Goal: Task Accomplishment & Management: Complete application form

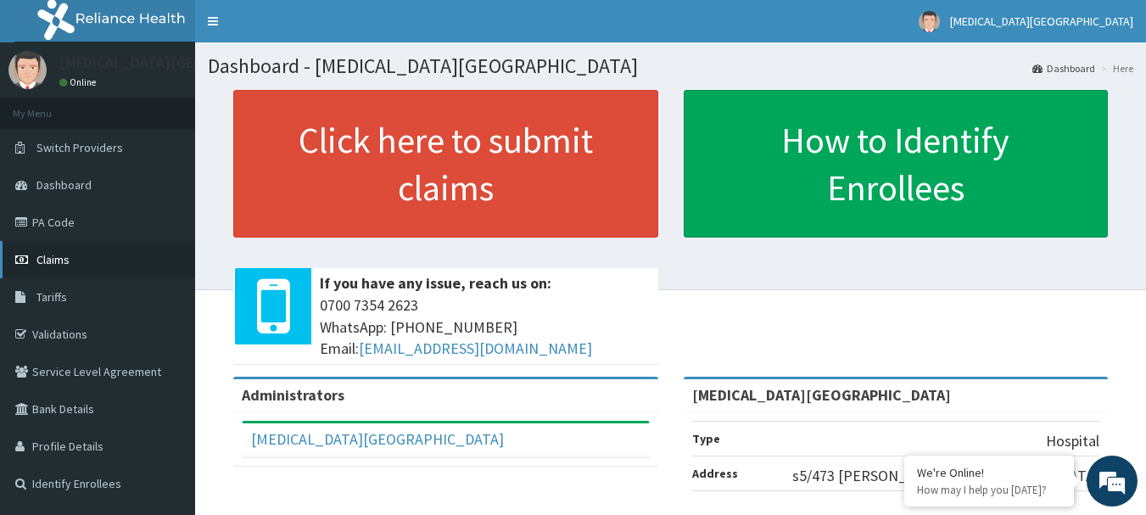
click at [54, 254] on span "Claims" at bounding box center [52, 259] width 33 height 15
click at [65, 251] on link "Claims" at bounding box center [97, 259] width 195 height 37
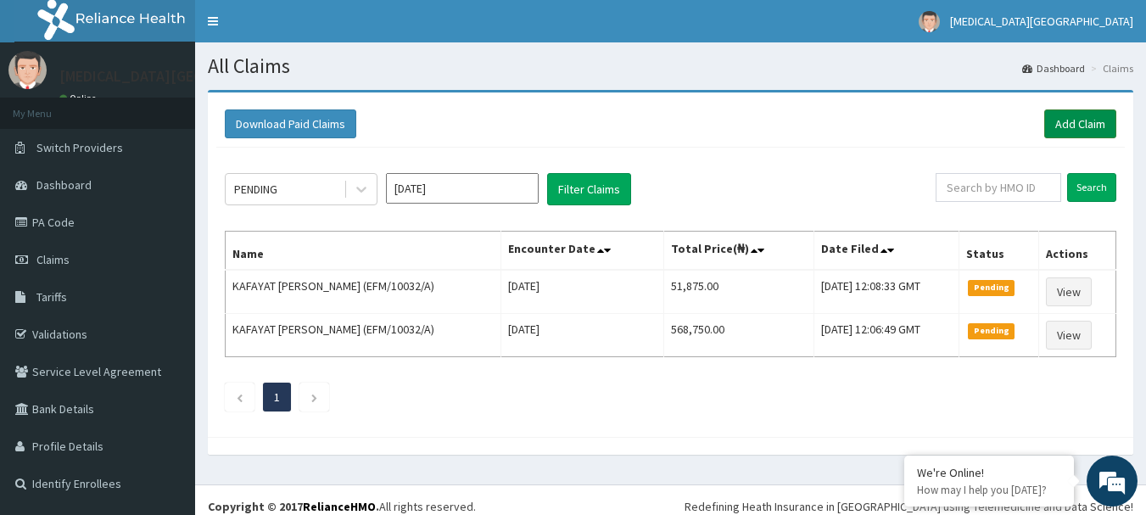
click at [1073, 112] on link "Add Claim" at bounding box center [1081, 123] width 72 height 29
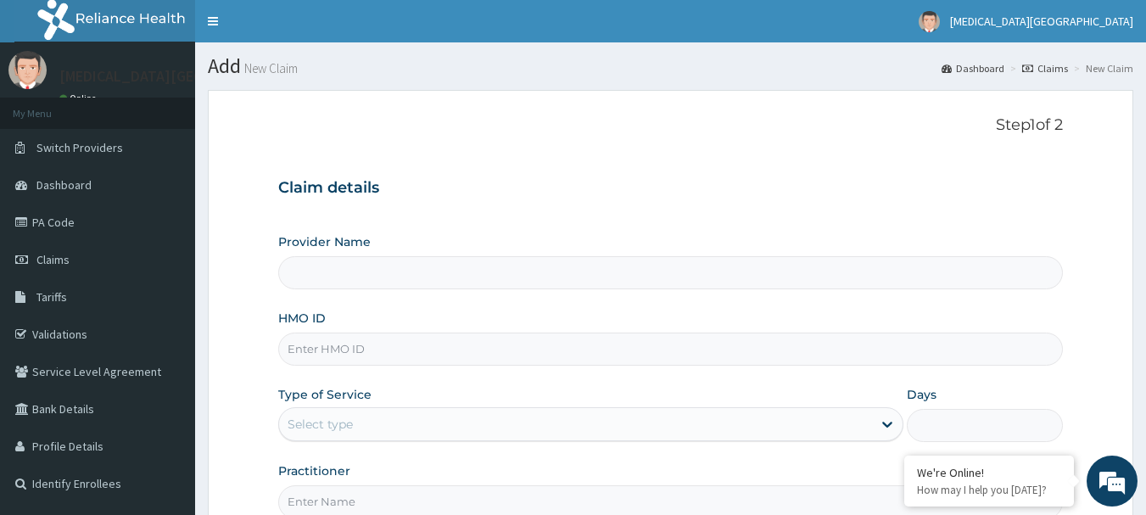
type input "[MEDICAL_DATA][GEOGRAPHIC_DATA]"
click at [657, 353] on input "HMO ID" at bounding box center [671, 349] width 786 height 33
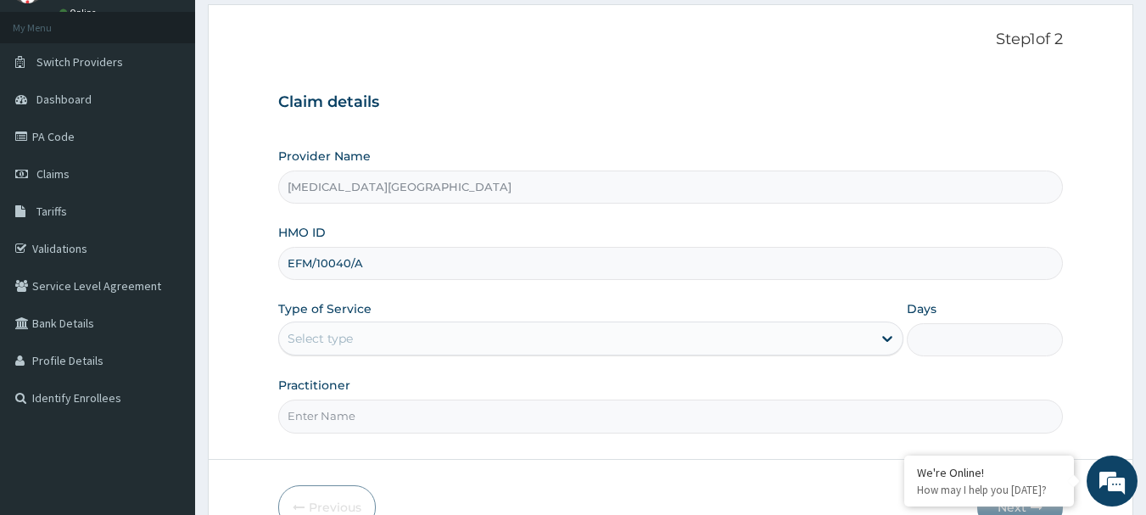
scroll to position [170, 0]
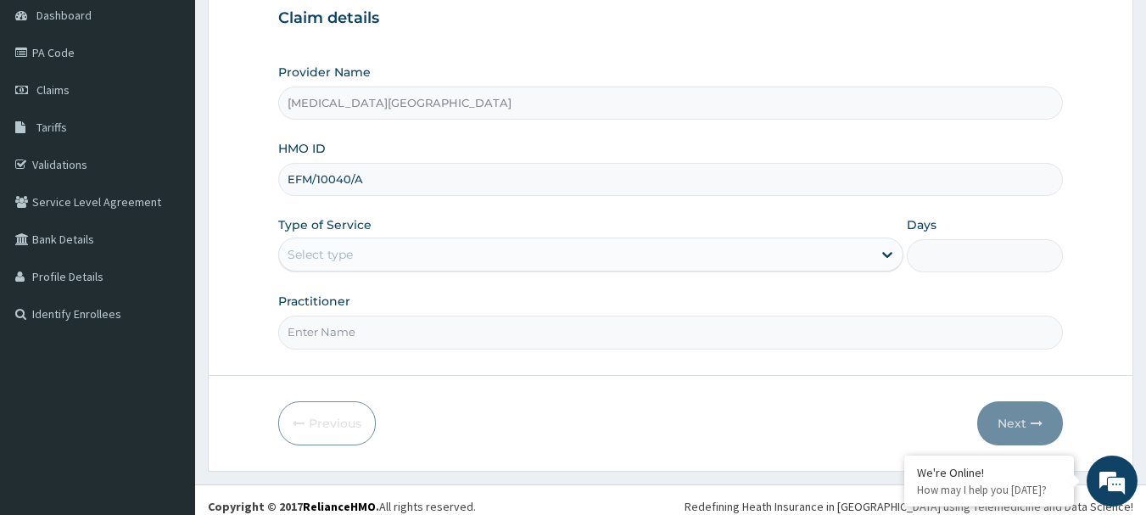
type input "EFM/10040/A"
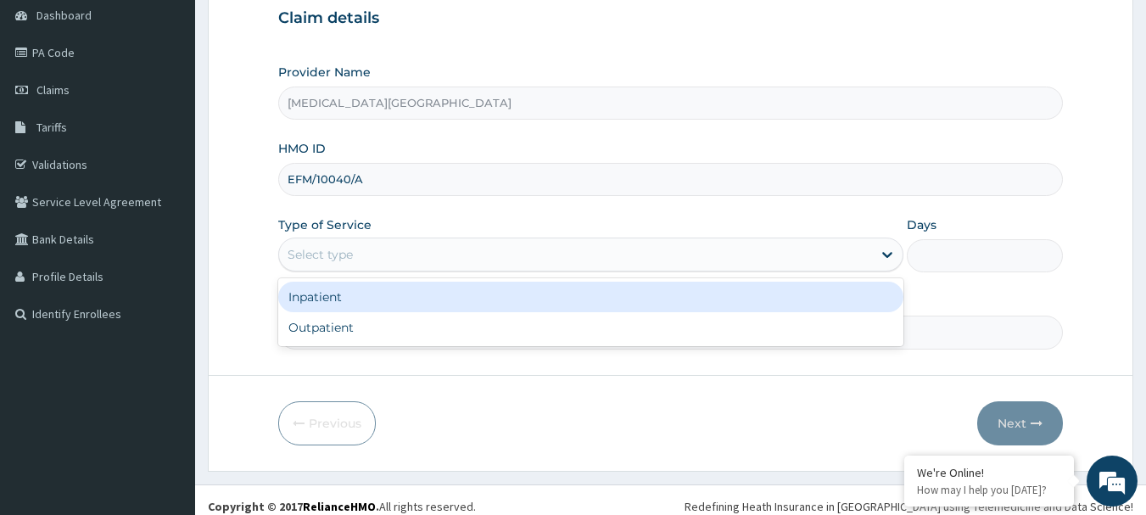
click at [559, 260] on div "Select type" at bounding box center [575, 254] width 593 height 27
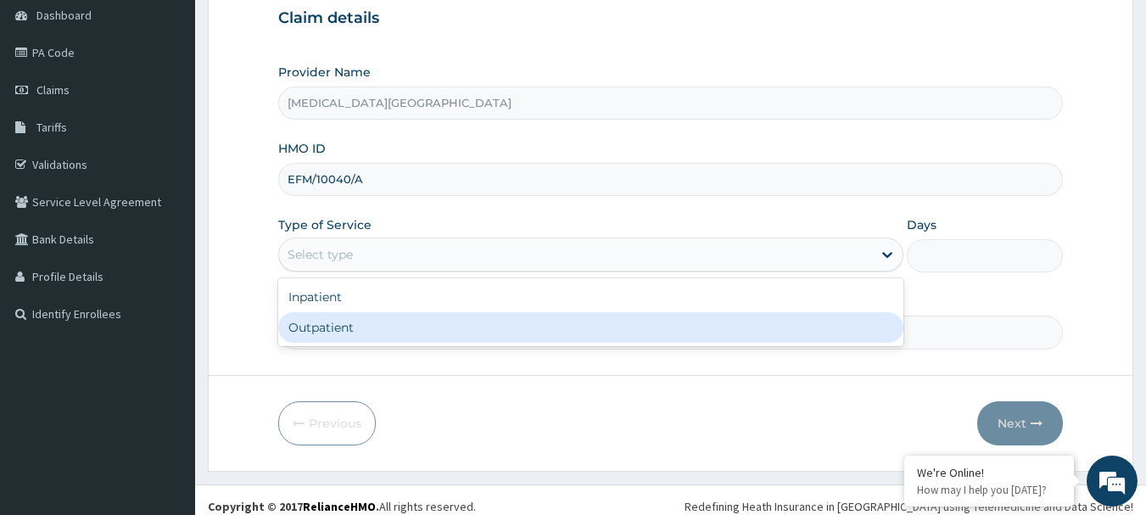
click at [504, 331] on div "Outpatient" at bounding box center [590, 327] width 625 height 31
type input "1"
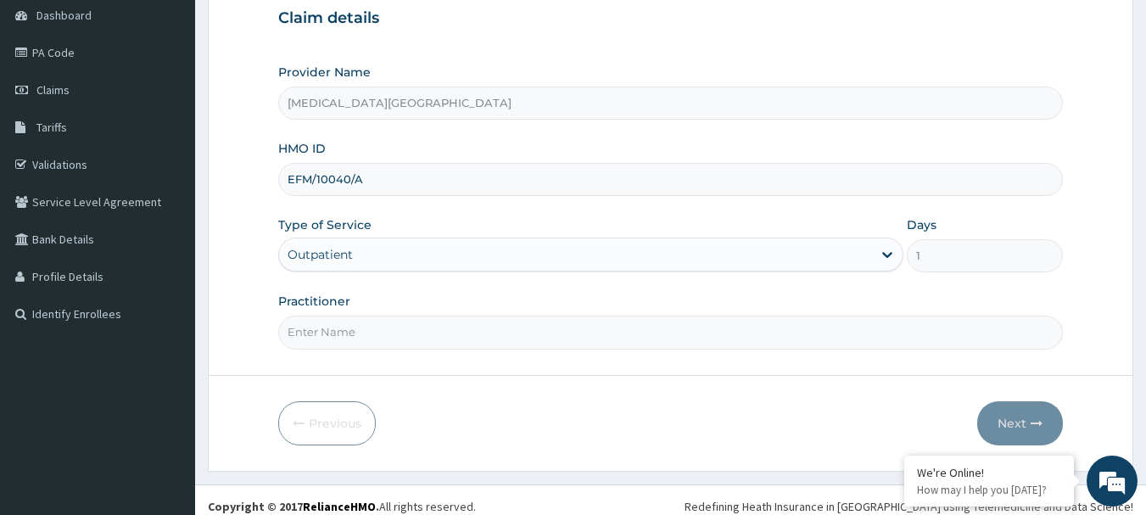
drag, startPoint x: 501, startPoint y: 332, endPoint x: 501, endPoint y: 346, distance: 14.4
click at [501, 332] on input "Practitioner" at bounding box center [671, 332] width 786 height 33
type input "[PERSON_NAME]"
click at [1005, 427] on button "Next" at bounding box center [1020, 423] width 86 height 44
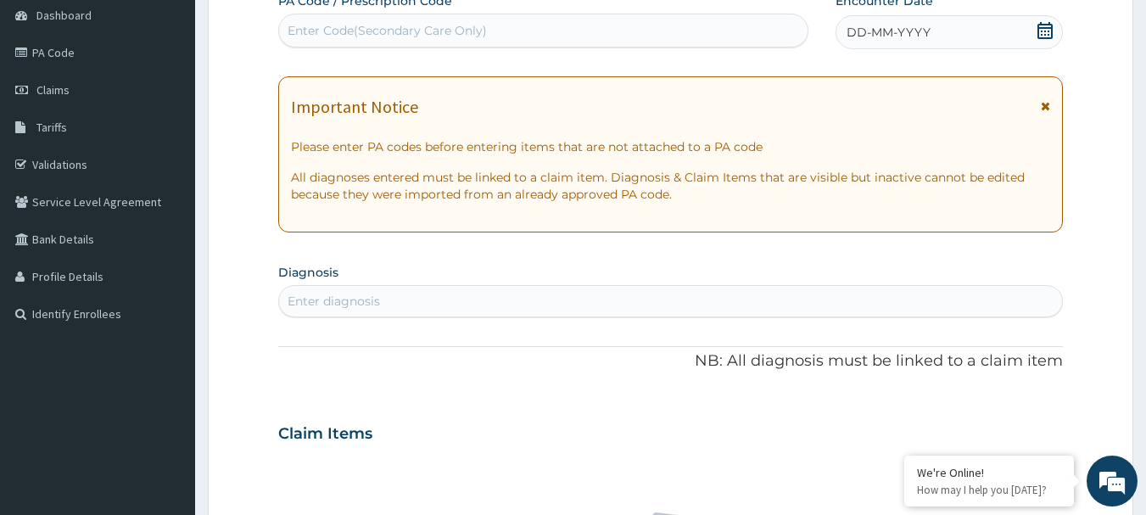
click at [782, 293] on div "Enter diagnosis" at bounding box center [671, 301] width 784 height 27
type input "[MEDICAL_DATA]"
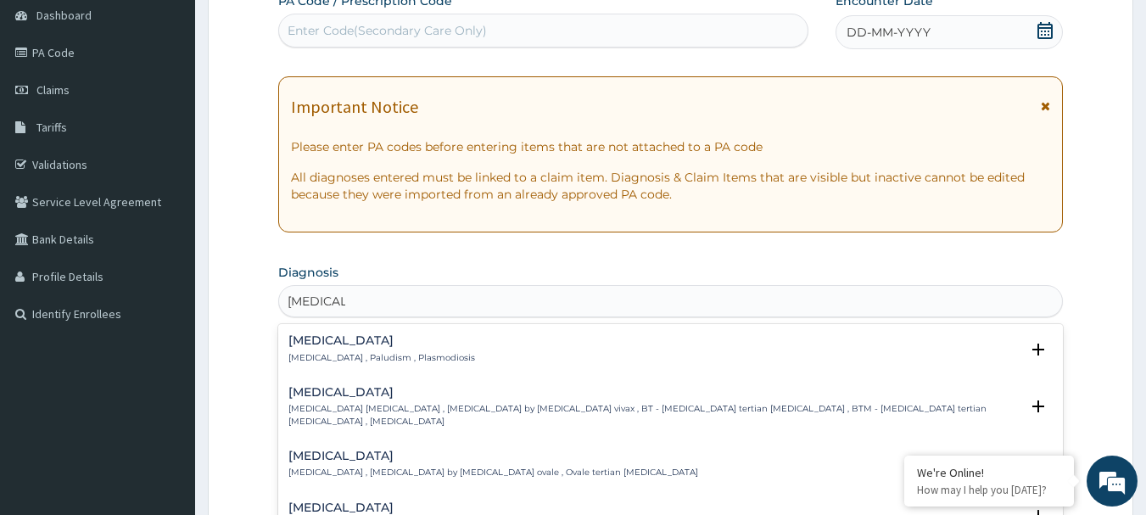
click at [445, 356] on div "Malaria Malaria , Paludism , Plasmodiosis" at bounding box center [670, 349] width 765 height 30
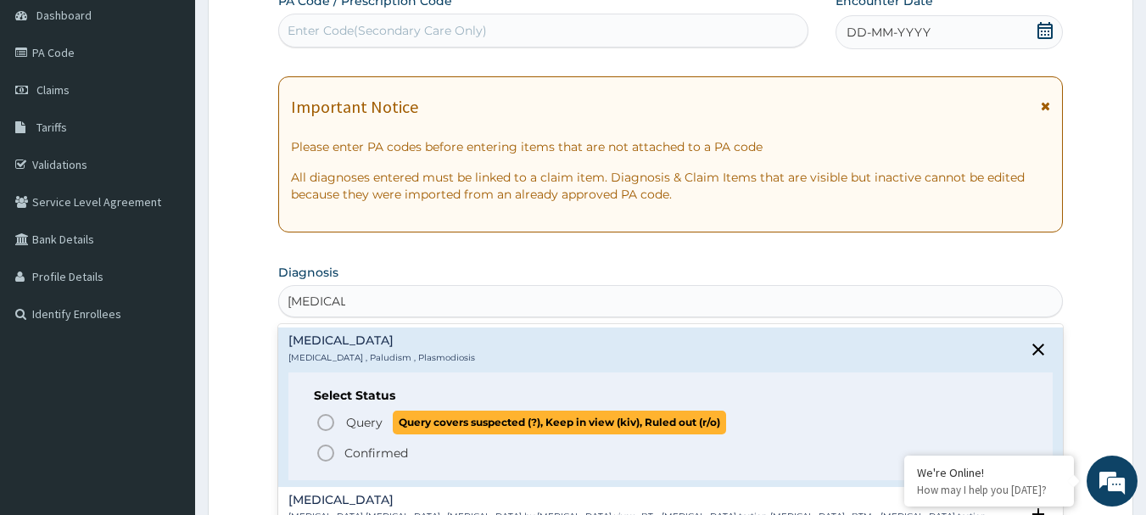
click at [332, 419] on circle "status option query" at bounding box center [325, 422] width 15 height 15
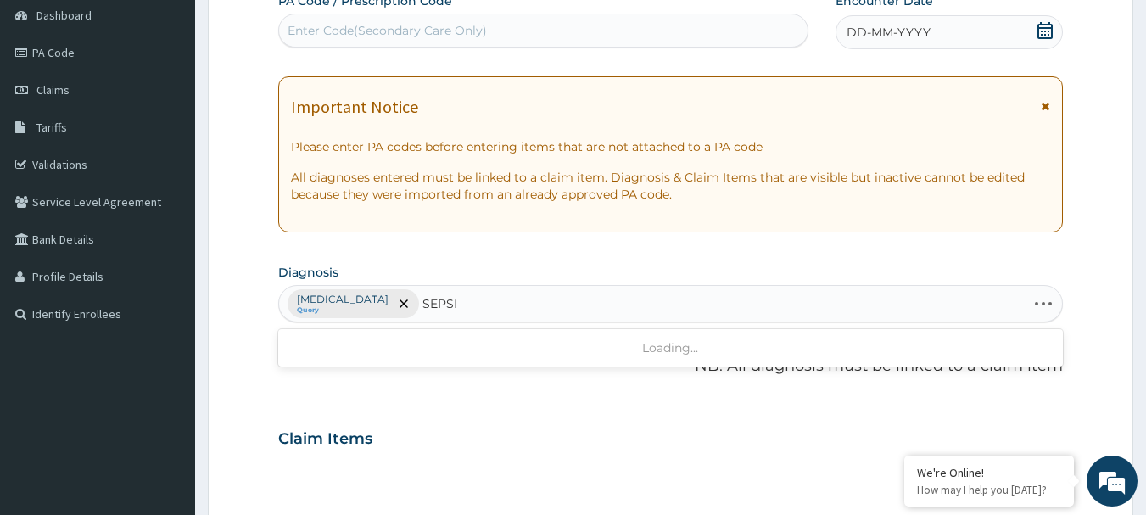
type input "[MEDICAL_DATA]"
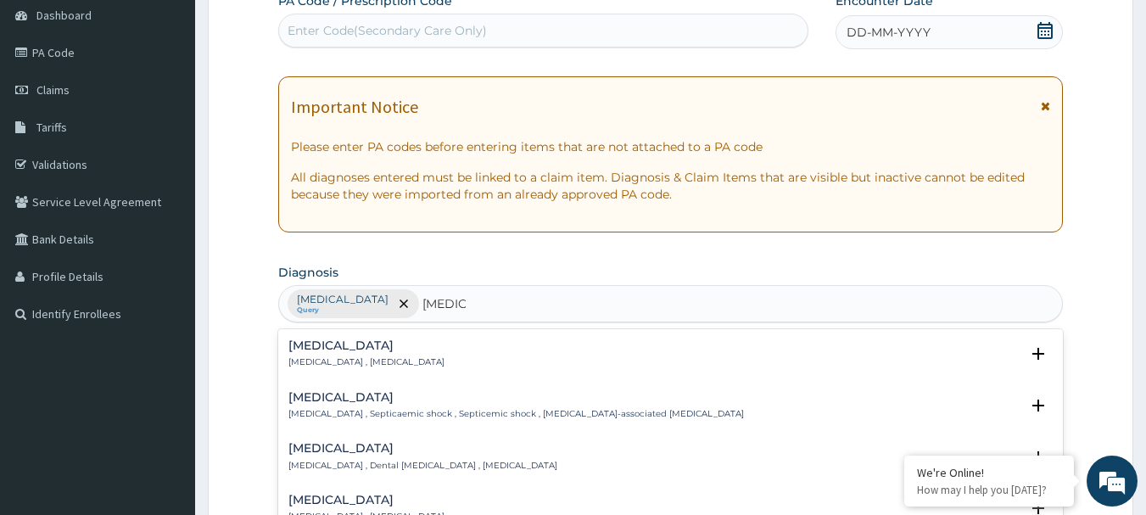
click at [363, 350] on h4 "[MEDICAL_DATA]" at bounding box center [366, 345] width 156 height 13
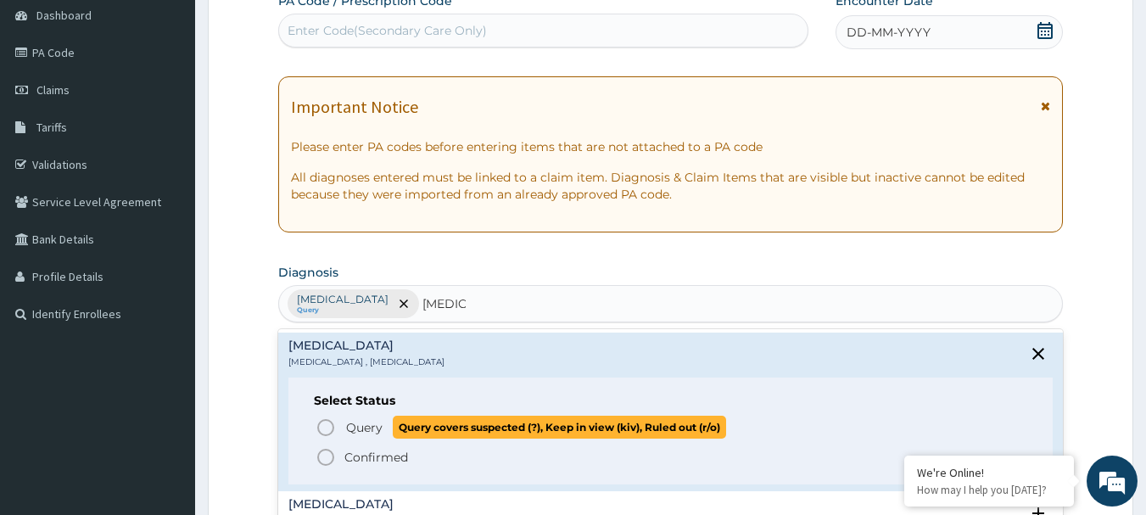
click at [356, 427] on span "Query" at bounding box center [364, 427] width 36 height 17
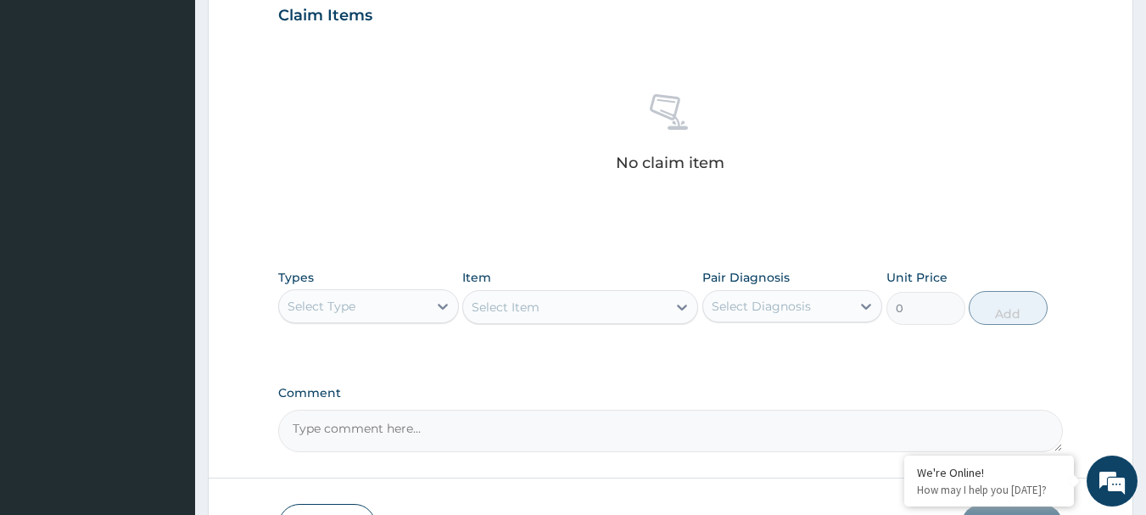
scroll to position [594, 0]
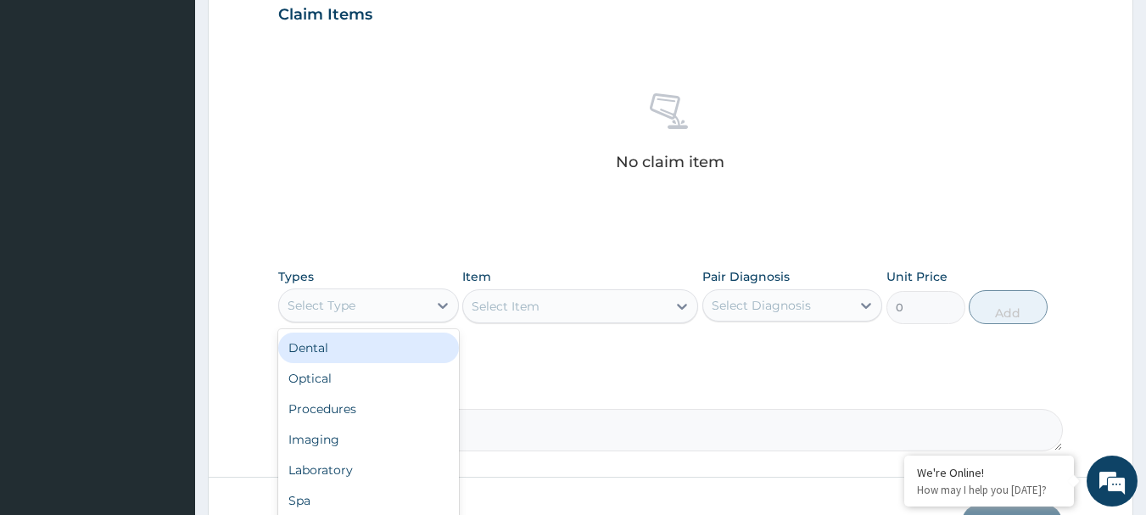
click at [353, 295] on div "Select Type" at bounding box center [353, 305] width 148 height 27
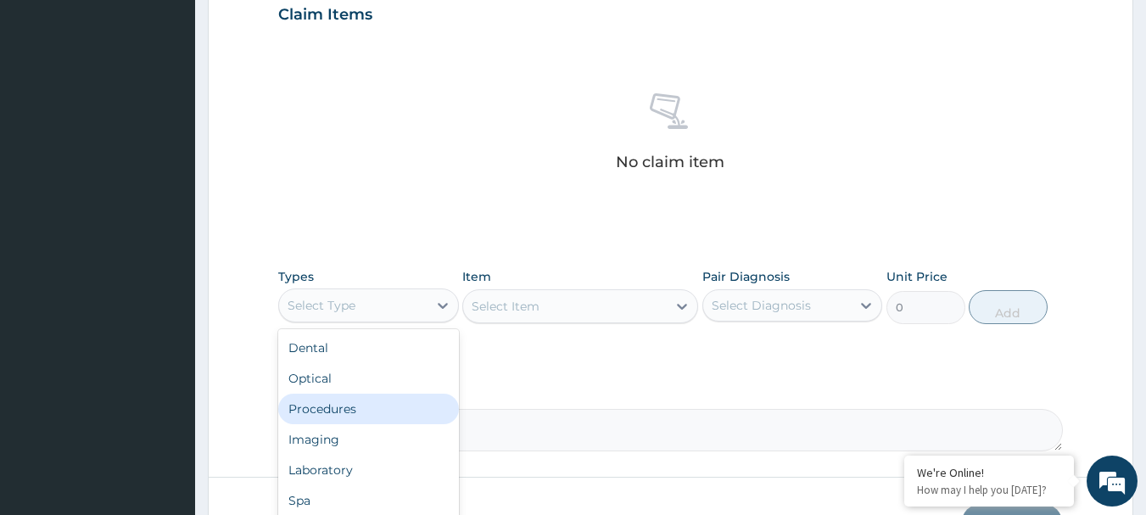
click at [333, 402] on div "Procedures" at bounding box center [368, 409] width 181 height 31
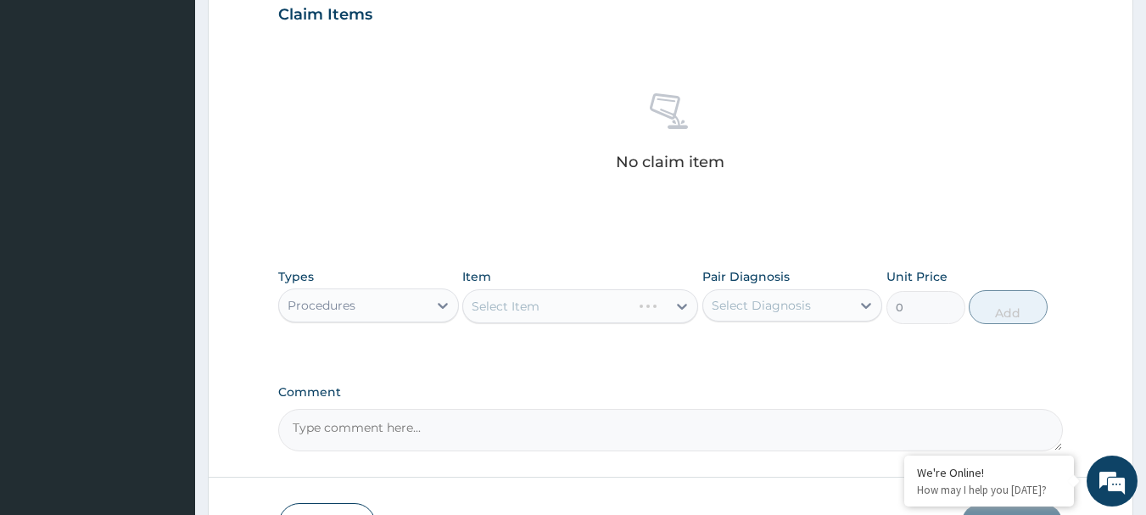
click at [613, 293] on div "Select Item" at bounding box center [580, 306] width 236 height 34
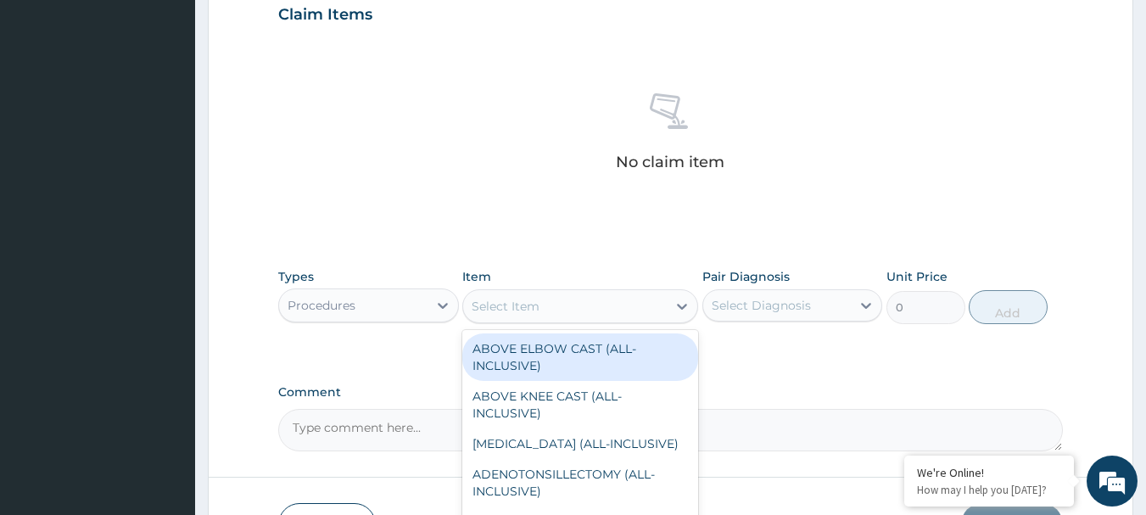
click at [610, 297] on div "Select Item" at bounding box center [565, 306] width 204 height 27
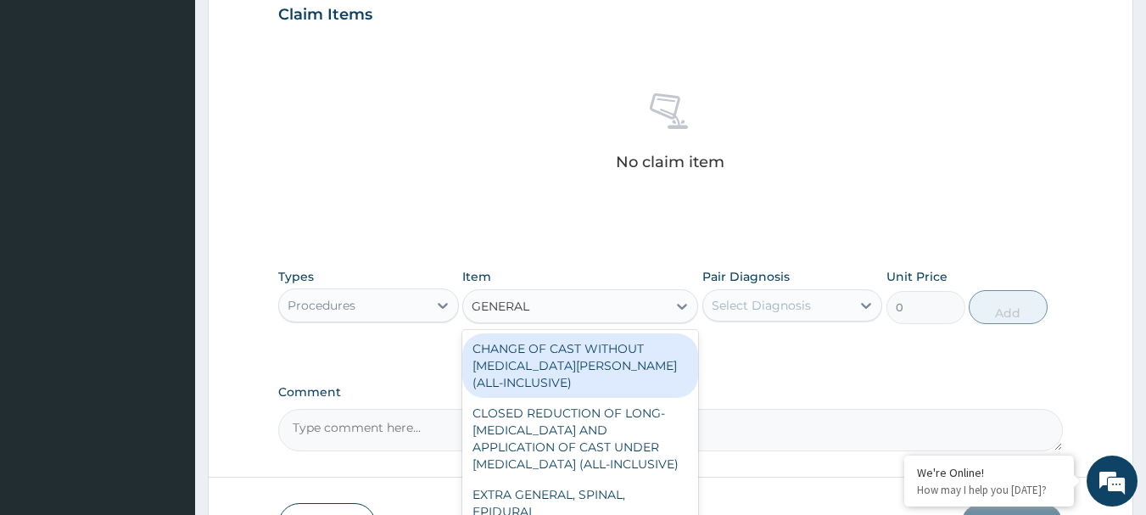
type input "GENERAL P"
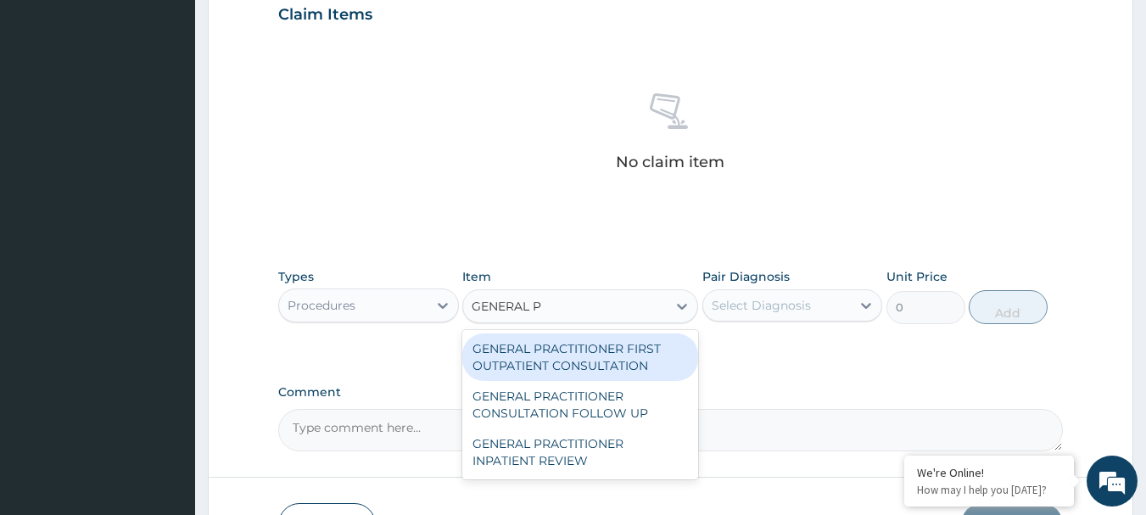
click at [597, 365] on div "GENERAL PRACTITIONER FIRST OUTPATIENT CONSULTATION" at bounding box center [580, 357] width 236 height 48
type input "3750"
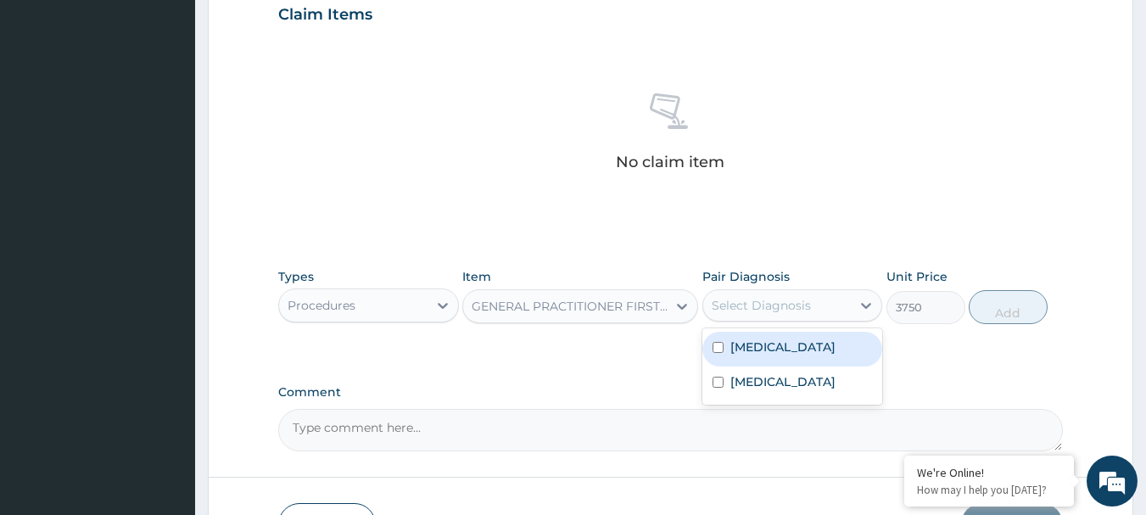
click at [760, 306] on div "Select Diagnosis" at bounding box center [761, 305] width 99 height 17
click at [760, 349] on label "Malaria" at bounding box center [783, 347] width 105 height 17
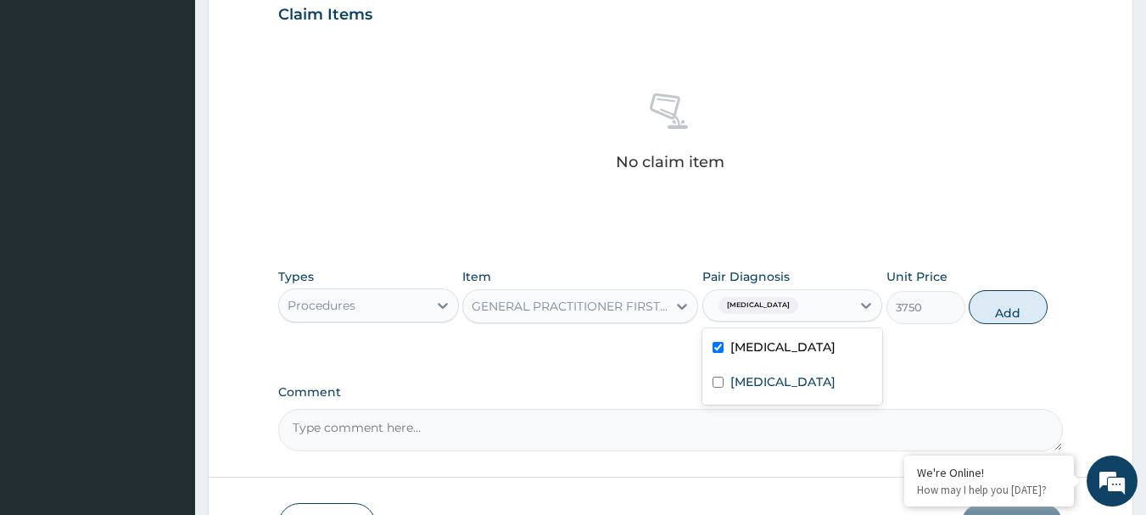
click at [760, 349] on label "Malaria" at bounding box center [783, 347] width 105 height 17
checkbox input "false"
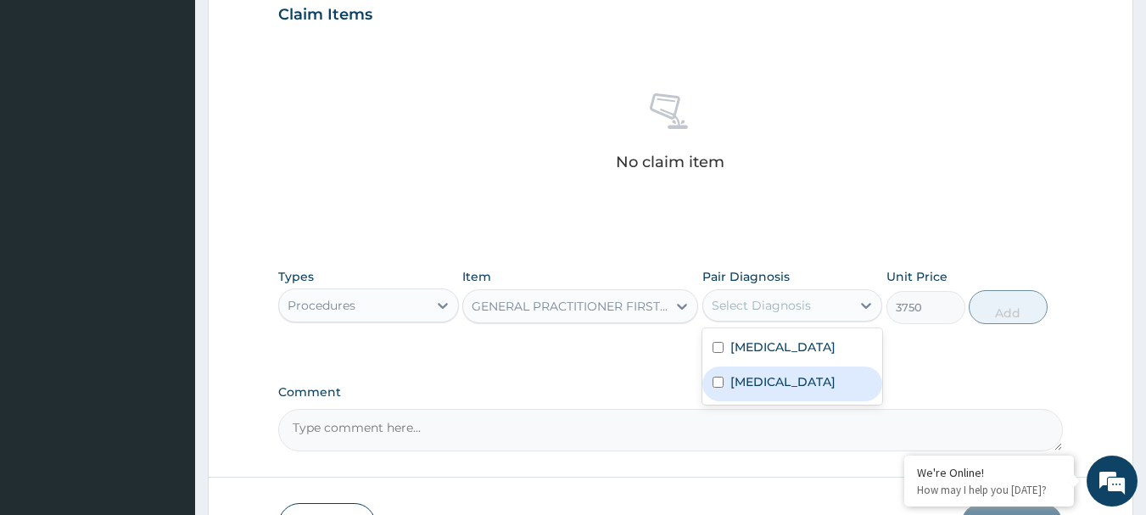
click at [748, 379] on label "Sepsis" at bounding box center [783, 381] width 105 height 17
checkbox input "true"
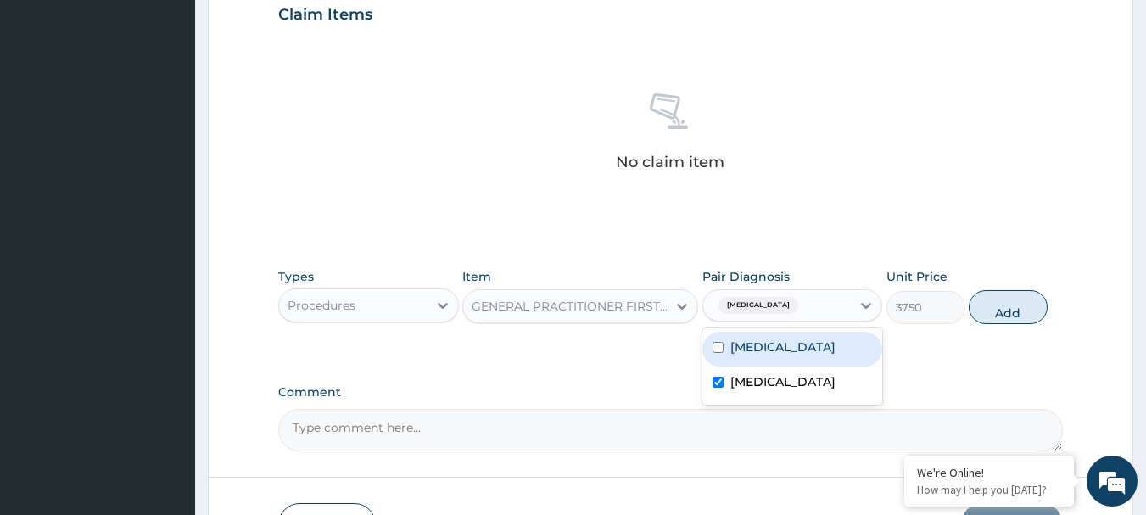
click at [711, 353] on div "Malaria" at bounding box center [793, 349] width 181 height 35
checkbox input "true"
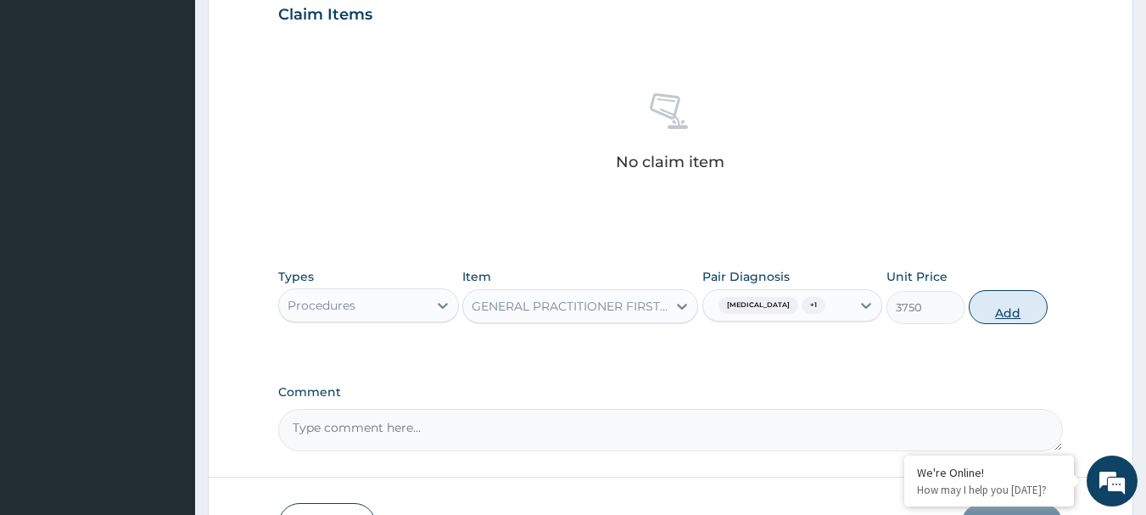
click at [990, 317] on button "Add" at bounding box center [1008, 307] width 79 height 34
type input "0"
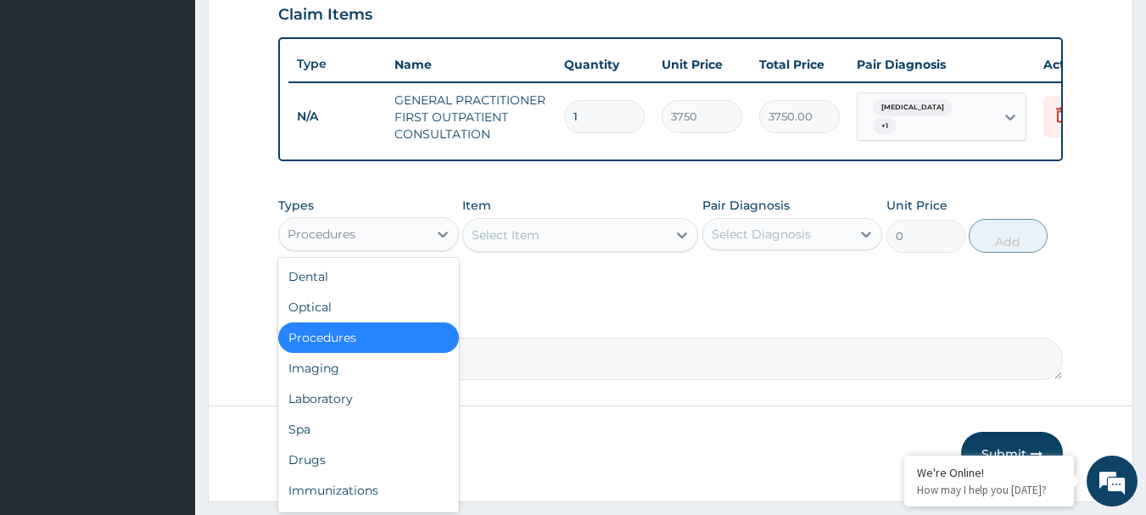
click at [314, 235] on div "Procedures" at bounding box center [353, 234] width 148 height 27
click at [361, 475] on div "Drugs" at bounding box center [368, 460] width 181 height 31
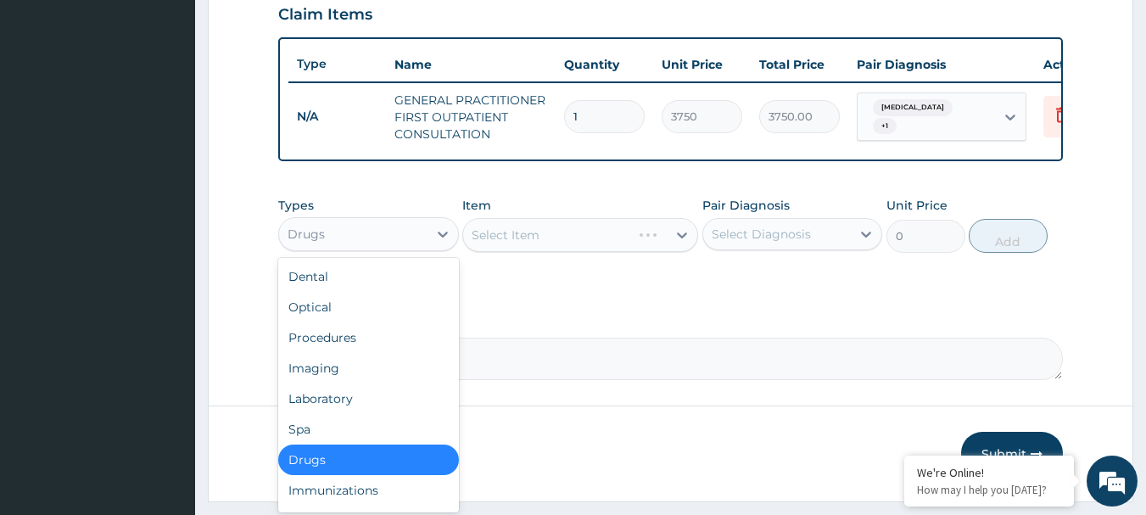
click at [366, 248] on div "Drugs" at bounding box center [353, 234] width 148 height 27
click at [340, 401] on div "Laboratory" at bounding box center [368, 399] width 181 height 31
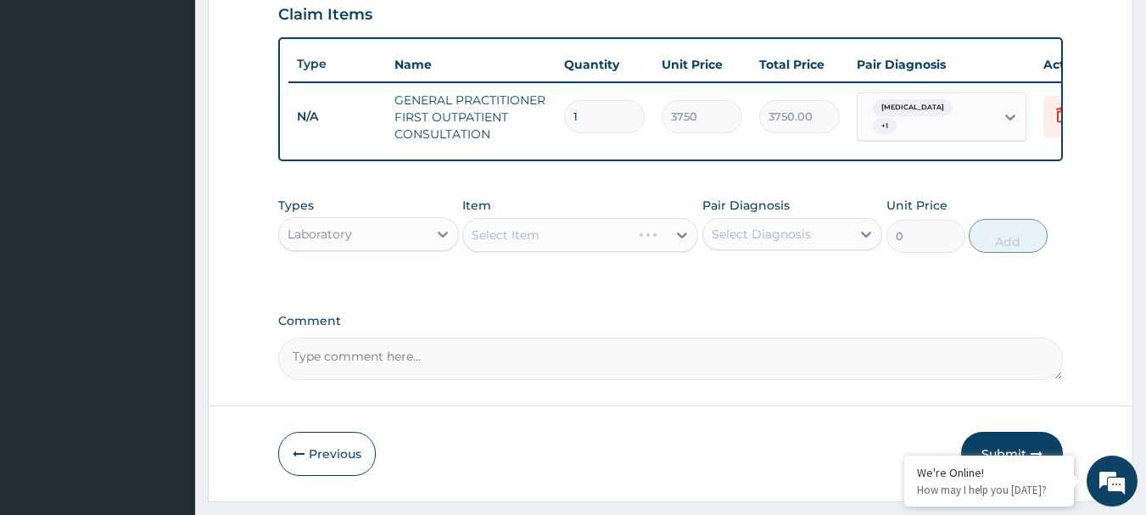
click at [569, 245] on div "Select Item" at bounding box center [580, 235] width 236 height 34
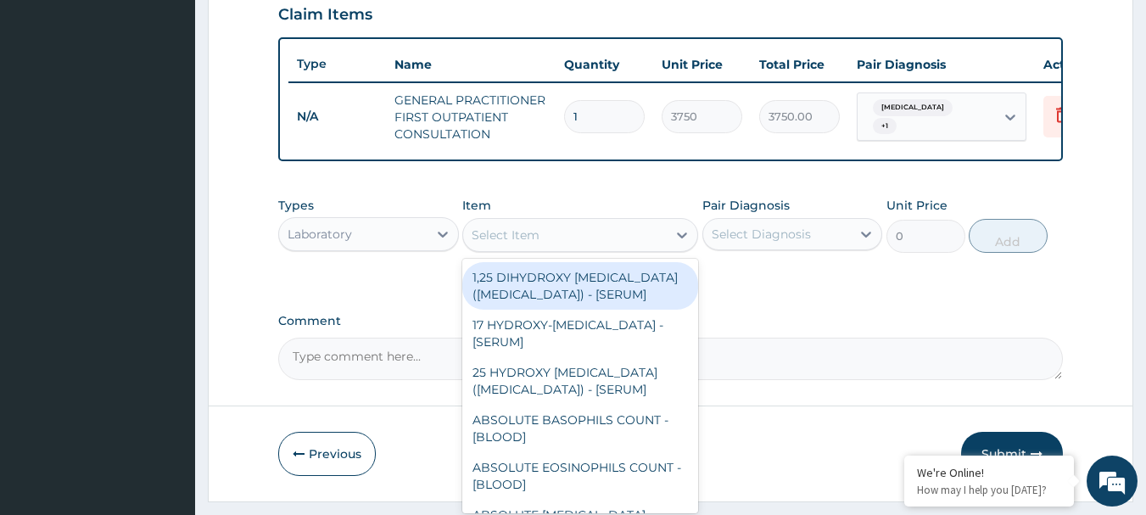
click at [569, 245] on div "Select Item" at bounding box center [565, 234] width 204 height 27
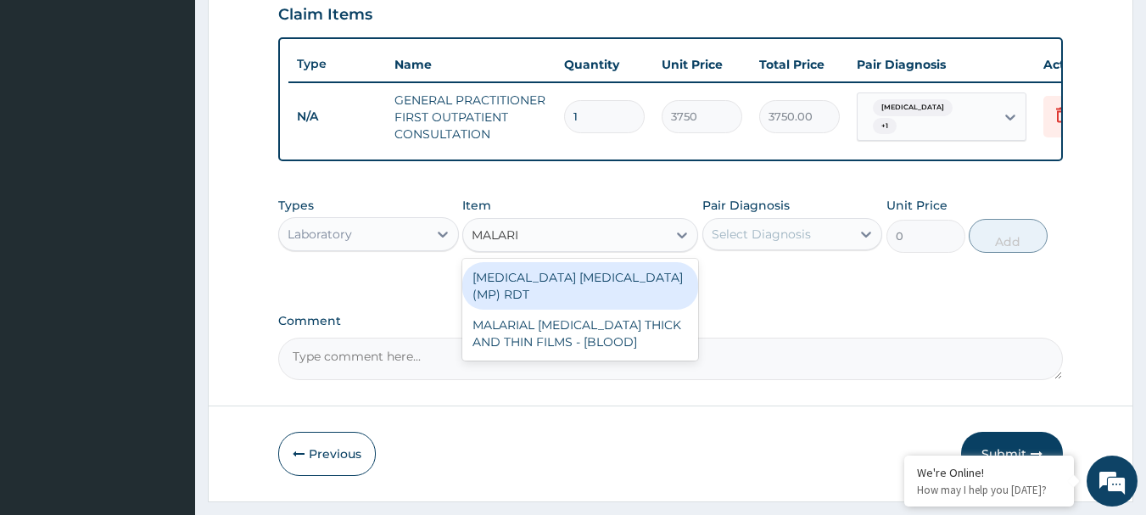
type input "[MEDICAL_DATA]"
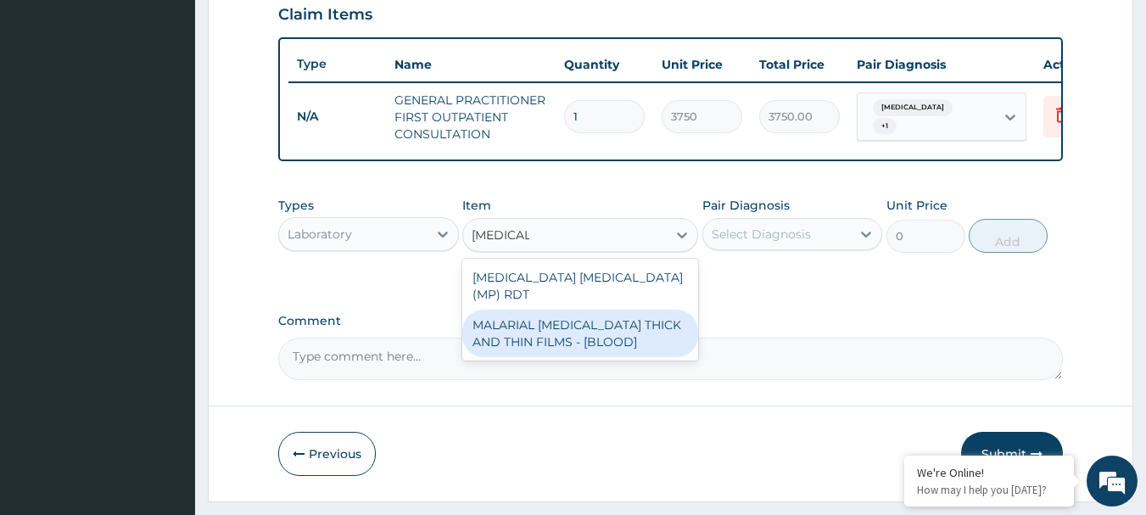
click at [574, 317] on div "MALARIAL [MEDICAL_DATA] THICK AND THIN FILMS - [BLOOD]" at bounding box center [580, 334] width 236 height 48
type input "2187.5"
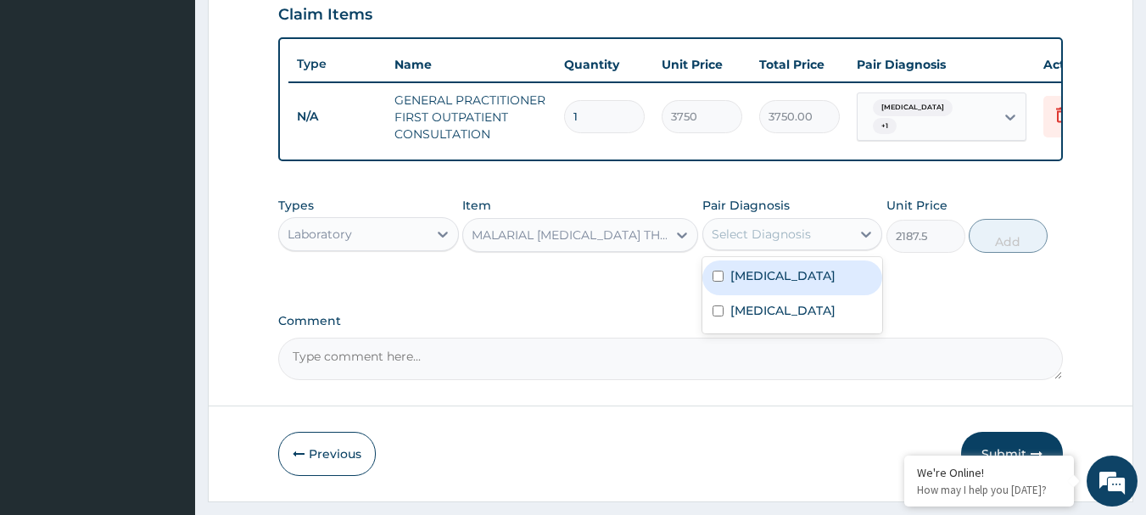
click at [756, 248] on div "Select Diagnosis" at bounding box center [777, 234] width 148 height 27
click at [753, 277] on div "[MEDICAL_DATA]" at bounding box center [793, 277] width 181 height 35
checkbox input "true"
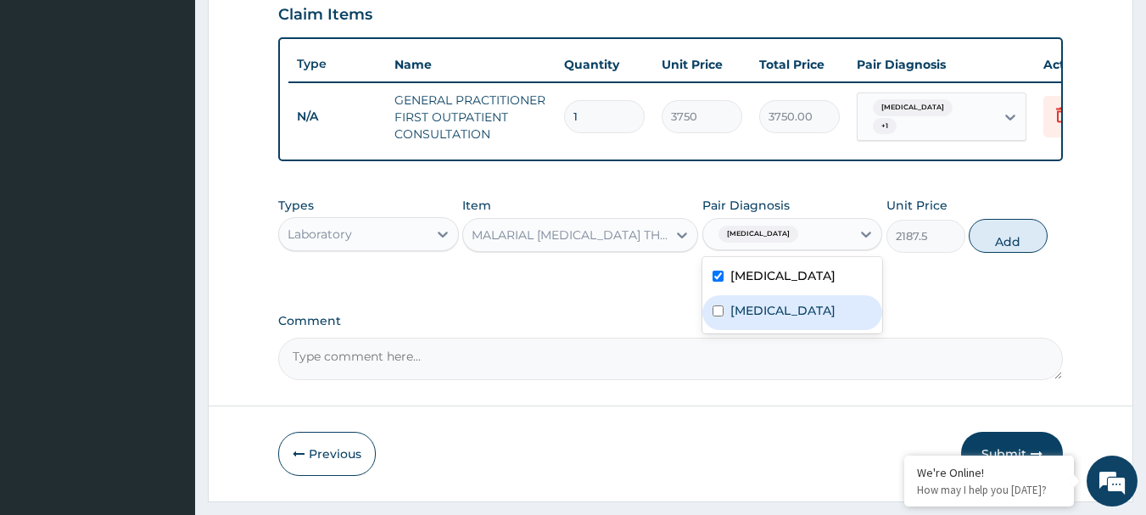
click at [742, 319] on label "[MEDICAL_DATA]" at bounding box center [783, 310] width 105 height 17
checkbox input "true"
click at [1005, 248] on button "Add" at bounding box center [1008, 236] width 79 height 34
type input "0"
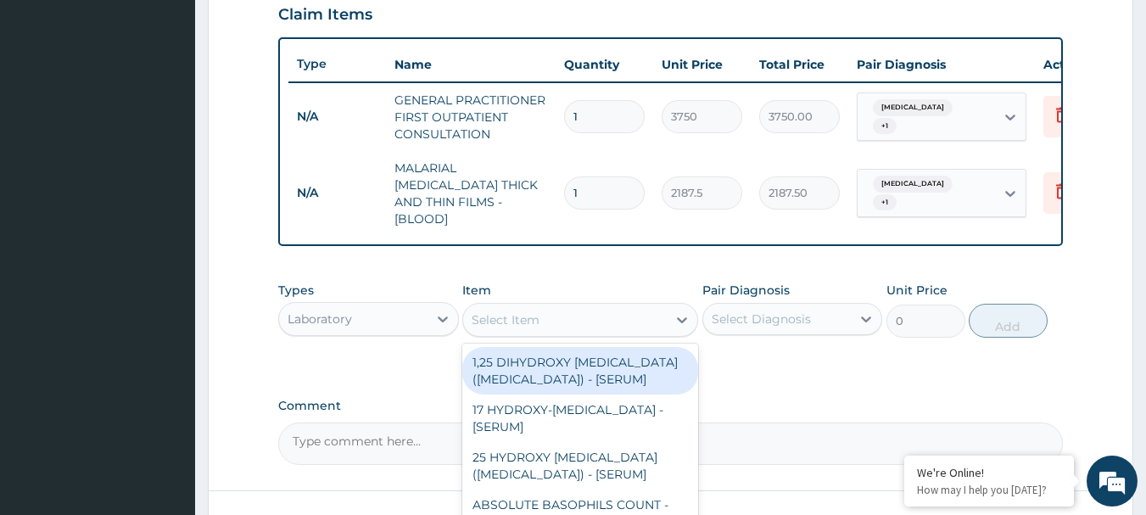
click at [522, 326] on div "Select Item" at bounding box center [565, 319] width 204 height 27
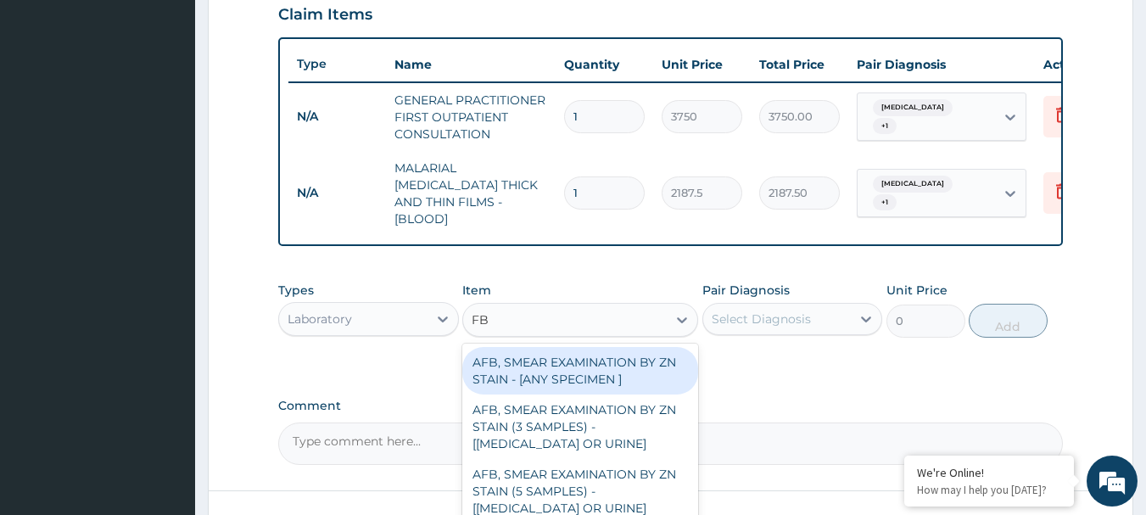
type input "FBC"
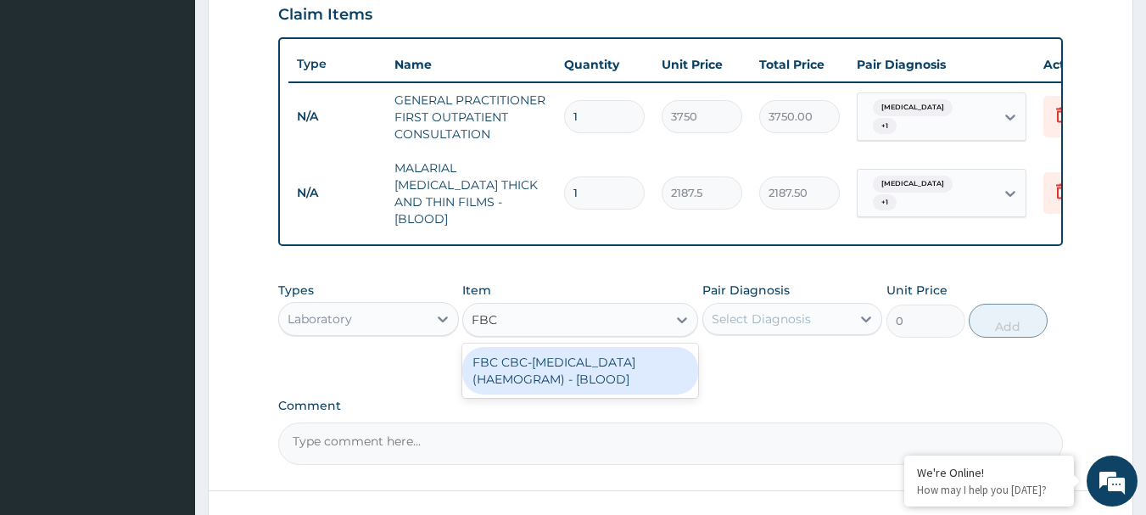
click at [517, 362] on div "FBC CBC-[MEDICAL_DATA] (HAEMOGRAM) - [BLOOD]" at bounding box center [580, 371] width 236 height 48
type input "5000"
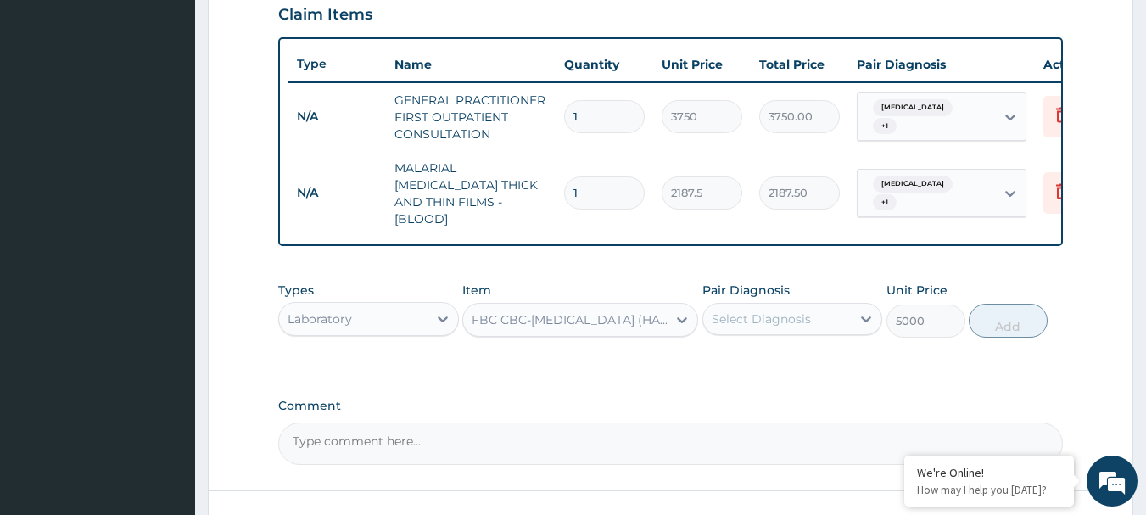
click at [746, 305] on div "Select Diagnosis" at bounding box center [777, 318] width 148 height 27
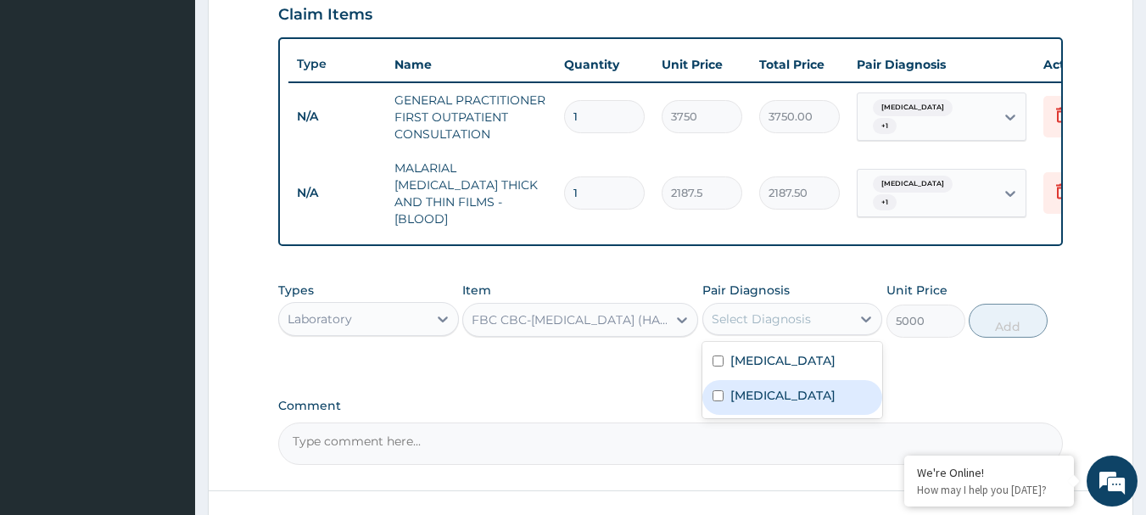
click at [765, 387] on label "Sepsis" at bounding box center [783, 395] width 105 height 17
checkbox input "true"
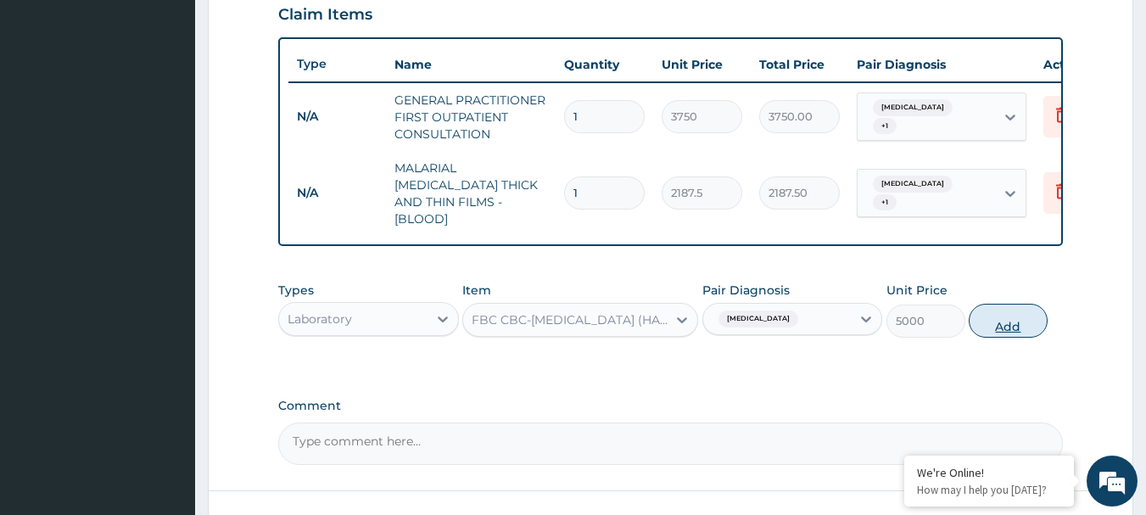
click at [1017, 304] on button "Add" at bounding box center [1008, 321] width 79 height 34
type input "0"
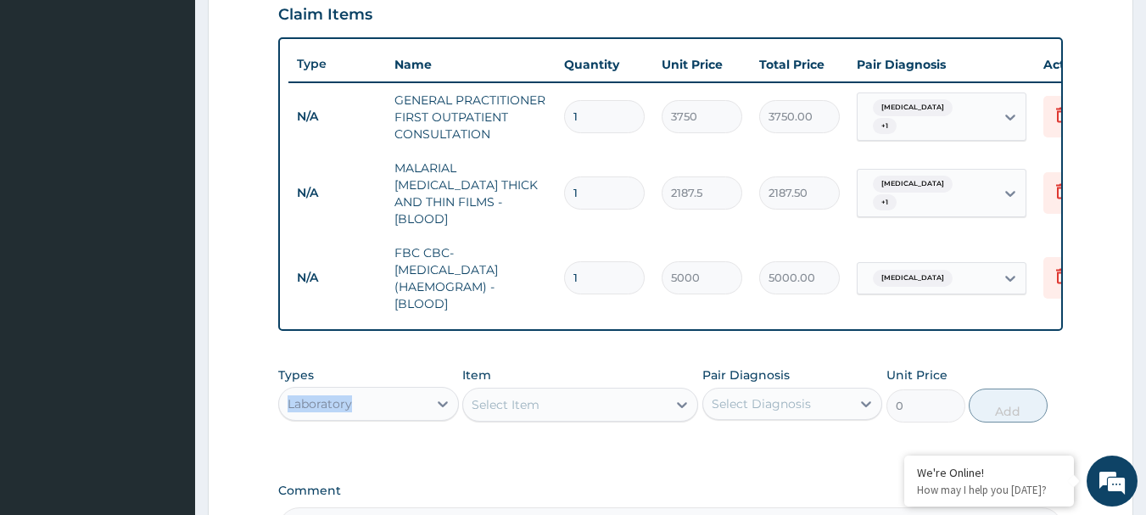
drag, startPoint x: 357, startPoint y: 378, endPoint x: 346, endPoint y: 396, distance: 21.0
click at [346, 396] on div "Types Laboratory" at bounding box center [368, 395] width 181 height 56
click at [346, 396] on div "Laboratory" at bounding box center [320, 403] width 64 height 17
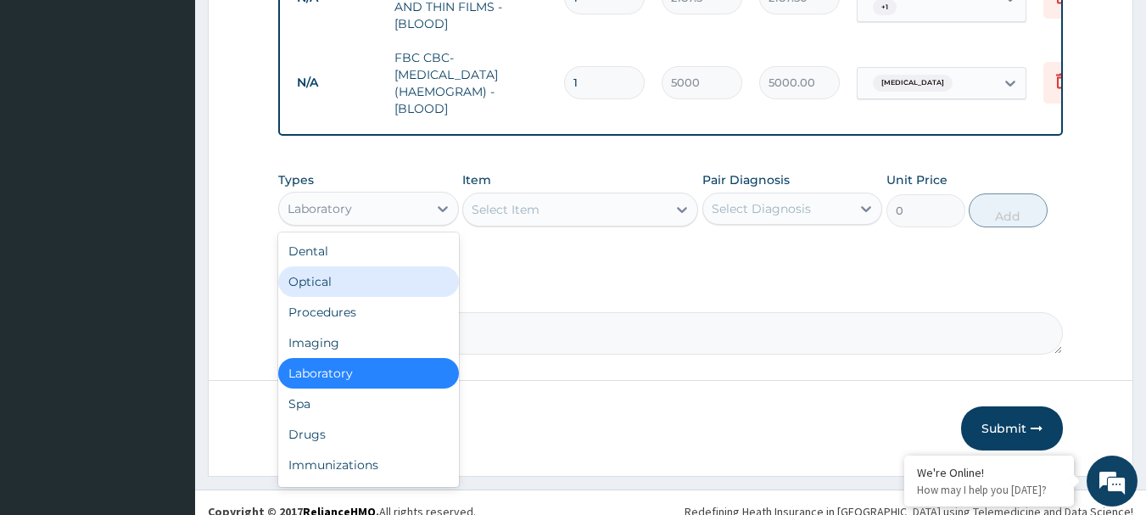
scroll to position [803, 0]
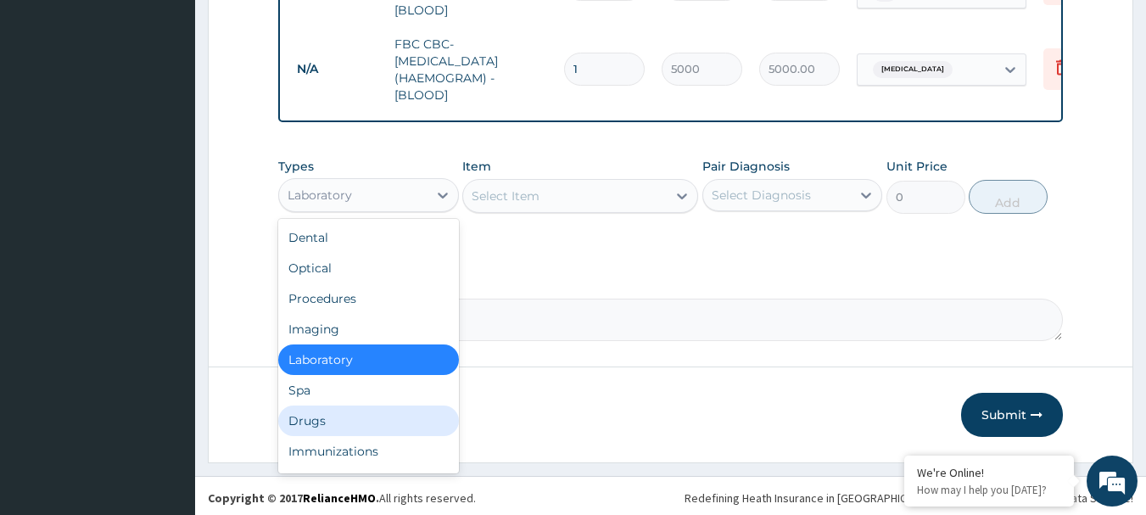
click at [330, 423] on div "Drugs" at bounding box center [368, 421] width 181 height 31
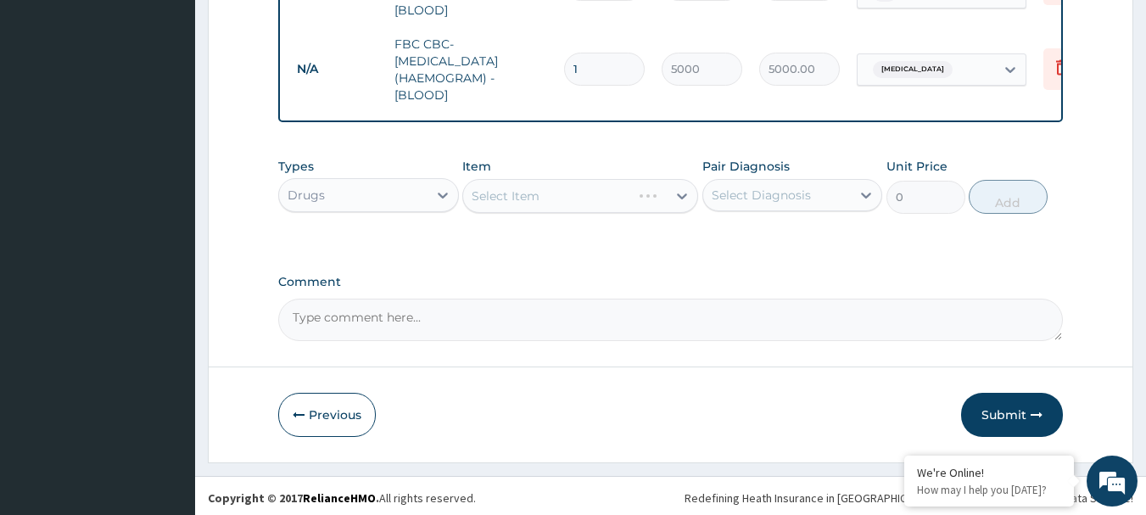
click at [597, 195] on div "Select Item" at bounding box center [580, 196] width 236 height 34
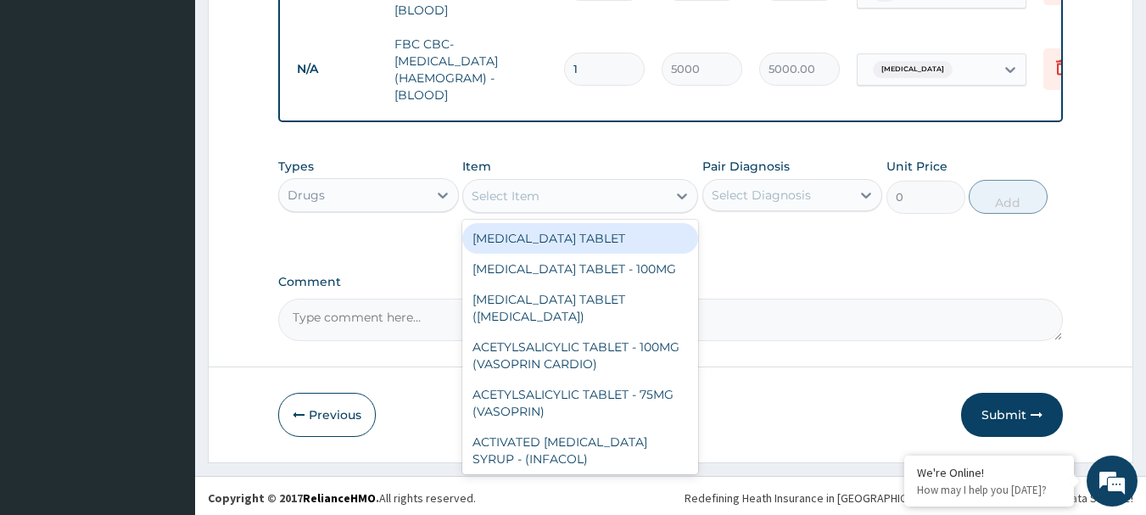
click at [597, 195] on div "Select Item" at bounding box center [565, 195] width 204 height 27
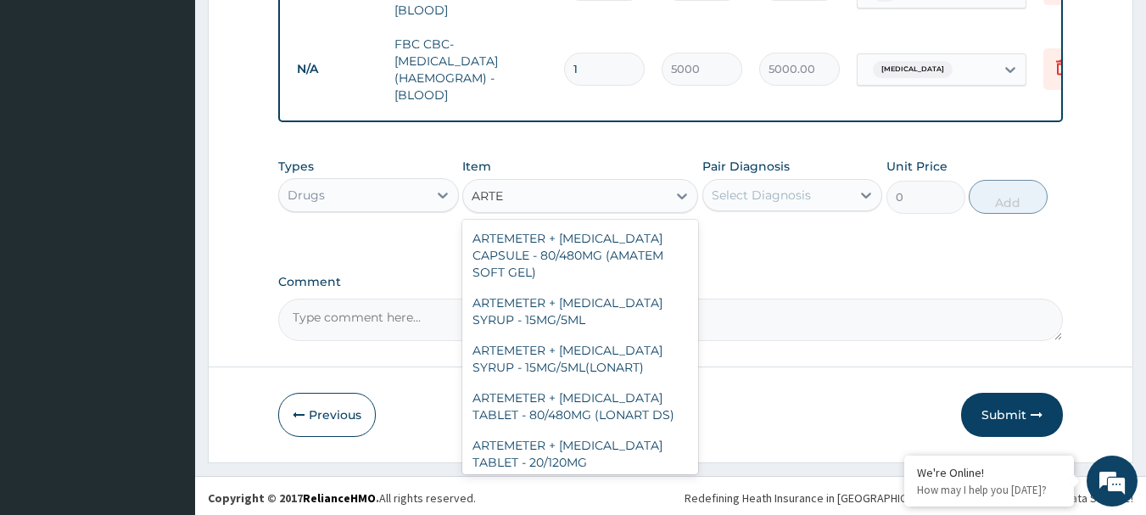
type input "ARTEM"
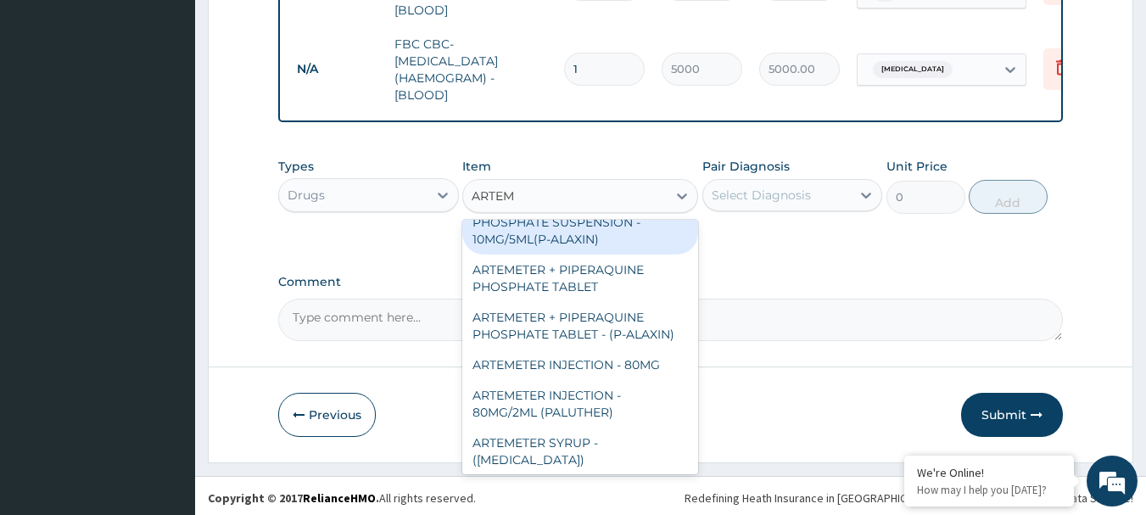
scroll to position [424, 0]
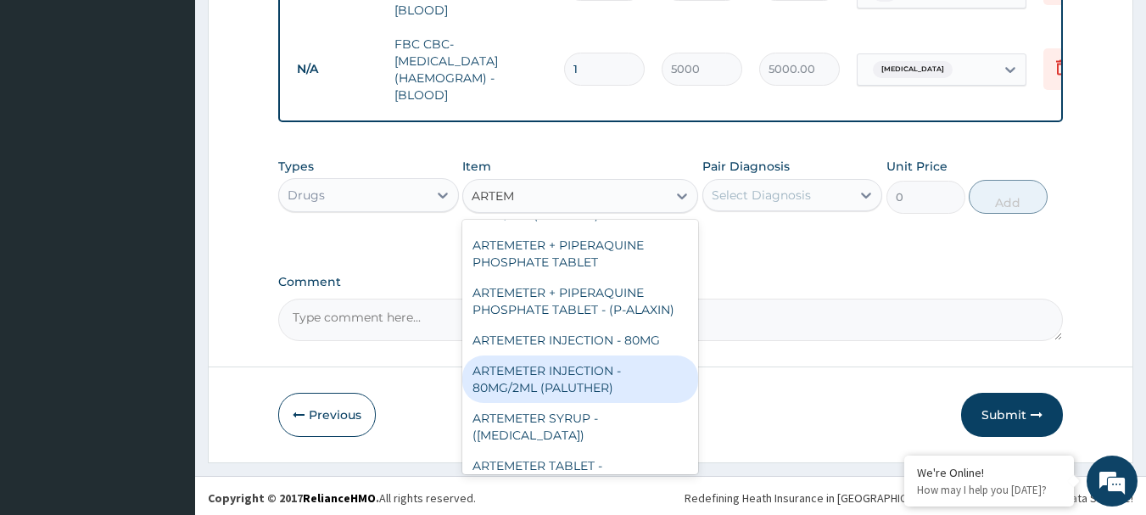
click at [583, 356] on div "ARTEMETER INJECTION - 80MG/2ML (PALUTHER)" at bounding box center [580, 380] width 236 height 48
type input "700"
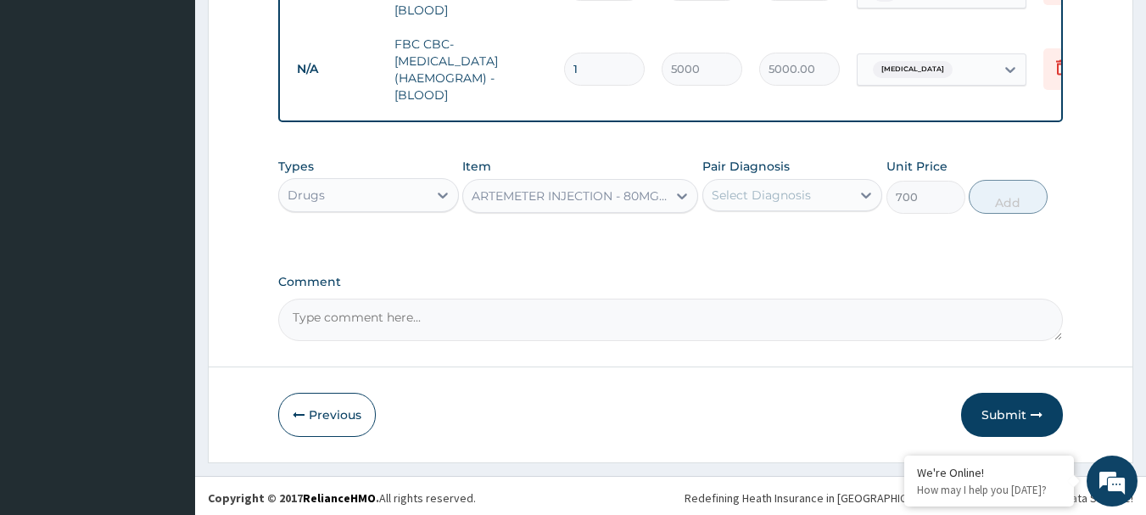
click at [753, 182] on div "Select Diagnosis" at bounding box center [777, 195] width 148 height 27
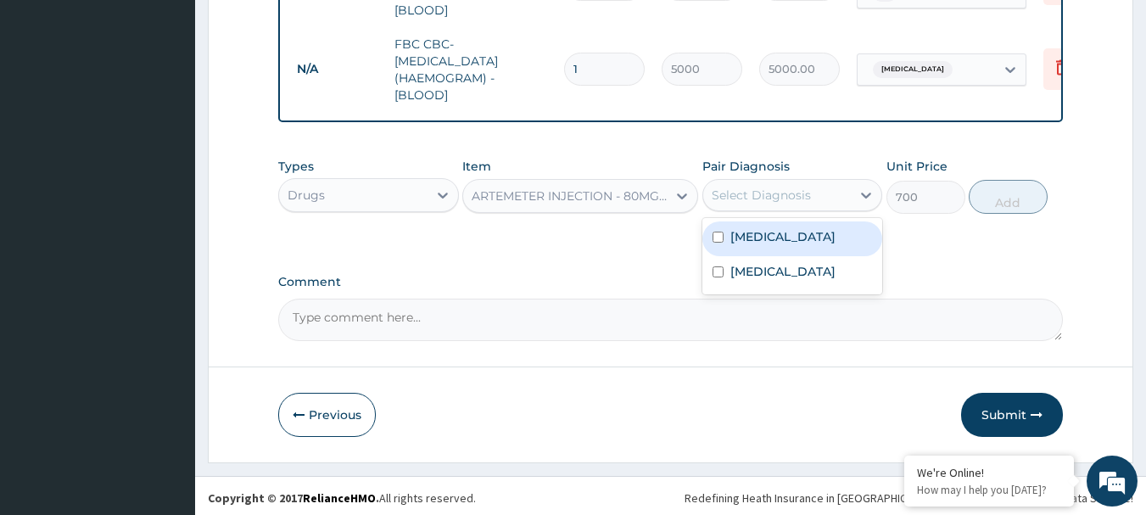
click at [756, 239] on label "Malaria" at bounding box center [783, 236] width 105 height 17
checkbox input "true"
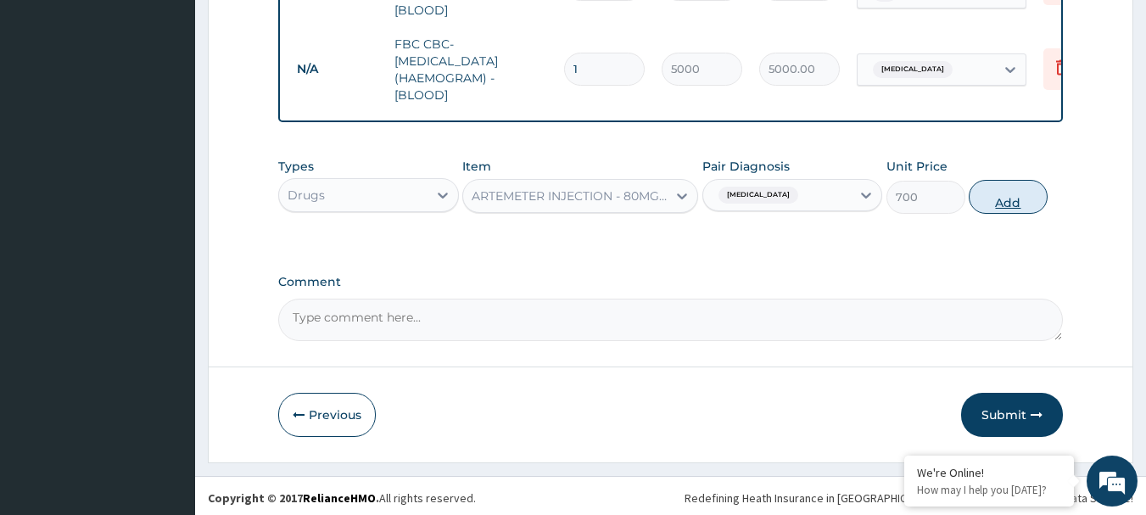
click at [1031, 188] on button "Add" at bounding box center [1008, 197] width 79 height 34
type input "0"
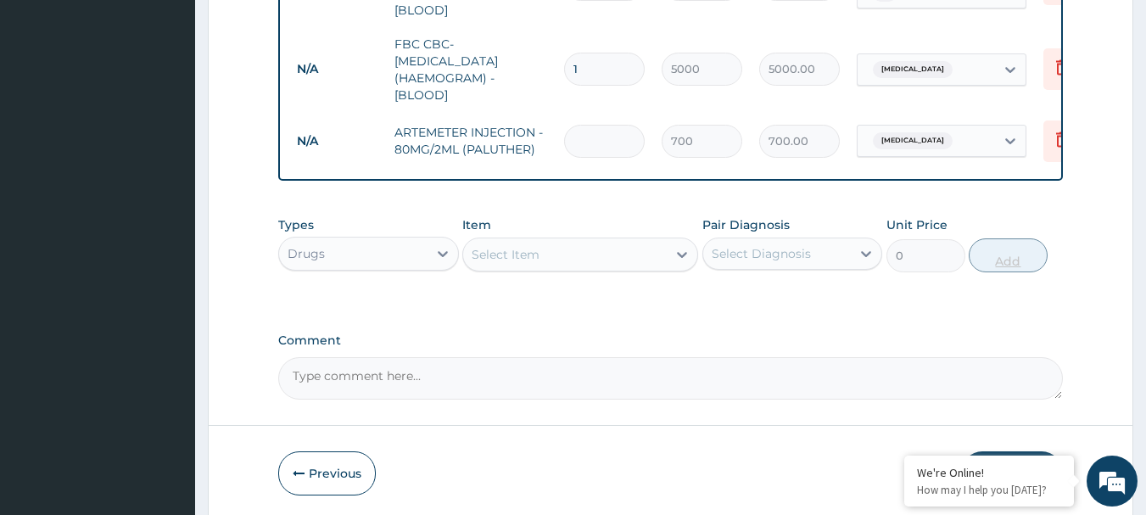
type input "0.00"
type input "3"
type input "2100.00"
type input "0.00"
type input "2"
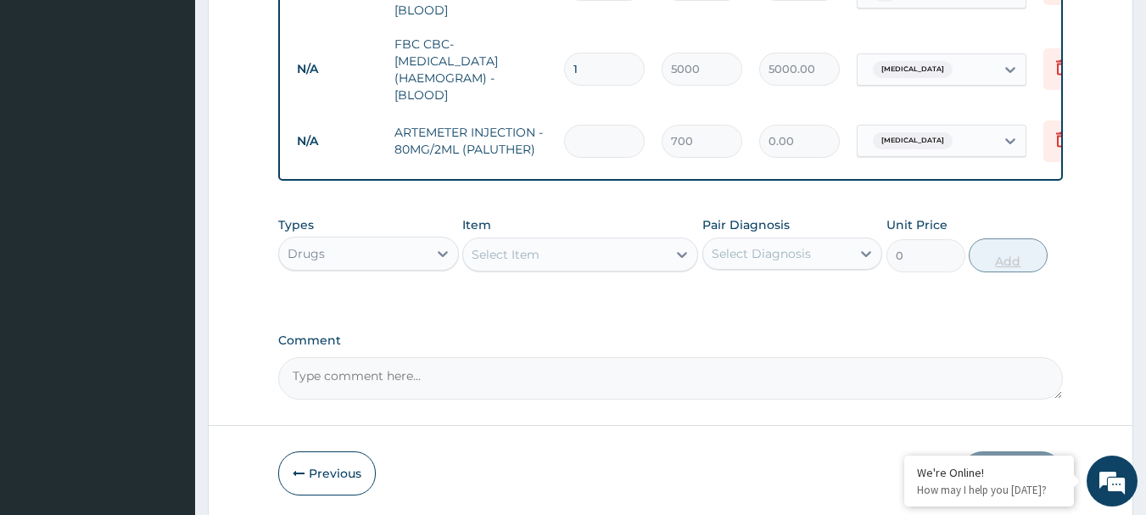
type input "1400.00"
type input "2"
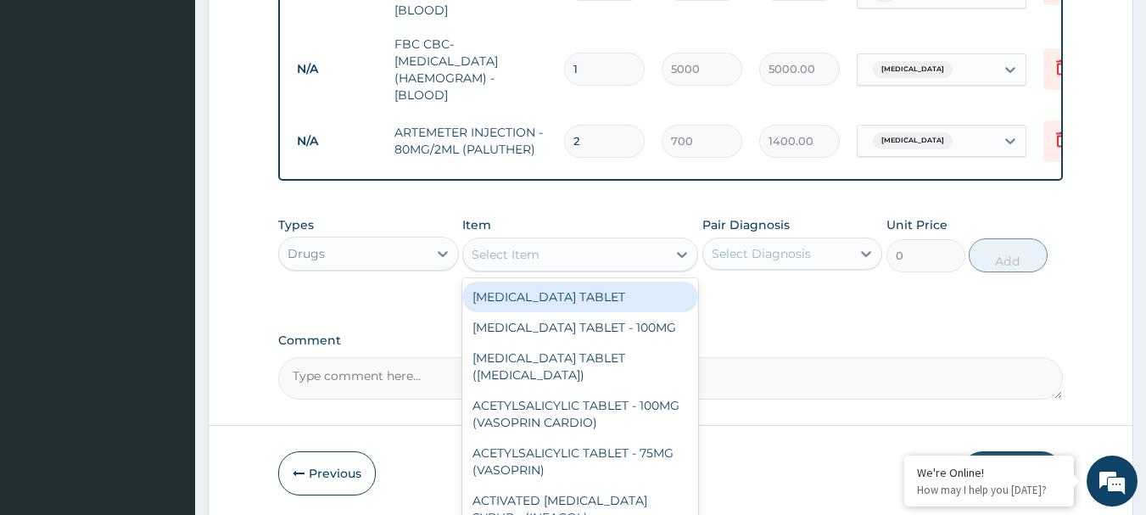
click at [582, 266] on div "Select Item" at bounding box center [580, 255] width 236 height 34
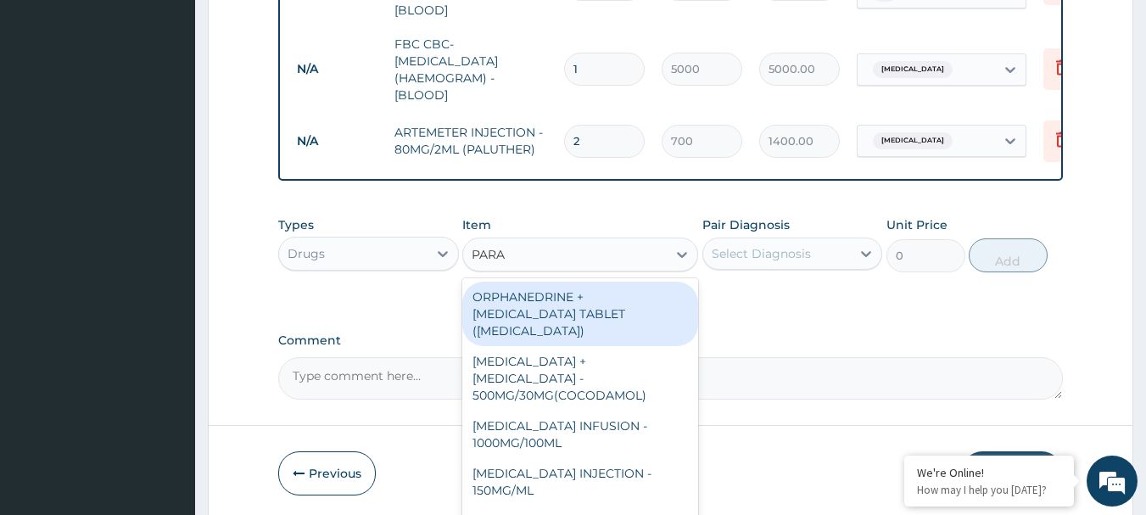
type input "PARAC"
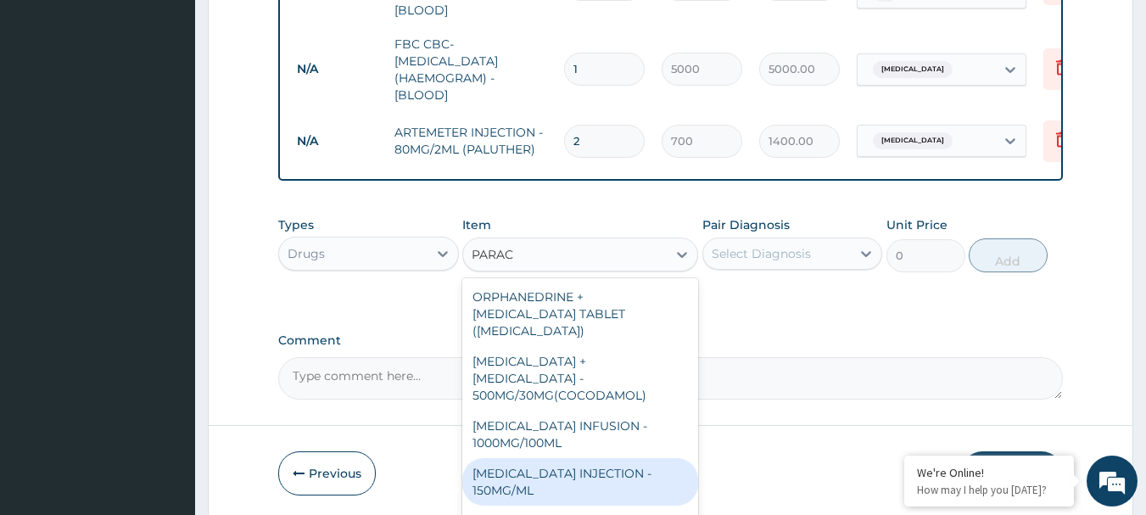
click at [601, 462] on div "PARACETAMOL INJECTION - 150MG/ML" at bounding box center [580, 482] width 236 height 48
type input "560"
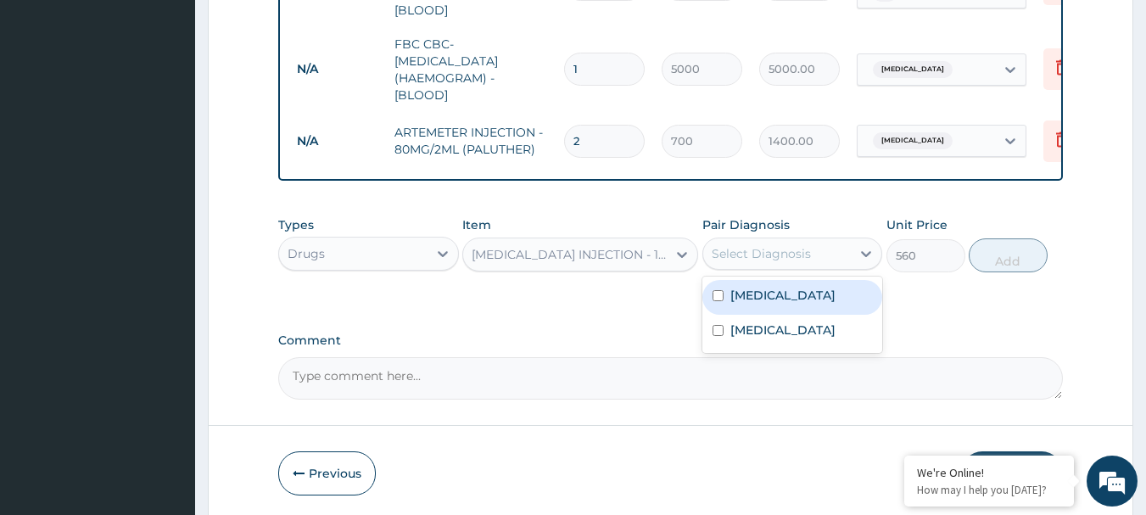
click at [781, 255] on div "Select Diagnosis" at bounding box center [761, 253] width 99 height 17
click at [788, 292] on div "Malaria" at bounding box center [793, 297] width 181 height 35
checkbox input "true"
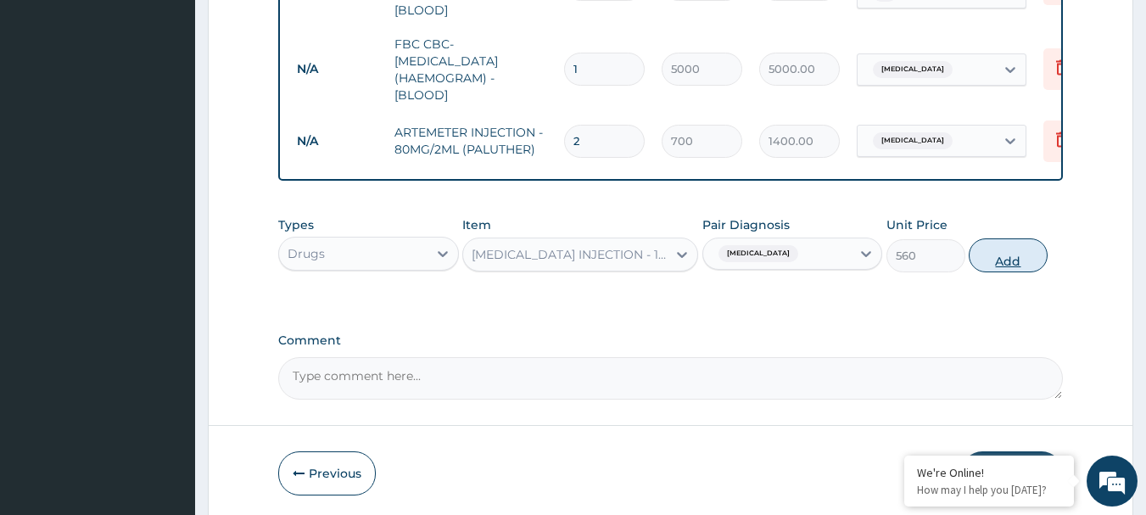
click at [1004, 238] on button "Add" at bounding box center [1008, 255] width 79 height 34
type input "0"
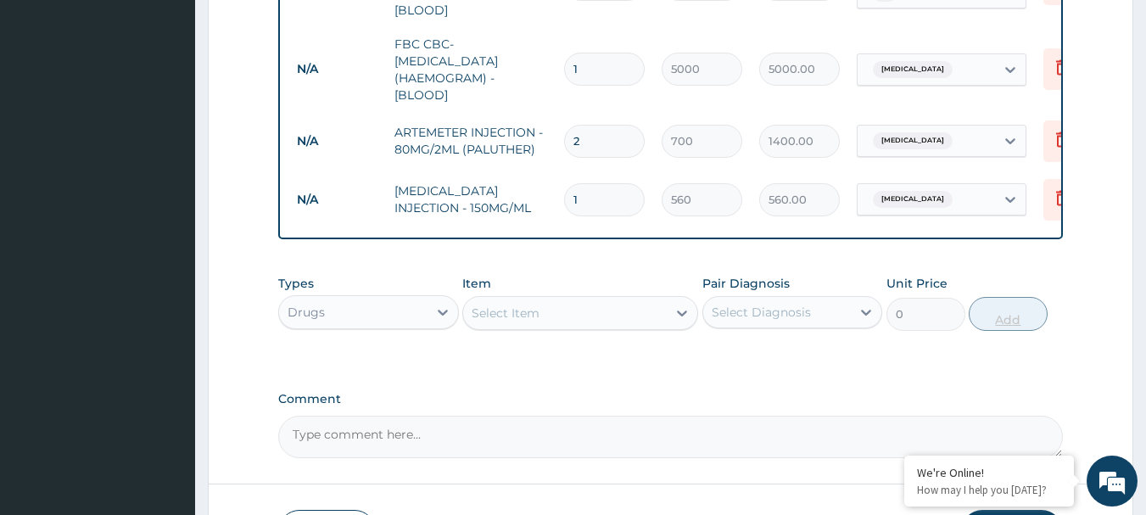
type input "0.00"
type input "4"
type input "2240.00"
type input "4"
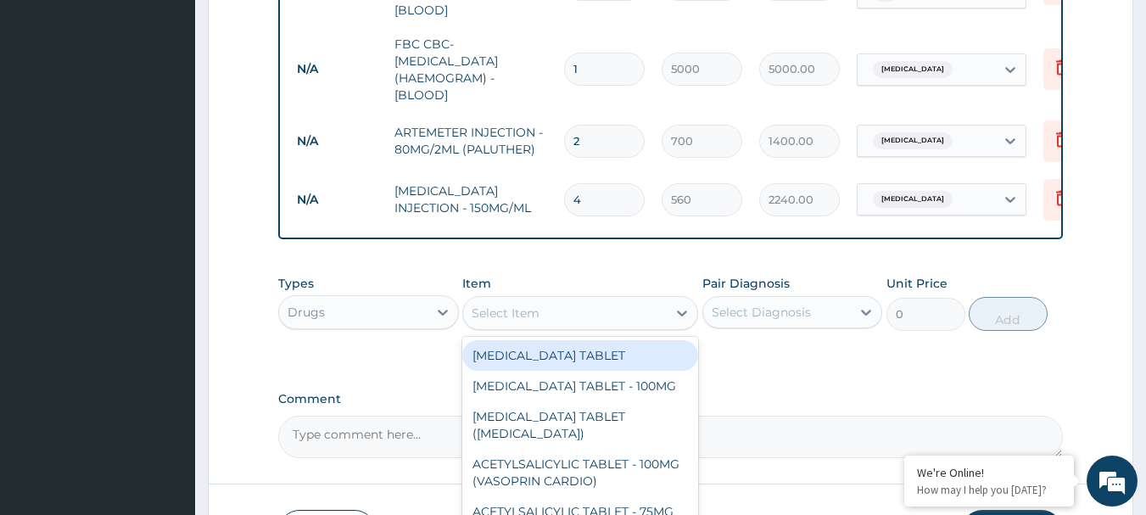
click at [625, 316] on div "Select Item" at bounding box center [565, 313] width 204 height 27
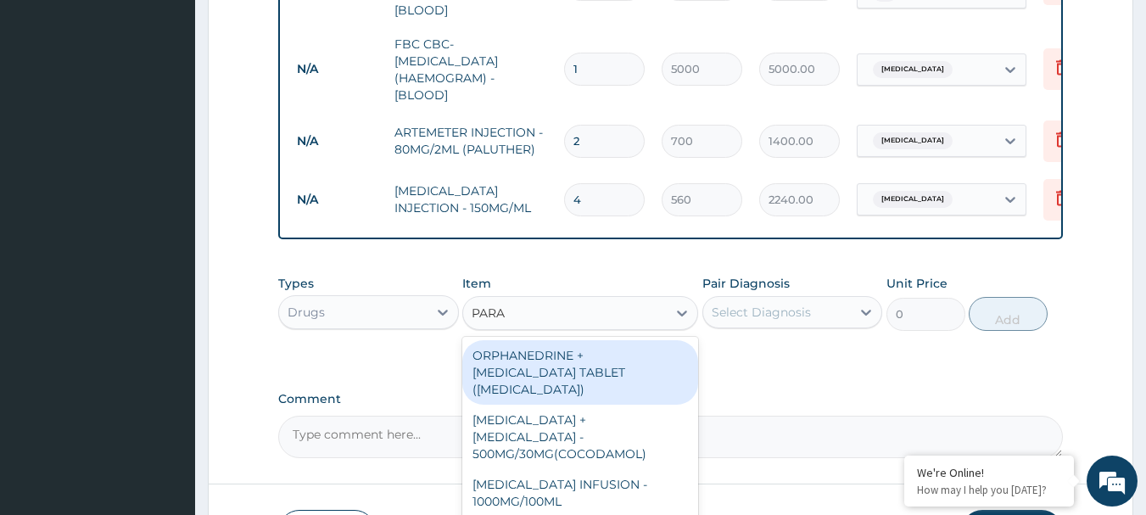
type input "PARAC"
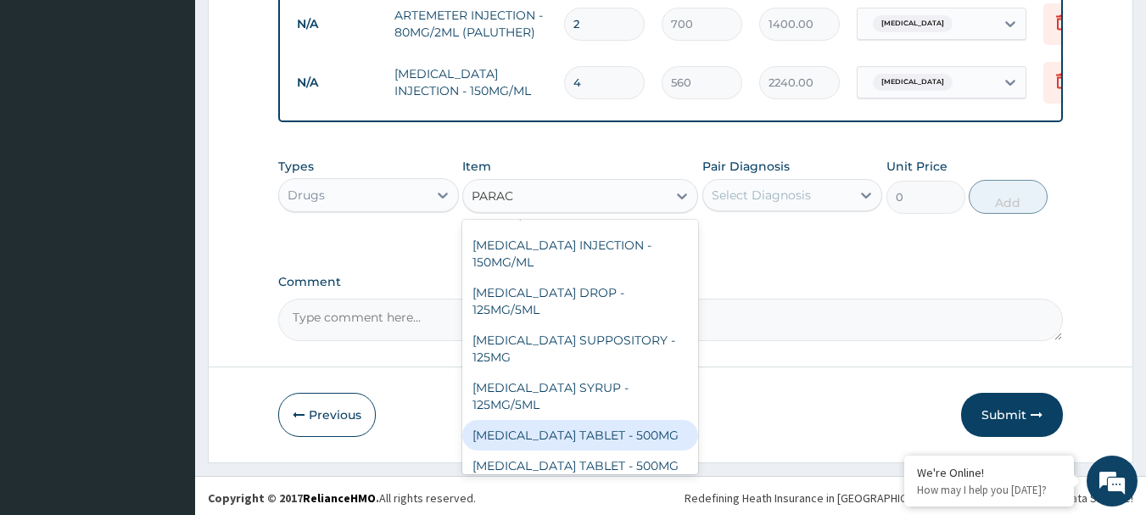
scroll to position [180, 0]
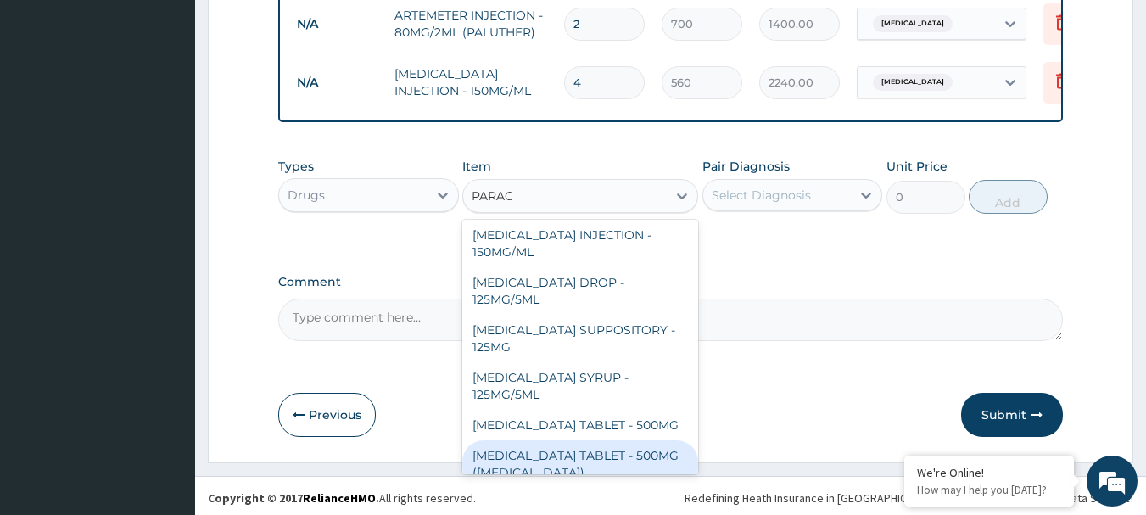
click at [625, 440] on div "PARACETAMOL TABLET - 500MG (PANADOL)" at bounding box center [580, 464] width 236 height 48
type input "42"
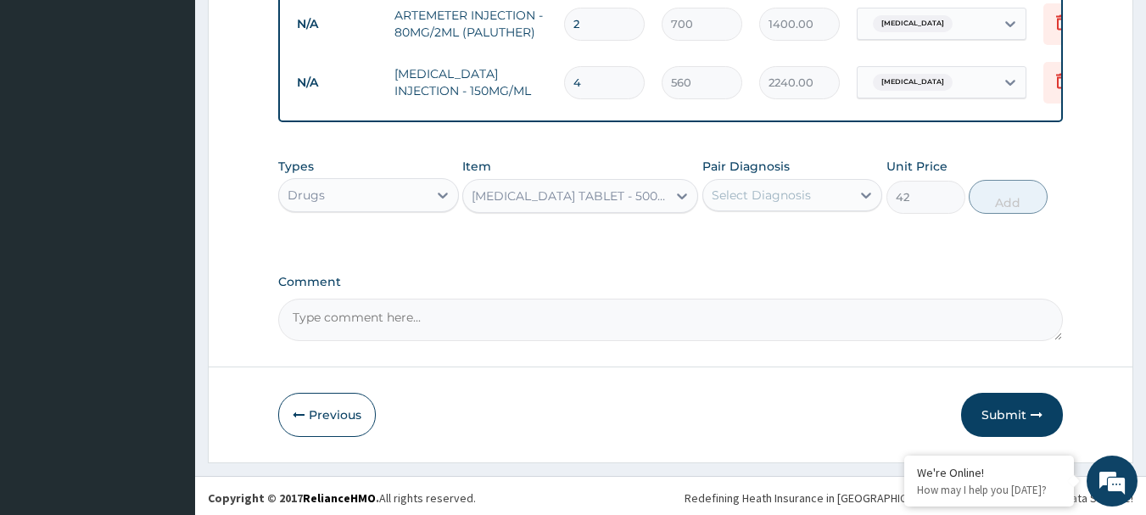
click at [815, 182] on div "Select Diagnosis" at bounding box center [777, 195] width 148 height 27
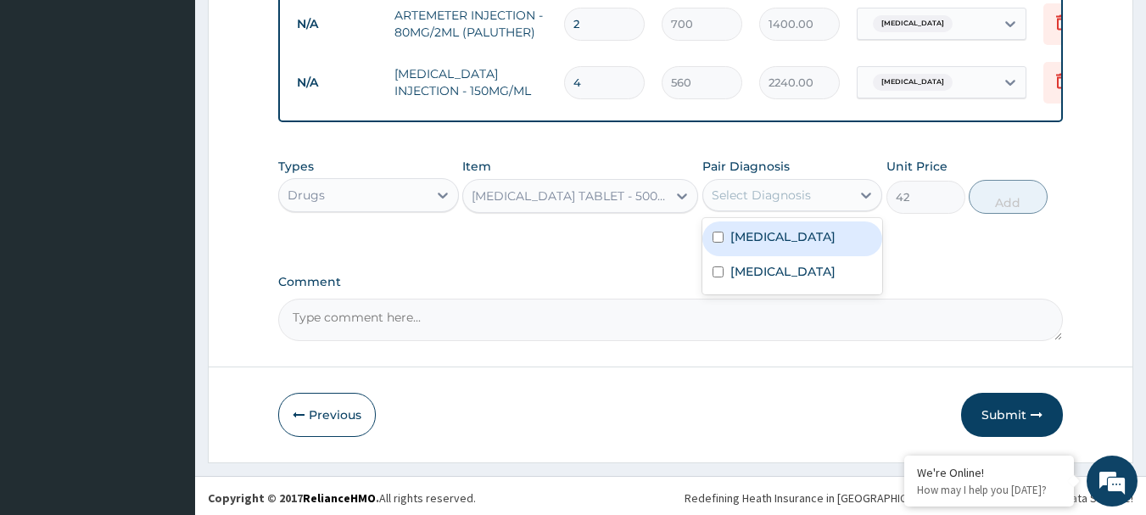
click at [812, 221] on div "Malaria" at bounding box center [793, 238] width 181 height 35
checkbox input "true"
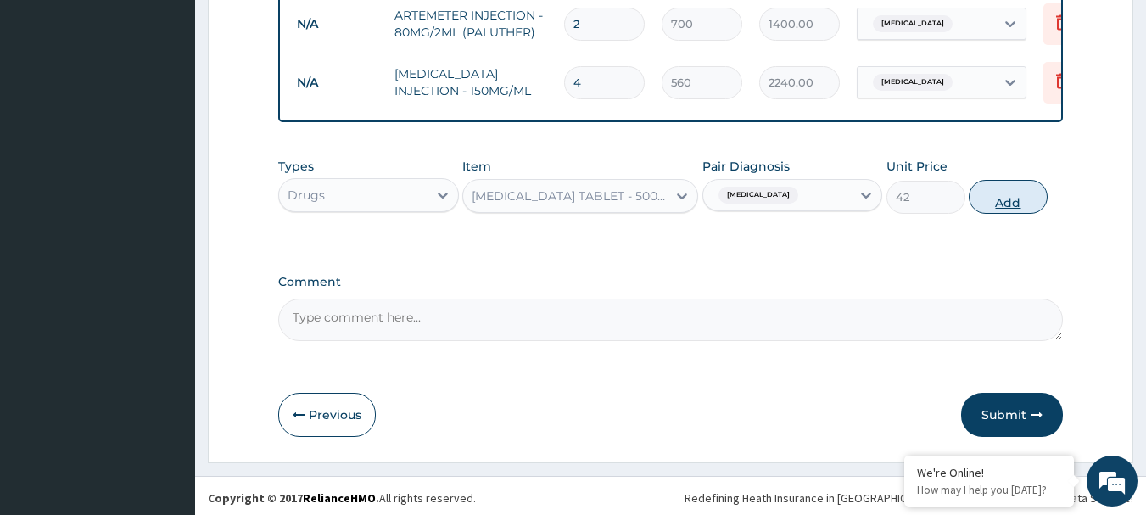
click at [1000, 196] on button "Add" at bounding box center [1008, 197] width 79 height 34
type input "0"
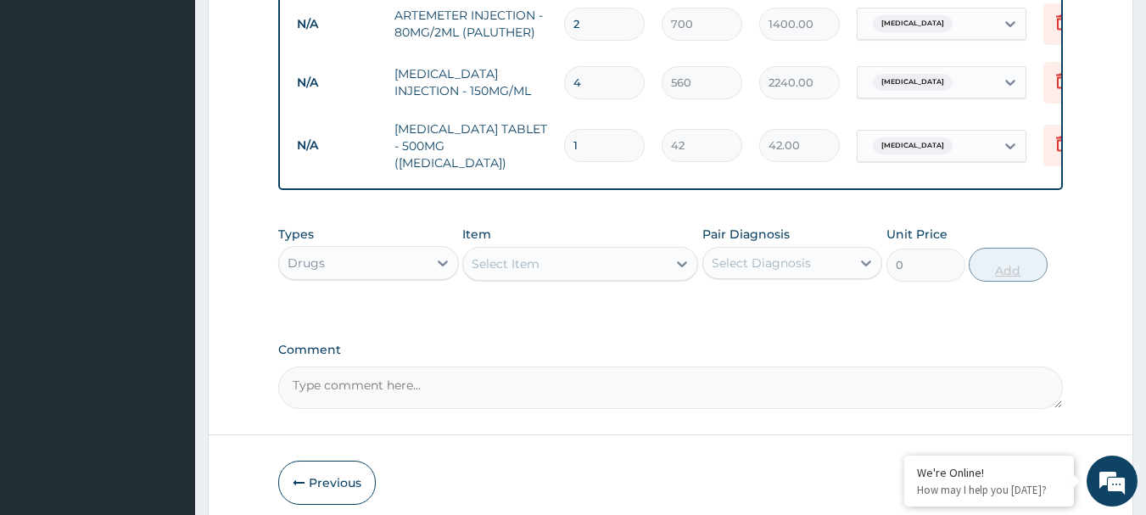
type input "18"
type input "756.00"
type input "18"
click at [566, 255] on div "Select Item" at bounding box center [565, 263] width 204 height 27
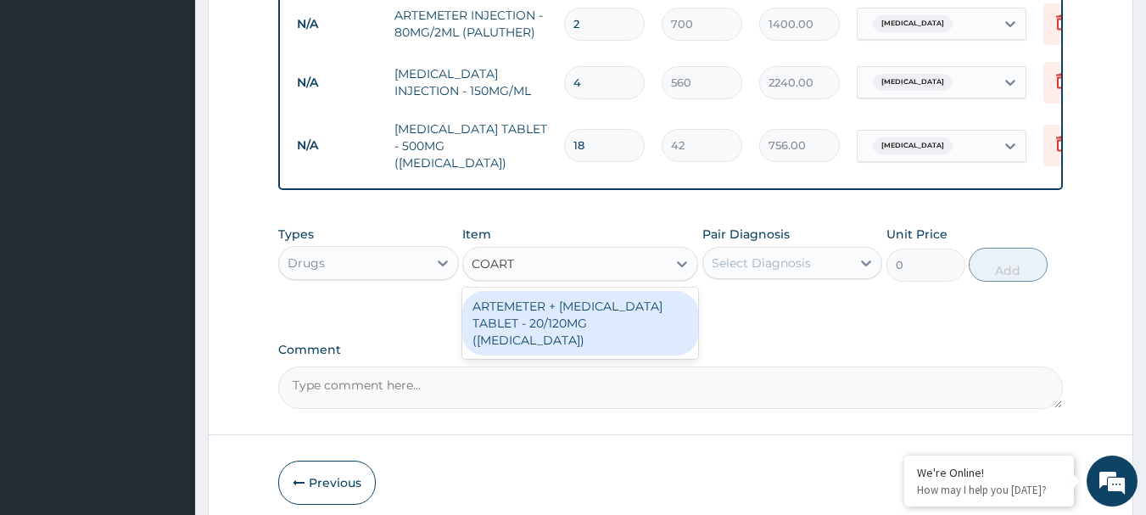
type input "COARTE"
click at [569, 307] on div "ARTEMETER + LUMEFANTRINE TABLET - 20/120MG (COARTEM)" at bounding box center [580, 323] width 236 height 64
type input "210"
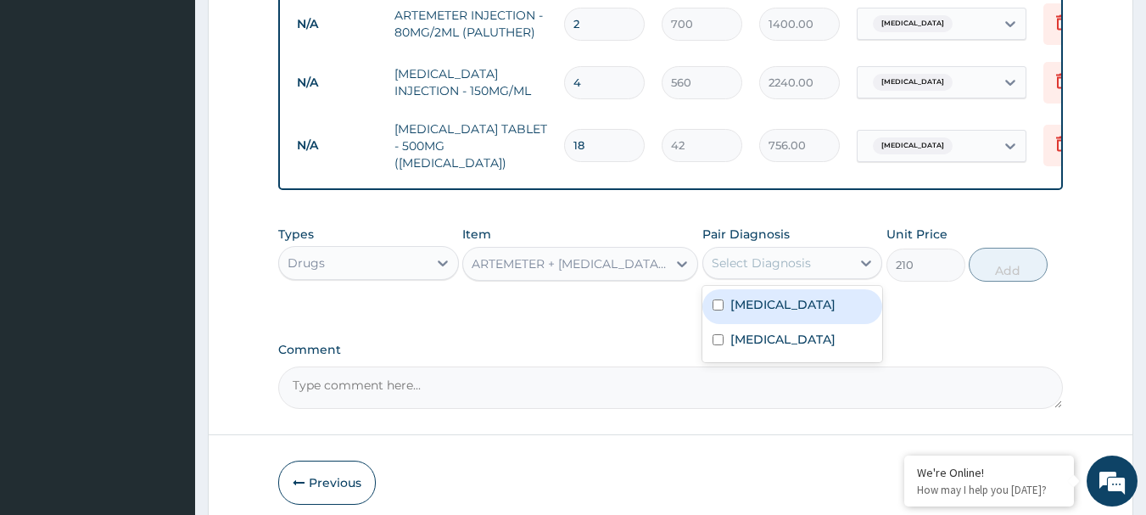
click at [765, 264] on div "Select Diagnosis" at bounding box center [793, 263] width 181 height 32
click at [753, 296] on label "Malaria" at bounding box center [783, 304] width 105 height 17
checkbox input "true"
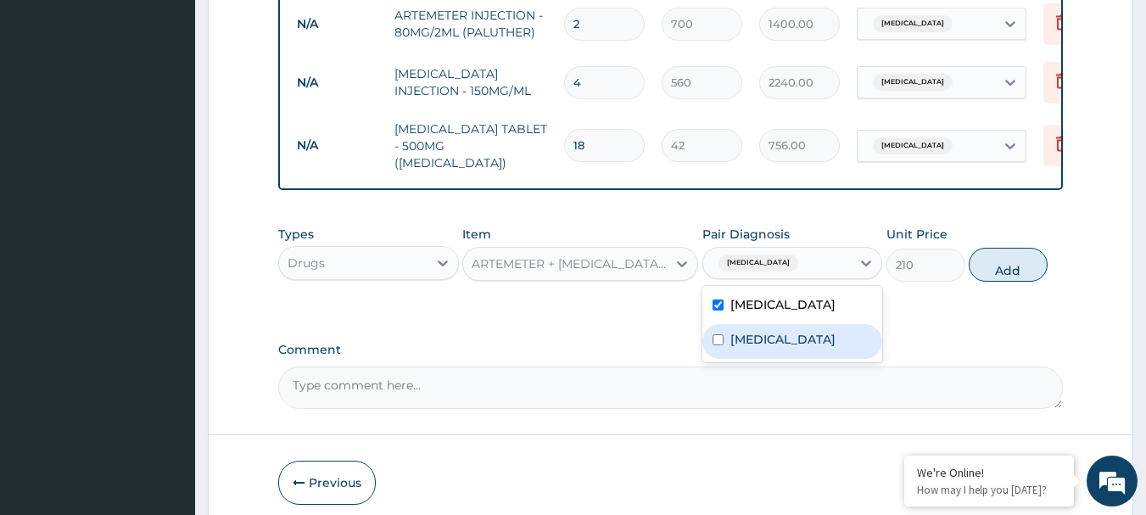
click at [756, 331] on label "Sepsis" at bounding box center [783, 339] width 105 height 17
checkbox input "true"
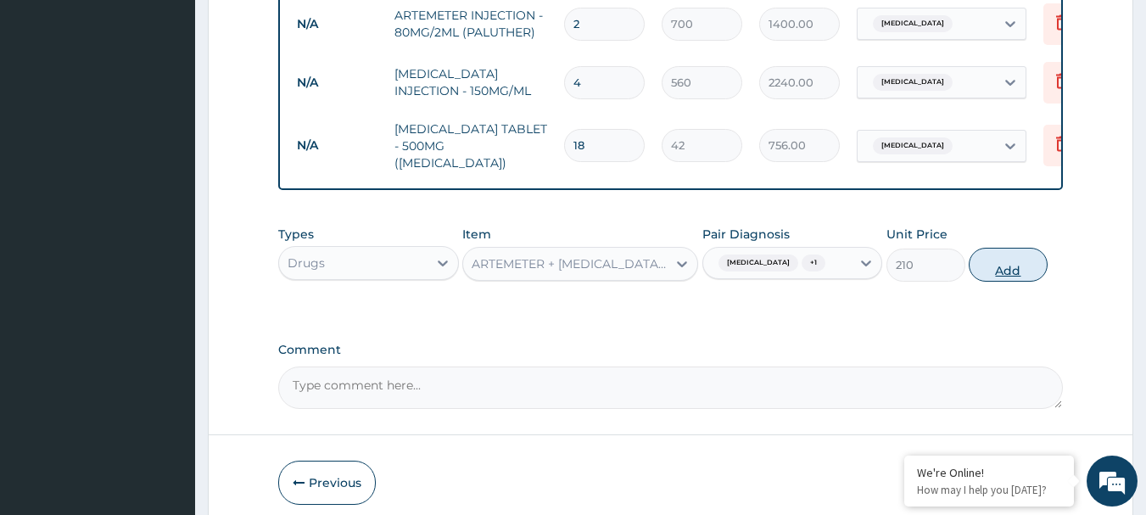
click at [1008, 249] on button "Add" at bounding box center [1008, 265] width 79 height 34
type input "0"
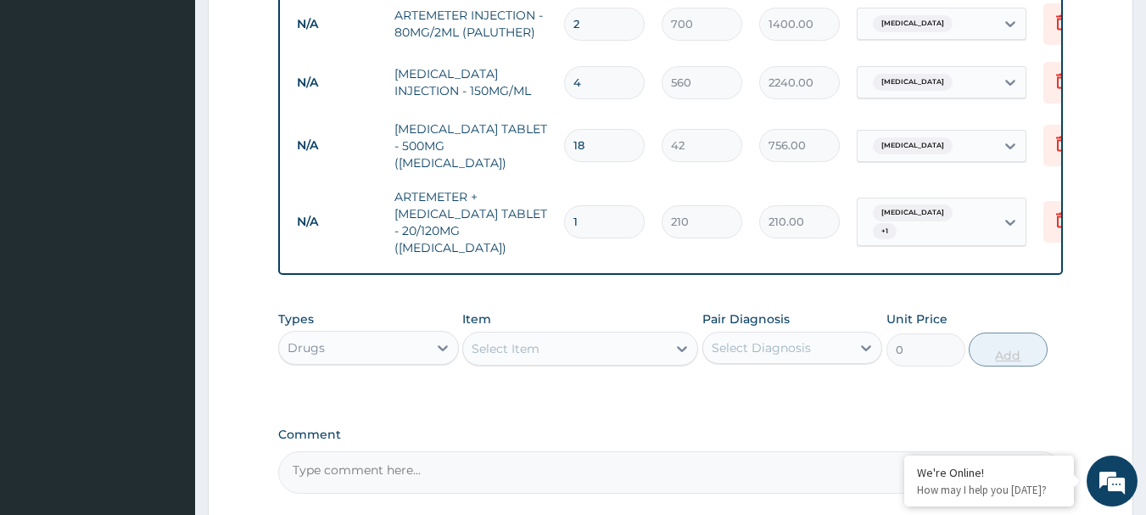
type input "0.00"
type input "2"
type input "420.00"
type input "24"
type input "5040.00"
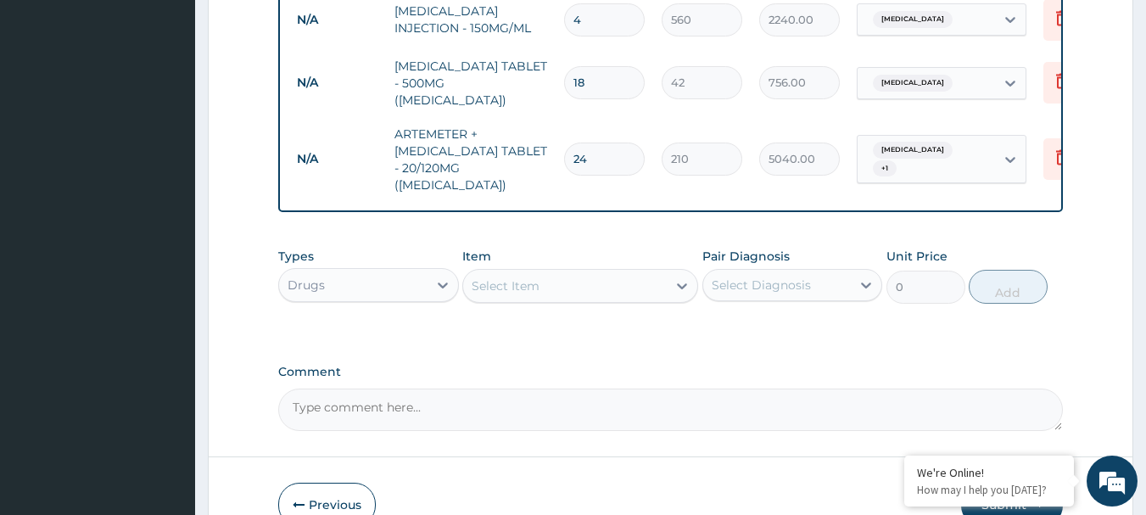
scroll to position [1046, 0]
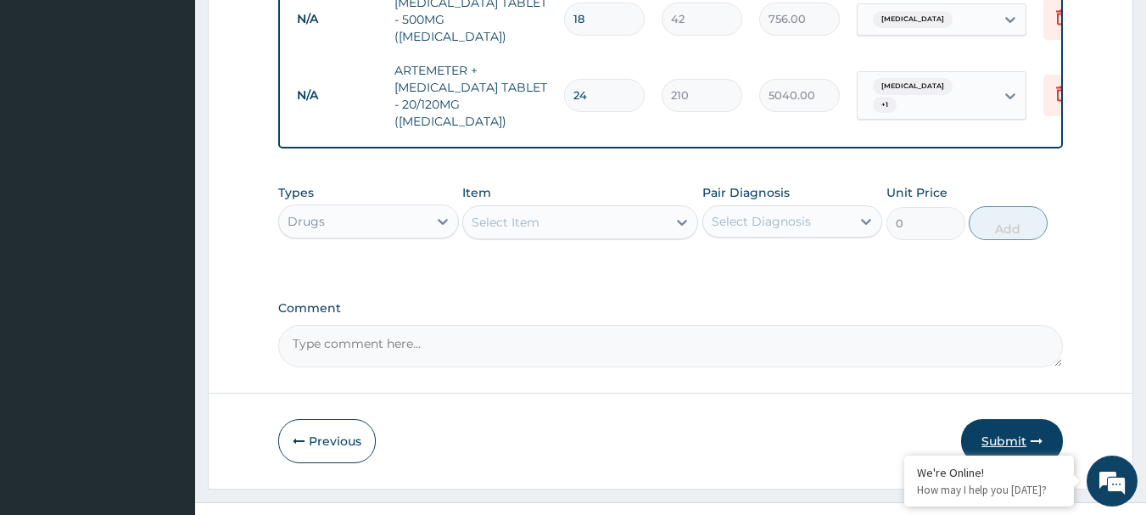
type input "24"
click at [994, 419] on button "Submit" at bounding box center [1012, 441] width 102 height 44
click at [1002, 419] on button "Submit" at bounding box center [1012, 441] width 102 height 44
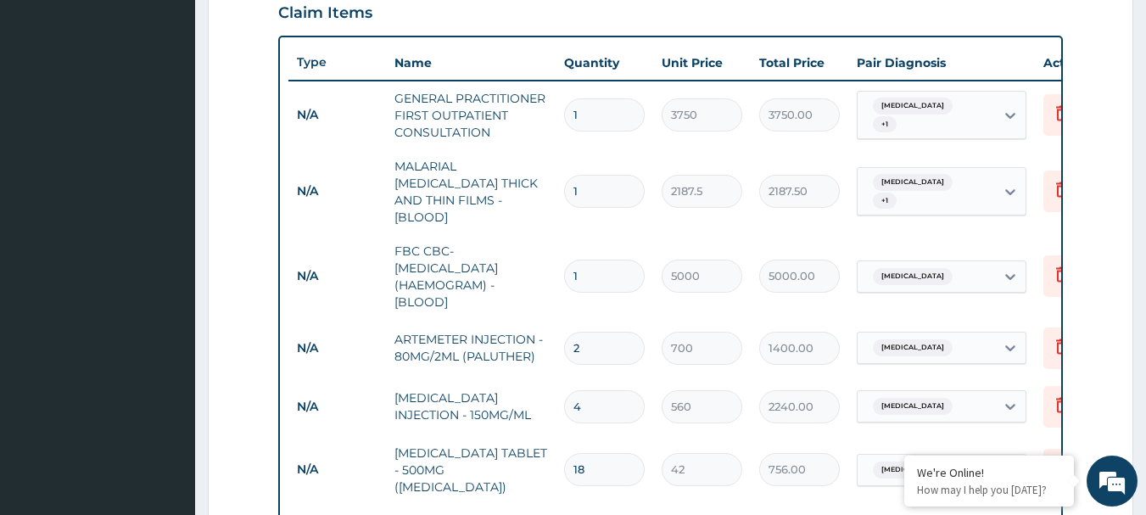
scroll to position [145, 0]
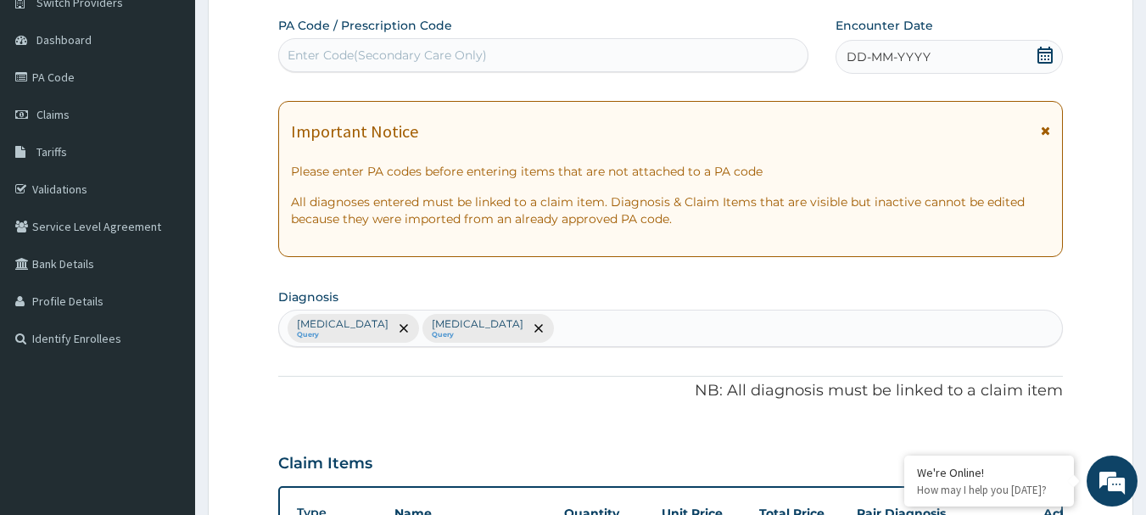
click at [1042, 49] on icon at bounding box center [1045, 55] width 15 height 17
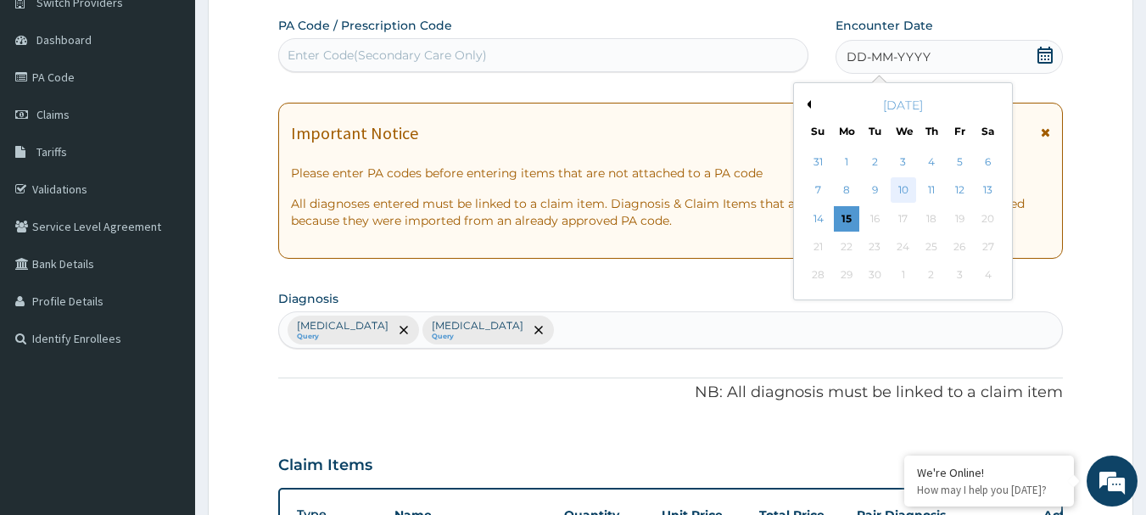
click at [903, 185] on div "10" at bounding box center [903, 190] width 25 height 25
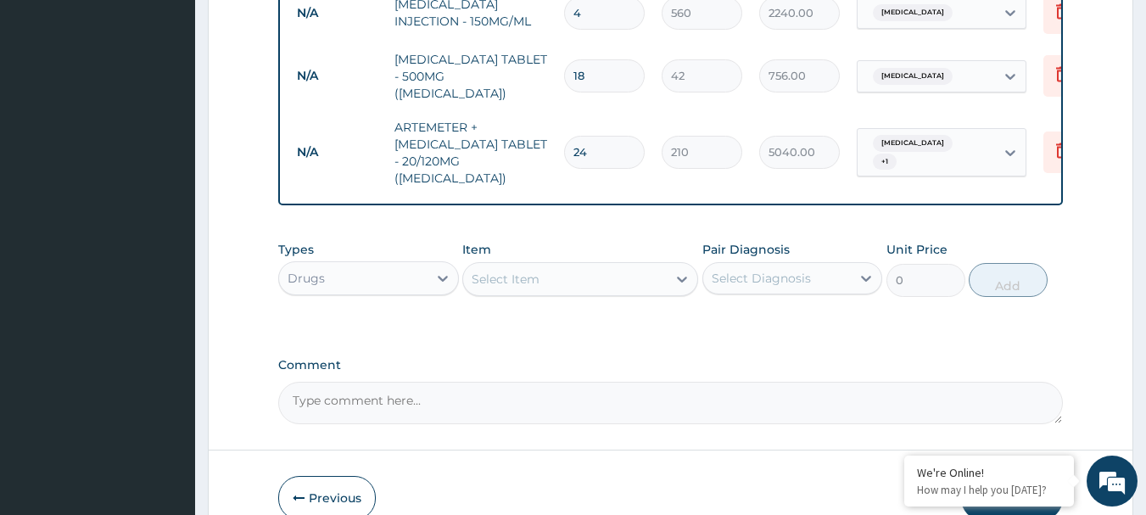
scroll to position [1046, 0]
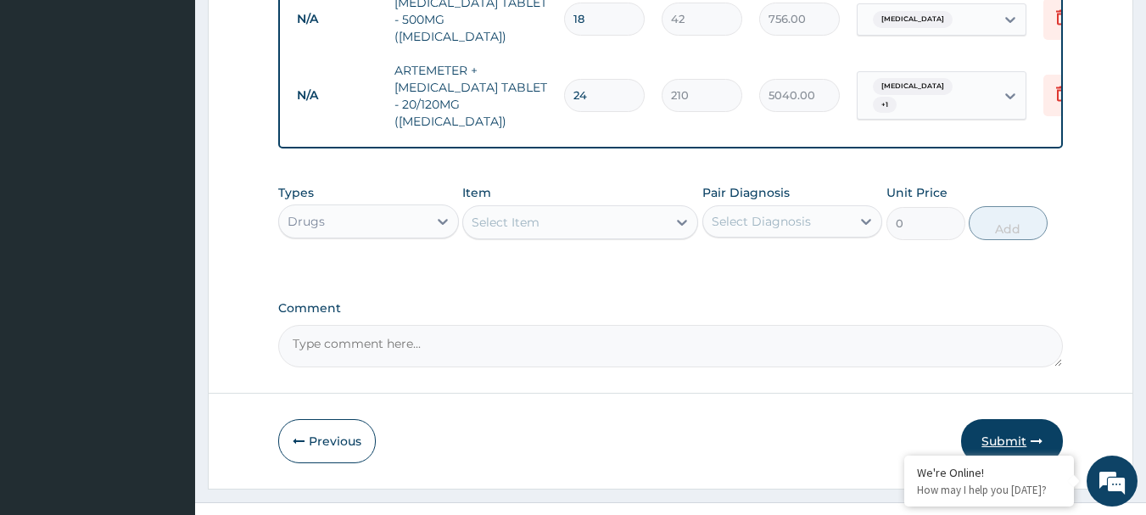
click at [980, 419] on button "Submit" at bounding box center [1012, 441] width 102 height 44
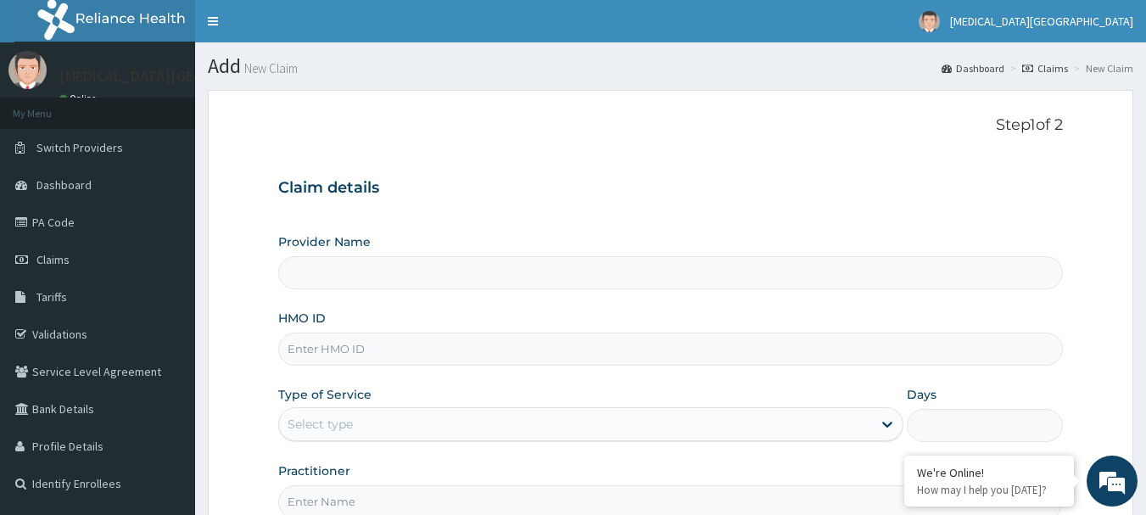
click at [560, 343] on input "HMO ID" at bounding box center [671, 349] width 786 height 33
type input "E"
type input "[MEDICAL_DATA][GEOGRAPHIC_DATA]"
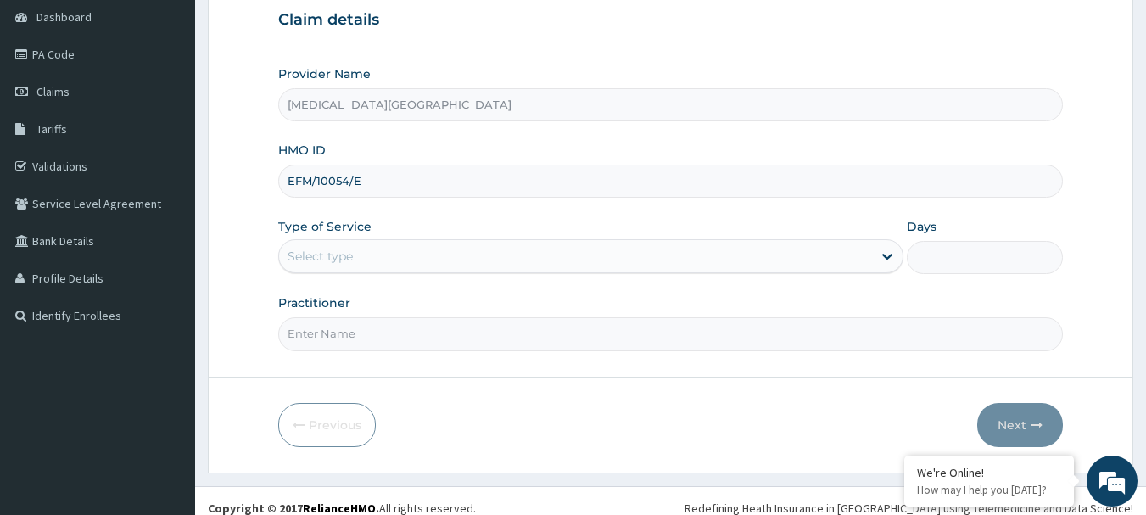
scroll to position [170, 0]
type input "EFM/10054/E"
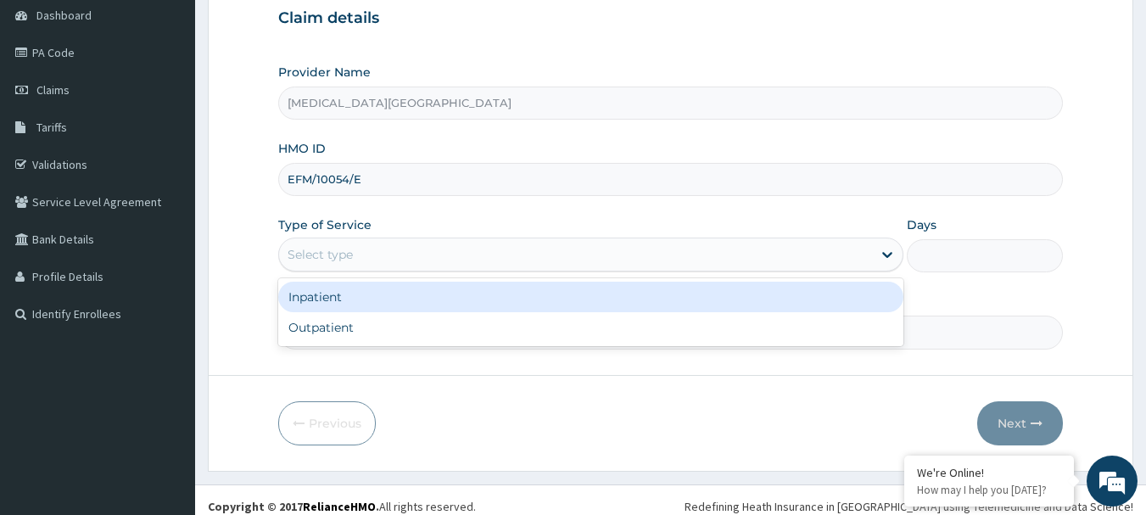
click at [496, 254] on div "Select type" at bounding box center [575, 254] width 593 height 27
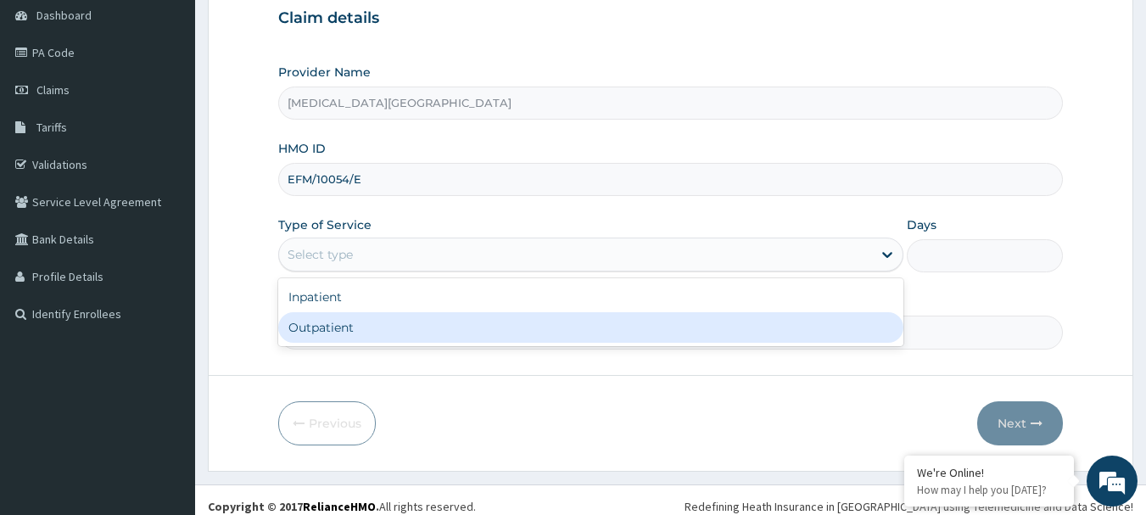
click at [445, 333] on div "Outpatient" at bounding box center [590, 327] width 625 height 31
type input "1"
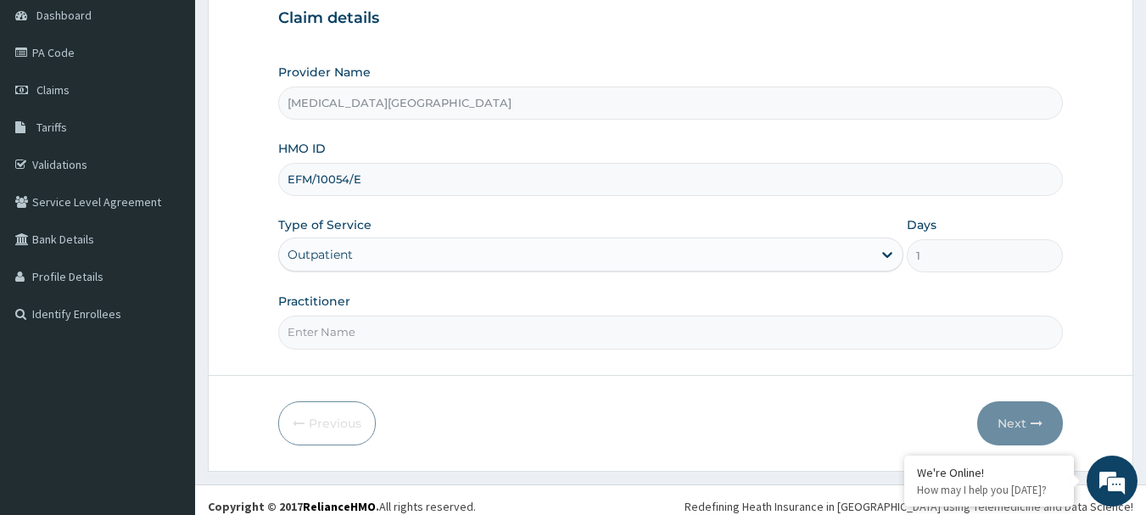
click at [445, 333] on input "Practitioner" at bounding box center [671, 332] width 786 height 33
type input "[PERSON_NAME]"
click at [1007, 412] on button "Next" at bounding box center [1020, 423] width 86 height 44
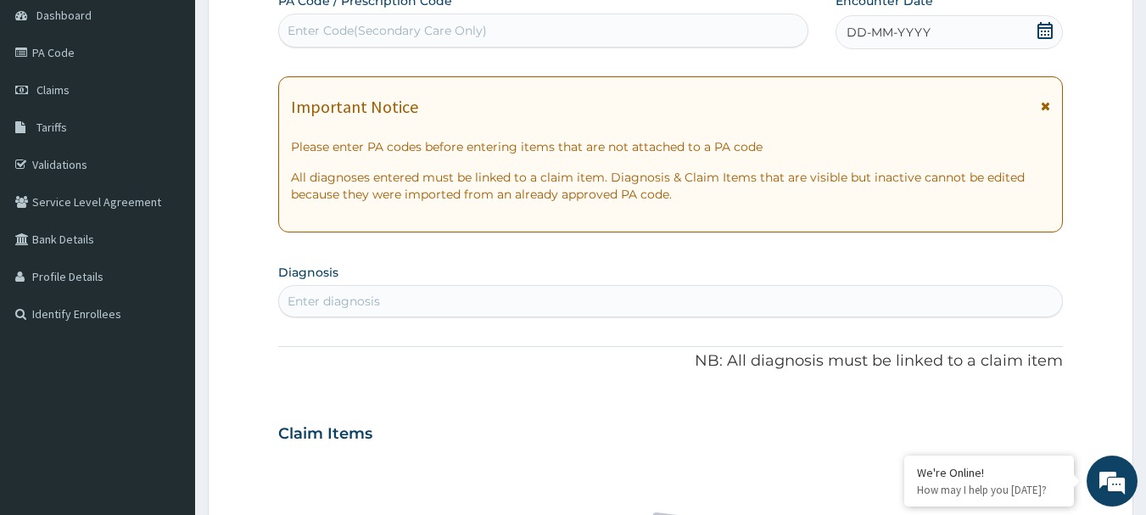
click at [1048, 35] on icon at bounding box center [1045, 30] width 17 height 17
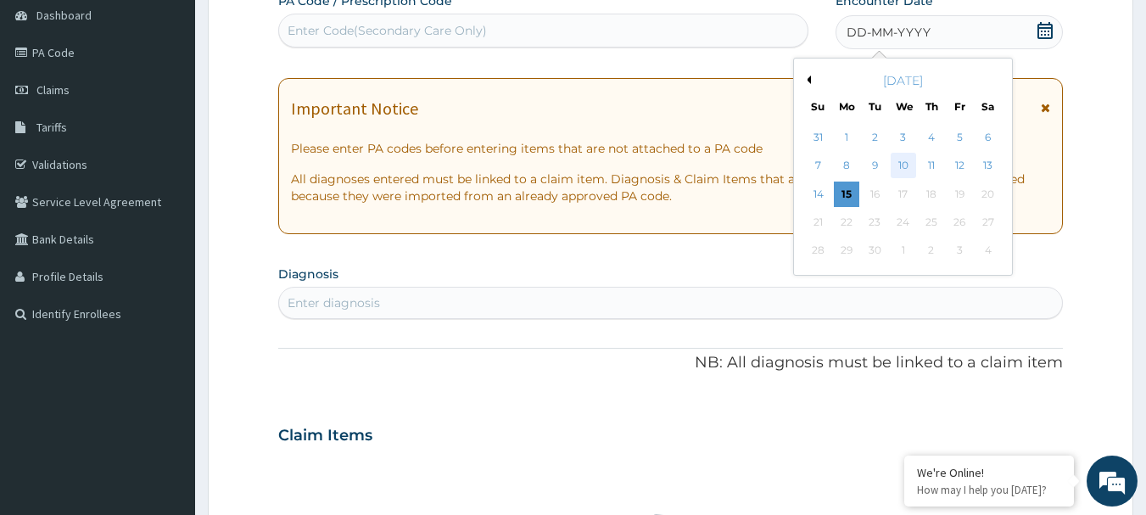
click at [913, 160] on div "10" at bounding box center [903, 166] width 25 height 25
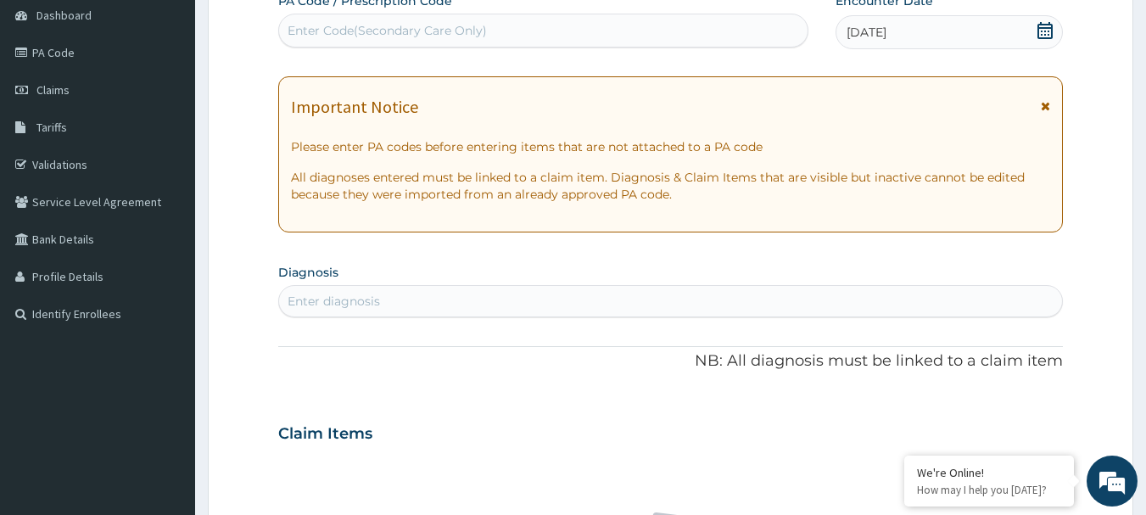
click at [543, 291] on div "Enter diagnosis" at bounding box center [671, 301] width 784 height 27
type input "MALARIA"
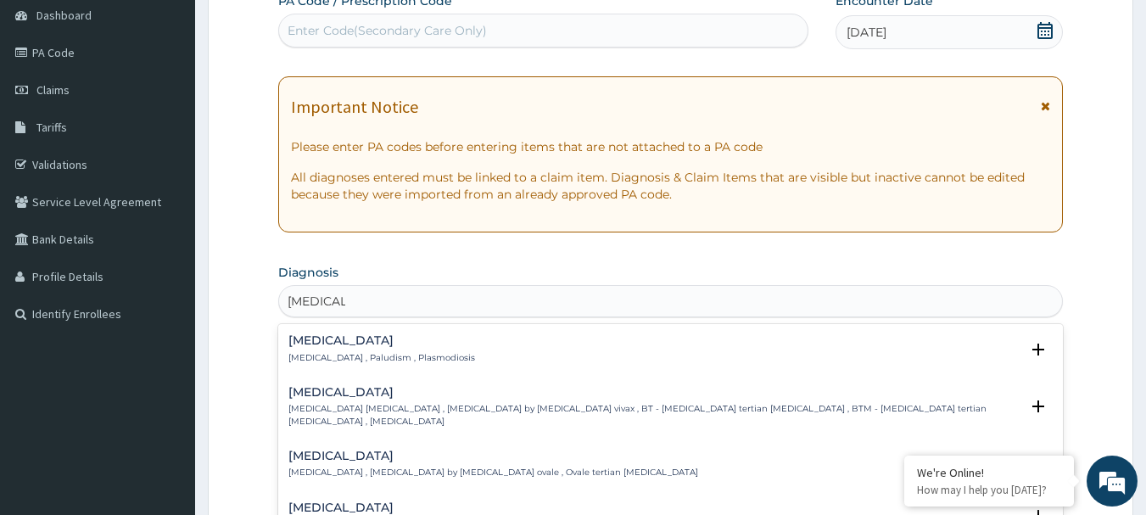
click at [378, 336] on h4 "Malaria" at bounding box center [381, 340] width 187 height 13
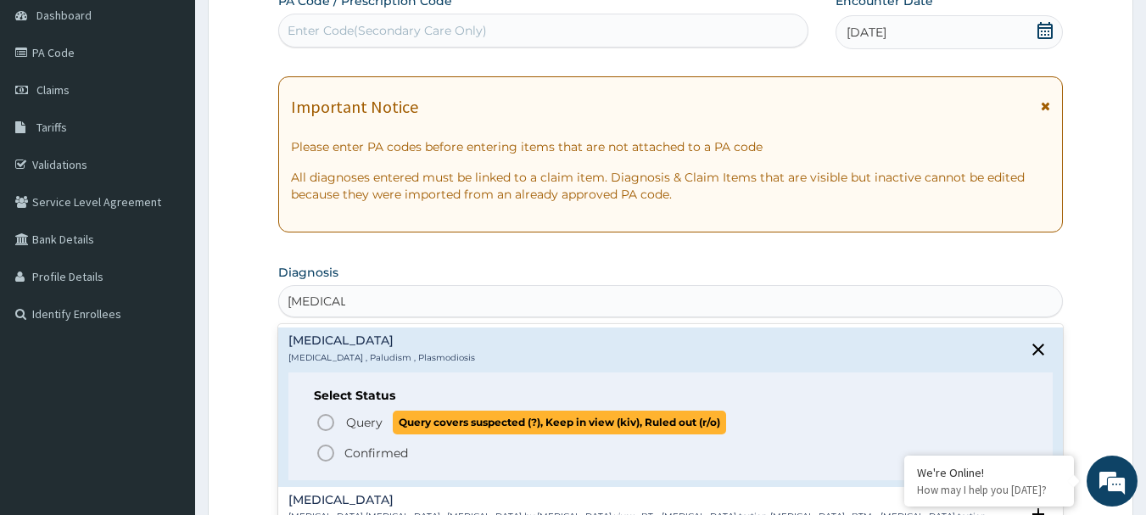
click at [334, 420] on icon "status option query" at bounding box center [326, 422] width 20 height 20
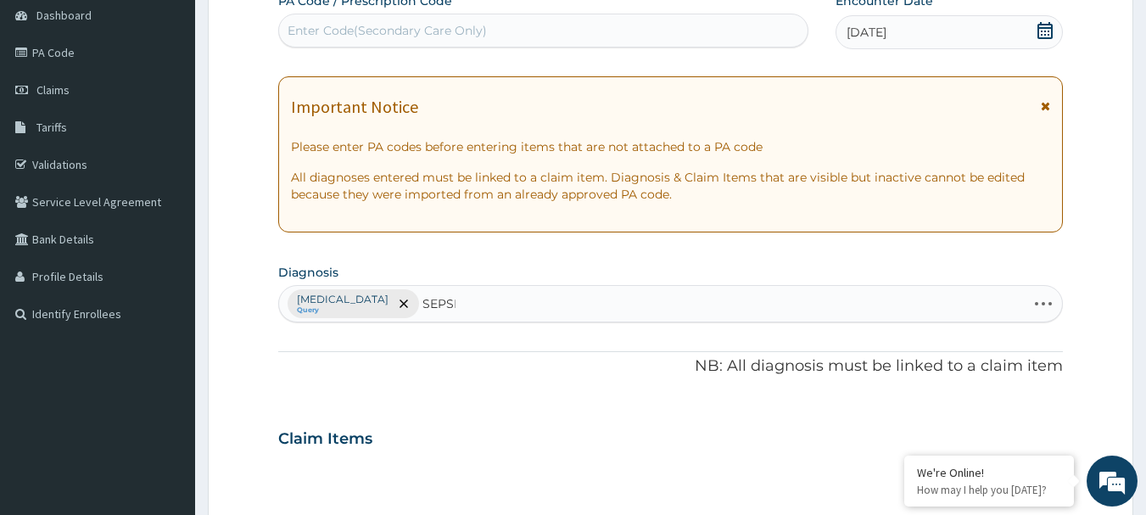
type input "SEPSIS"
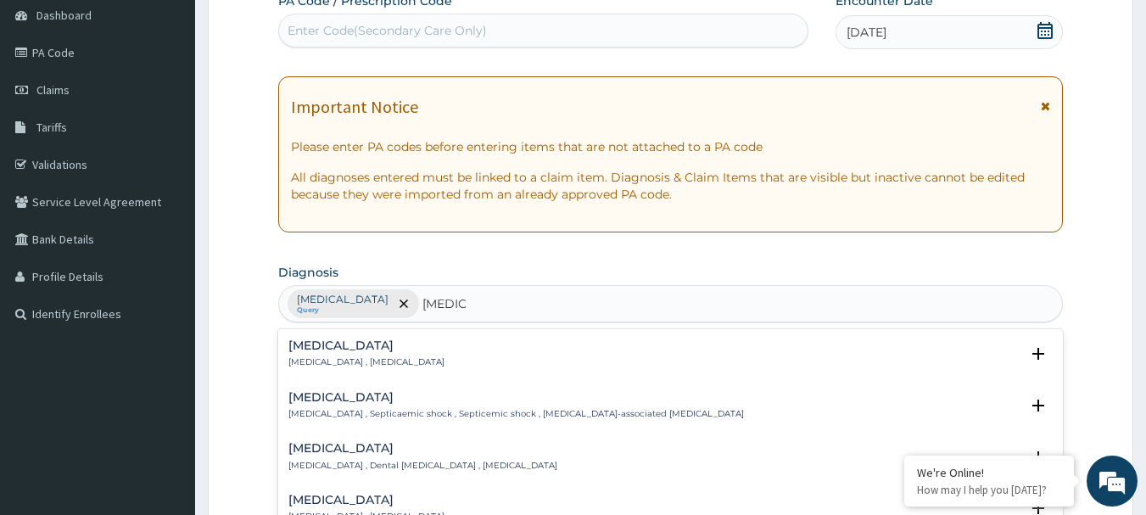
click at [353, 352] on h4 "Sepsis" at bounding box center [366, 345] width 156 height 13
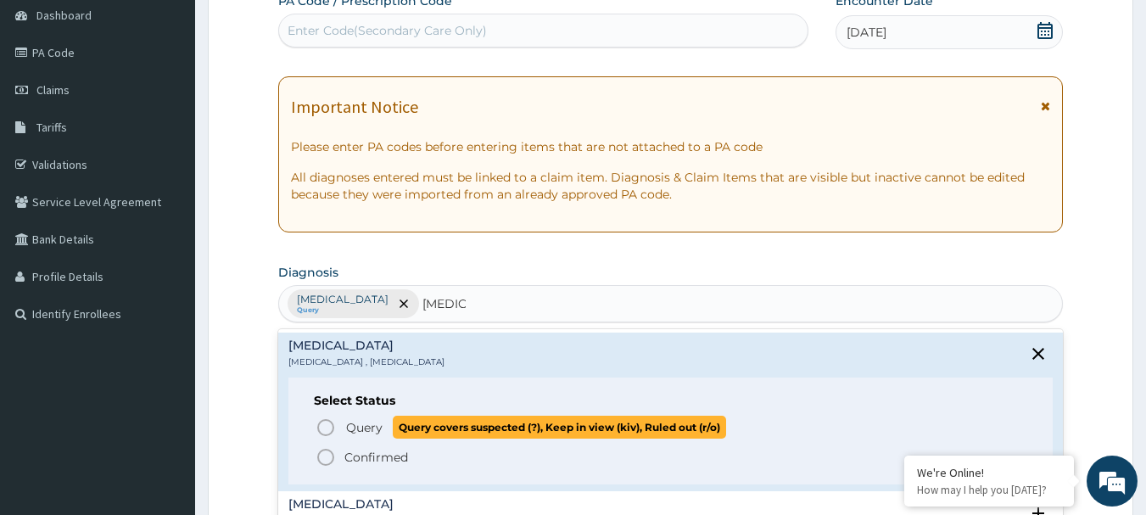
click at [317, 430] on icon "status option query" at bounding box center [326, 427] width 20 height 20
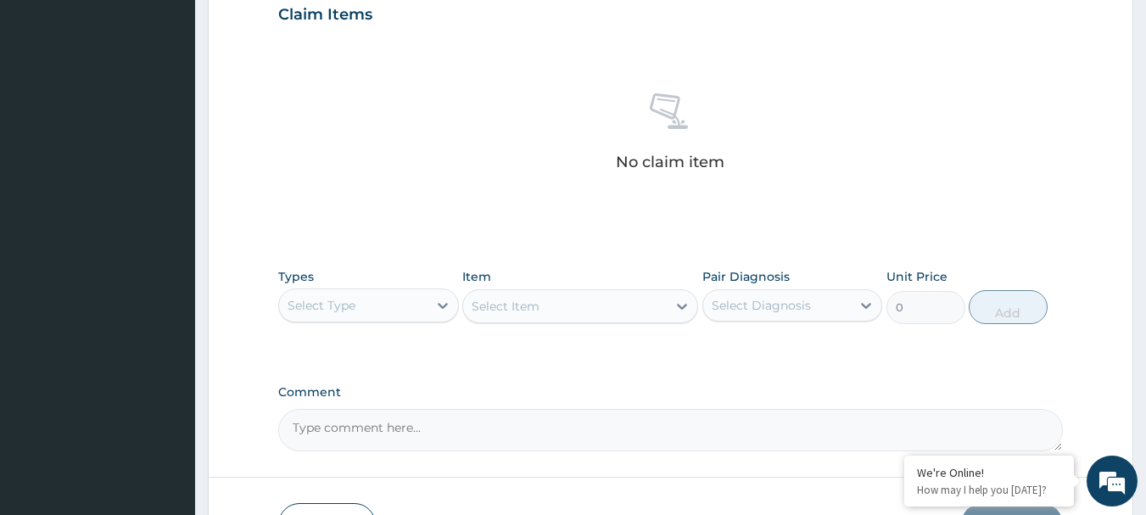
scroll to position [709, 0]
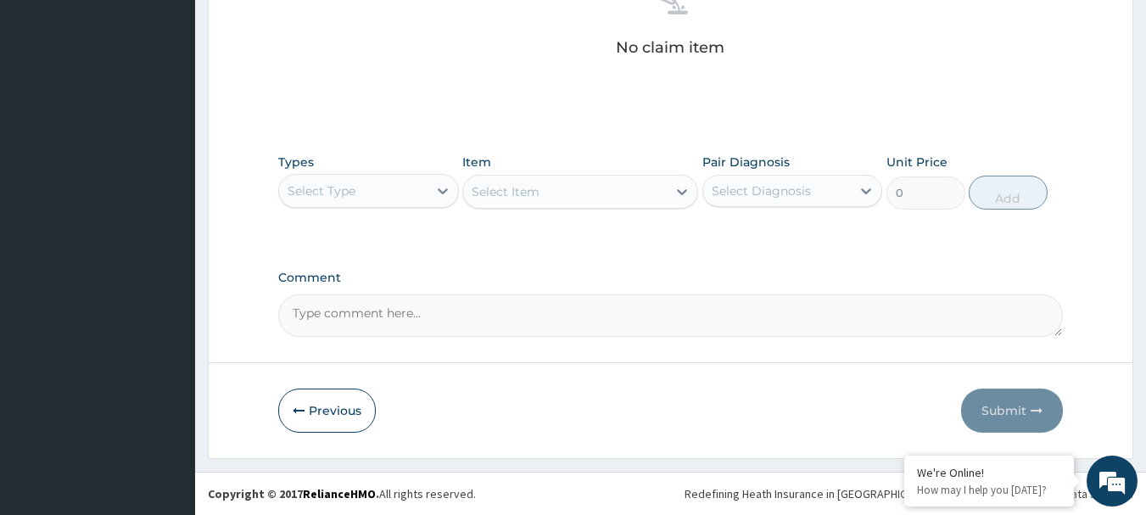
click at [381, 210] on div "Types Select Type Item Select Item Pair Diagnosis Select Diagnosis Unit Price 0…" at bounding box center [671, 181] width 786 height 73
click at [389, 200] on div "Select Type" at bounding box center [353, 190] width 148 height 27
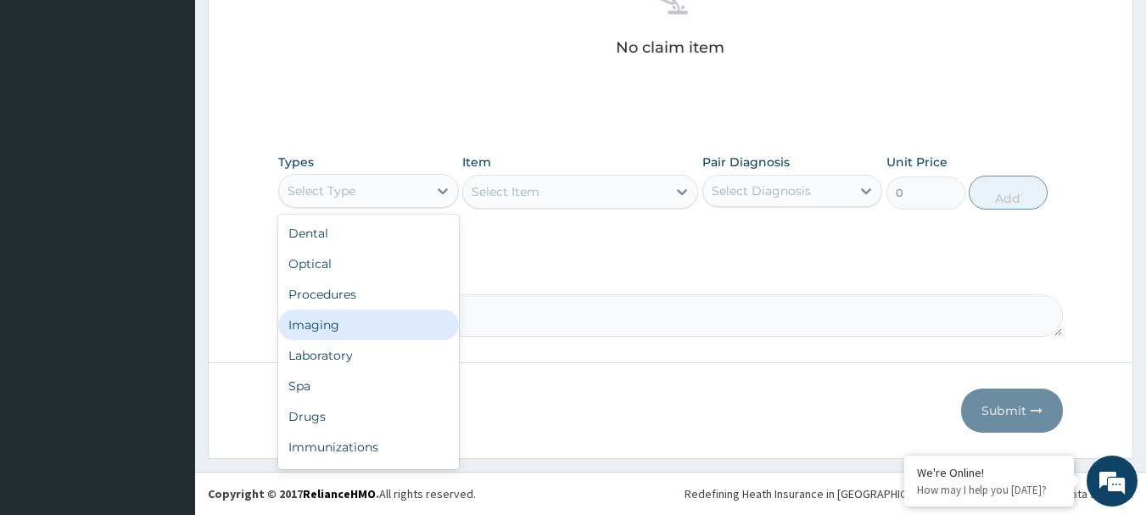
click at [350, 311] on div "Imaging" at bounding box center [368, 325] width 181 height 31
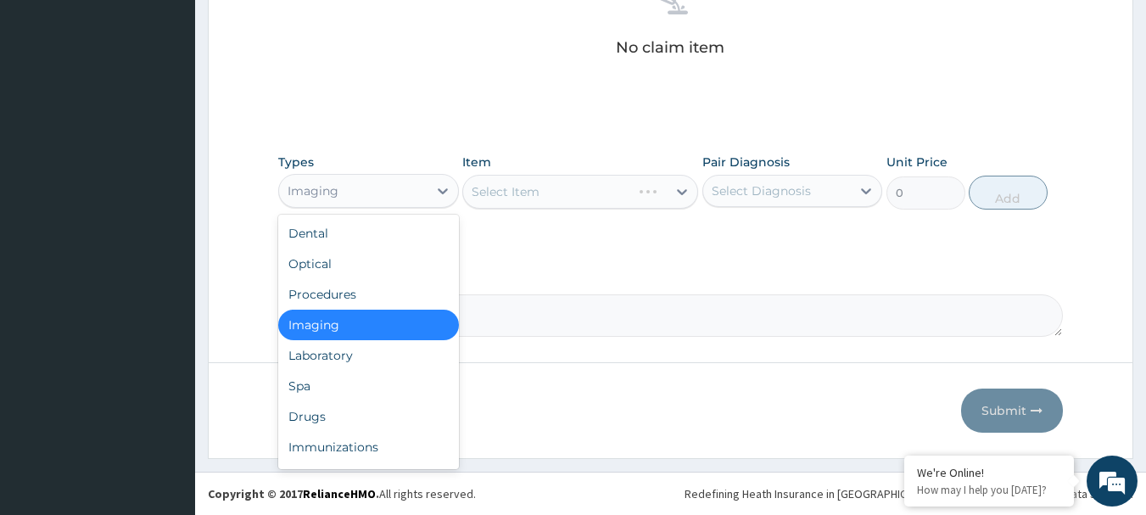
click at [398, 188] on div "Imaging" at bounding box center [353, 190] width 148 height 27
click at [347, 289] on div "Procedures" at bounding box center [368, 294] width 181 height 31
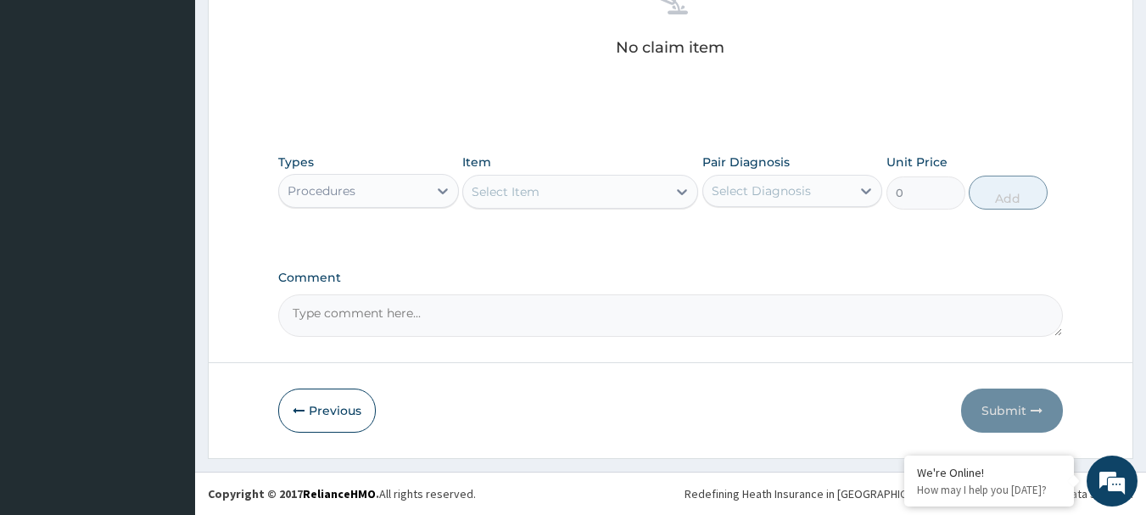
click at [527, 187] on div "Select Item" at bounding box center [506, 191] width 68 height 17
type input "M"
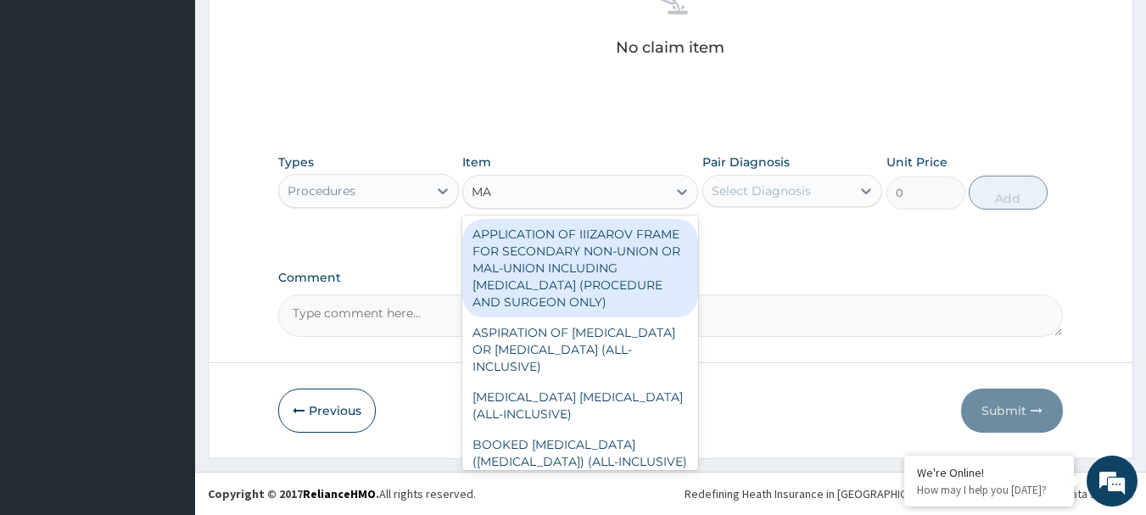
type input "M"
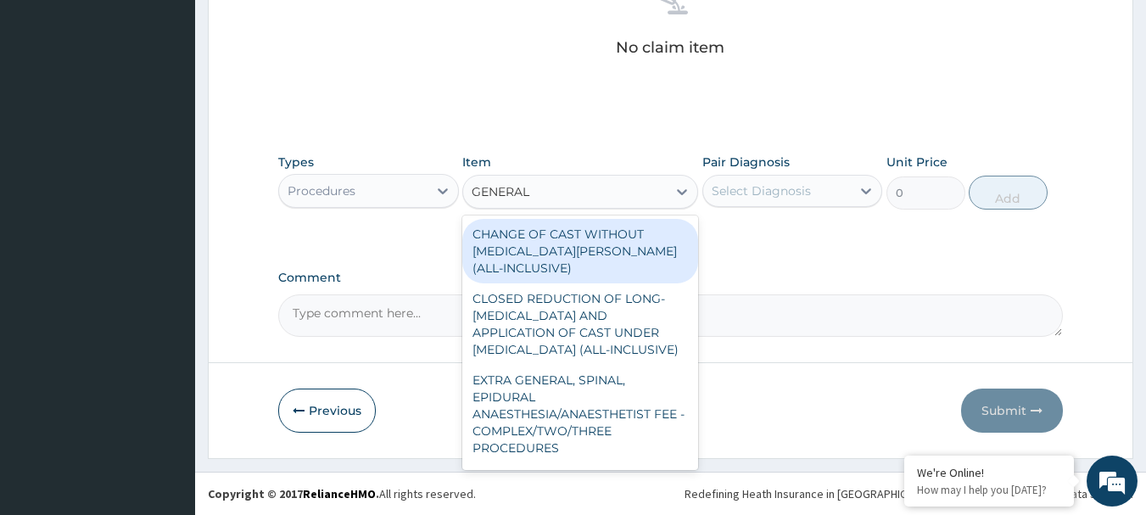
type input "GENERAL P"
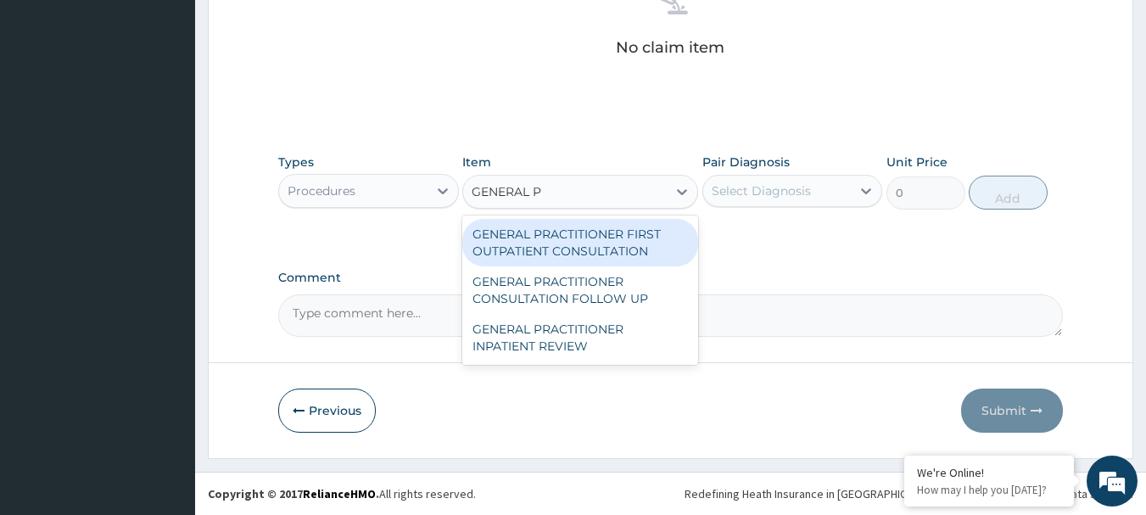
click at [562, 240] on div "GENERAL PRACTITIONER FIRST OUTPATIENT CONSULTATION" at bounding box center [580, 243] width 236 height 48
type input "3750"
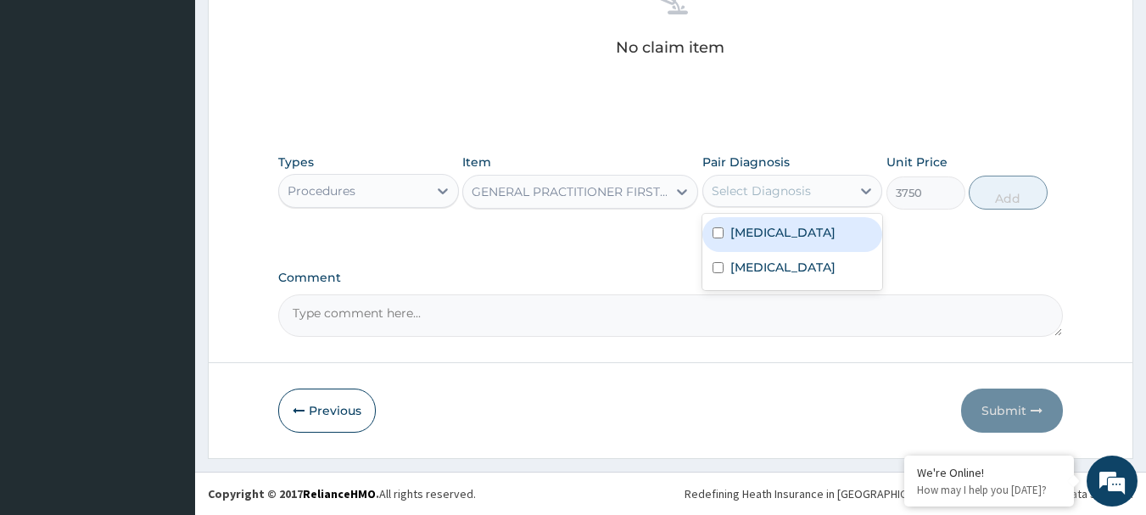
click at [753, 180] on div "Select Diagnosis" at bounding box center [777, 190] width 148 height 27
click at [763, 217] on div "Malaria" at bounding box center [793, 234] width 181 height 35
checkbox input "true"
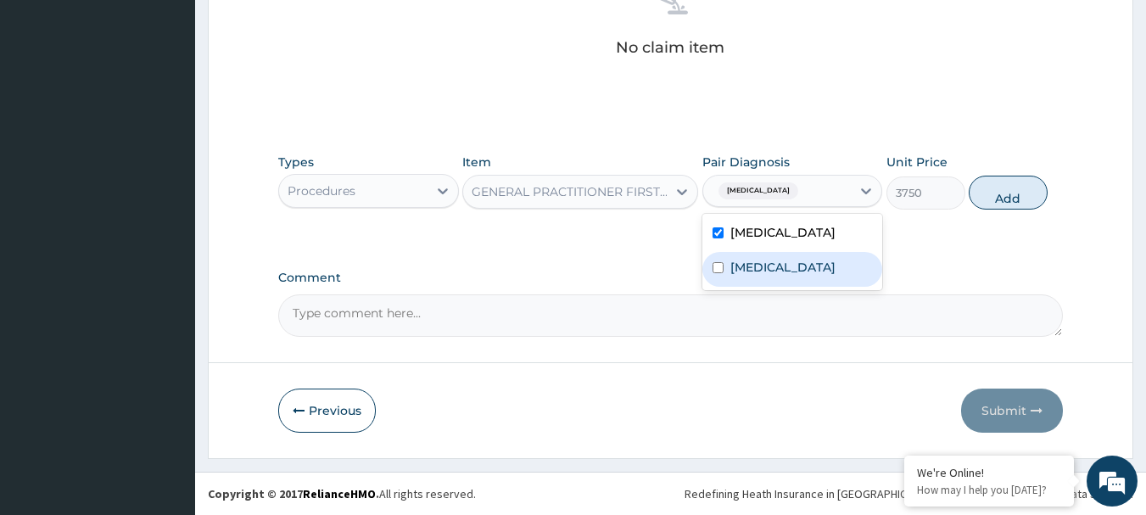
click at [771, 254] on div "Sepsis" at bounding box center [793, 269] width 181 height 35
checkbox input "true"
click at [986, 200] on button "Add" at bounding box center [1008, 193] width 79 height 34
type input "0"
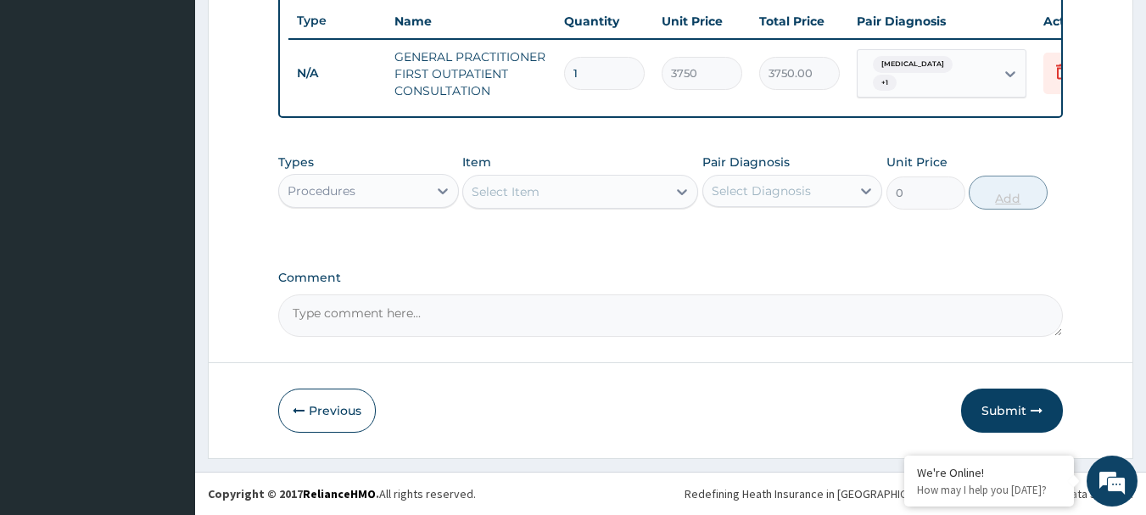
scroll to position [650, 0]
click at [641, 193] on div "Select Item" at bounding box center [565, 191] width 204 height 27
type input "F"
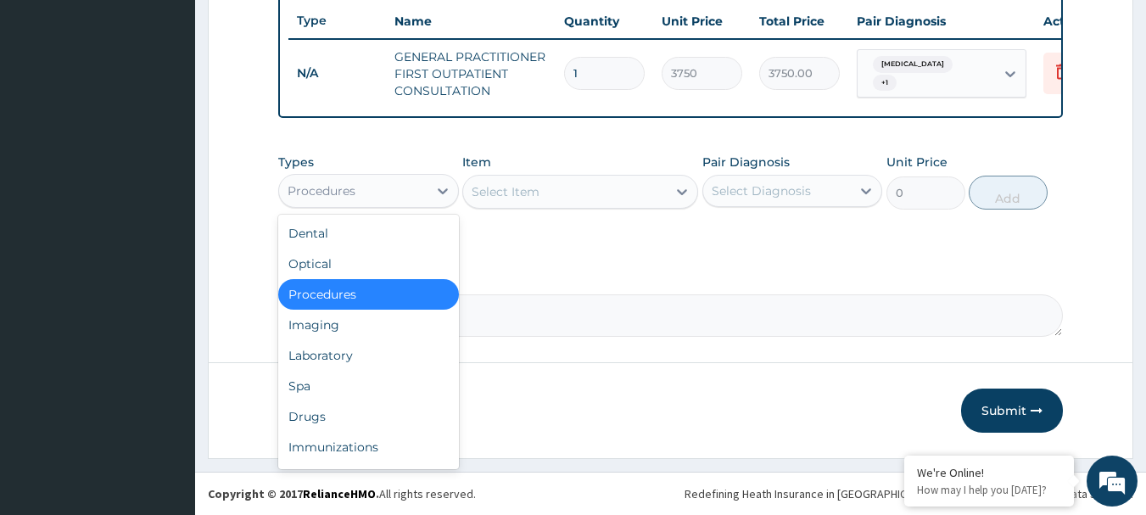
click at [408, 197] on div "Procedures" at bounding box center [353, 190] width 148 height 27
click at [321, 350] on div "Laboratory" at bounding box center [368, 355] width 181 height 31
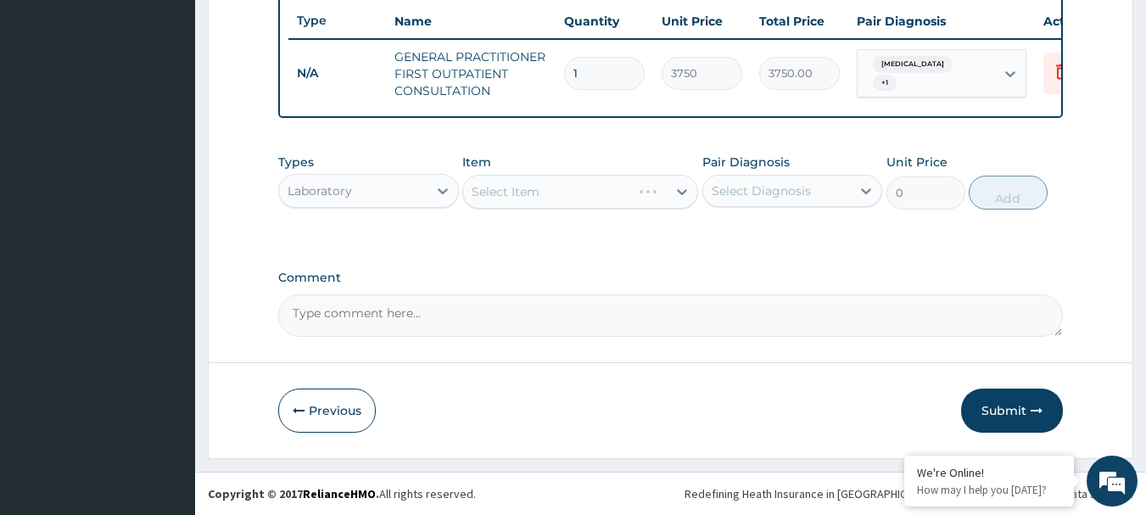
click at [560, 187] on div "Select Item" at bounding box center [580, 192] width 236 height 34
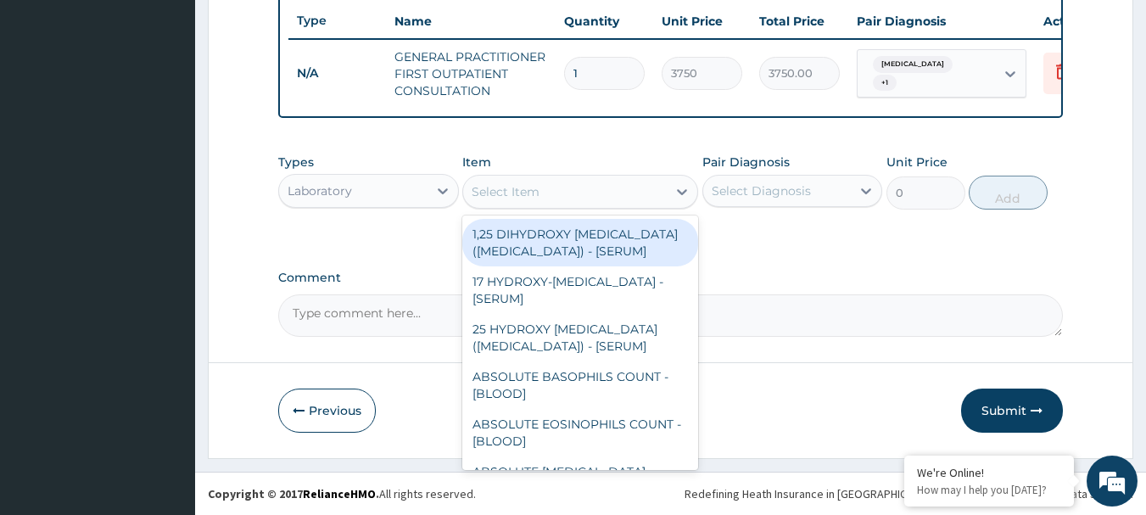
click at [560, 187] on div "Select Item" at bounding box center [565, 191] width 204 height 27
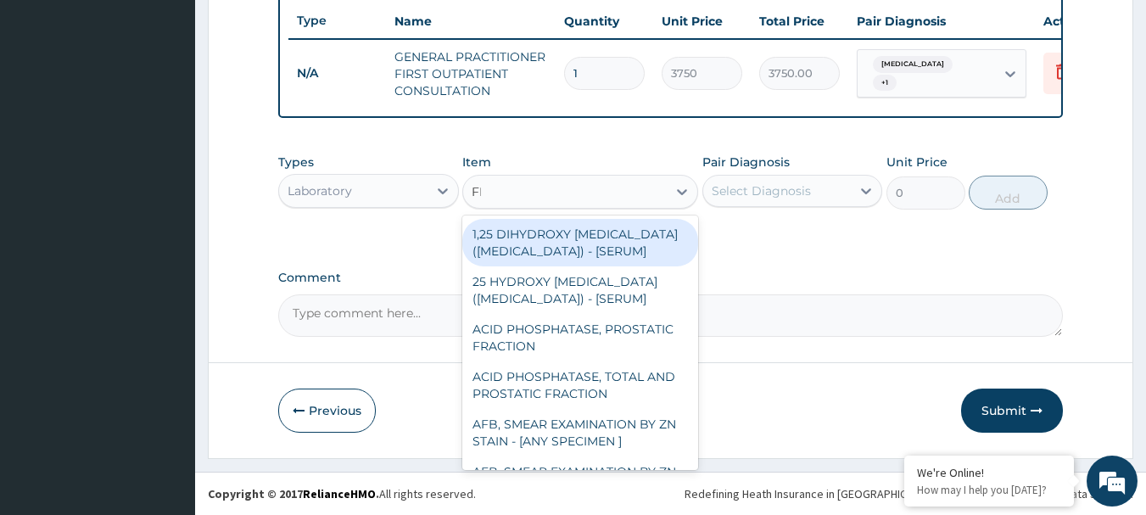
type input "FBC"
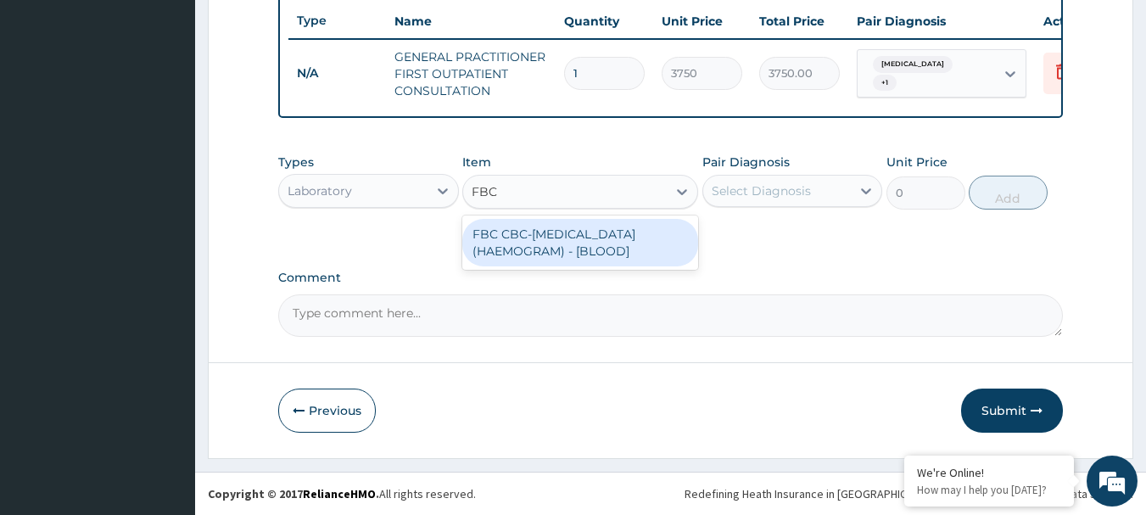
click at [639, 246] on div "FBC CBC-COMPLETE BLOOD COUNT (HAEMOGRAM) - [BLOOD]" at bounding box center [580, 243] width 236 height 48
type input "5000"
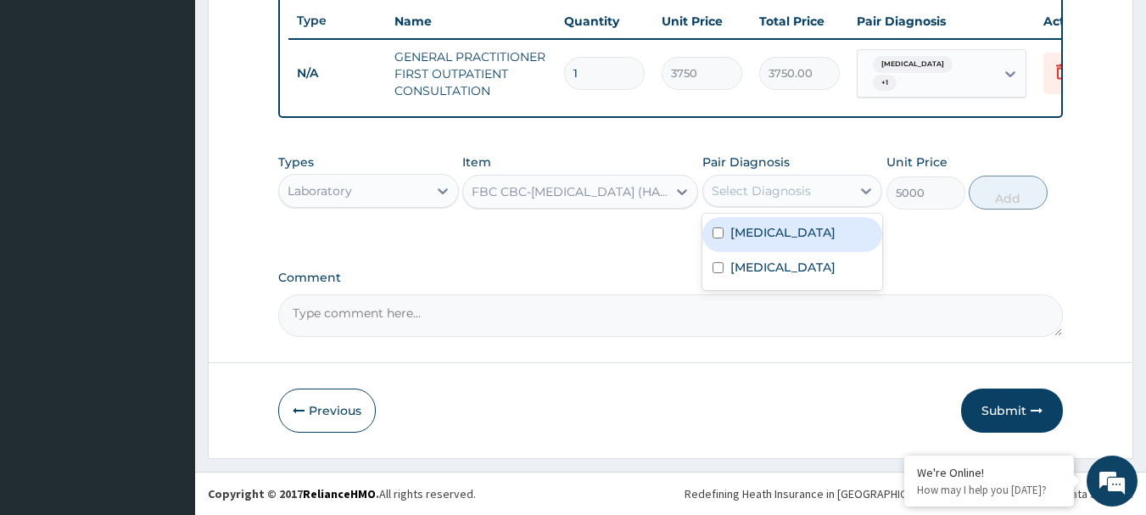
click at [770, 193] on div "Select Diagnosis" at bounding box center [761, 190] width 99 height 17
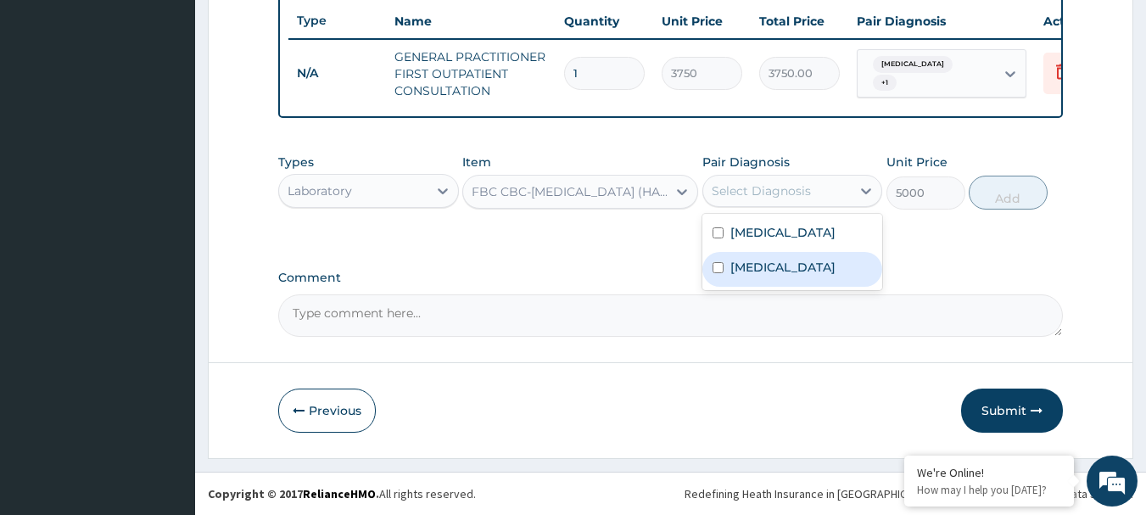
click at [756, 277] on div "Sepsis" at bounding box center [793, 269] width 181 height 35
checkbox input "true"
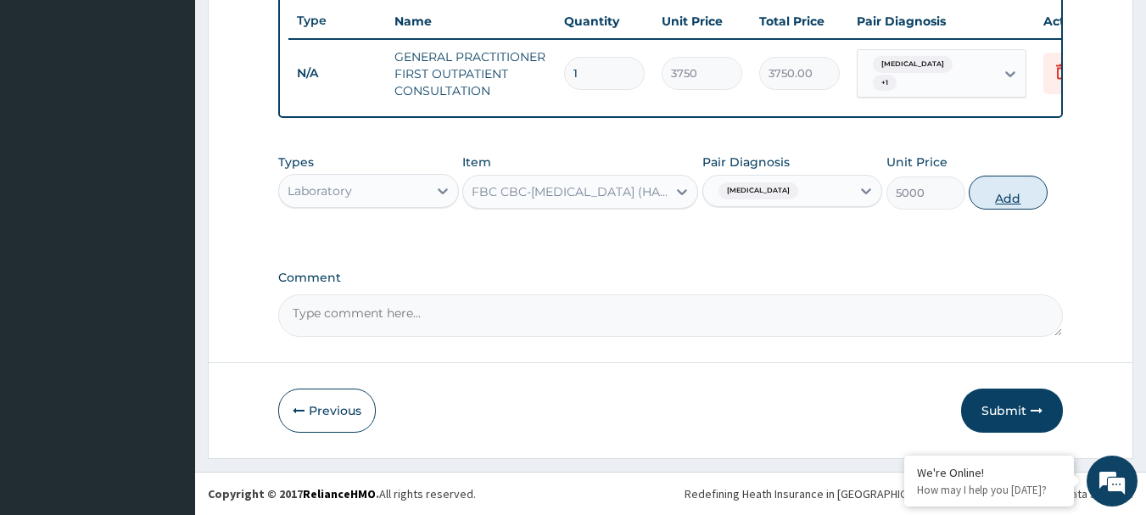
click at [992, 201] on button "Add" at bounding box center [1008, 193] width 79 height 34
type input "0"
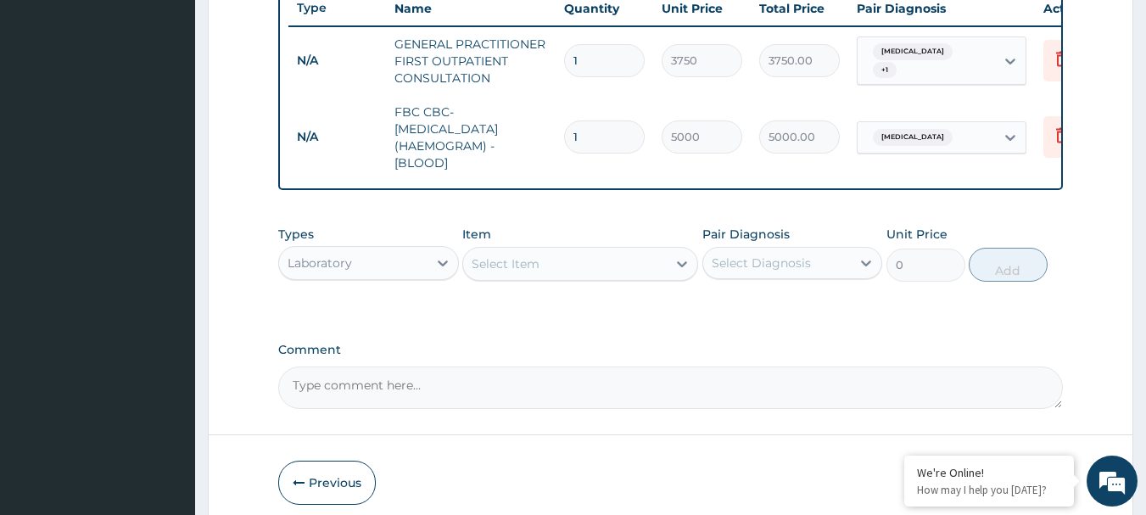
click at [596, 258] on div "Item Select Item" at bounding box center [580, 254] width 236 height 56
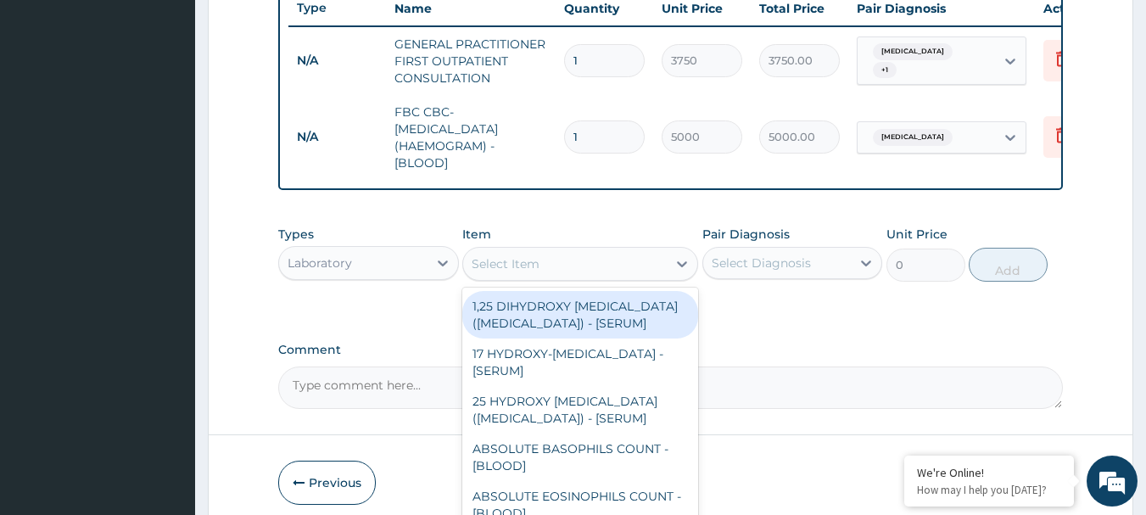
click at [581, 275] on div "Select Item" at bounding box center [565, 263] width 204 height 27
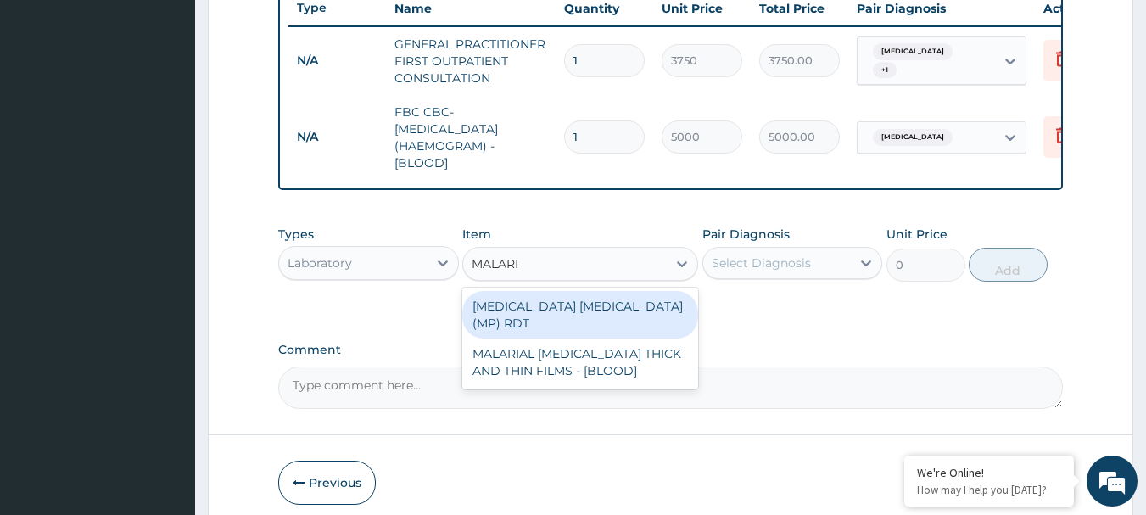
type input "MALARIA"
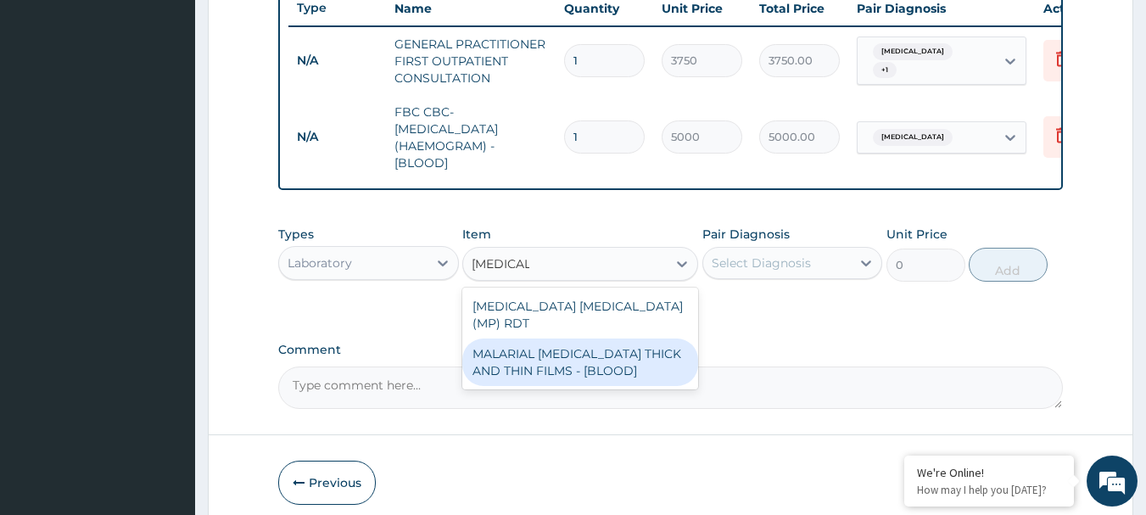
click at [599, 363] on div "MALARIAL PARASITE THICK AND THIN FILMS - [BLOOD]" at bounding box center [580, 363] width 236 height 48
type input "2187.5"
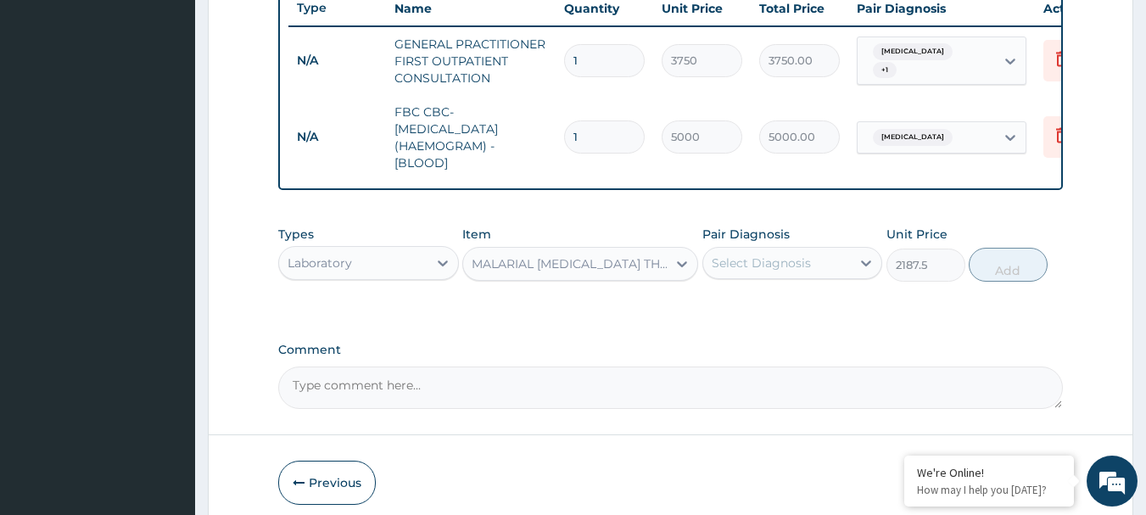
click at [805, 266] on div "Select Diagnosis" at bounding box center [761, 263] width 99 height 17
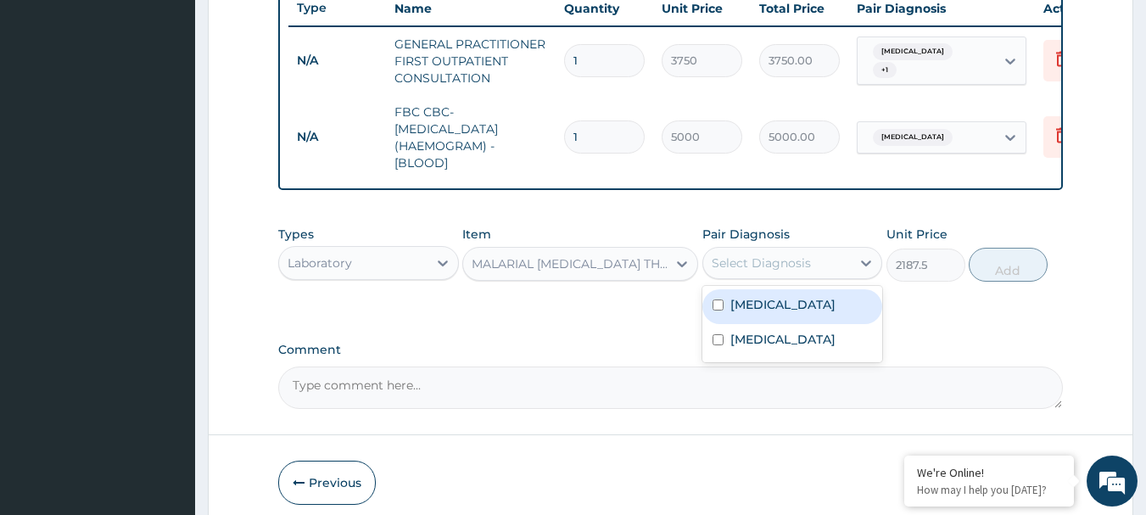
click at [780, 313] on div "Malaria" at bounding box center [793, 306] width 181 height 35
checkbox input "true"
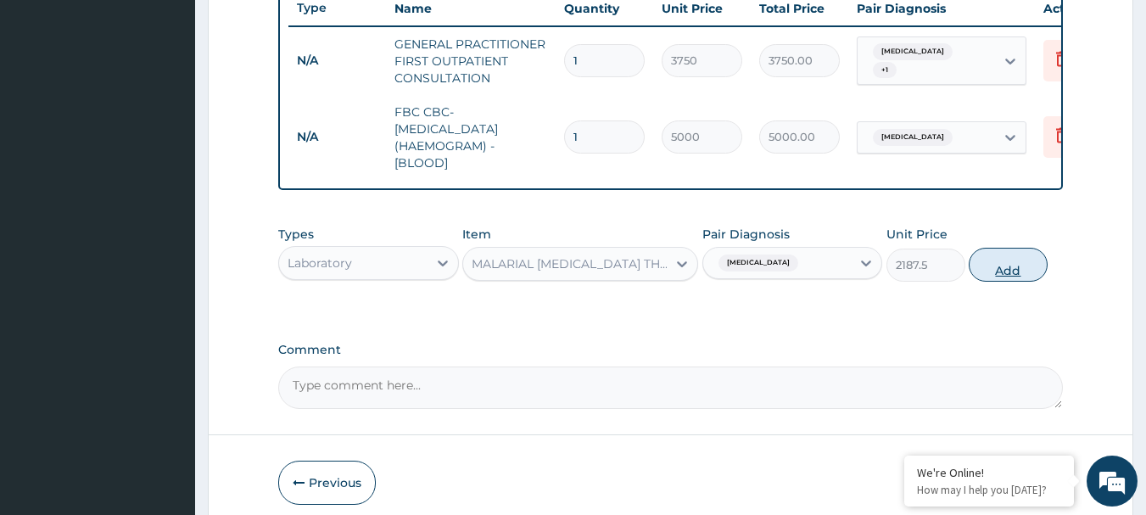
click at [996, 272] on button "Add" at bounding box center [1008, 265] width 79 height 34
type input "0"
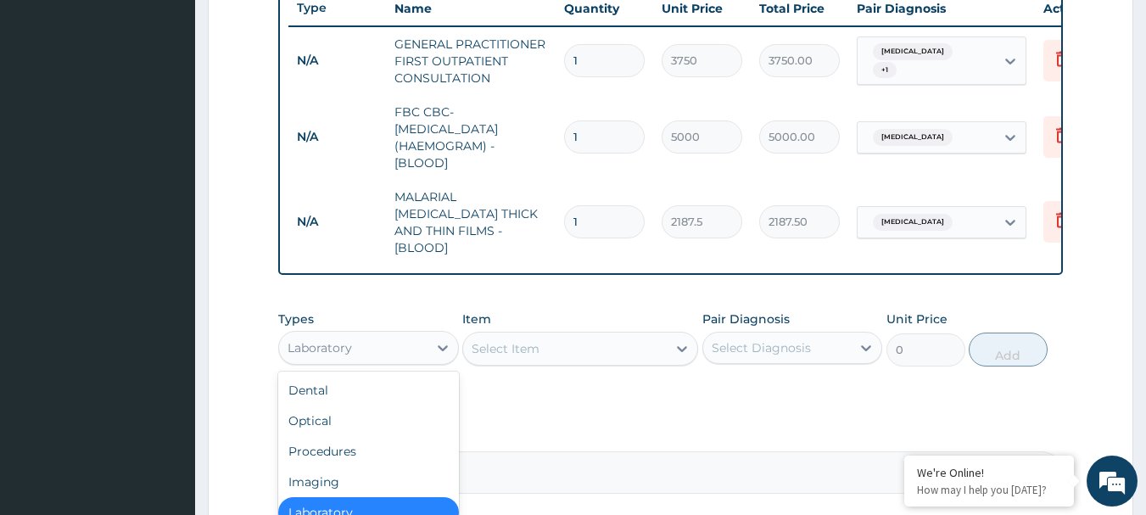
click at [353, 334] on div "Laboratory" at bounding box center [353, 347] width 148 height 27
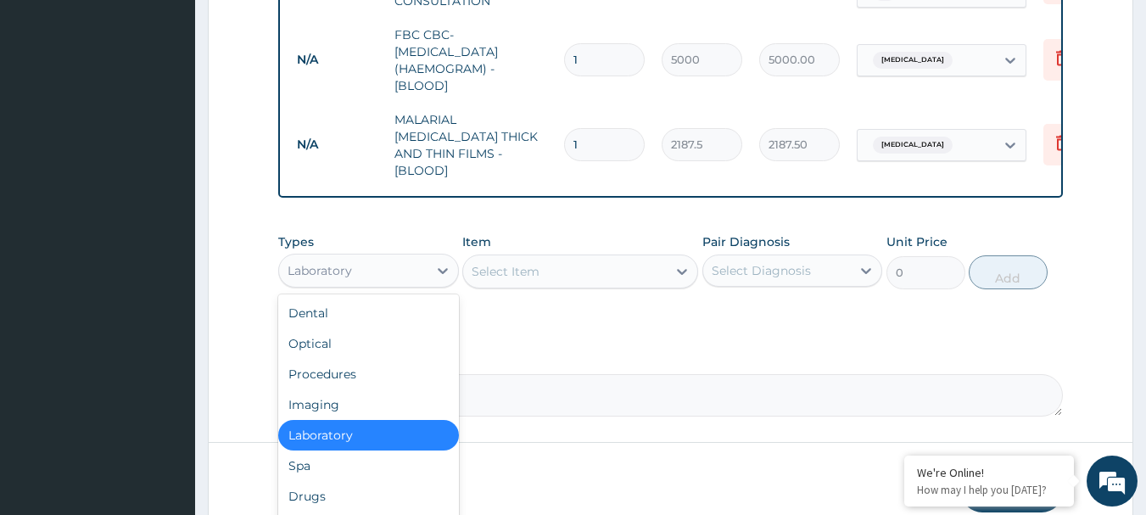
scroll to position [803, 0]
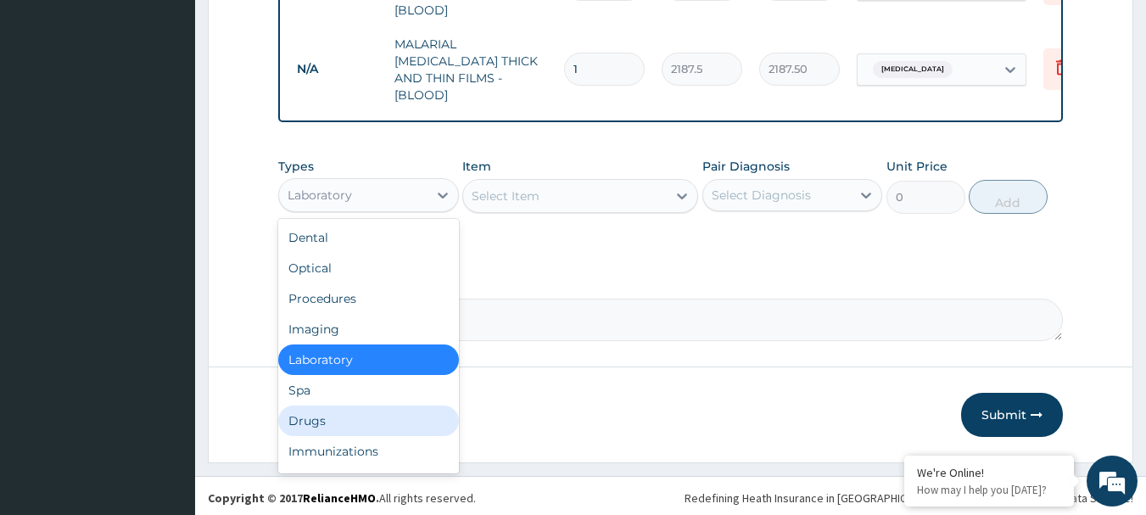
click at [300, 423] on div "Drugs" at bounding box center [368, 421] width 181 height 31
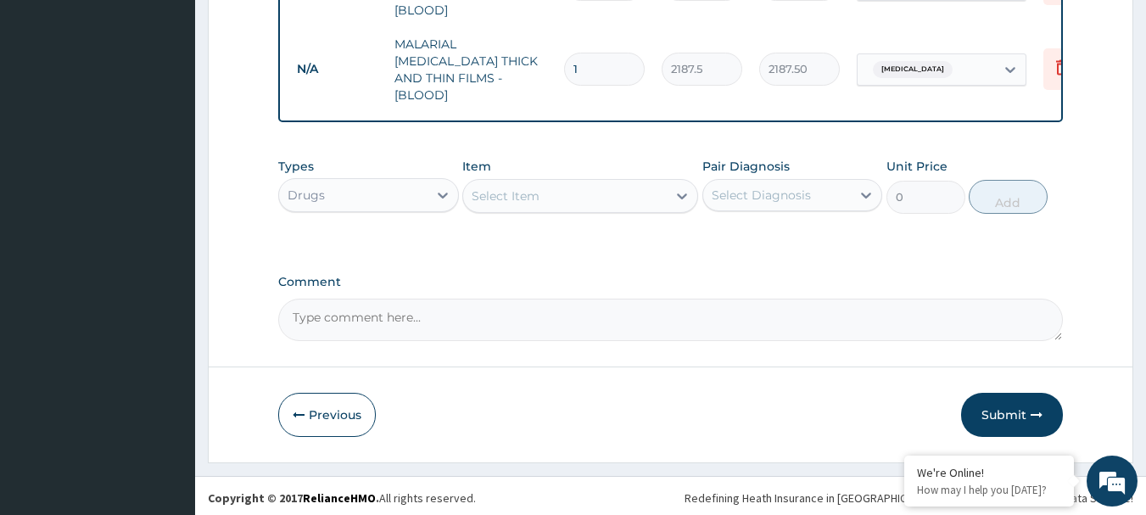
click at [541, 191] on div "Select Item" at bounding box center [565, 195] width 204 height 27
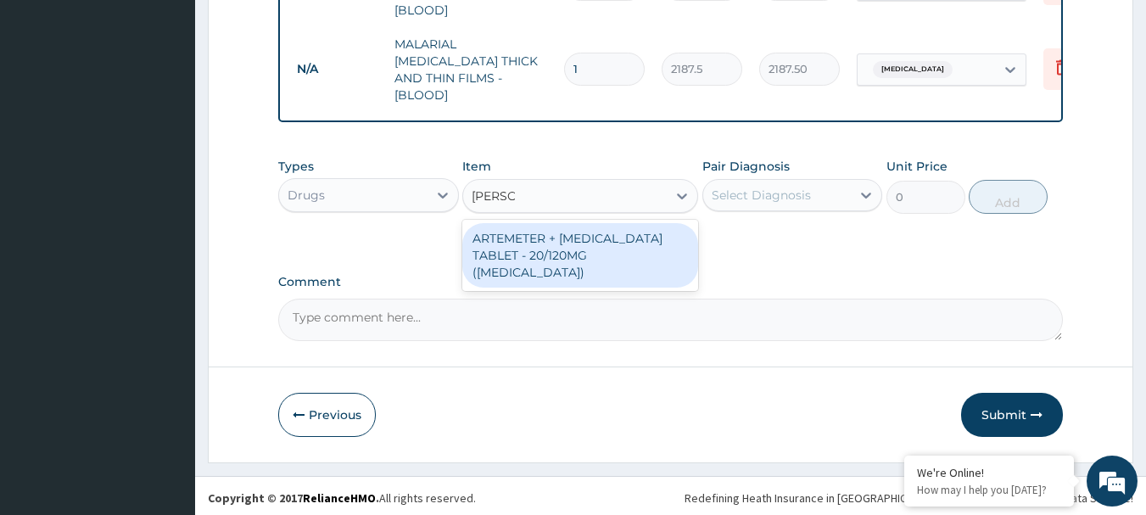
type input "COART"
click at [569, 225] on div "ARTEMETER + LUMEFANTRINE TABLET - 20/120MG (COARTEM)" at bounding box center [580, 255] width 236 height 64
type input "210"
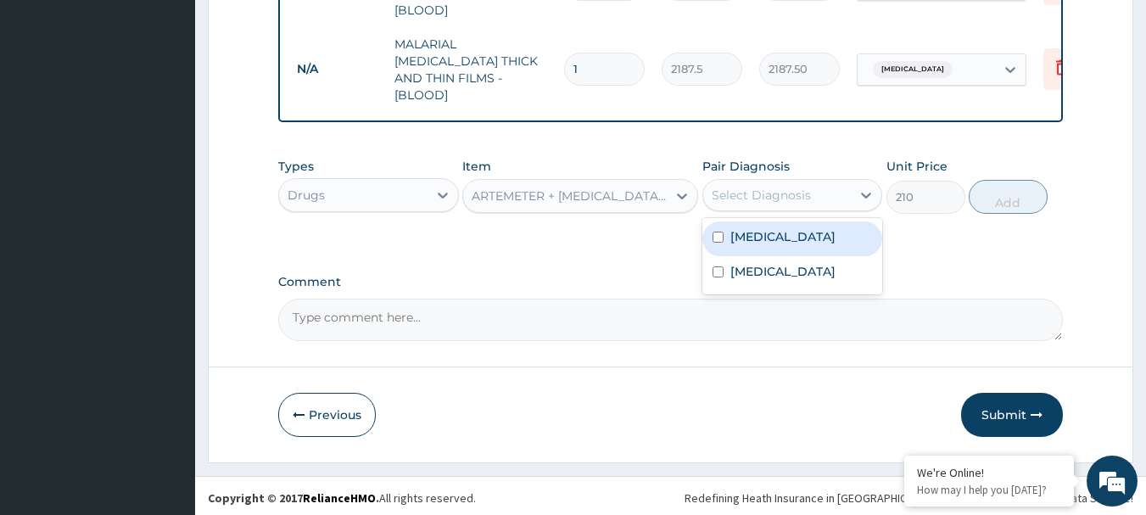
click at [776, 179] on div "Select Diagnosis" at bounding box center [793, 195] width 181 height 32
click at [799, 229] on div "Malaria" at bounding box center [793, 238] width 181 height 35
checkbox input "true"
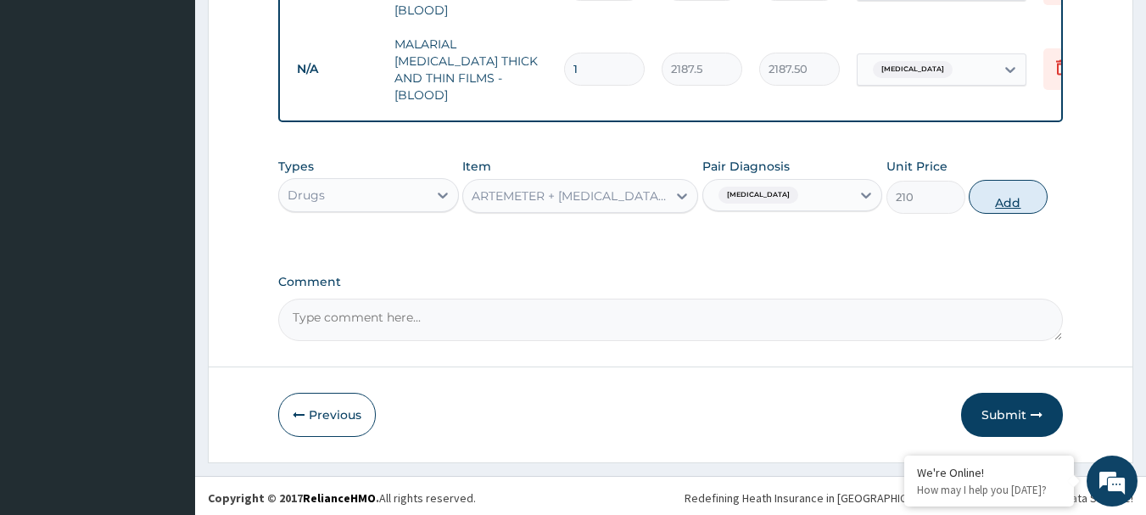
click at [1022, 197] on button "Add" at bounding box center [1008, 197] width 79 height 34
type input "0"
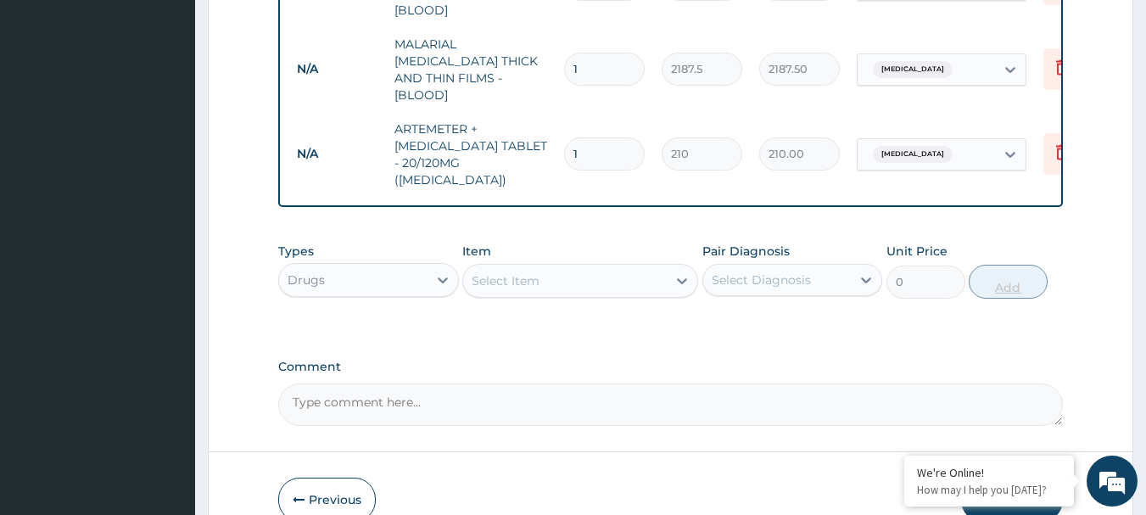
type input "0.00"
type input "2"
type input "420.00"
type input "24"
type input "5040.00"
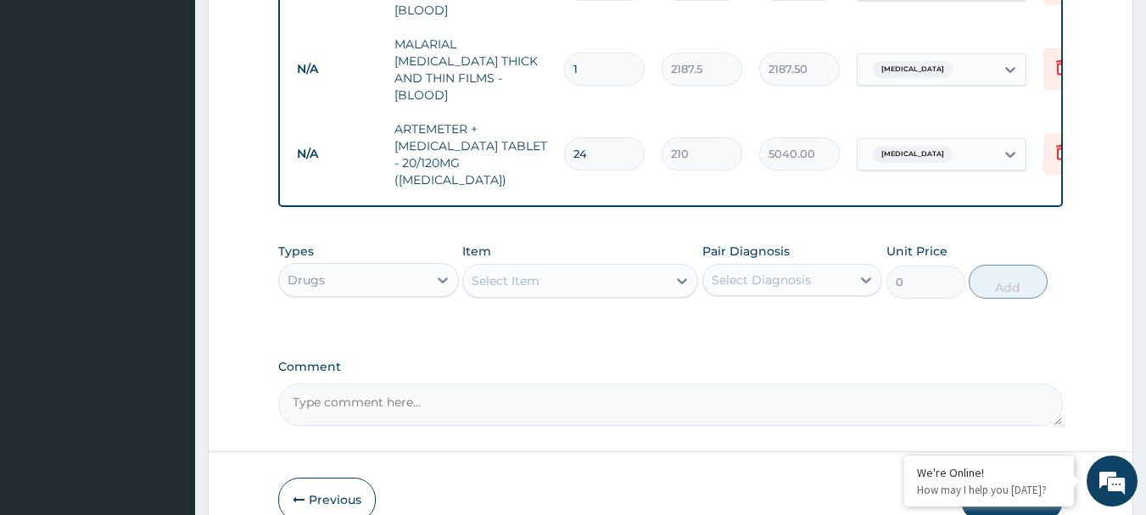
type input "24"
click at [641, 267] on div "Select Item" at bounding box center [565, 280] width 204 height 27
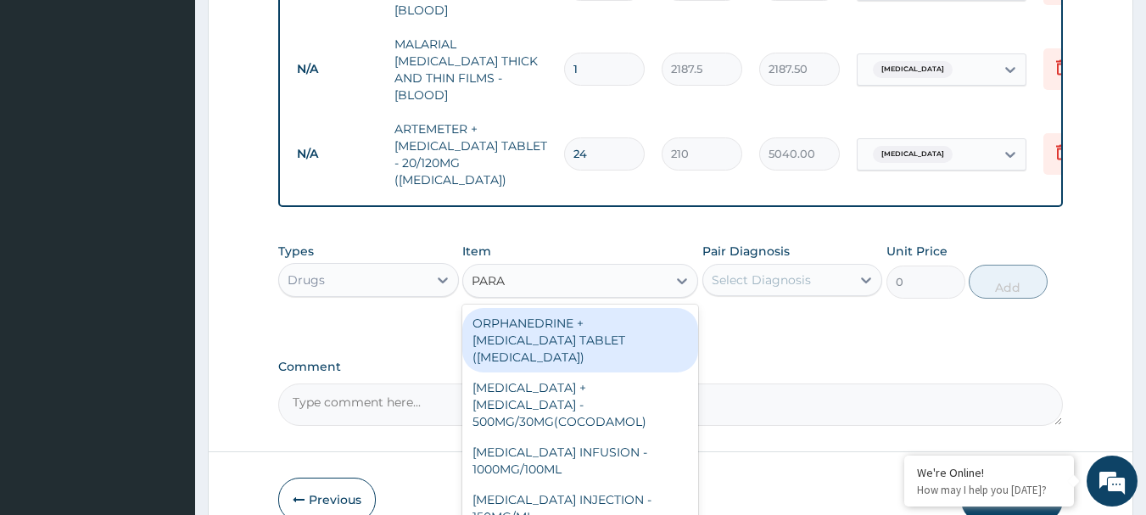
type input "PARAC"
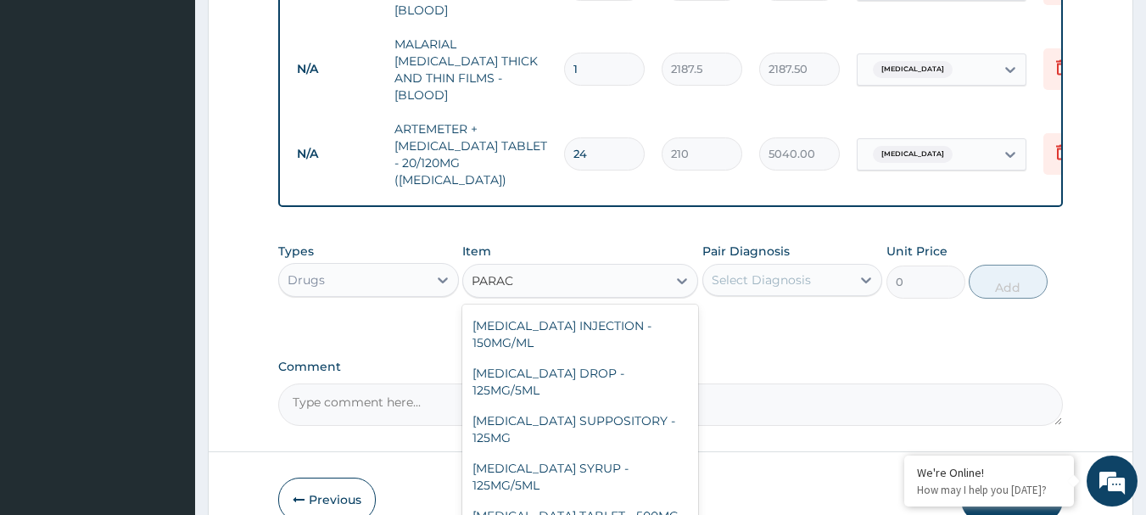
scroll to position [180, 0]
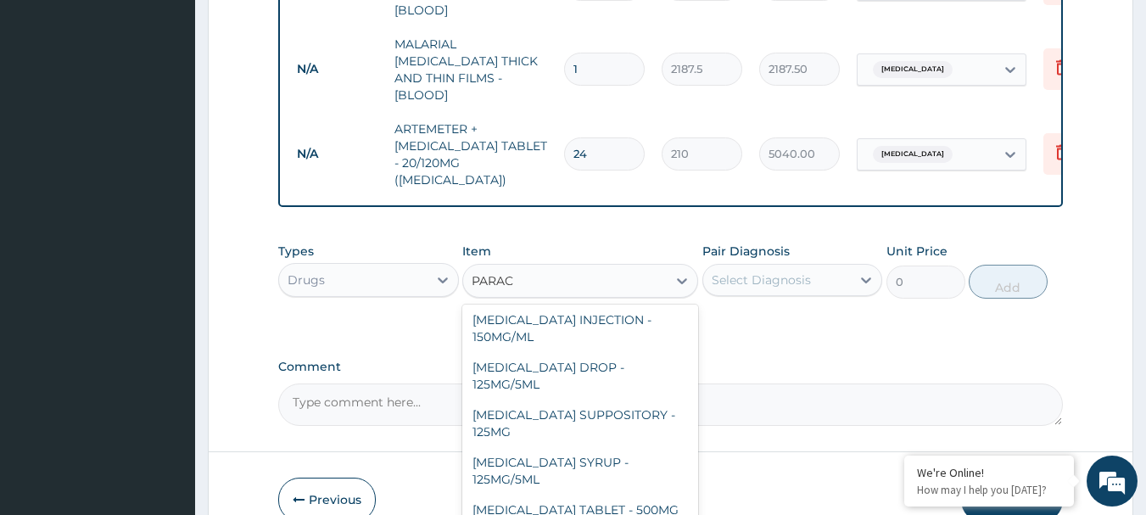
type input "42"
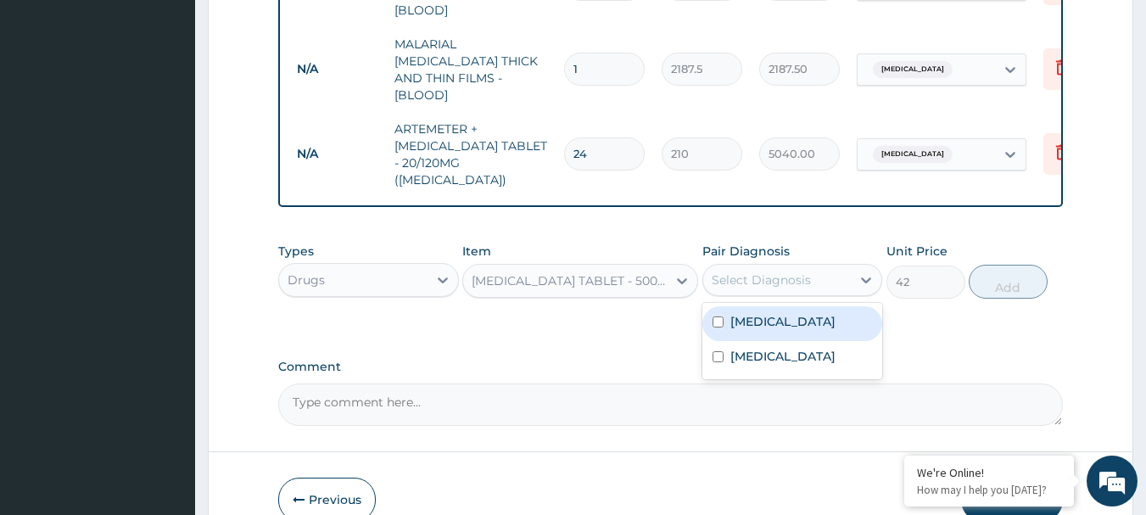
click at [790, 272] on div "Select Diagnosis" at bounding box center [761, 280] width 99 height 17
click at [787, 306] on div "Malaria" at bounding box center [793, 323] width 181 height 35
checkbox input "true"
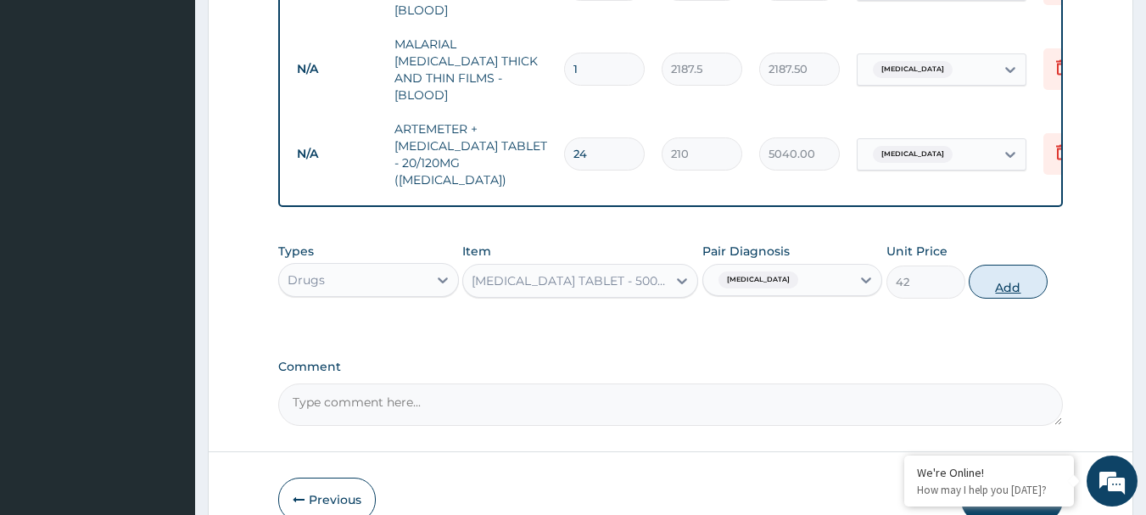
click at [1025, 265] on button "Add" at bounding box center [1008, 282] width 79 height 34
type input "0"
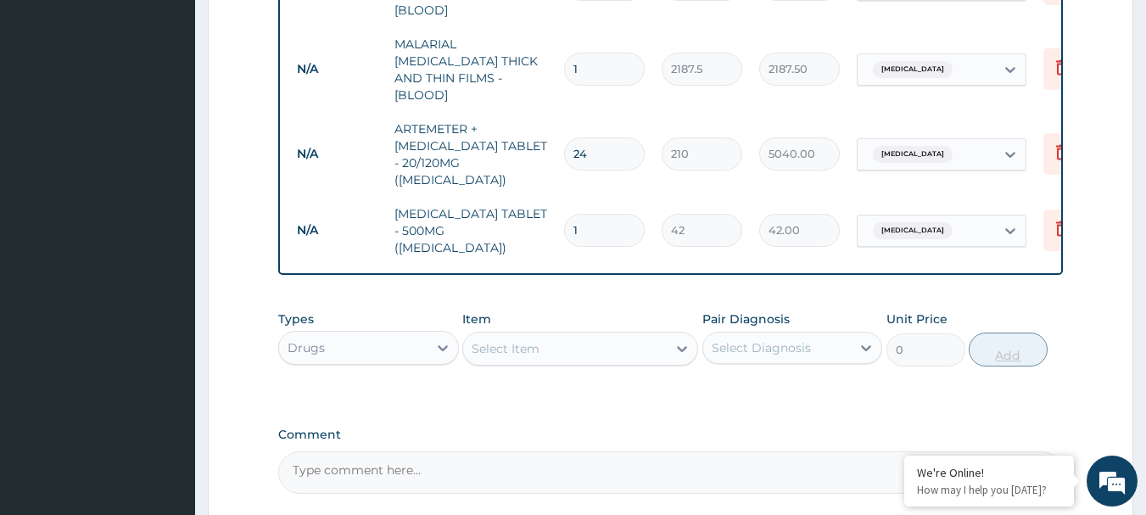
type input "18"
type input "756.00"
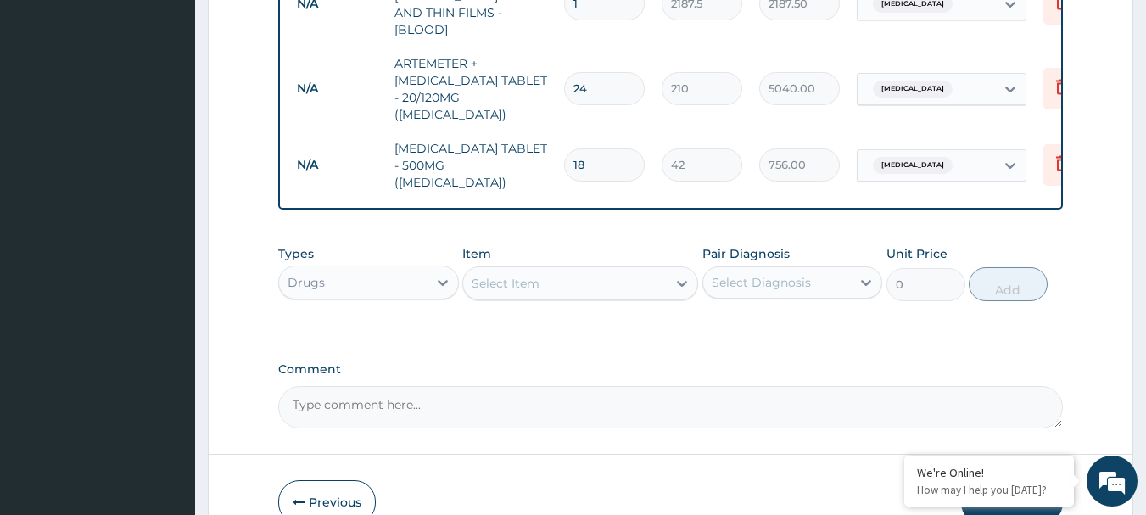
scroll to position [929, 0]
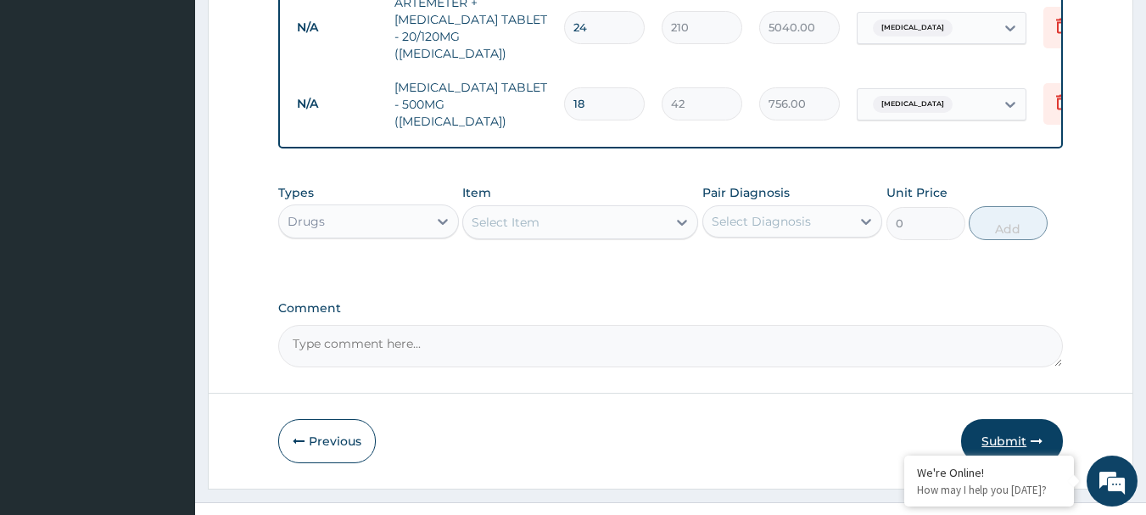
type input "18"
click at [1001, 419] on button "Submit" at bounding box center [1012, 441] width 102 height 44
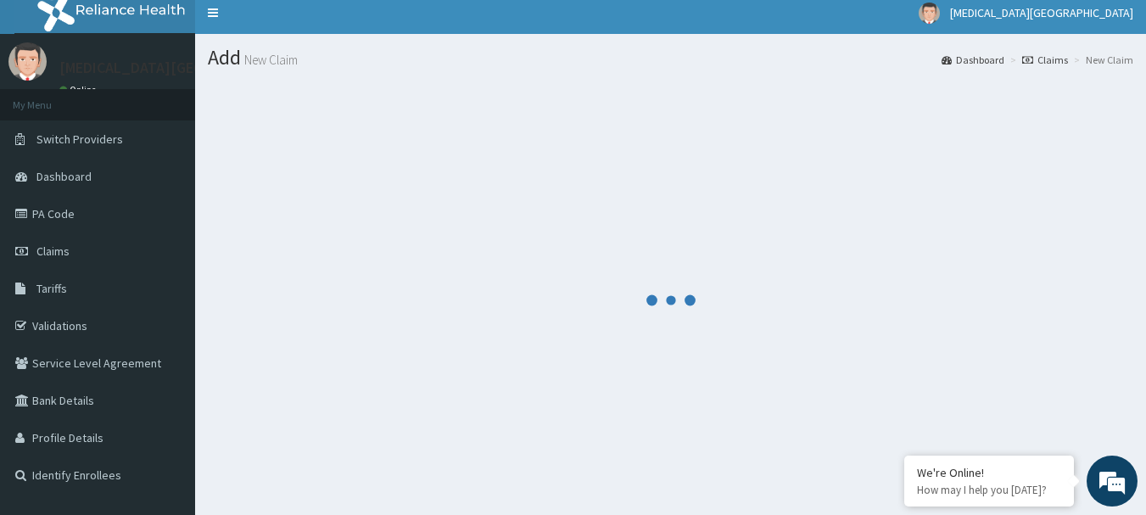
scroll to position [0, 0]
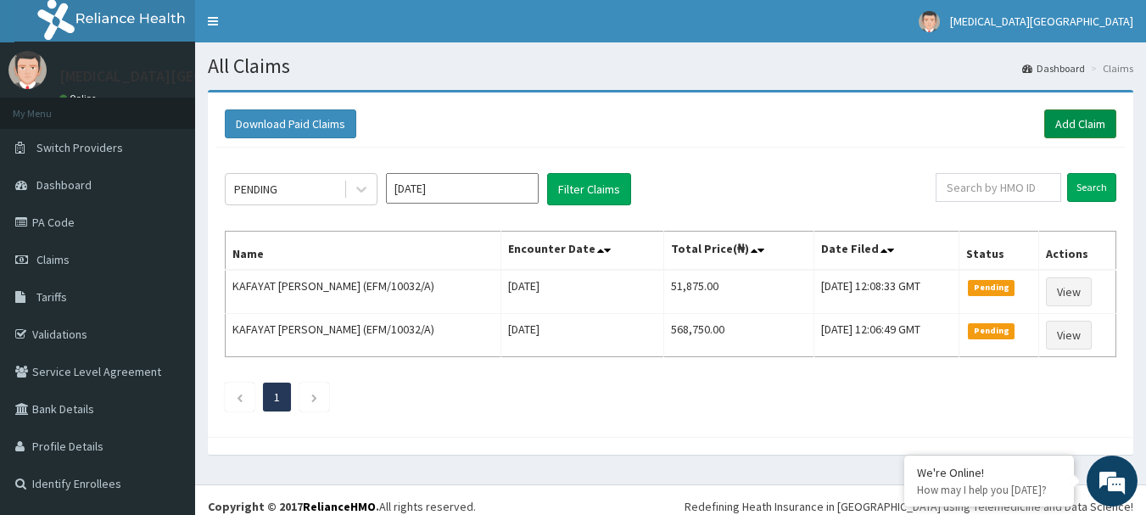
click at [1061, 123] on link "Add Claim" at bounding box center [1081, 123] width 72 height 29
click at [1069, 120] on link "Add Claim" at bounding box center [1081, 123] width 72 height 29
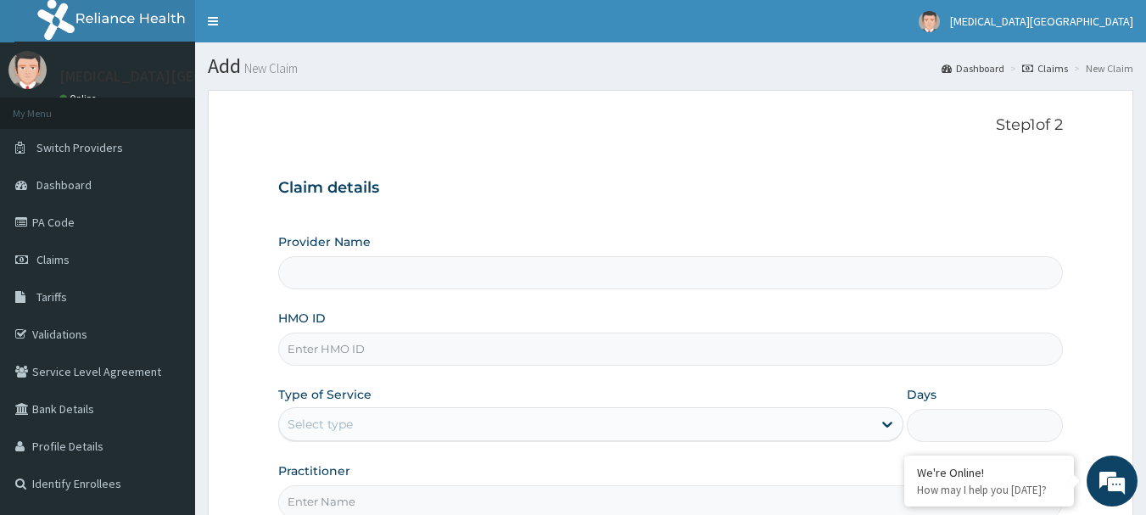
type input "[MEDICAL_DATA][GEOGRAPHIC_DATA]"
click at [74, 225] on link "PA Code" at bounding box center [97, 222] width 195 height 37
type input "[MEDICAL_DATA][GEOGRAPHIC_DATA]"
click at [366, 361] on input "HMO ID" at bounding box center [671, 349] width 786 height 33
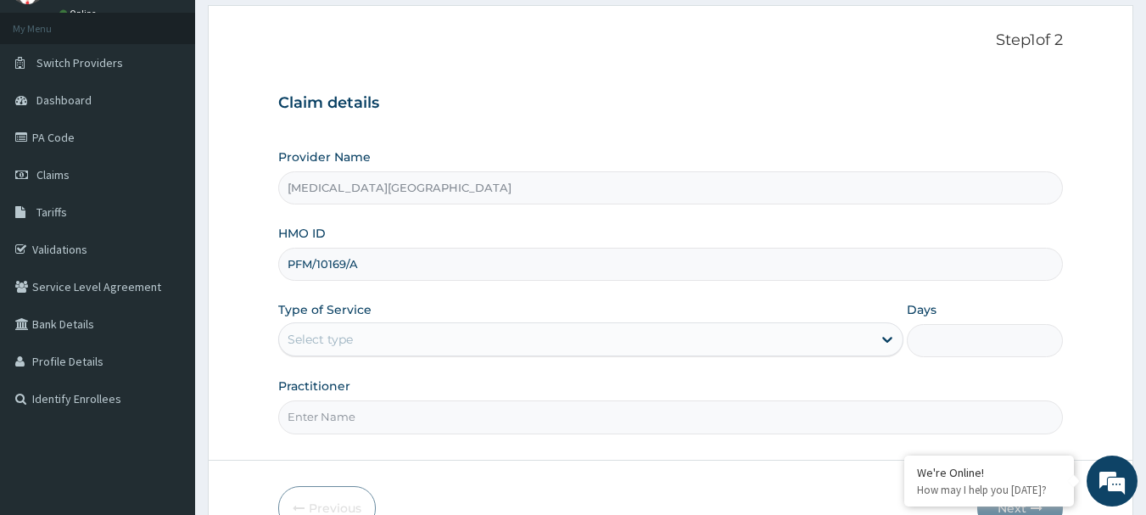
type input "PFM/10169/A"
click at [489, 350] on div "Select type" at bounding box center [575, 339] width 593 height 27
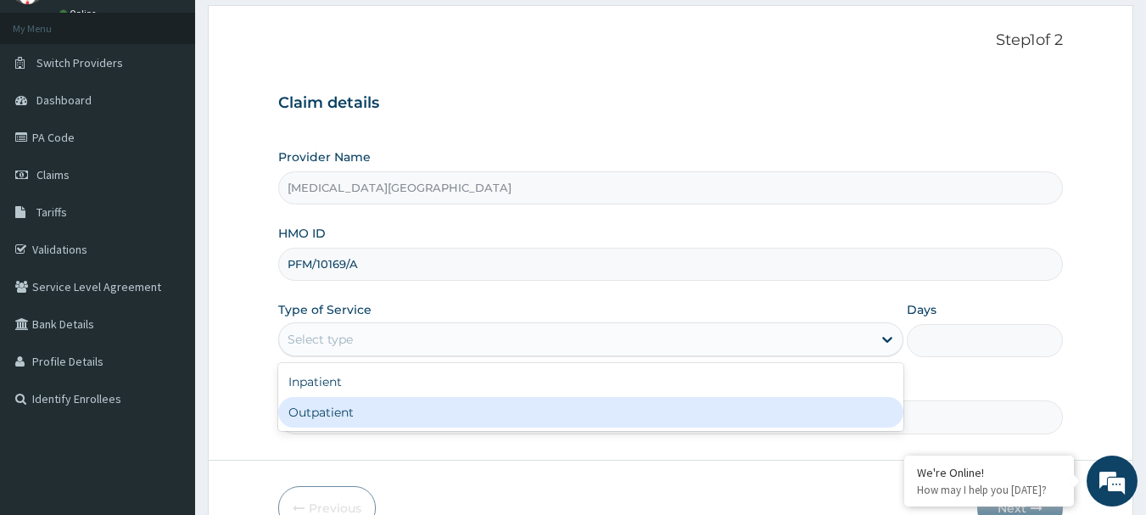
click at [445, 401] on div "Outpatient" at bounding box center [590, 412] width 625 height 31
type input "1"
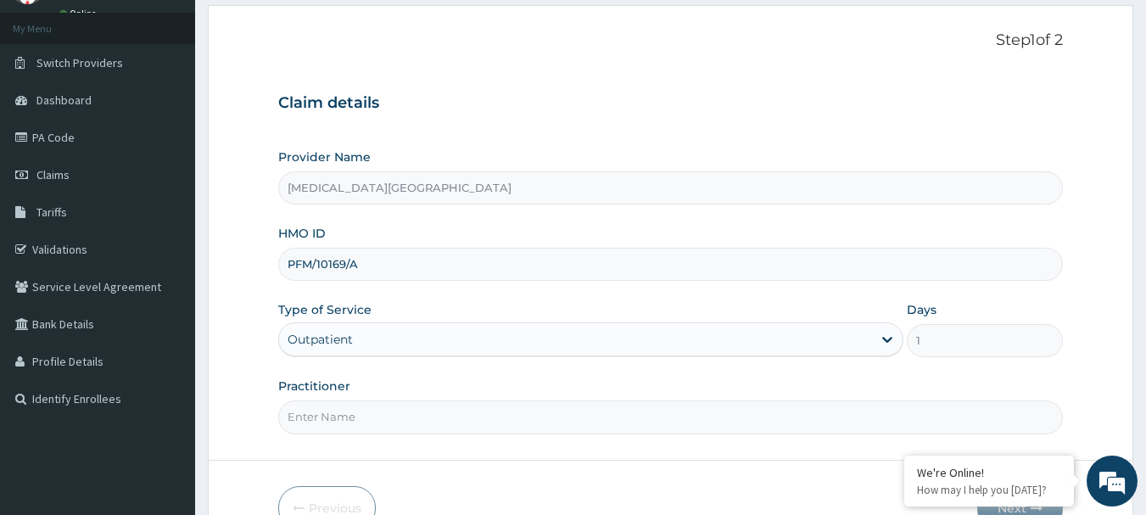
click at [445, 401] on input "Practitioner" at bounding box center [671, 416] width 786 height 33
type input "DR. LEWIS"
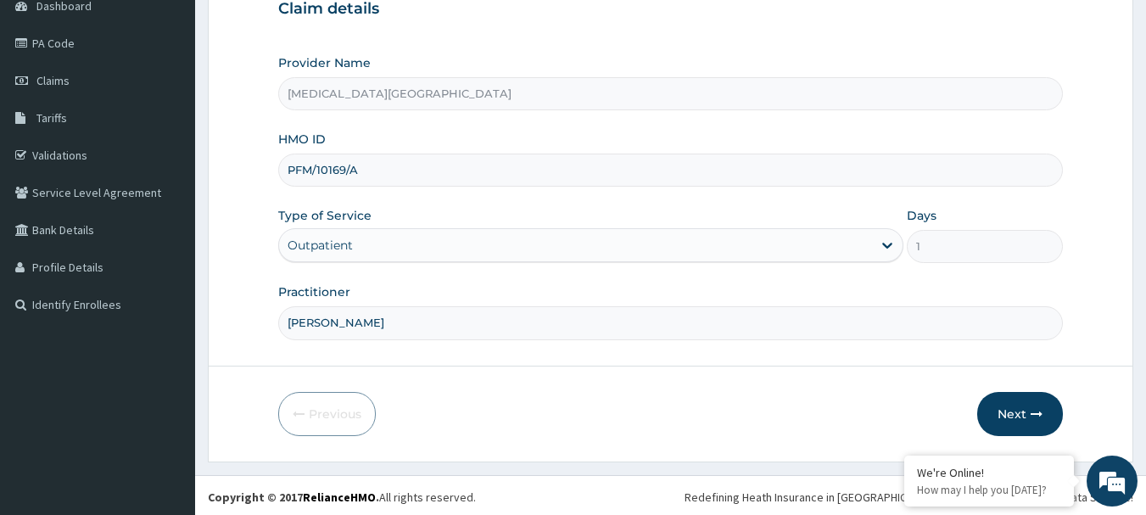
scroll to position [182, 0]
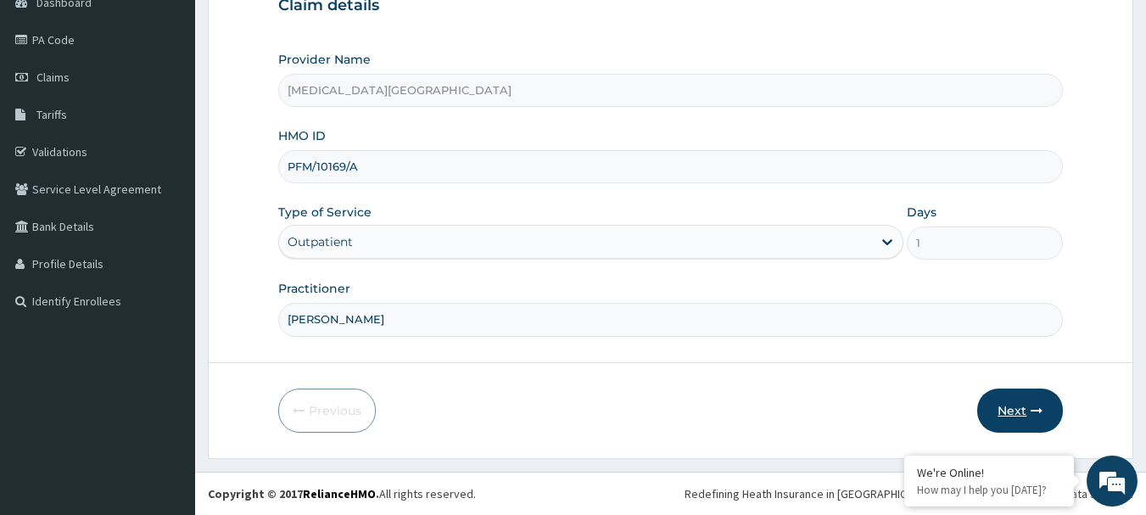
click at [1007, 409] on button "Next" at bounding box center [1020, 411] width 86 height 44
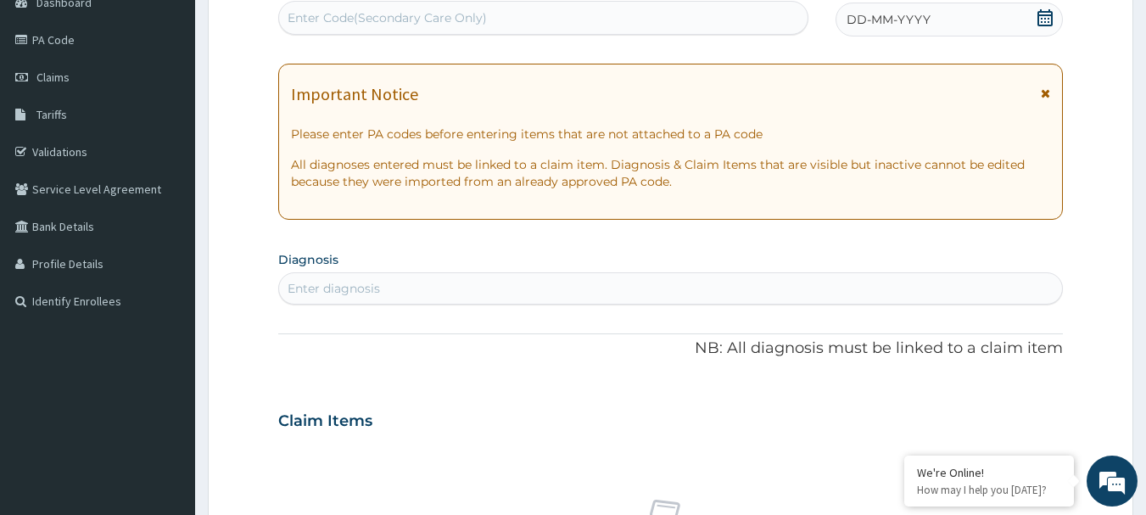
click at [697, 285] on div "Enter diagnosis" at bounding box center [671, 288] width 784 height 27
click at [1049, 14] on icon at bounding box center [1045, 17] width 17 height 17
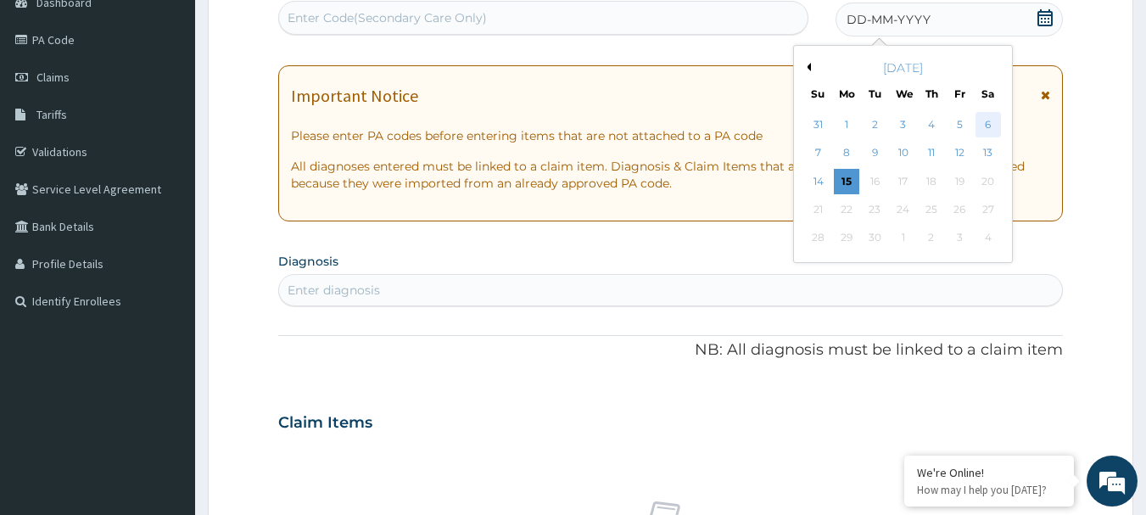
click at [992, 120] on div "6" at bounding box center [988, 124] width 25 height 25
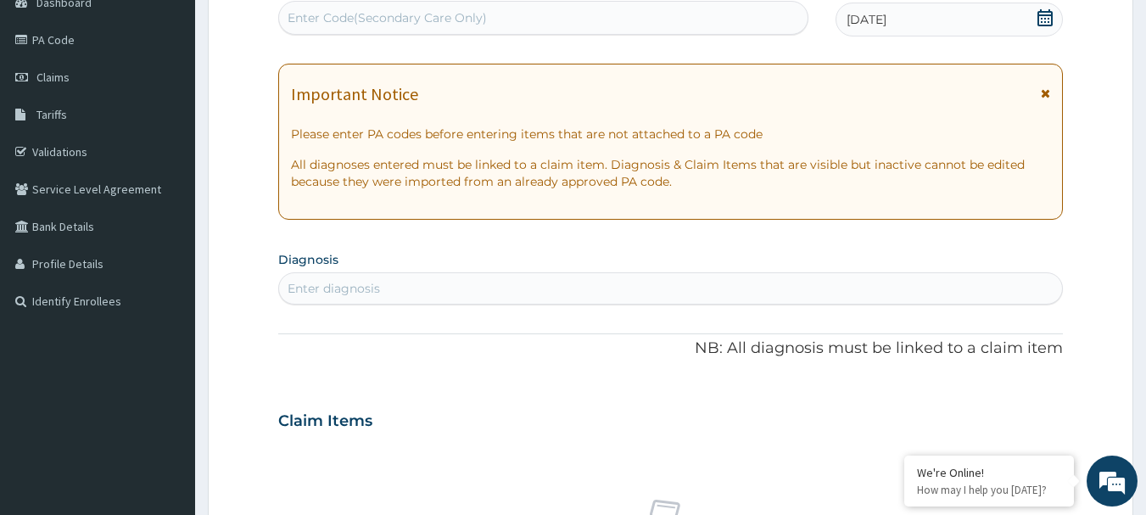
click at [658, 282] on div "Enter diagnosis" at bounding box center [671, 288] width 784 height 27
type input "MALARIA"
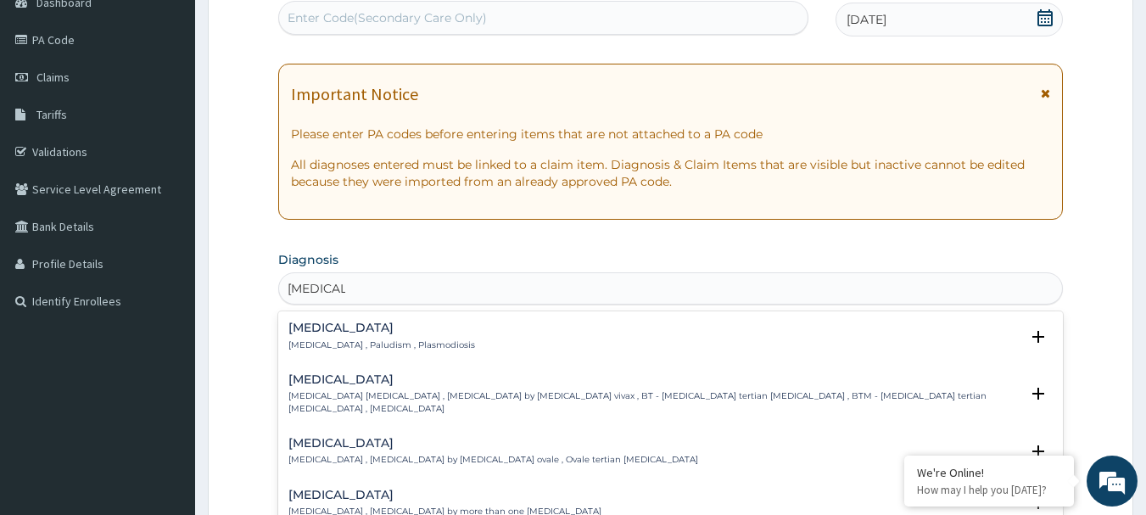
click at [329, 334] on h4 "Malaria" at bounding box center [381, 328] width 187 height 13
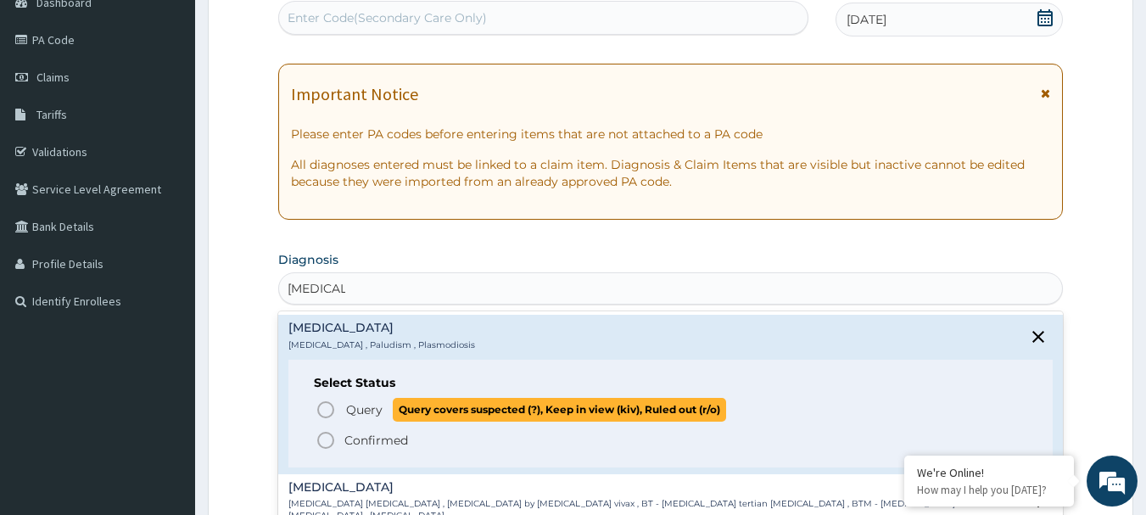
click at [357, 402] on span "Query" at bounding box center [364, 409] width 36 height 17
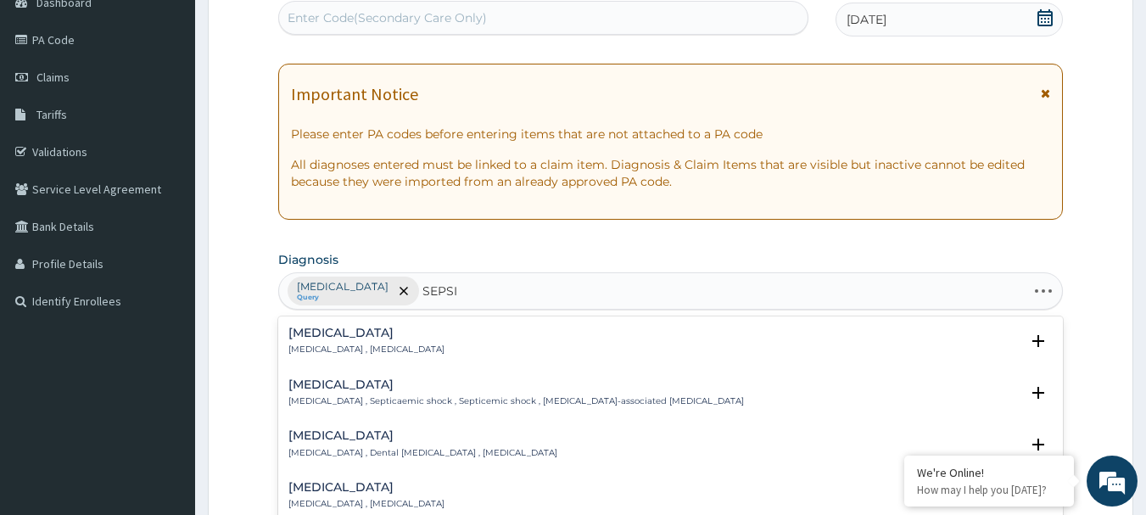
type input "SEPSIS"
click at [341, 346] on p "Systemic infection , Sepsis" at bounding box center [366, 350] width 156 height 12
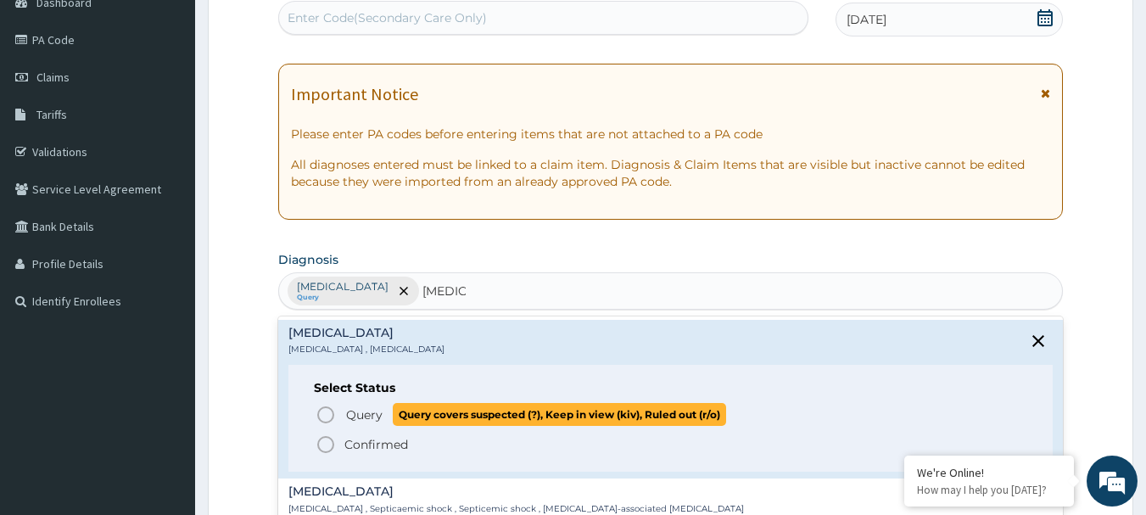
click at [343, 411] on span "Query Query covers suspected (?), Keep in view (kiv), Ruled out (r/o)" at bounding box center [672, 414] width 713 height 23
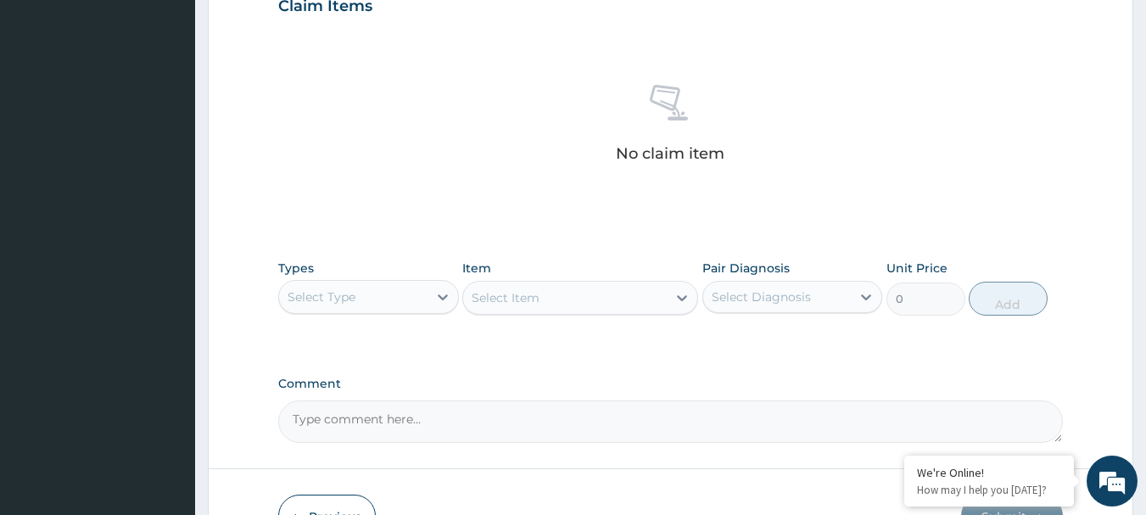
scroll to position [607, 0]
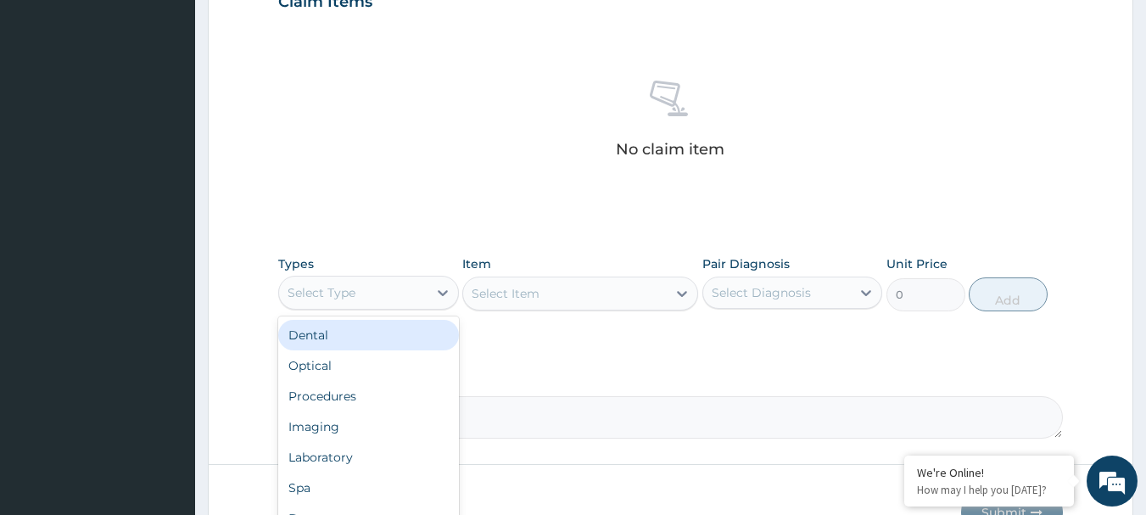
click at [408, 305] on div "Select Type" at bounding box center [353, 292] width 148 height 27
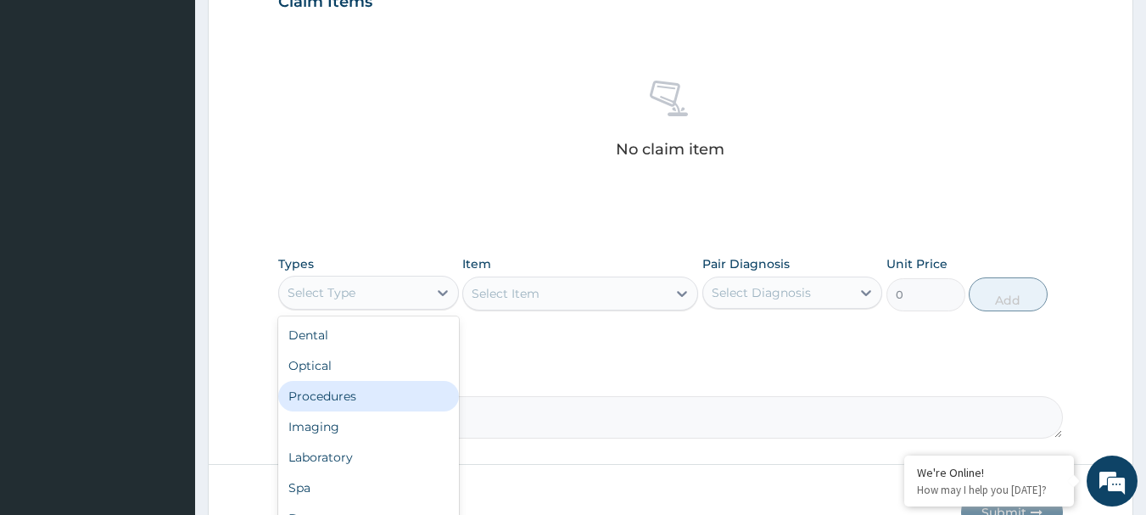
drag, startPoint x: 367, startPoint y: 391, endPoint x: 365, endPoint y: 409, distance: 18.0
click at [365, 409] on div "Procedures" at bounding box center [368, 396] width 181 height 31
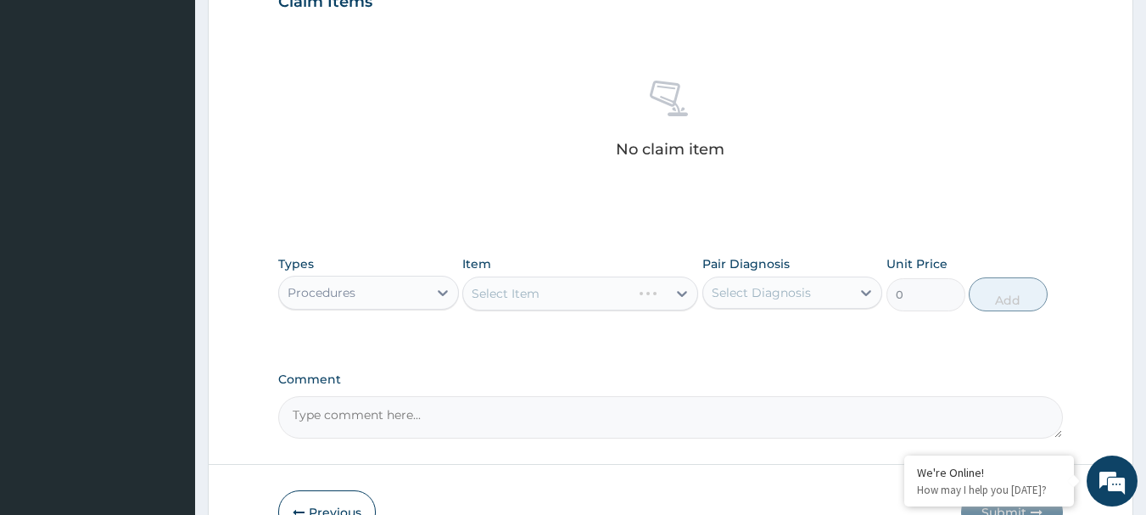
click at [490, 301] on div "Select Item" at bounding box center [580, 294] width 236 height 34
click at [518, 287] on div "Select Item" at bounding box center [580, 294] width 236 height 34
click at [518, 287] on div "Select Item" at bounding box center [506, 293] width 68 height 17
type input "M"
type input "GENERAL P"
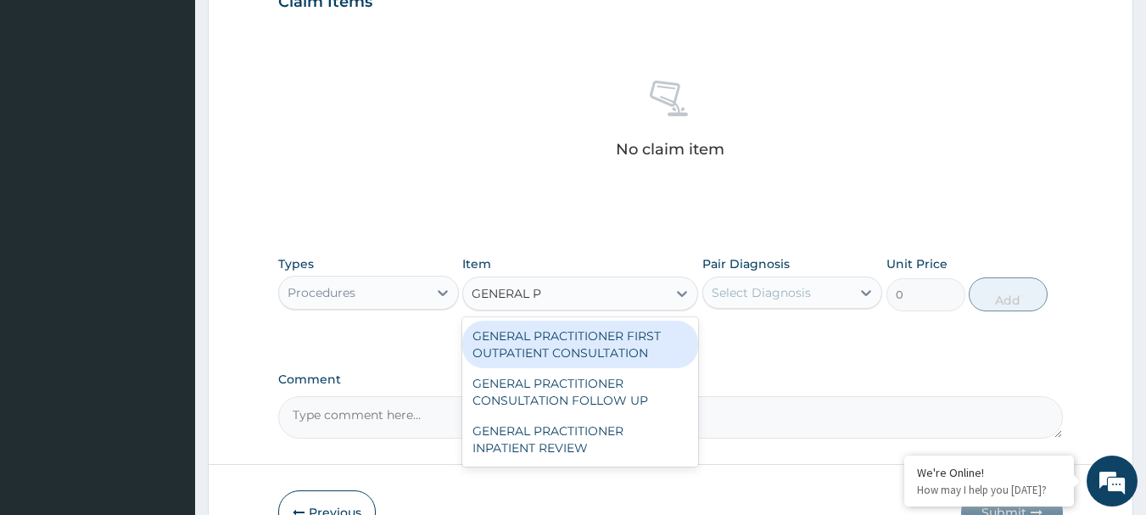
click at [605, 345] on div "GENERAL PRACTITIONER FIRST OUTPATIENT CONSULTATION" at bounding box center [580, 345] width 236 height 48
type input "3750"
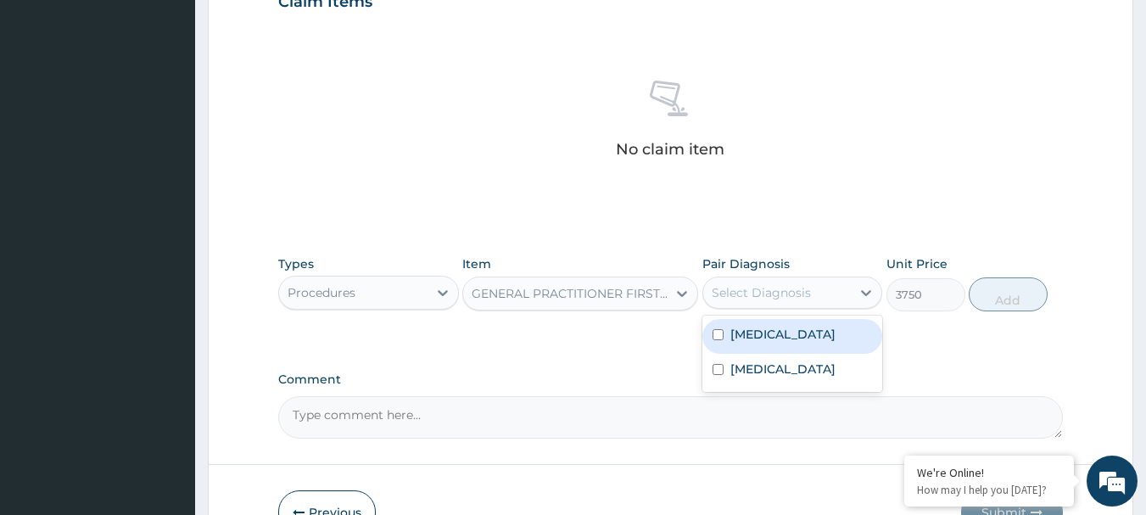
click at [747, 285] on div "Select Diagnosis" at bounding box center [761, 292] width 99 height 17
click at [723, 327] on div "Malaria" at bounding box center [793, 336] width 181 height 35
checkbox input "true"
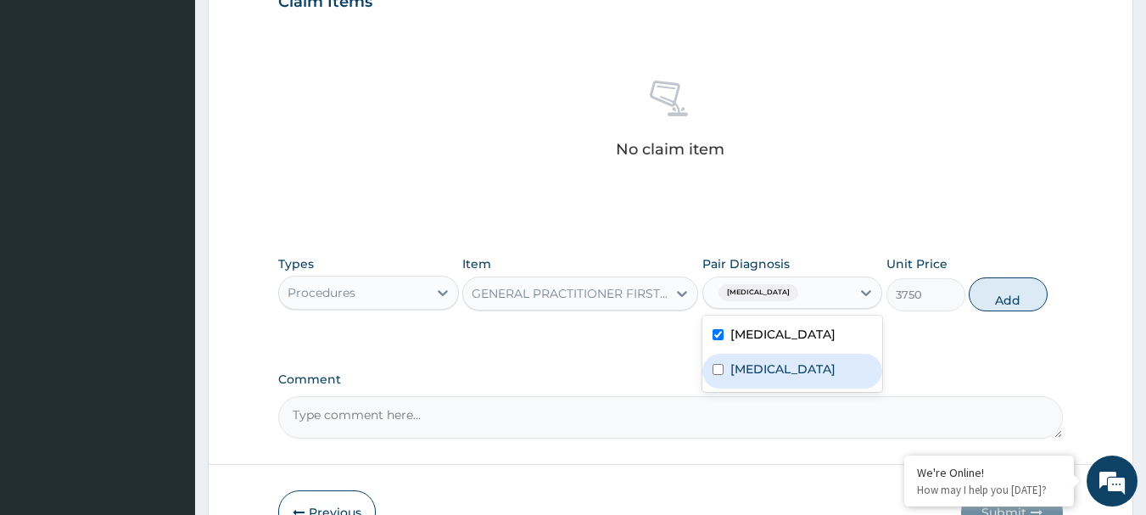
click at [725, 369] on div "Sepsis" at bounding box center [793, 371] width 181 height 35
checkbox input "true"
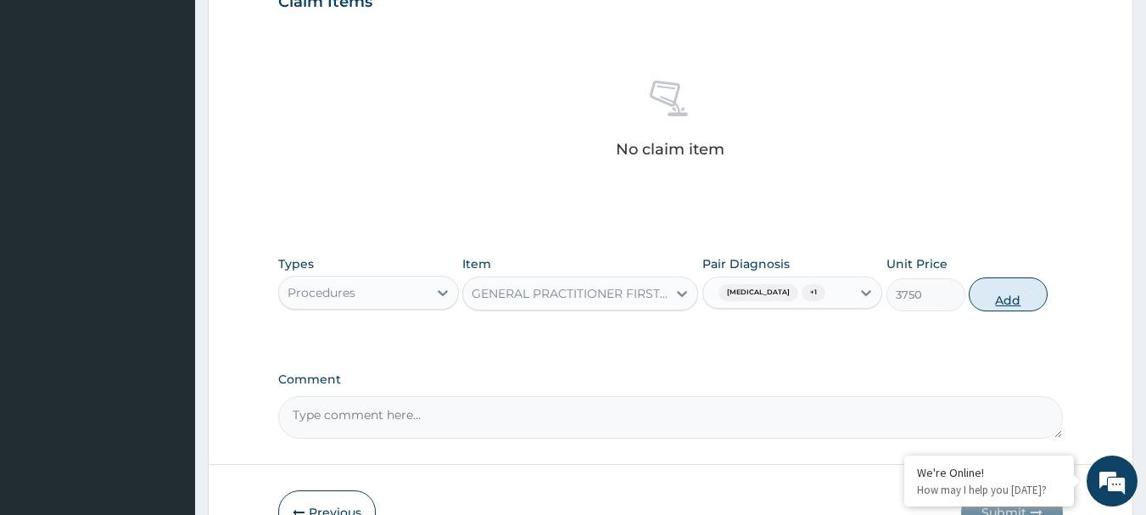
click at [988, 294] on button "Add" at bounding box center [1008, 294] width 79 height 34
type input "0"
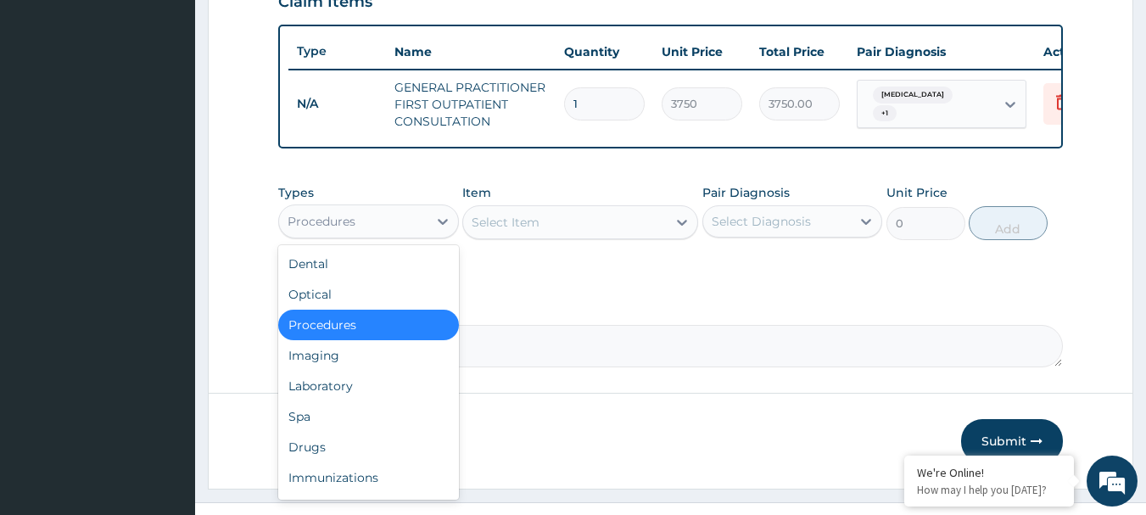
click at [412, 229] on div "Procedures" at bounding box center [353, 221] width 148 height 27
click at [354, 399] on div "Laboratory" at bounding box center [368, 386] width 181 height 31
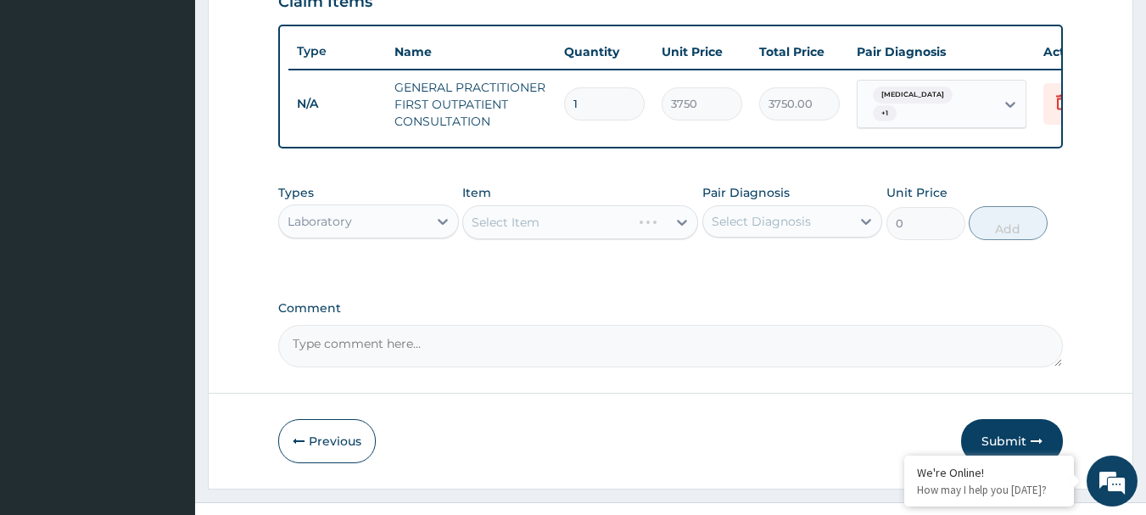
click at [572, 236] on div "Select Item" at bounding box center [580, 222] width 236 height 34
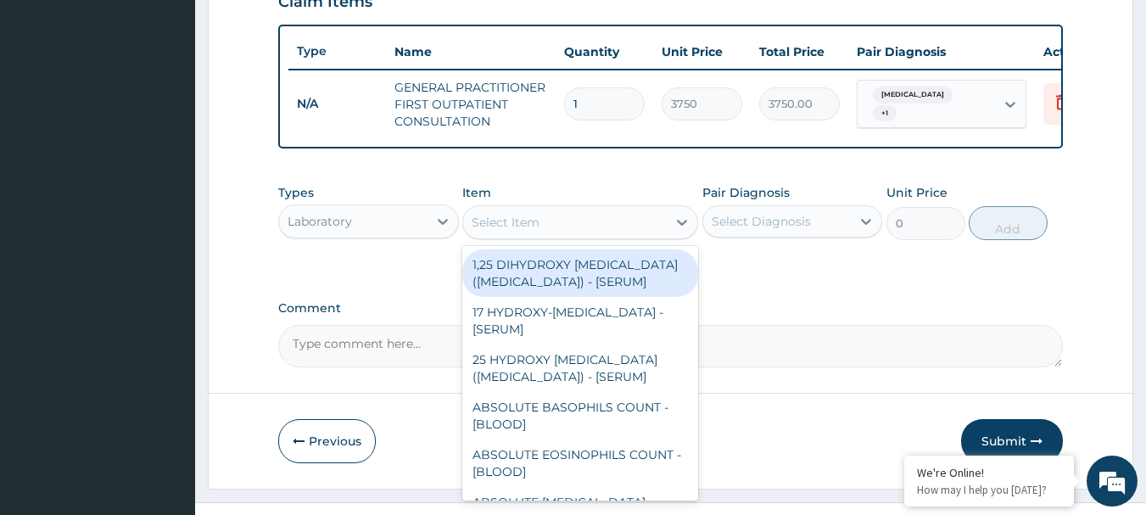
click at [572, 236] on div "Select Item" at bounding box center [565, 222] width 204 height 27
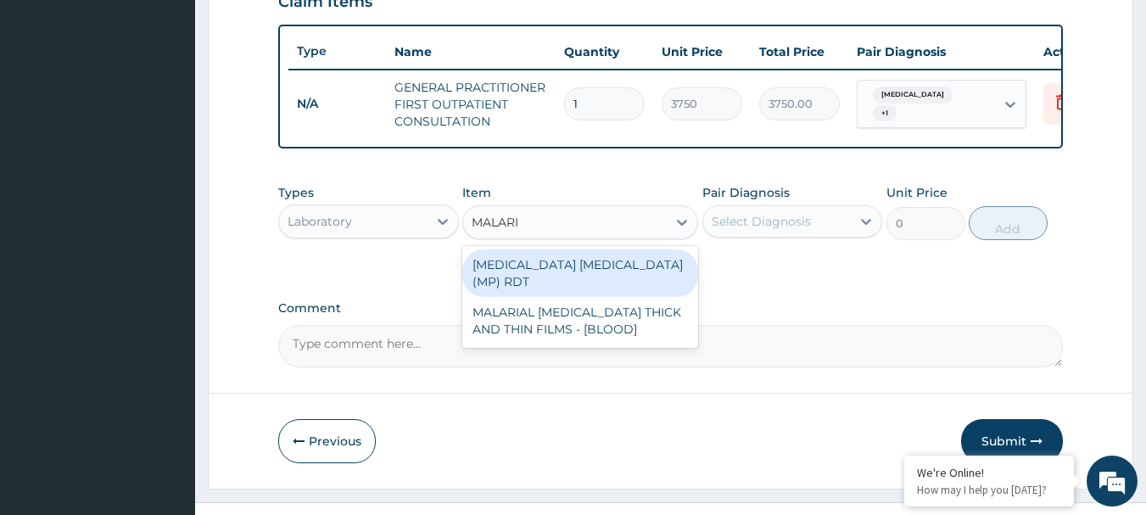
type input "MALARIA"
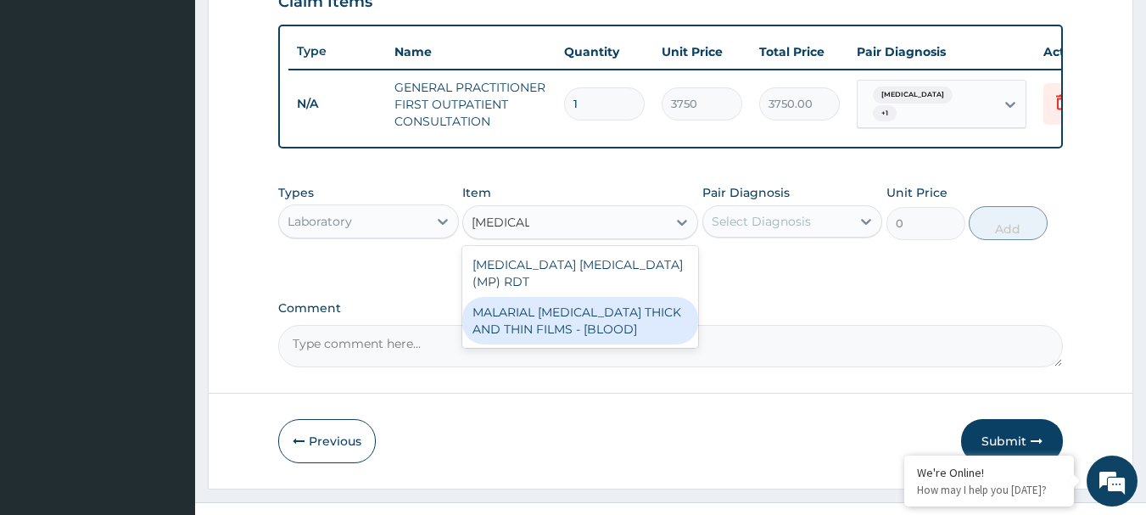
click at [637, 307] on div "MALARIAL PARASITE THICK AND THIN FILMS - [BLOOD]" at bounding box center [580, 321] width 236 height 48
type input "2187.5"
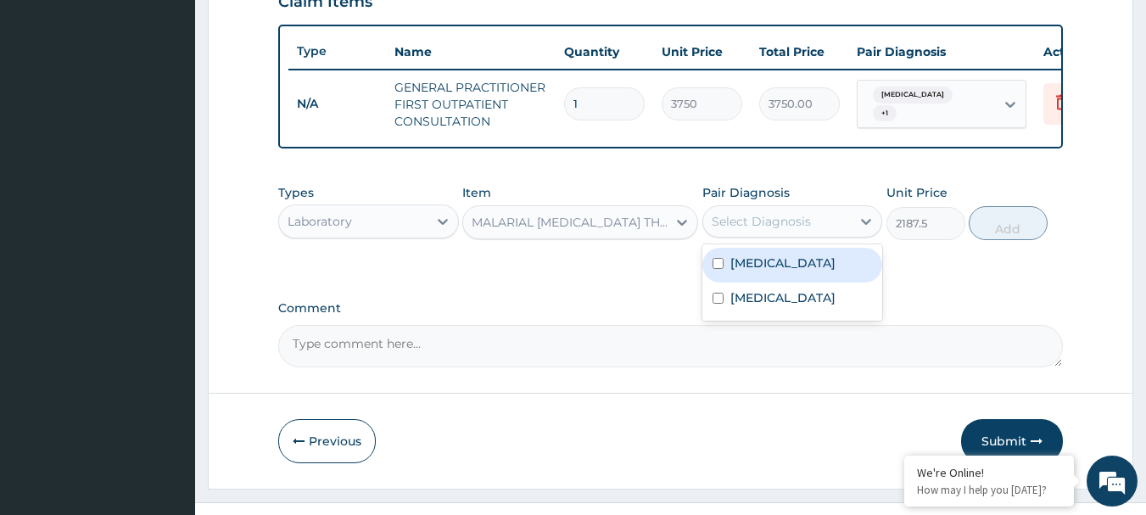
click at [718, 235] on div "Select Diagnosis" at bounding box center [777, 221] width 148 height 27
click at [752, 272] on label "Malaria" at bounding box center [783, 263] width 105 height 17
checkbox input "true"
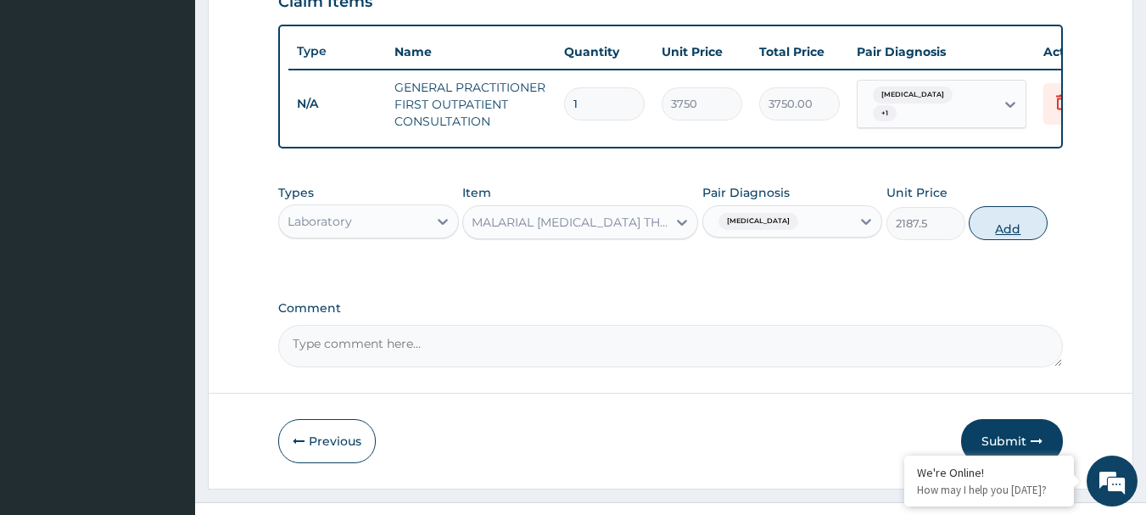
click at [1001, 234] on button "Add" at bounding box center [1008, 223] width 79 height 34
type input "0"
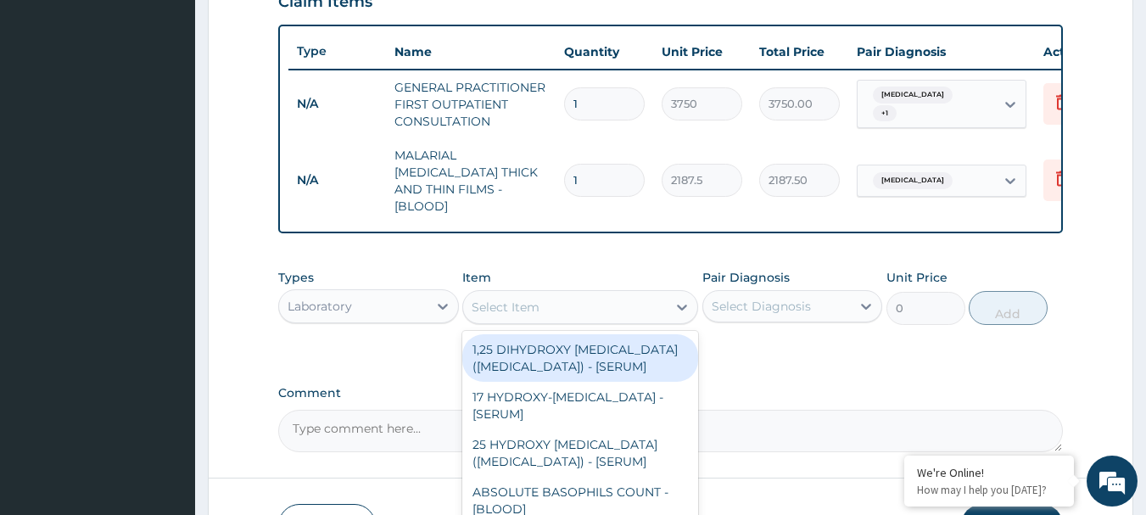
click at [578, 313] on div "Select Item" at bounding box center [565, 307] width 204 height 27
type input "FBC"
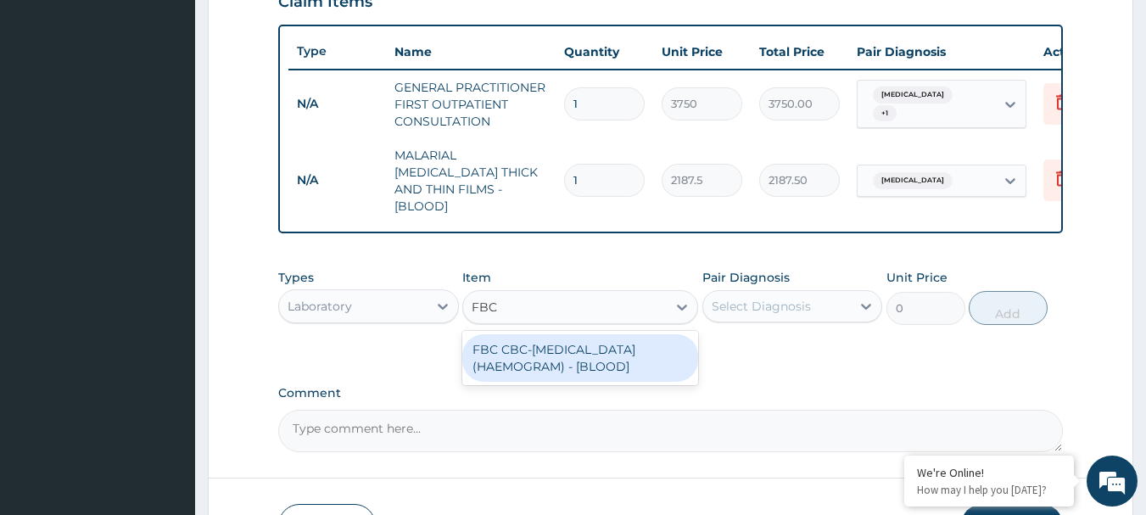
click at [641, 373] on div "FBC CBC-COMPLETE BLOOD COUNT (HAEMOGRAM) - [BLOOD]" at bounding box center [580, 358] width 236 height 48
type input "5000"
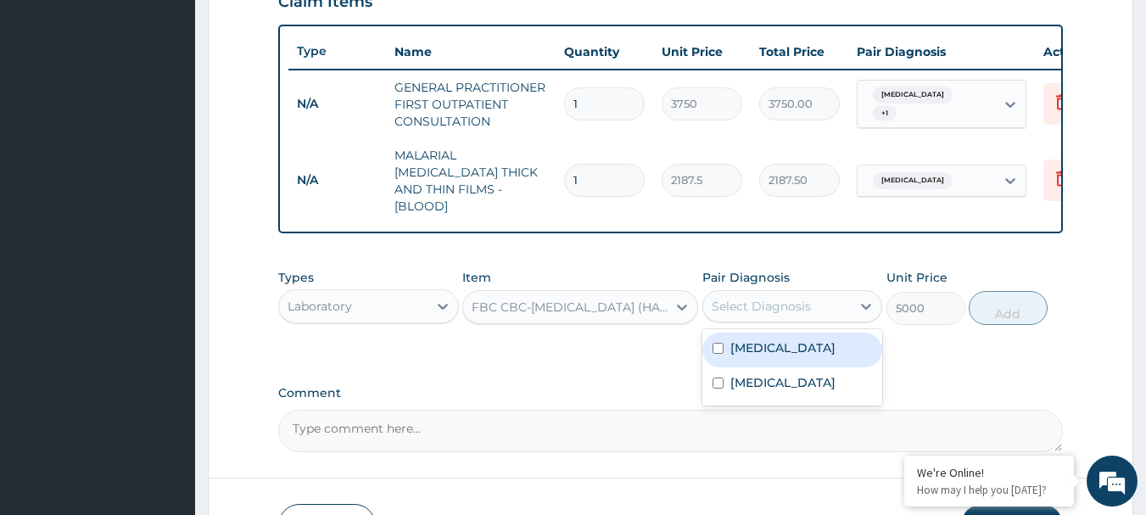
click at [765, 305] on div "Select Diagnosis" at bounding box center [761, 306] width 99 height 17
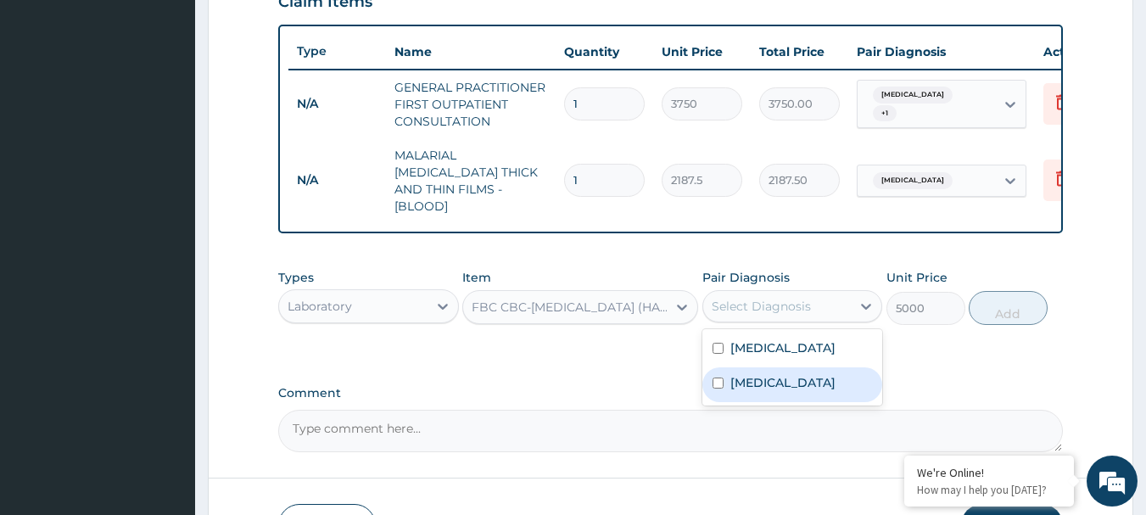
click at [753, 374] on label "Sepsis" at bounding box center [783, 382] width 105 height 17
checkbox input "true"
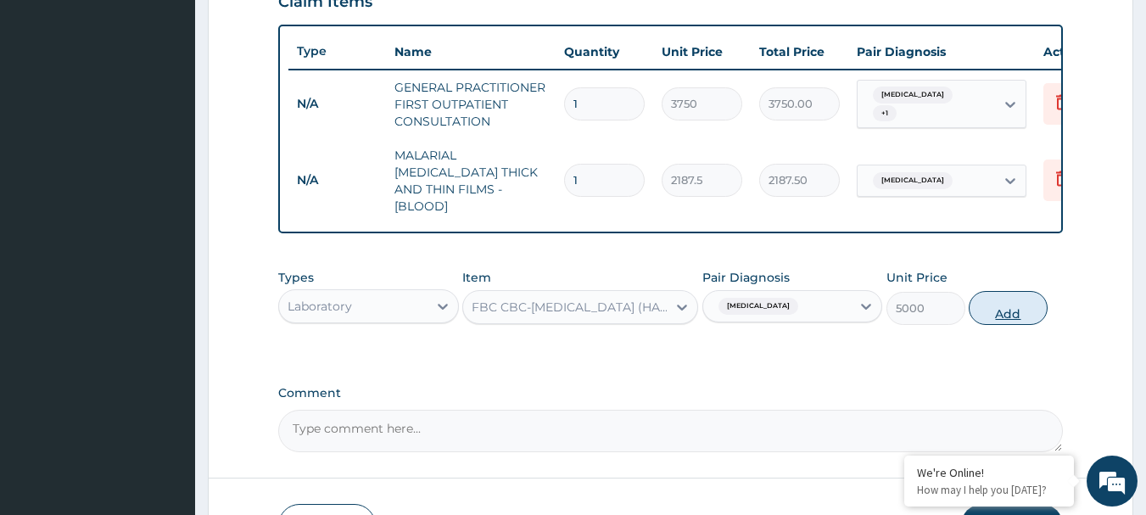
click at [1016, 295] on button "Add" at bounding box center [1008, 308] width 79 height 34
type input "0"
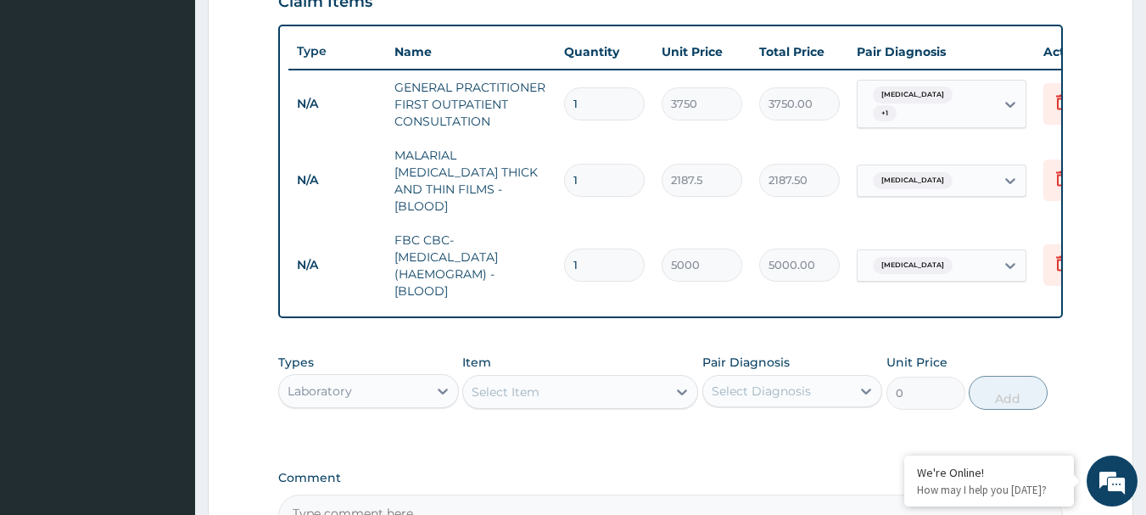
click at [382, 382] on div "Laboratory" at bounding box center [353, 391] width 148 height 27
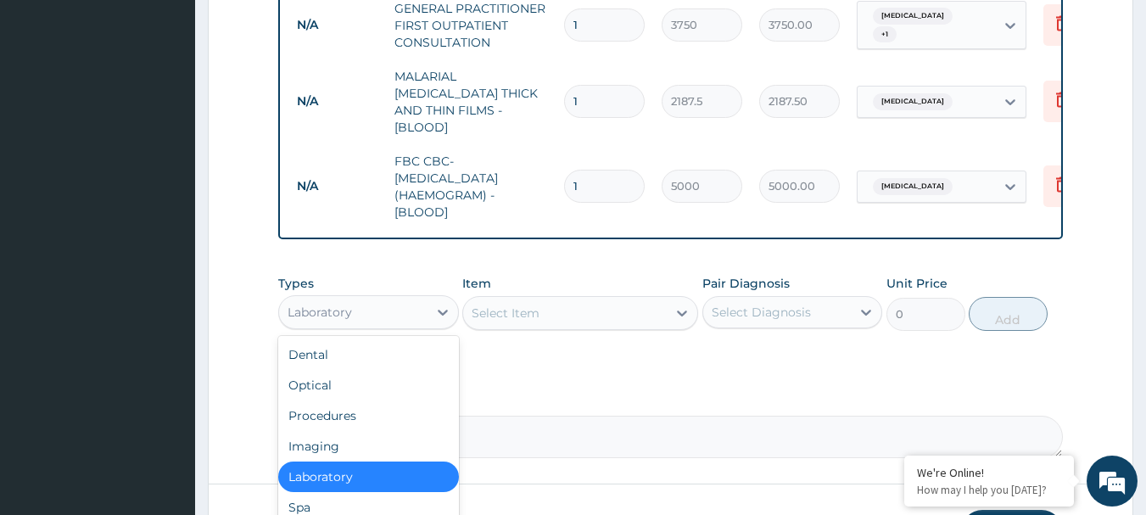
scroll to position [776, 0]
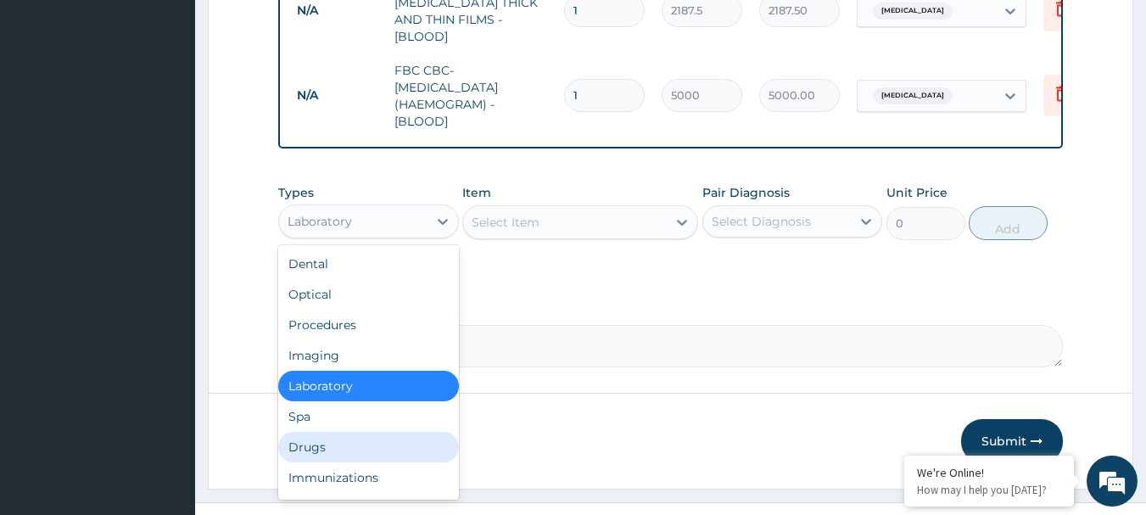
click at [316, 442] on div "Drugs" at bounding box center [368, 447] width 181 height 31
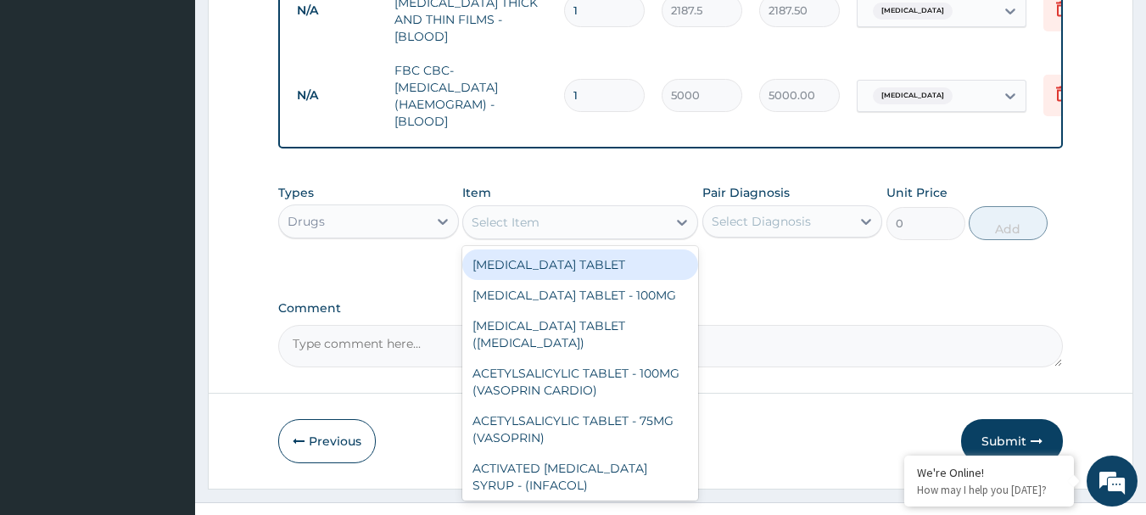
click at [516, 226] on div "Select Item" at bounding box center [506, 222] width 68 height 17
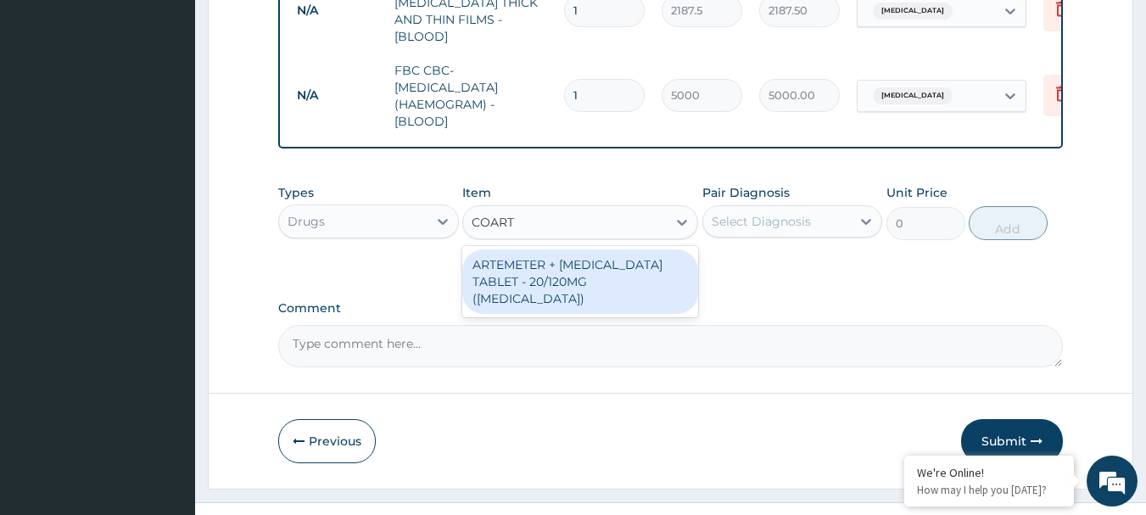
type input "COARTE"
click at [557, 252] on div "ARTEMETER + [MEDICAL_DATA] TABLET - 20/120MG ([MEDICAL_DATA])" at bounding box center [580, 281] width 236 height 64
type input "210"
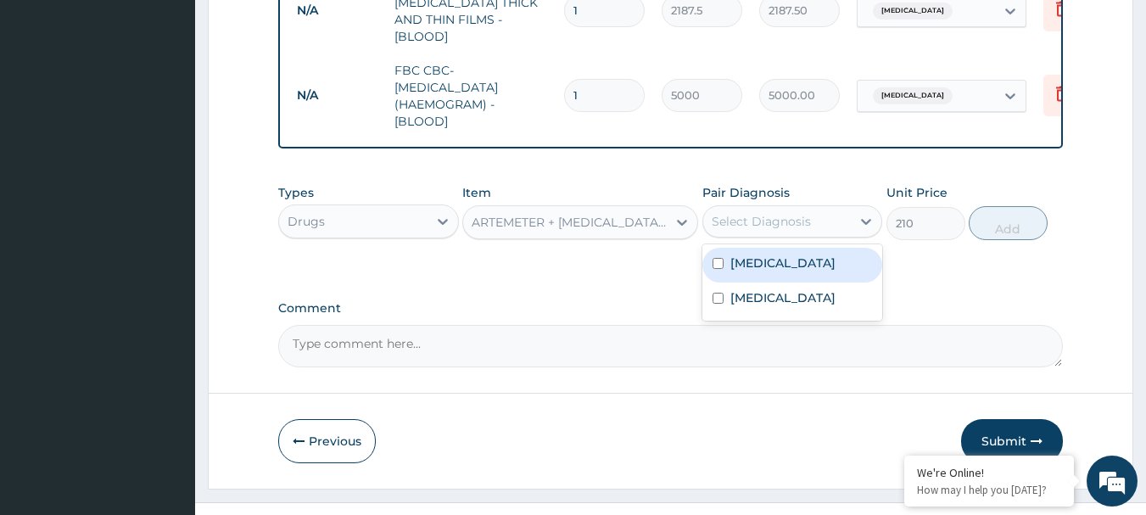
click at [748, 213] on div "Select Diagnosis" at bounding box center [761, 221] width 99 height 17
click at [756, 248] on div "Malaria" at bounding box center [793, 265] width 181 height 35
checkbox input "true"
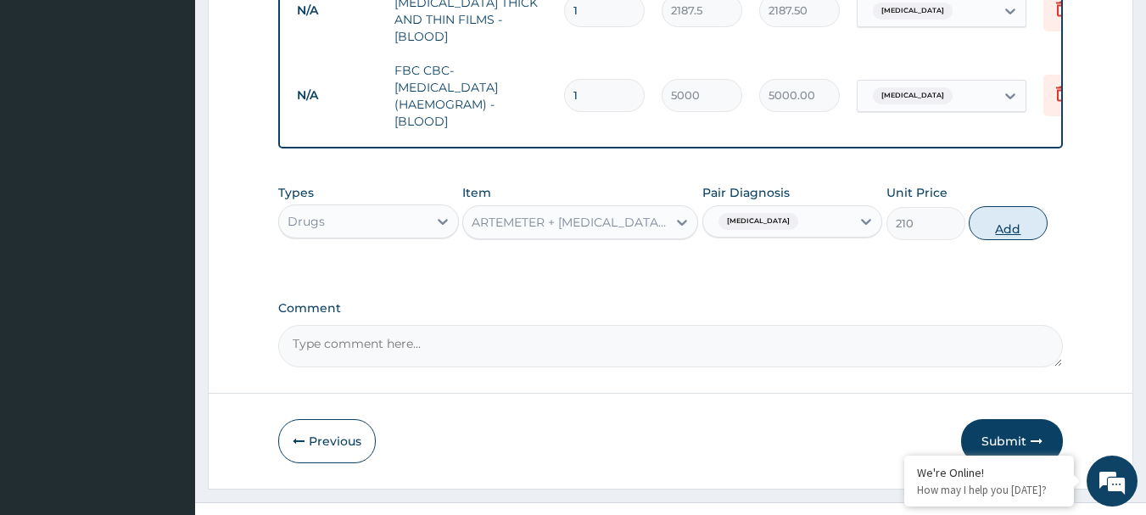
click at [1013, 229] on button "Add" at bounding box center [1008, 223] width 79 height 34
type input "0"
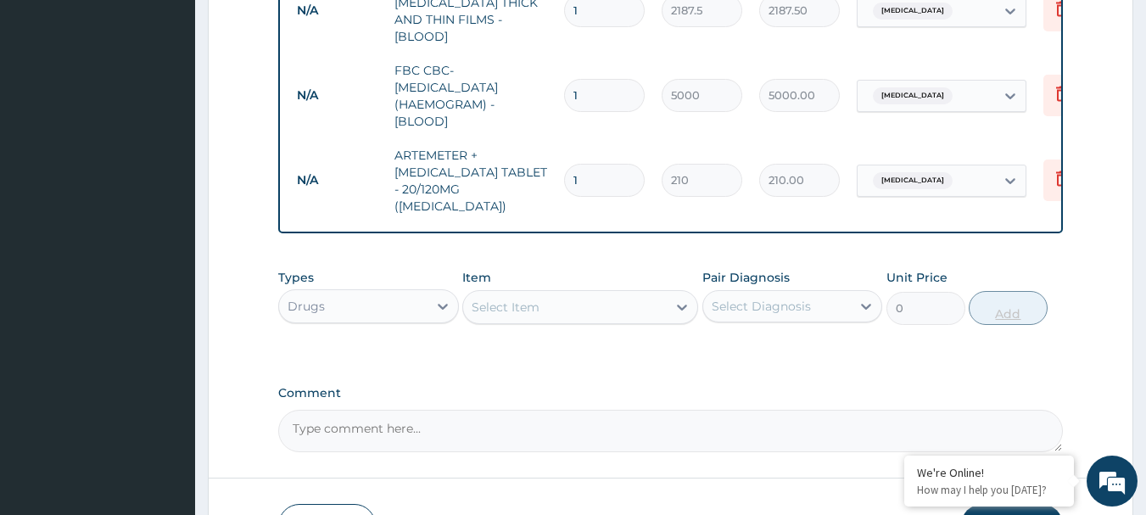
type input "0.00"
type input "2"
type input "420.00"
type input "24"
type input "5040.00"
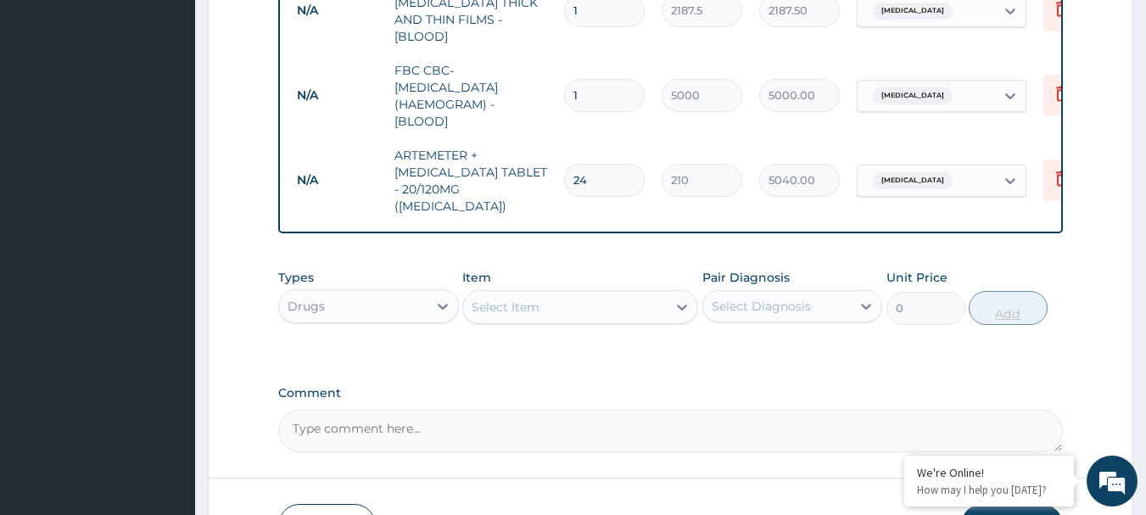
type input "243"
type input "51030.00"
type input "24"
type input "5040.00"
type input "24"
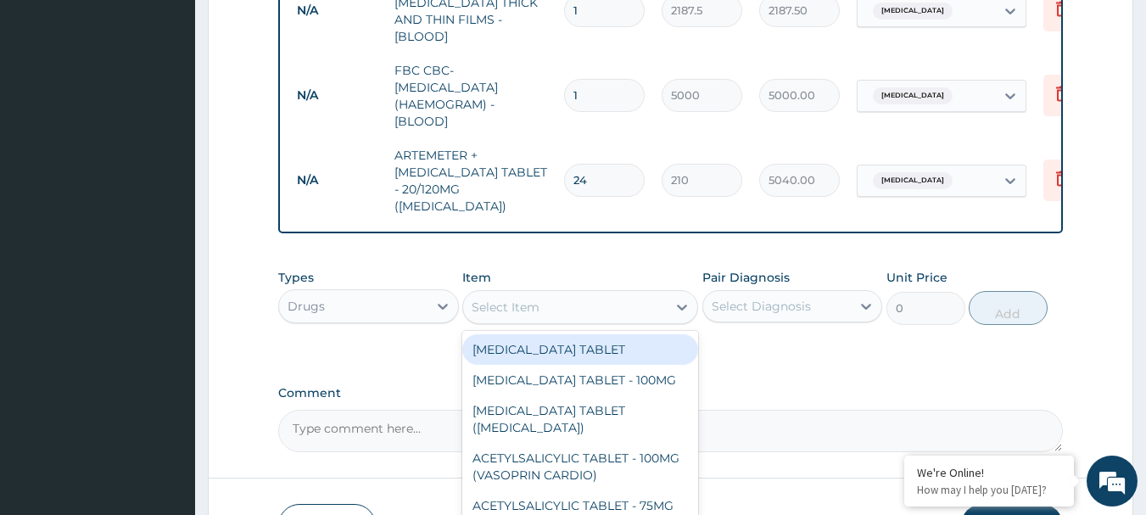
click at [653, 294] on div "Select Item" at bounding box center [565, 307] width 204 height 27
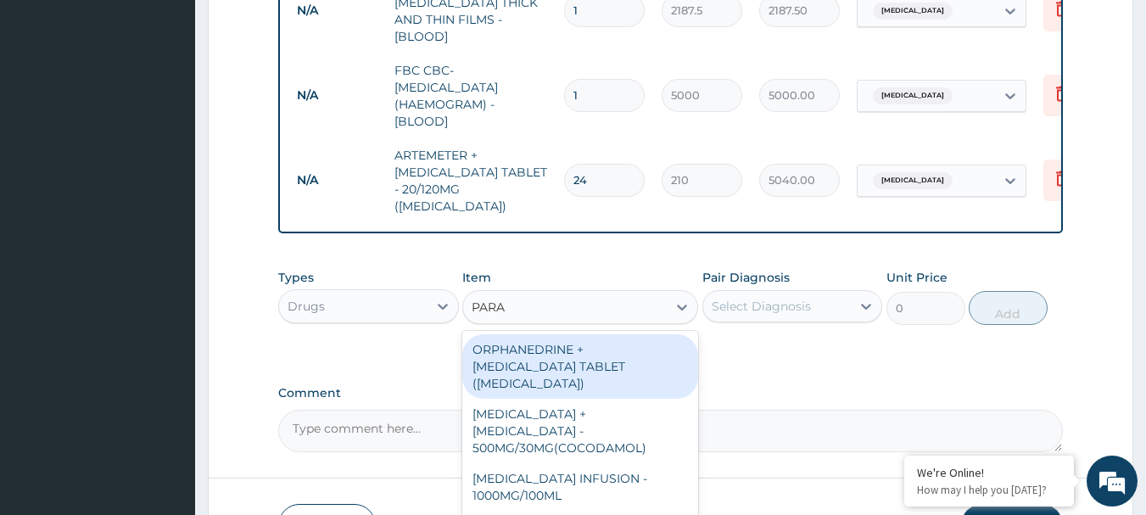
type input "PARAC"
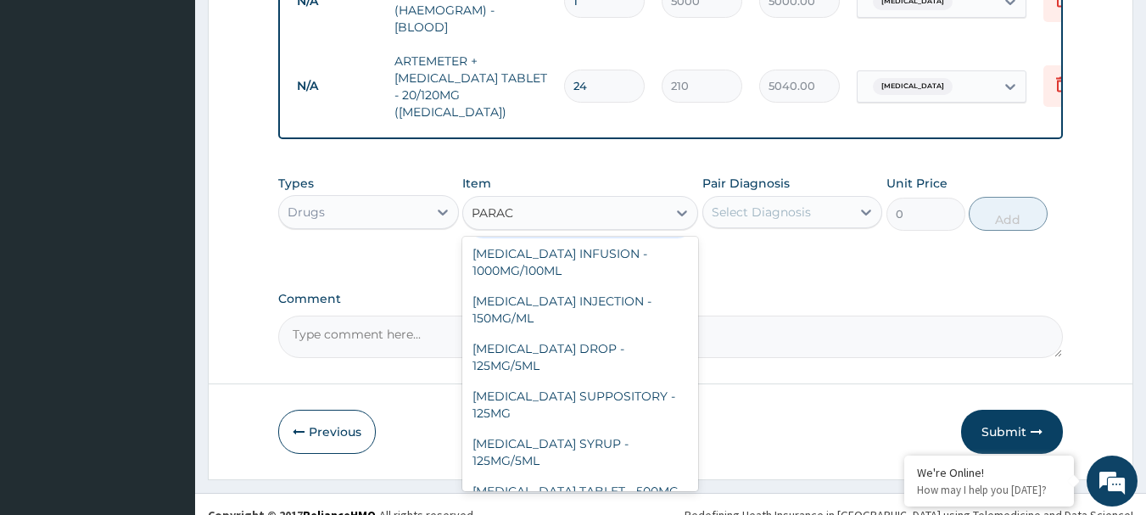
scroll to position [180, 0]
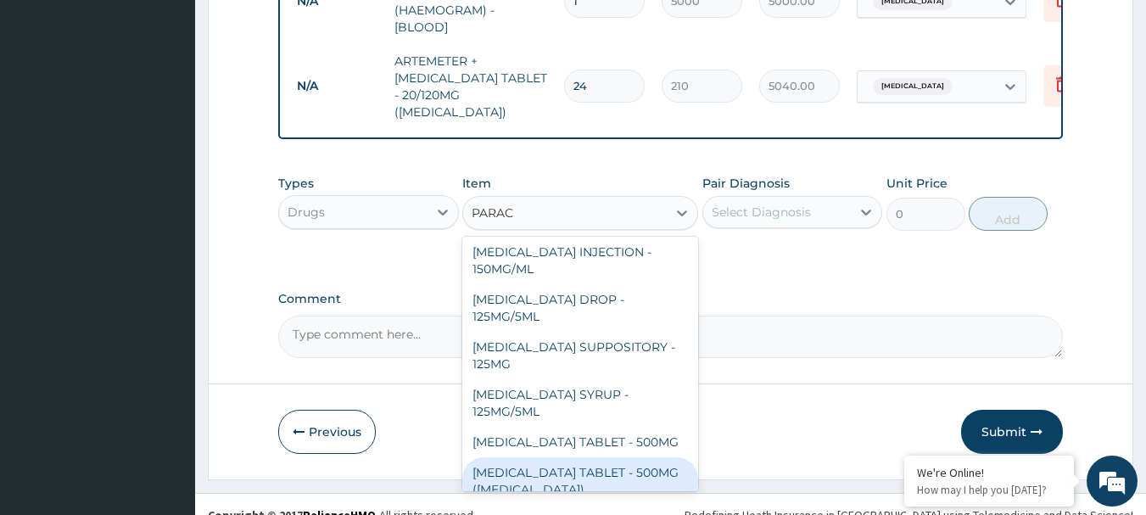
click at [609, 457] on div "PARACETAMOL TABLET - 500MG (PANADOL)" at bounding box center [580, 481] width 236 height 48
type input "42"
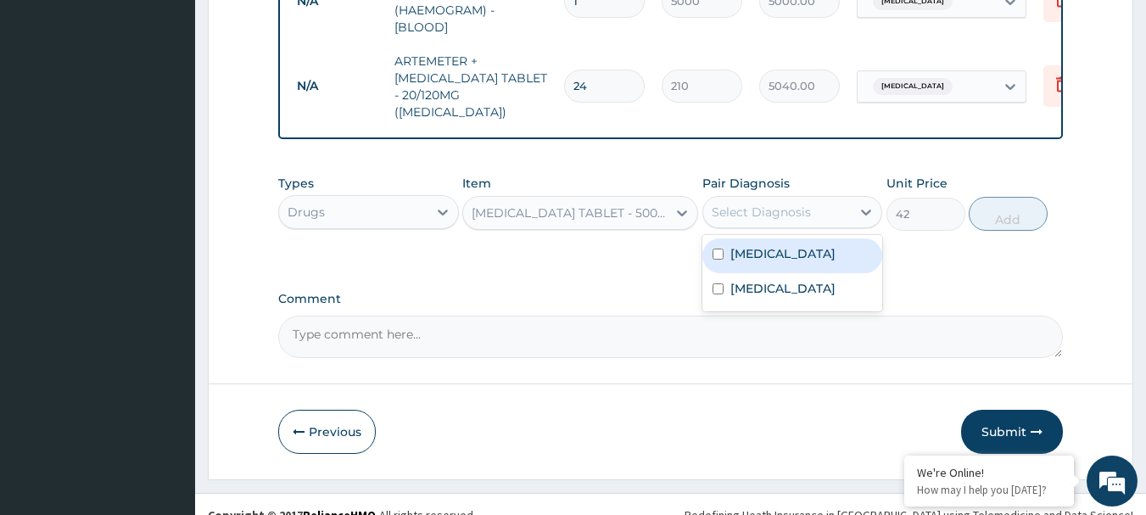
click at [814, 199] on div "Select Diagnosis" at bounding box center [777, 212] width 148 height 27
click at [806, 238] on div "Malaria" at bounding box center [793, 255] width 181 height 35
checkbox input "true"
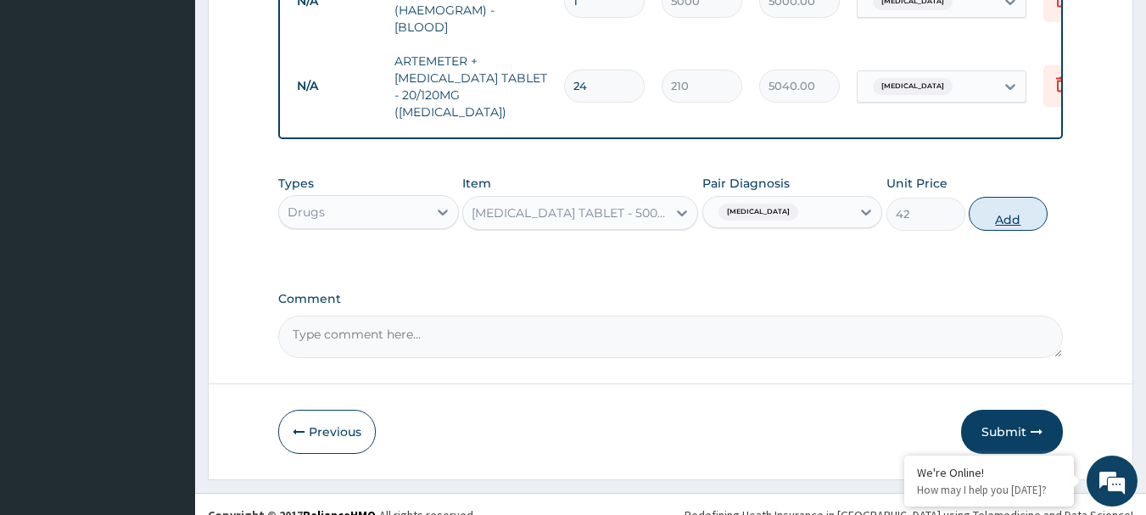
click at [986, 201] on button "Add" at bounding box center [1008, 214] width 79 height 34
type input "0"
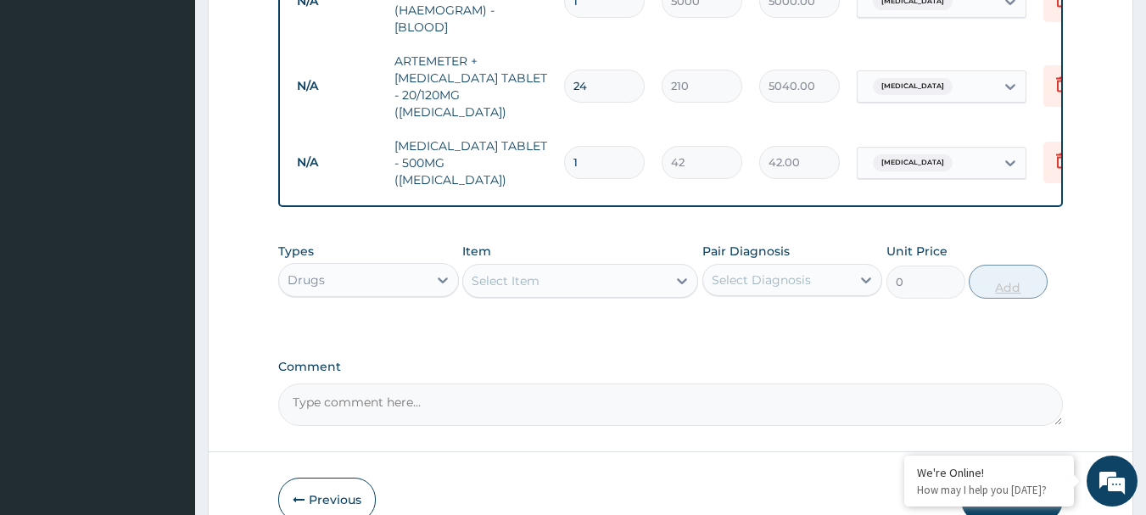
type input "18"
type input "756.00"
type input "18"
click at [605, 267] on div "Select Item" at bounding box center [565, 280] width 204 height 27
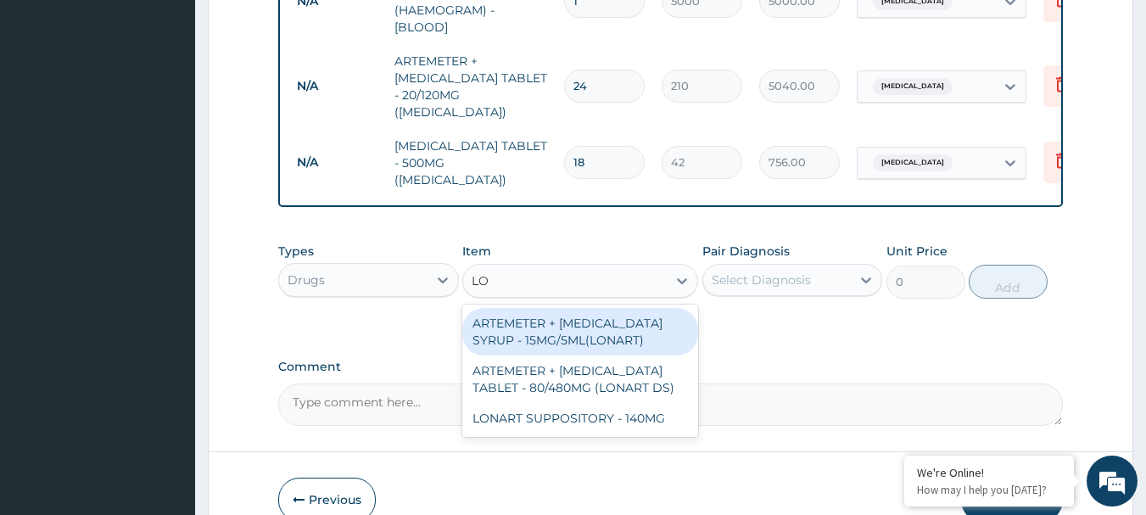
type input "L"
type input "LONART"
click at [603, 308] on div "ARTEMETER + [MEDICAL_DATA] SYRUP - 15MG/5ML(LONART)" at bounding box center [580, 332] width 236 height 48
type input "1680"
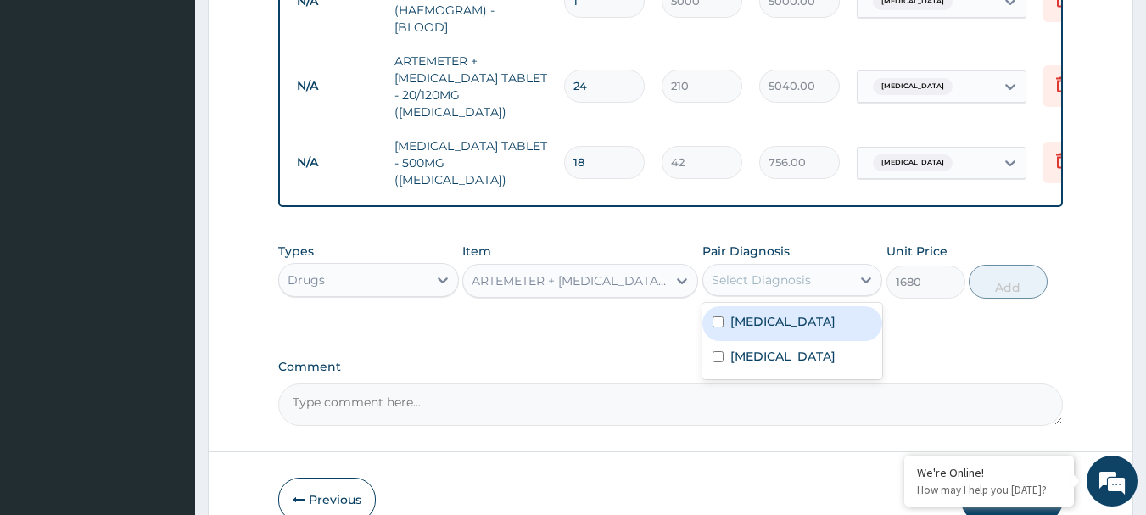
click at [754, 272] on div "Select Diagnosis" at bounding box center [761, 280] width 99 height 17
click at [761, 306] on div "[MEDICAL_DATA]" at bounding box center [793, 323] width 181 height 35
checkbox input "true"
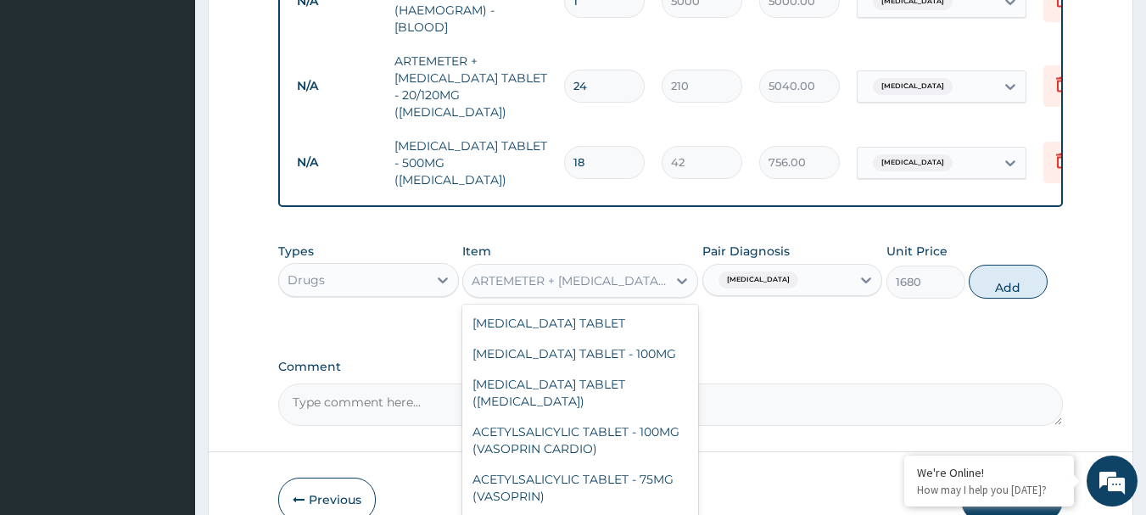
click at [638, 272] on div "ARTEMETER + [MEDICAL_DATA] SYRUP - 15MG/5ML(LONART)" at bounding box center [570, 280] width 197 height 17
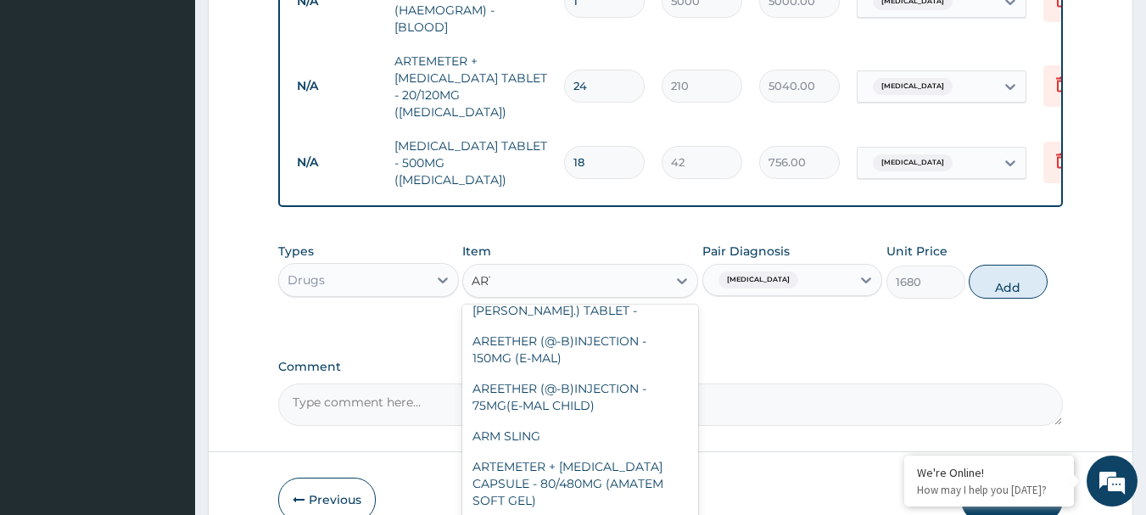
scroll to position [0, 0]
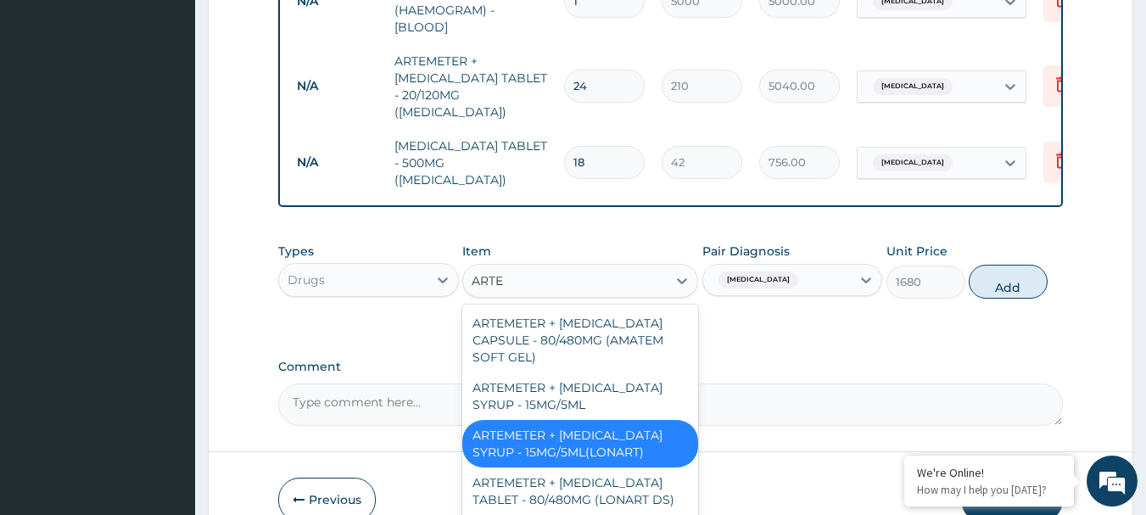
type input "ARTEM"
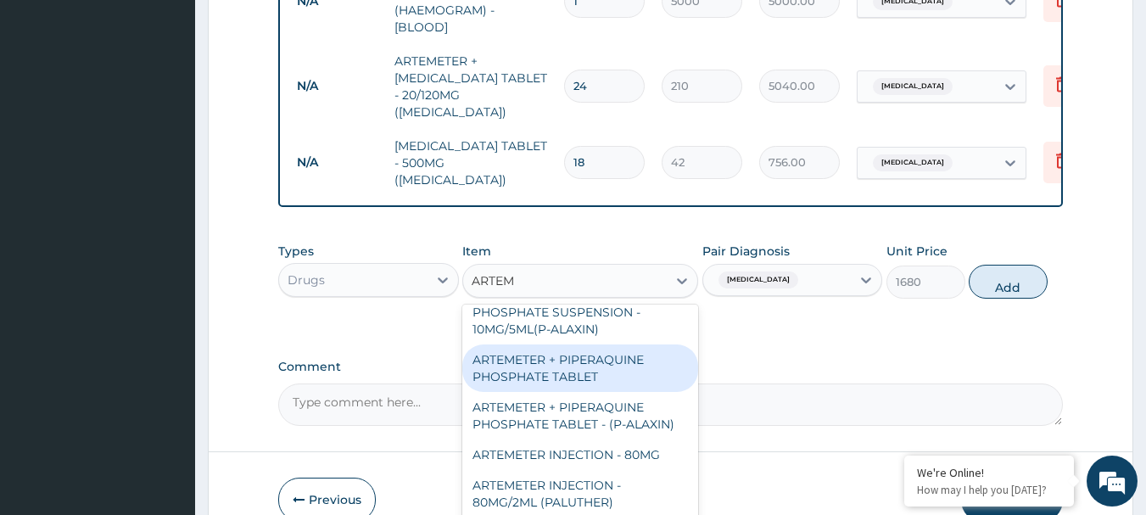
scroll to position [424, 0]
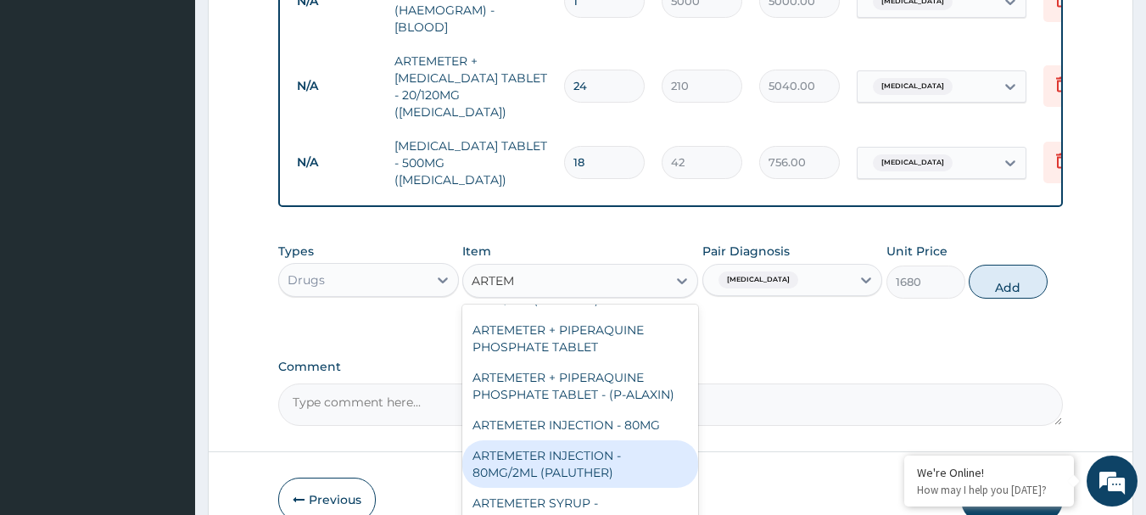
click at [581, 440] on div "ARTEMETER INJECTION - 80MG/2ML (PALUTHER)" at bounding box center [580, 464] width 236 height 48
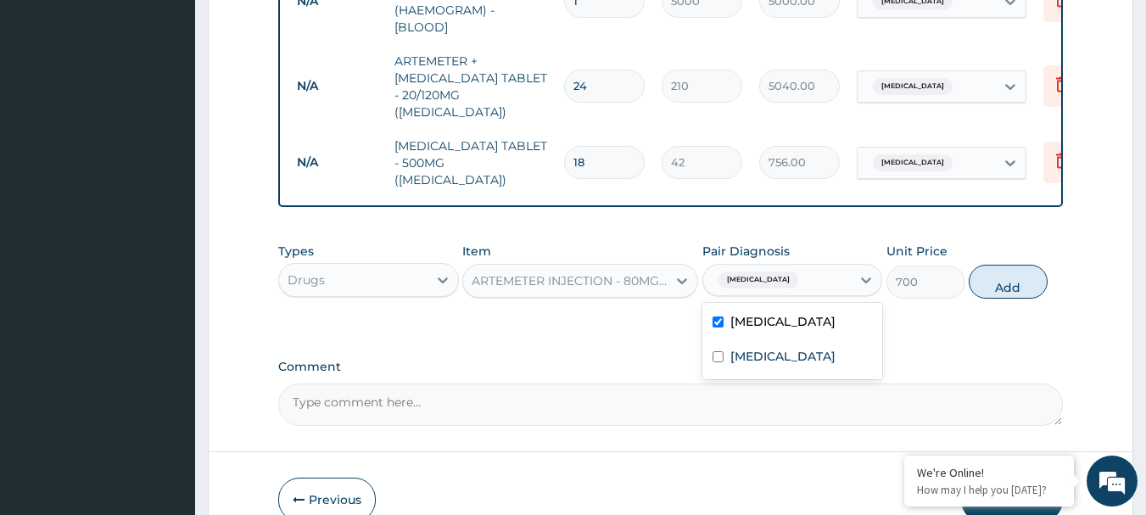
click at [724, 272] on span "[MEDICAL_DATA]" at bounding box center [759, 280] width 80 height 17
click at [1036, 265] on button "Add" at bounding box center [1008, 282] width 79 height 34
type input "0"
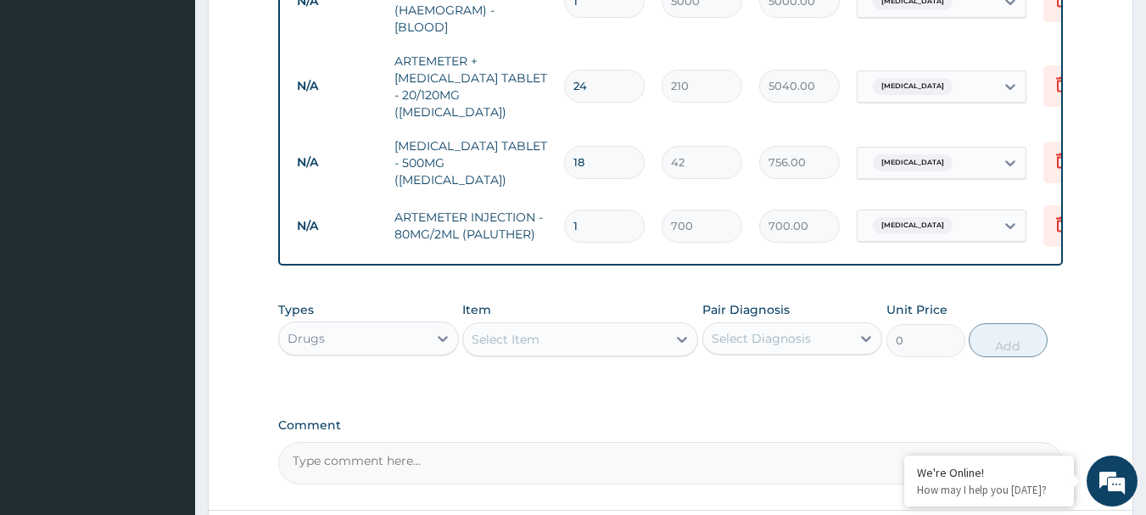
type input "0.00"
type input "12"
type input "8400.00"
type input "1"
type input "700.00"
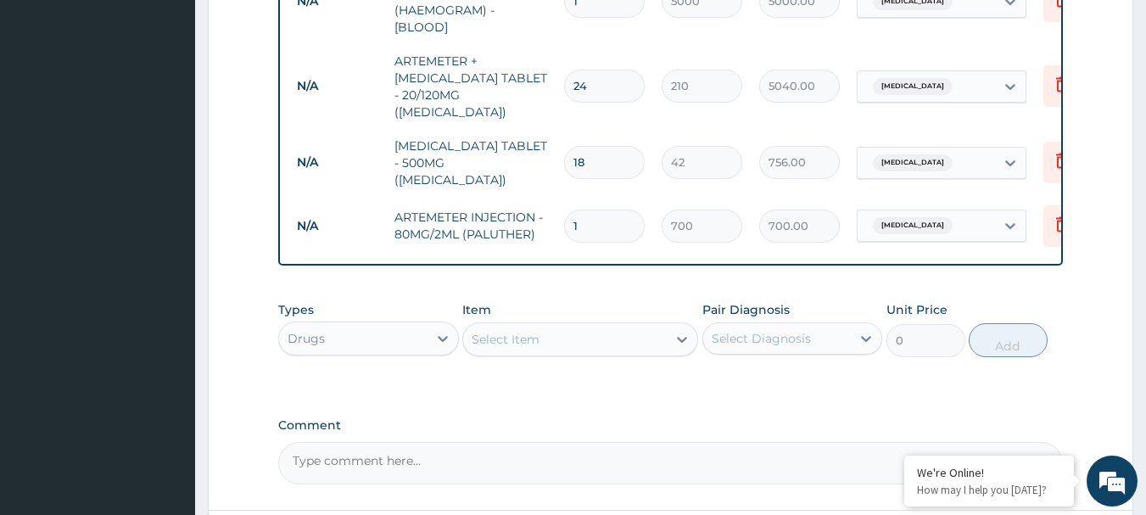
type input "0.00"
type input "2"
type input "1400.00"
type input "2"
click at [525, 331] on div "Select Item" at bounding box center [506, 339] width 68 height 17
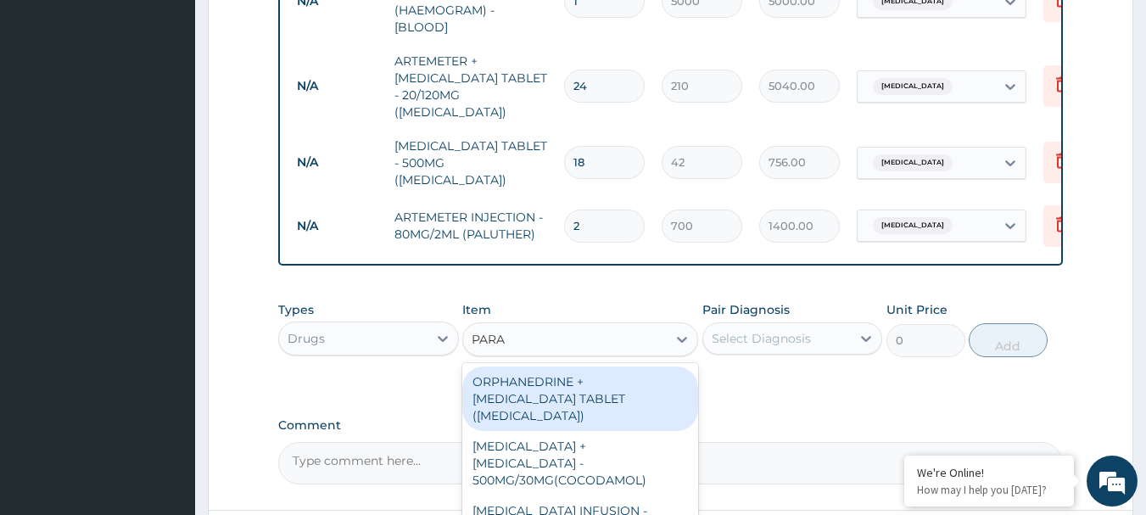
type input "PARAC"
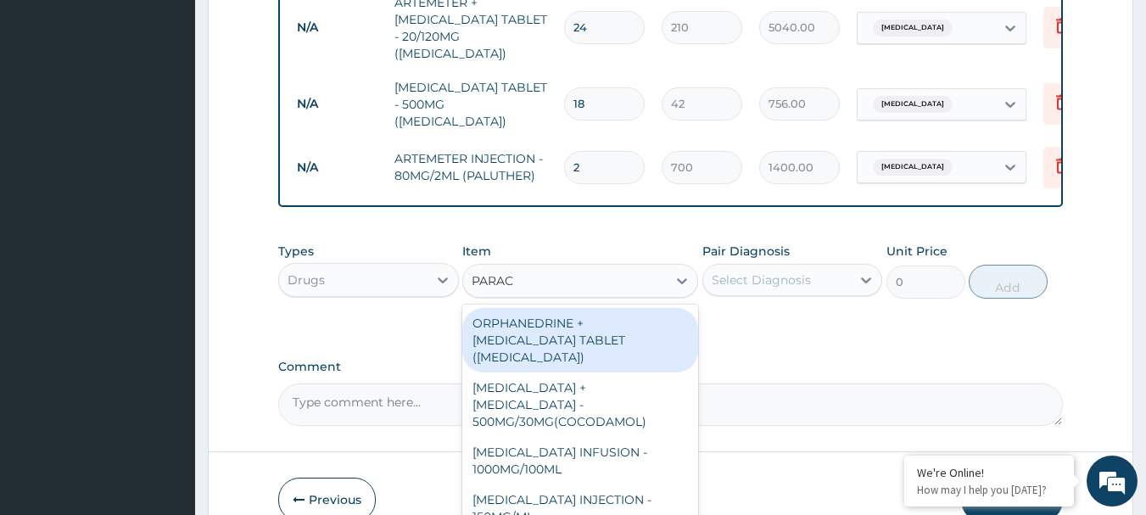
scroll to position [988, 0]
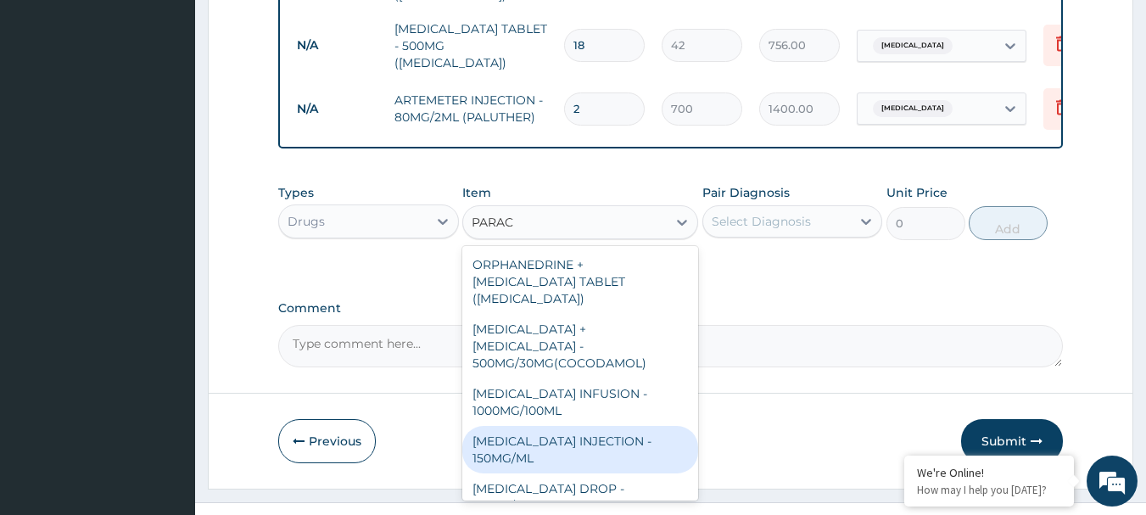
click at [574, 426] on div "[MEDICAL_DATA] INJECTION - 150MG/ML" at bounding box center [580, 450] width 236 height 48
type input "560"
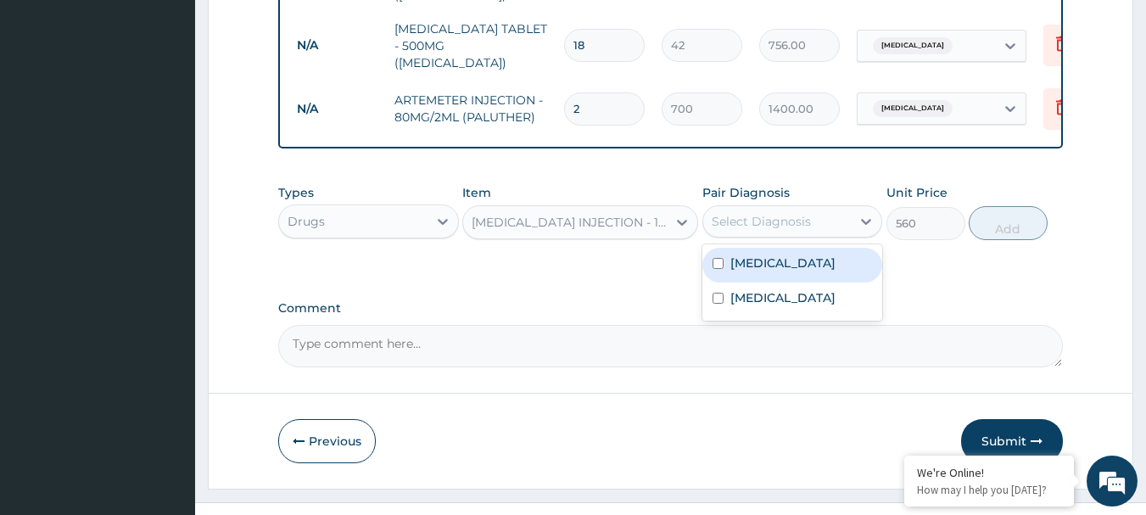
click at [795, 213] on div "Select Diagnosis" at bounding box center [761, 221] width 99 height 17
click at [790, 248] on div "[MEDICAL_DATA]" at bounding box center [793, 265] width 181 height 35
checkbox input "true"
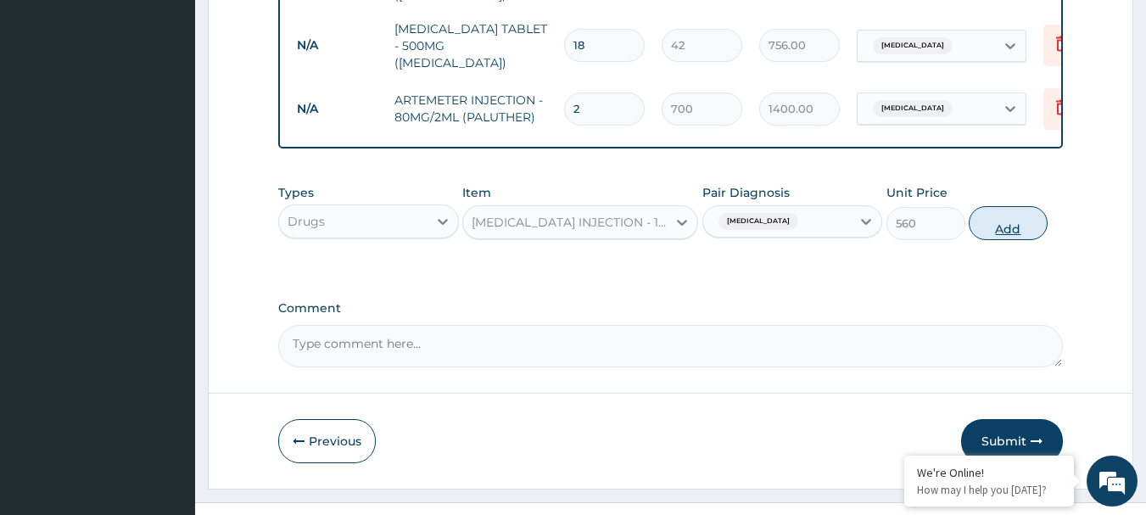
click at [1036, 206] on button "Add" at bounding box center [1008, 223] width 79 height 34
type input "0"
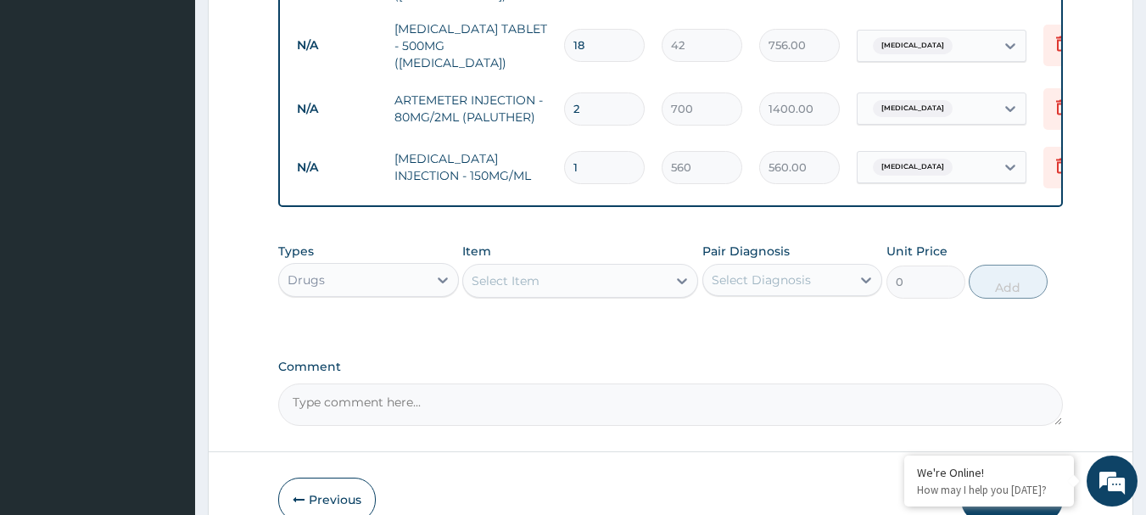
type input "0.00"
type input "4"
type input "2240.00"
type input "4"
click at [517, 384] on textarea "Comment" at bounding box center [671, 405] width 786 height 42
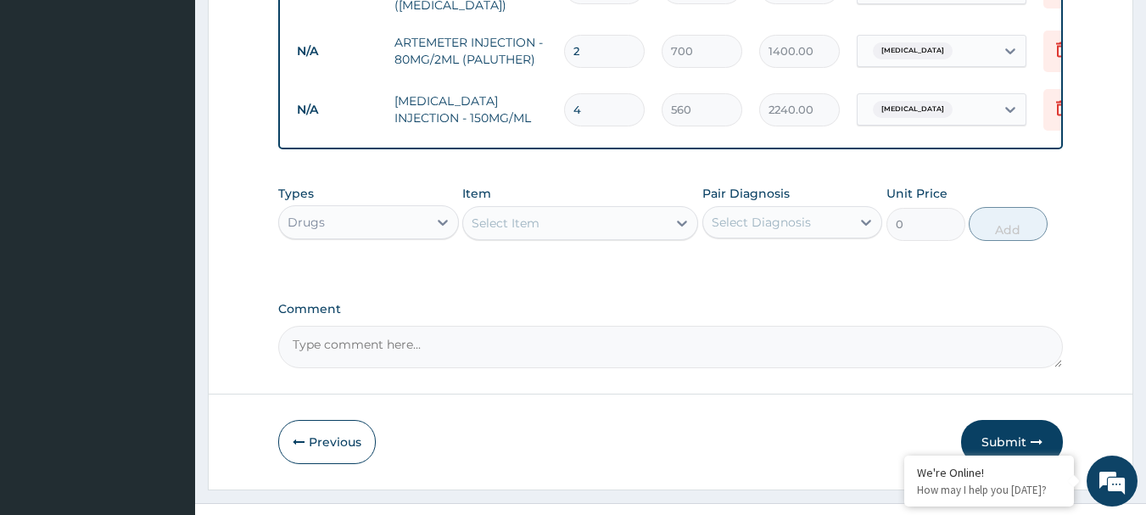
scroll to position [1046, 0]
click at [1031, 419] on button "Submit" at bounding box center [1012, 441] width 102 height 44
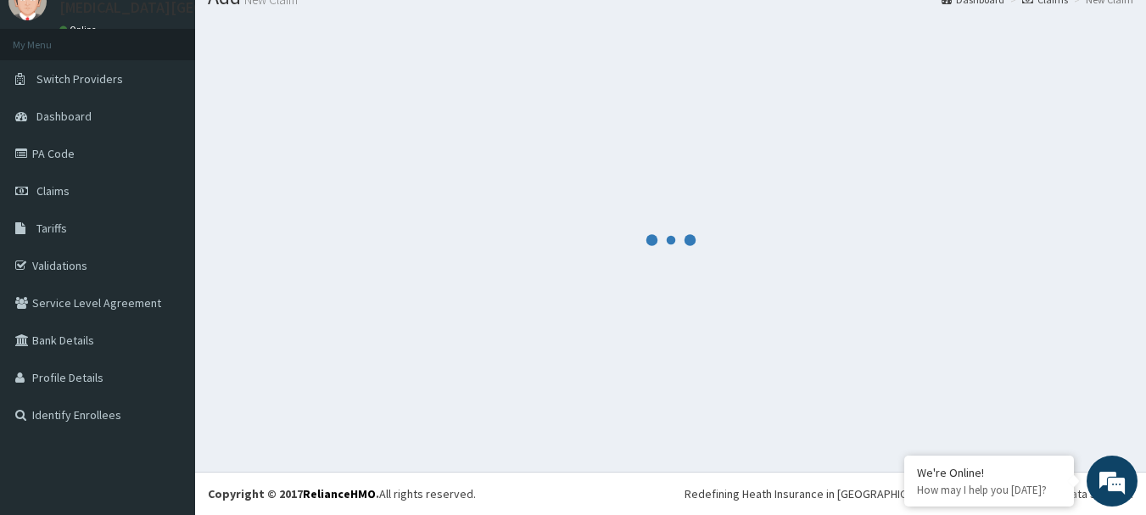
scroll to position [69, 0]
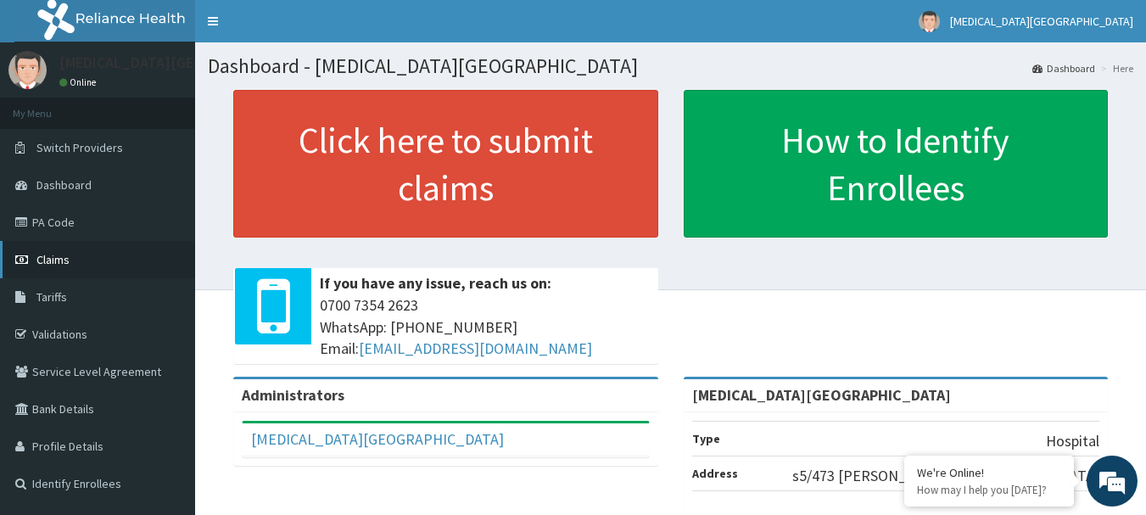
click at [72, 256] on link "Claims" at bounding box center [97, 259] width 195 height 37
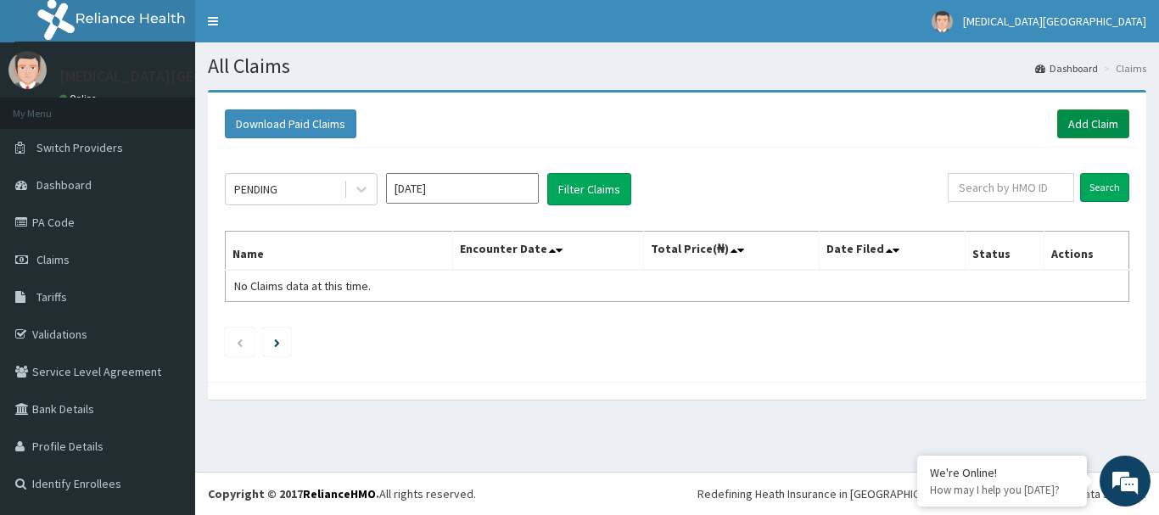
click at [1079, 128] on link "Add Claim" at bounding box center [1093, 123] width 72 height 29
click at [60, 227] on link "PA Code" at bounding box center [97, 222] width 195 height 37
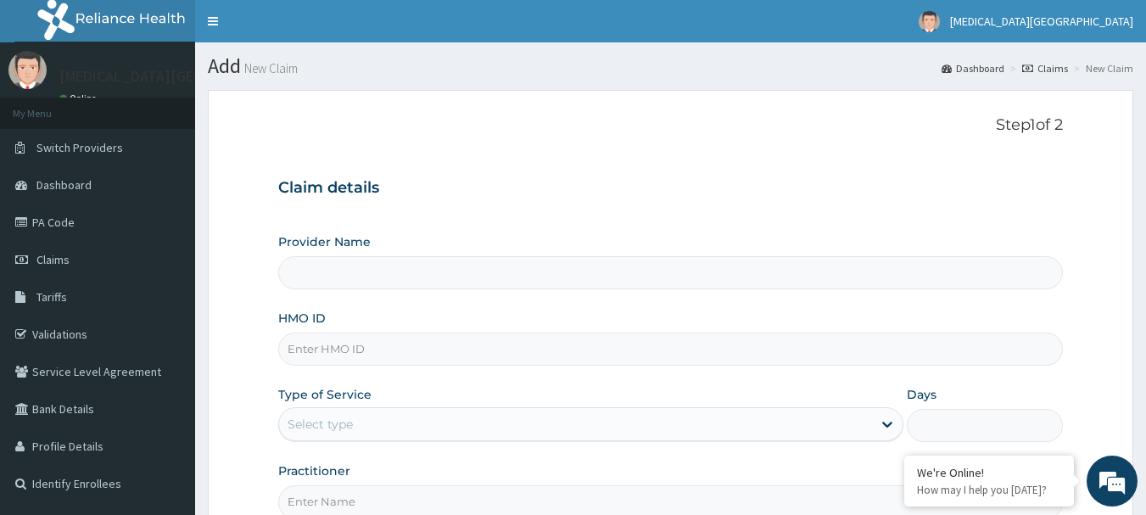
click at [606, 356] on input "HMO ID" at bounding box center [671, 349] width 786 height 33
type input "[MEDICAL_DATA][GEOGRAPHIC_DATA]"
click at [72, 212] on link "PA Code" at bounding box center [97, 222] width 195 height 37
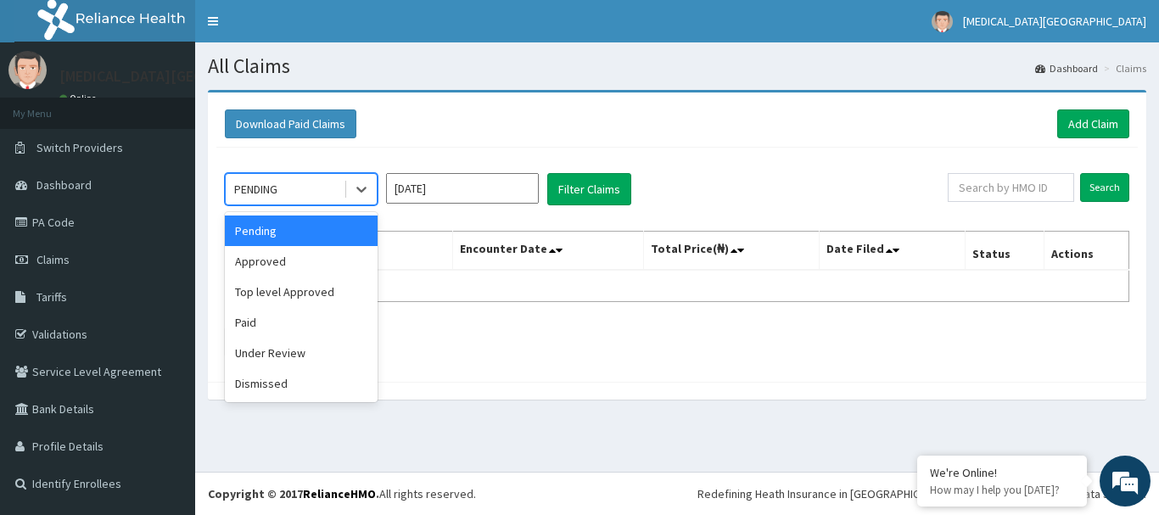
click at [327, 186] on div "PENDING" at bounding box center [285, 189] width 118 height 27
click at [297, 290] on div "Top level Approved" at bounding box center [301, 292] width 153 height 31
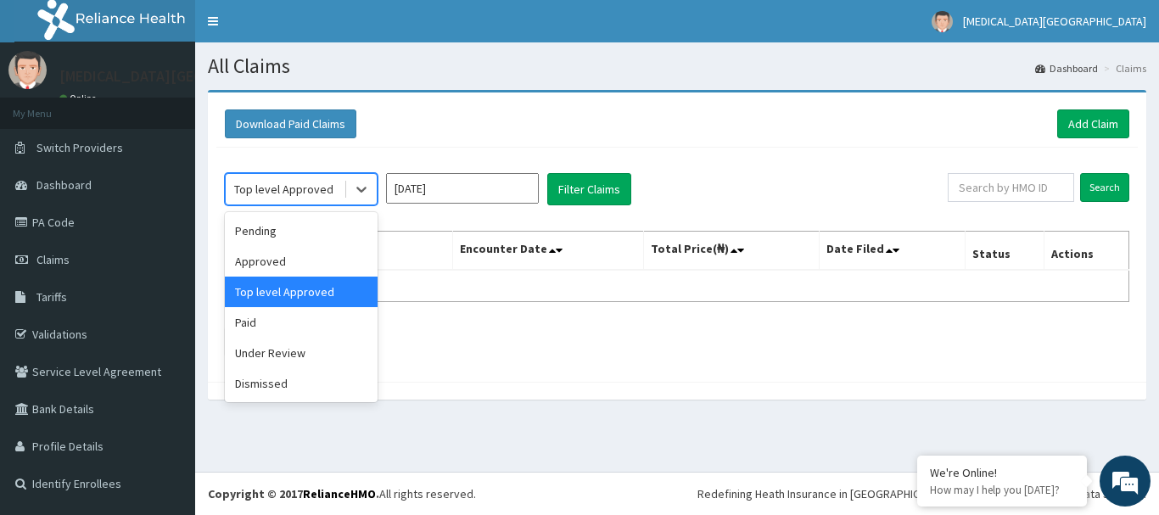
click at [310, 191] on div "Top level Approved" at bounding box center [283, 189] width 99 height 17
click at [288, 255] on div "Approved" at bounding box center [301, 261] width 153 height 31
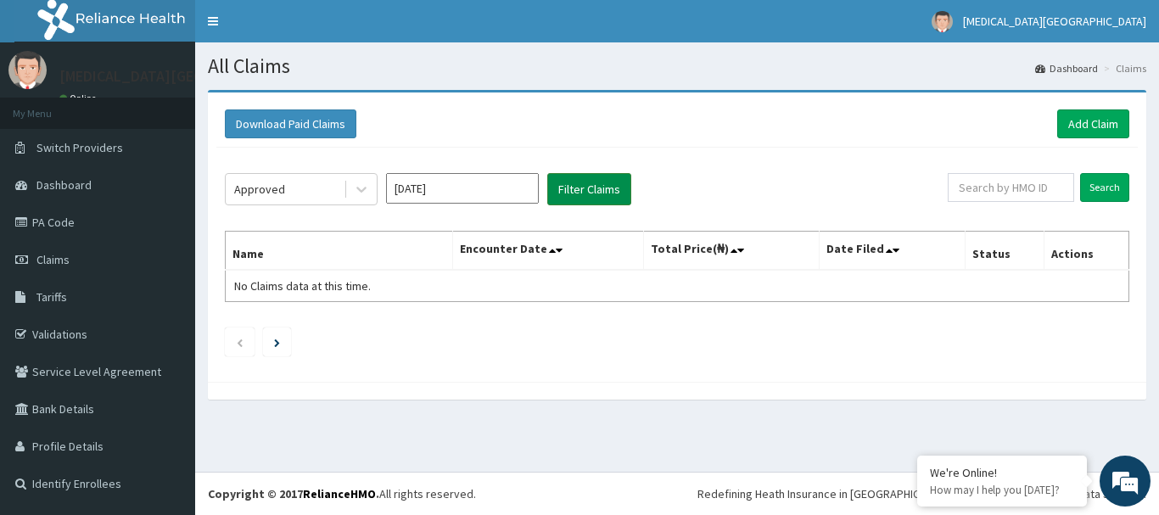
click at [579, 184] on button "Filter Claims" at bounding box center [589, 189] width 84 height 32
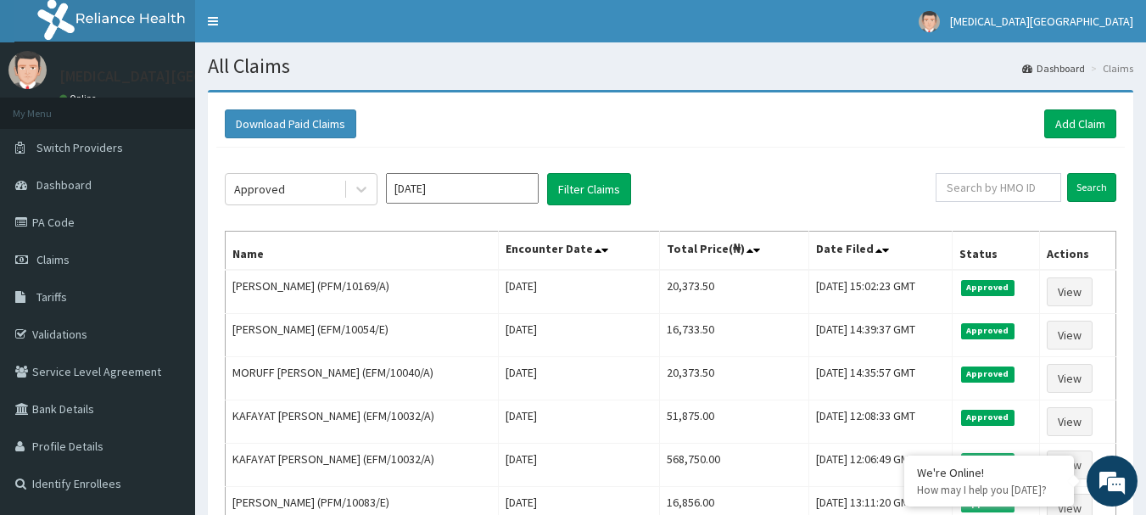
drag, startPoint x: 549, startPoint y: 86, endPoint x: 771, endPoint y: 87, distance: 222.3
click at [771, 87] on section "Download Paid Claims Add Claim × Note you can only download claims within a max…" at bounding box center [670, 389] width 951 height 624
click at [1067, 114] on link "Add Claim" at bounding box center [1081, 123] width 72 height 29
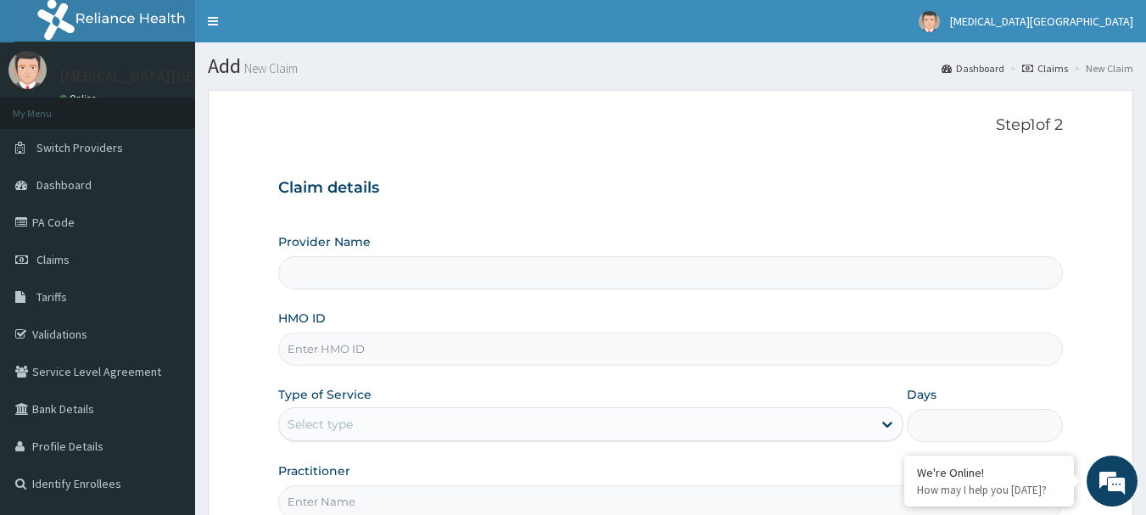
click at [660, 333] on input "HMO ID" at bounding box center [671, 349] width 786 height 33
type input "[MEDICAL_DATA][GEOGRAPHIC_DATA]"
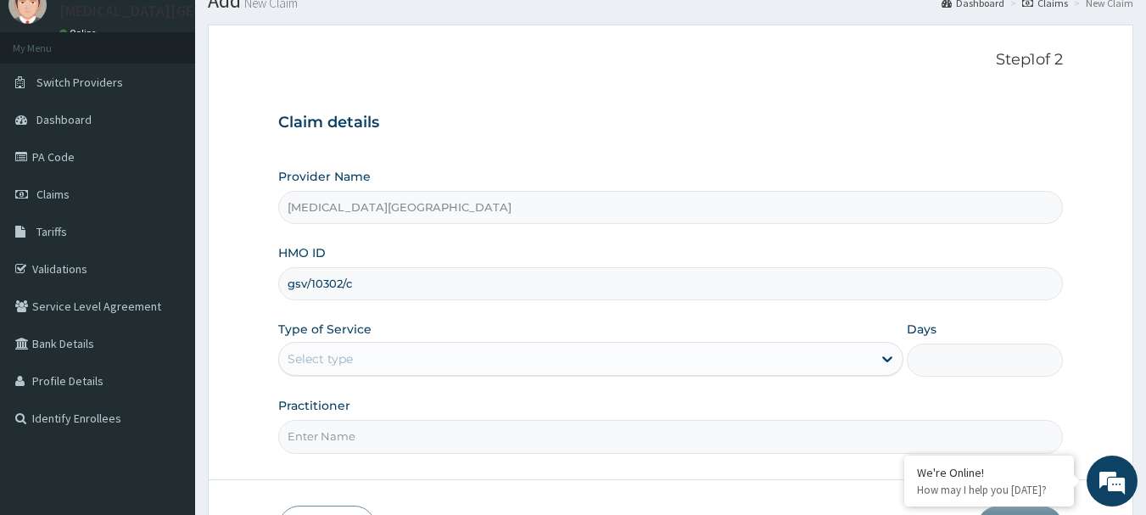
scroll to position [182, 0]
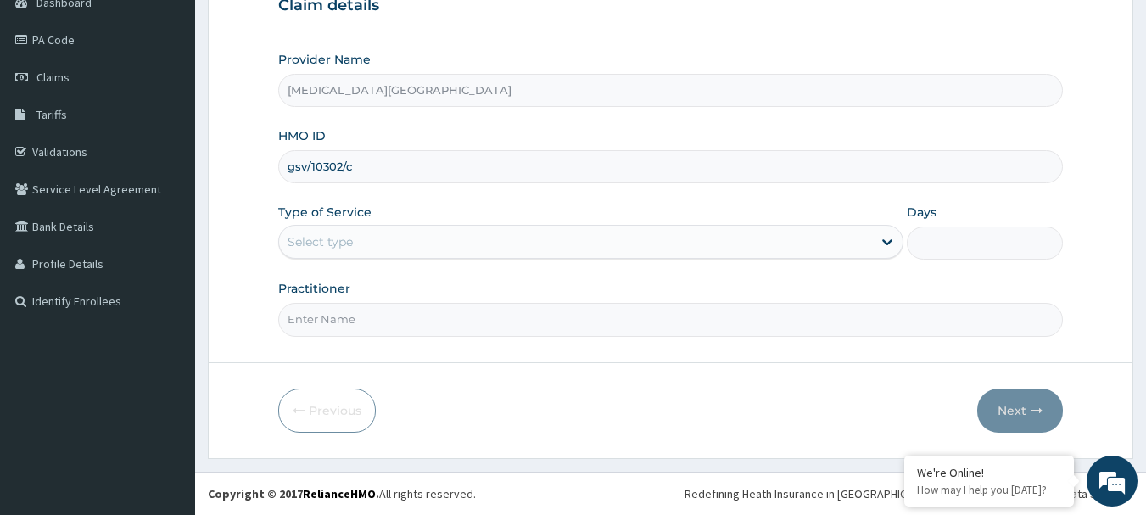
type input "gsv/10302/c"
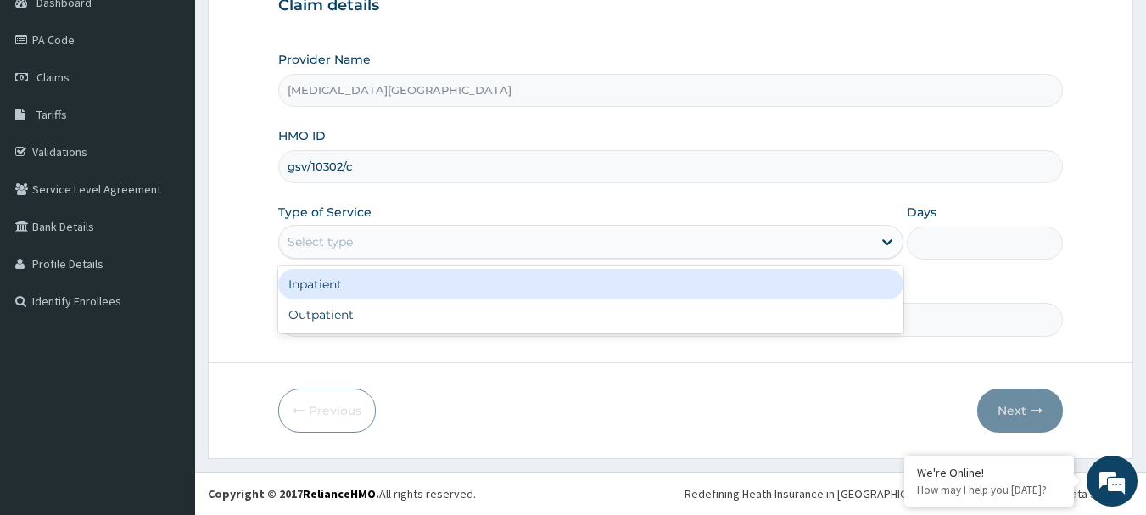
click at [627, 243] on div "Select type" at bounding box center [575, 241] width 593 height 27
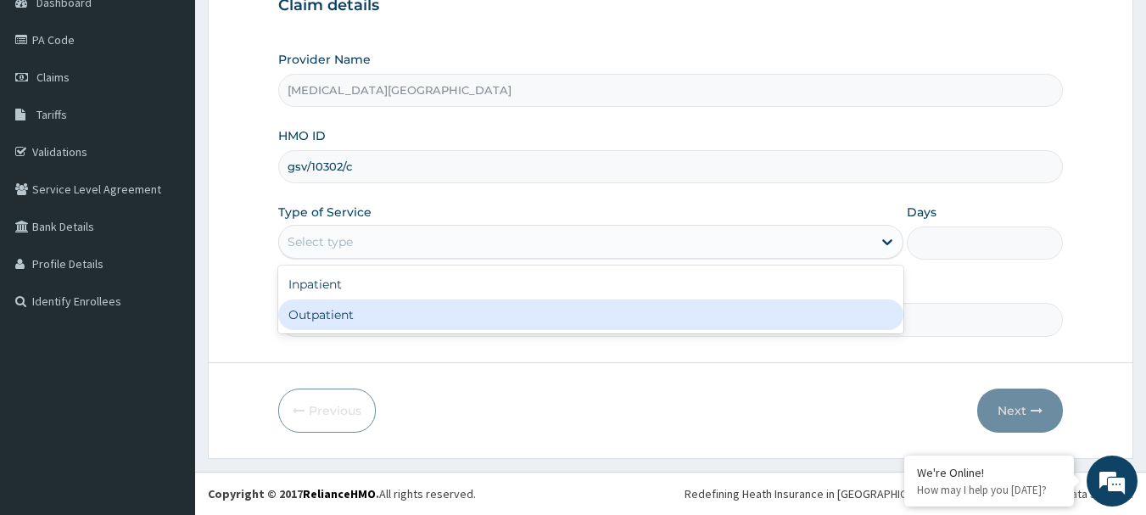
click at [562, 311] on div "Outpatient" at bounding box center [590, 315] width 625 height 31
type input "1"
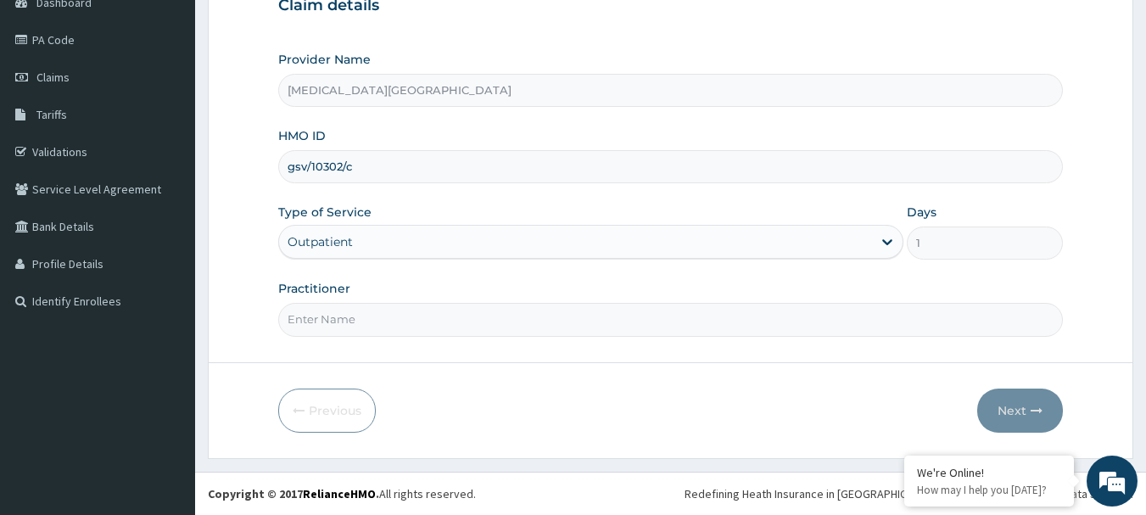
click at [562, 311] on input "Practitioner" at bounding box center [671, 319] width 786 height 33
type input "DR. LEWIS"
click at [1010, 411] on button "Next" at bounding box center [1020, 411] width 86 height 44
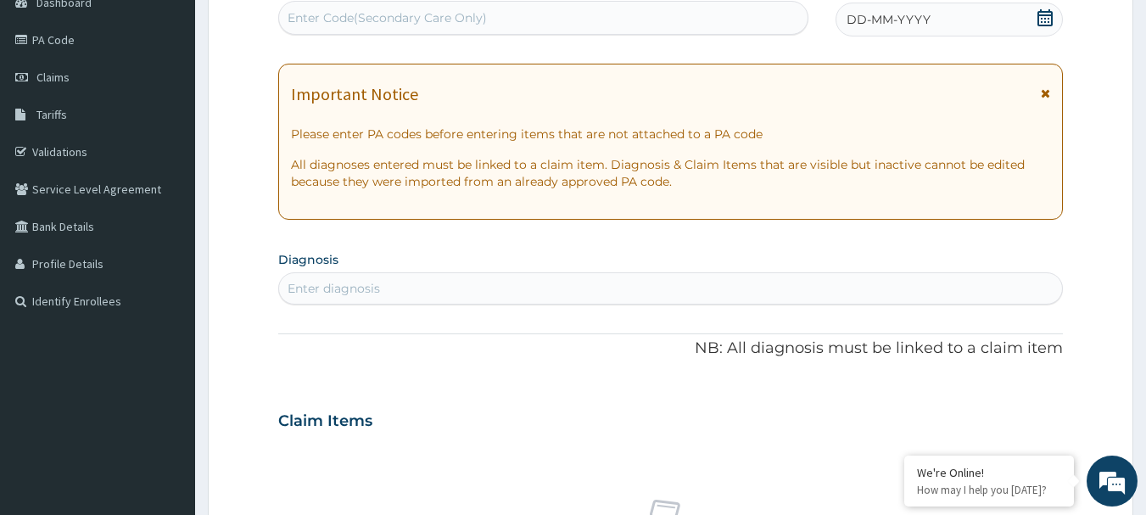
click at [549, 293] on div "Enter diagnosis" at bounding box center [671, 288] width 784 height 27
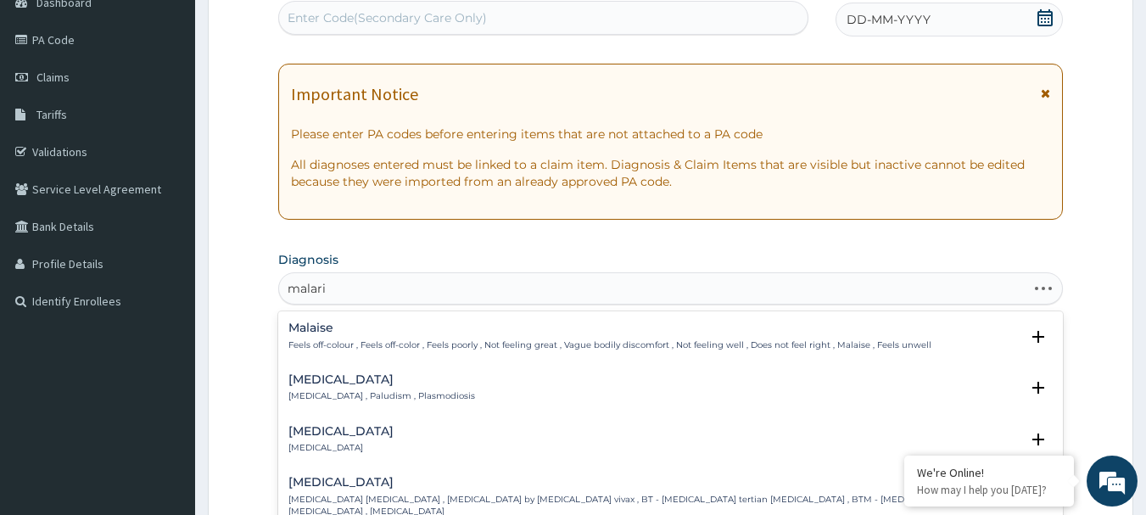
type input "malaria"
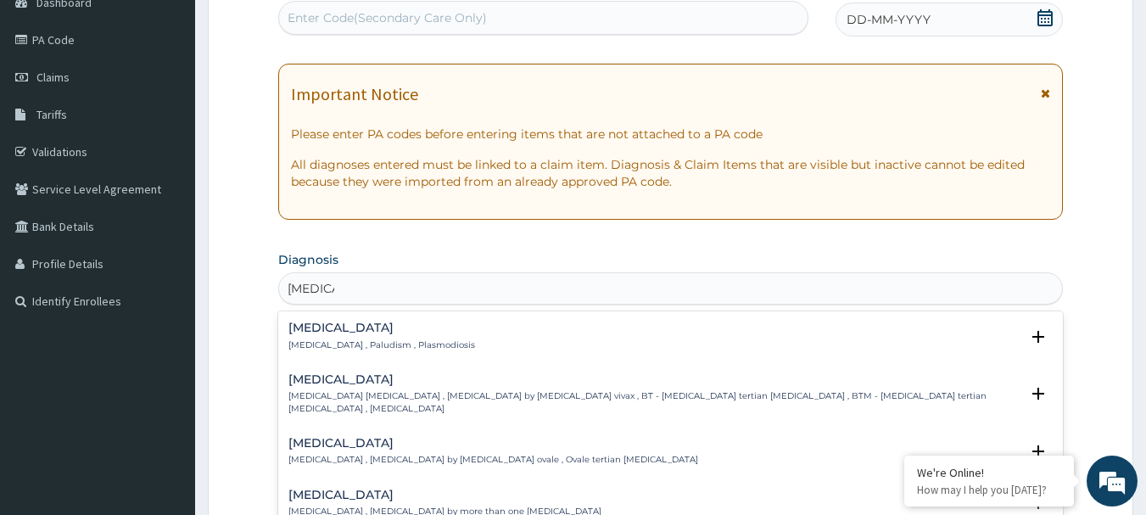
click at [384, 338] on div "Malaria Malaria , Paludism , Plasmodiosis" at bounding box center [381, 337] width 187 height 30
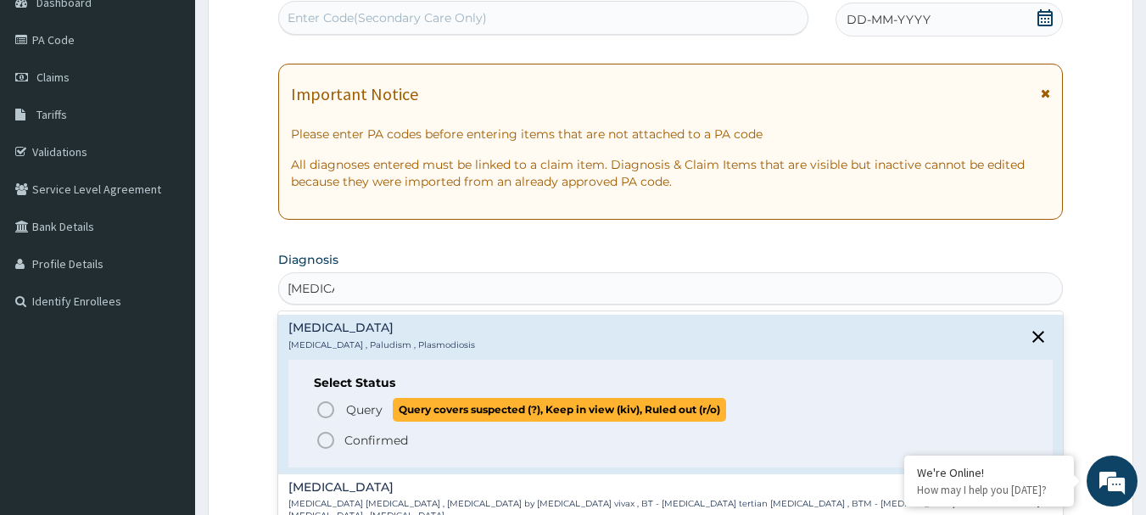
click at [367, 410] on span "Query" at bounding box center [364, 409] width 36 height 17
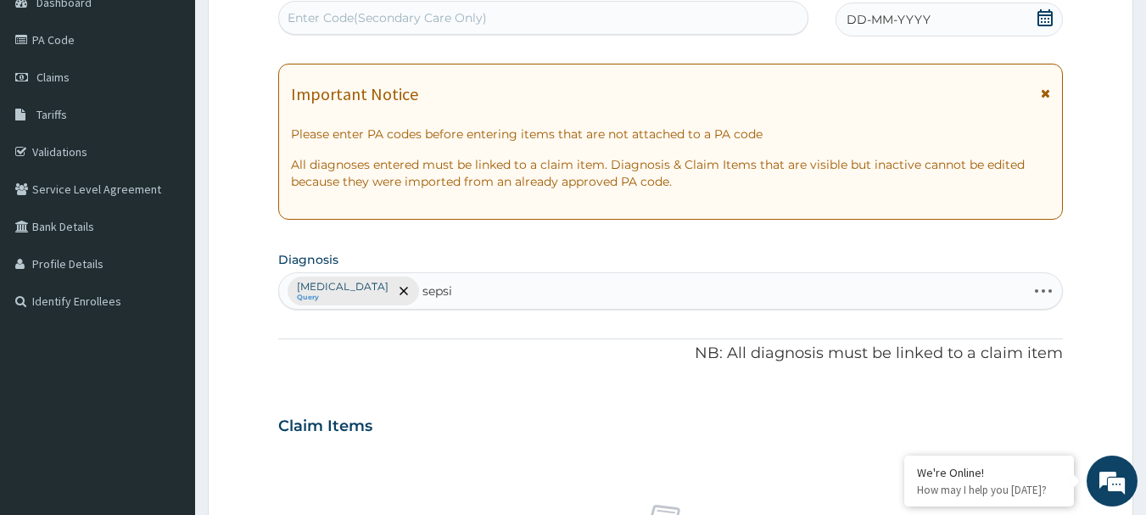
type input "sepsis"
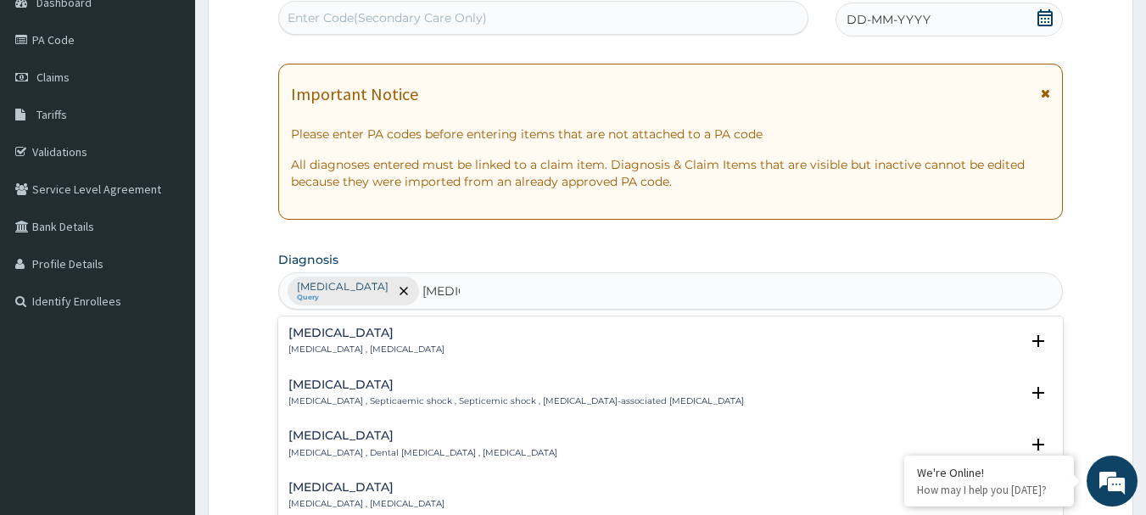
click at [386, 338] on h4 "[MEDICAL_DATA]" at bounding box center [366, 333] width 156 height 13
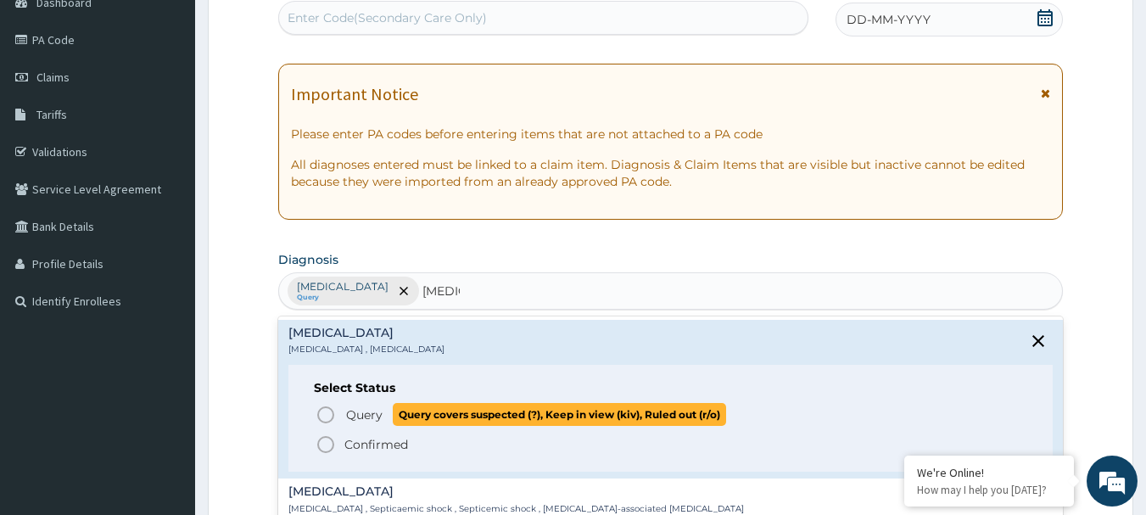
click at [344, 409] on p "Query Query covers suspected (?), Keep in view (kiv), Ruled out (r/o)" at bounding box center [535, 414] width 382 height 23
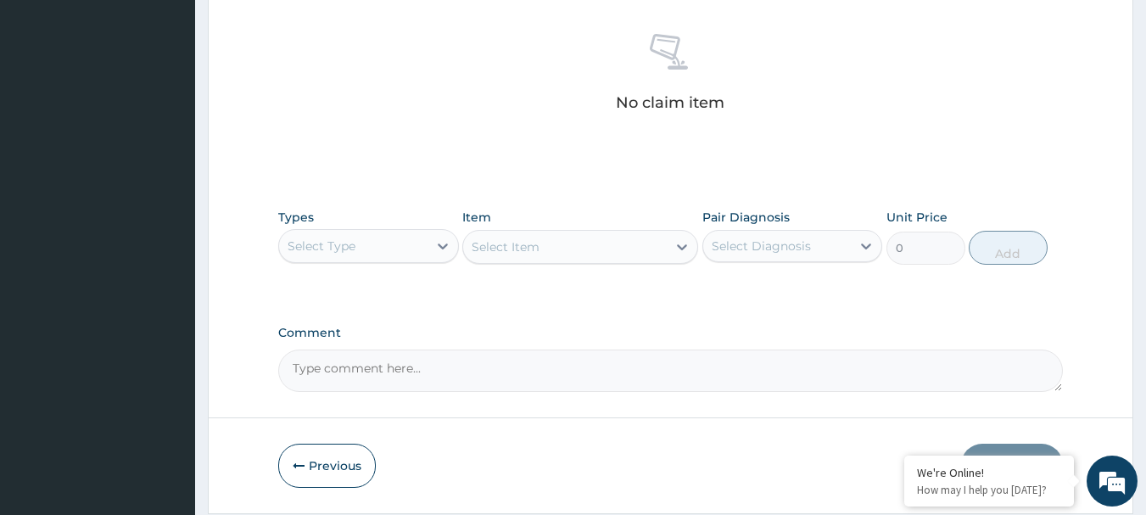
scroll to position [692, 0]
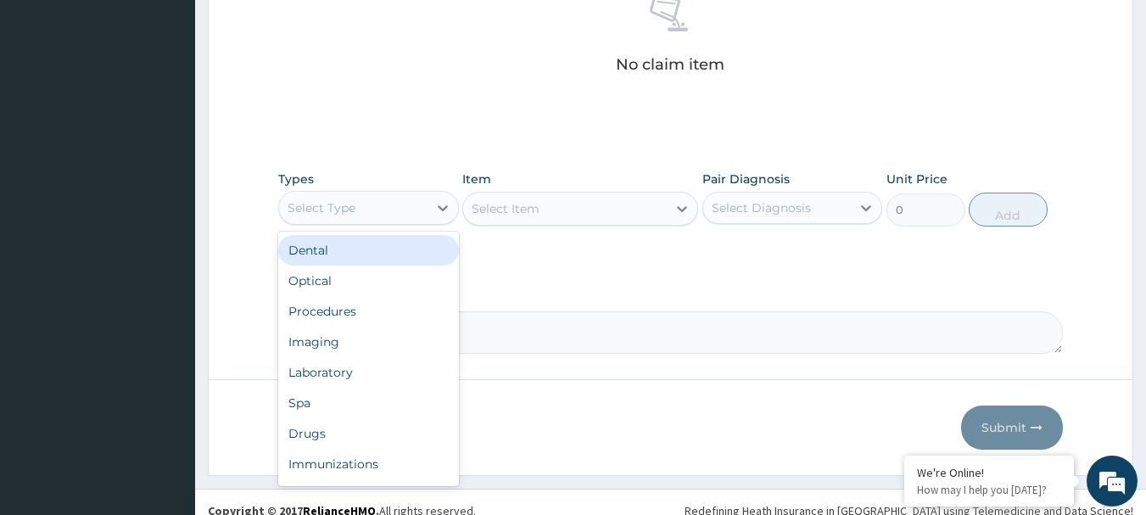
click at [367, 216] on div "Select Type" at bounding box center [353, 207] width 148 height 27
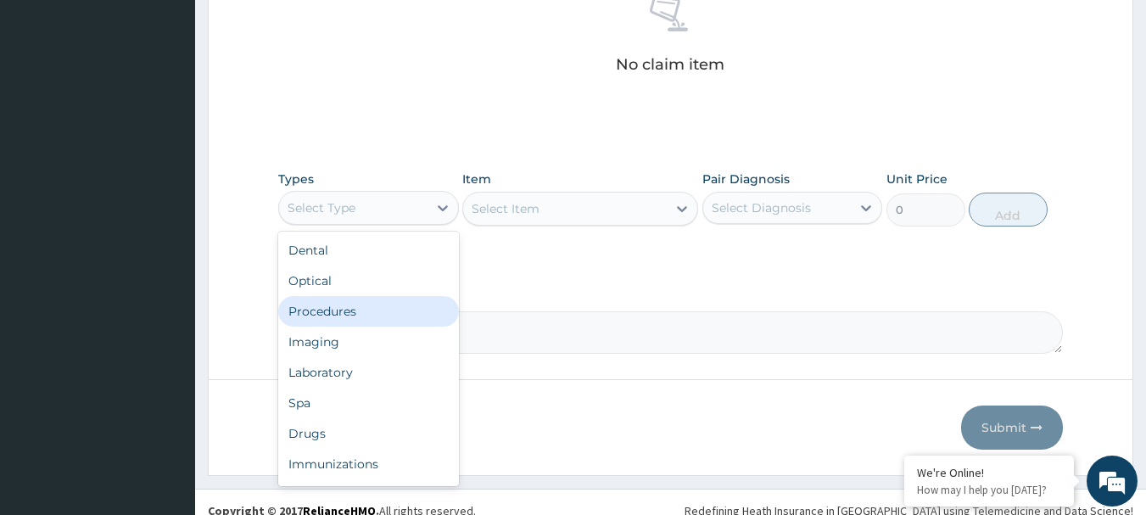
click at [357, 303] on div "Procedures" at bounding box center [368, 311] width 181 height 31
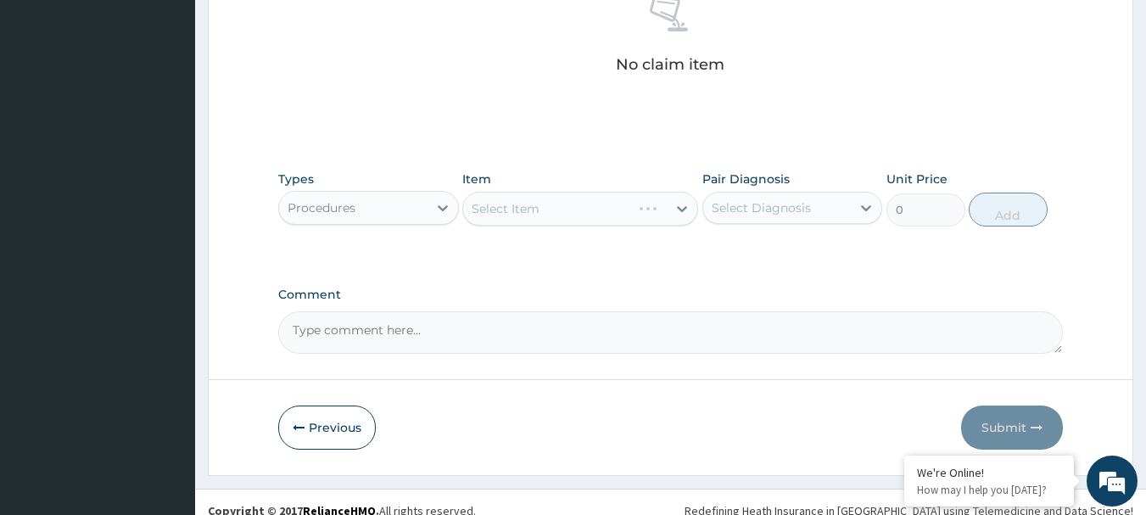
click at [535, 218] on div "Select Item" at bounding box center [580, 209] width 236 height 34
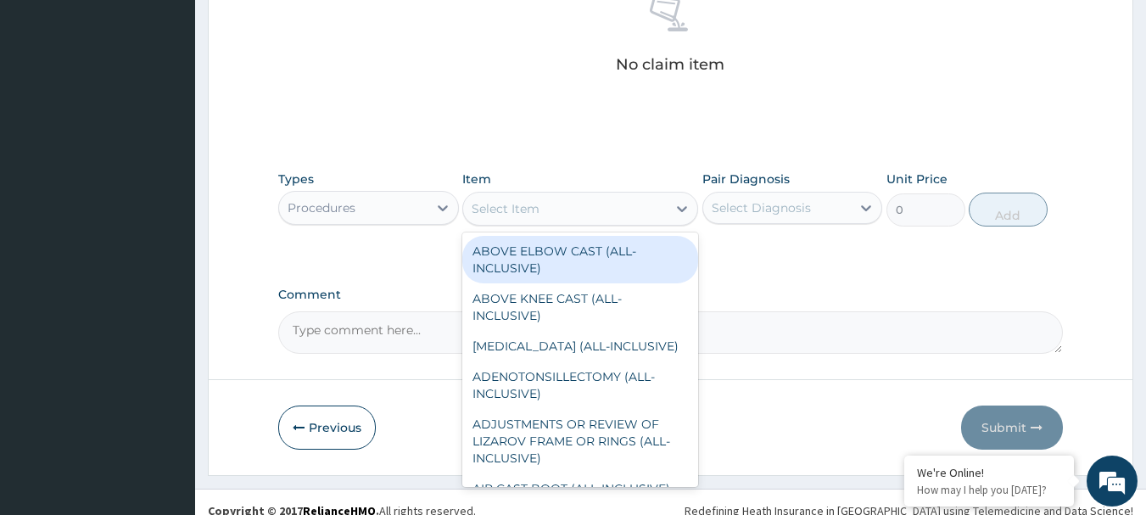
click at [538, 210] on div "Select Item" at bounding box center [506, 208] width 68 height 17
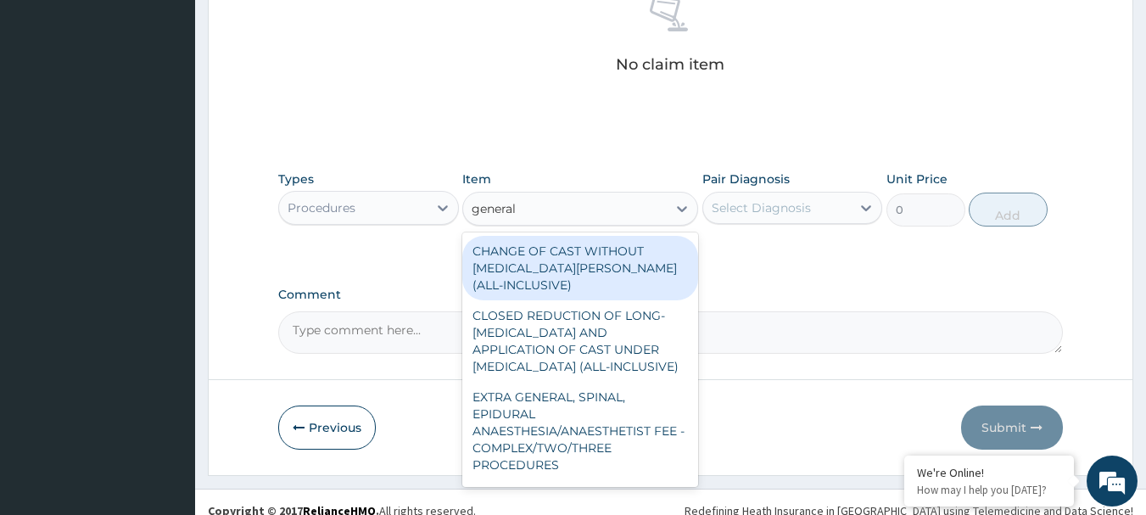
type input "general p"
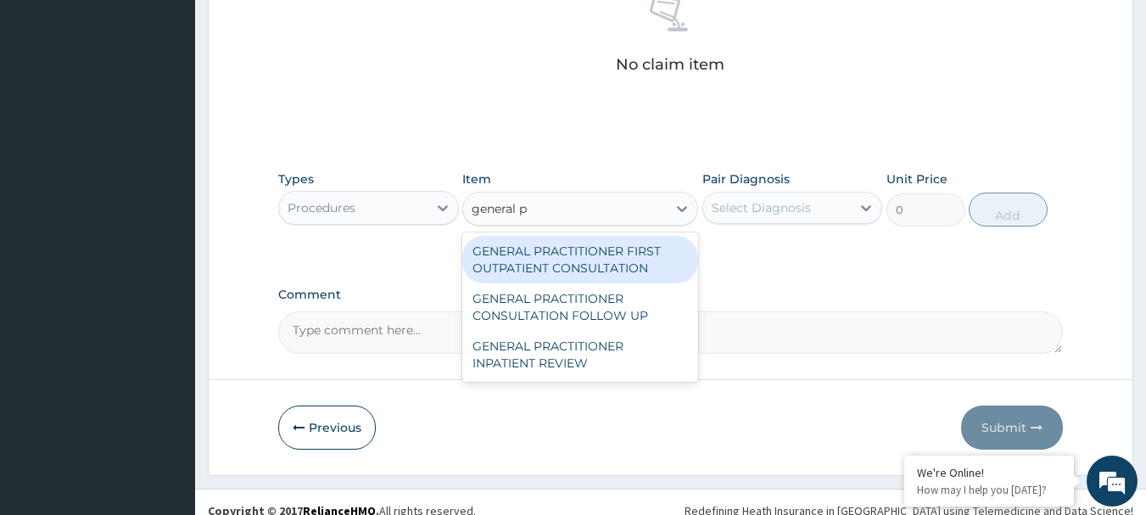
click at [690, 252] on div "GENERAL PRACTITIONER FIRST OUTPATIENT CONSULTATION" at bounding box center [580, 260] width 236 height 48
type input "3750"
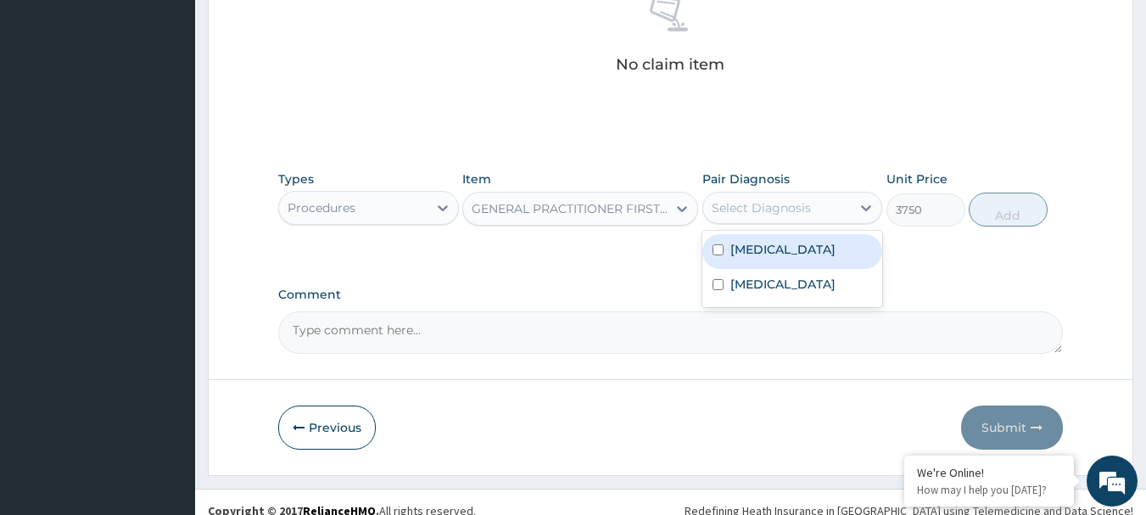
click at [804, 201] on div "Select Diagnosis" at bounding box center [761, 207] width 99 height 17
click at [780, 262] on div "Malaria" at bounding box center [793, 251] width 181 height 35
checkbox input "true"
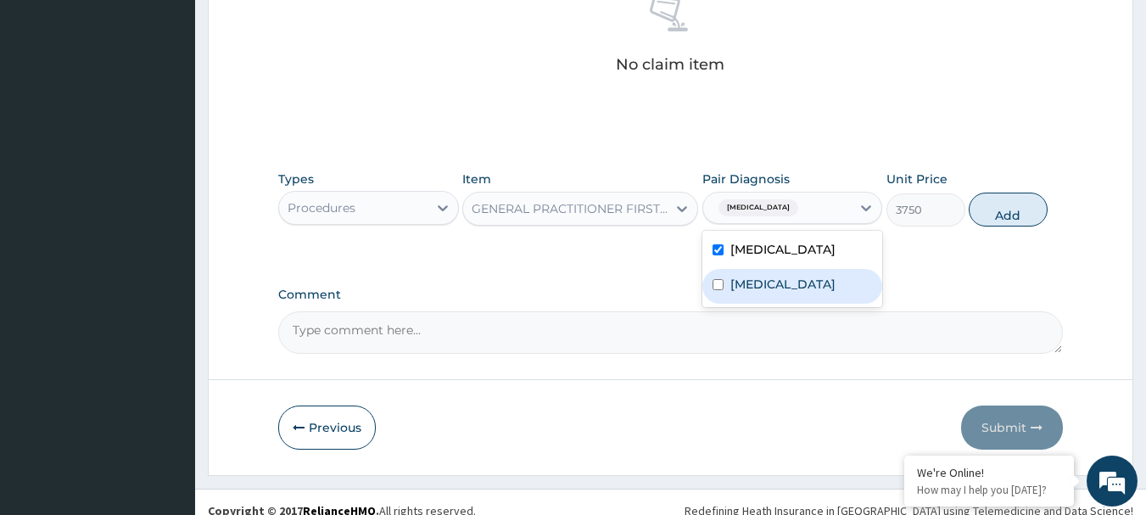
click at [776, 292] on div "Sepsis" at bounding box center [793, 286] width 181 height 35
checkbox input "true"
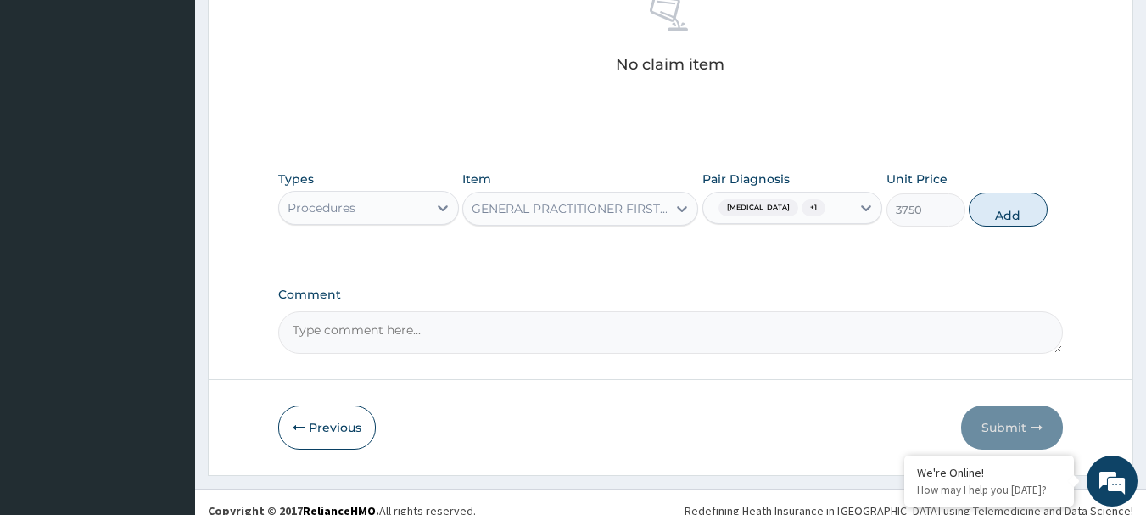
click at [1000, 222] on button "Add" at bounding box center [1008, 210] width 79 height 34
type input "0"
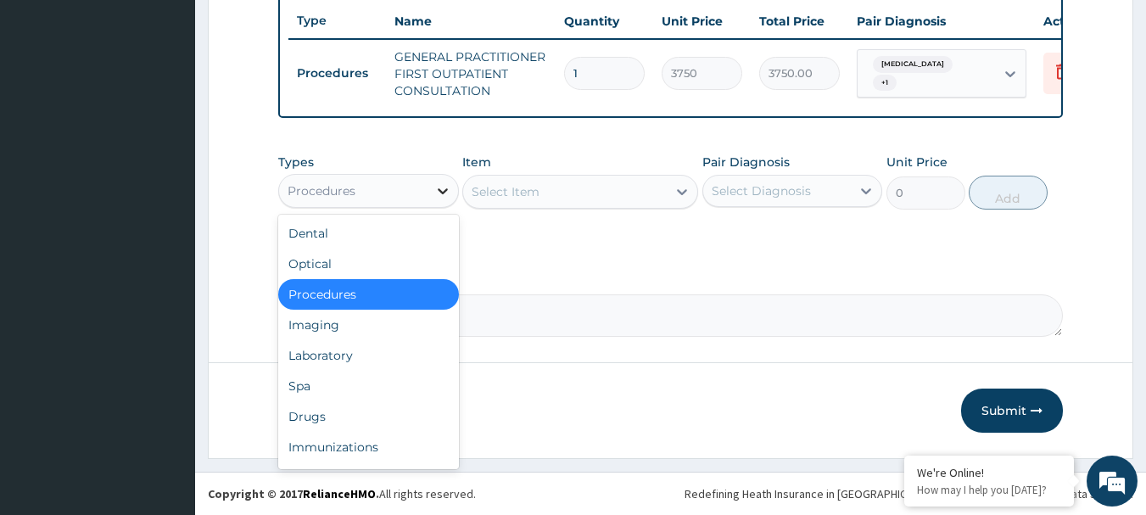
click at [434, 189] on icon at bounding box center [442, 190] width 17 height 17
click at [354, 361] on div "Laboratory" at bounding box center [368, 355] width 181 height 31
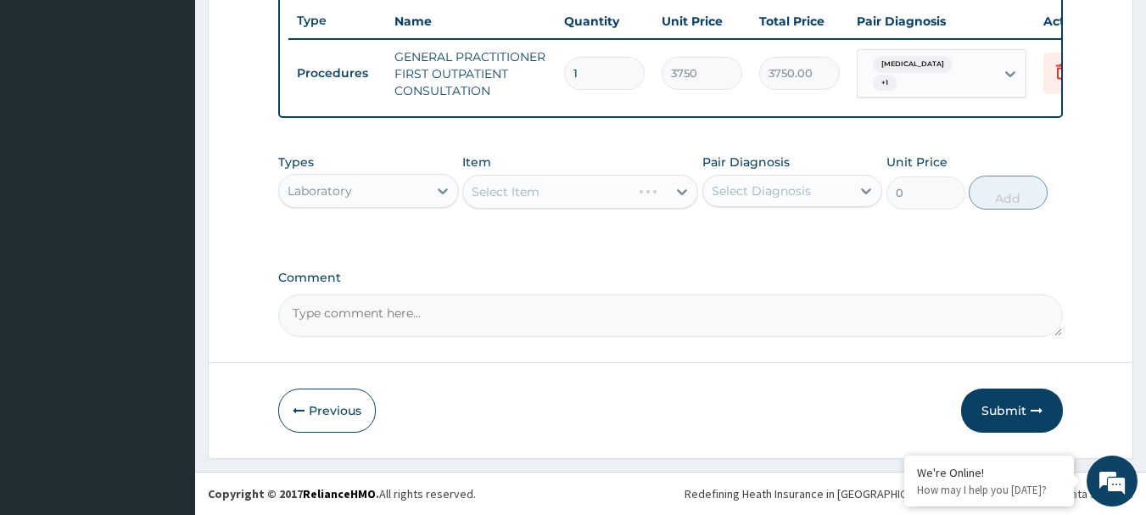
click at [568, 202] on div "Select Item" at bounding box center [580, 192] width 236 height 34
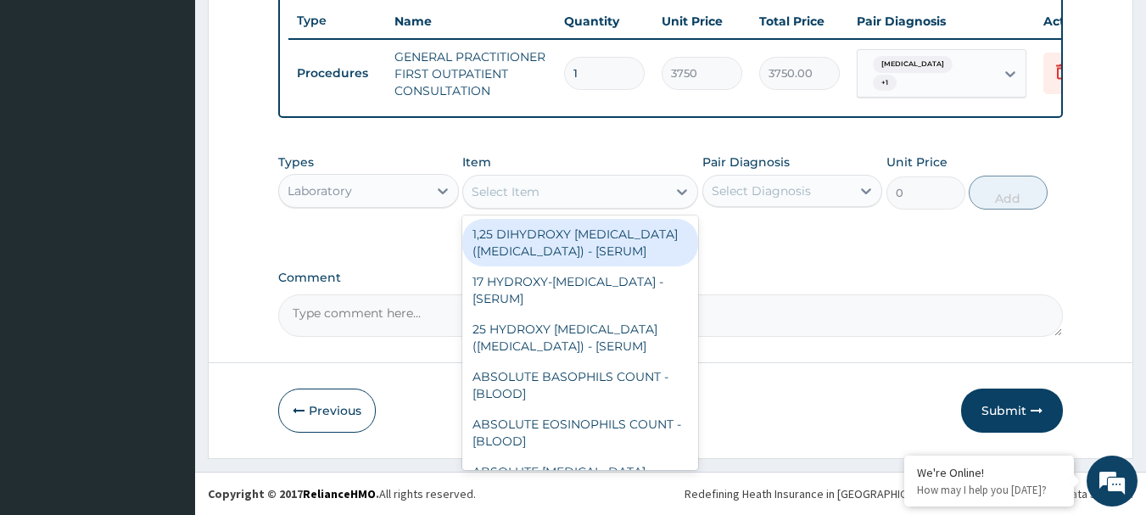
click at [569, 190] on div "Select Item" at bounding box center [565, 191] width 204 height 27
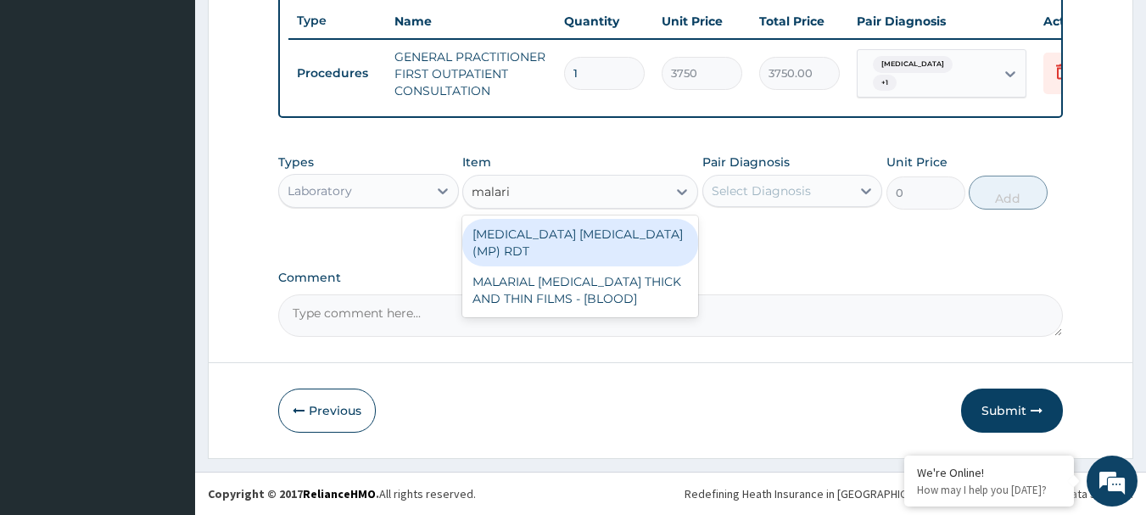
type input "malaria"
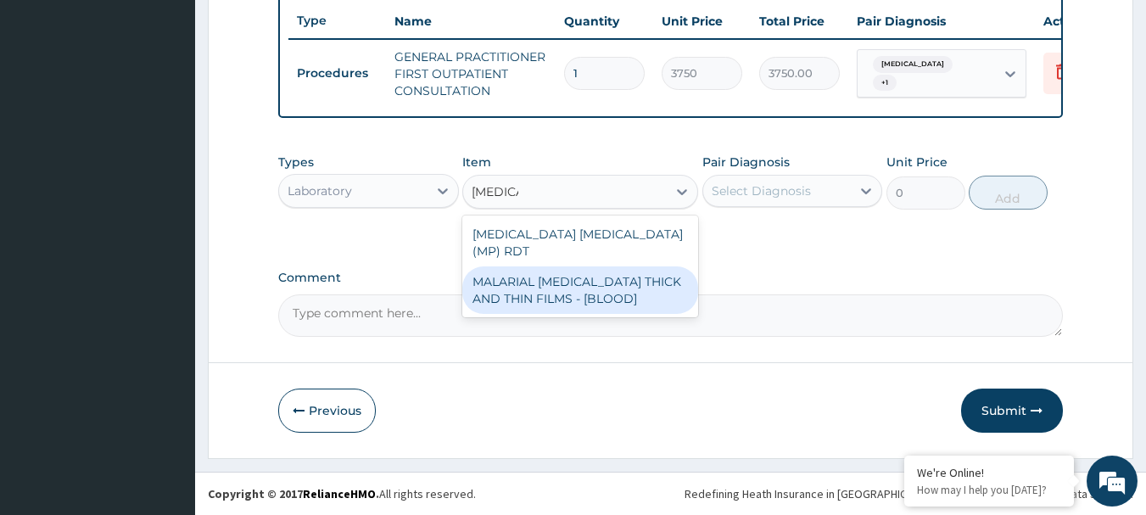
click at [608, 272] on div "MALARIAL PARASITE THICK AND THIN FILMS - [BLOOD]" at bounding box center [580, 290] width 236 height 48
type input "2187.5"
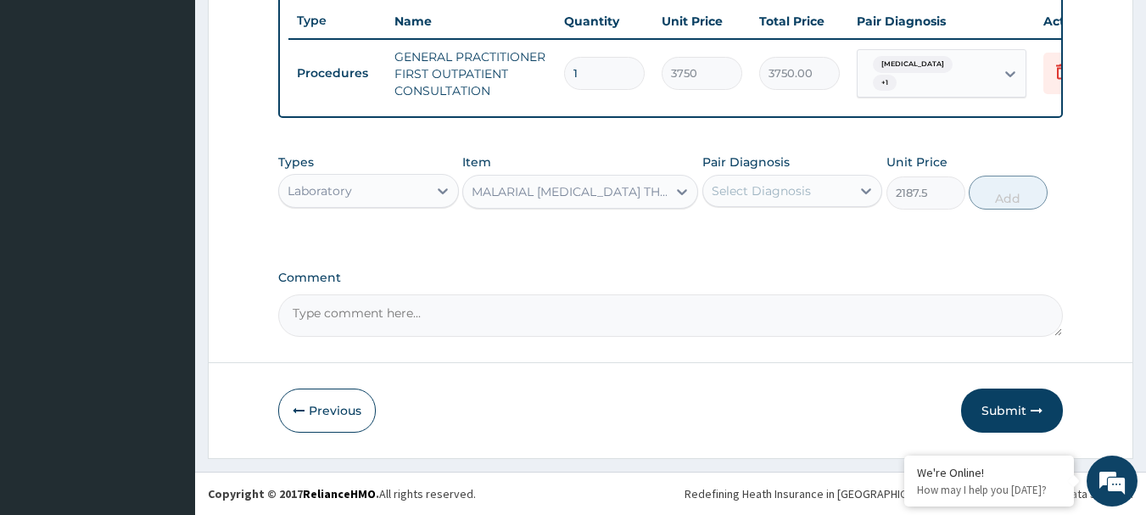
click at [753, 184] on div "Select Diagnosis" at bounding box center [761, 190] width 99 height 17
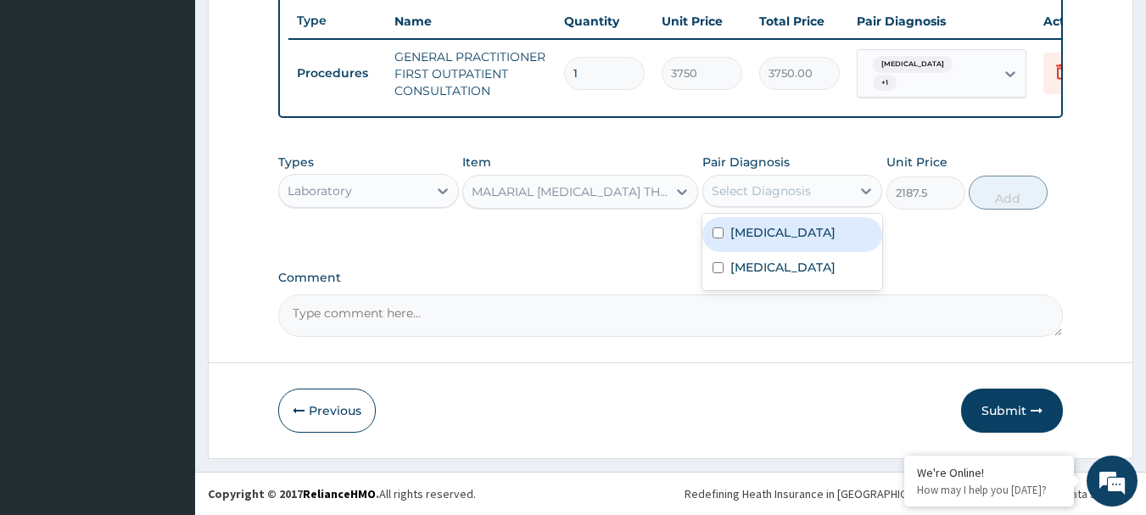
click at [756, 236] on label "Malaria" at bounding box center [783, 232] width 105 height 17
checkbox input "true"
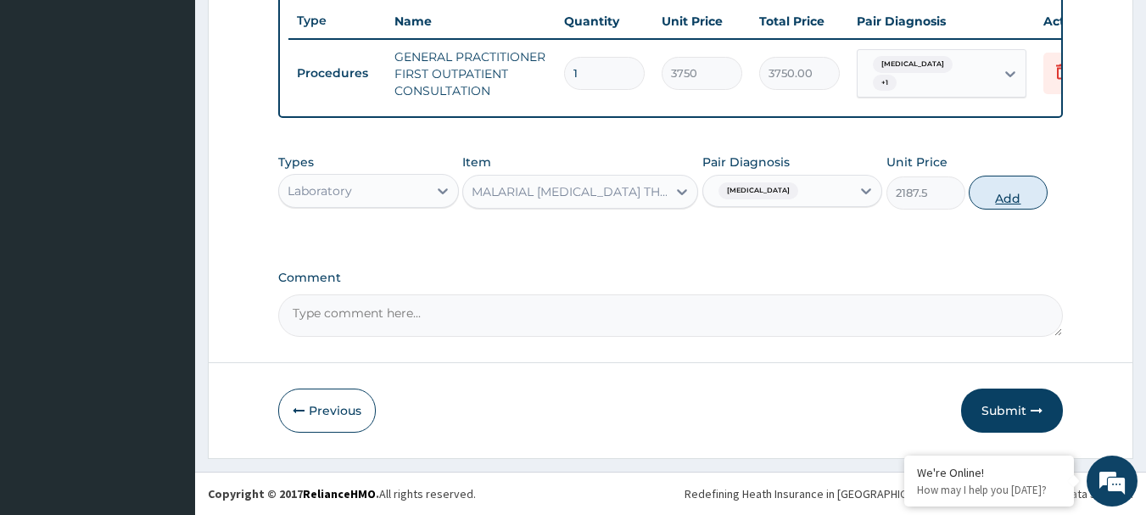
click at [1006, 184] on button "Add" at bounding box center [1008, 193] width 79 height 34
type input "0"
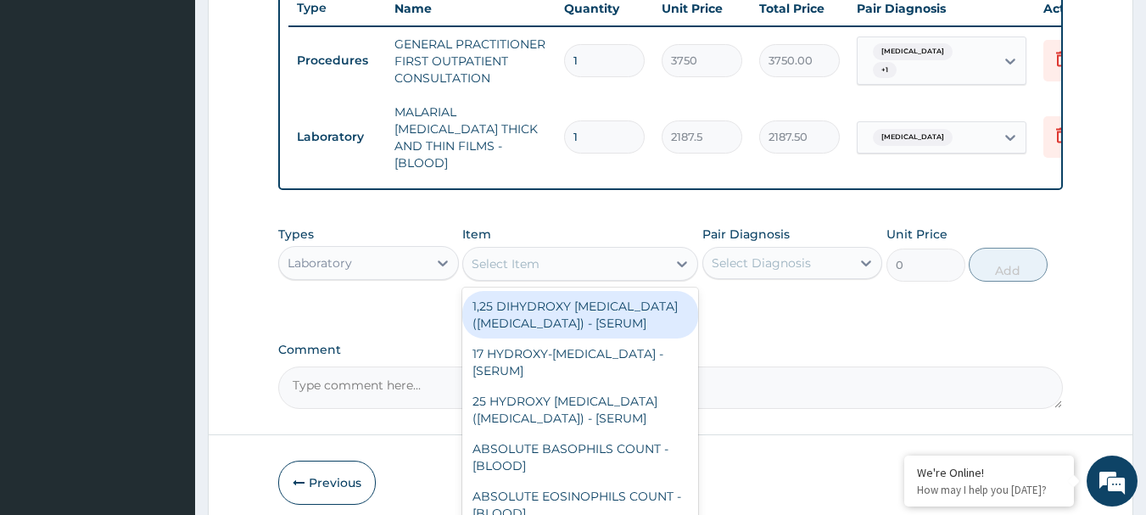
click at [636, 256] on div "Select Item" at bounding box center [565, 263] width 204 height 27
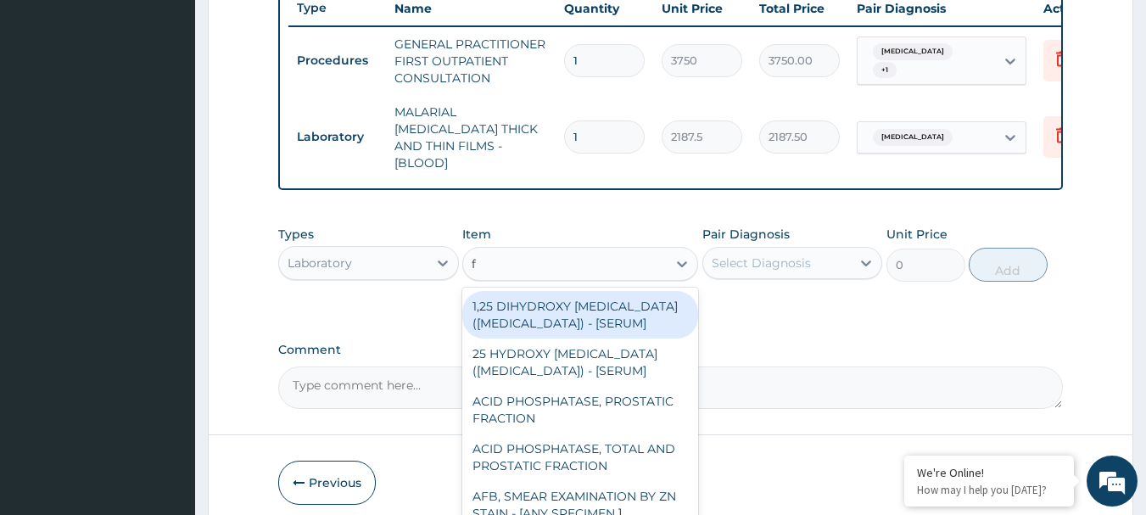
click at [636, 256] on div "f f" at bounding box center [565, 263] width 204 height 27
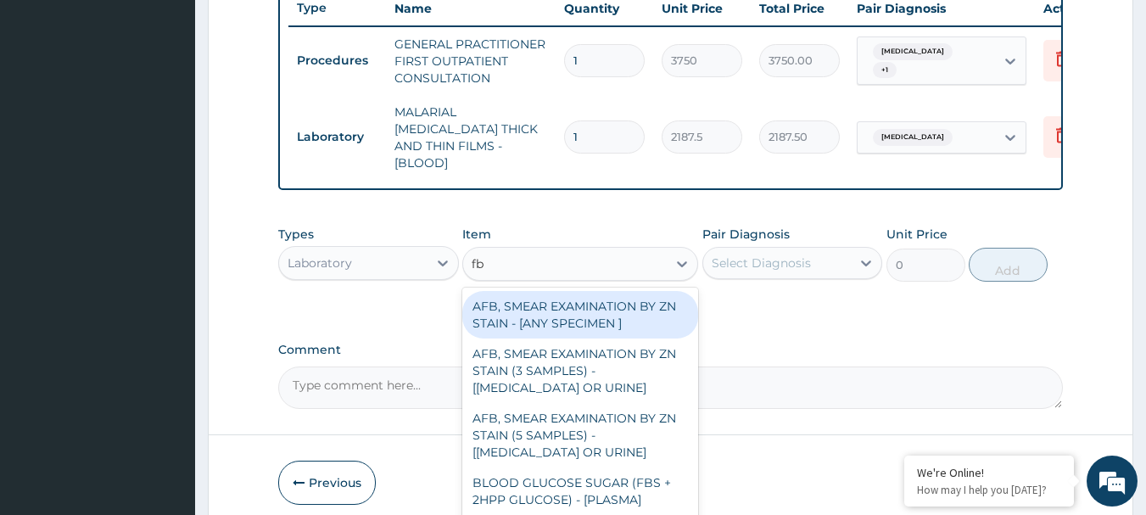
type input "fbc"
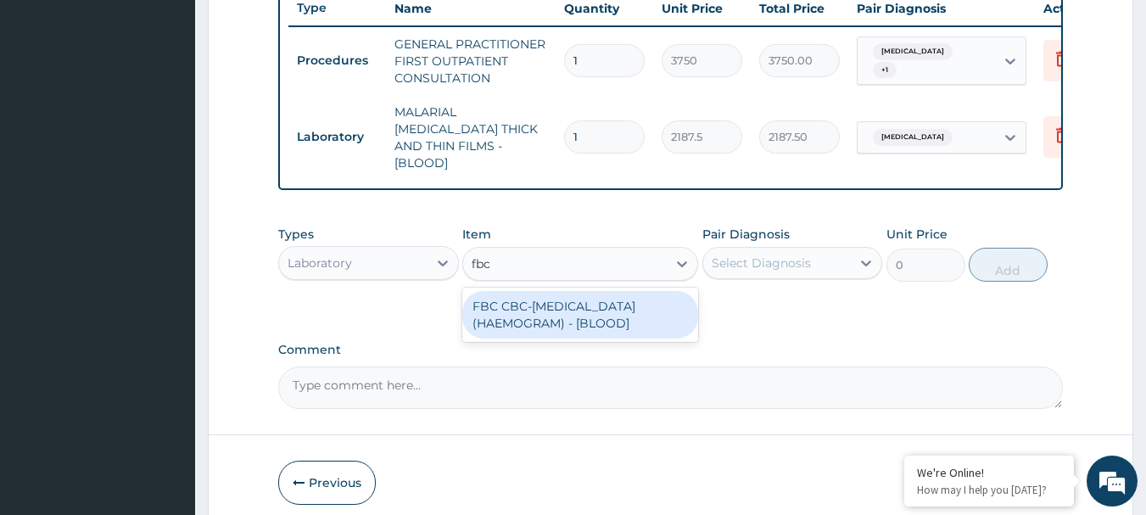
click at [644, 296] on div "FBC CBC-[MEDICAL_DATA] (HAEMOGRAM) - [BLOOD]" at bounding box center [580, 315] width 236 height 48
type input "5000"
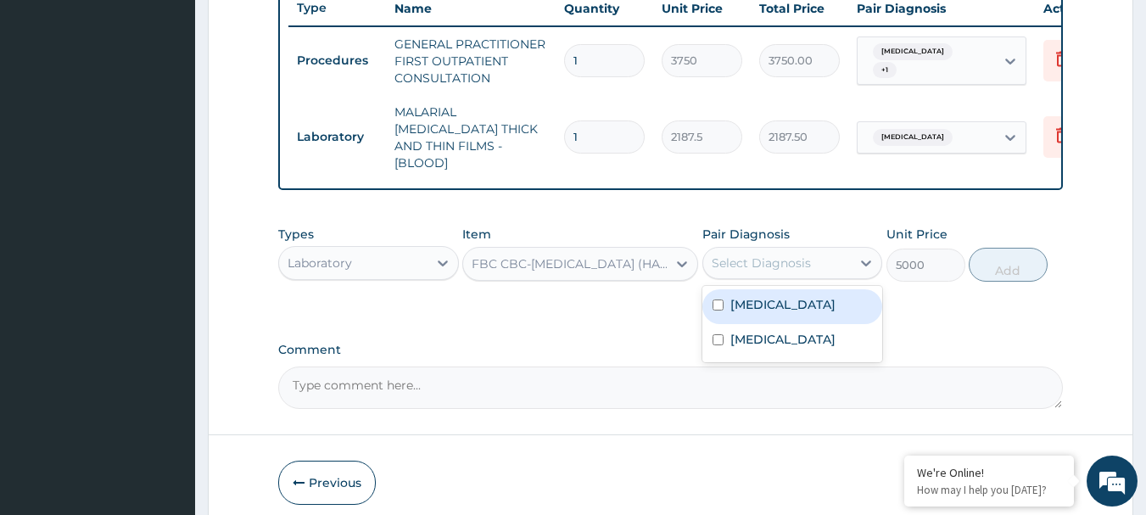
click at [742, 255] on div "Select Diagnosis" at bounding box center [761, 263] width 99 height 17
click at [734, 296] on label "[MEDICAL_DATA]" at bounding box center [783, 304] width 105 height 17
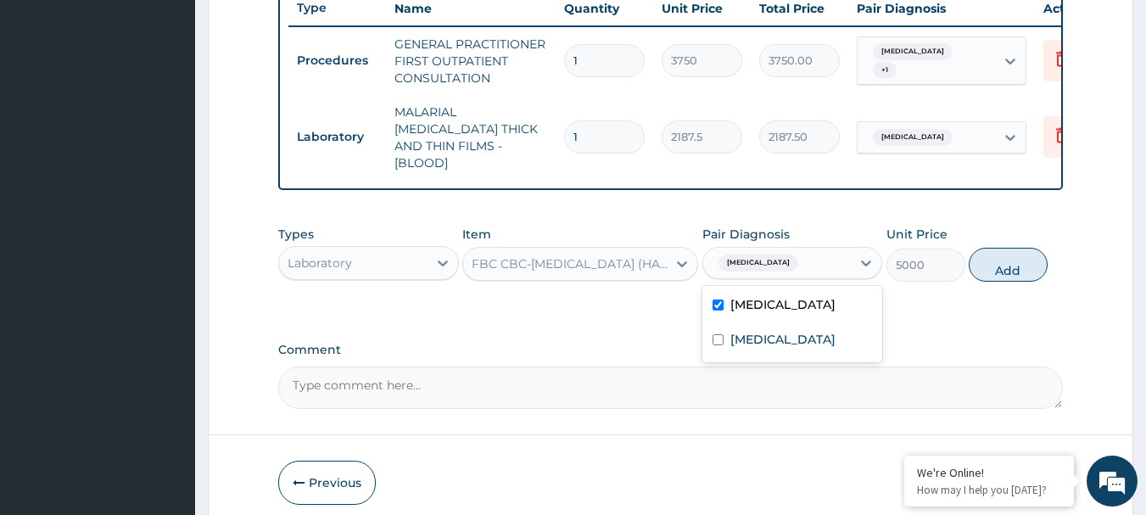
click at [735, 299] on label "[MEDICAL_DATA]" at bounding box center [783, 304] width 105 height 17
checkbox input "false"
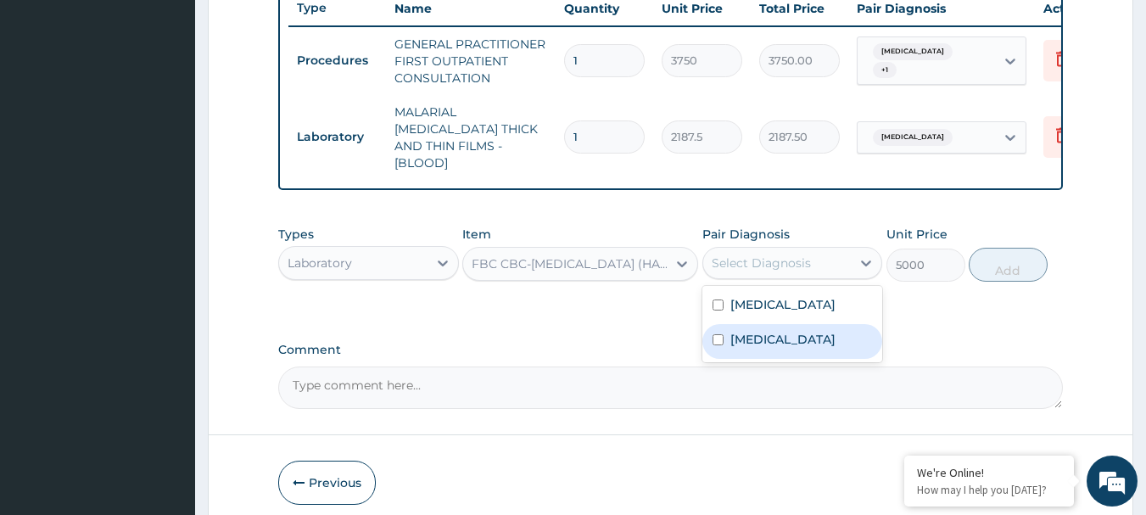
click at [737, 331] on label "[MEDICAL_DATA]" at bounding box center [783, 339] width 105 height 17
checkbox input "true"
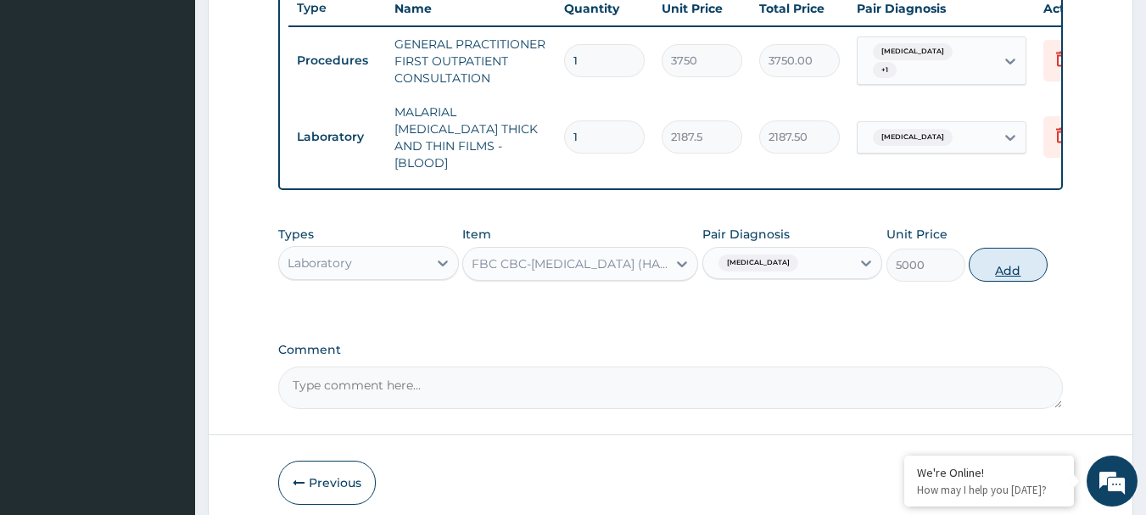
click at [993, 260] on button "Add" at bounding box center [1008, 265] width 79 height 34
type input "0"
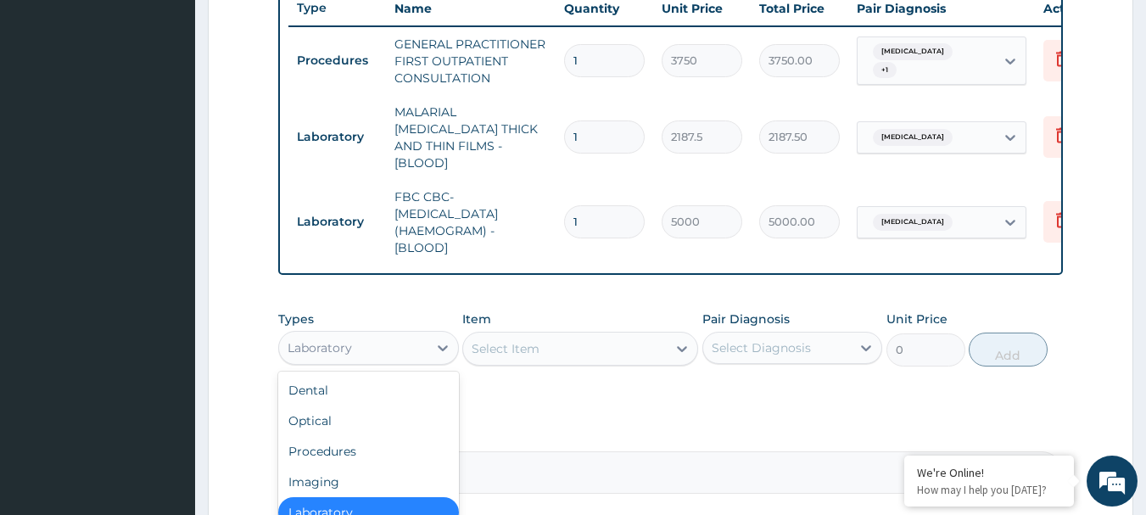
click at [390, 353] on div "Laboratory" at bounding box center [353, 347] width 148 height 27
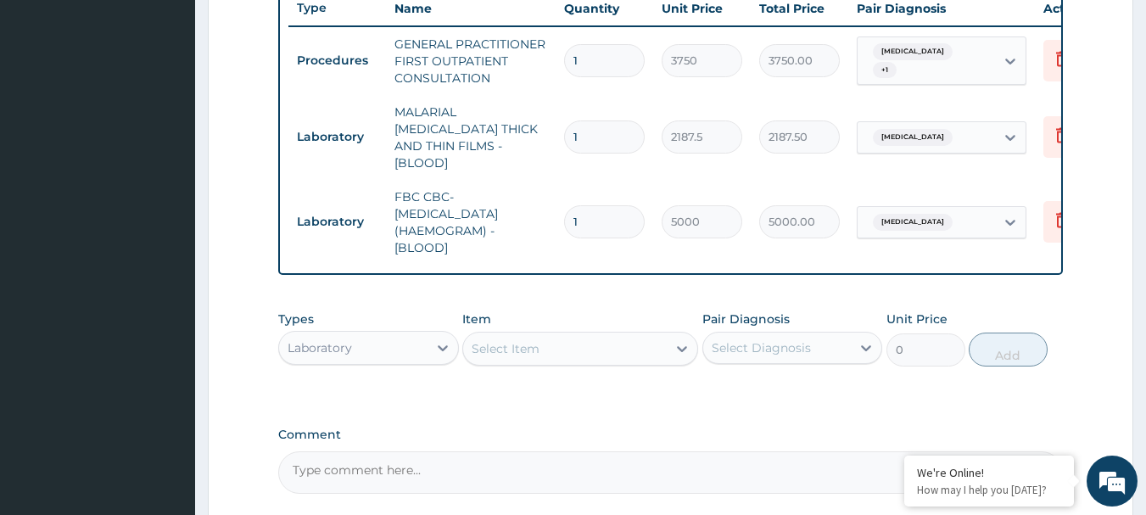
click at [390, 353] on div "Laboratory" at bounding box center [353, 347] width 148 height 27
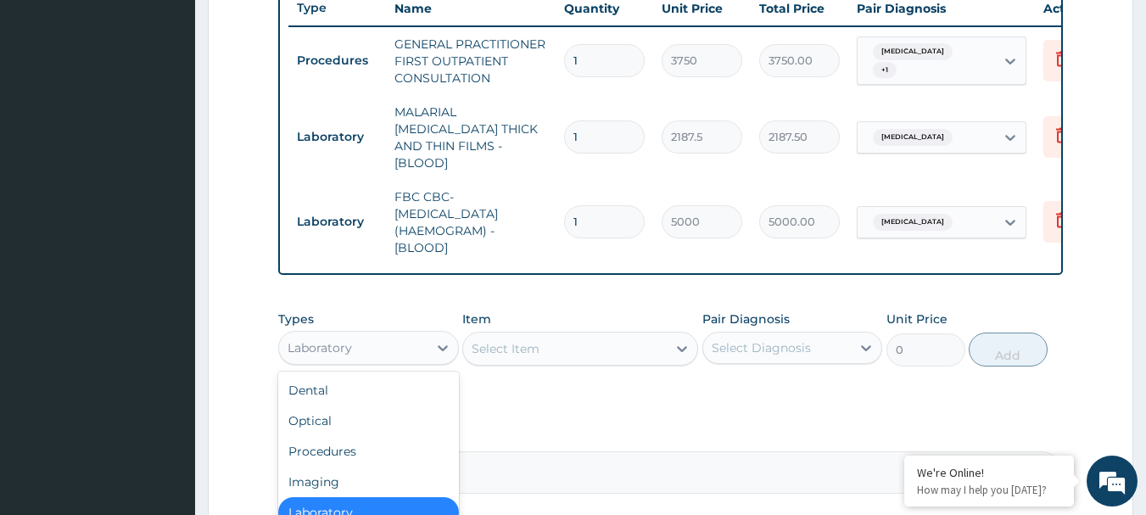
click at [390, 353] on div "Laboratory" at bounding box center [353, 347] width 148 height 27
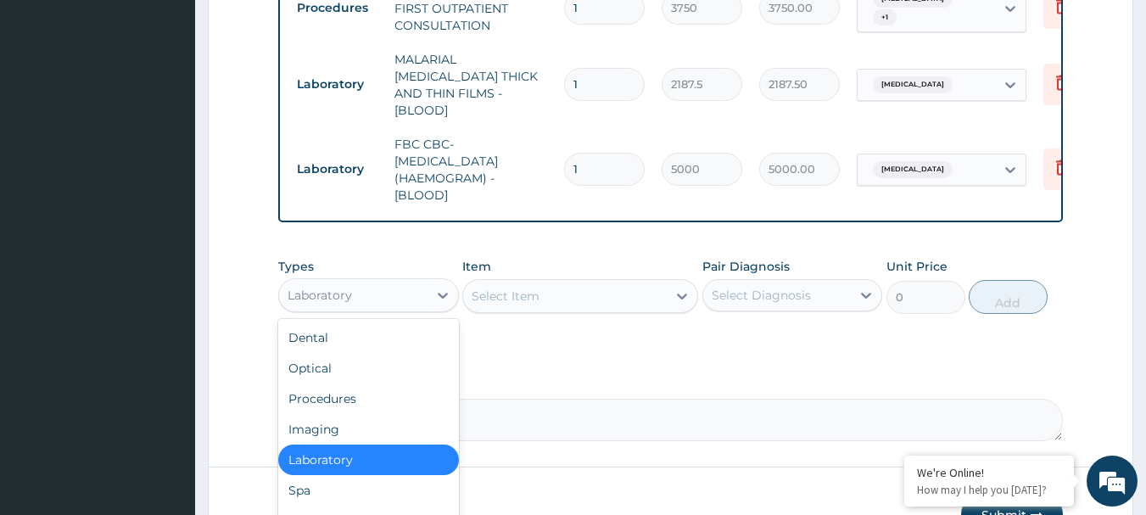
scroll to position [803, 0]
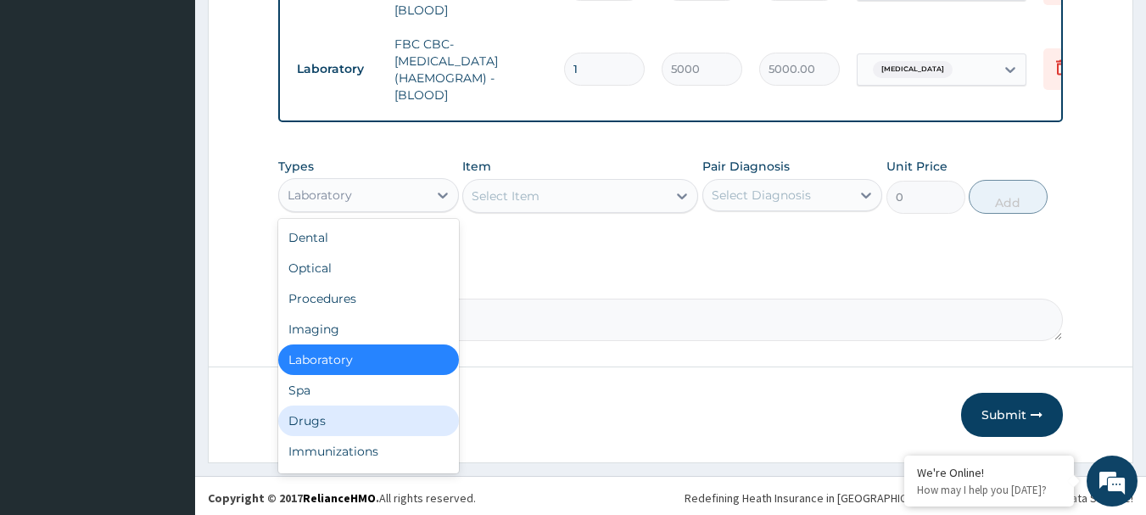
click at [333, 421] on div "Drugs" at bounding box center [368, 421] width 181 height 31
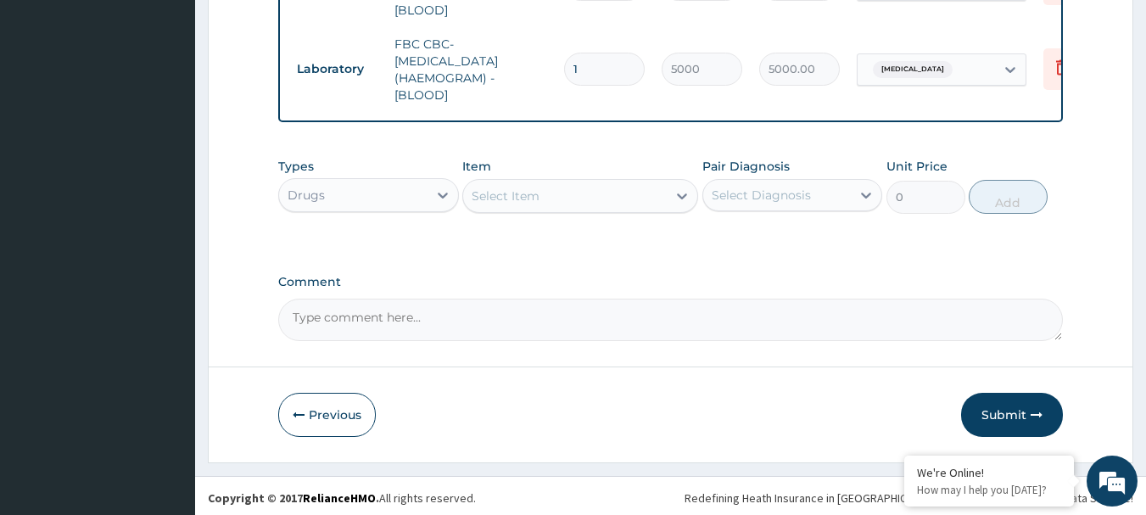
click at [537, 190] on div "Select Item" at bounding box center [580, 196] width 236 height 34
click at [537, 190] on div "Select Item" at bounding box center [506, 196] width 68 height 17
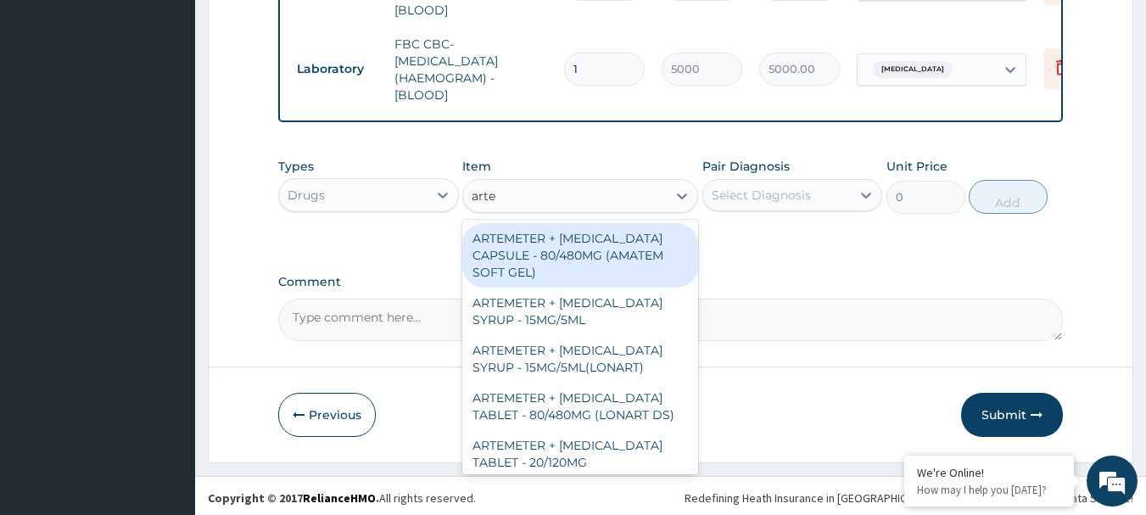
type input "artem"
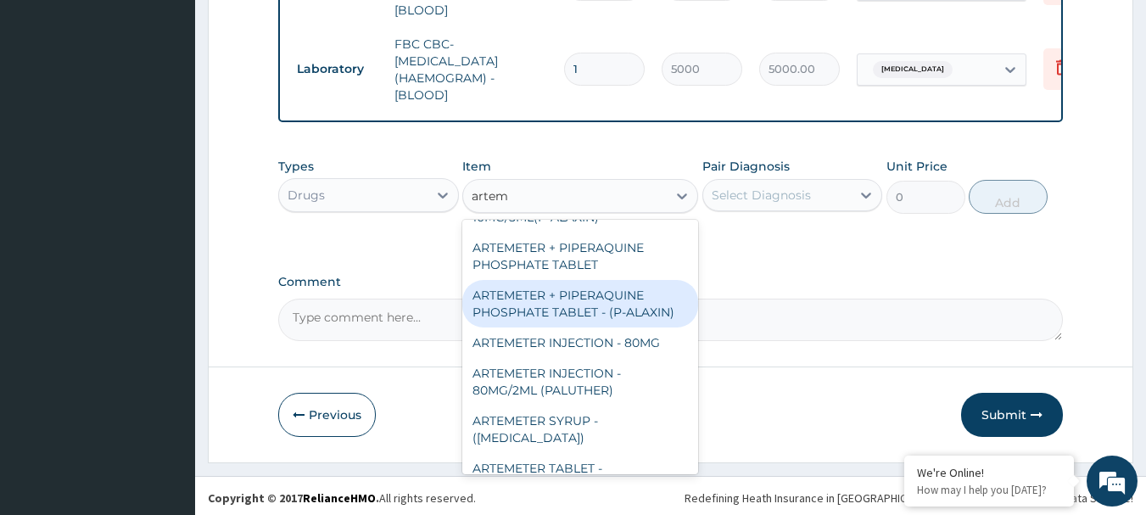
scroll to position [424, 0]
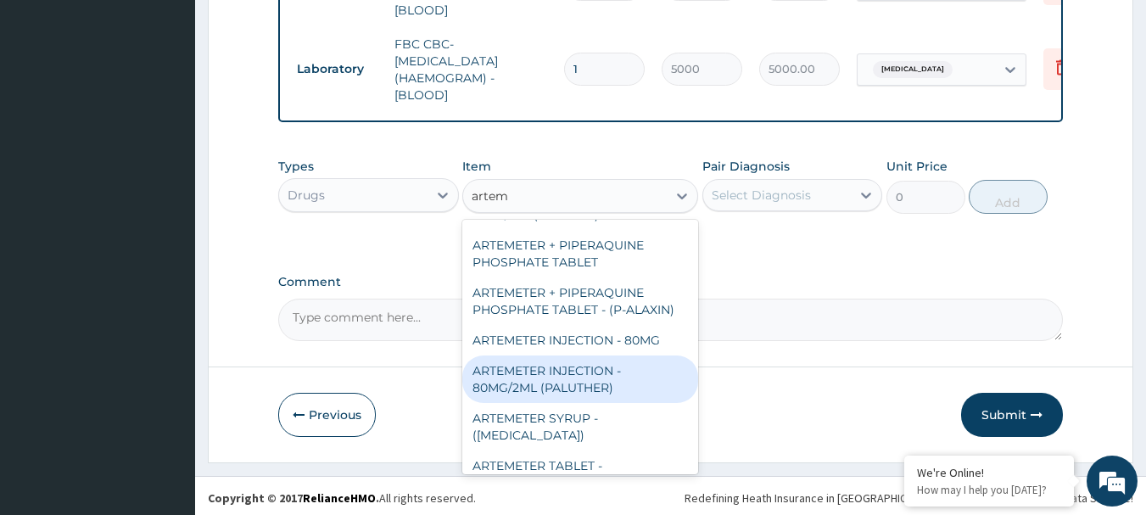
click at [579, 374] on div "ARTEMETER INJECTION - 80MG/2ML (PALUTHER)" at bounding box center [580, 380] width 236 height 48
type input "700"
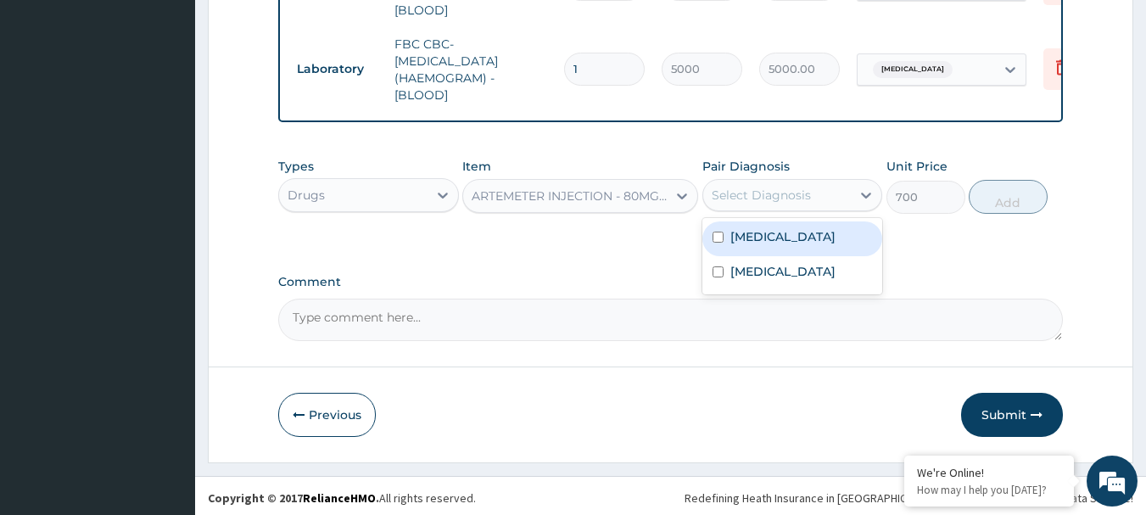
drag, startPoint x: 789, startPoint y: 193, endPoint x: 795, endPoint y: 229, distance: 36.1
click at [795, 211] on div "option Sepsis, selected. option Malaria focused, 1 of 2. 2 results available. U…" at bounding box center [793, 195] width 181 height 32
click at [795, 229] on div "[MEDICAL_DATA]" at bounding box center [793, 238] width 181 height 35
checkbox input "true"
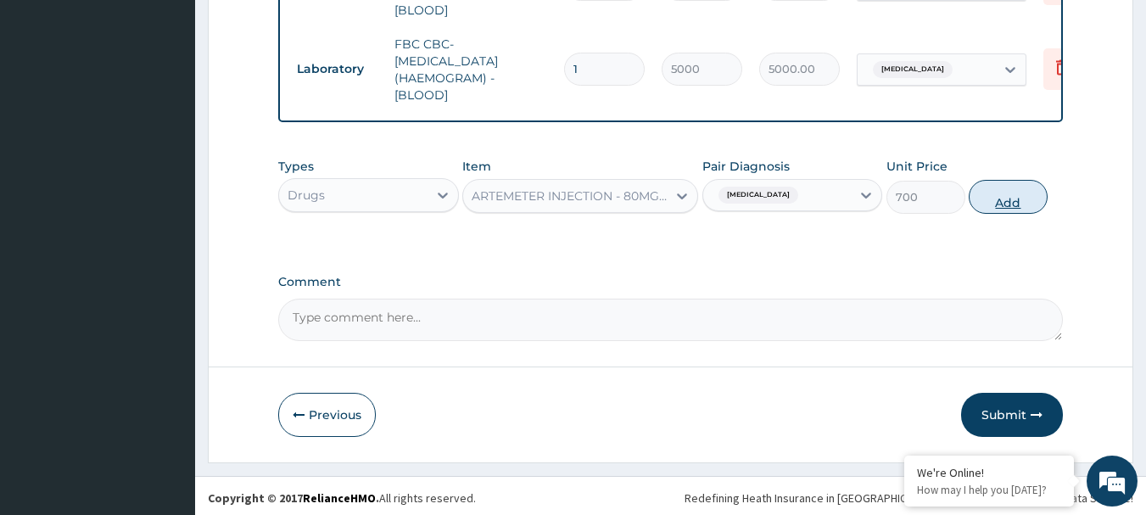
click at [998, 193] on button "Add" at bounding box center [1008, 197] width 79 height 34
type input "0"
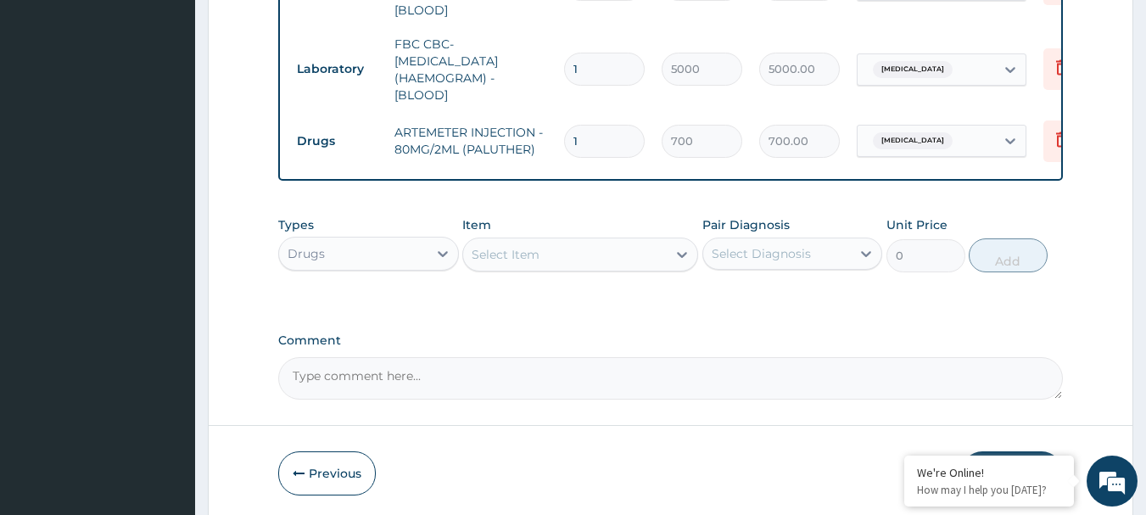
click at [612, 267] on div "Item Select Item" at bounding box center [580, 244] width 236 height 56
click at [605, 254] on div "Select Item" at bounding box center [565, 254] width 204 height 27
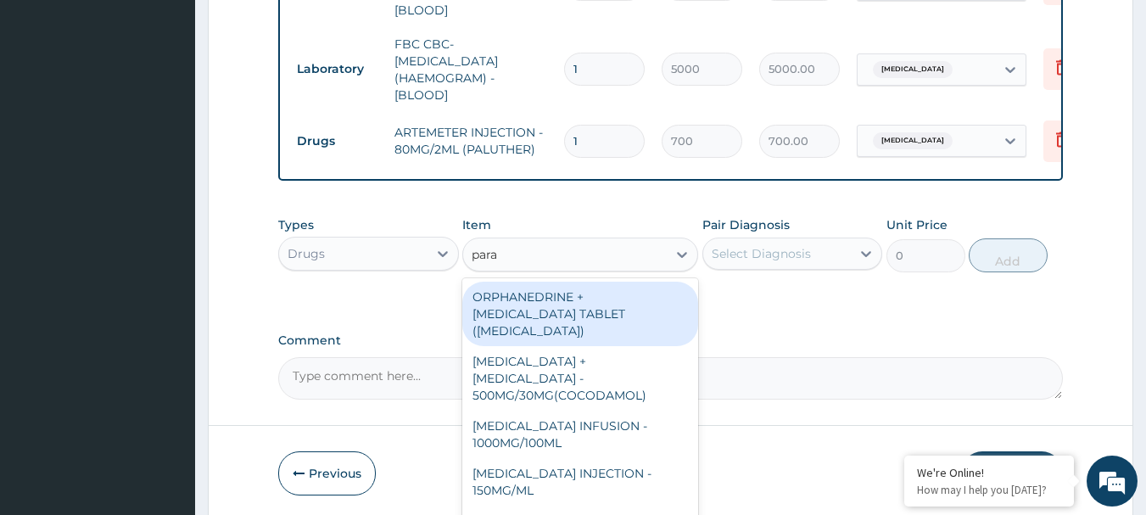
type input "parac"
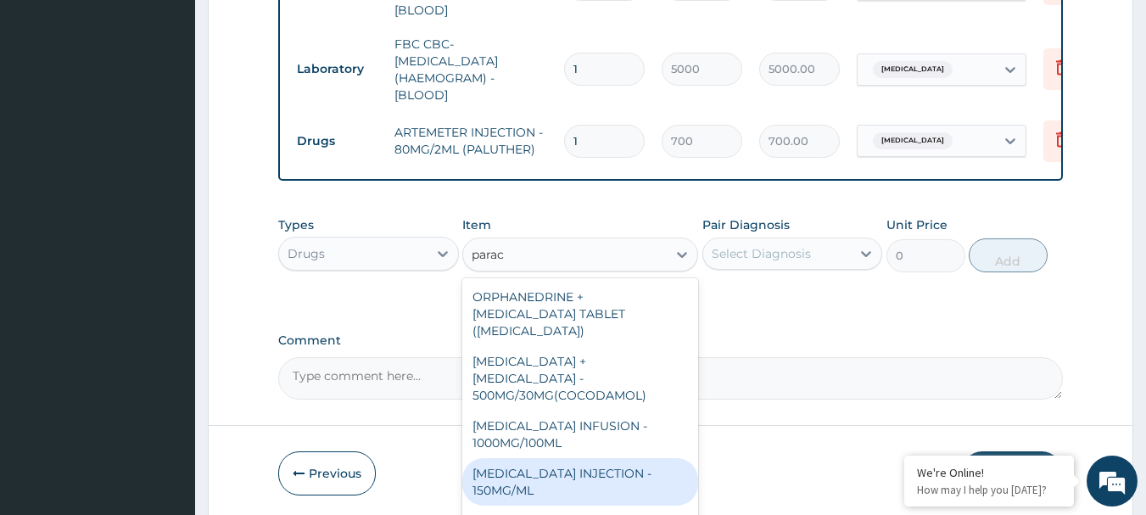
click at [588, 458] on div "[MEDICAL_DATA] INJECTION - 150MG/ML" at bounding box center [580, 482] width 236 height 48
type input "560"
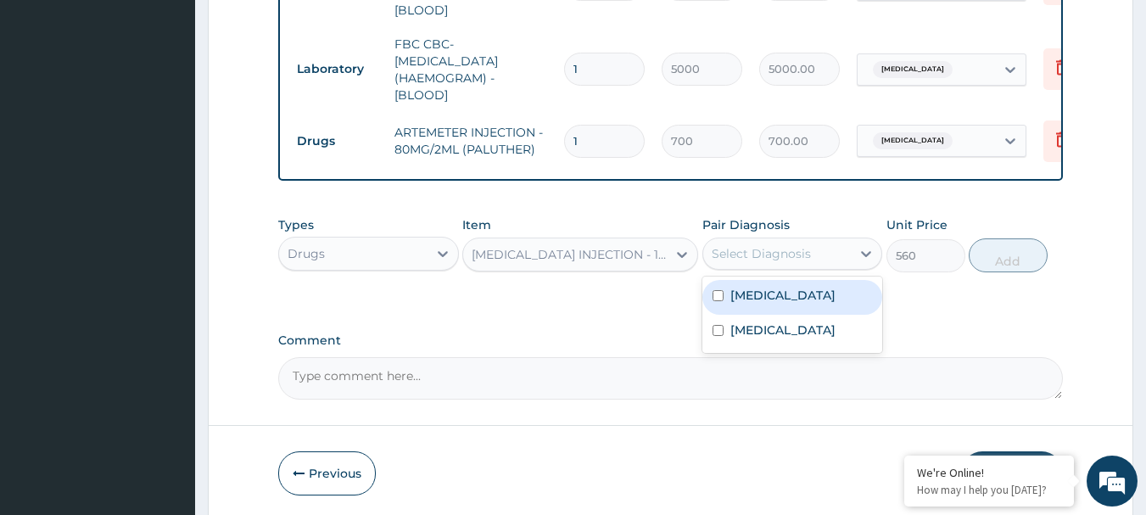
click at [783, 249] on div "Select Diagnosis" at bounding box center [761, 253] width 99 height 17
click at [760, 287] on label "[MEDICAL_DATA]" at bounding box center [783, 295] width 105 height 17
checkbox input "true"
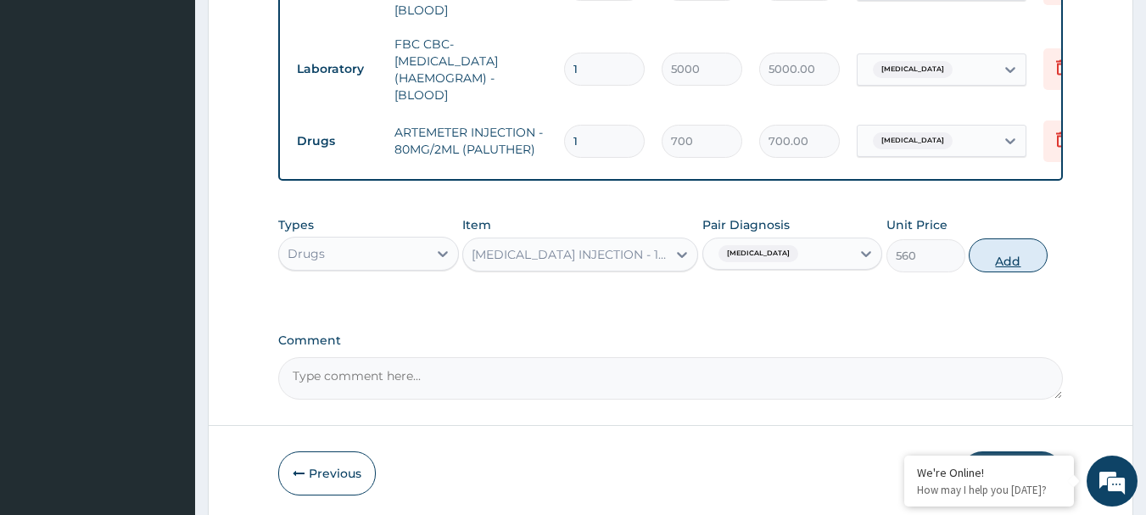
click at [996, 245] on button "Add" at bounding box center [1008, 255] width 79 height 34
type input "0"
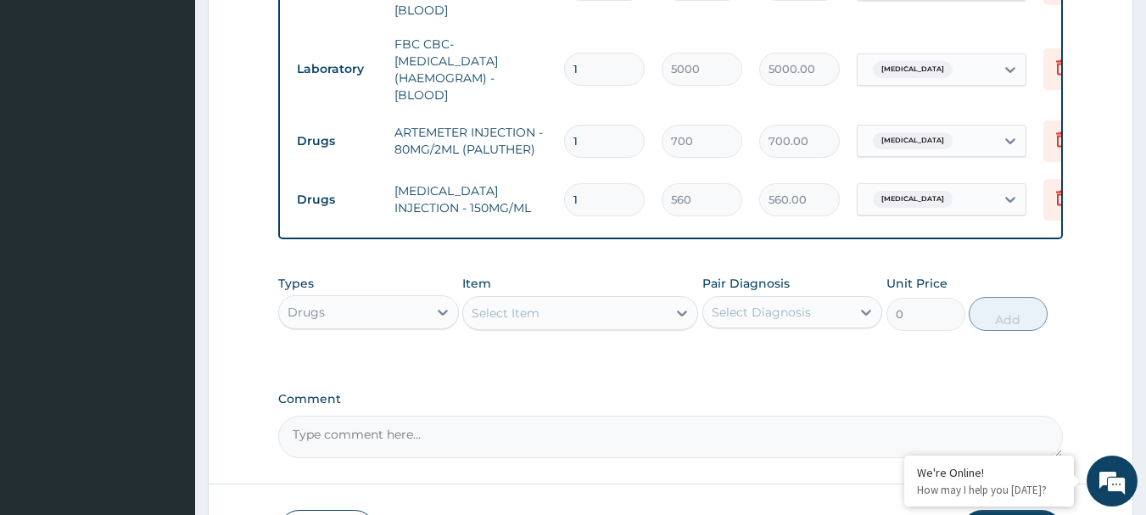
click at [591, 300] on div "Select Item" at bounding box center [565, 313] width 204 height 27
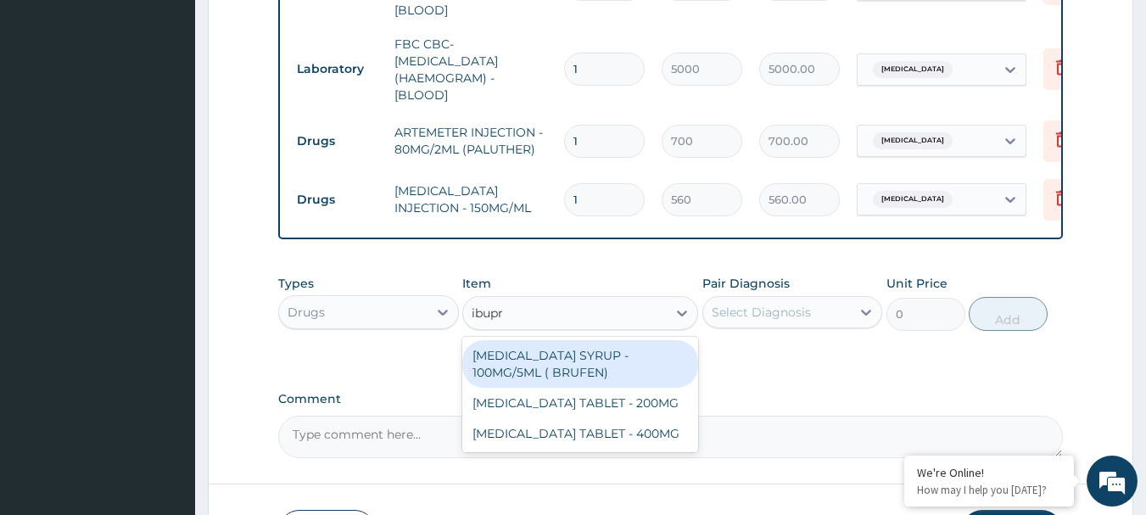
type input "ibupro"
click at [585, 345] on div "[MEDICAL_DATA] SYRUP - 100MG/5ML ( BRUFEN)" at bounding box center [580, 364] width 236 height 48
type input "476"
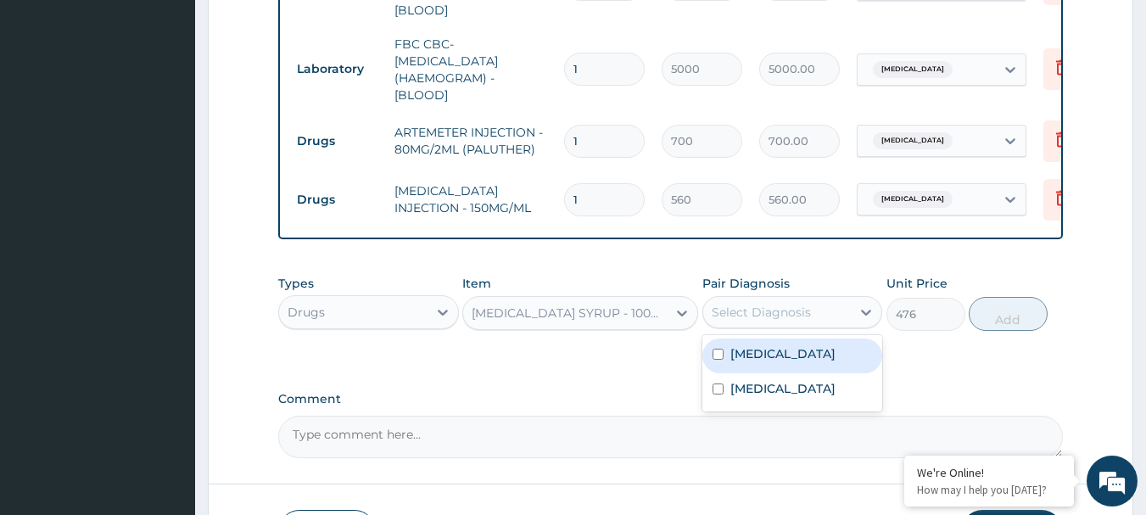
click at [736, 304] on div "Select Diagnosis" at bounding box center [761, 312] width 99 height 17
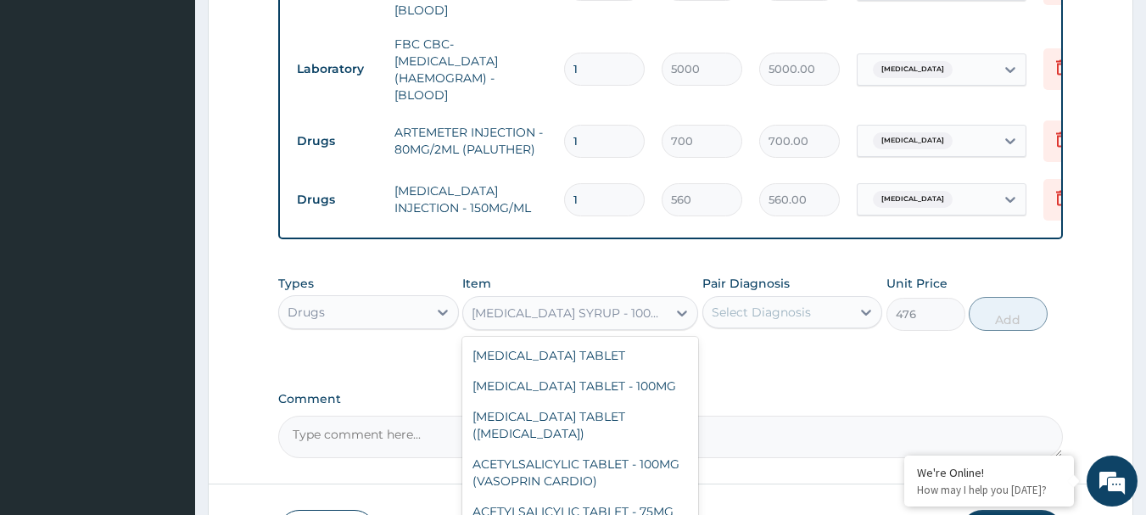
click at [615, 313] on div "[MEDICAL_DATA] SYRUP - 100MG/5ML ( BRUFEN)" at bounding box center [570, 313] width 197 height 17
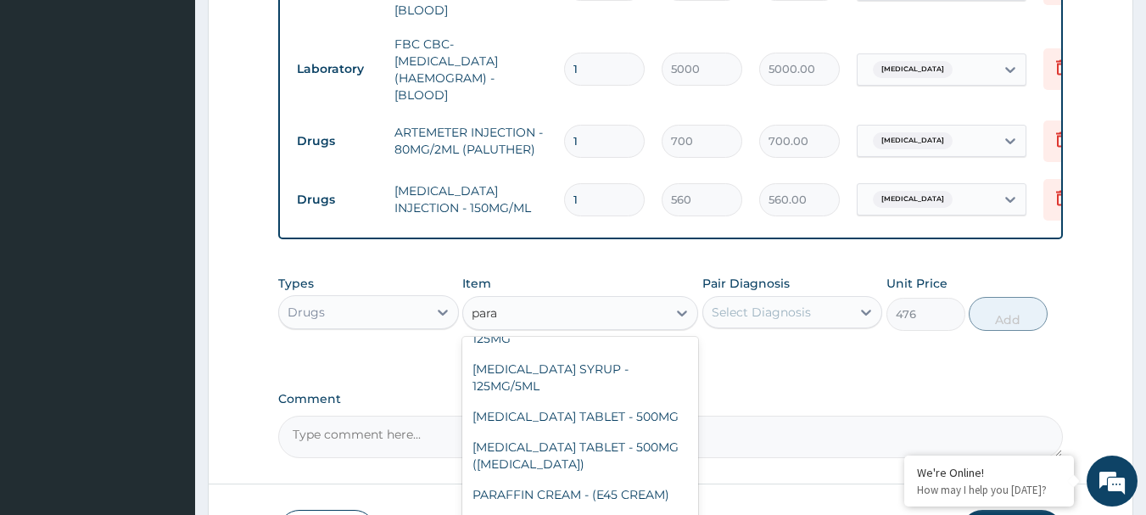
type input "parac"
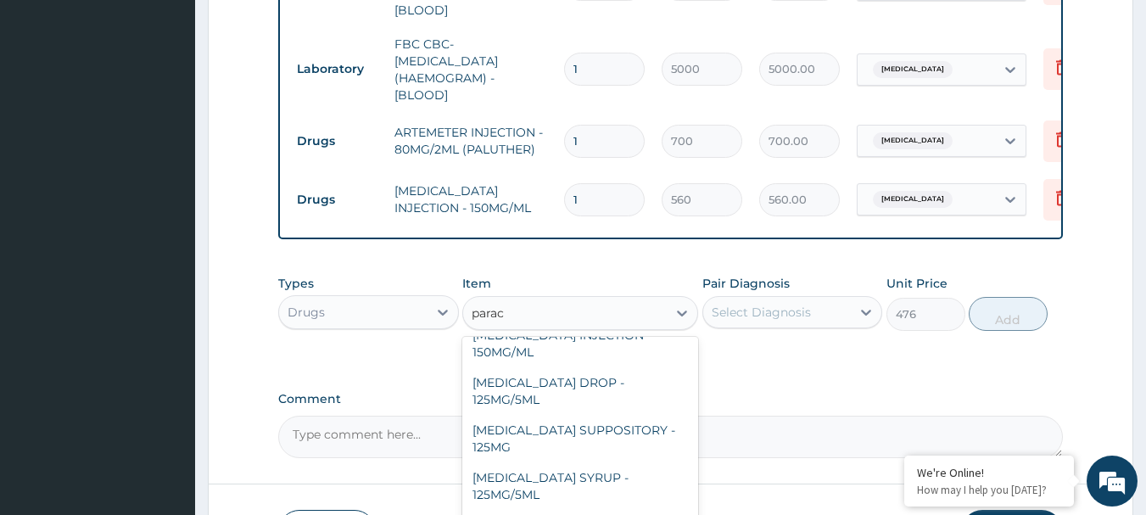
scroll to position [180, 0]
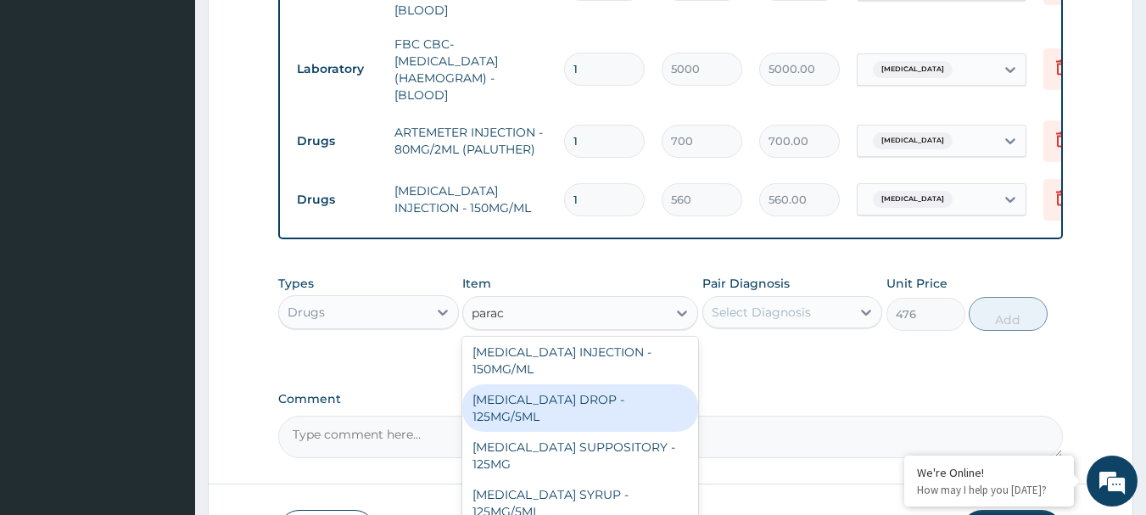
click at [611, 384] on div "[MEDICAL_DATA] DROP - 125MG/5ML" at bounding box center [580, 408] width 236 height 48
type input "672"
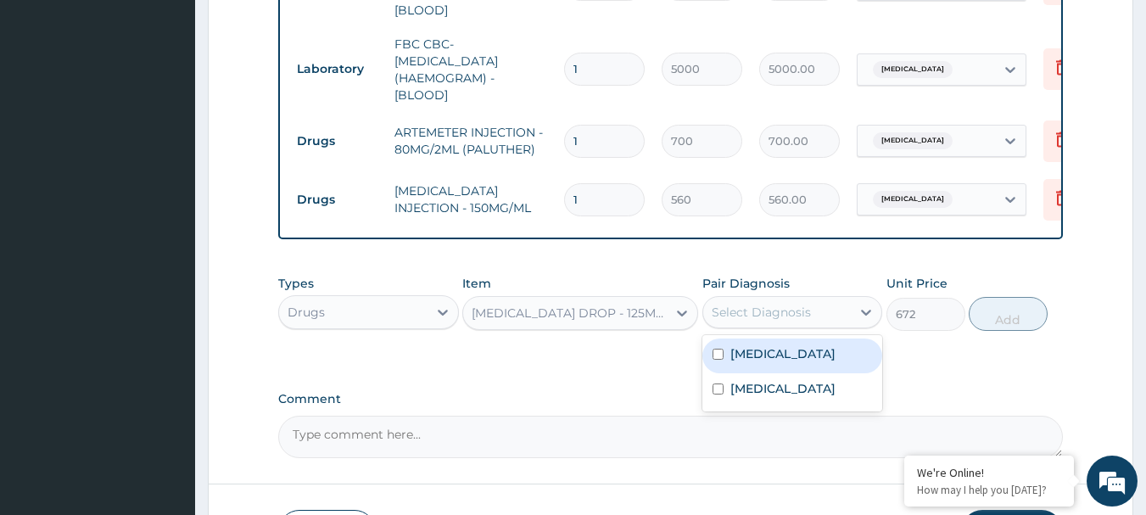
click at [741, 310] on div "Select Diagnosis" at bounding box center [761, 312] width 99 height 17
click at [737, 360] on div "[MEDICAL_DATA]" at bounding box center [793, 356] width 181 height 35
checkbox input "true"
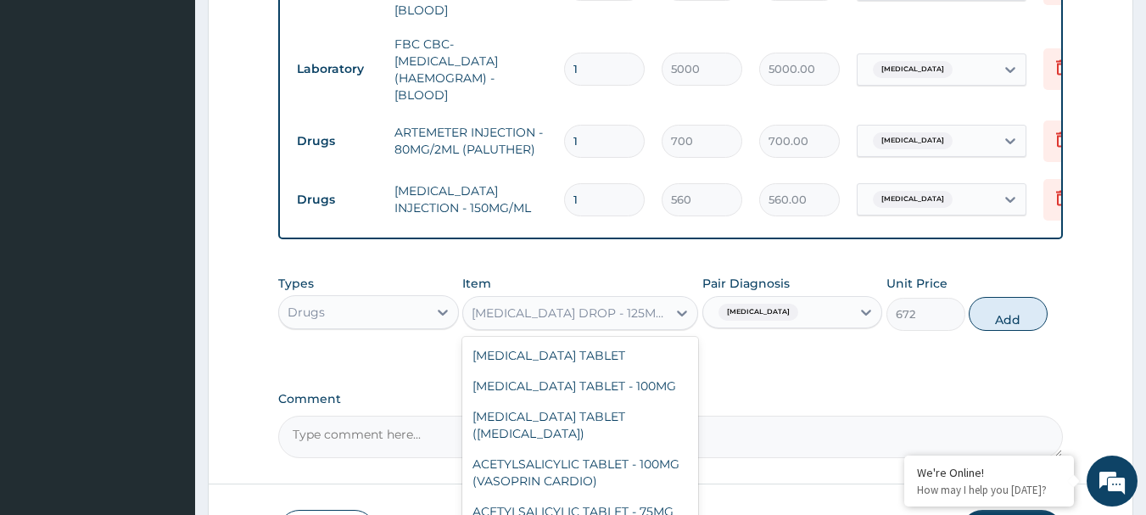
click at [611, 313] on div "[MEDICAL_DATA] DROP - 125MG/5ML" at bounding box center [570, 313] width 197 height 17
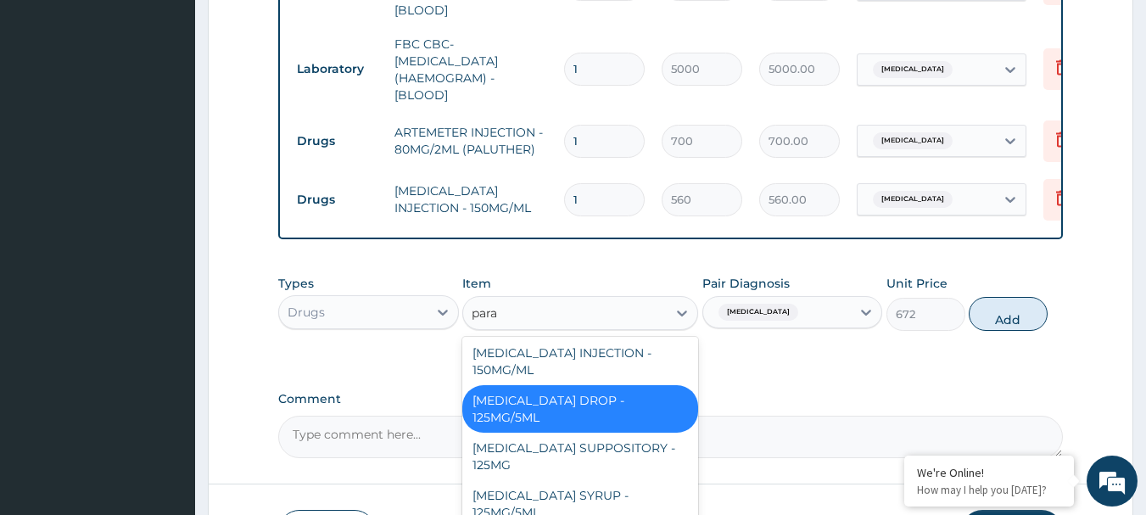
scroll to position [67, 0]
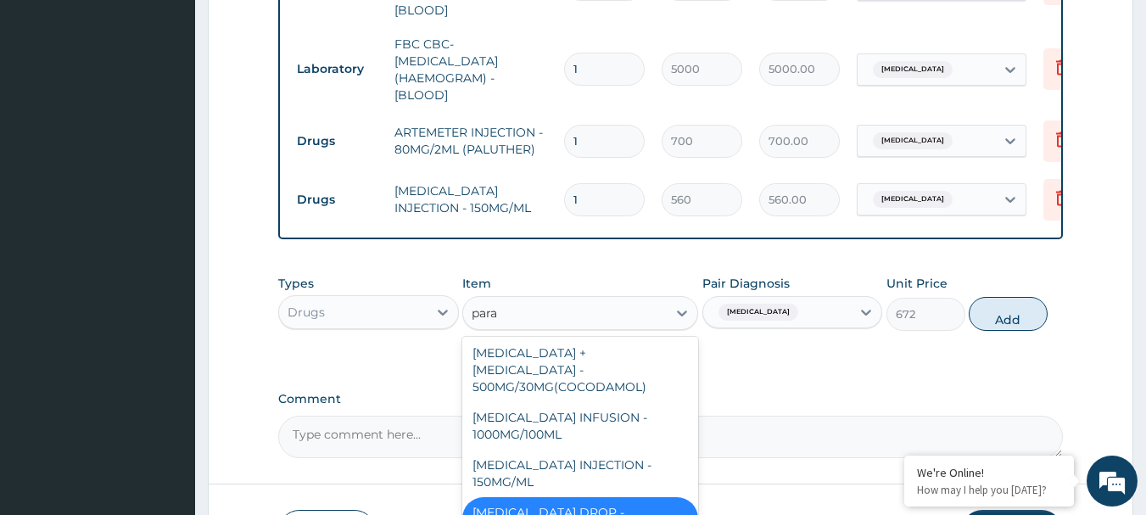
type input "parac"
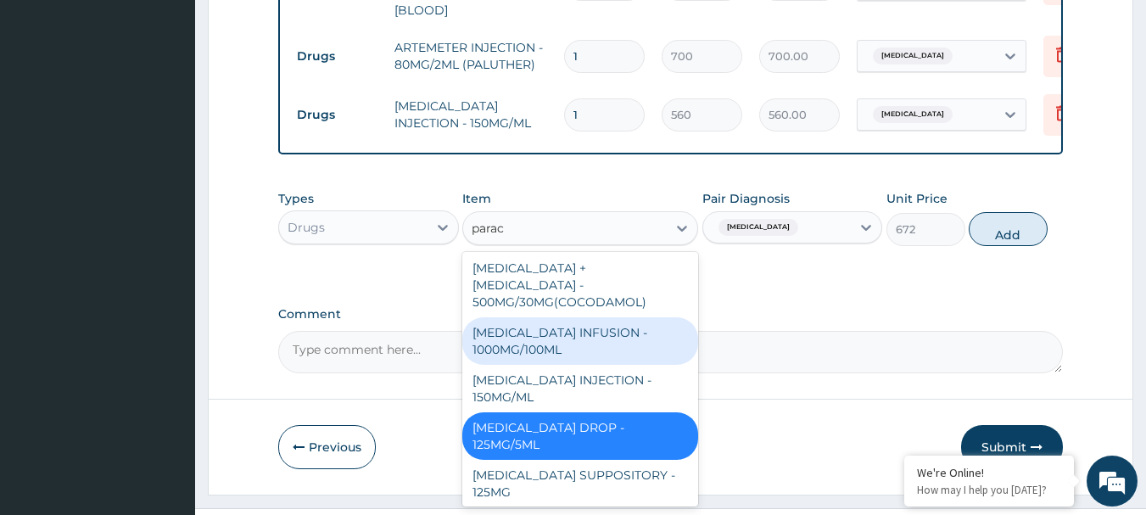
scroll to position [152, 0]
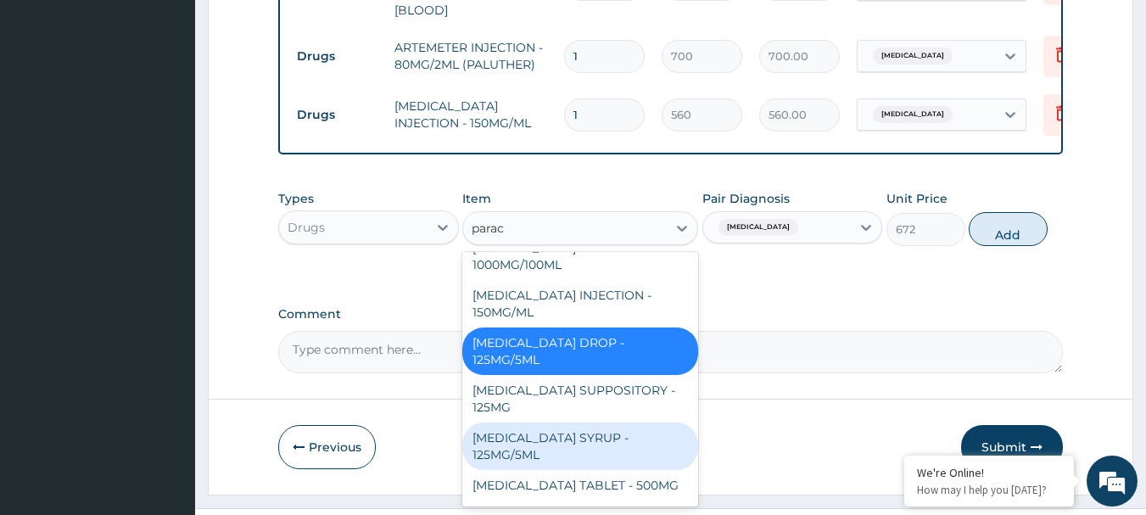
click at [597, 429] on div "[MEDICAL_DATA] SYRUP - 125MG/5ML" at bounding box center [580, 447] width 236 height 48
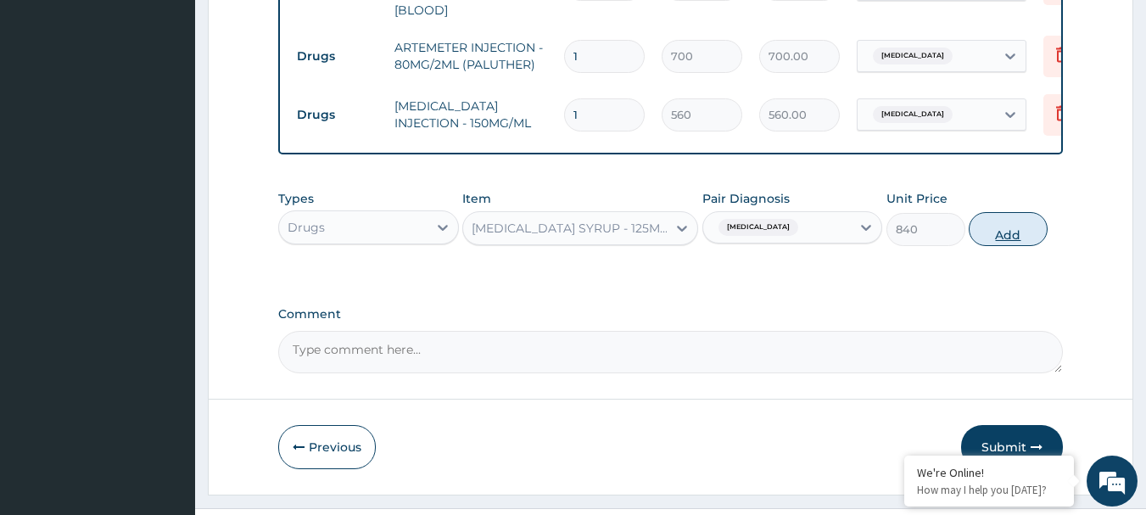
click at [1016, 235] on button "Add" at bounding box center [1008, 229] width 79 height 34
type input "0"
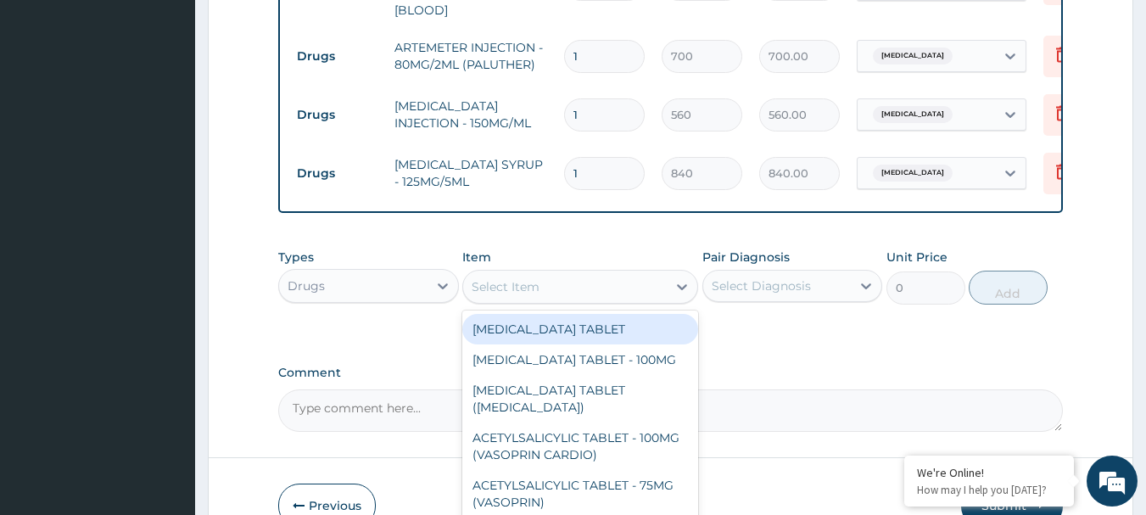
click at [614, 289] on div "Select Item" at bounding box center [565, 286] width 204 height 27
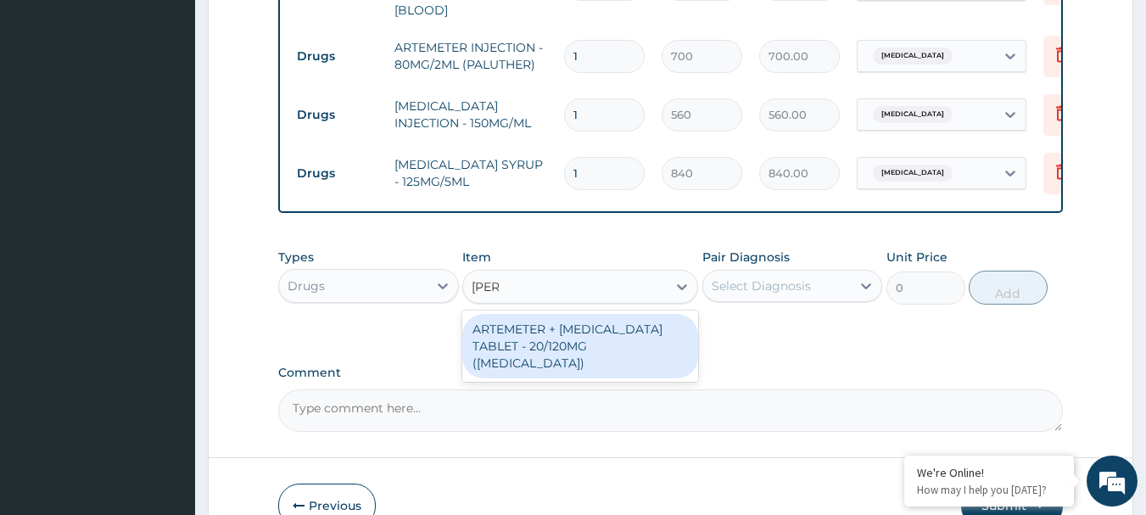
type input "coart"
click at [623, 320] on div "ARTEMETER + [MEDICAL_DATA] TABLET - 20/120MG ([MEDICAL_DATA])" at bounding box center [580, 346] width 236 height 64
type input "210"
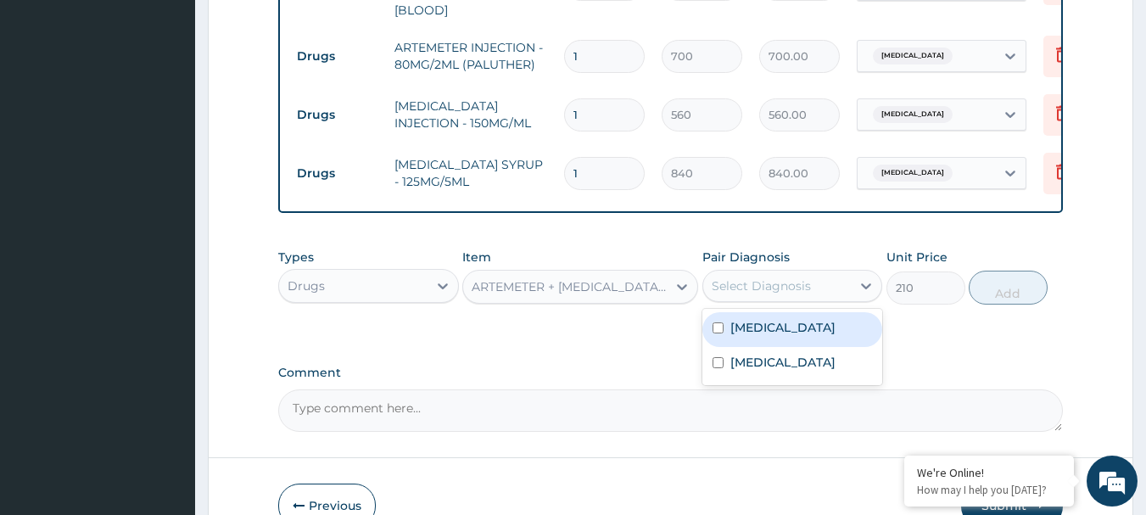
click at [771, 277] on div "Select Diagnosis" at bounding box center [761, 285] width 99 height 17
click at [776, 324] on div "[MEDICAL_DATA]" at bounding box center [793, 329] width 181 height 35
checkbox input "true"
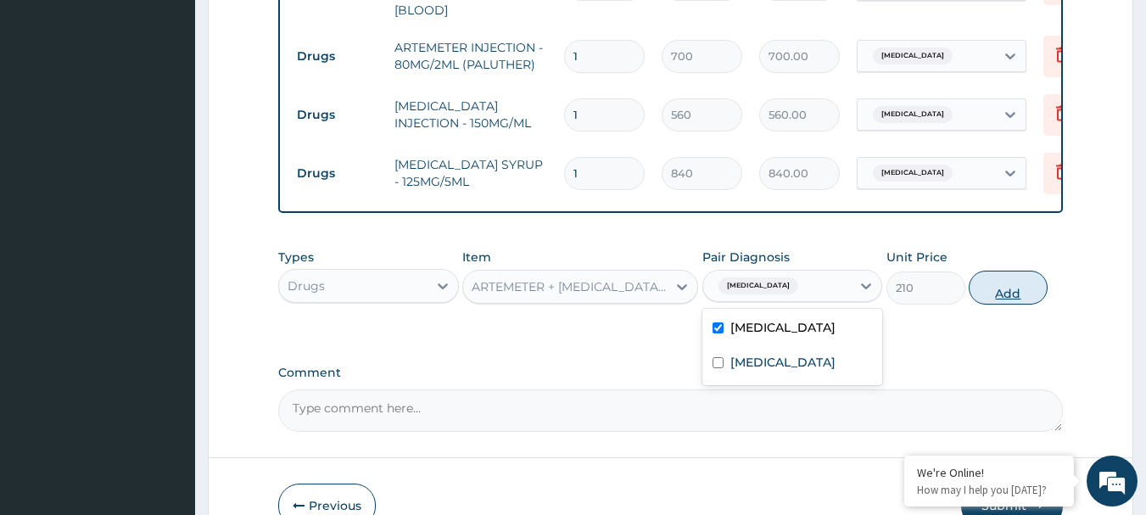
click at [1031, 277] on button "Add" at bounding box center [1008, 288] width 79 height 34
type input "0"
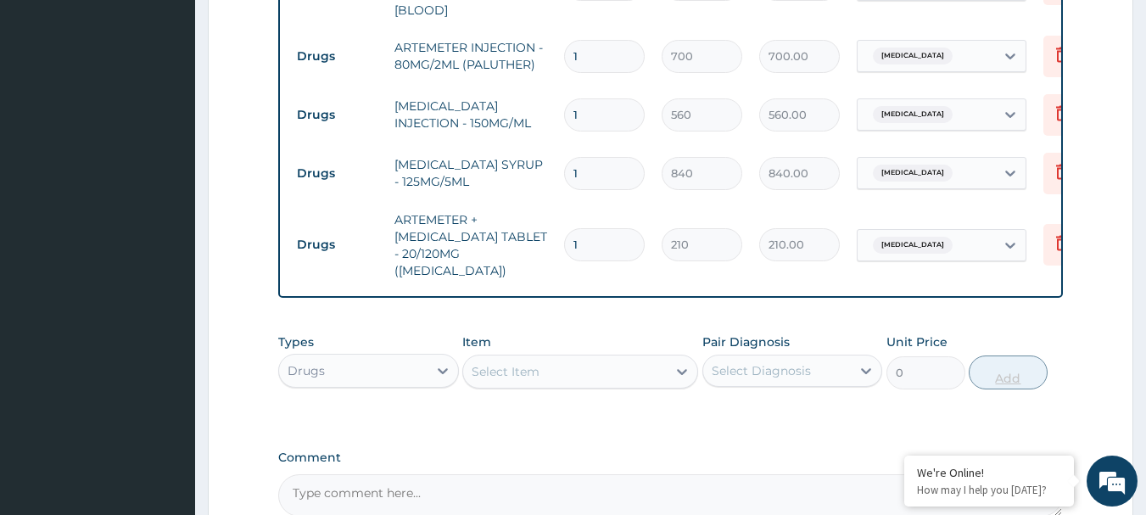
type input "0.00"
type input "6"
type input "1260.00"
type input "6"
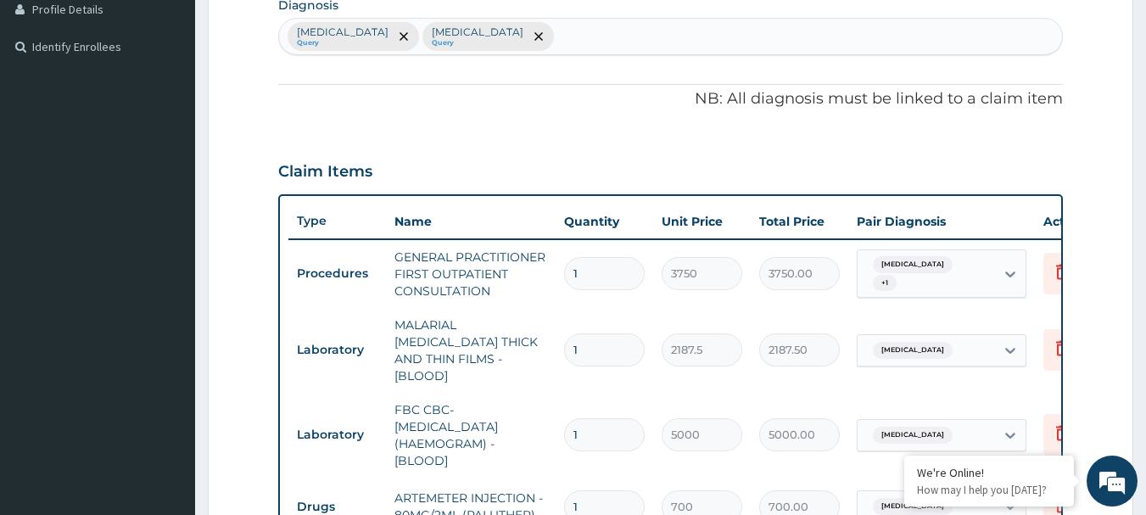
scroll to position [0, 0]
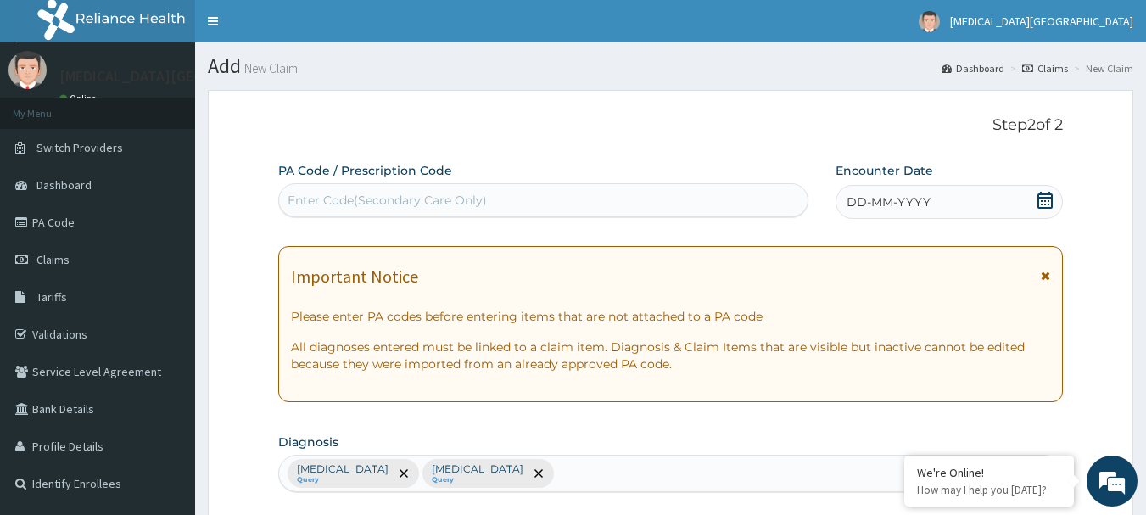
click at [1048, 199] on icon at bounding box center [1045, 200] width 17 height 17
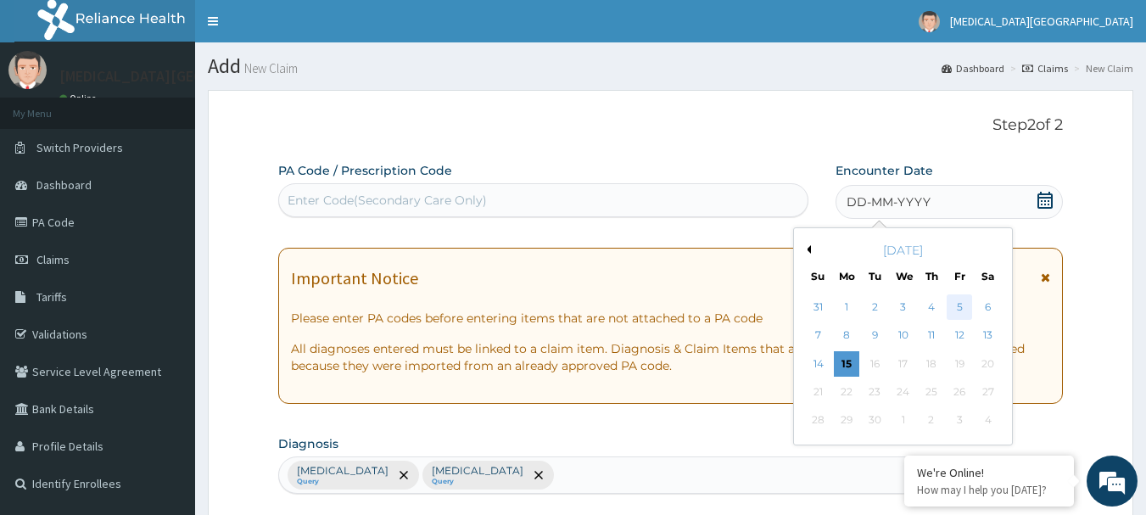
click at [956, 305] on div "5" at bounding box center [959, 306] width 25 height 25
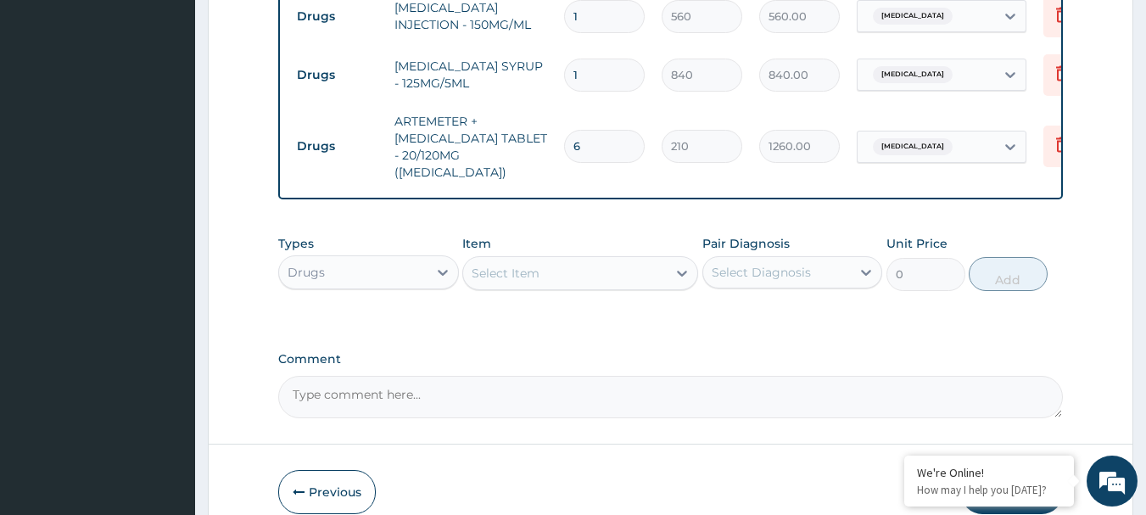
scroll to position [1046, 0]
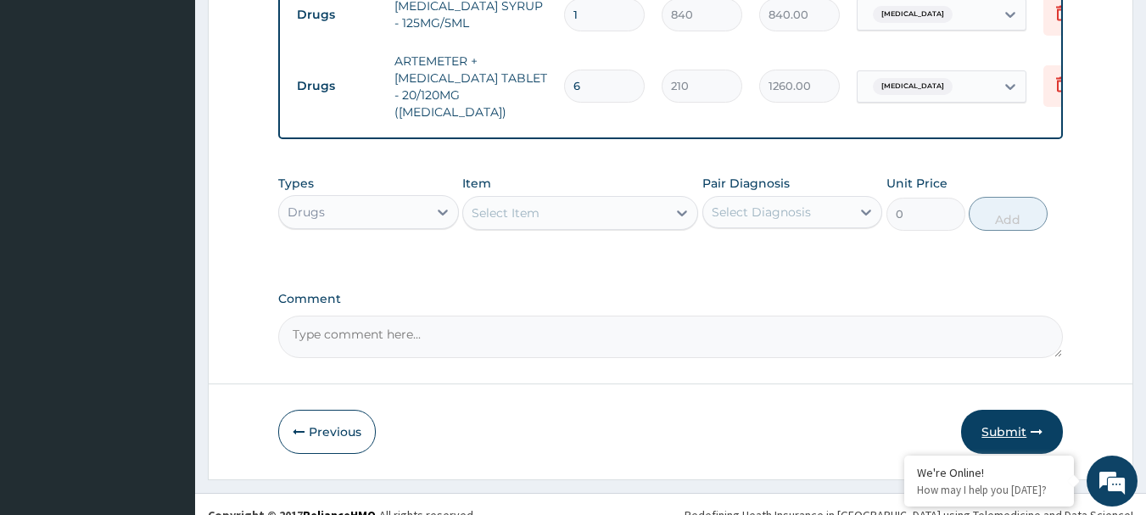
click at [1011, 411] on button "Submit" at bounding box center [1012, 432] width 102 height 44
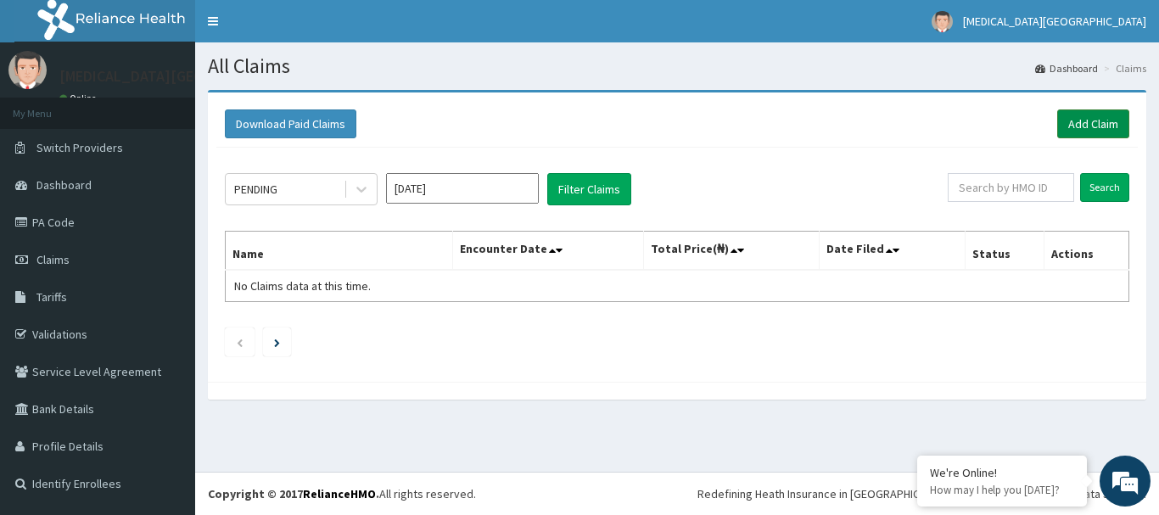
click at [1087, 129] on link "Add Claim" at bounding box center [1093, 123] width 72 height 29
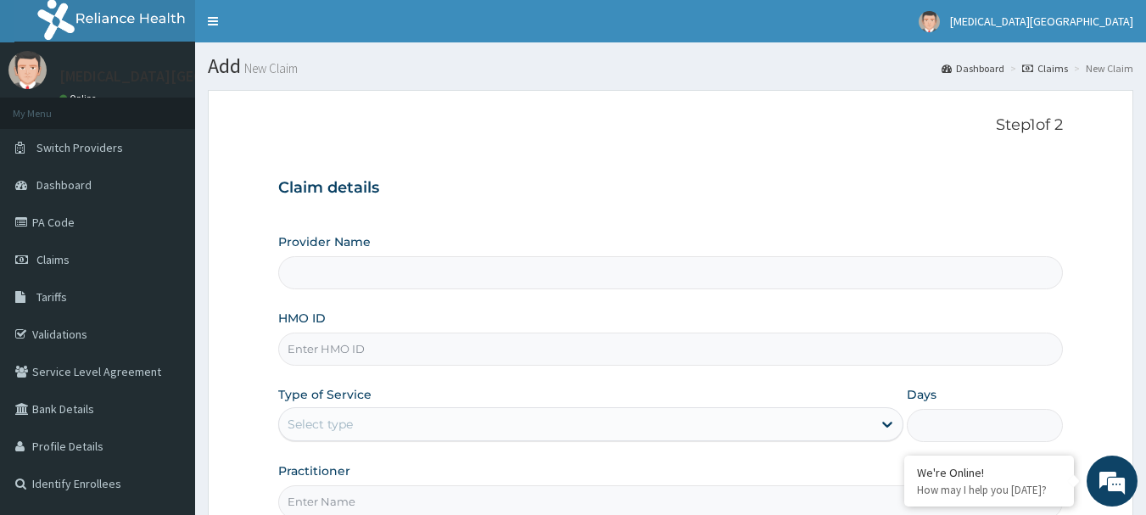
click at [603, 344] on input "HMO ID" at bounding box center [671, 349] width 786 height 33
type input "[MEDICAL_DATA][GEOGRAPHIC_DATA]"
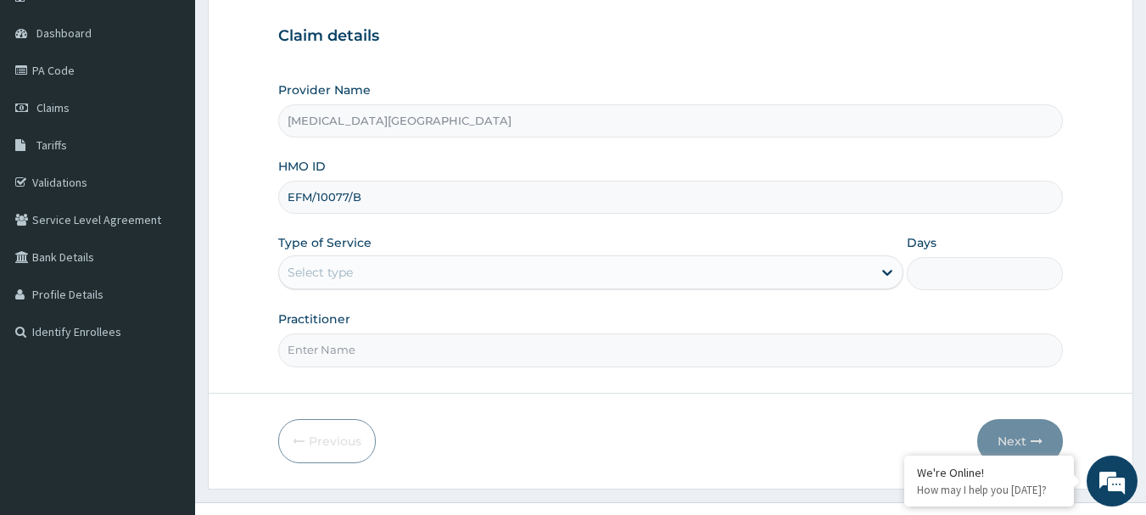
scroll to position [170, 0]
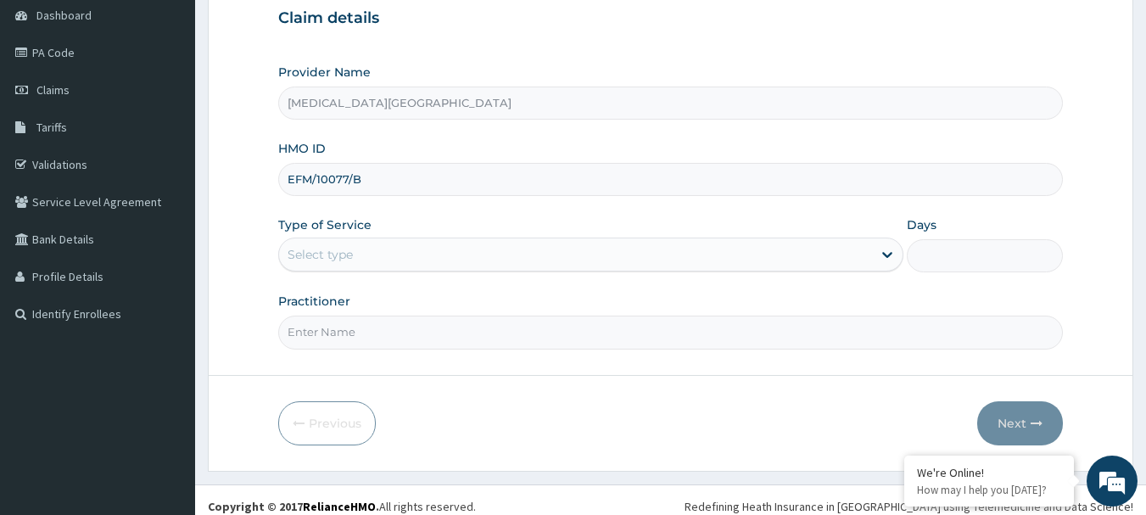
type input "EFM/10077/B"
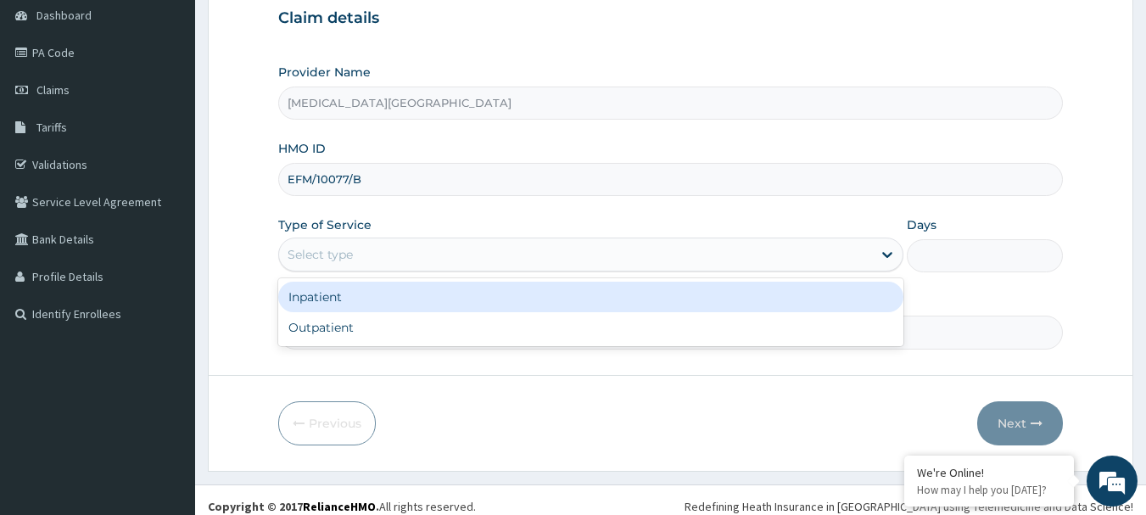
click at [440, 244] on div "Select type" at bounding box center [575, 254] width 593 height 27
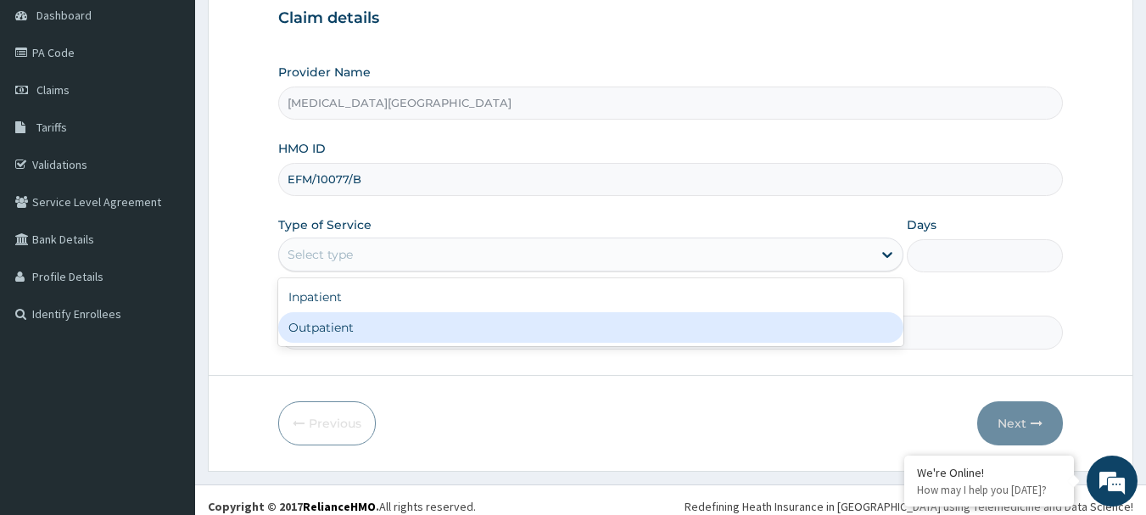
click at [376, 327] on div "Outpatient" at bounding box center [590, 327] width 625 height 31
type input "1"
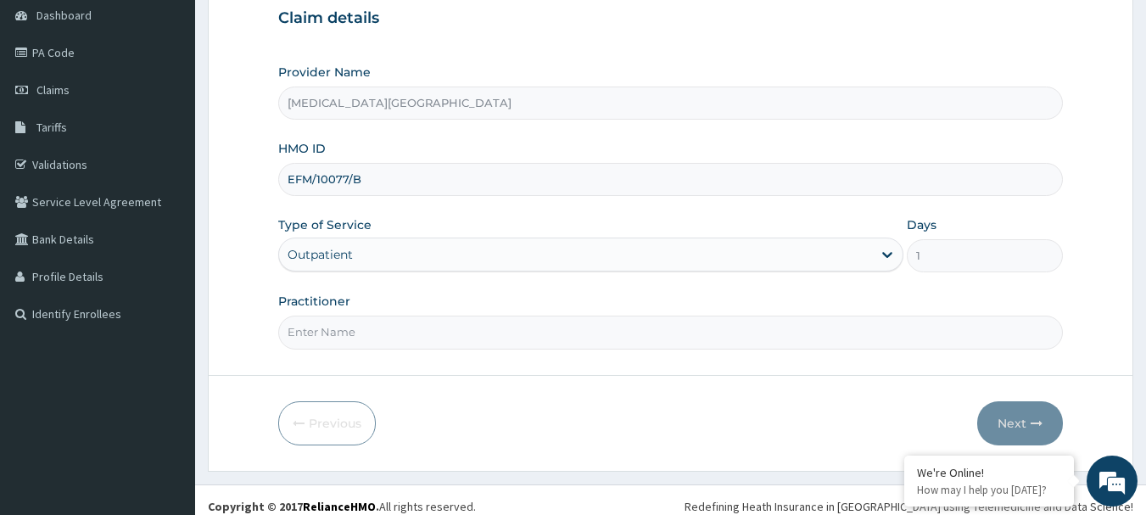
click at [543, 331] on input "Practitioner" at bounding box center [671, 332] width 786 height 33
type input "DR. LEWIS"
click at [1008, 423] on button "Next" at bounding box center [1020, 423] width 86 height 44
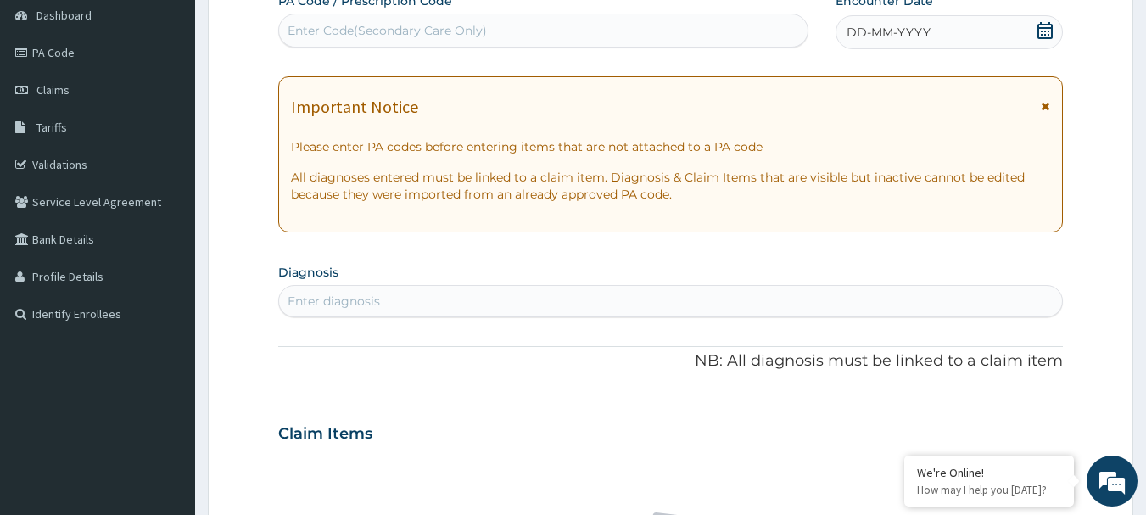
click at [1049, 23] on icon at bounding box center [1045, 30] width 17 height 17
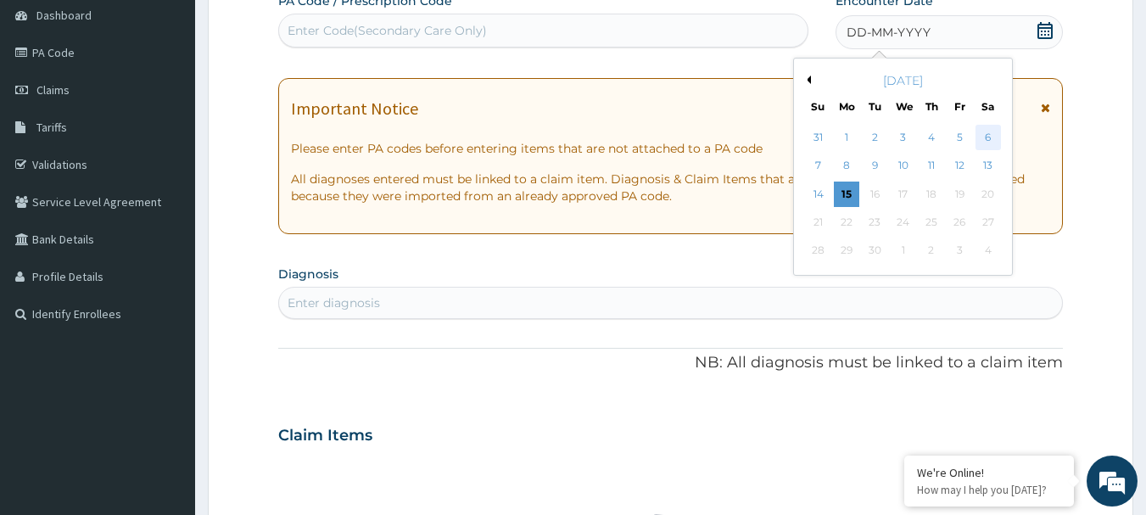
click at [989, 133] on div "6" at bounding box center [988, 137] width 25 height 25
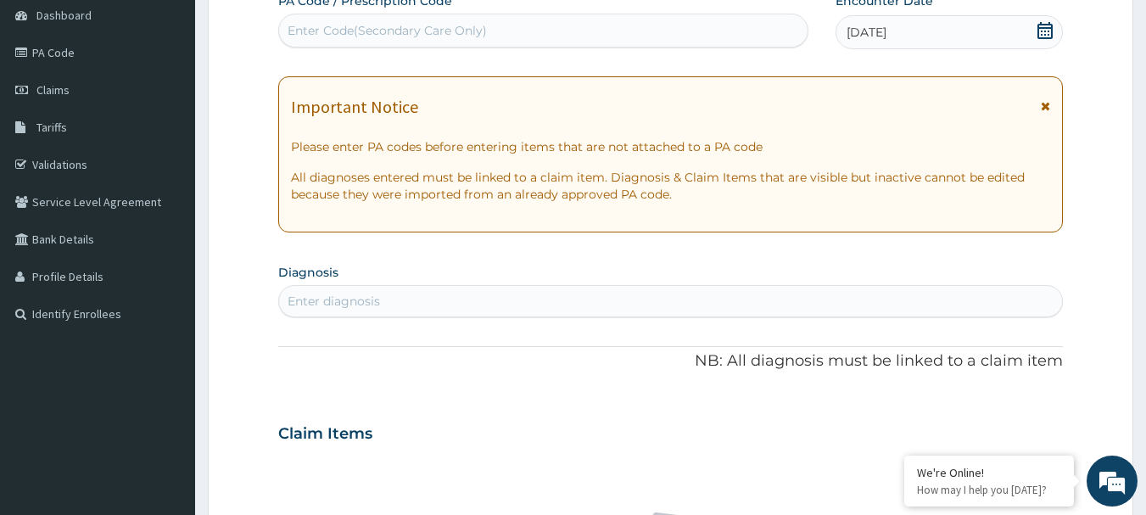
click at [483, 293] on div "Enter diagnosis" at bounding box center [671, 301] width 784 height 27
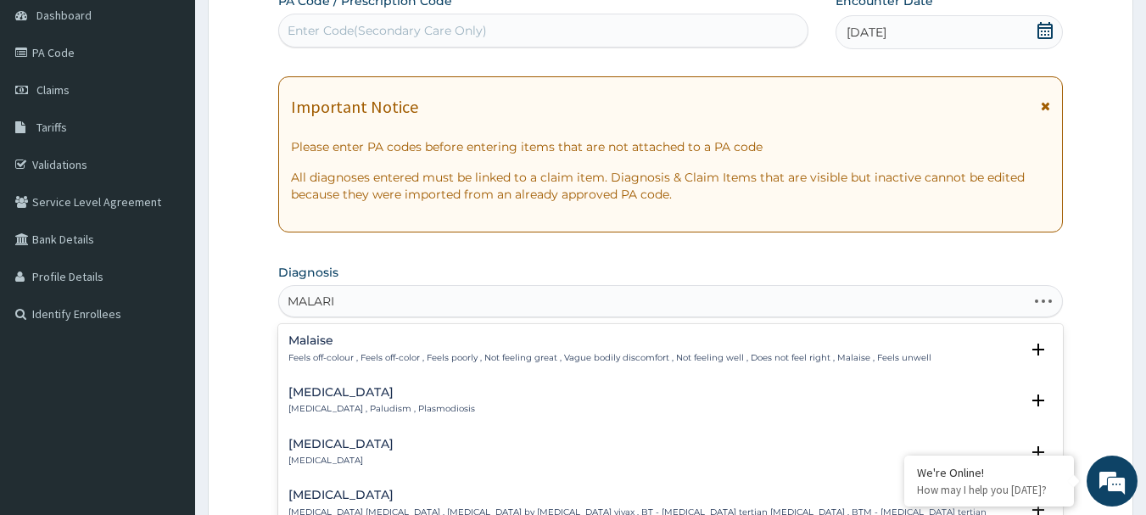
type input "MALARIA"
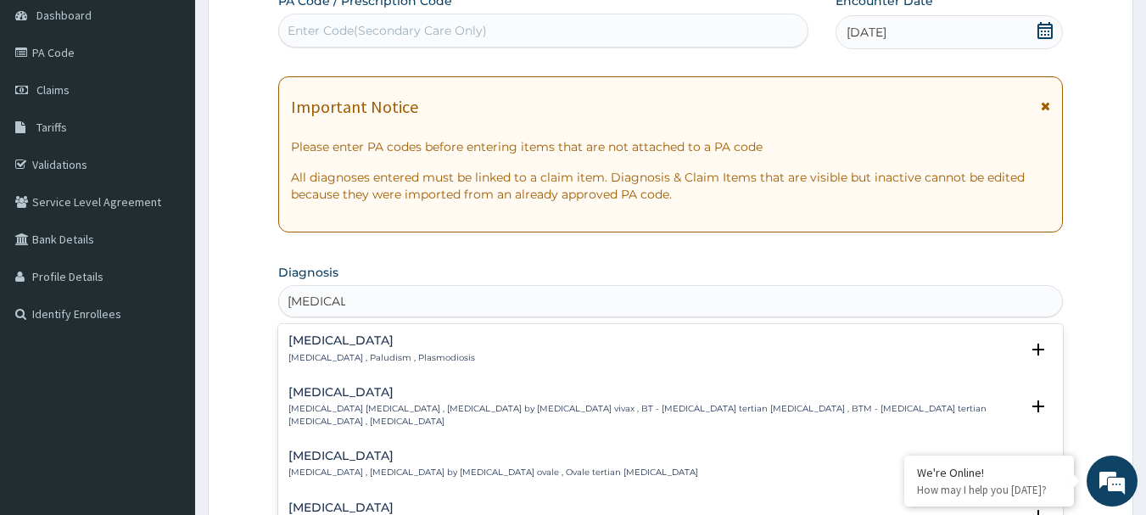
click at [379, 361] on p "Malaria , Paludism , Plasmodiosis" at bounding box center [381, 358] width 187 height 12
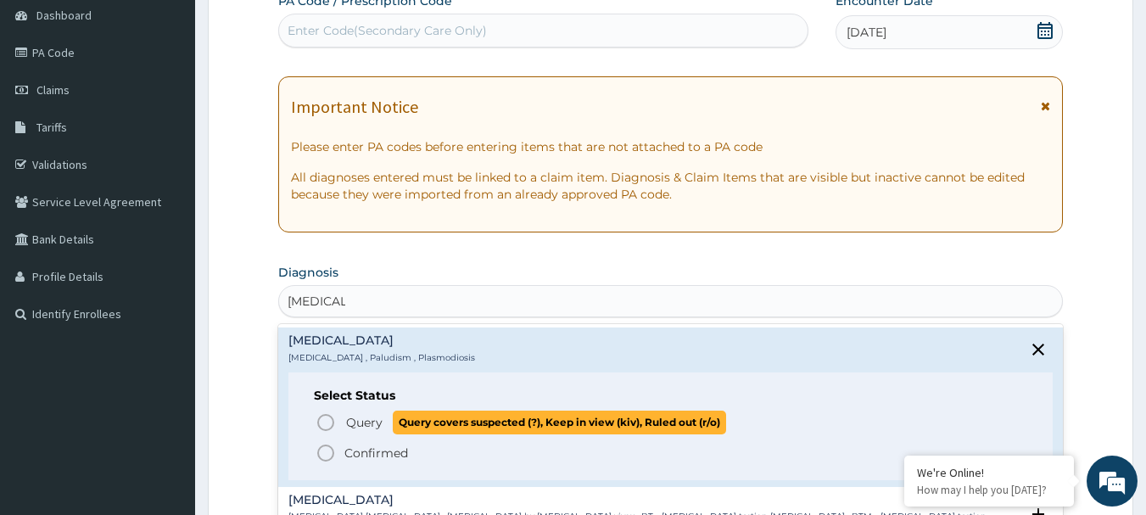
click at [359, 421] on span "Query" at bounding box center [364, 422] width 36 height 17
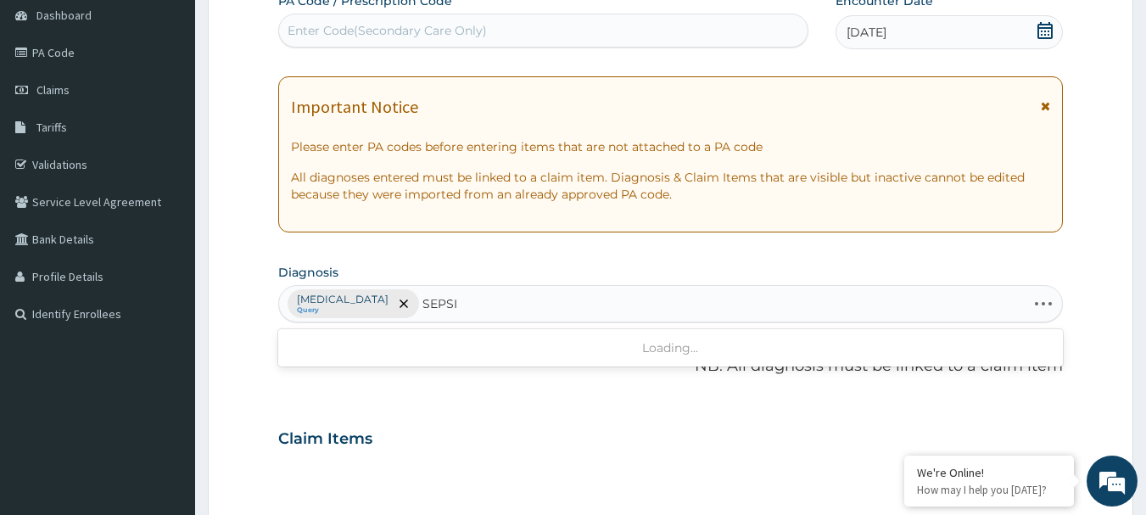
type input "[MEDICAL_DATA]"
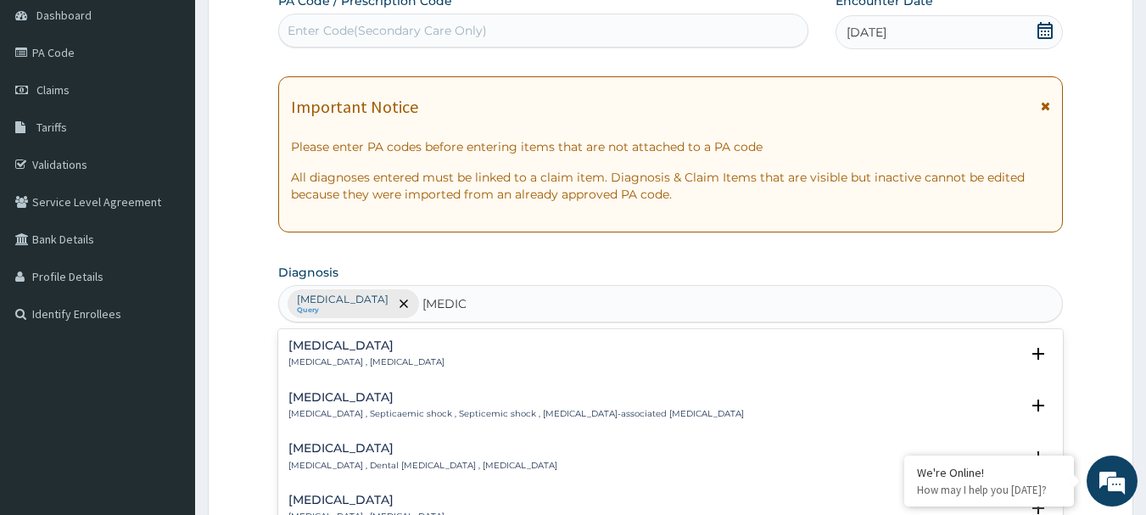
click at [330, 340] on h4 "[MEDICAL_DATA]" at bounding box center [366, 345] width 156 height 13
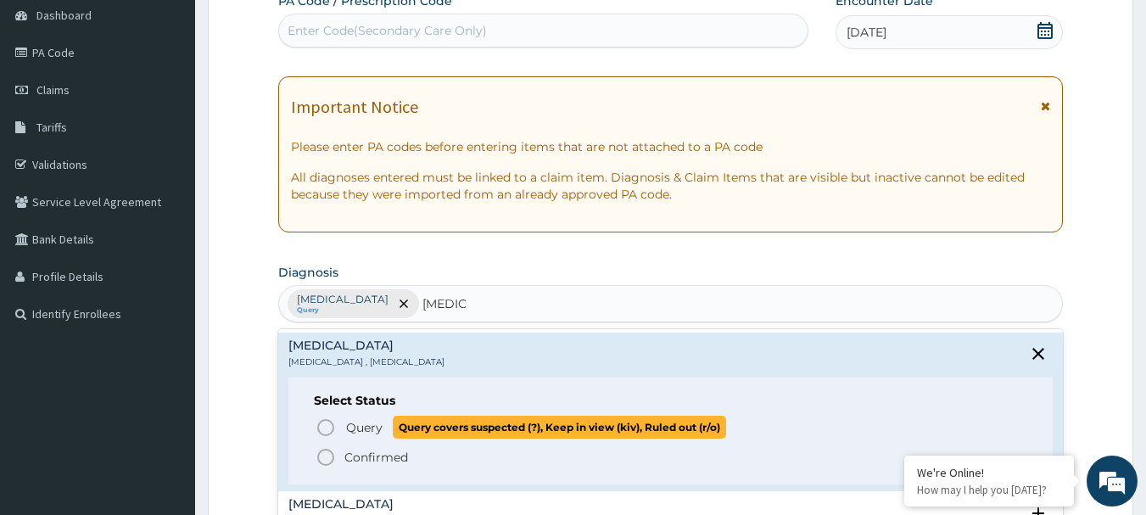
click at [350, 425] on span "Query" at bounding box center [364, 427] width 36 height 17
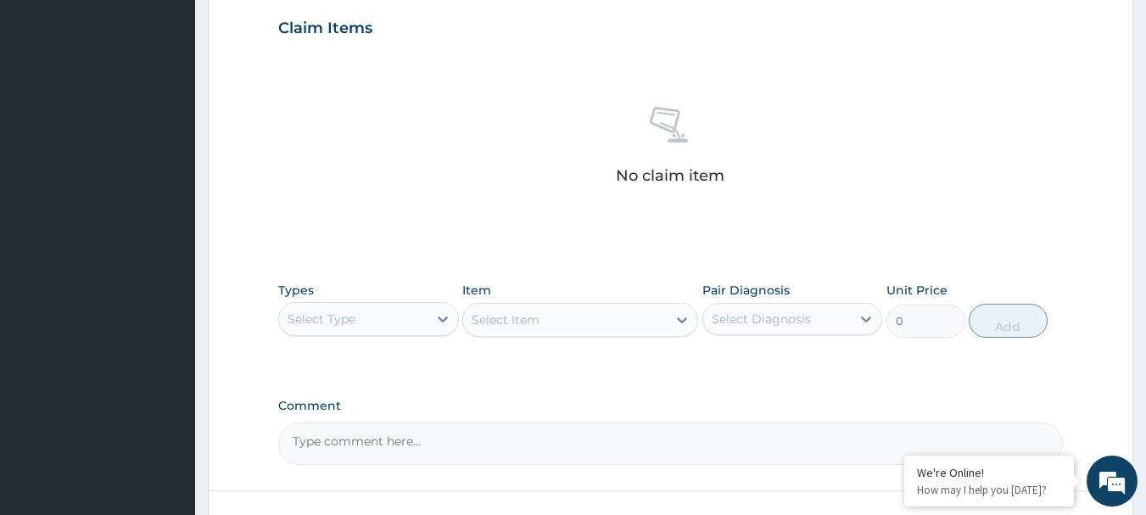
scroll to position [679, 0]
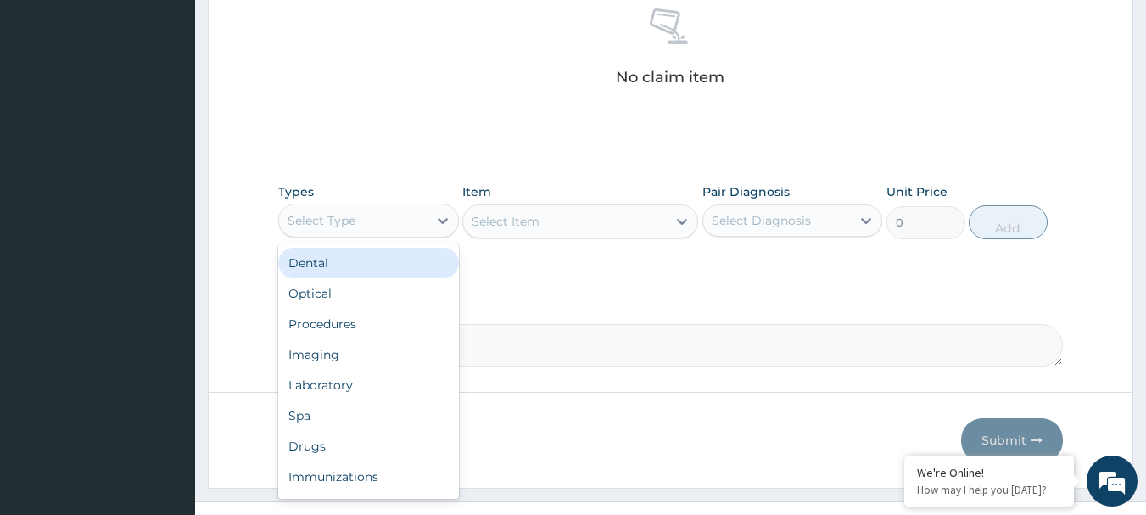
click at [401, 217] on div "Select Type" at bounding box center [353, 220] width 148 height 27
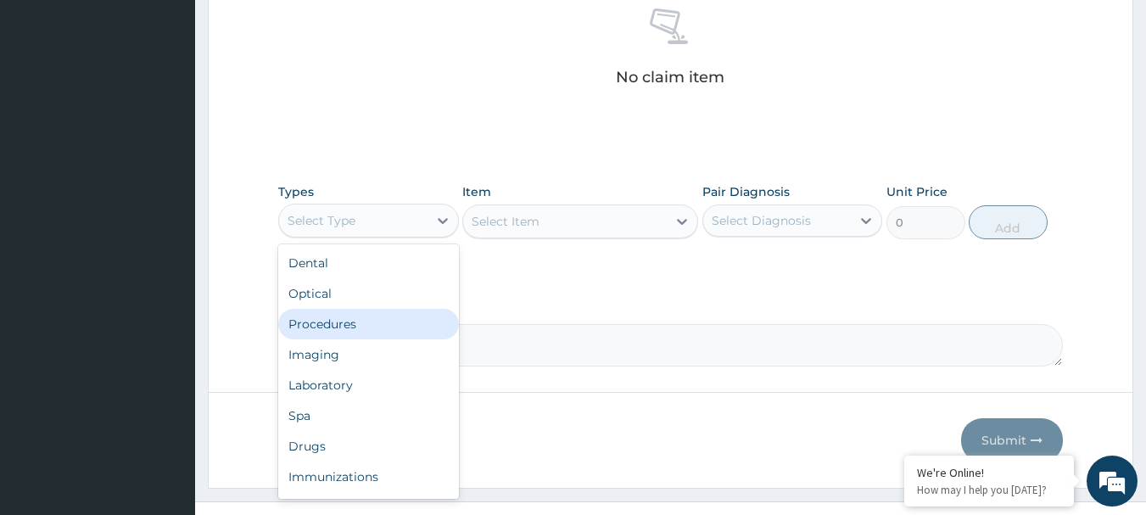
click at [344, 322] on div "Procedures" at bounding box center [368, 324] width 181 height 31
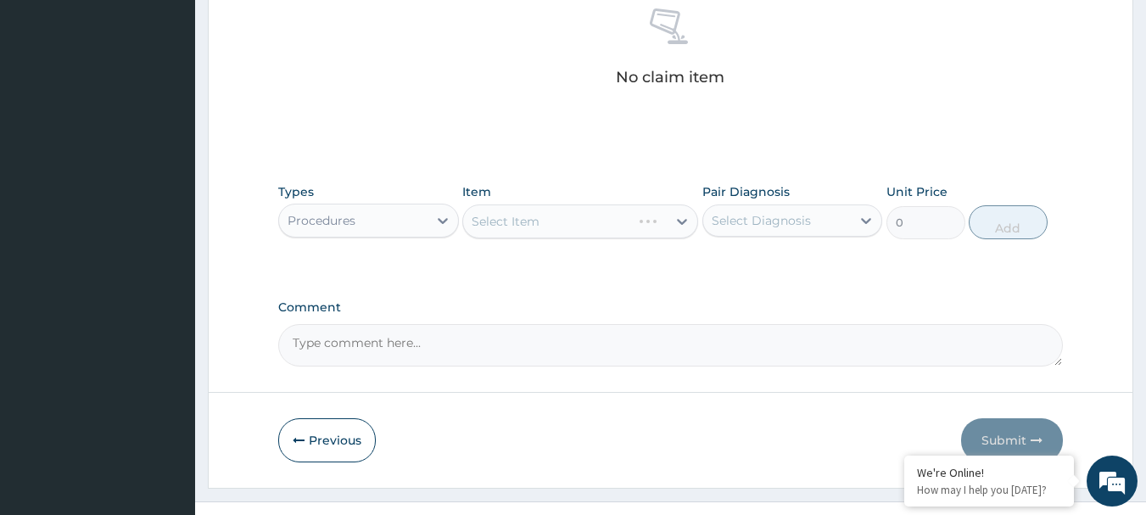
click at [535, 228] on div "Select Item" at bounding box center [580, 221] width 236 height 34
click at [541, 219] on div "Select Item" at bounding box center [580, 221] width 236 height 34
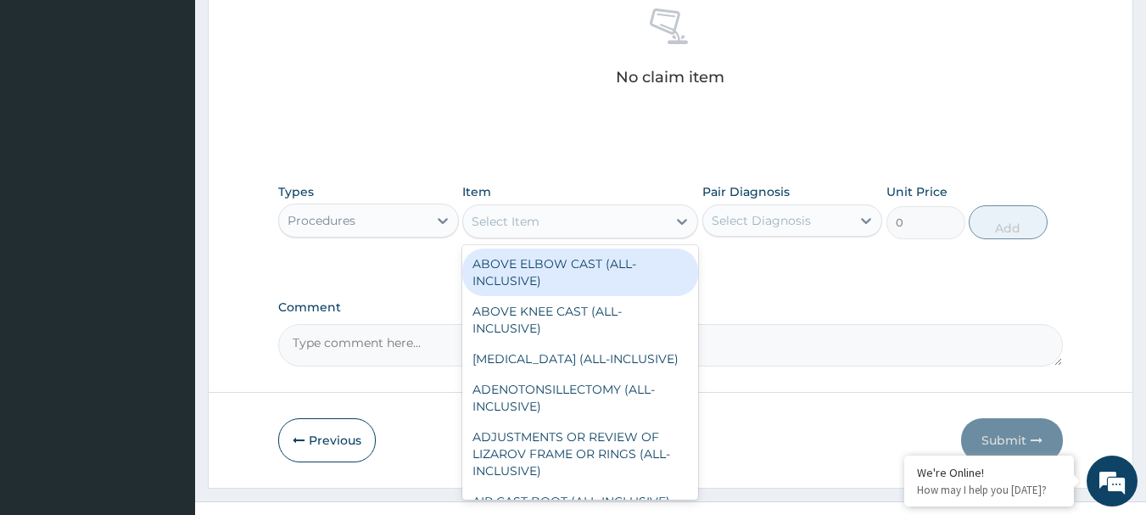
click at [541, 219] on div "Select Item" at bounding box center [565, 221] width 204 height 27
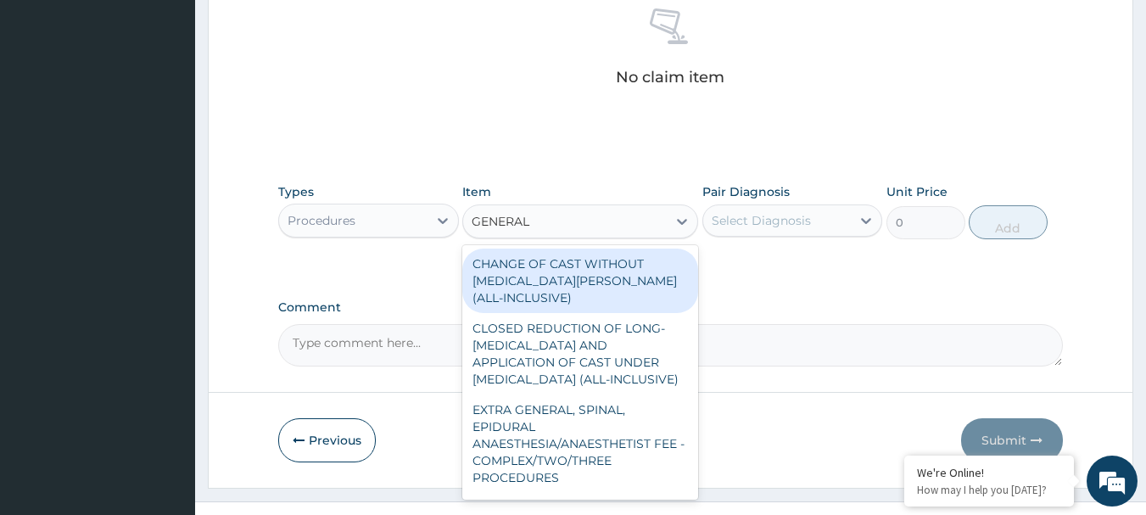
type input "GENERAL P"
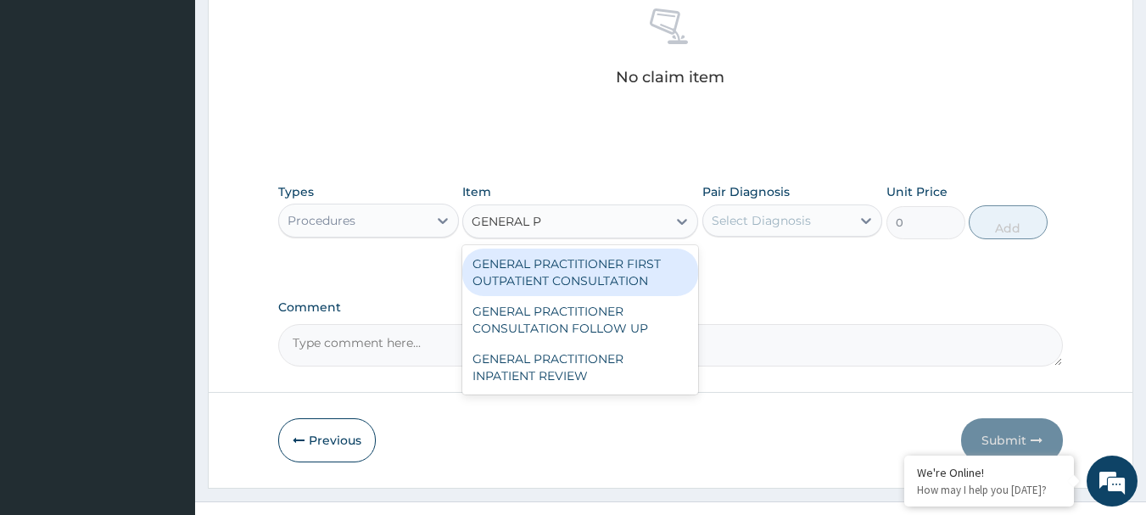
click at [557, 249] on div "GENERAL PRACTITIONER FIRST OUTPATIENT CONSULTATION" at bounding box center [580, 273] width 236 height 48
type input "3750"
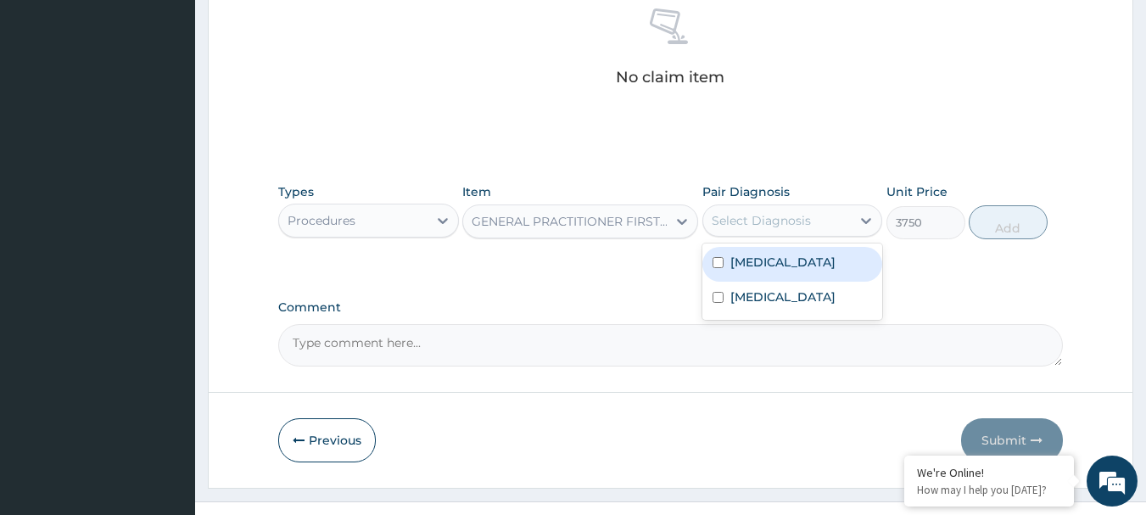
click at [798, 221] on div "Select Diagnosis" at bounding box center [761, 220] width 99 height 17
click at [783, 267] on div "[MEDICAL_DATA]" at bounding box center [793, 264] width 181 height 35
checkbox input "true"
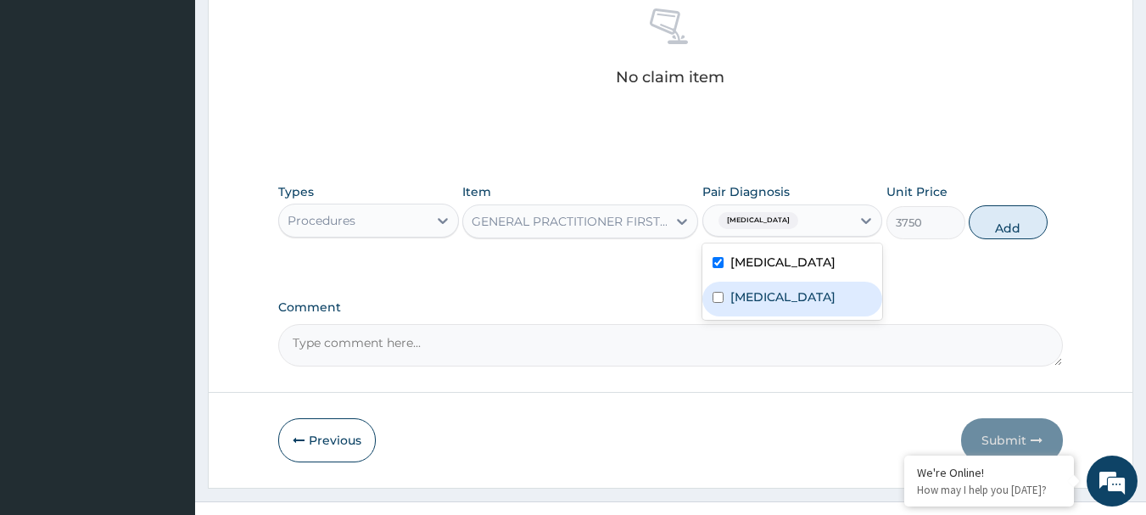
click at [784, 282] on div "[MEDICAL_DATA]" at bounding box center [793, 299] width 181 height 35
click at [738, 302] on label "[MEDICAL_DATA]" at bounding box center [783, 296] width 105 height 17
checkbox input "true"
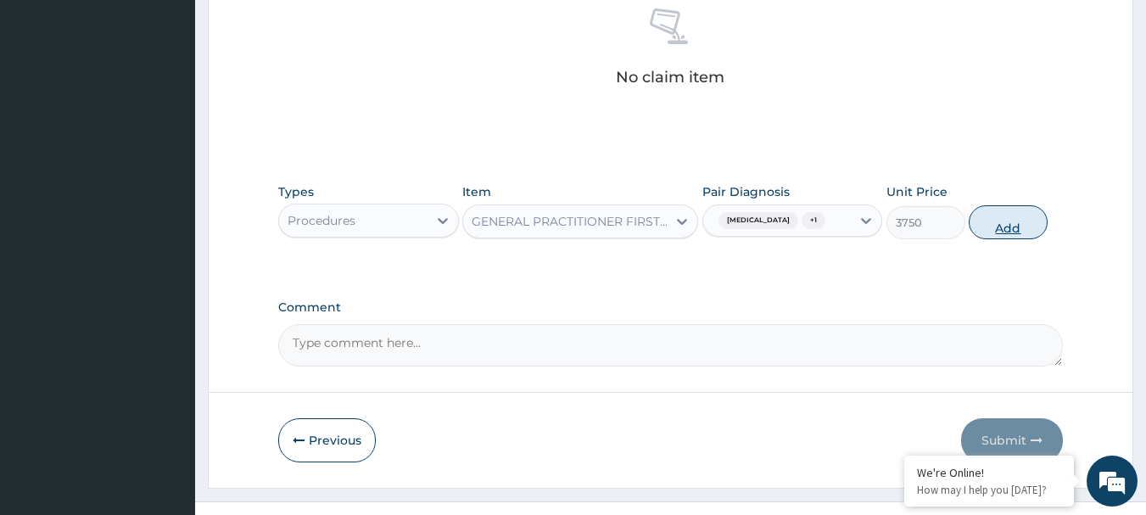
click at [997, 211] on button "Add" at bounding box center [1008, 222] width 79 height 34
type input "0"
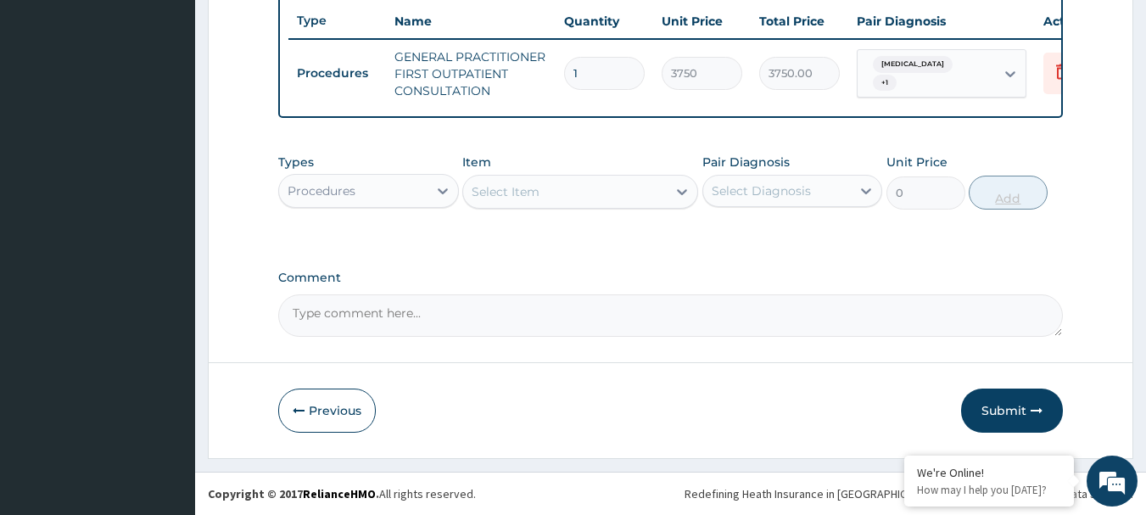
scroll to position [650, 0]
click at [422, 192] on div "Procedures" at bounding box center [353, 190] width 148 height 27
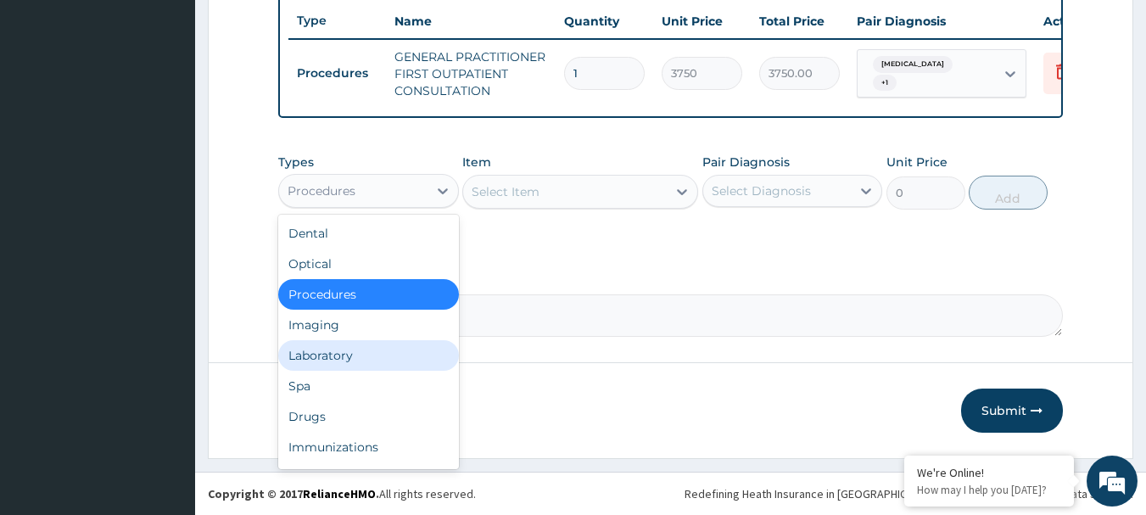
click at [402, 350] on div "Laboratory" at bounding box center [368, 355] width 181 height 31
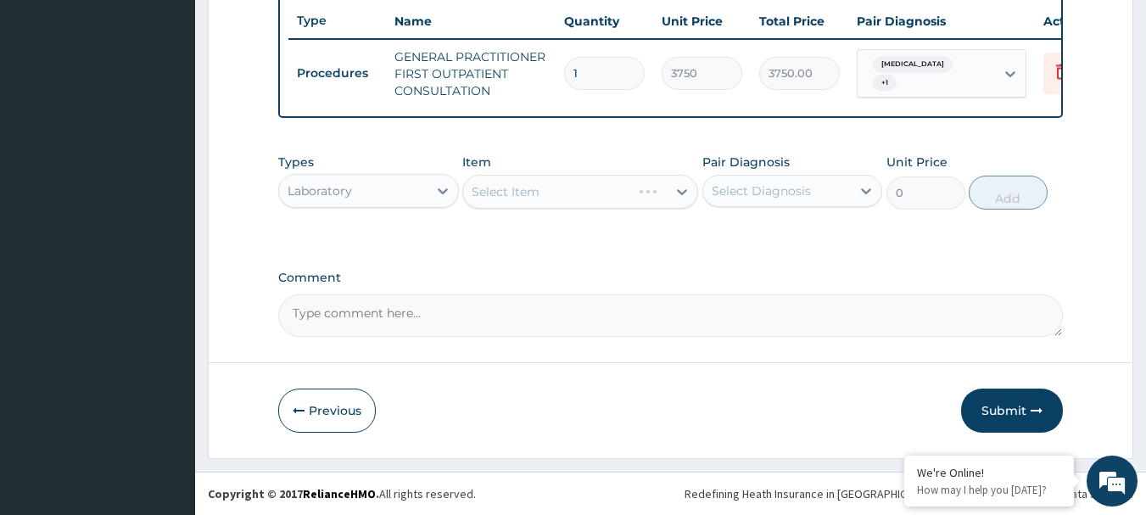
click at [577, 192] on div "Select Item" at bounding box center [580, 192] width 236 height 34
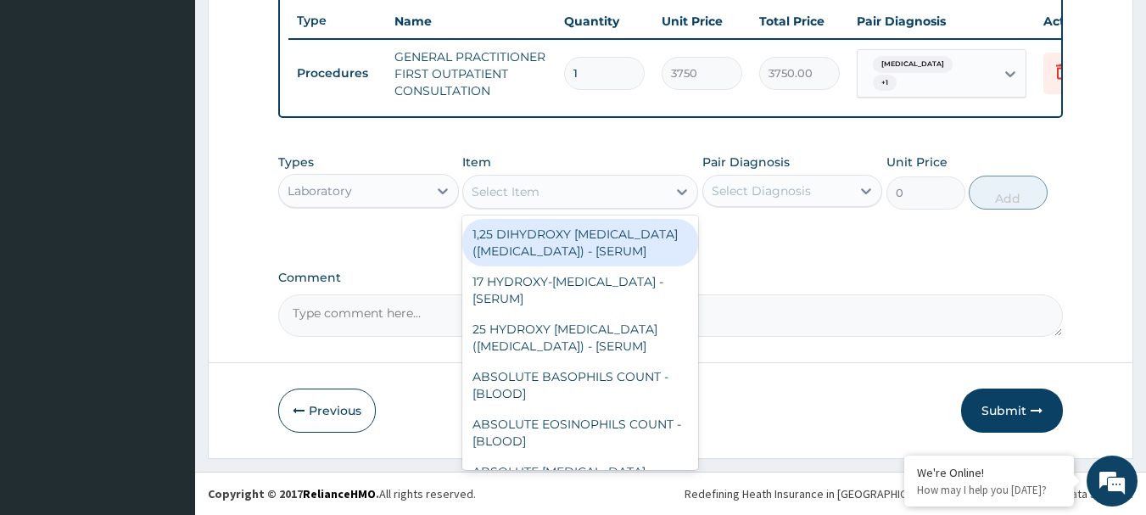
click at [577, 192] on div "Select Item" at bounding box center [565, 191] width 204 height 27
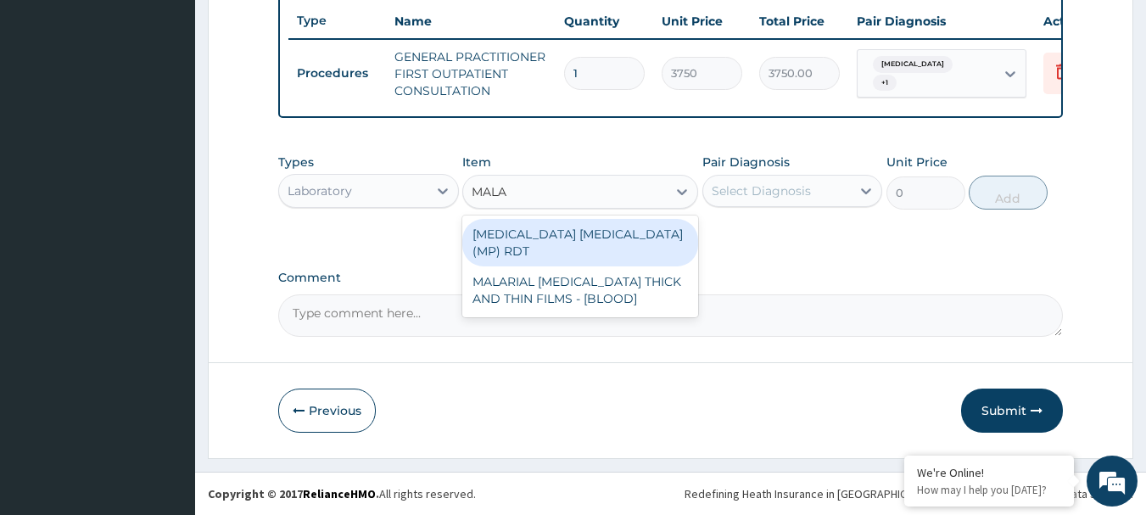
type input "MALAR"
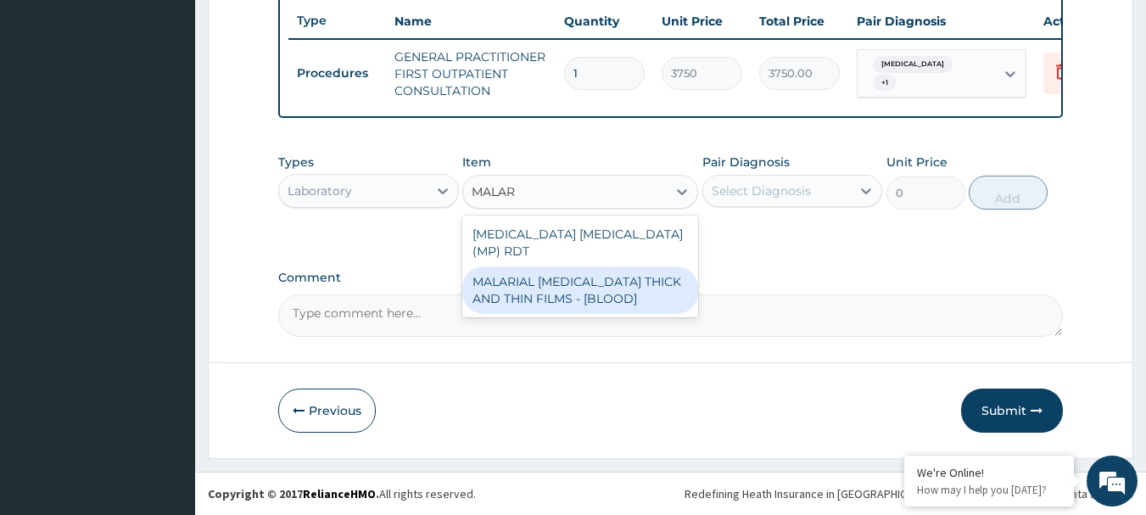
click at [591, 273] on div "MALARIAL [MEDICAL_DATA] THICK AND THIN FILMS - [BLOOD]" at bounding box center [580, 290] width 236 height 48
type input "2187.5"
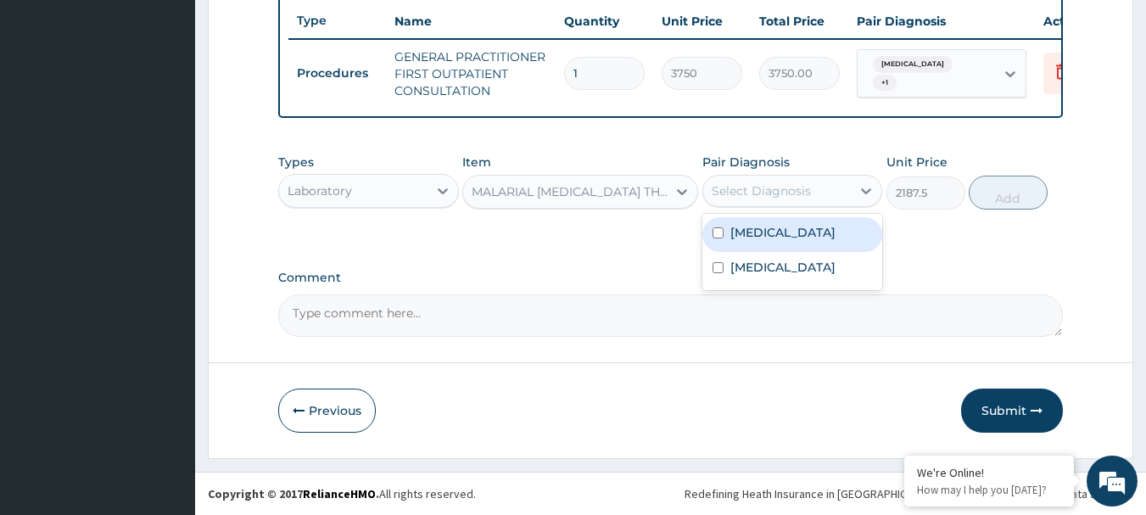
click at [757, 189] on div "Select Diagnosis" at bounding box center [761, 190] width 99 height 17
click at [752, 224] on label "[MEDICAL_DATA]" at bounding box center [783, 232] width 105 height 17
checkbox input "true"
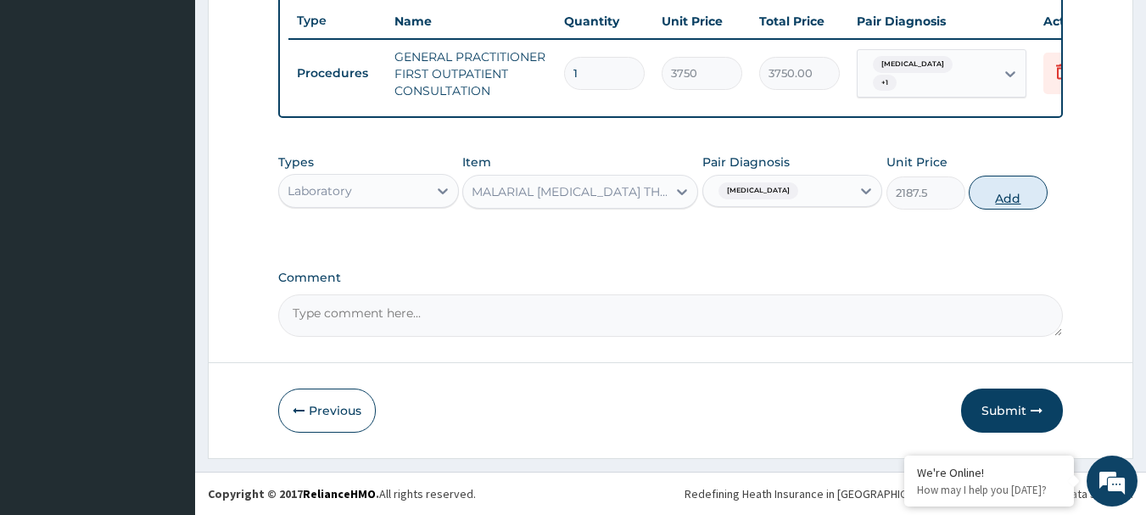
click at [982, 184] on button "Add" at bounding box center [1008, 193] width 79 height 34
type input "0"
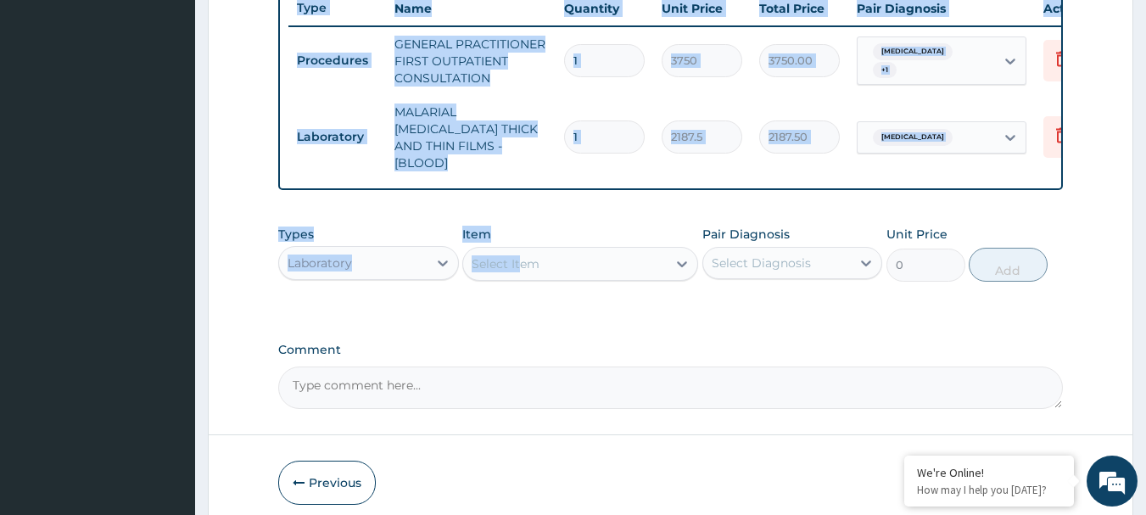
drag, startPoint x: 595, startPoint y: 196, endPoint x: 521, endPoint y: 254, distance: 93.7
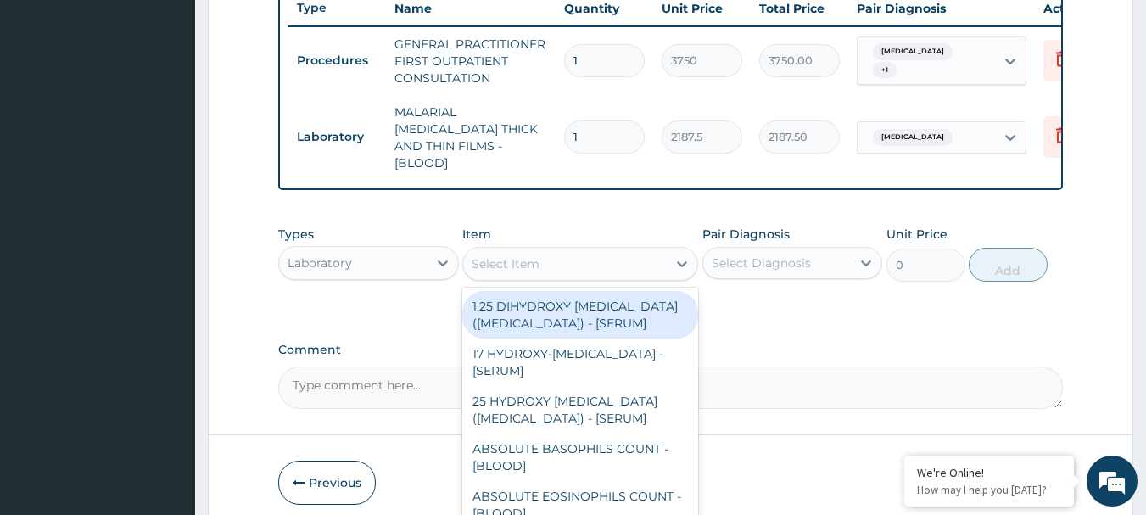
click at [542, 255] on div "Select Item" at bounding box center [565, 263] width 204 height 27
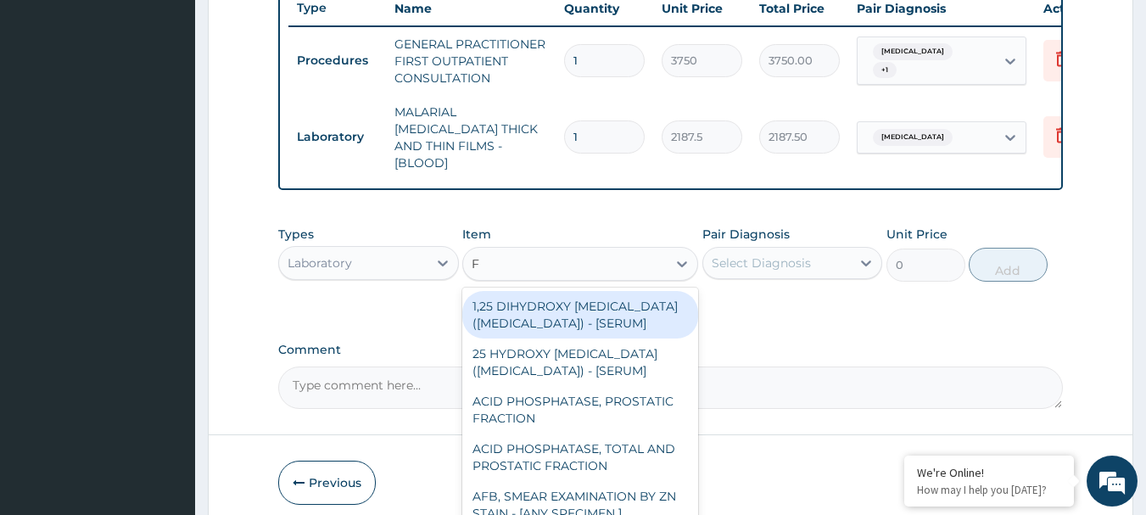
type input "F"
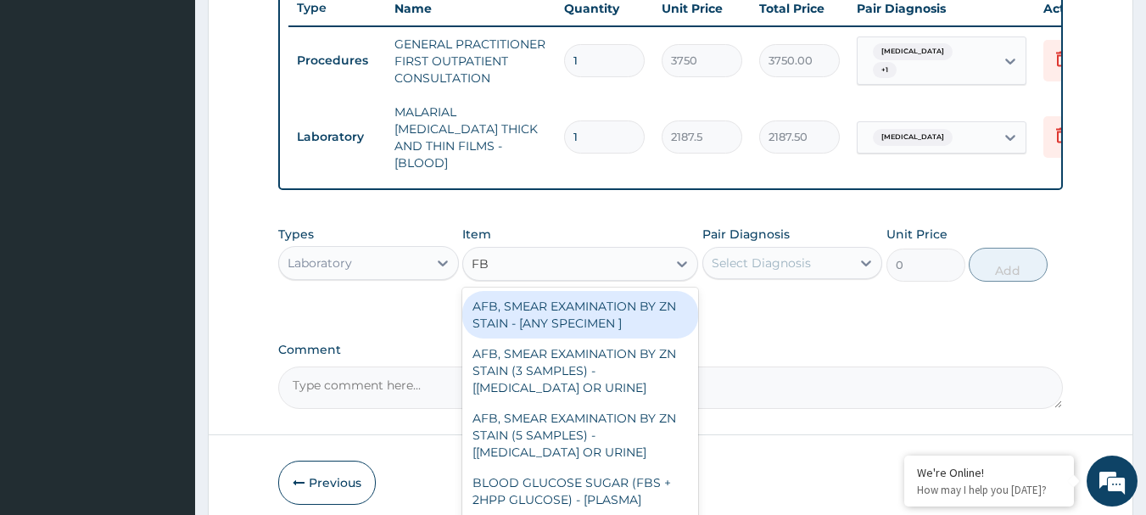
type input "FBC"
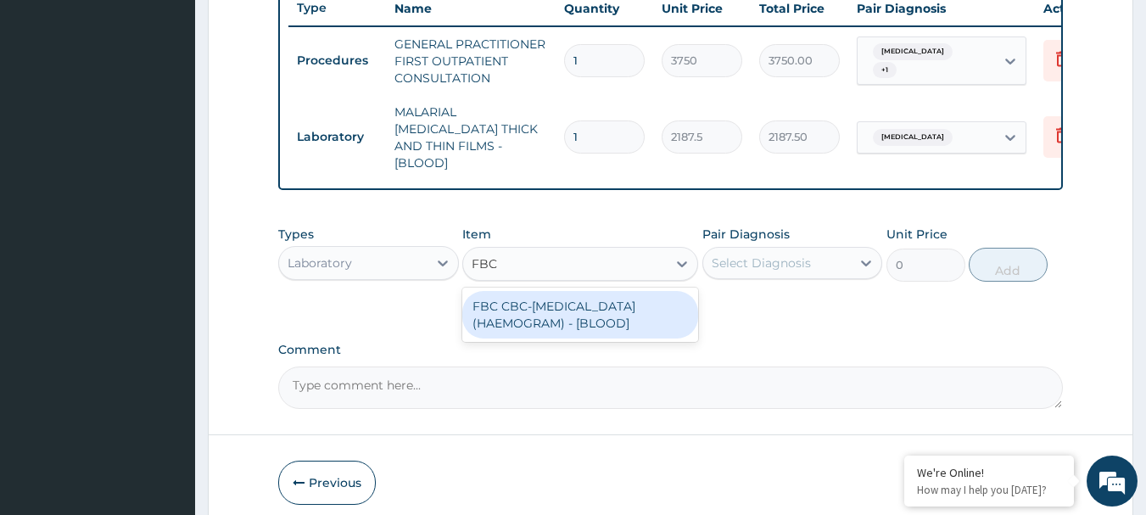
click at [556, 292] on div "FBC CBC-[MEDICAL_DATA] (HAEMOGRAM) - [BLOOD]" at bounding box center [580, 315] width 236 height 48
type input "5000"
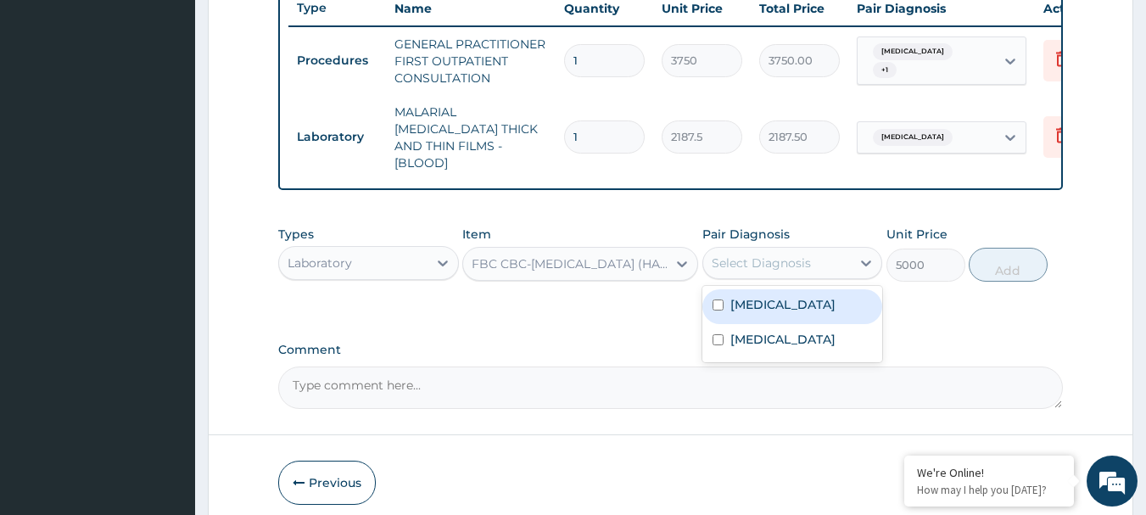
click at [761, 261] on div "Select Diagnosis" at bounding box center [761, 263] width 99 height 17
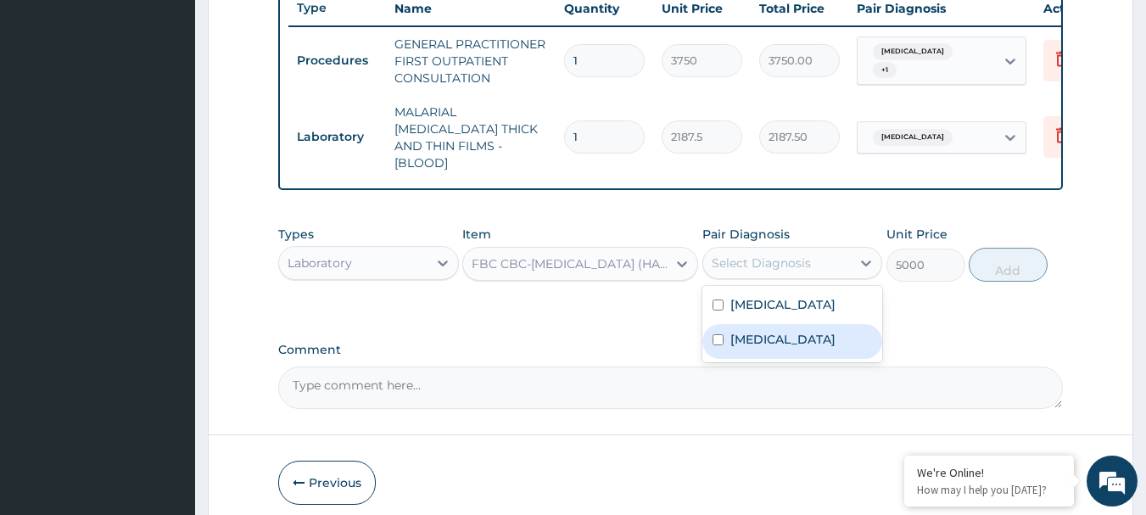
click at [770, 331] on div "[MEDICAL_DATA]" at bounding box center [793, 341] width 181 height 35
checkbox input "true"
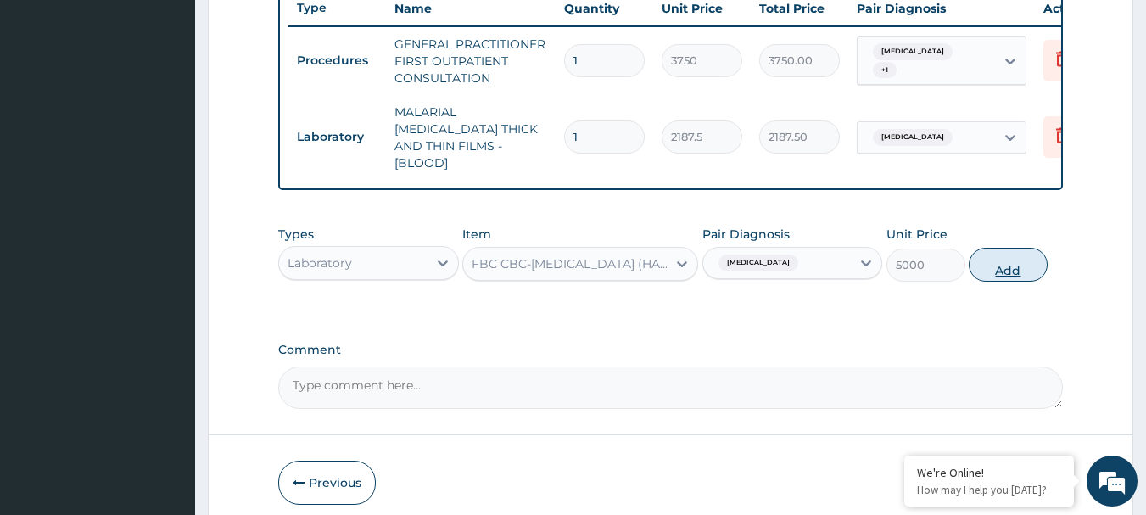
click at [1009, 256] on button "Add" at bounding box center [1008, 265] width 79 height 34
type input "0"
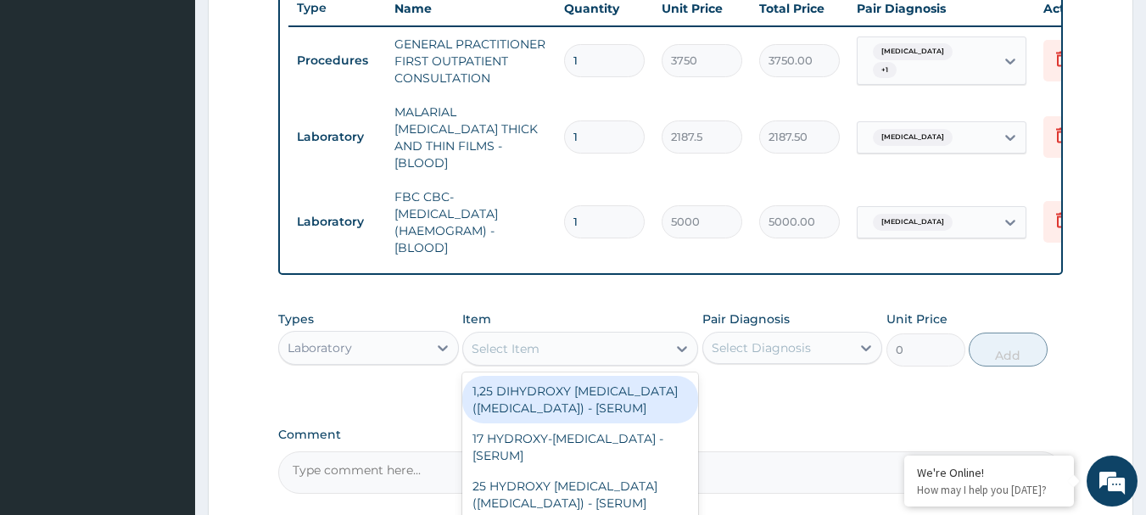
click at [493, 348] on div "Select Item" at bounding box center [506, 348] width 68 height 17
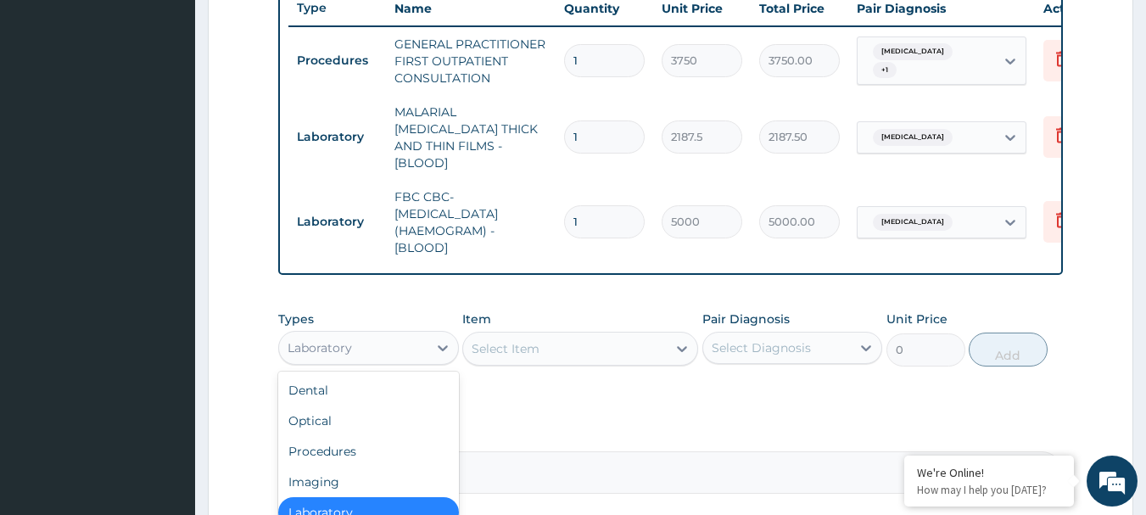
click at [408, 340] on div "Laboratory" at bounding box center [353, 347] width 148 height 27
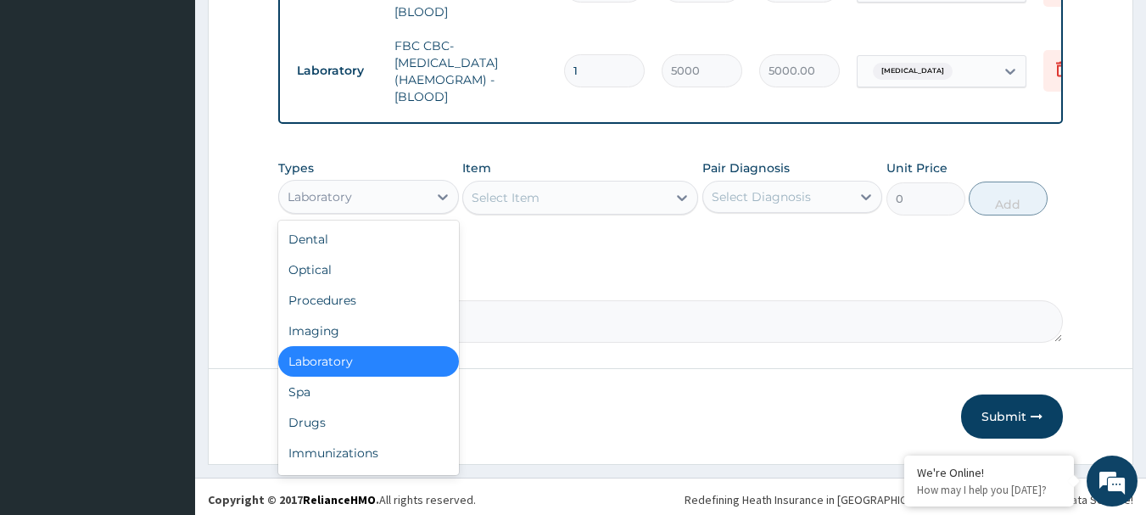
scroll to position [803, 0]
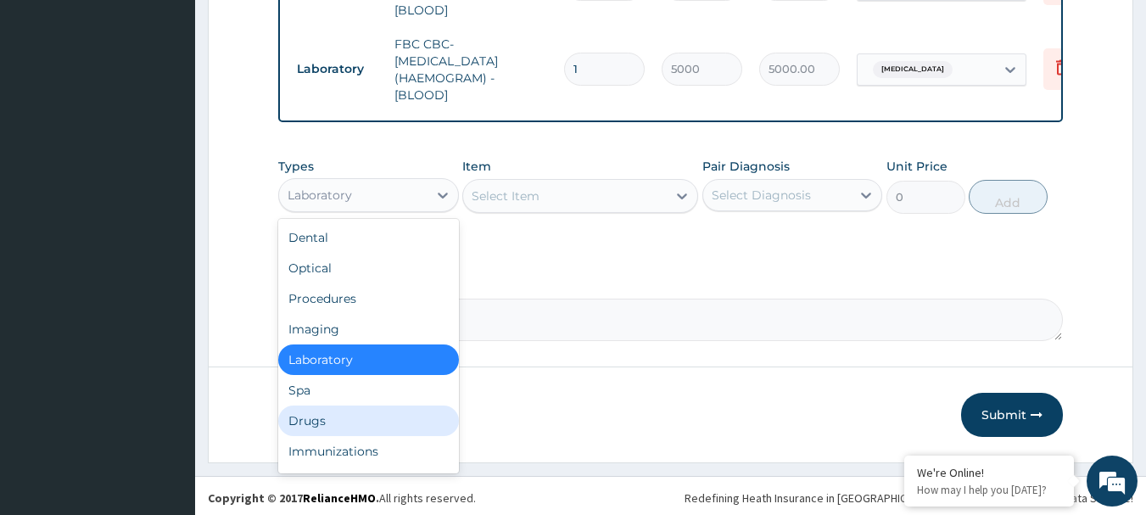
click at [352, 412] on div "Drugs" at bounding box center [368, 421] width 181 height 31
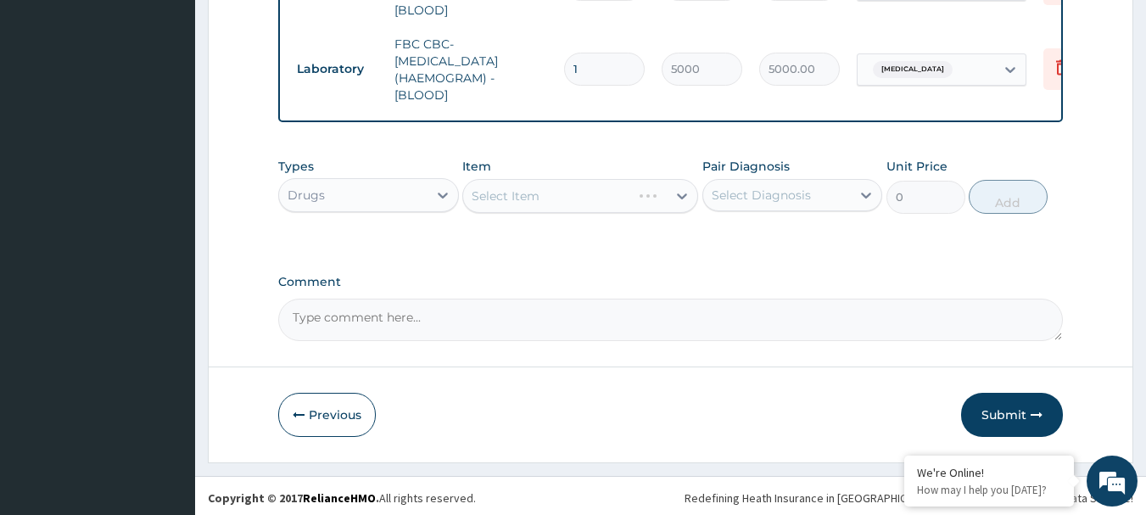
click at [580, 183] on div "Select Item" at bounding box center [580, 196] width 236 height 34
click at [580, 183] on div "Select Item" at bounding box center [565, 195] width 204 height 27
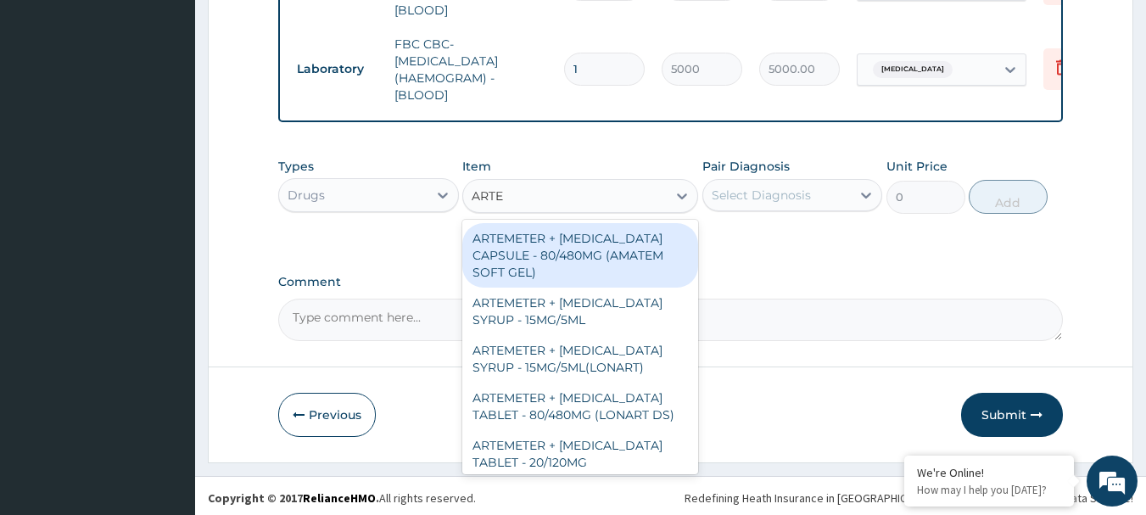
type input "ARTEM"
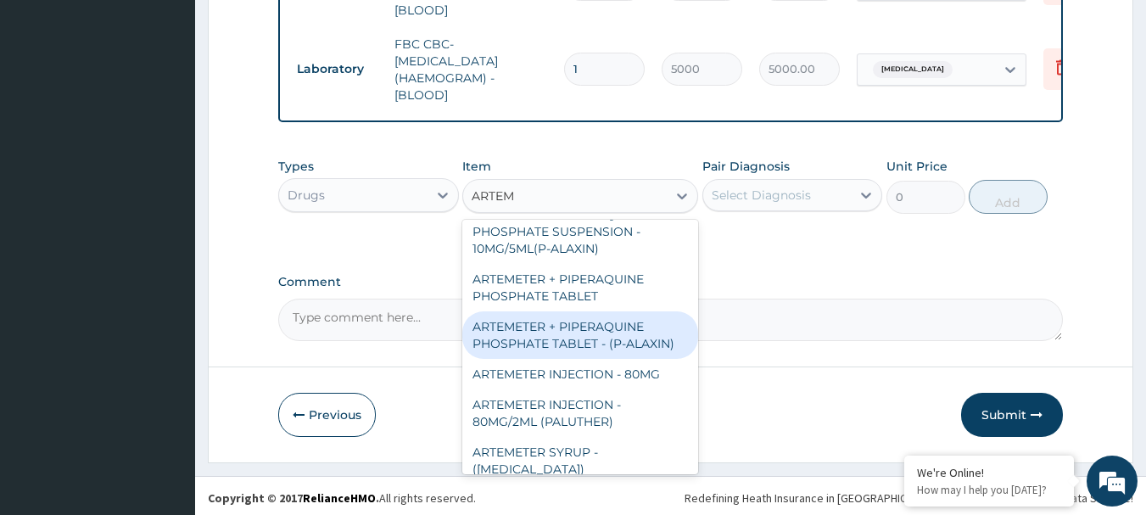
scroll to position [424, 0]
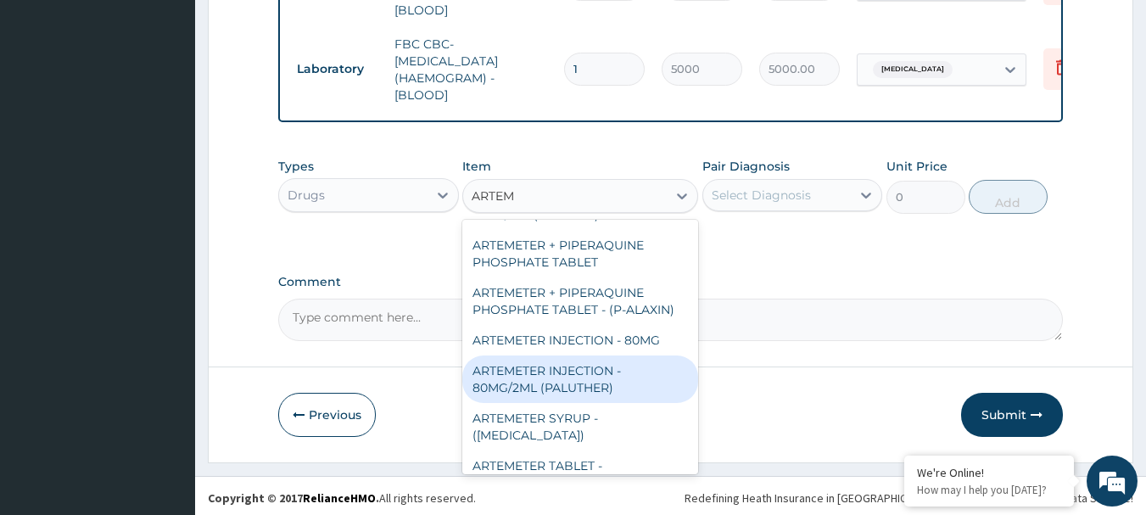
click at [566, 356] on div "ARTEMETER INJECTION - 80MG/2ML (PALUTHER)" at bounding box center [580, 380] width 236 height 48
type input "700"
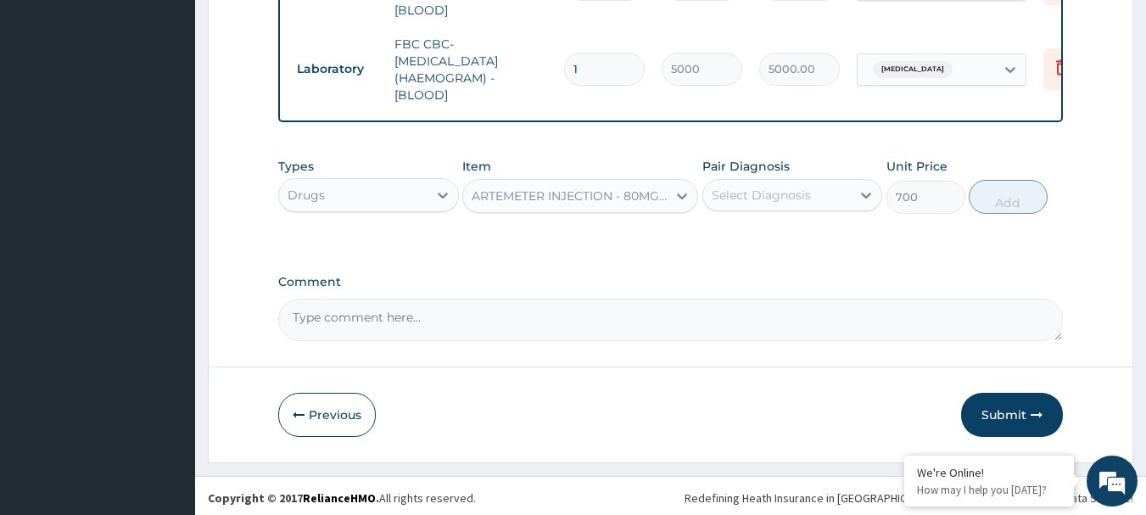
click at [754, 182] on div "Select Diagnosis" at bounding box center [777, 195] width 148 height 27
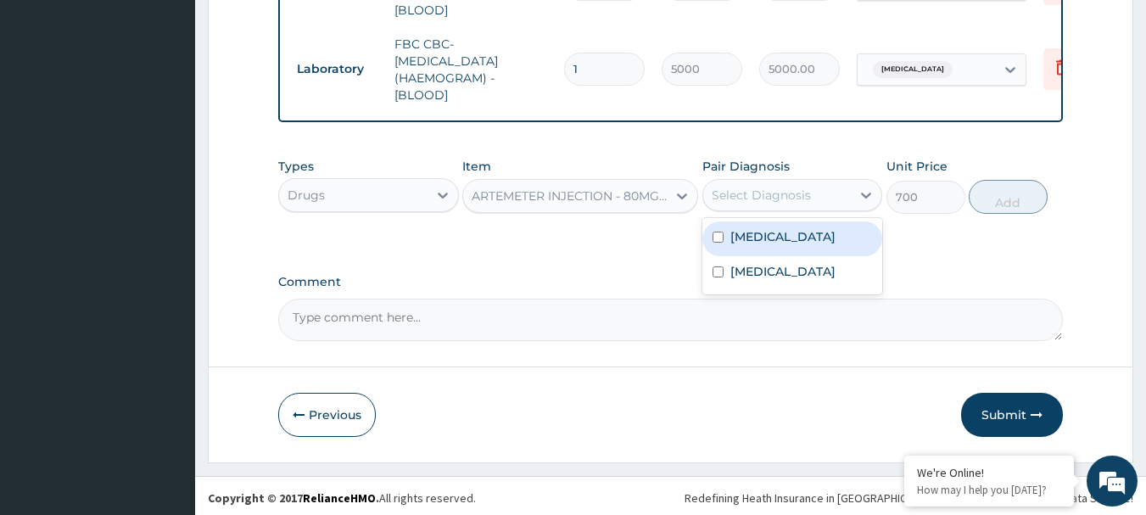
click at [754, 221] on div "Malaria" at bounding box center [793, 238] width 181 height 35
checkbox input "true"
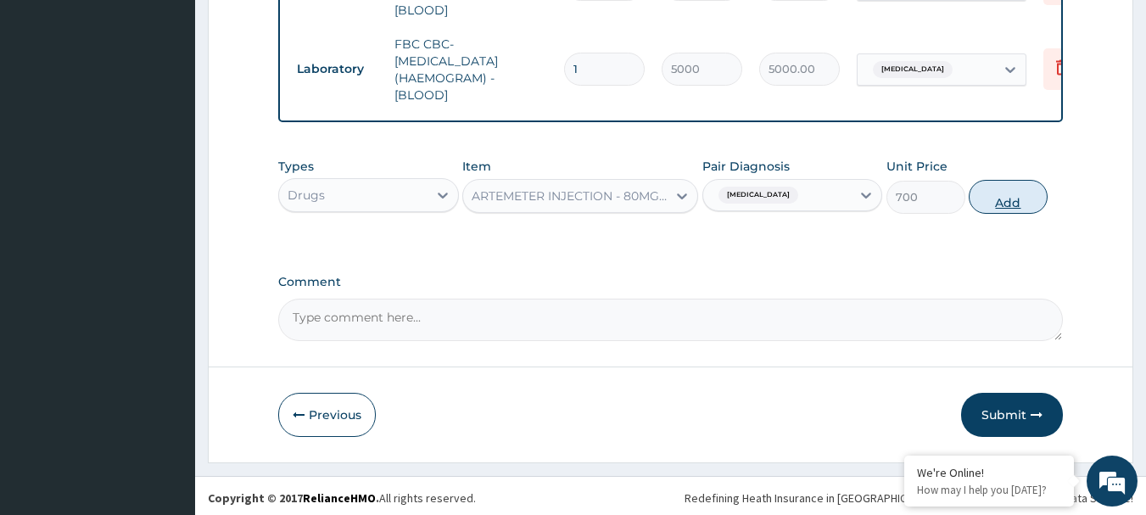
click at [993, 193] on button "Add" at bounding box center [1008, 197] width 79 height 34
type input "0"
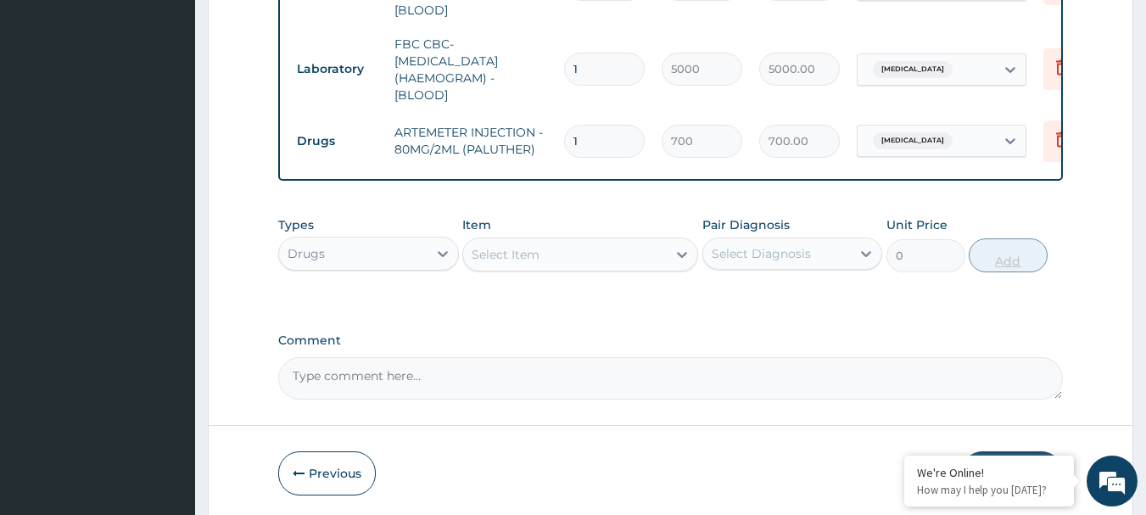
type input "0.00"
type input "21"
type input "14700.00"
type input "2"
type input "1400.00"
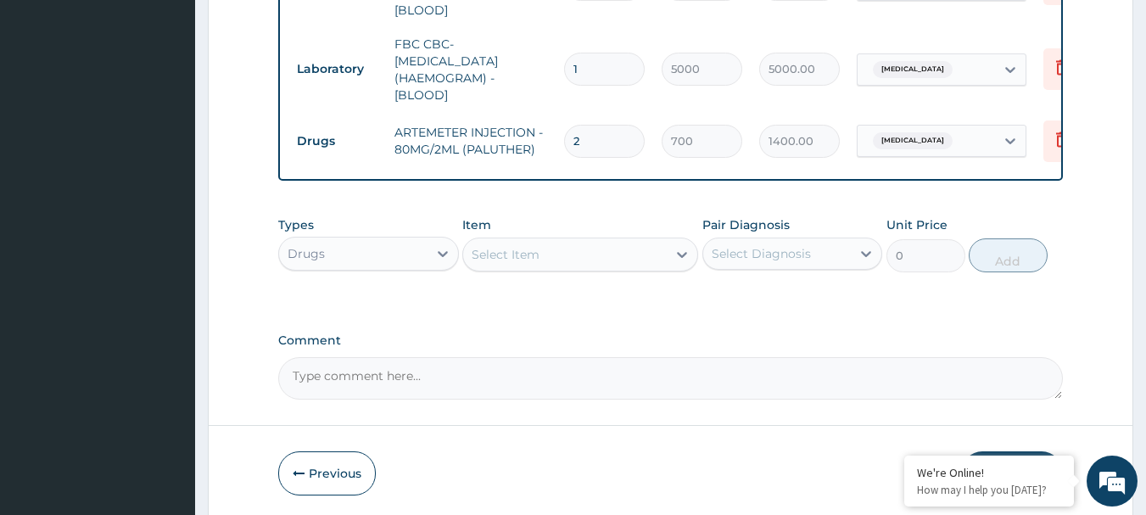
type input "2"
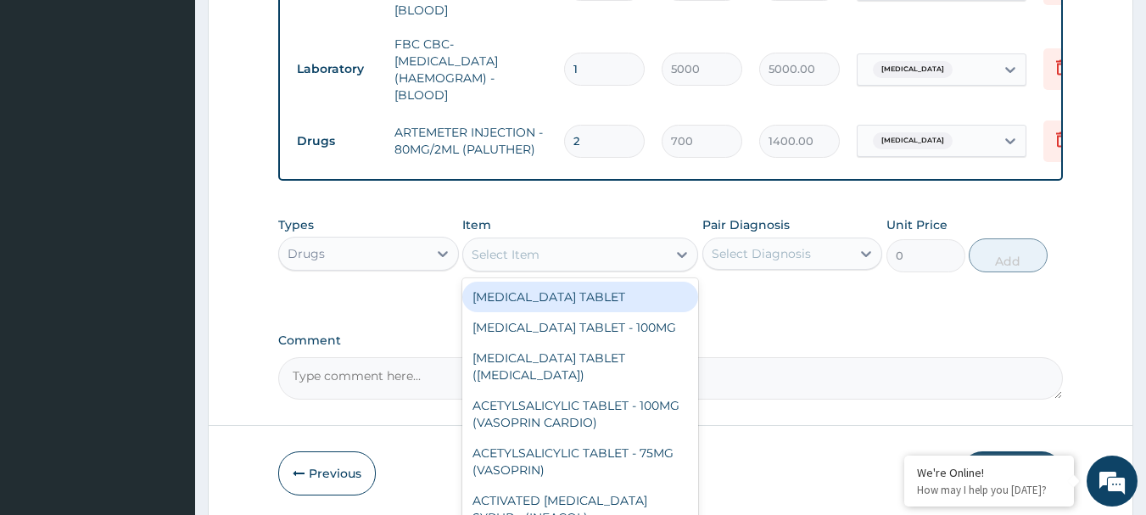
click at [600, 242] on div "Select Item" at bounding box center [565, 254] width 204 height 27
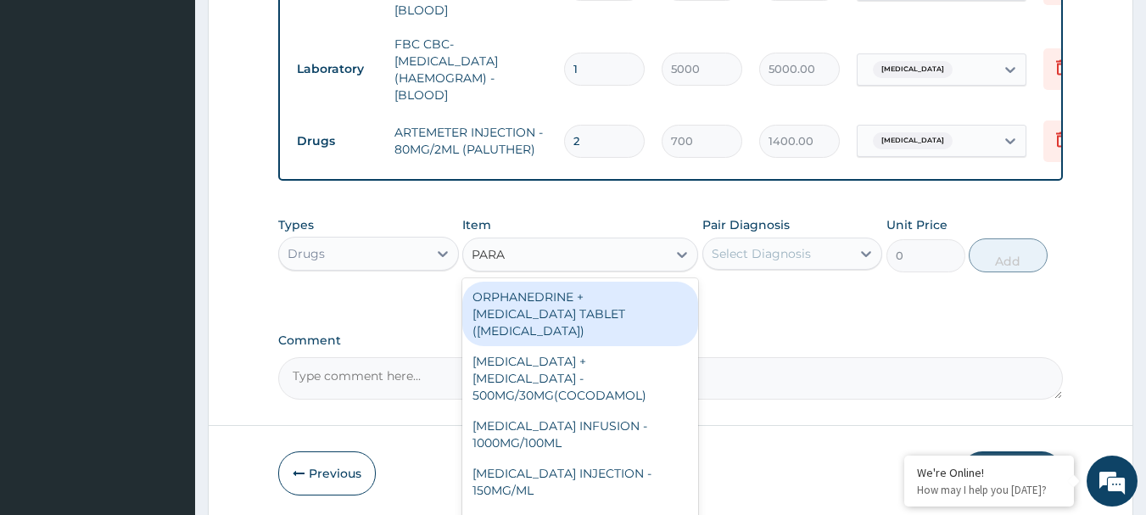
type input "PARAC"
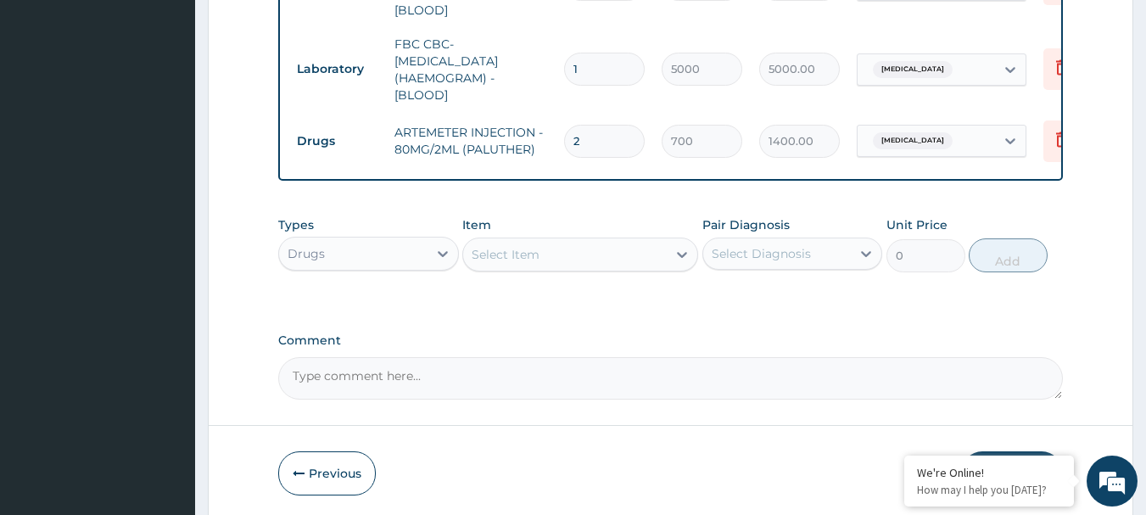
click at [600, 242] on div "Select Item" at bounding box center [565, 254] width 204 height 27
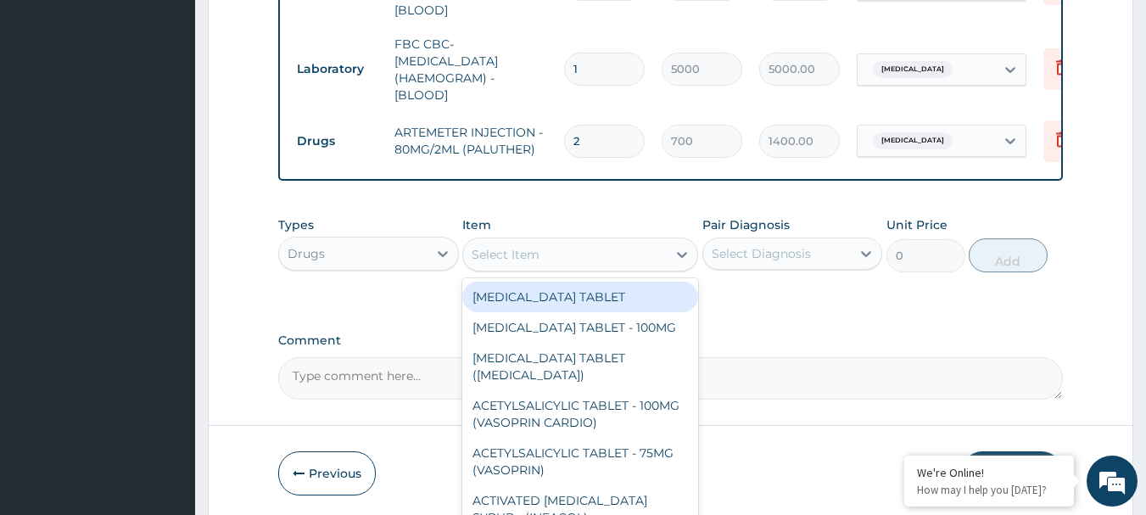
click at [597, 245] on div "Select Item" at bounding box center [565, 254] width 204 height 27
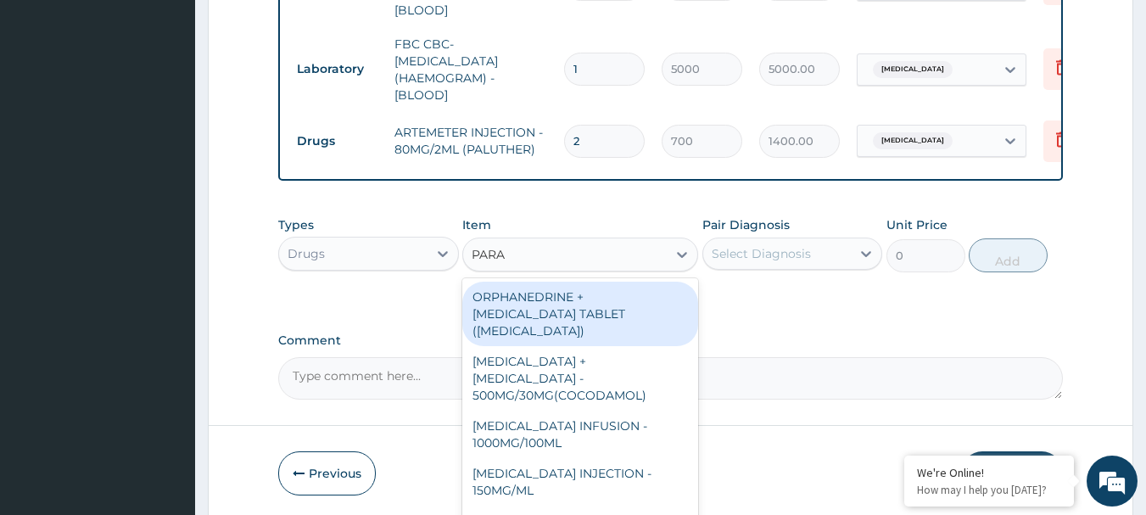
type input "PARAC"
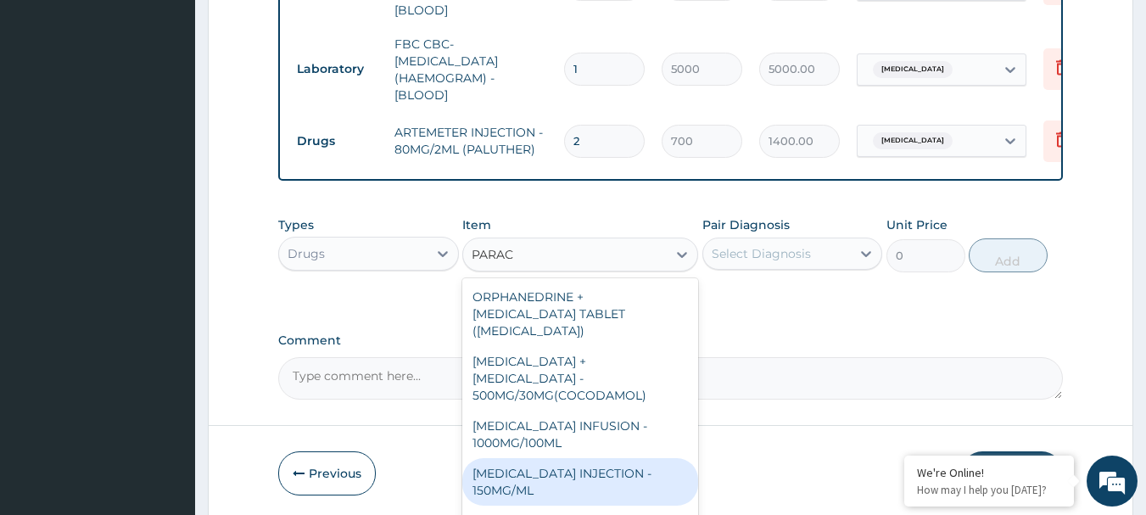
click at [576, 460] on div "PARACETAMOL INJECTION - 150MG/ML" at bounding box center [580, 482] width 236 height 48
type input "560"
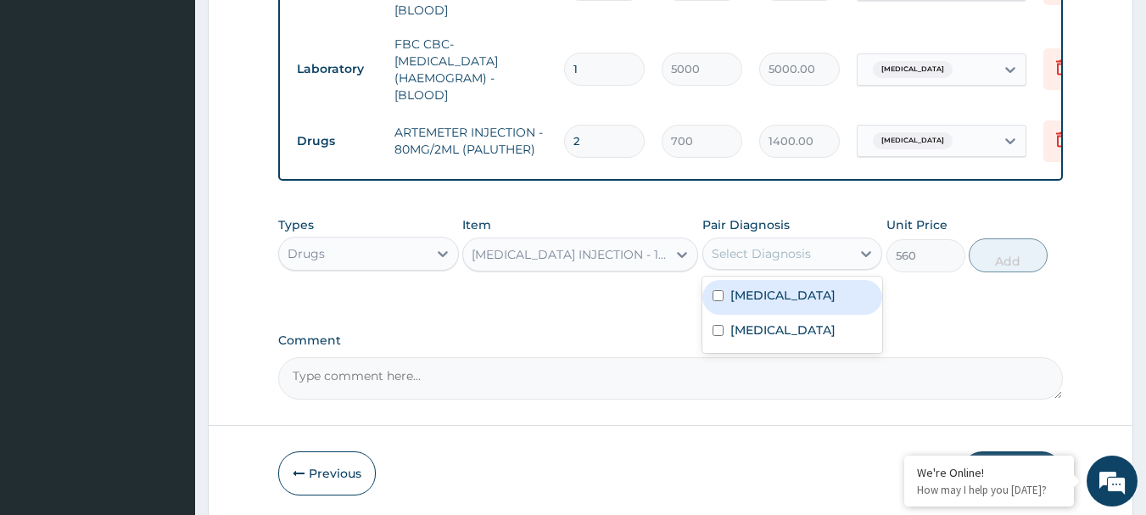
click at [826, 240] on div "Select Diagnosis" at bounding box center [777, 253] width 148 height 27
click at [801, 283] on div "Malaria" at bounding box center [793, 297] width 181 height 35
checkbox input "true"
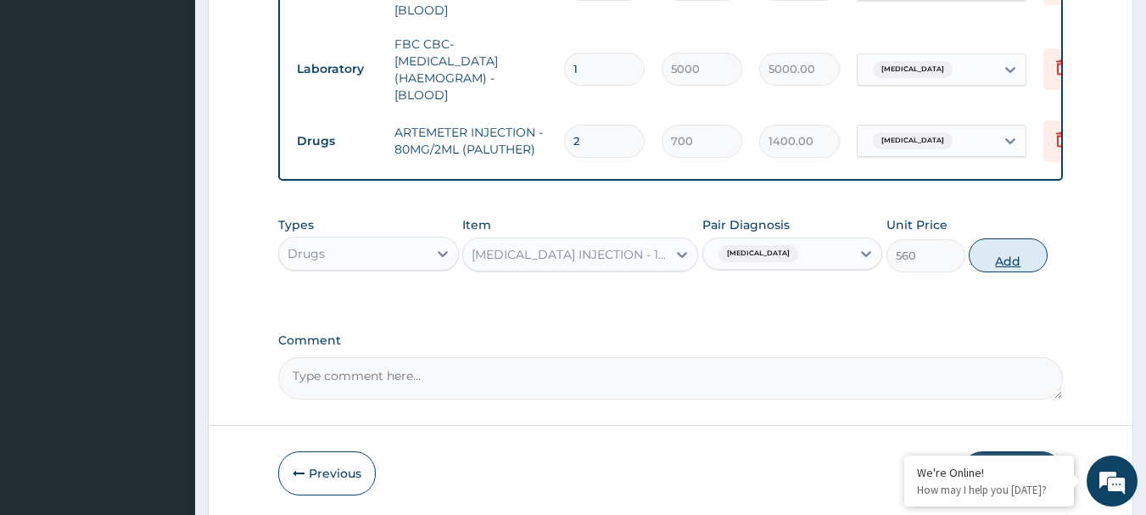
click at [1020, 242] on button "Add" at bounding box center [1008, 255] width 79 height 34
type input "0"
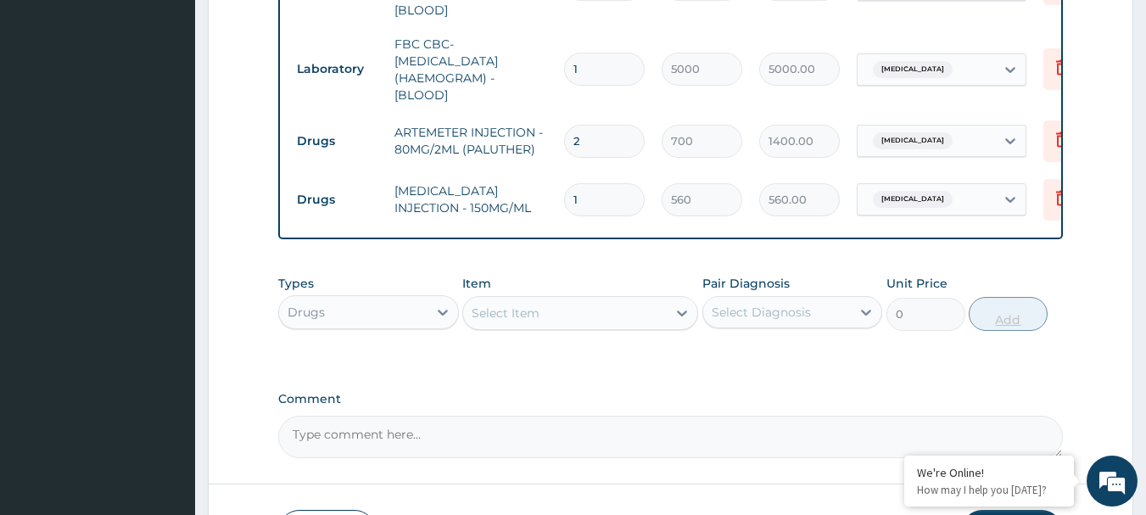
type input "0.00"
type input "4"
type input "2240.00"
type input "4"
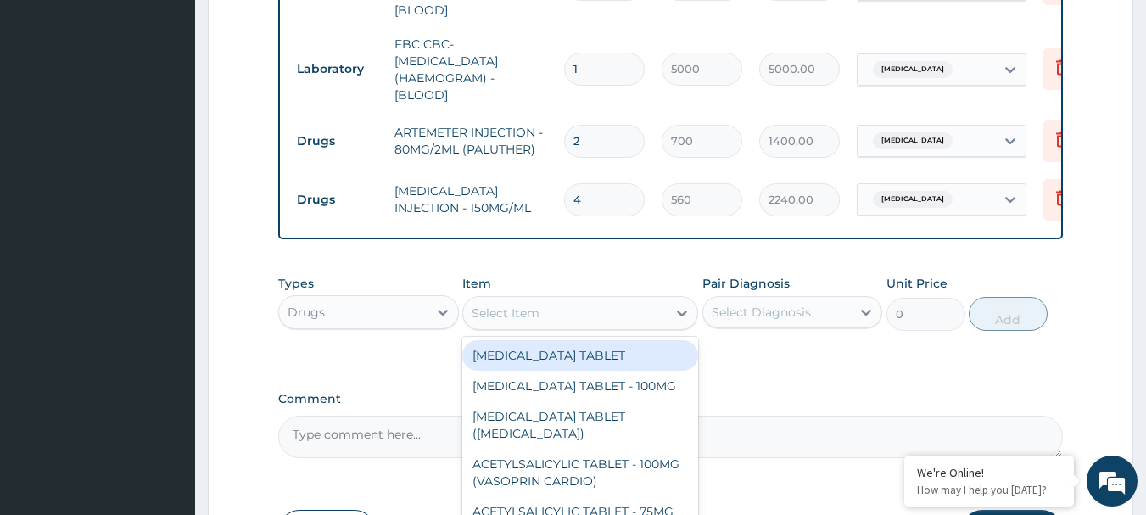
click at [591, 302] on div "Select Item" at bounding box center [565, 313] width 204 height 27
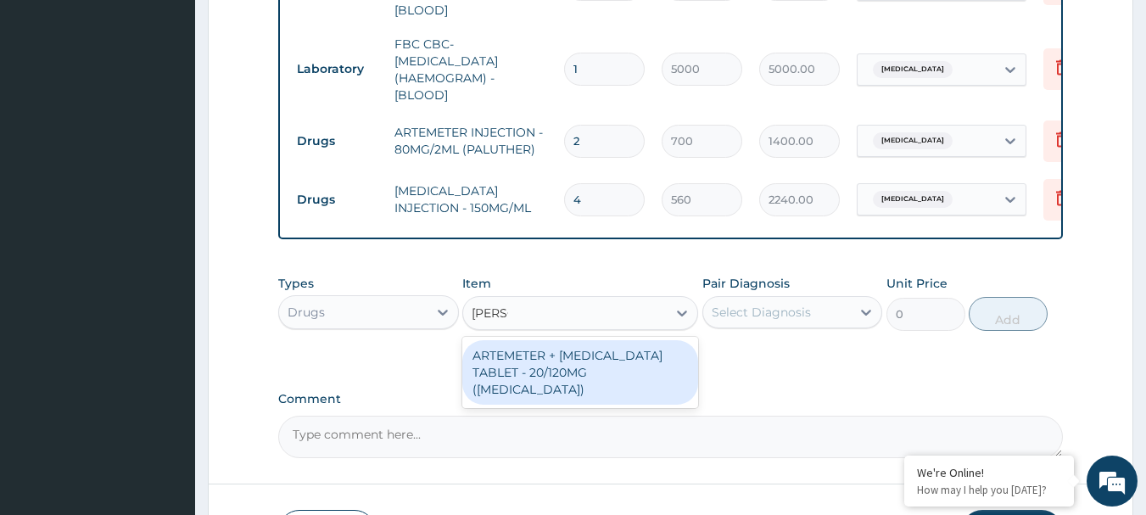
type input "COART"
click at [601, 350] on div "ARTEMETER + LUMEFANTRINE TABLET - 20/120MG (COARTEM)" at bounding box center [580, 372] width 236 height 64
type input "210"
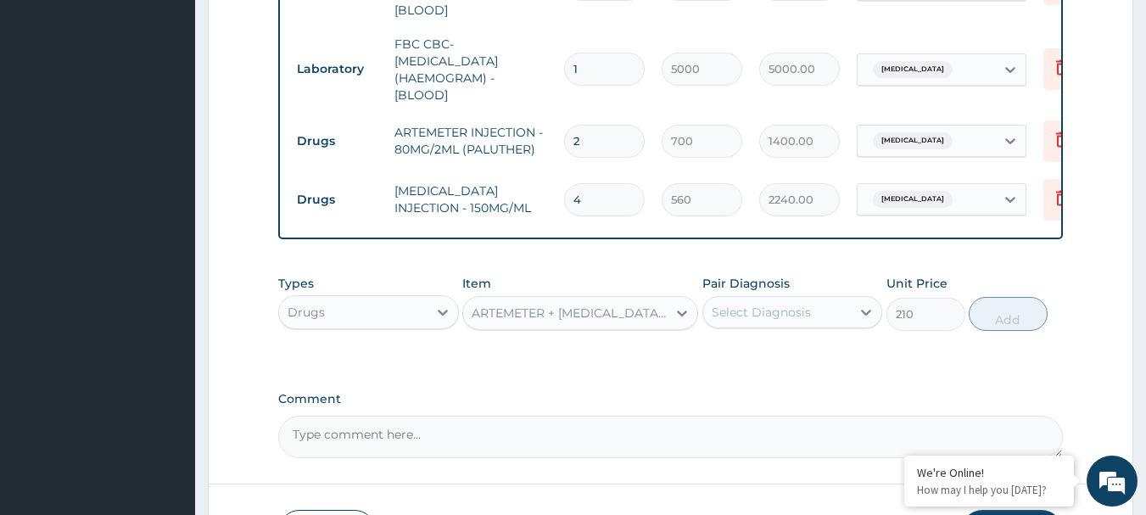
click at [759, 318] on div "Select Diagnosis" at bounding box center [777, 312] width 148 height 27
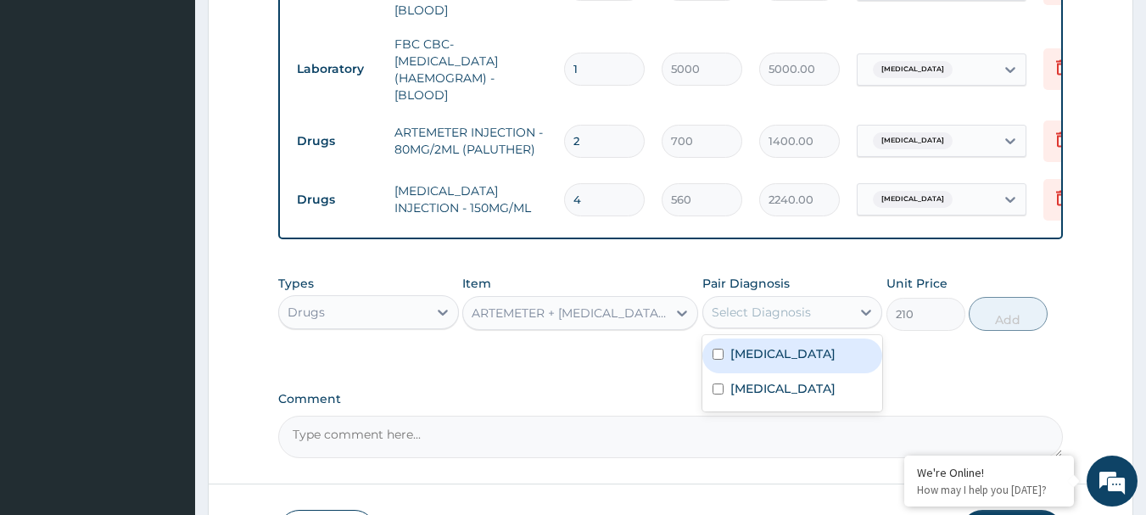
click at [764, 345] on label "Malaria" at bounding box center [783, 353] width 105 height 17
checkbox input "true"
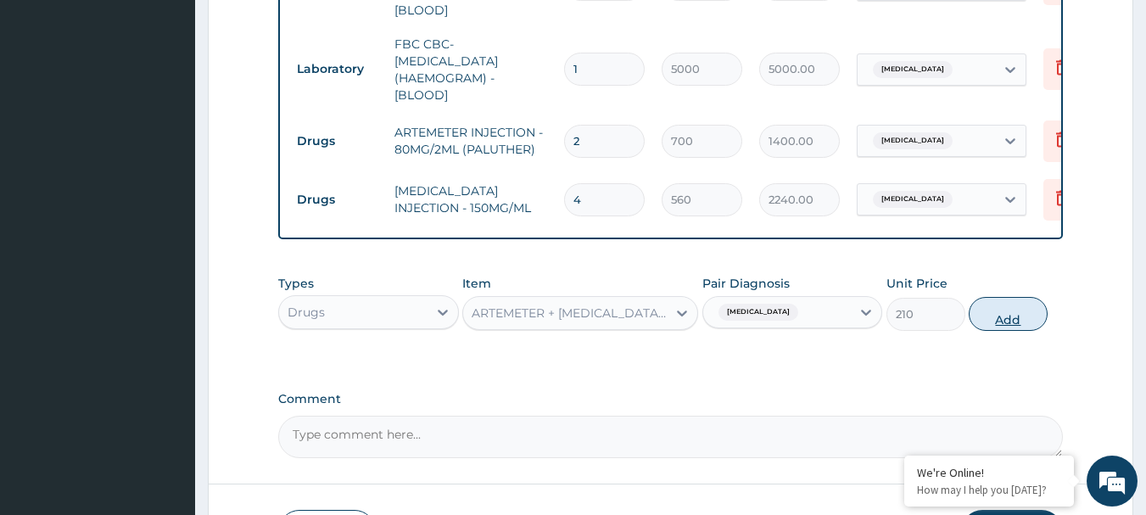
click at [989, 306] on button "Add" at bounding box center [1008, 314] width 79 height 34
type input "0"
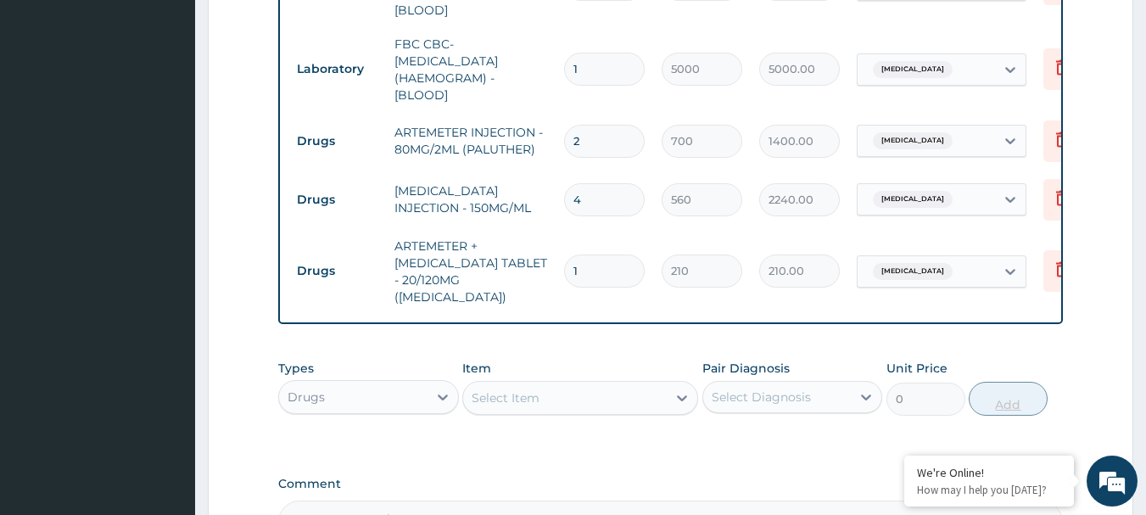
type input "0.00"
type input "2"
type input "420.00"
type input "24"
type input "5040.00"
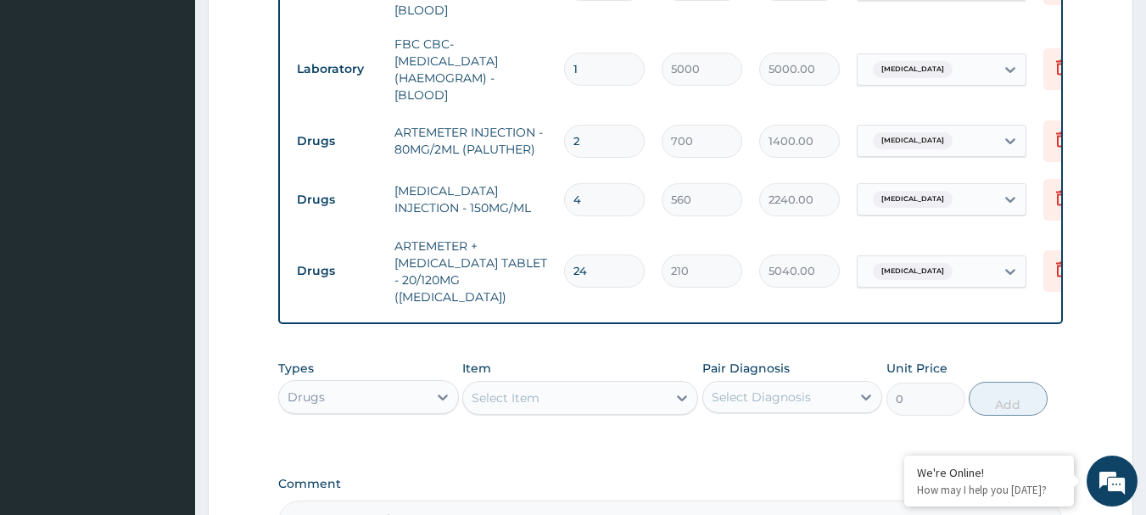
type input "24"
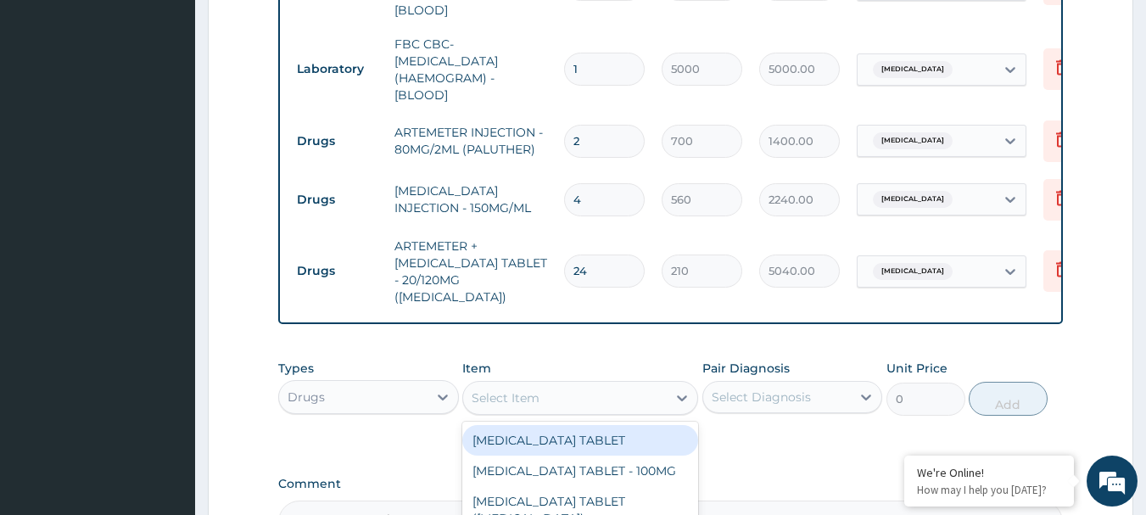
click at [567, 384] on div "Select Item" at bounding box center [565, 397] width 204 height 27
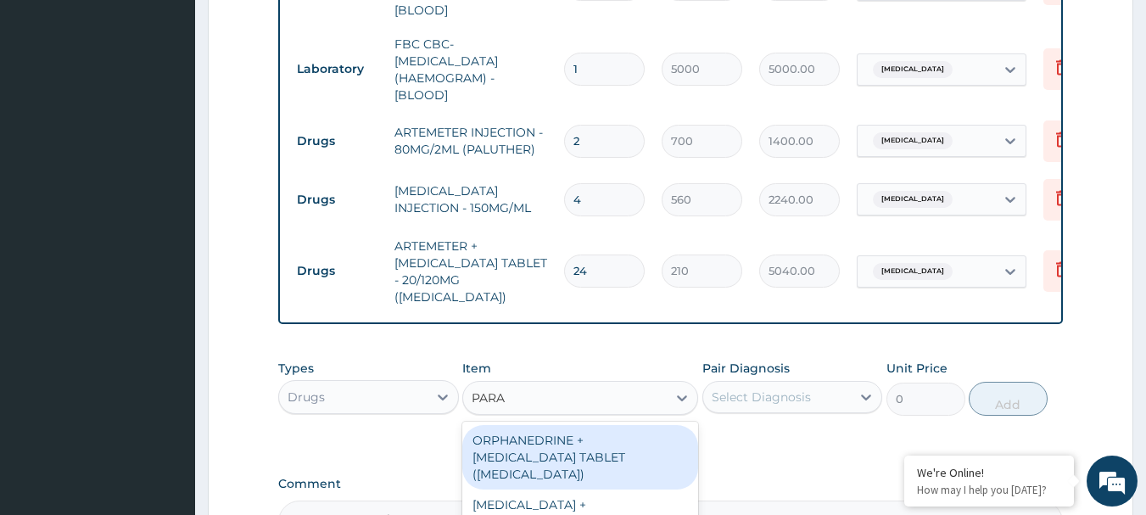
type input "PARAC"
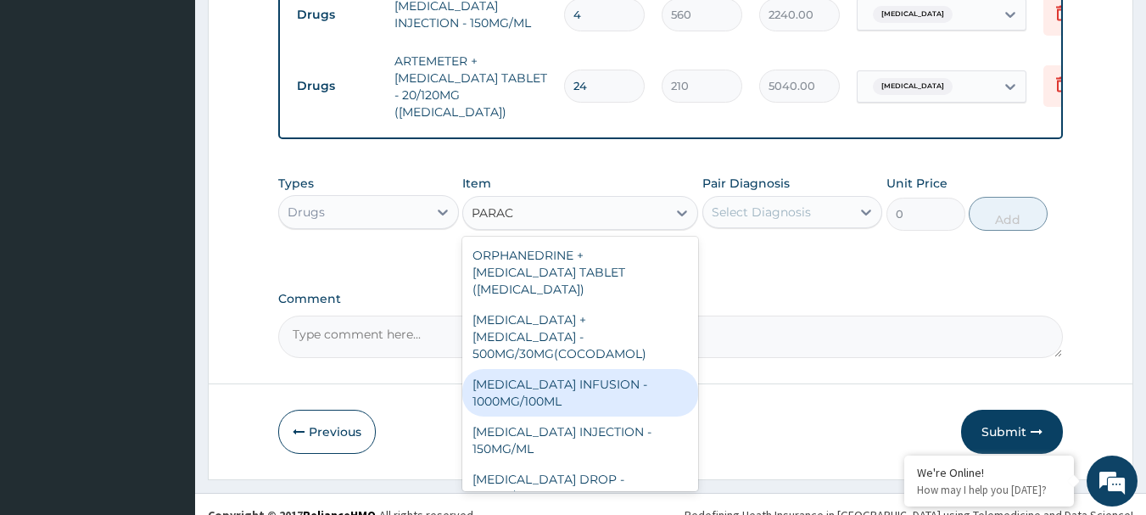
scroll to position [180, 0]
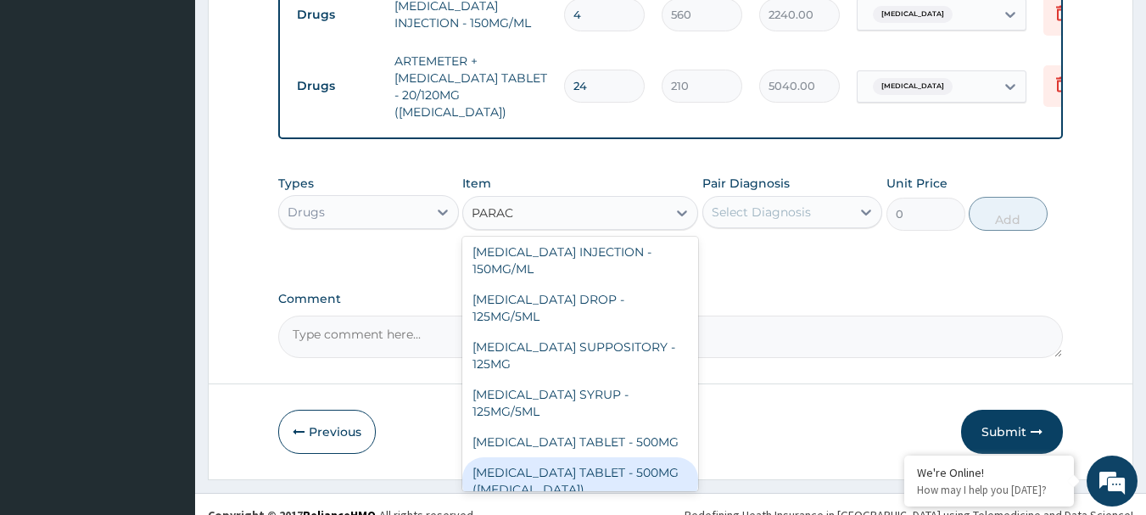
click at [625, 457] on div "PARACETAMOL TABLET - 500MG (PANADOL)" at bounding box center [580, 481] width 236 height 48
type input "42"
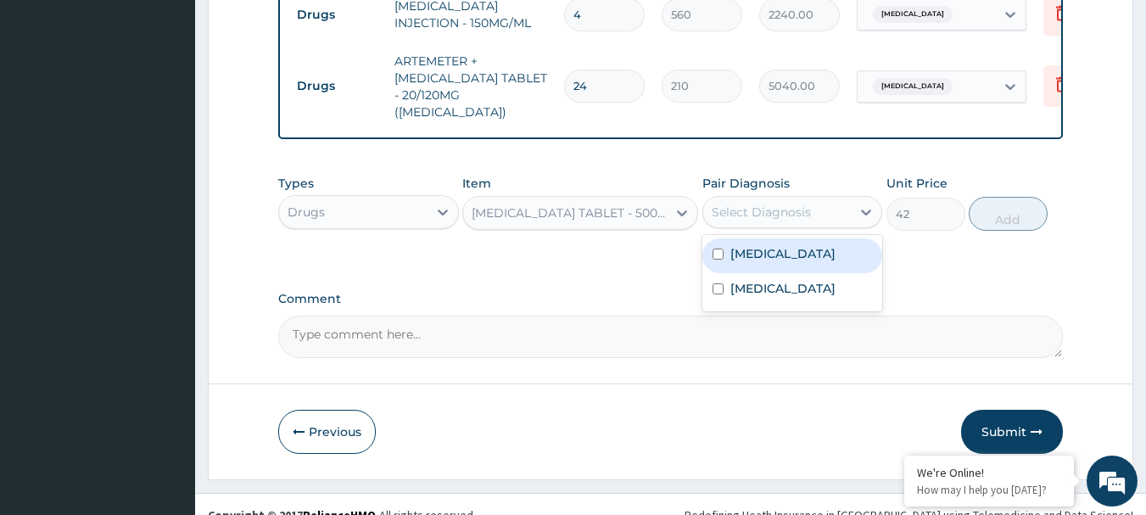
click at [796, 204] on div "Select Diagnosis" at bounding box center [761, 212] width 99 height 17
click at [779, 238] on div "Malaria" at bounding box center [793, 255] width 181 height 35
checkbox input "true"
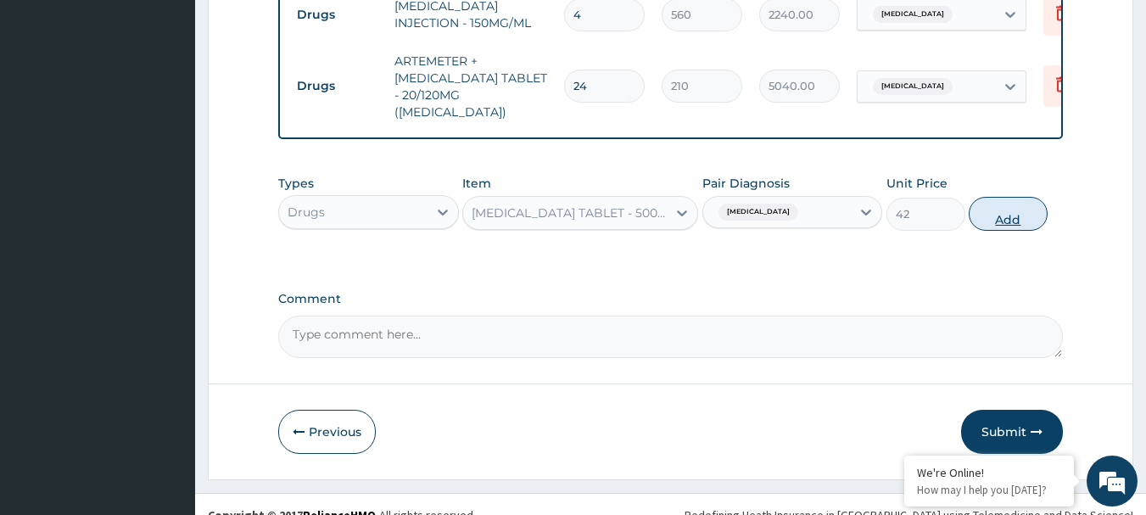
click at [1011, 197] on button "Add" at bounding box center [1008, 214] width 79 height 34
type input "0"
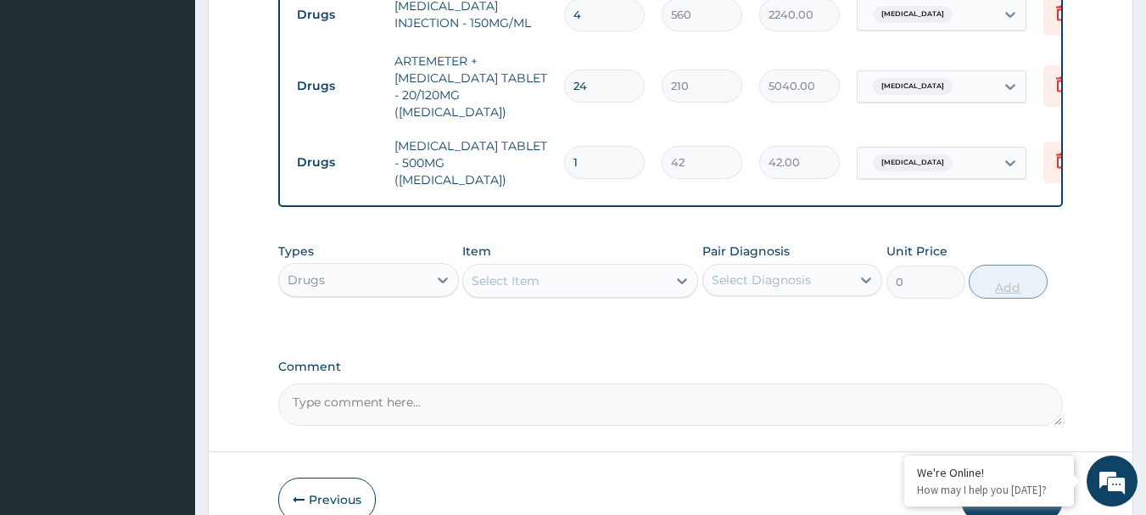
type input "18"
type input "756.00"
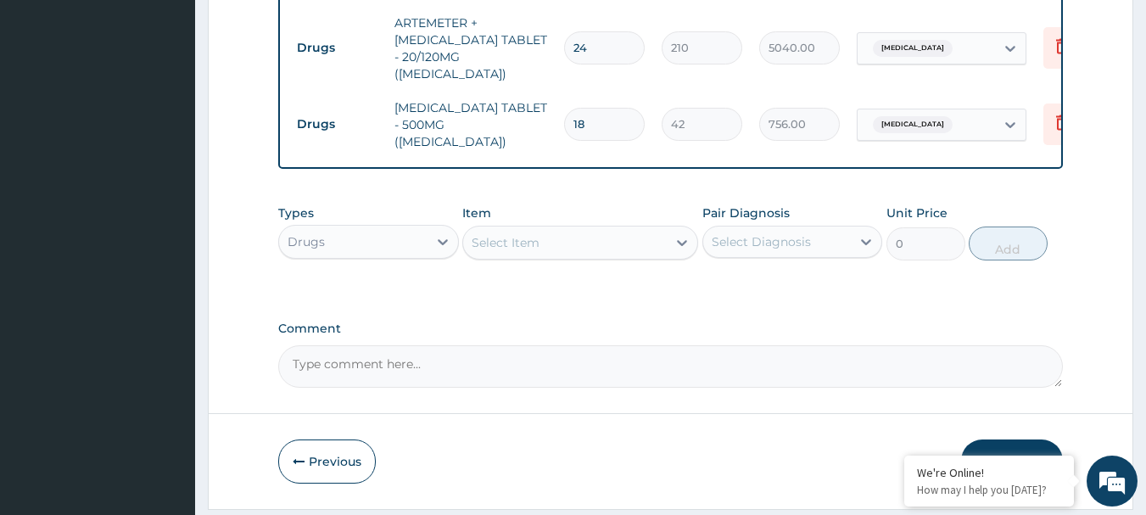
scroll to position [1046, 0]
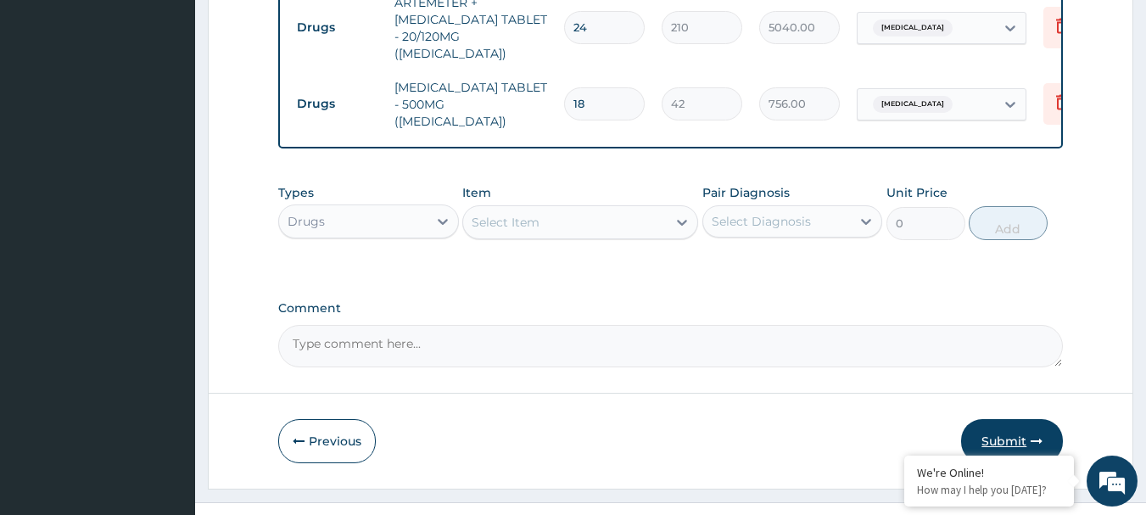
type input "18"
click at [988, 419] on button "Submit" at bounding box center [1012, 441] width 102 height 44
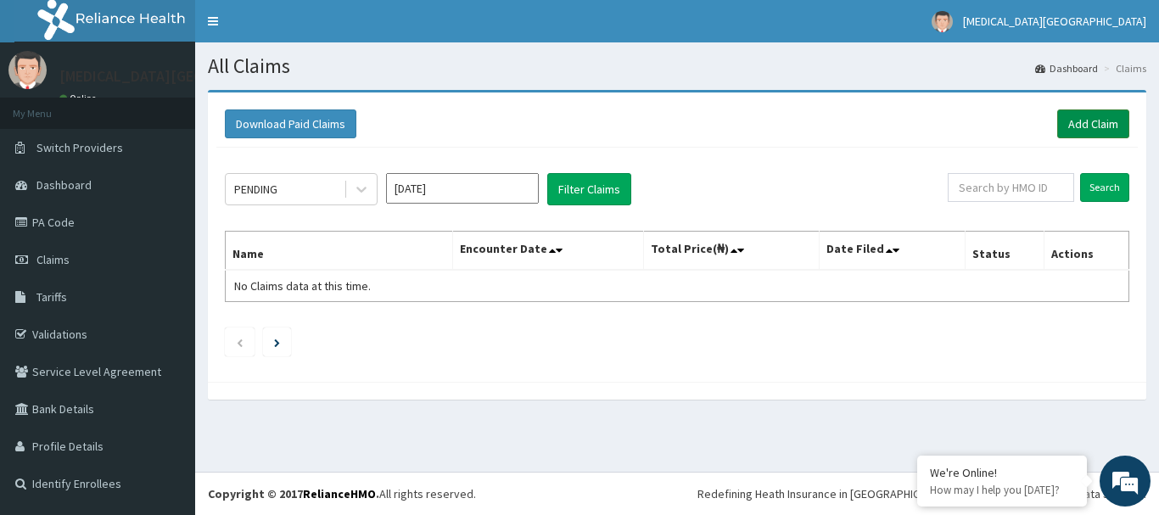
click at [1067, 134] on link "Add Claim" at bounding box center [1093, 123] width 72 height 29
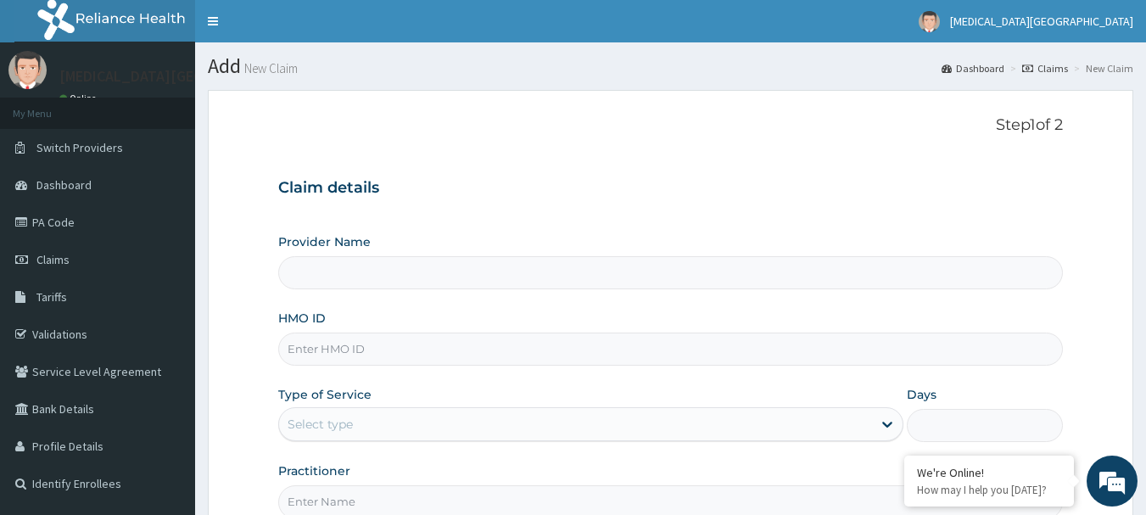
click at [612, 360] on input "HMO ID" at bounding box center [671, 349] width 786 height 33
type input "[MEDICAL_DATA][GEOGRAPHIC_DATA]"
type input "PFM/10219/B"
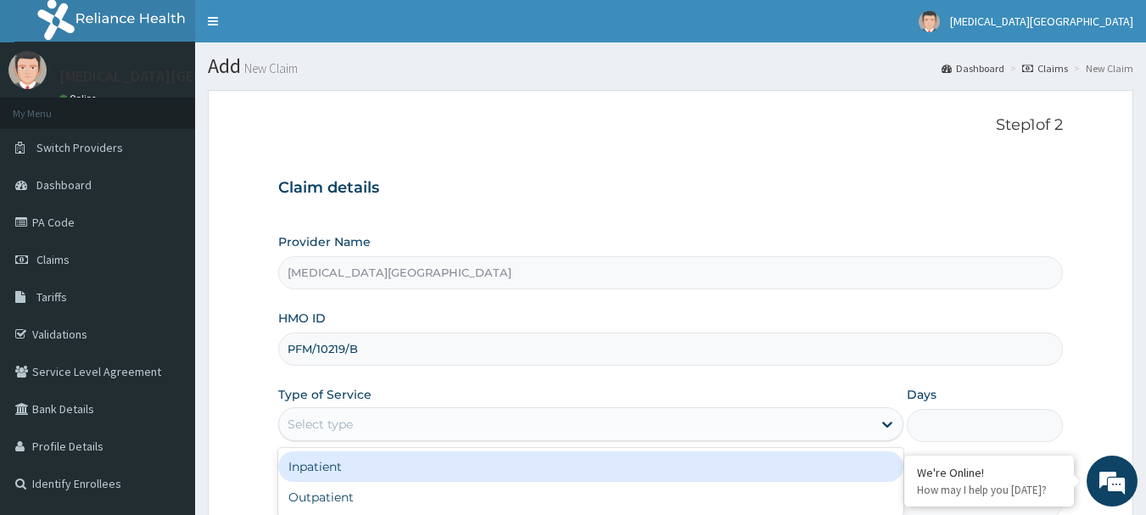
click at [424, 422] on div "Select type" at bounding box center [575, 424] width 593 height 27
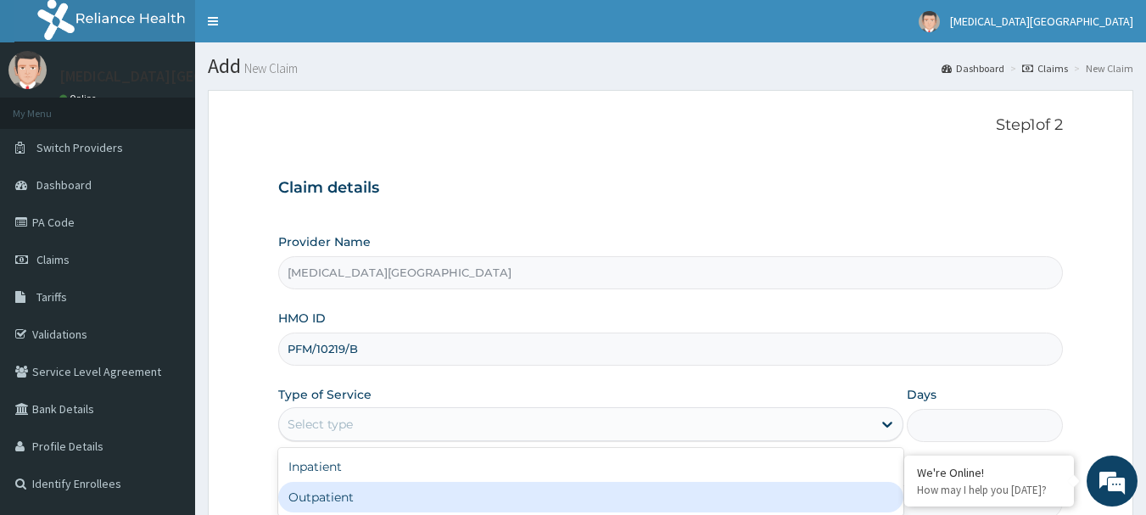
click at [391, 489] on div "Outpatient" at bounding box center [590, 497] width 625 height 31
type input "1"
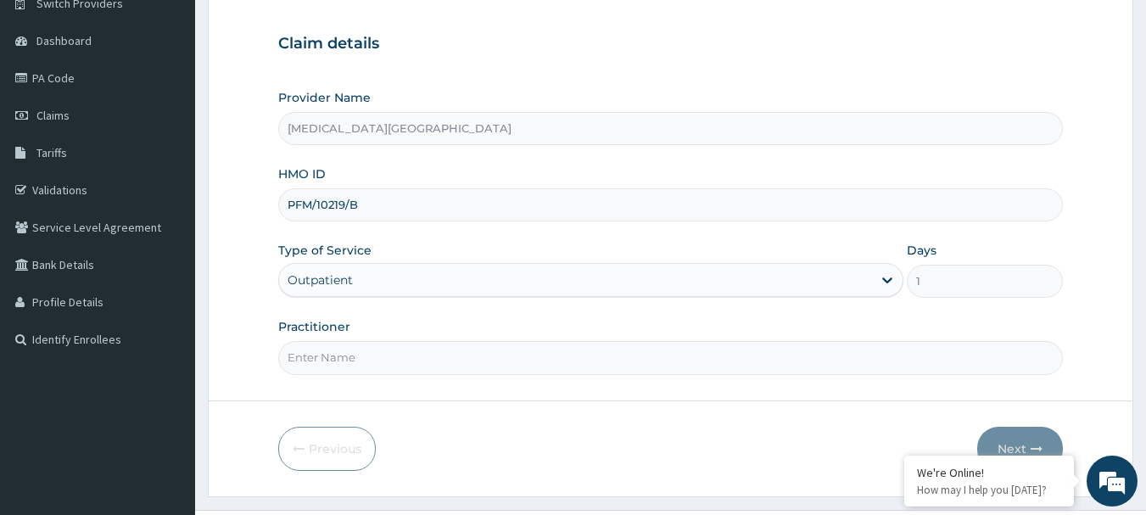
scroll to position [170, 0]
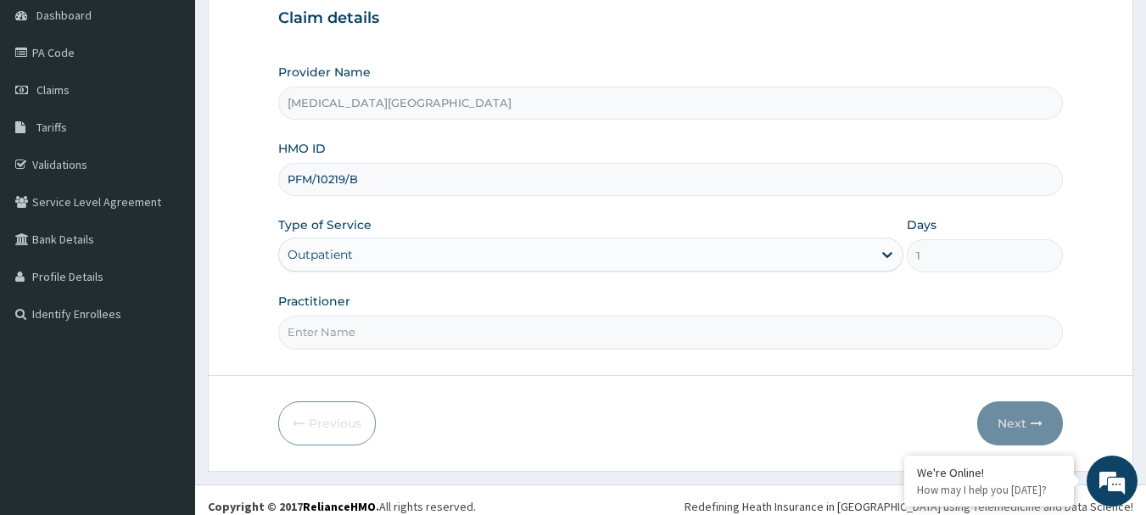
click at [384, 336] on input "Practitioner" at bounding box center [671, 332] width 786 height 33
type input "DR. LEWIS"
click at [1018, 414] on button "Next" at bounding box center [1020, 423] width 86 height 44
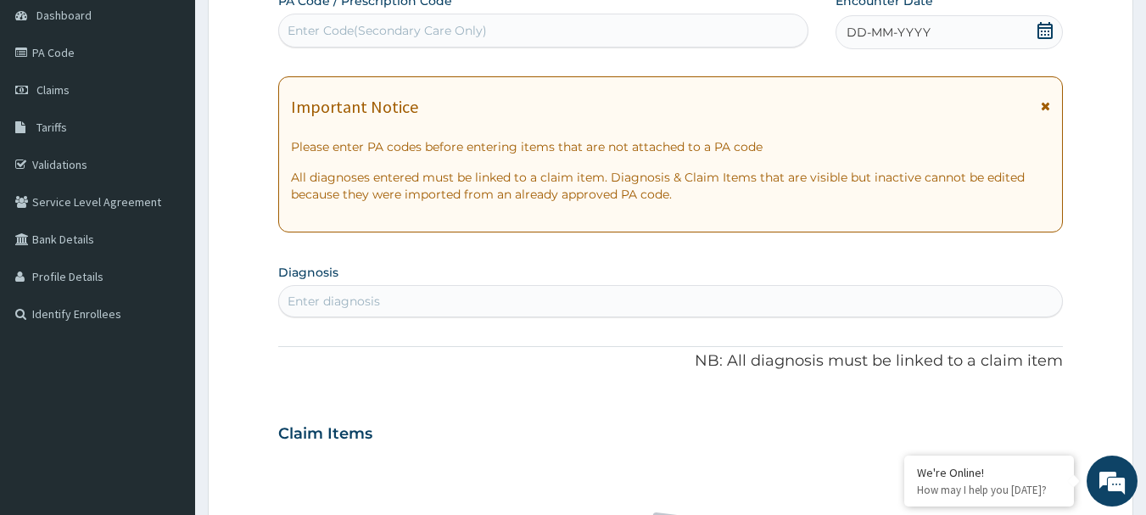
drag, startPoint x: 1012, startPoint y: 52, endPoint x: 1045, endPoint y: 39, distance: 34.7
click at [1045, 39] on div "PA Code / Prescription Code Enter Code(Secondary Care Only) Encounter Date DD-M…" at bounding box center [671, 431] width 786 height 878
click at [1045, 39] on span at bounding box center [1045, 32] width 17 height 21
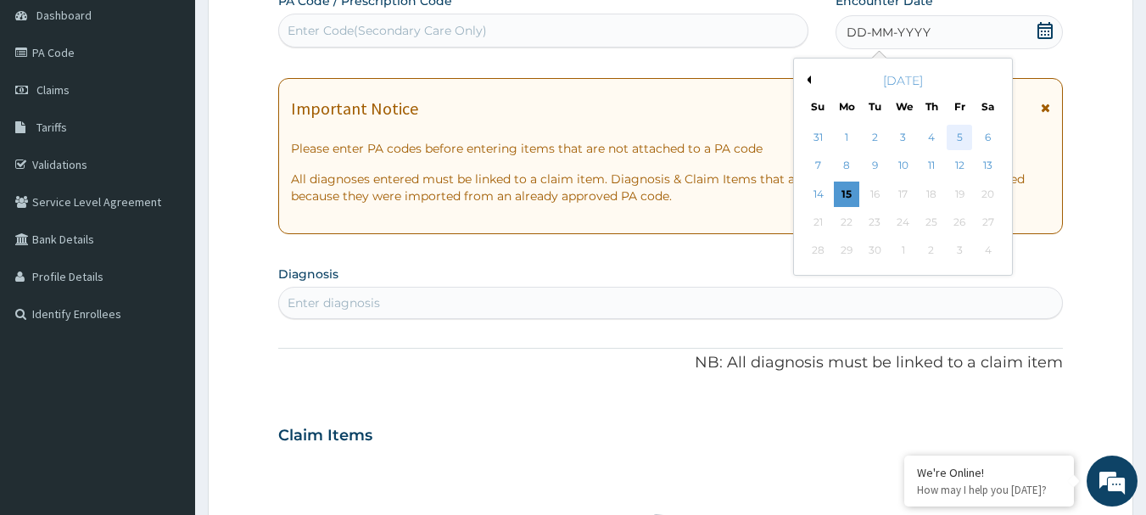
click at [959, 137] on div "5" at bounding box center [959, 137] width 25 height 25
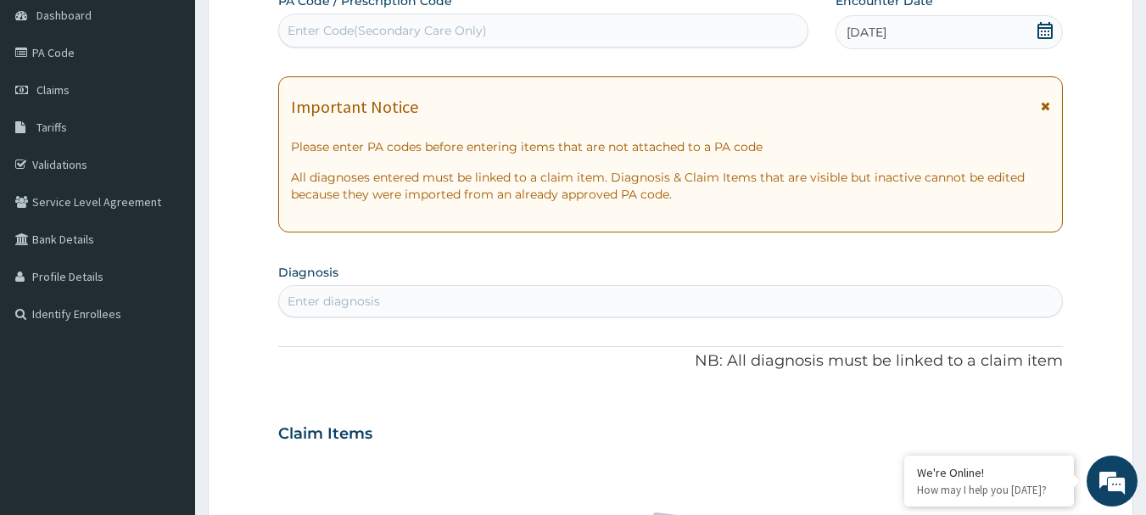
click at [500, 288] on div "Enter diagnosis" at bounding box center [671, 301] width 784 height 27
click at [498, 291] on div "Enter diagnosis" at bounding box center [671, 301] width 784 height 27
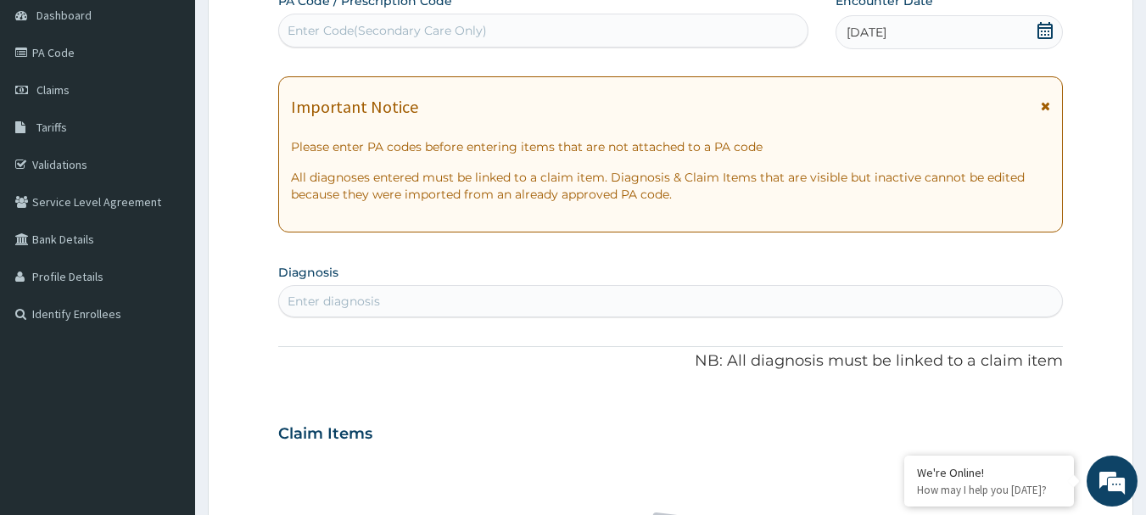
drag, startPoint x: 498, startPoint y: 291, endPoint x: 390, endPoint y: 316, distance: 110.5
click at [390, 316] on div "Enter diagnosis" at bounding box center [671, 301] width 786 height 32
click at [391, 305] on div "Enter diagnosis" at bounding box center [671, 301] width 784 height 27
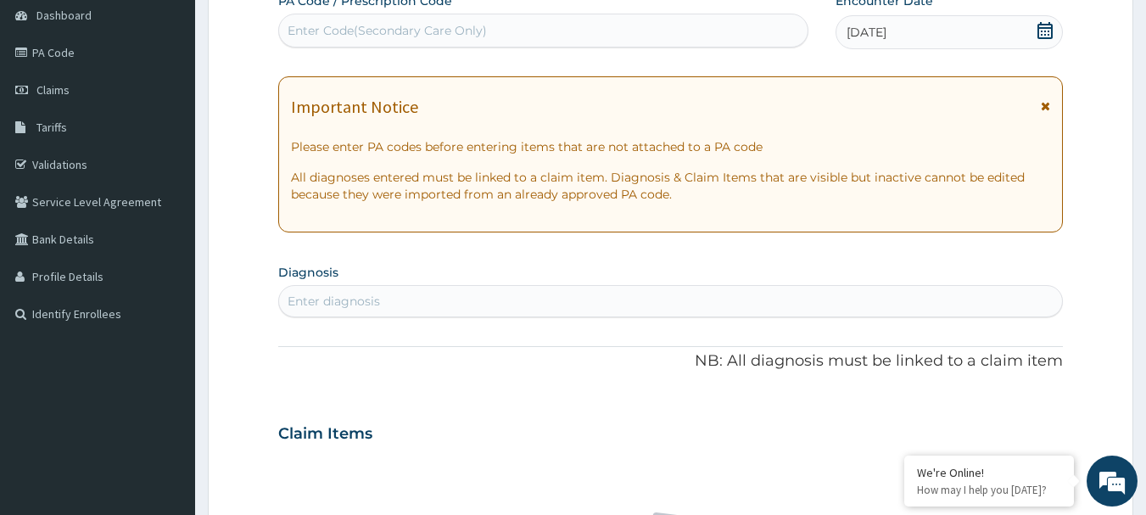
click at [391, 305] on div "Enter diagnosis" at bounding box center [671, 301] width 784 height 27
click at [386, 294] on div "Enter diagnosis" at bounding box center [671, 301] width 784 height 27
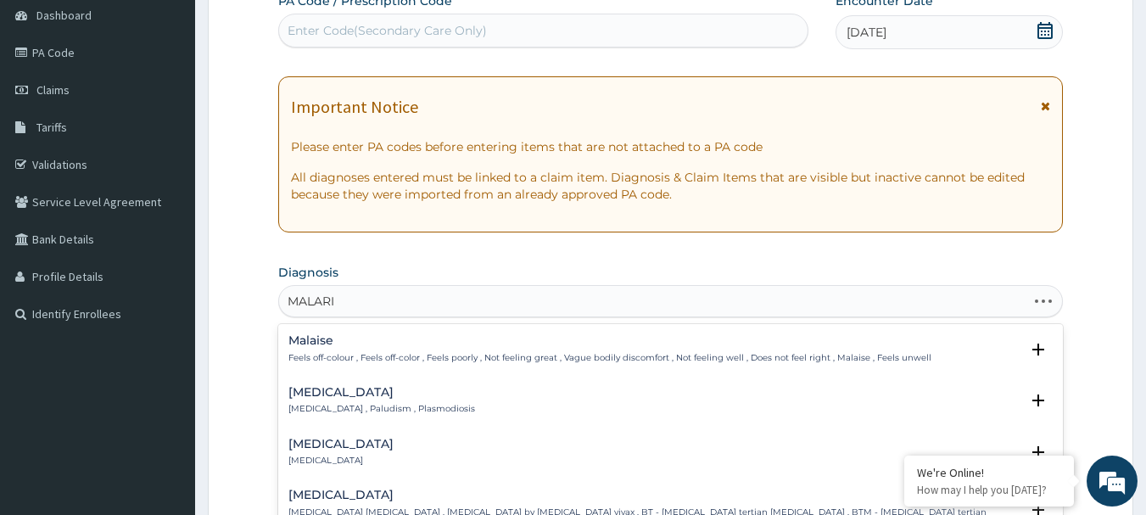
type input "MALARIA"
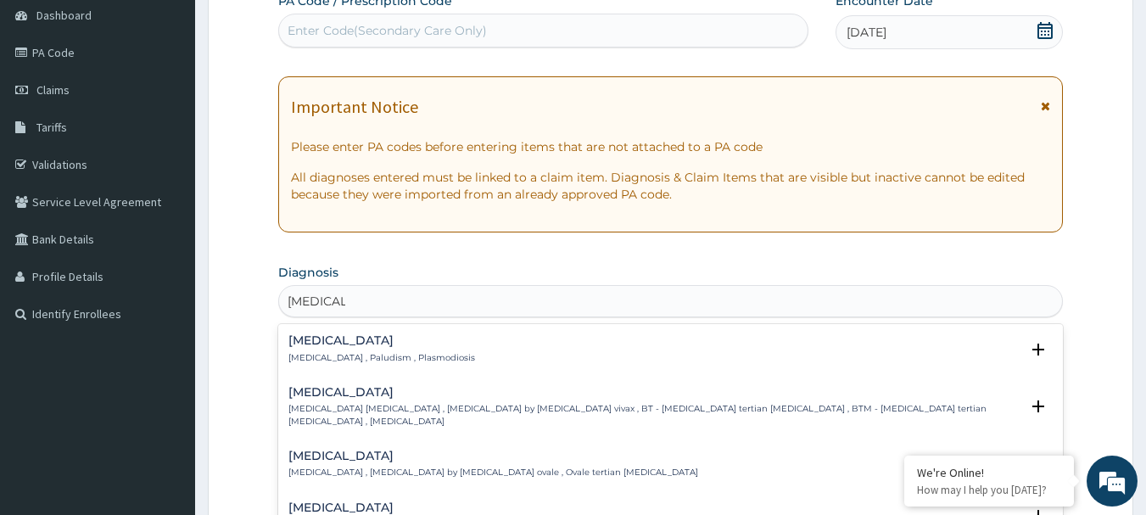
click at [358, 345] on h4 "Malaria" at bounding box center [381, 340] width 187 height 13
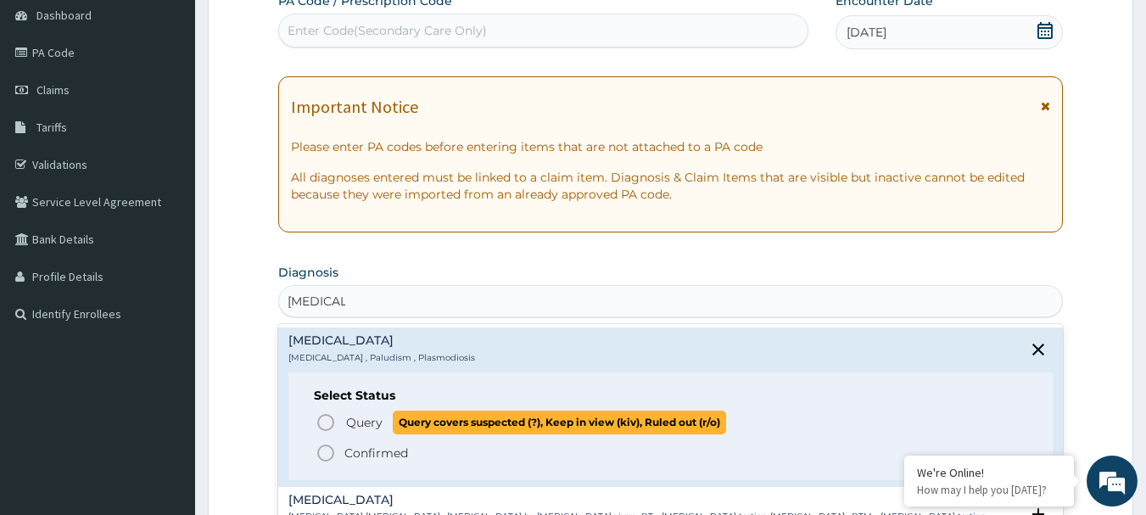
click at [355, 421] on span "Query" at bounding box center [364, 422] width 36 height 17
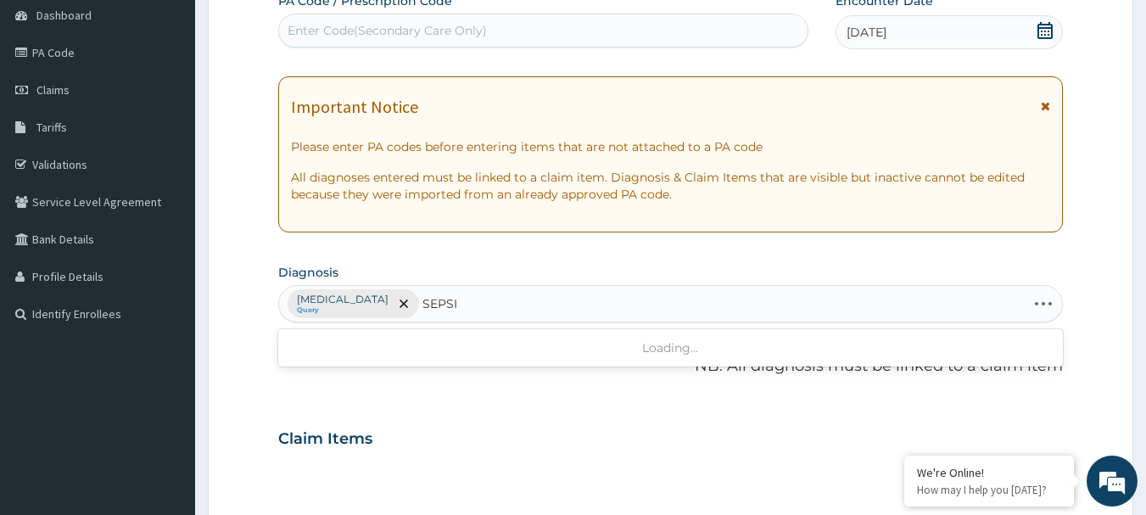
type input "SEPSIS"
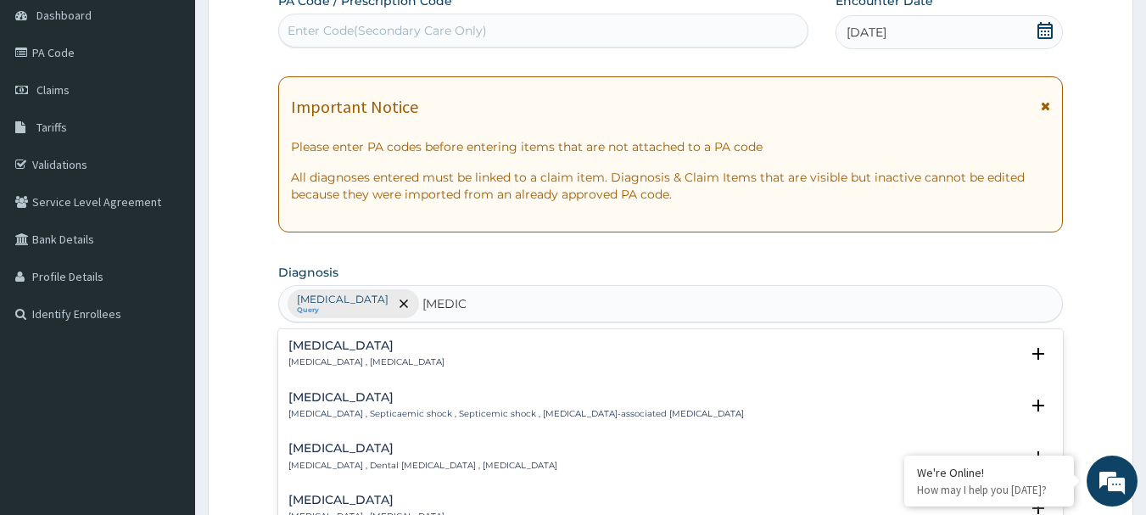
click at [332, 345] on h4 "Sepsis" at bounding box center [366, 345] width 156 height 13
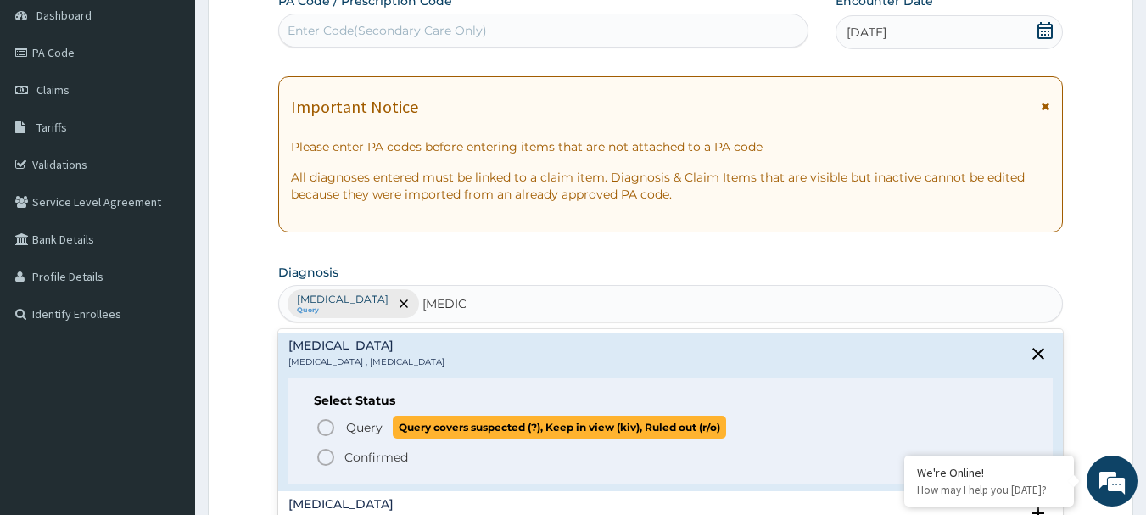
click at [334, 433] on icon "status option query" at bounding box center [326, 427] width 20 height 20
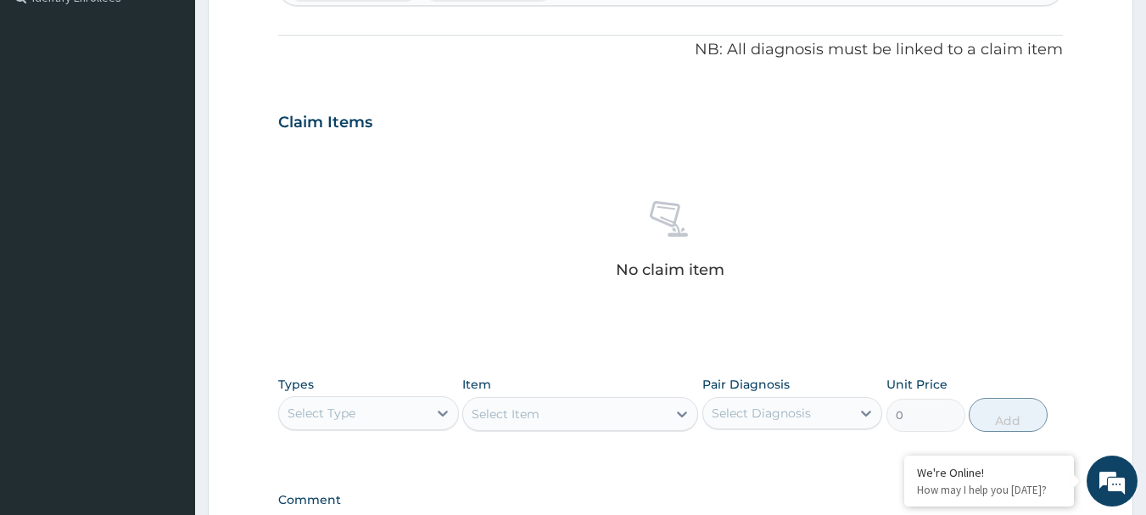
scroll to position [594, 0]
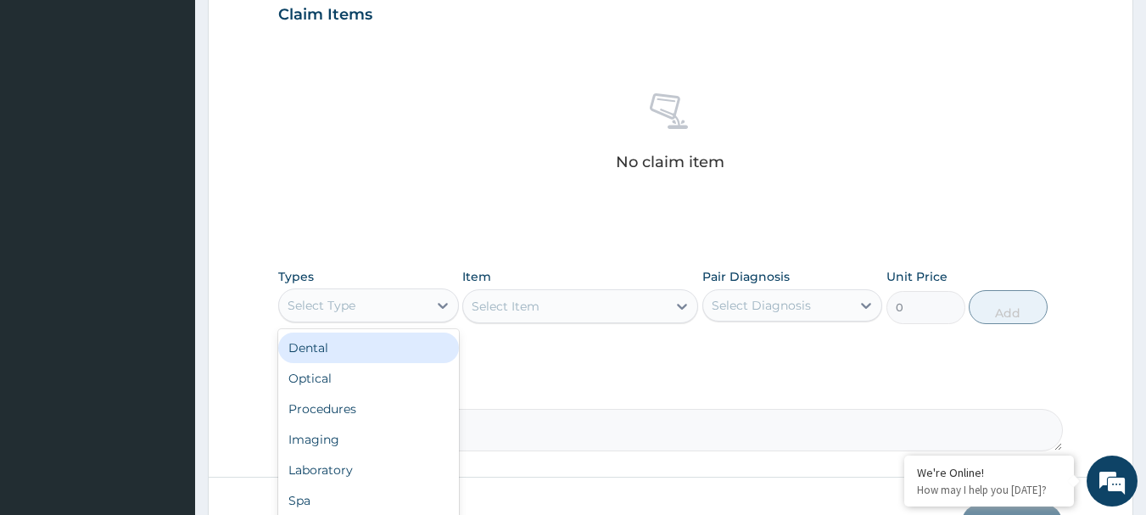
click at [374, 292] on div "Select Type" at bounding box center [353, 305] width 148 height 27
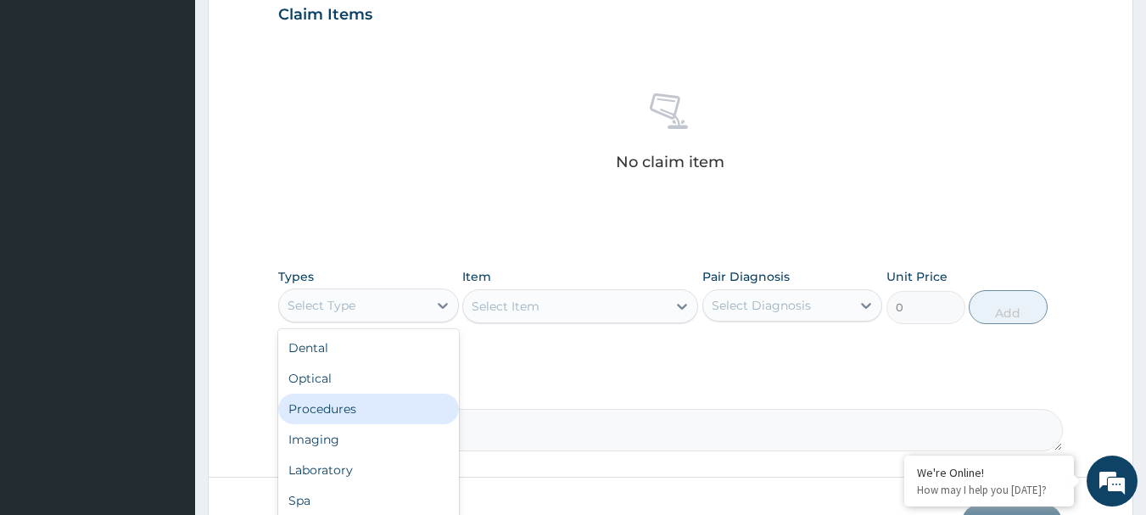
click at [386, 407] on div "Procedures" at bounding box center [368, 409] width 181 height 31
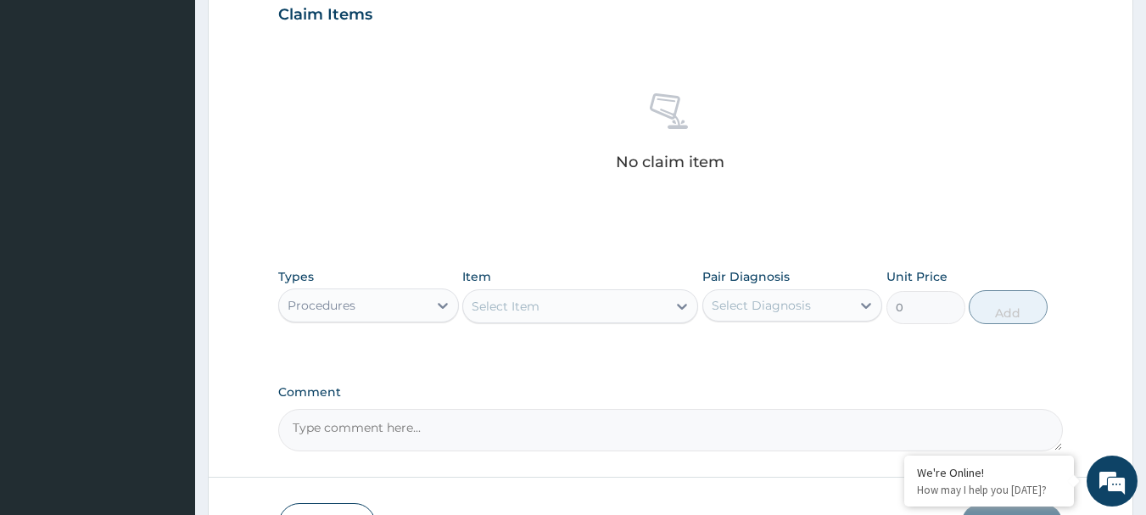
click at [550, 302] on div "Select Item" at bounding box center [580, 306] width 236 height 34
click at [550, 302] on div "Select Item" at bounding box center [565, 306] width 204 height 27
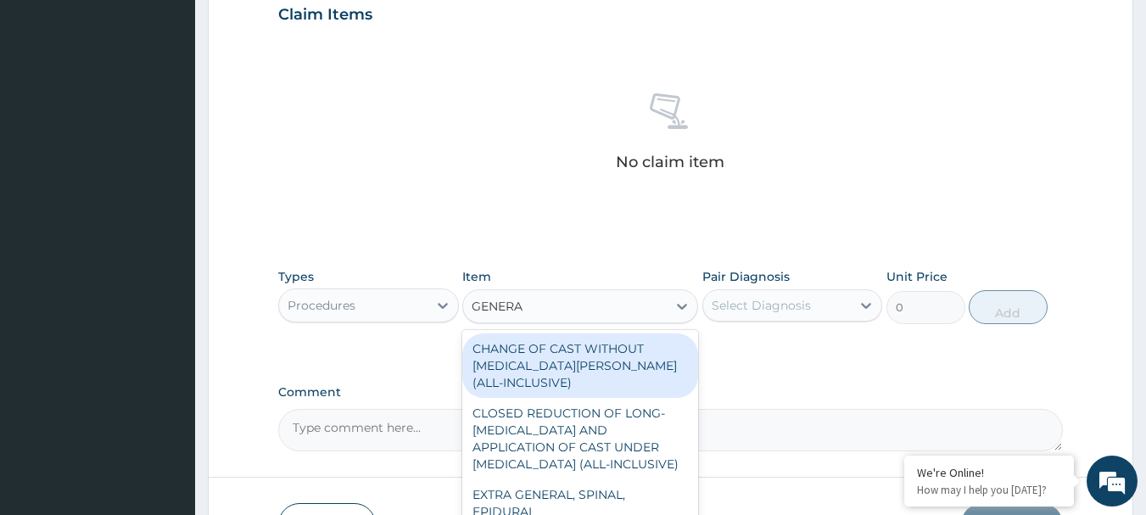
type input "GENERAL"
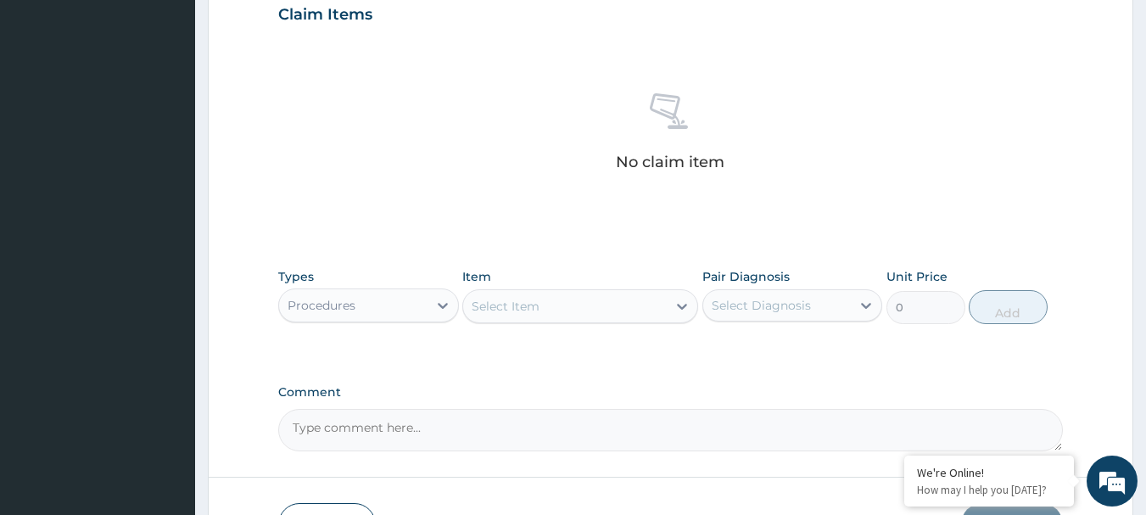
click at [550, 302] on div "Select Item" at bounding box center [565, 306] width 204 height 27
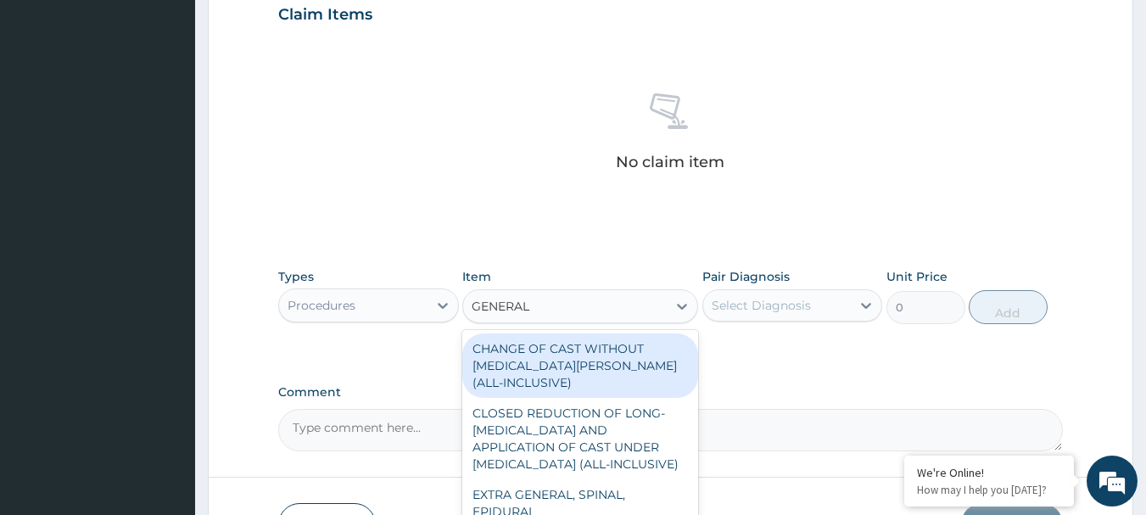
type input "GENERAL P"
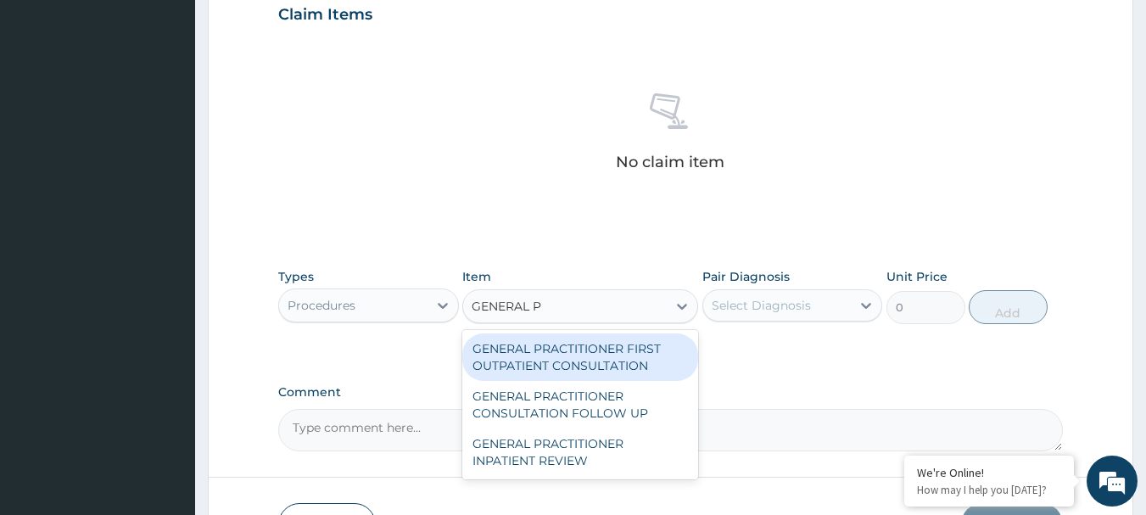
click at [569, 354] on div "GENERAL PRACTITIONER FIRST OUTPATIENT CONSULTATION" at bounding box center [580, 357] width 236 height 48
type input "3750"
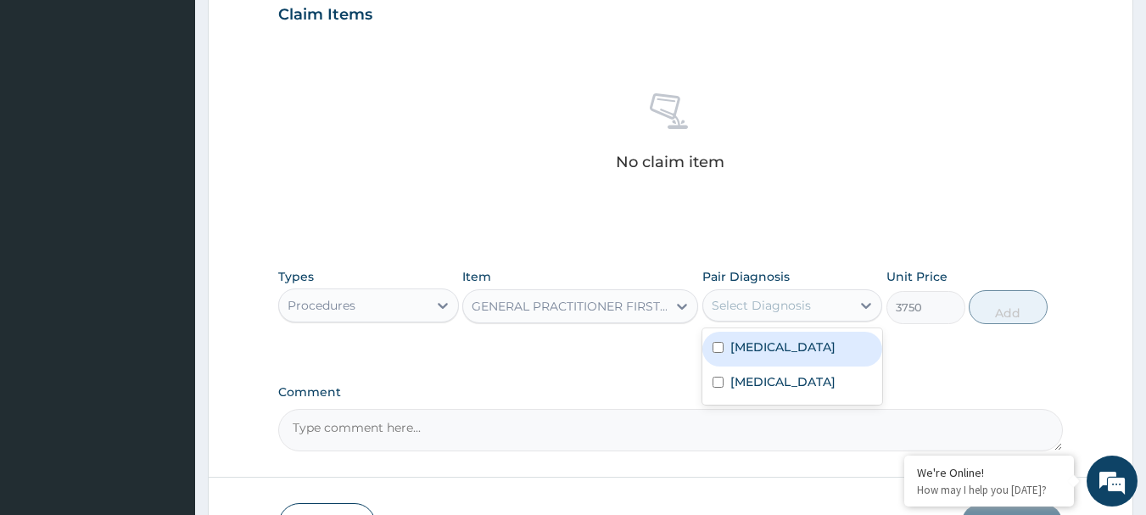
click at [752, 303] on div "Select Diagnosis" at bounding box center [761, 305] width 99 height 17
click at [762, 340] on label "Malaria" at bounding box center [783, 347] width 105 height 17
checkbox input "true"
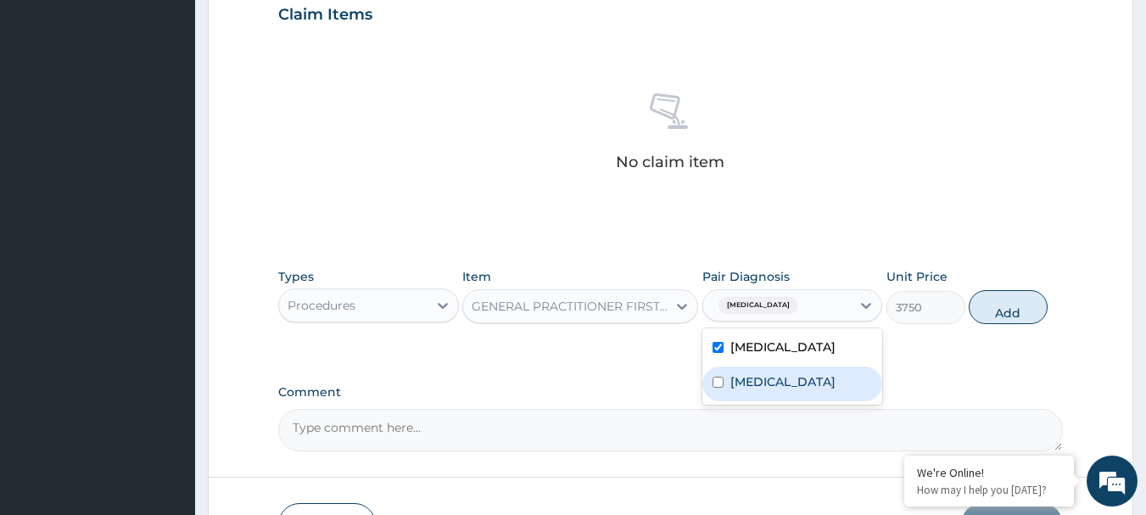
click at [762, 378] on label "Sepsis" at bounding box center [783, 381] width 105 height 17
checkbox input "true"
click at [1011, 300] on button "Add" at bounding box center [1008, 307] width 79 height 34
type input "0"
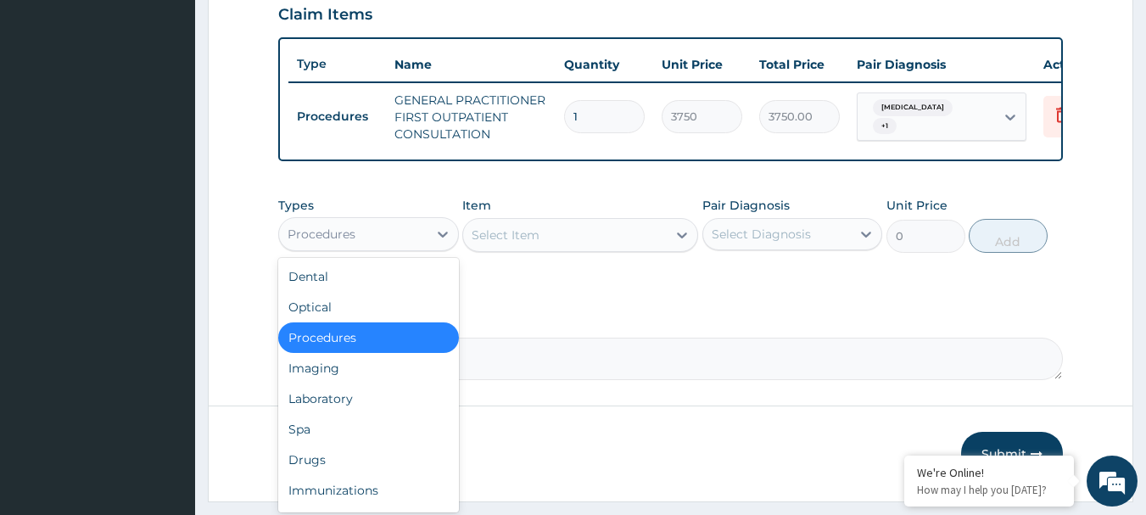
click at [381, 248] on div "Procedures" at bounding box center [353, 234] width 148 height 27
click at [351, 412] on div "Laboratory" at bounding box center [368, 399] width 181 height 31
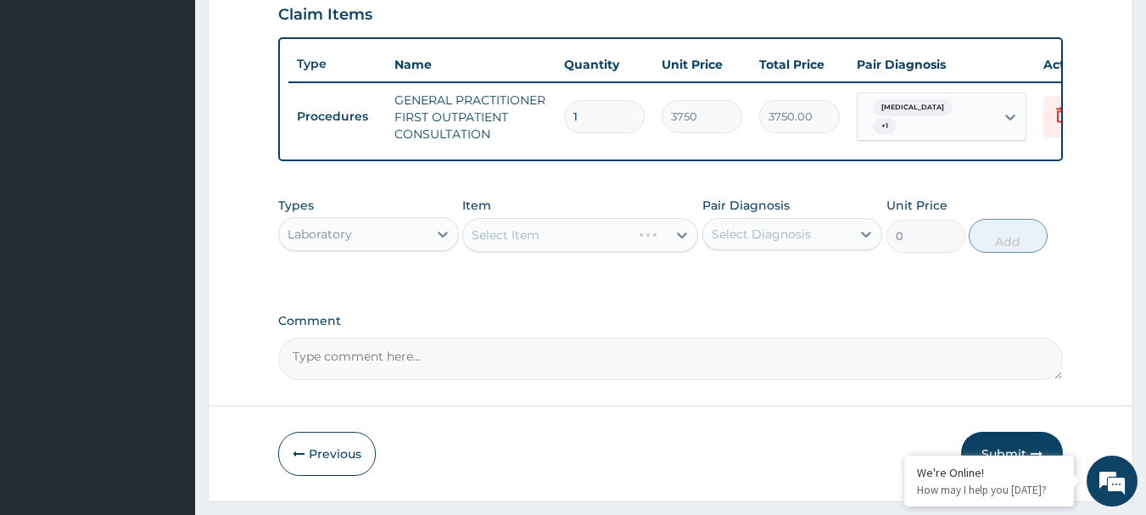
click at [558, 252] on div "Select Item" at bounding box center [580, 235] width 236 height 34
click at [513, 244] on div "Select Item" at bounding box center [506, 235] width 68 height 17
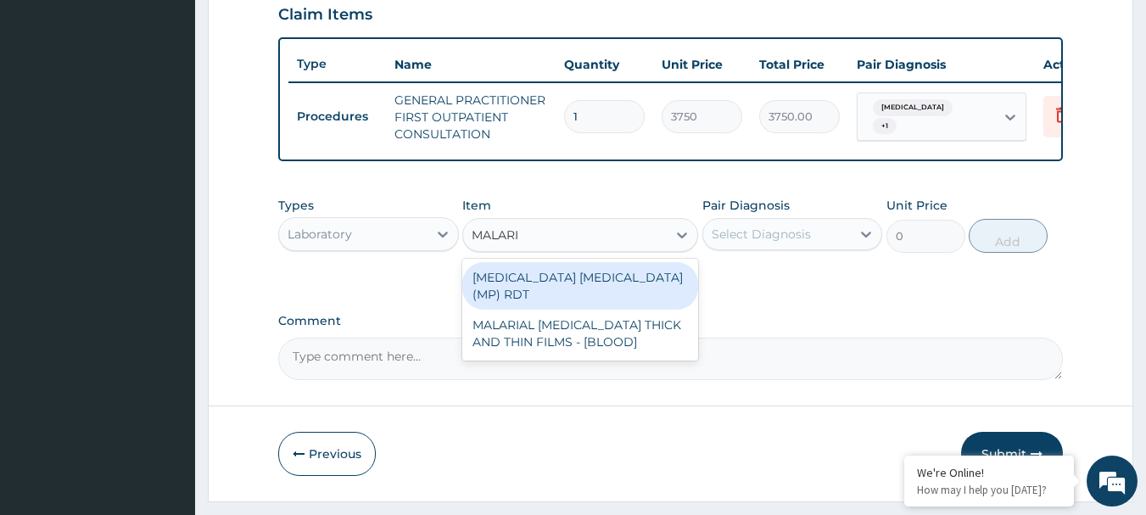
type input "MALARIA"
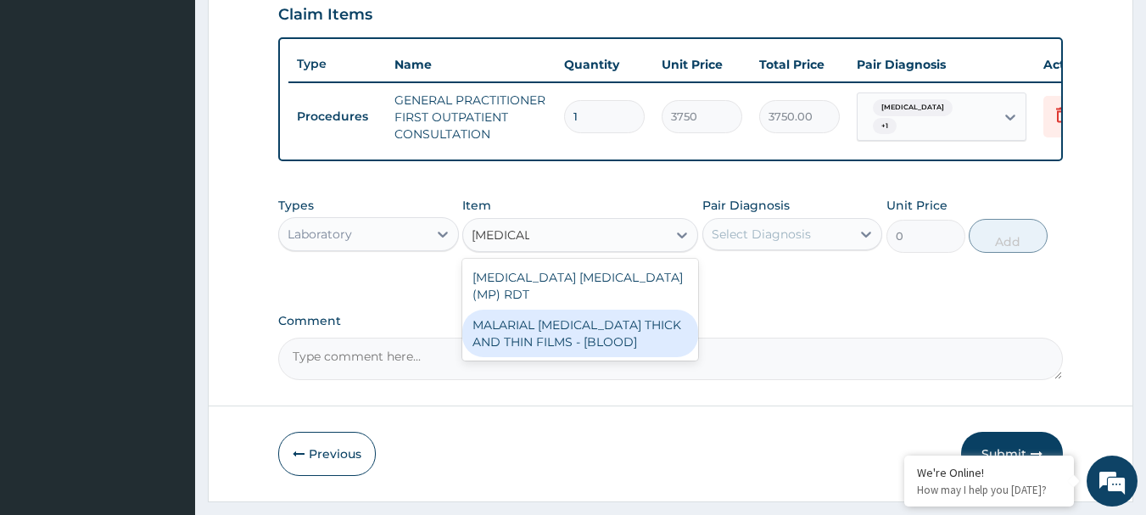
click at [672, 338] on div "MALARIAL PARASITE THICK AND THIN FILMS - [BLOOD]" at bounding box center [580, 334] width 236 height 48
type input "2187.5"
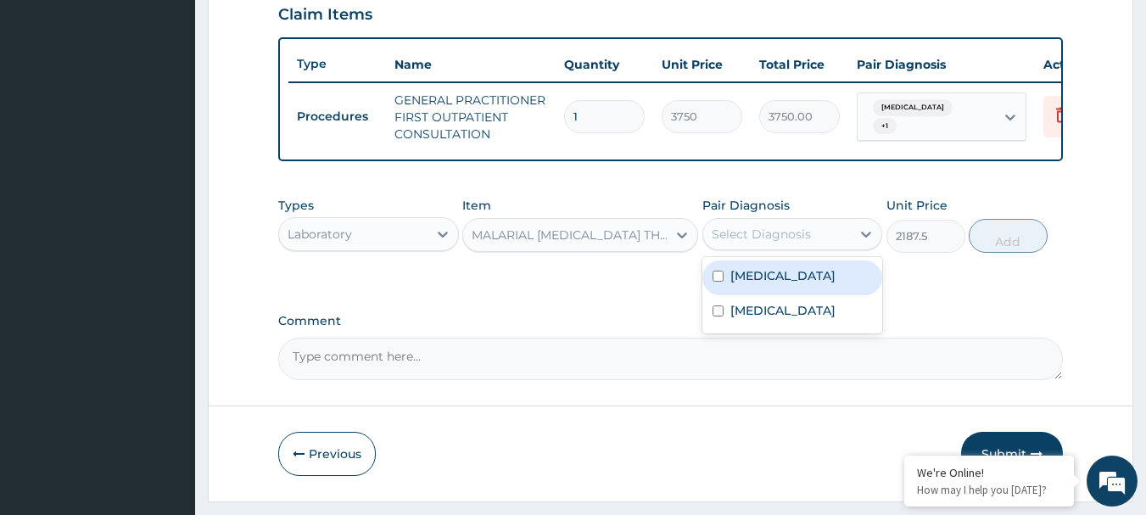
click at [764, 235] on div "Select Diagnosis" at bounding box center [777, 234] width 148 height 27
click at [776, 275] on div "Malaria" at bounding box center [793, 277] width 181 height 35
checkbox input "true"
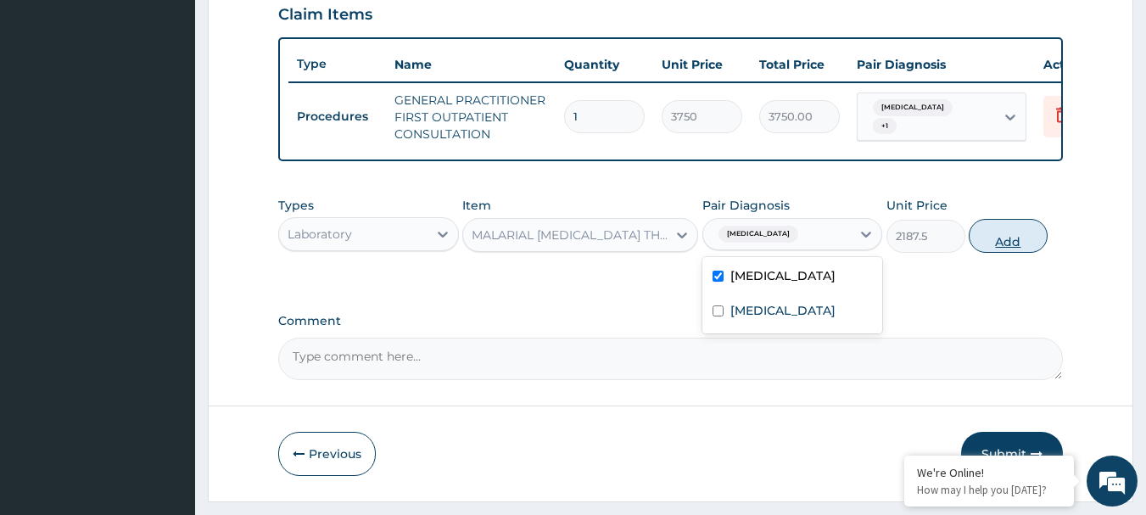
click at [994, 248] on button "Add" at bounding box center [1008, 236] width 79 height 34
type input "0"
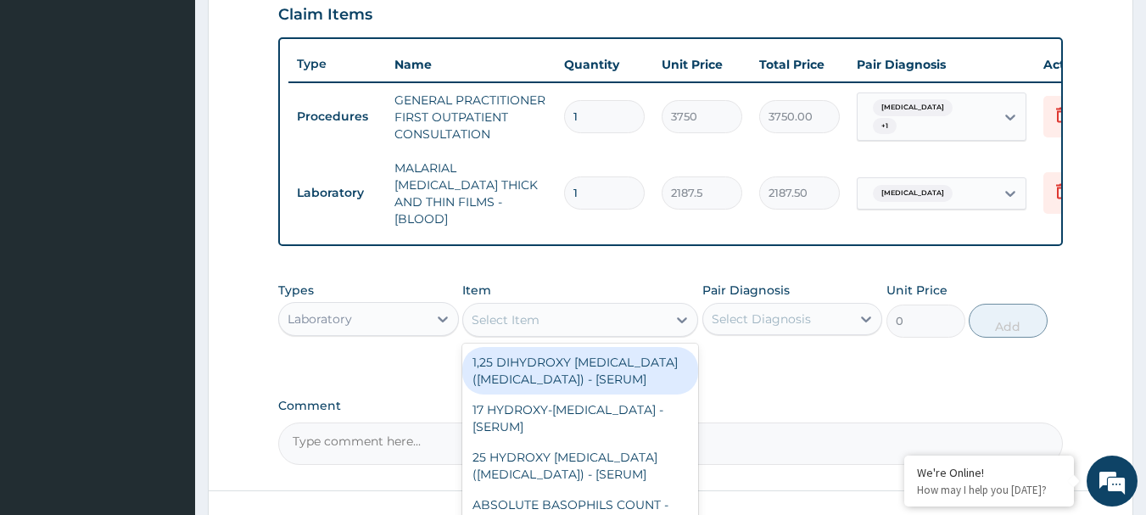
click at [580, 318] on div "Select Item" at bounding box center [565, 319] width 204 height 27
type input "FBC"
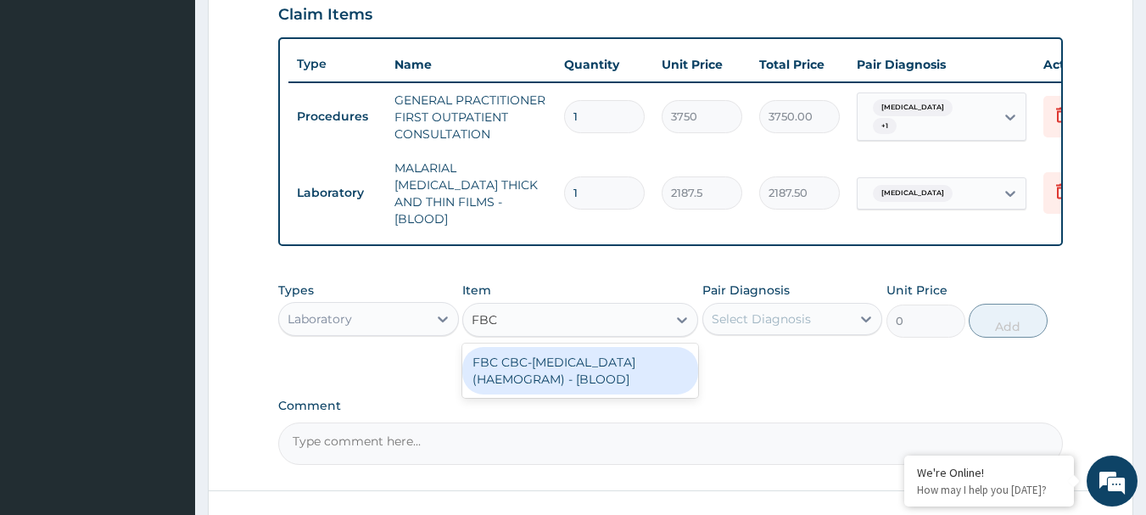
click at [597, 363] on div "FBC CBC-COMPLETE BLOOD COUNT (HAEMOGRAM) - [BLOOD]" at bounding box center [580, 371] width 236 height 48
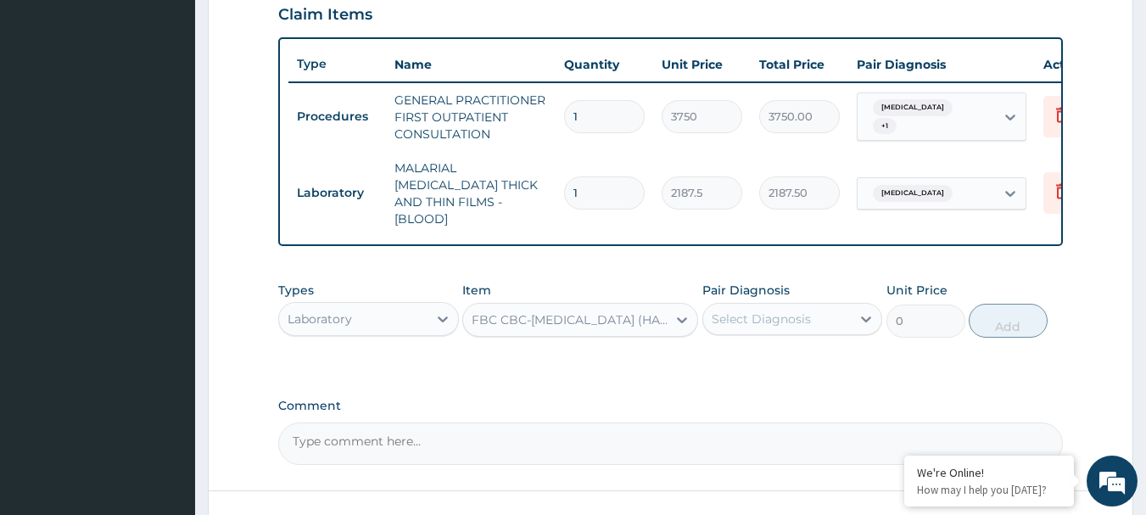
type input "5000"
click at [736, 305] on div "Select Diagnosis" at bounding box center [777, 318] width 148 height 27
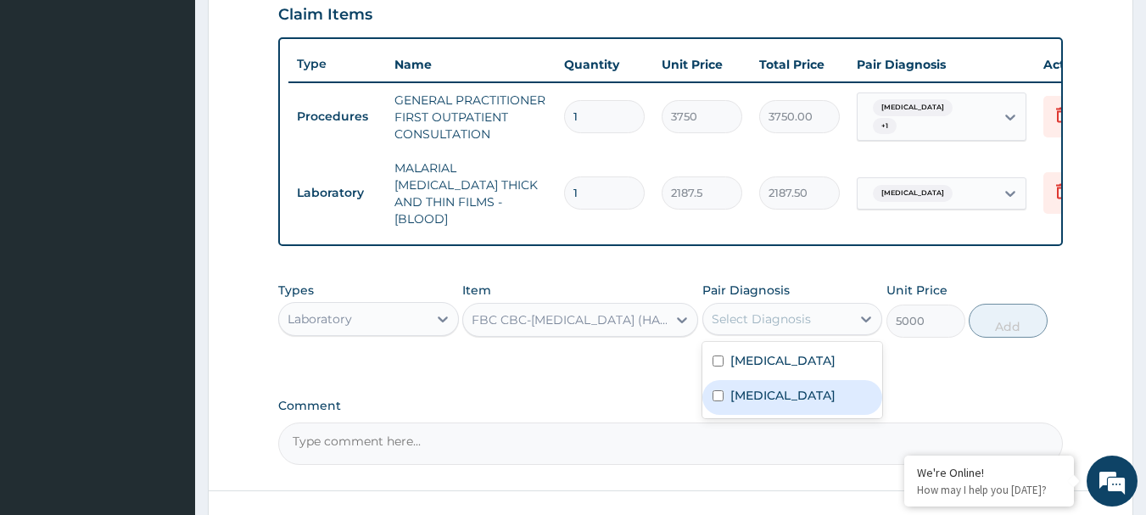
click at [768, 393] on label "Sepsis" at bounding box center [783, 395] width 105 height 17
checkbox input "true"
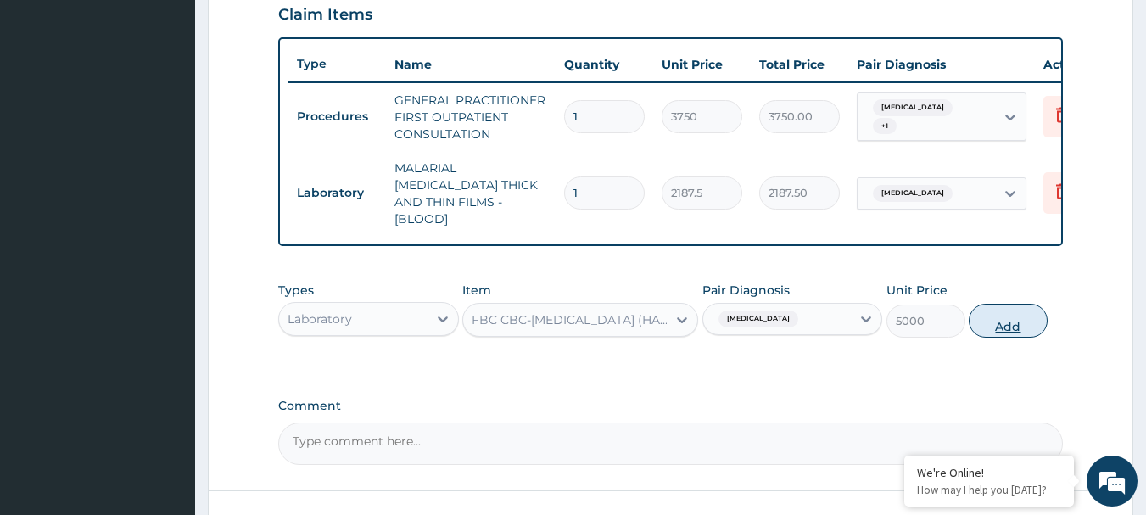
click at [1009, 318] on button "Add" at bounding box center [1008, 321] width 79 height 34
type input "0"
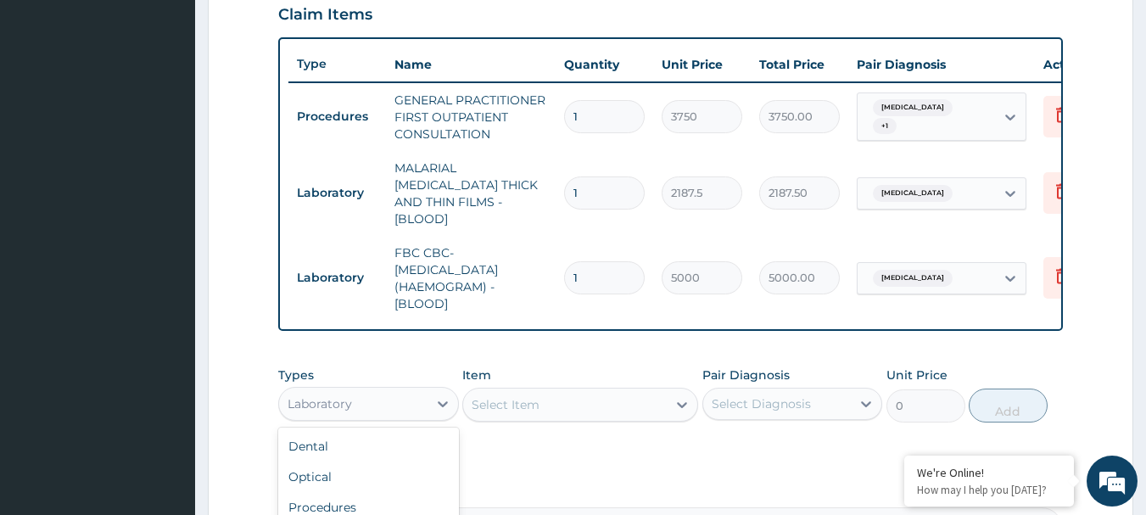
click at [398, 400] on div "Laboratory" at bounding box center [353, 403] width 148 height 27
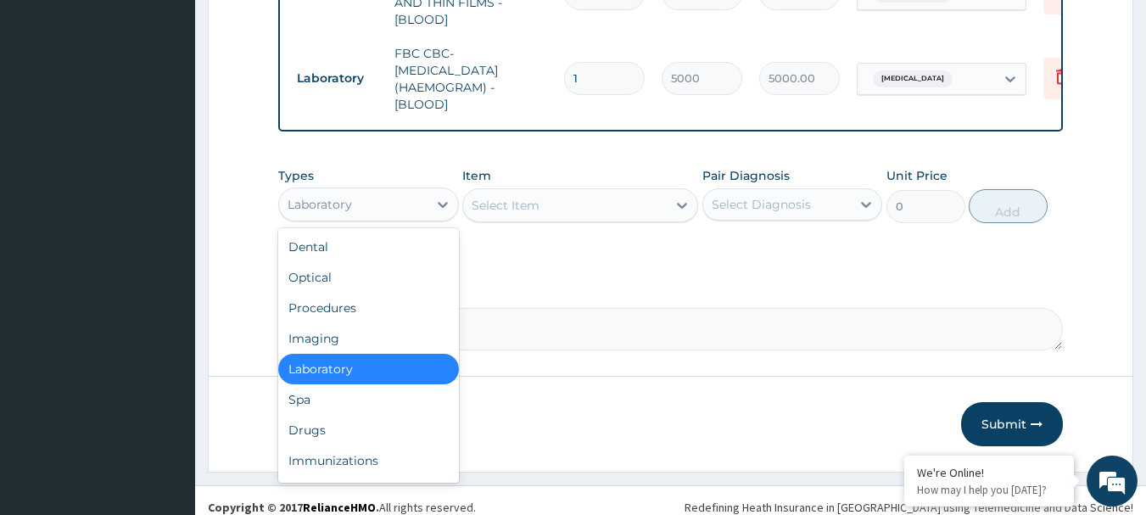
scroll to position [803, 0]
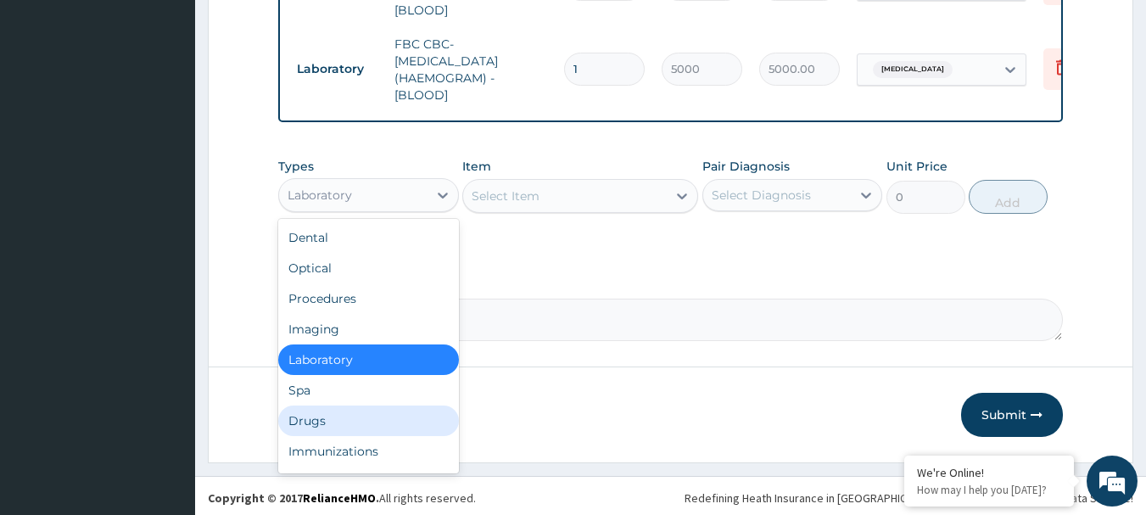
click at [395, 406] on div "Drugs" at bounding box center [368, 421] width 181 height 31
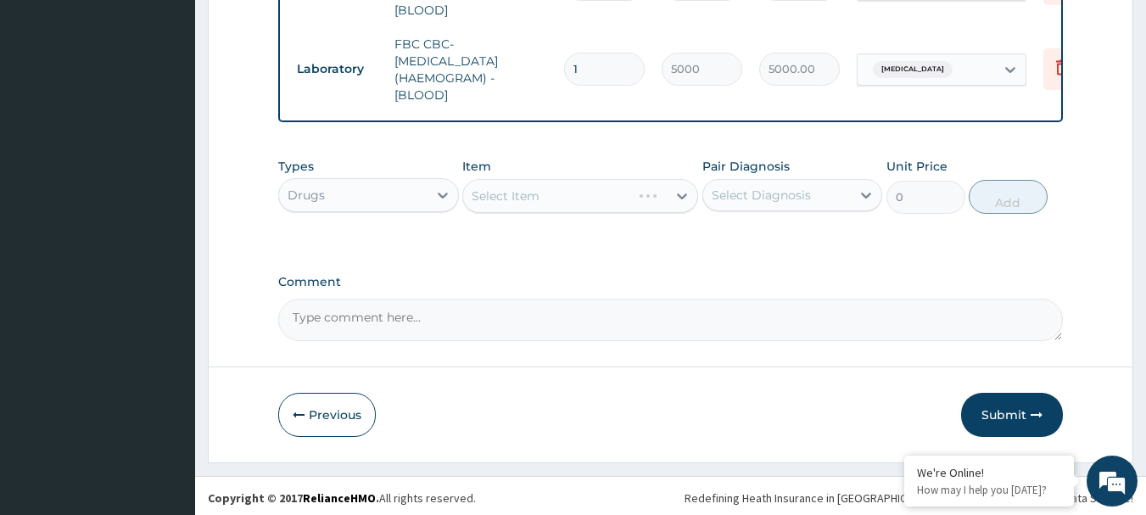
click at [553, 179] on div "Select Item" at bounding box center [580, 196] width 236 height 34
click at [553, 182] on div "Select Item" at bounding box center [580, 196] width 236 height 34
click at [556, 201] on div "Select Item" at bounding box center [580, 196] width 236 height 34
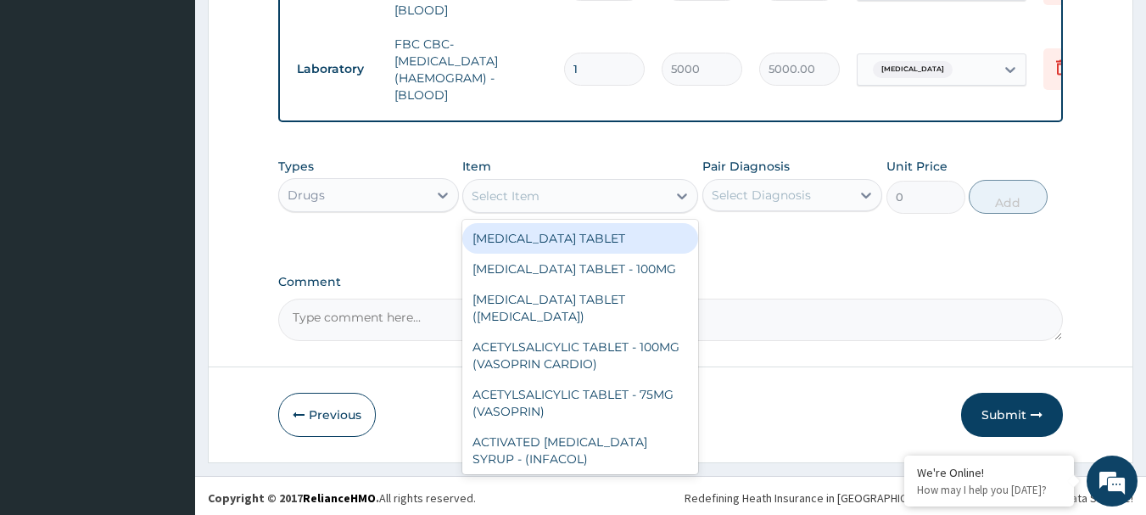
click at [556, 201] on div "Select Item" at bounding box center [565, 195] width 204 height 27
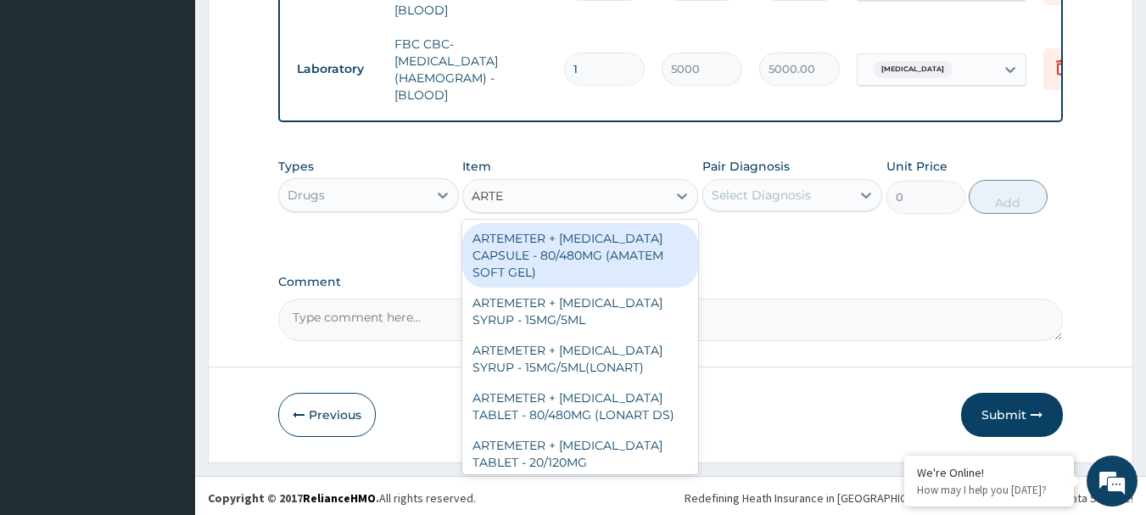
type input "ARTEM"
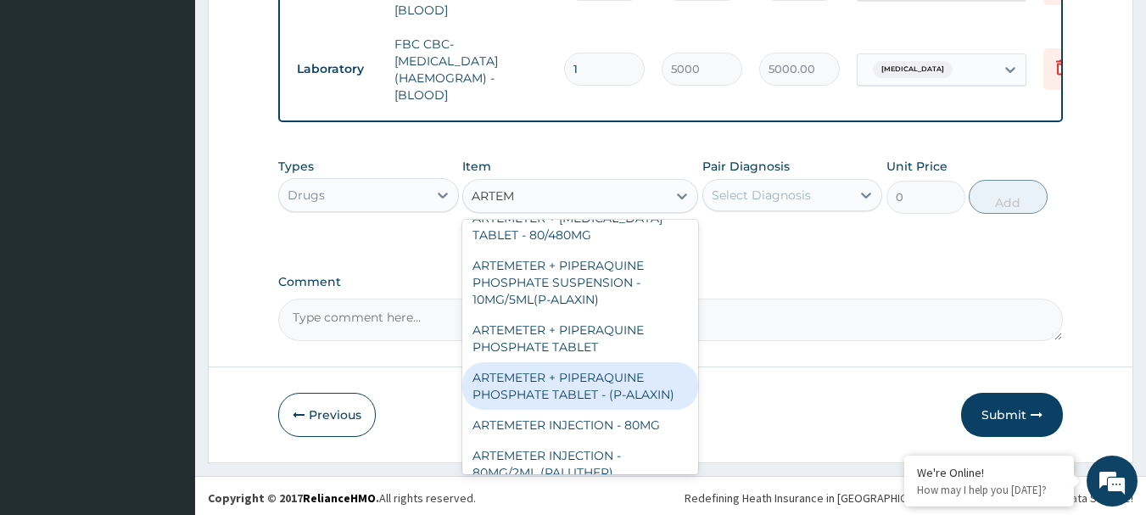
scroll to position [424, 0]
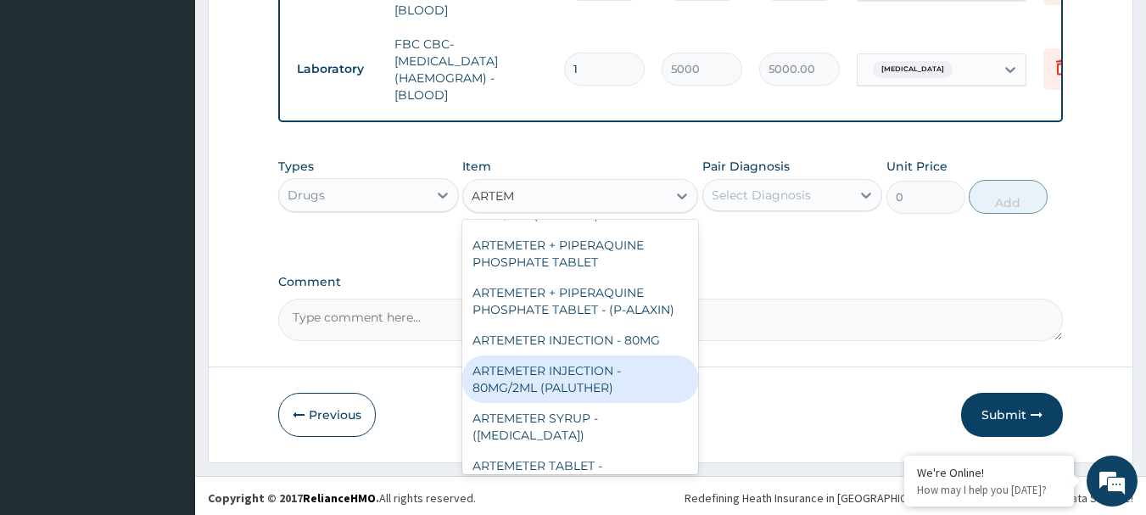
click at [597, 356] on div "ARTEMETER INJECTION - 80MG/2ML (PALUTHER)" at bounding box center [580, 380] width 236 height 48
type input "700"
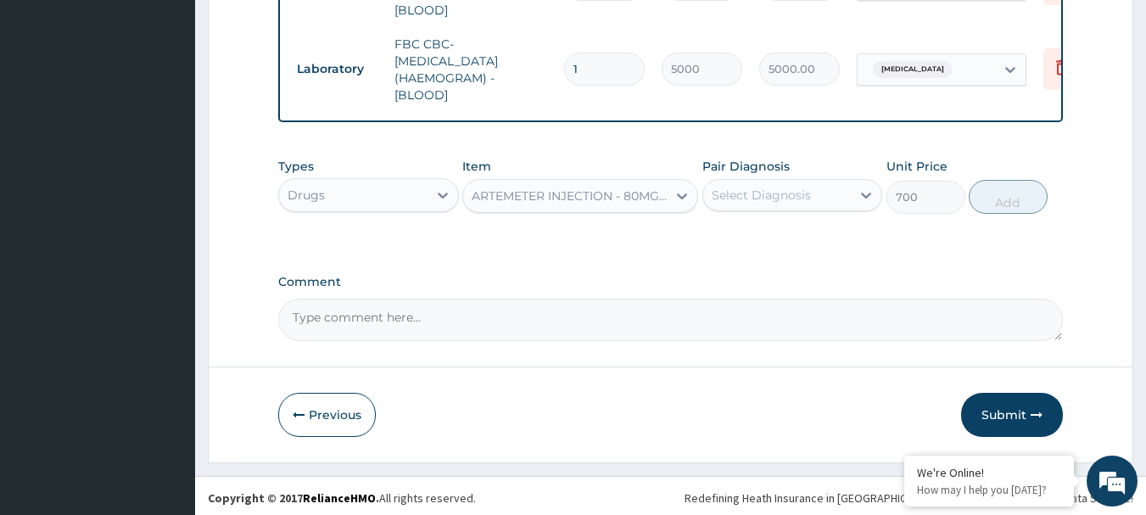
click at [826, 186] on div "Select Diagnosis" at bounding box center [777, 195] width 148 height 27
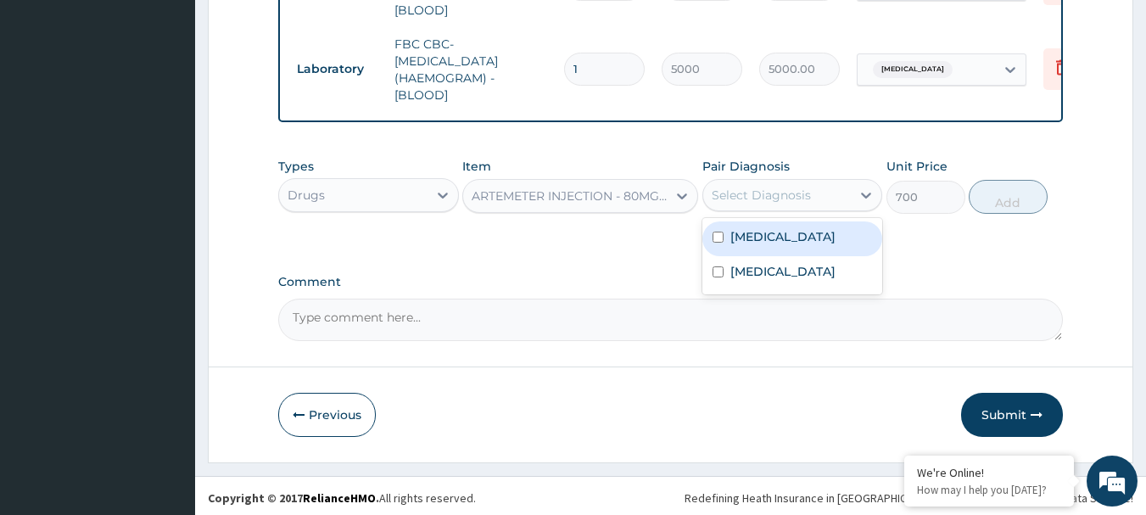
click at [802, 232] on div "Malaria" at bounding box center [793, 238] width 181 height 35
checkbox input "true"
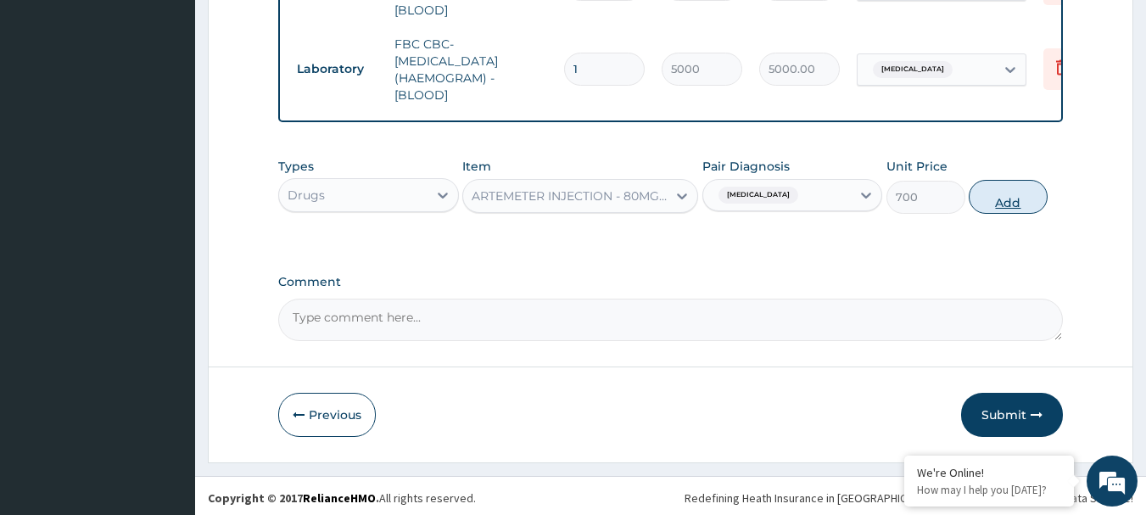
click at [998, 190] on button "Add" at bounding box center [1008, 197] width 79 height 34
type input "0"
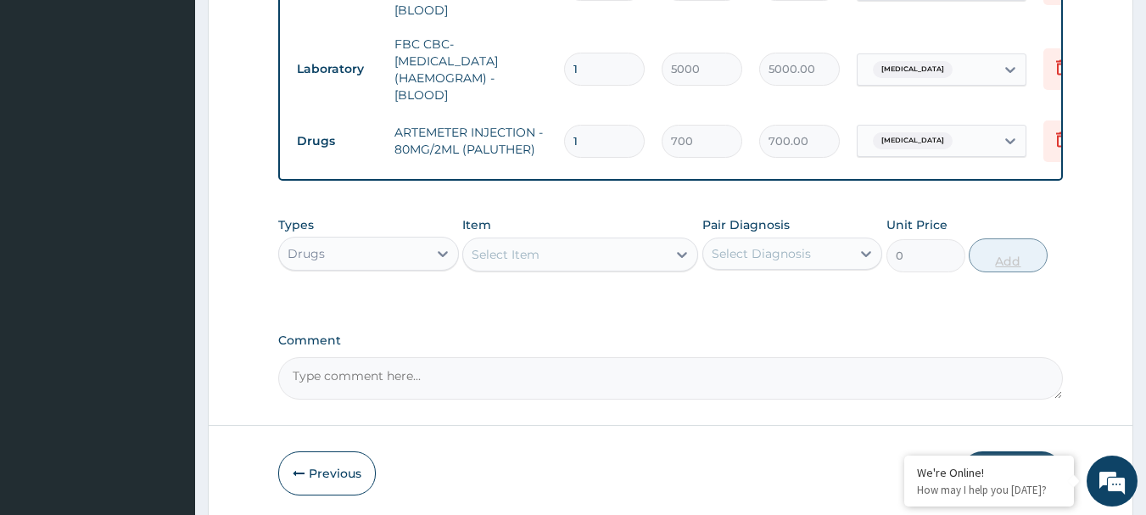
type input "0.00"
type input "2"
type input "1400.00"
type input "2"
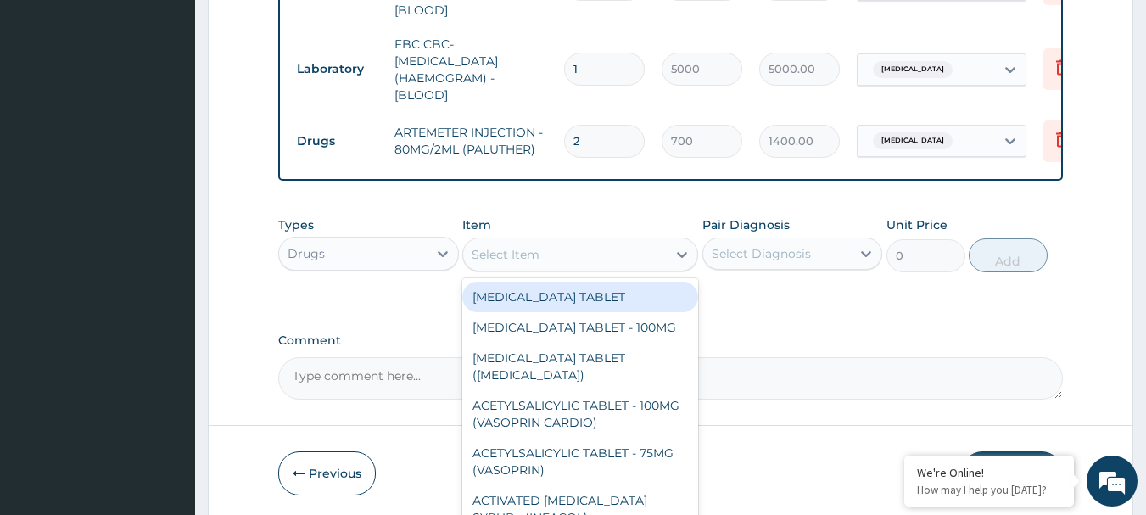
click at [552, 246] on div "Select Item" at bounding box center [565, 254] width 204 height 27
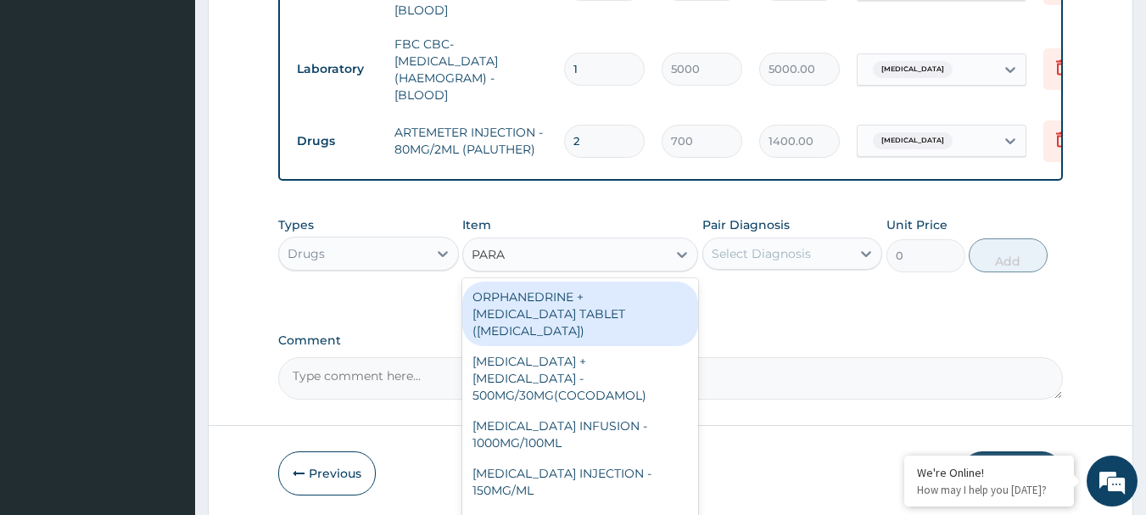
type input "PARAC"
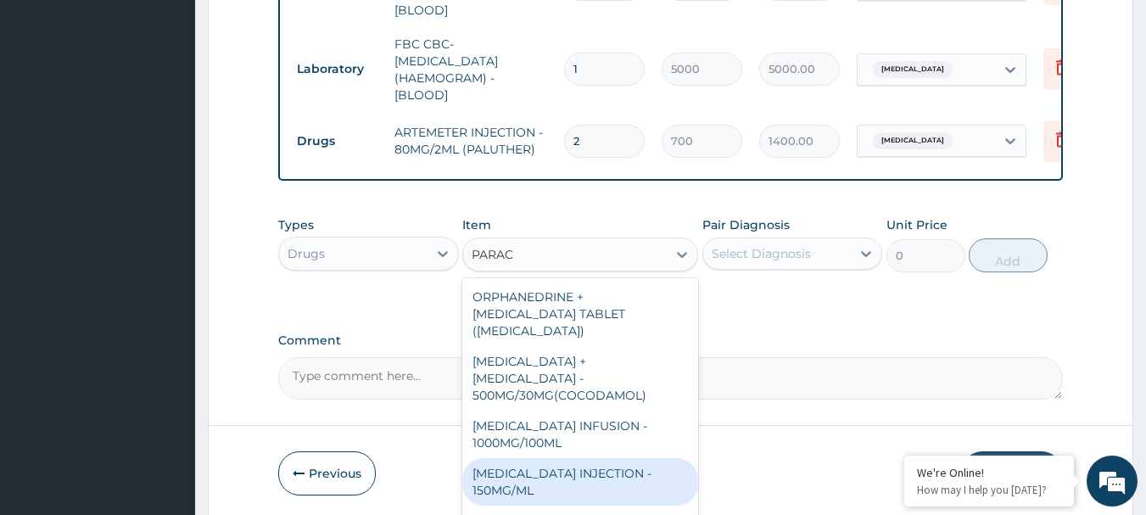
click at [564, 458] on div "PARACETAMOL INJECTION - 150MG/ML" at bounding box center [580, 482] width 236 height 48
type input "560"
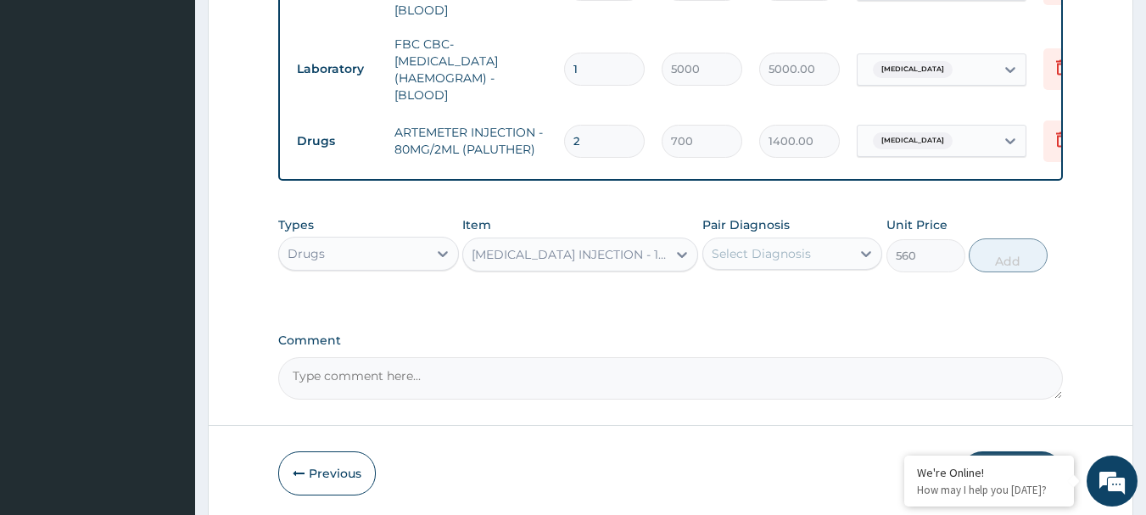
click at [795, 246] on div "Select Diagnosis" at bounding box center [761, 253] width 99 height 17
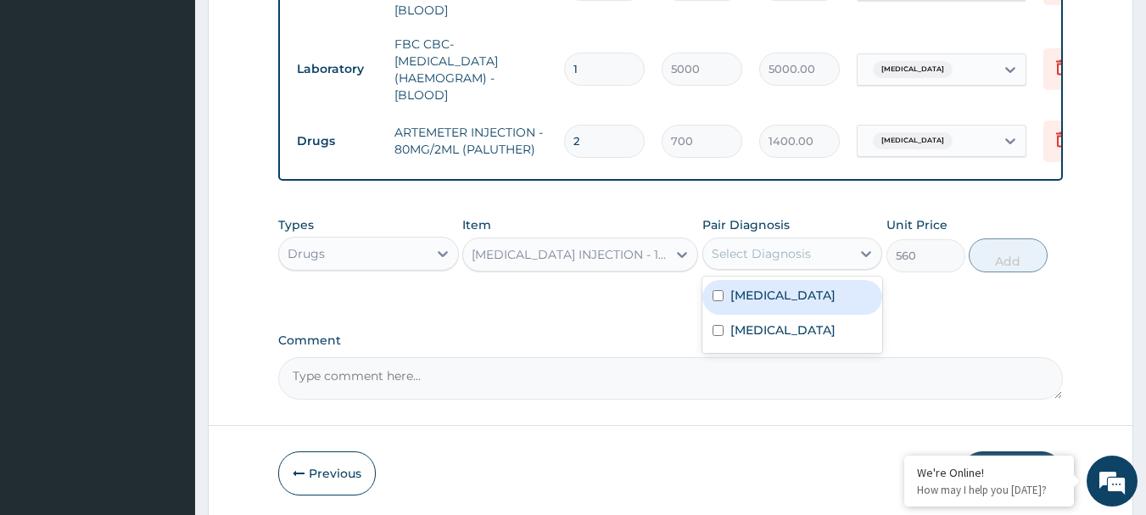
click at [780, 282] on div "Malaria" at bounding box center [793, 297] width 181 height 35
checkbox input "true"
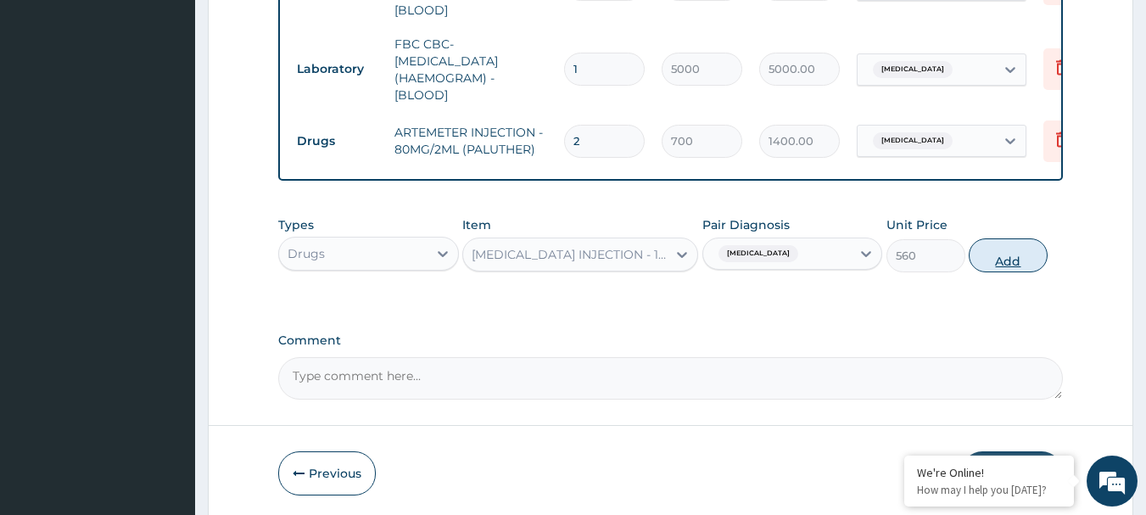
click at [1007, 242] on button "Add" at bounding box center [1008, 255] width 79 height 34
type input "0"
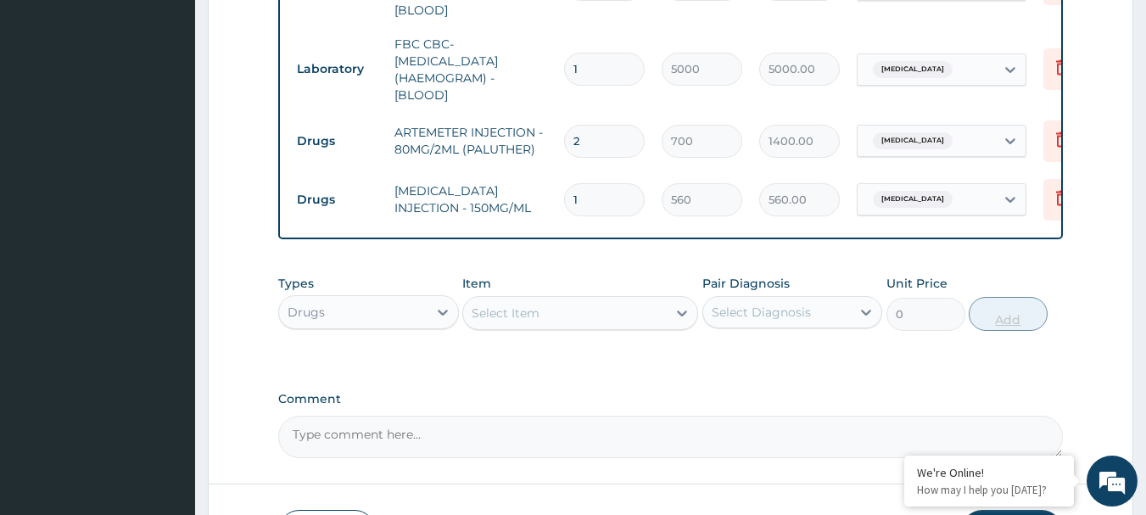
type input "0.00"
type input "4"
type input "2240.00"
type input "4"
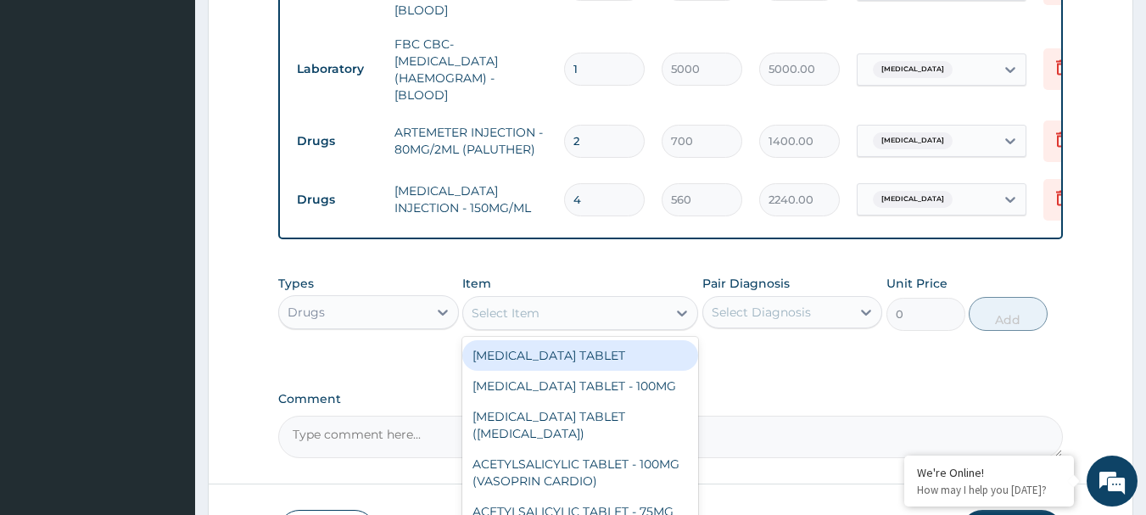
click at [619, 316] on div "Select Item" at bounding box center [565, 313] width 204 height 27
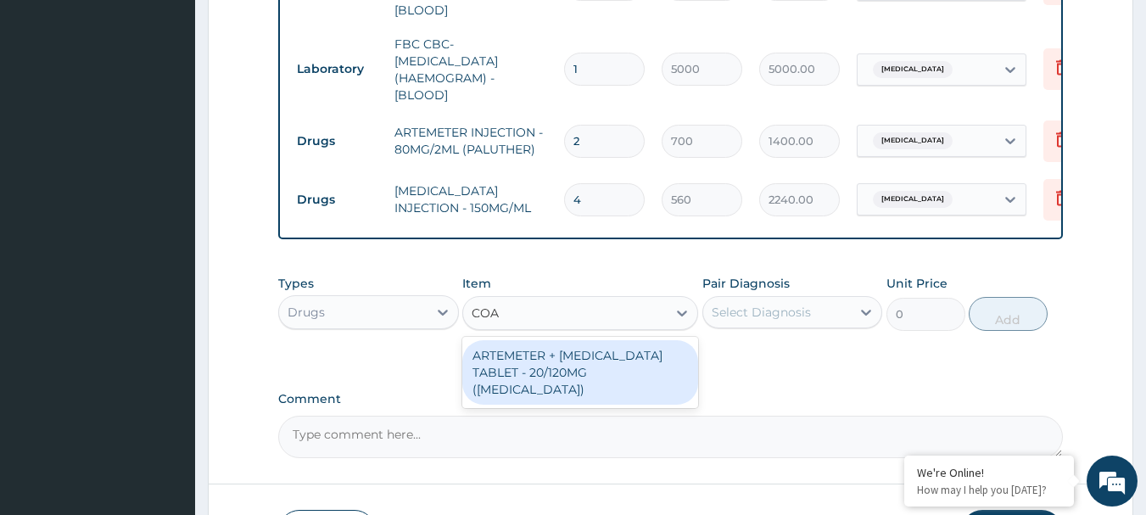
type input "COAR"
click at [608, 360] on div "ARTEMETER + LUMEFANTRINE TABLET - 20/120MG (COARTEM)" at bounding box center [580, 372] width 236 height 64
type input "210"
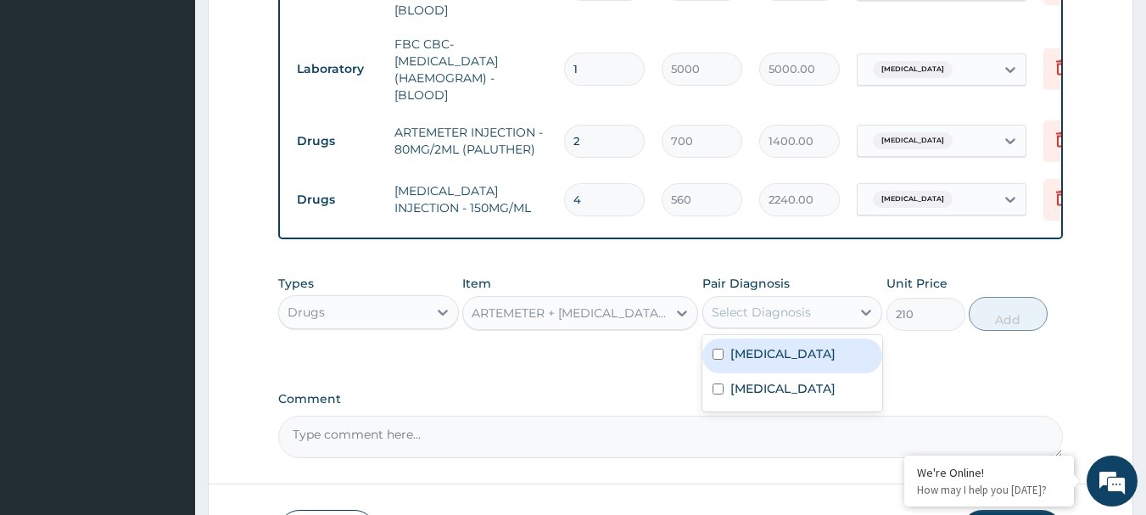
click at [768, 299] on div "Select Diagnosis" at bounding box center [777, 312] width 148 height 27
click at [749, 345] on label "Malaria" at bounding box center [783, 353] width 105 height 17
checkbox input "true"
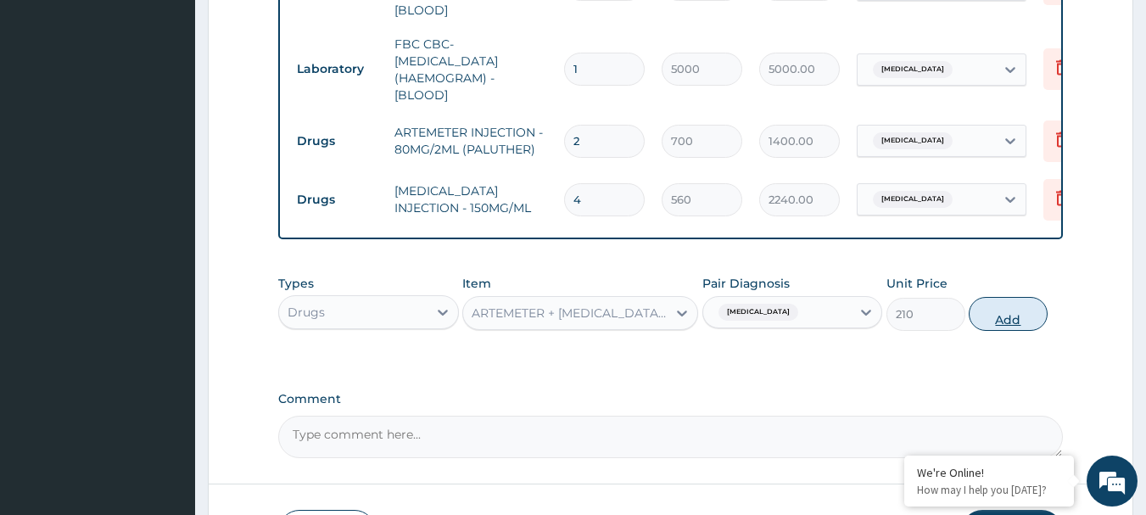
click at [1000, 302] on button "Add" at bounding box center [1008, 314] width 79 height 34
type input "0"
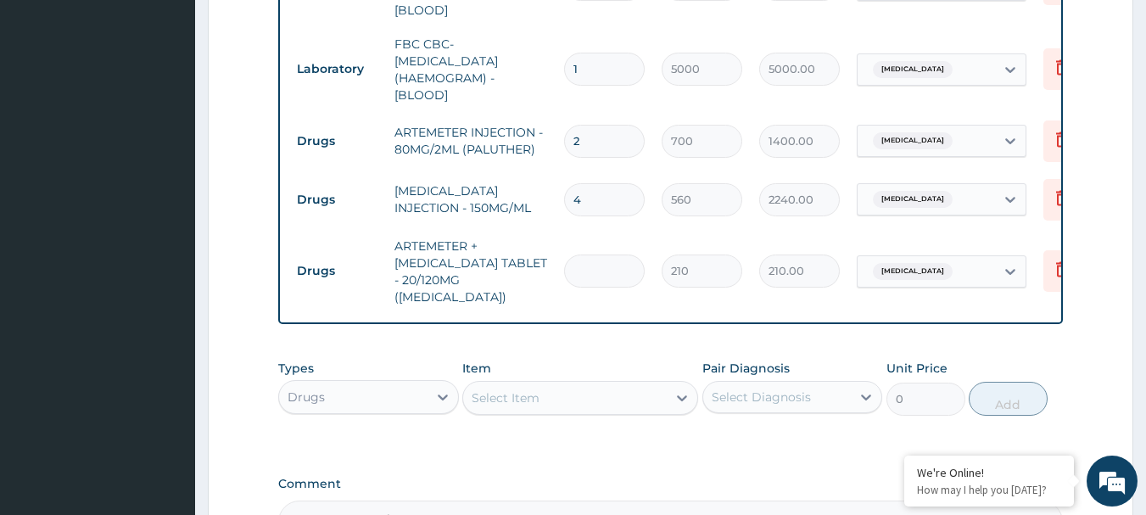
type input "0.00"
type input "2"
type input "420.00"
type input "24"
type input "5040.00"
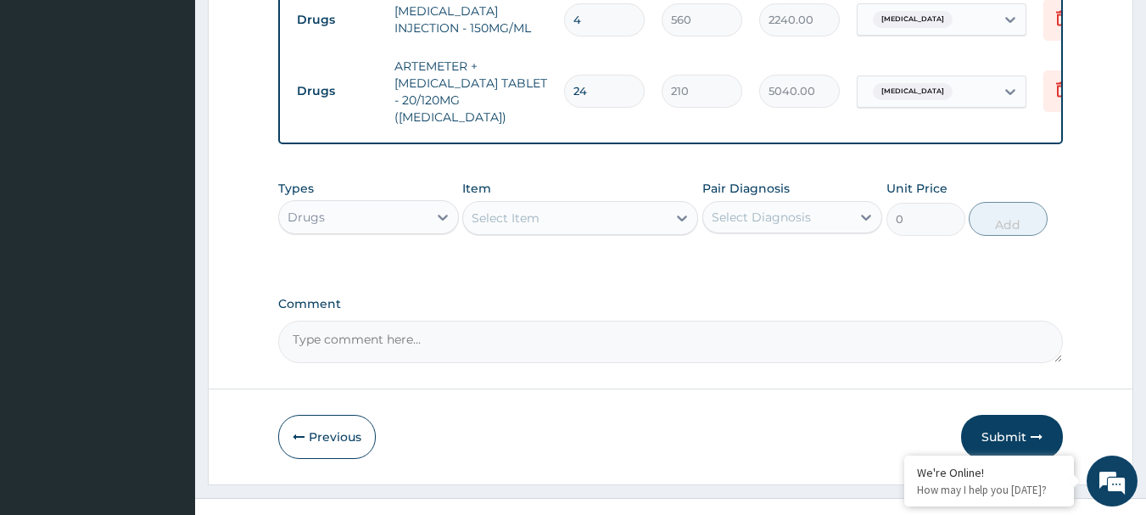
scroll to position [988, 0]
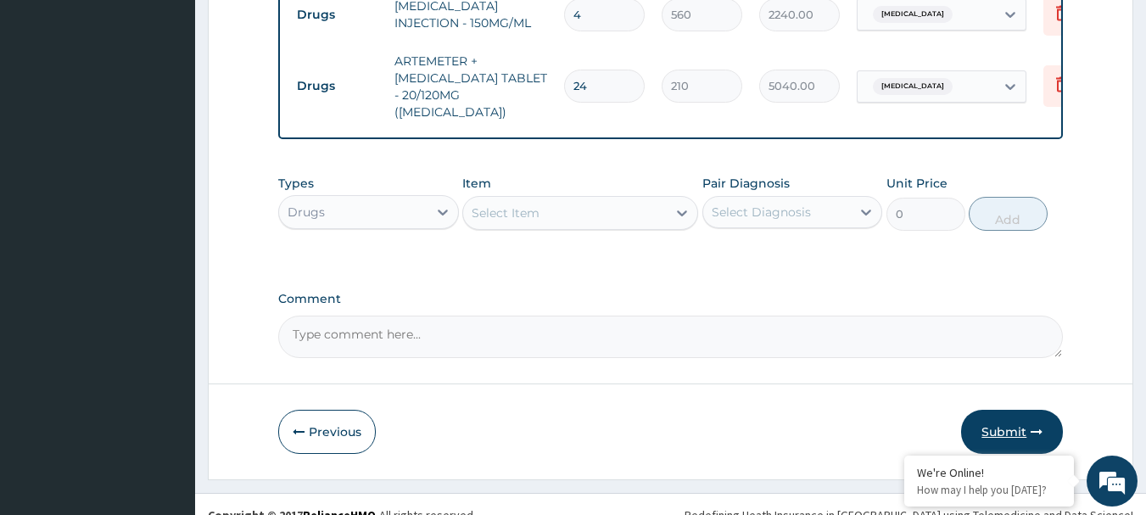
type input "24"
click at [994, 412] on button "Submit" at bounding box center [1012, 432] width 102 height 44
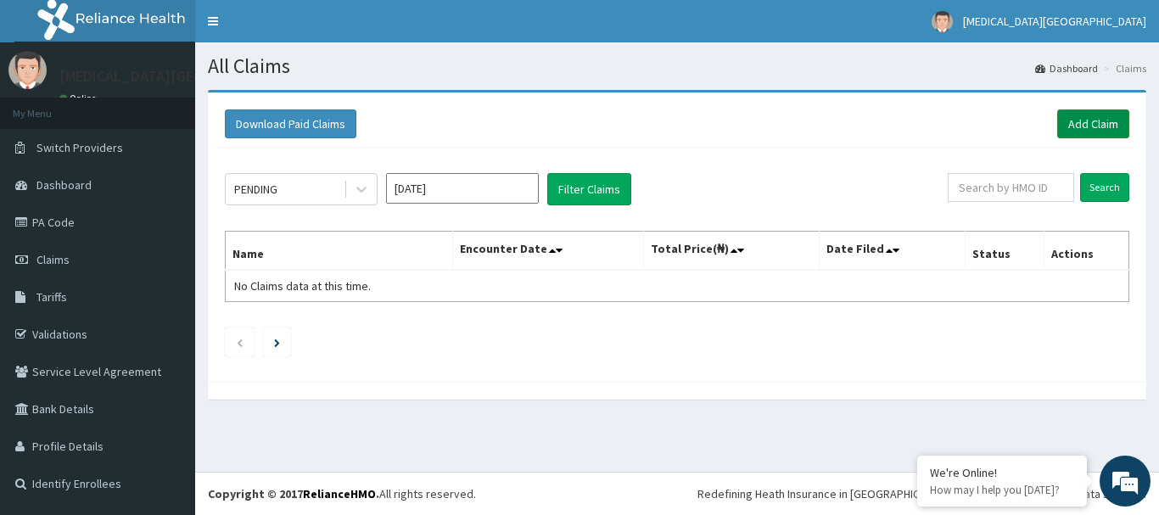
click at [1091, 131] on link "Add Claim" at bounding box center [1093, 123] width 72 height 29
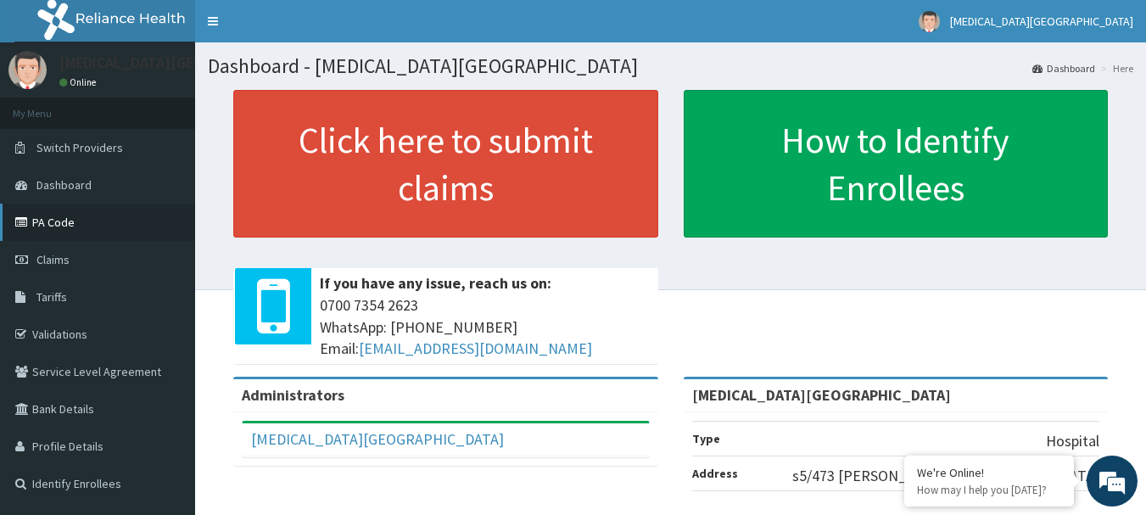
click at [42, 217] on link "PA Code" at bounding box center [97, 222] width 195 height 37
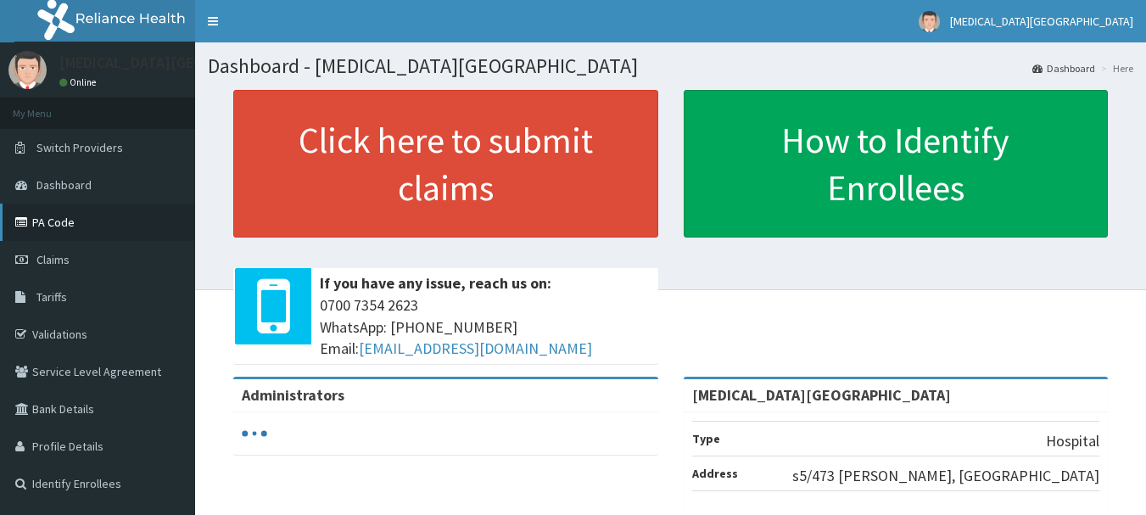
click at [106, 224] on link "PA Code" at bounding box center [97, 222] width 195 height 37
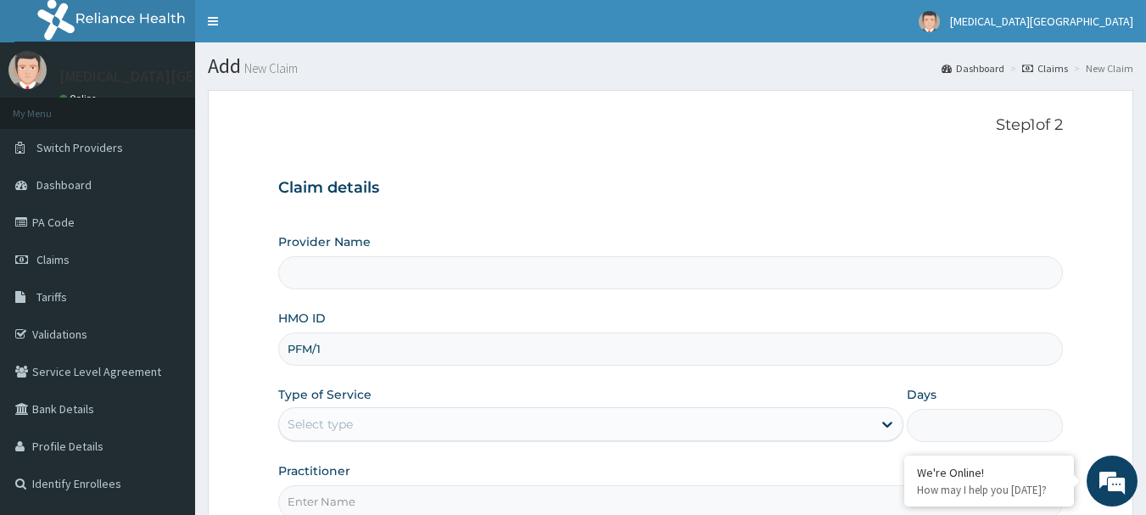
type input "PFM/10"
type input "[MEDICAL_DATA][GEOGRAPHIC_DATA]"
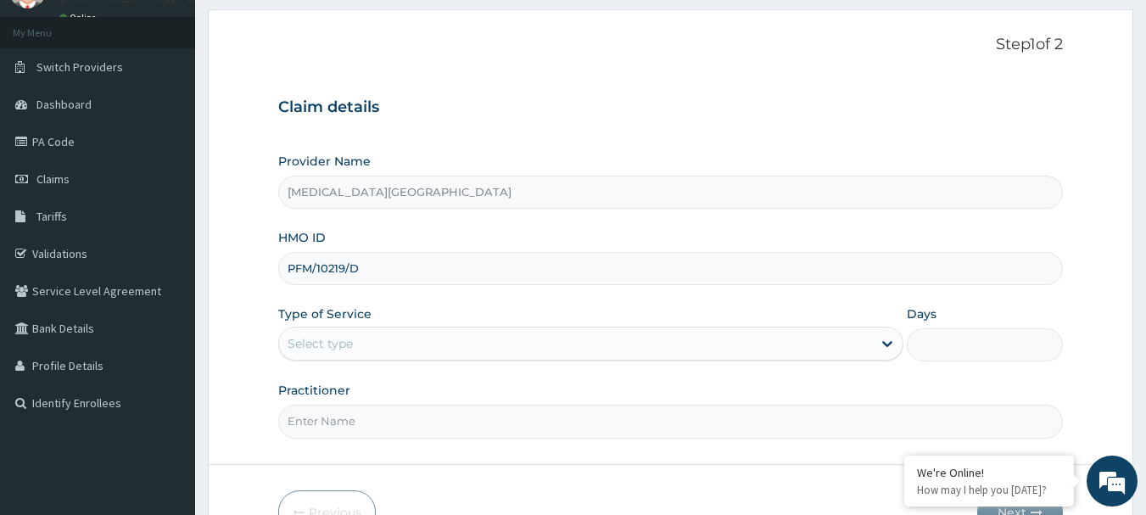
scroll to position [170, 0]
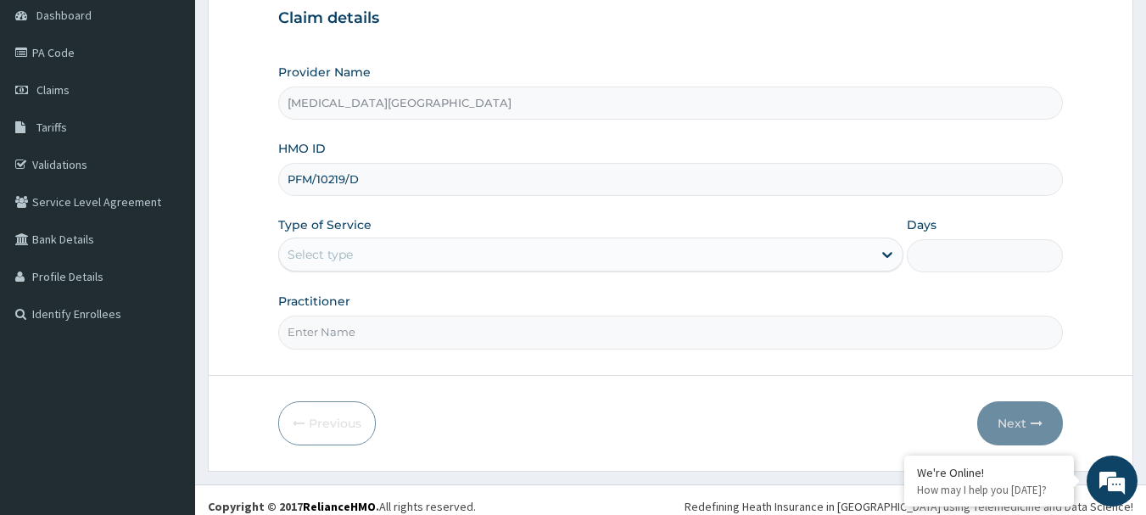
type input "PFM/10219/D"
drag, startPoint x: 377, startPoint y: 351, endPoint x: 440, endPoint y: 255, distance: 115.8
click at [440, 255] on form "Step 1 of 2 Claim details Provider Name Tobi Medical Centre HMO ID PFM/10219/D …" at bounding box center [671, 195] width 926 height 551
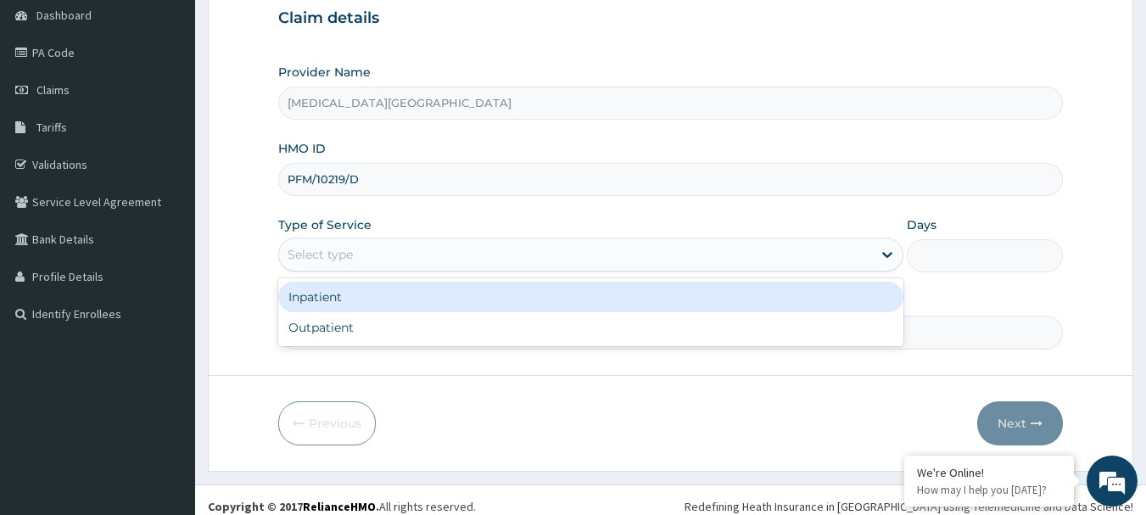
click at [440, 255] on div "Select type" at bounding box center [575, 254] width 593 height 27
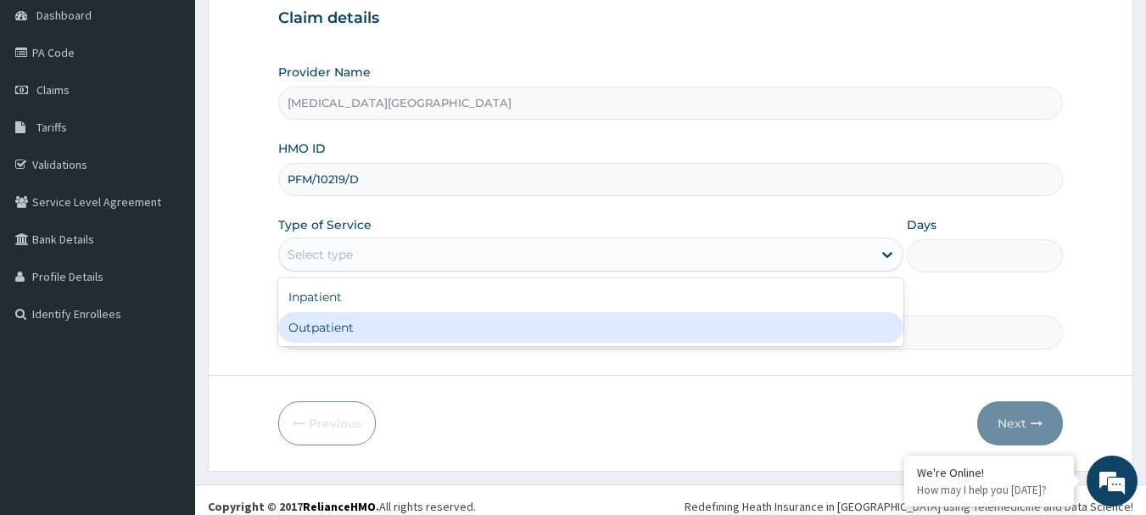
click at [424, 324] on div "Outpatient" at bounding box center [590, 327] width 625 height 31
type input "1"
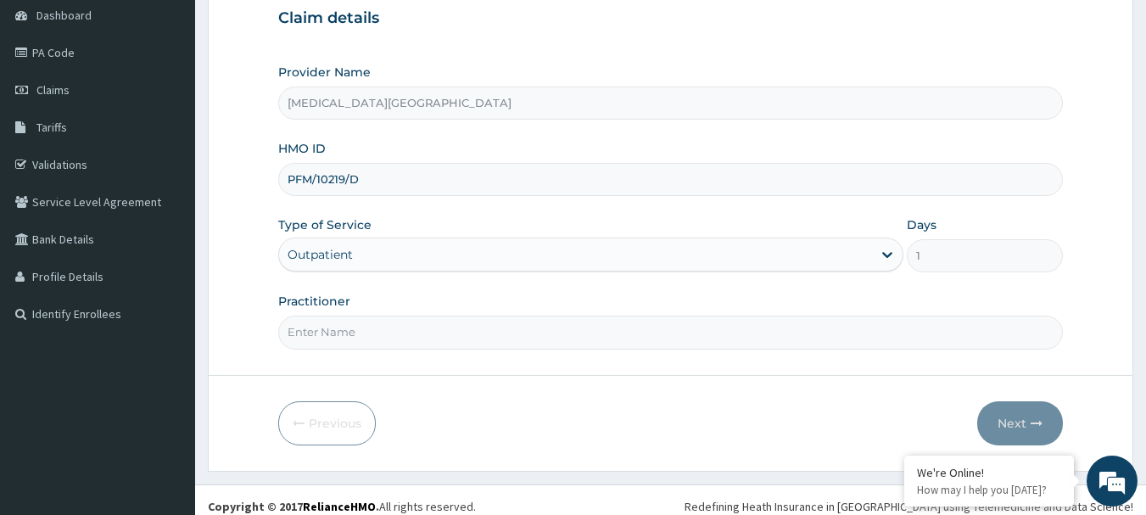
click at [424, 336] on input "Practitioner" at bounding box center [671, 332] width 786 height 33
type input "DR. LEWIS"
click at [1010, 412] on button "Next" at bounding box center [1020, 423] width 86 height 44
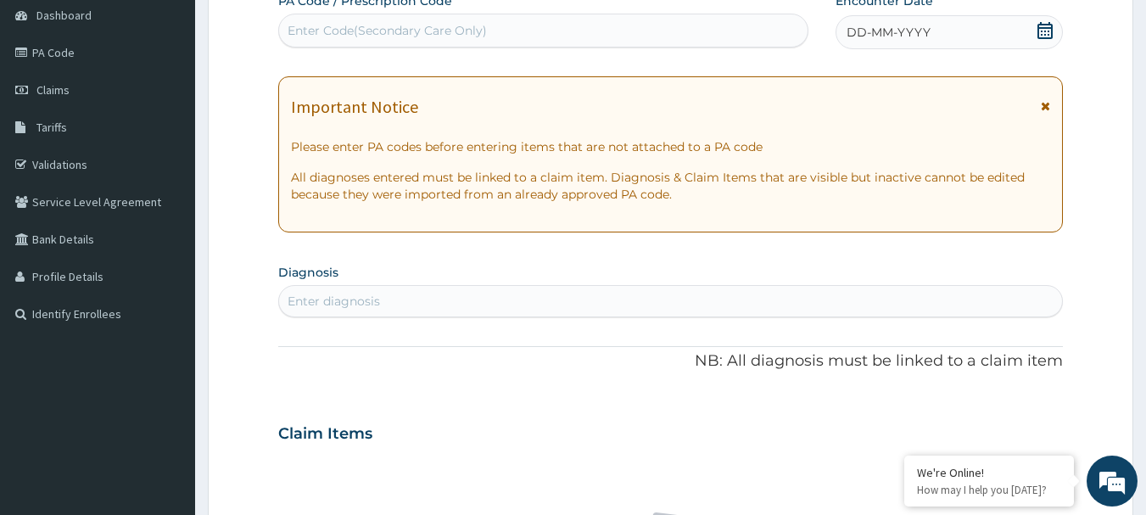
click at [1051, 28] on icon at bounding box center [1045, 30] width 15 height 17
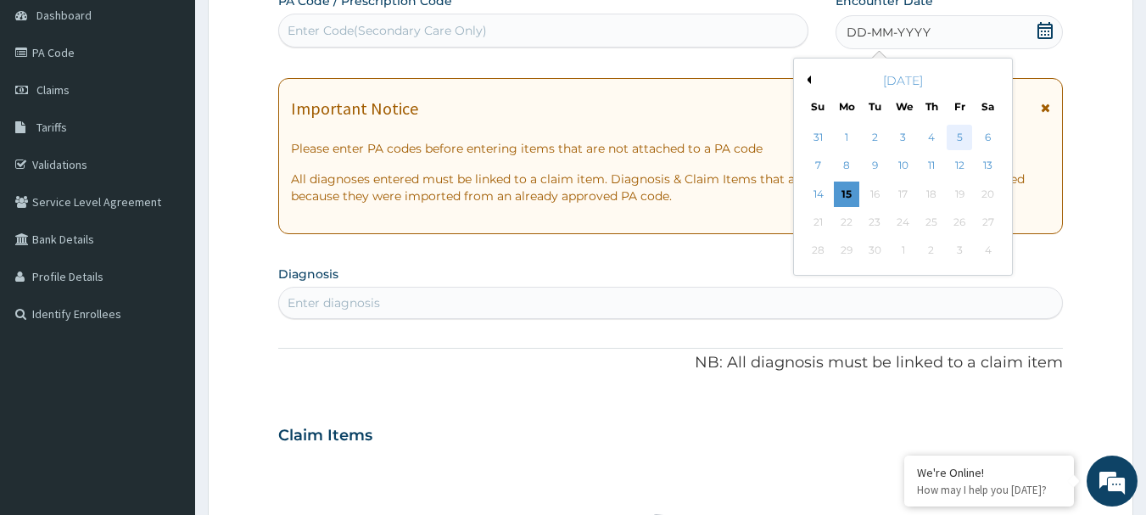
click at [954, 137] on div "5" at bounding box center [959, 137] width 25 height 25
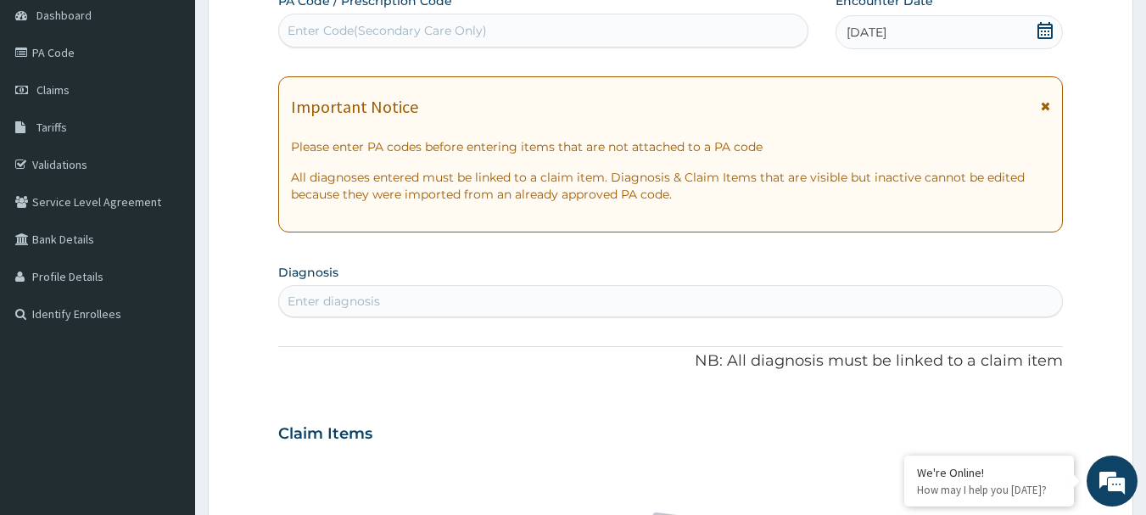
click at [669, 296] on div "Enter diagnosis" at bounding box center [671, 301] width 784 height 27
type input "MALARIA"
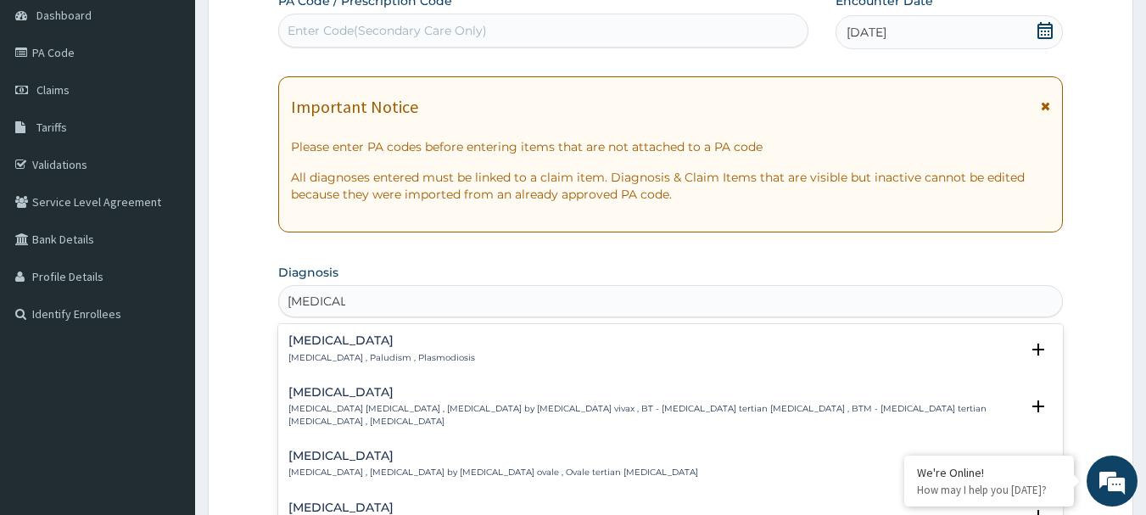
click at [432, 351] on div "Malaria Malaria , Paludism , Plasmodiosis" at bounding box center [670, 349] width 765 height 30
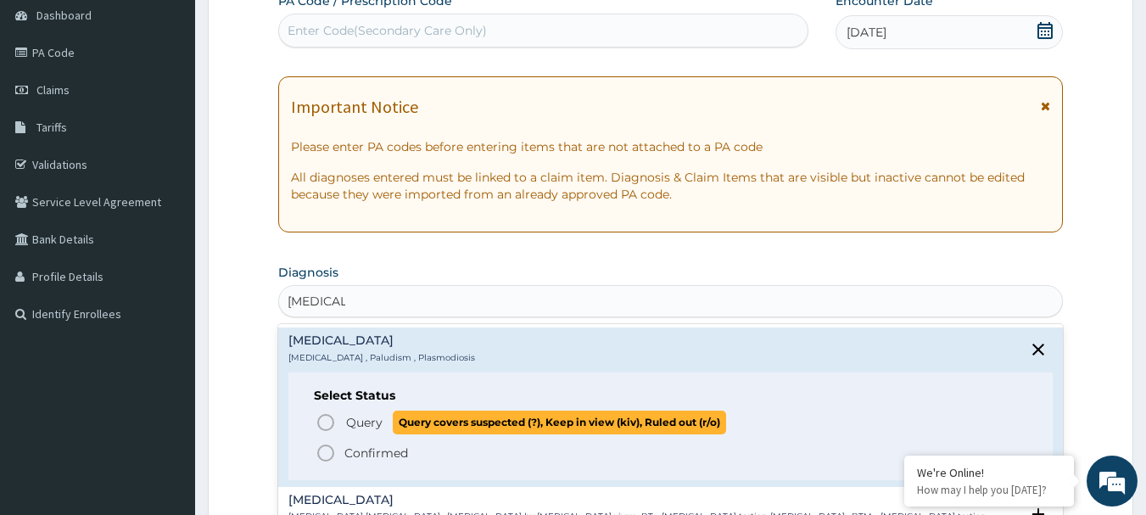
click at [366, 424] on span "Query" at bounding box center [364, 422] width 36 height 17
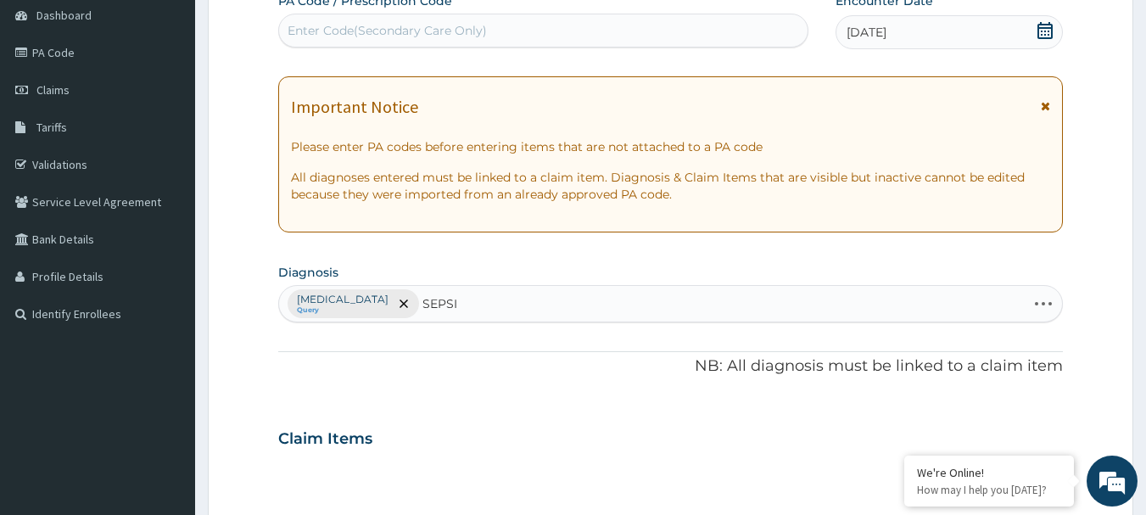
type input "SEPSIS"
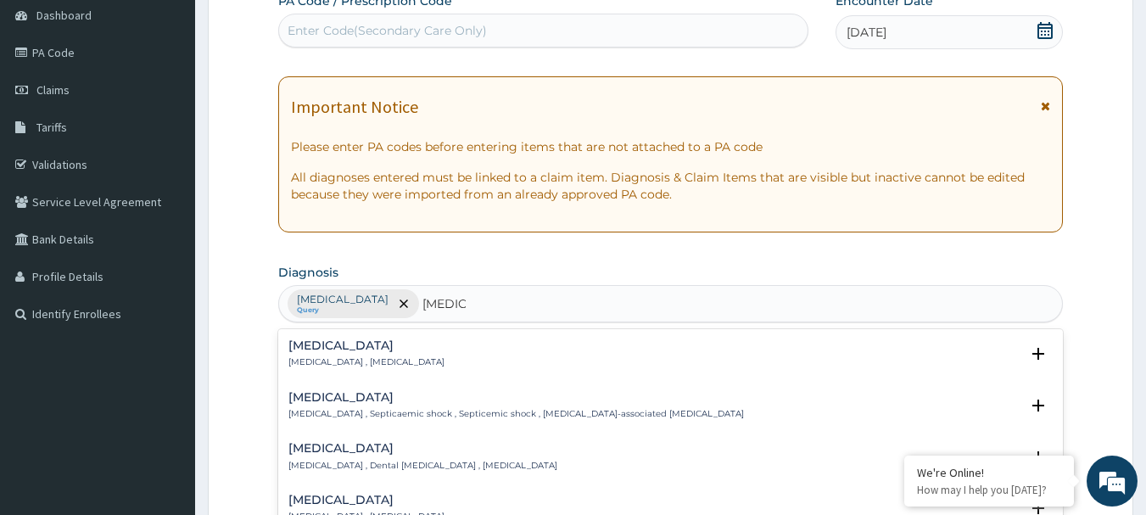
click at [362, 352] on h4 "Sepsis" at bounding box center [366, 345] width 156 height 13
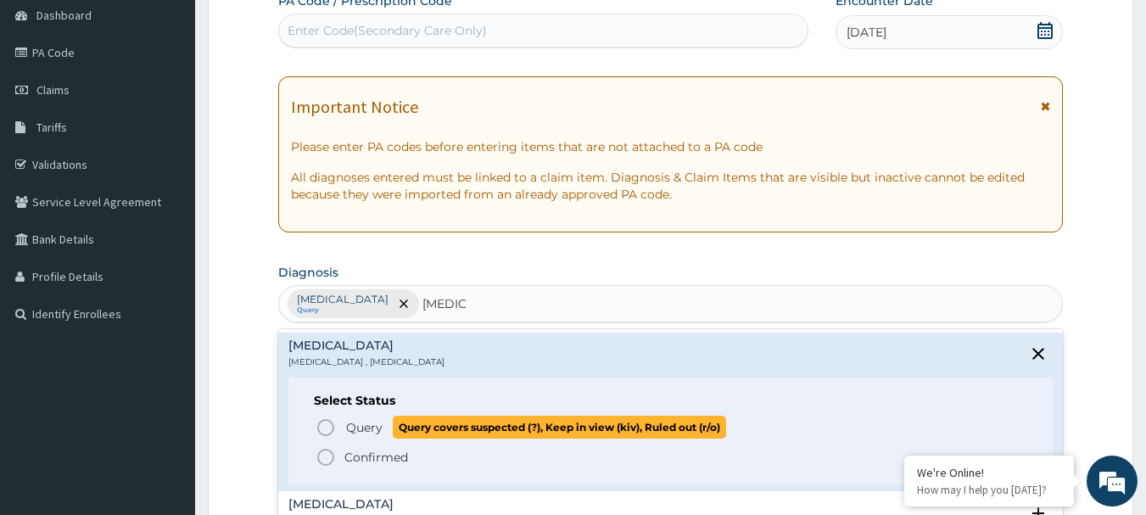
click at [340, 425] on span "Query Query covers suspected (?), Keep in view (kiv), Ruled out (r/o)" at bounding box center [672, 427] width 713 height 23
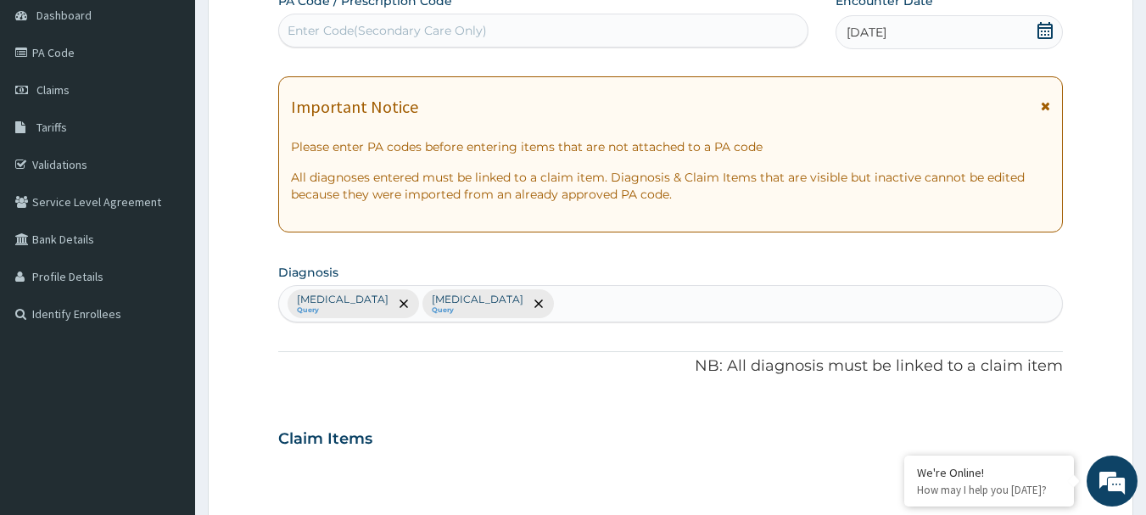
click at [336, 425] on div "Claim Items" at bounding box center [671, 435] width 786 height 44
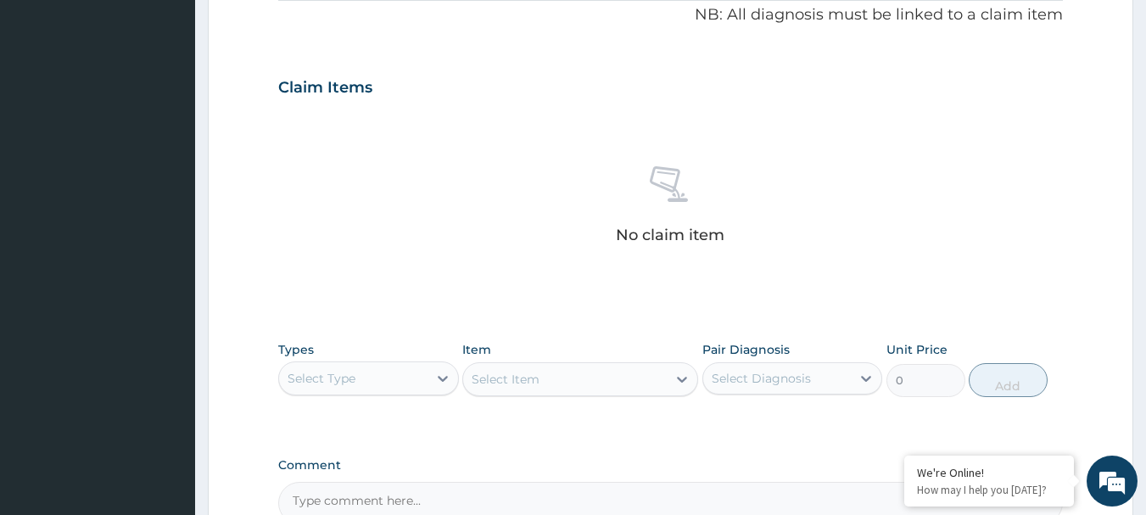
scroll to position [679, 0]
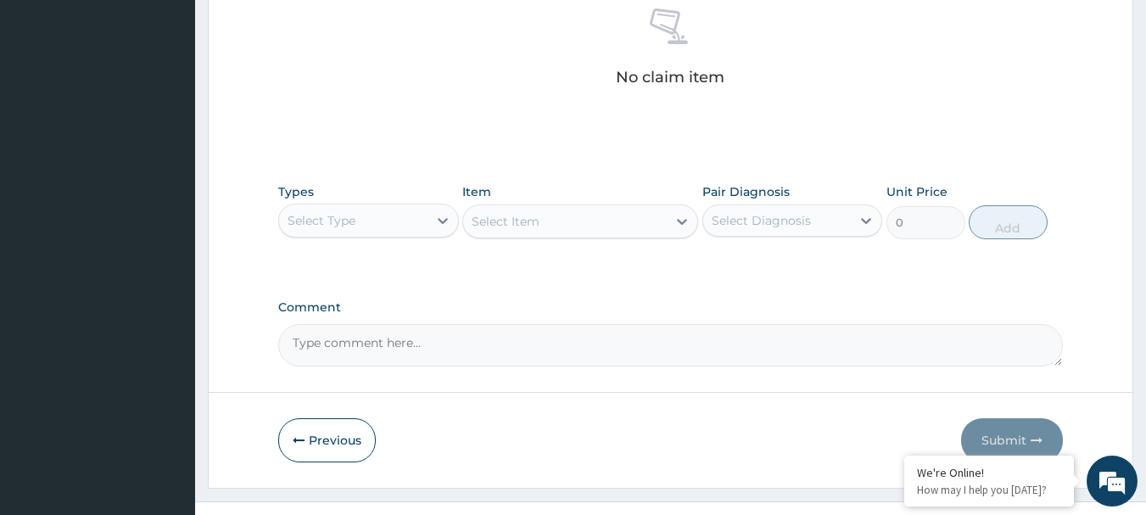
click at [348, 216] on div "Select Type" at bounding box center [322, 220] width 68 height 17
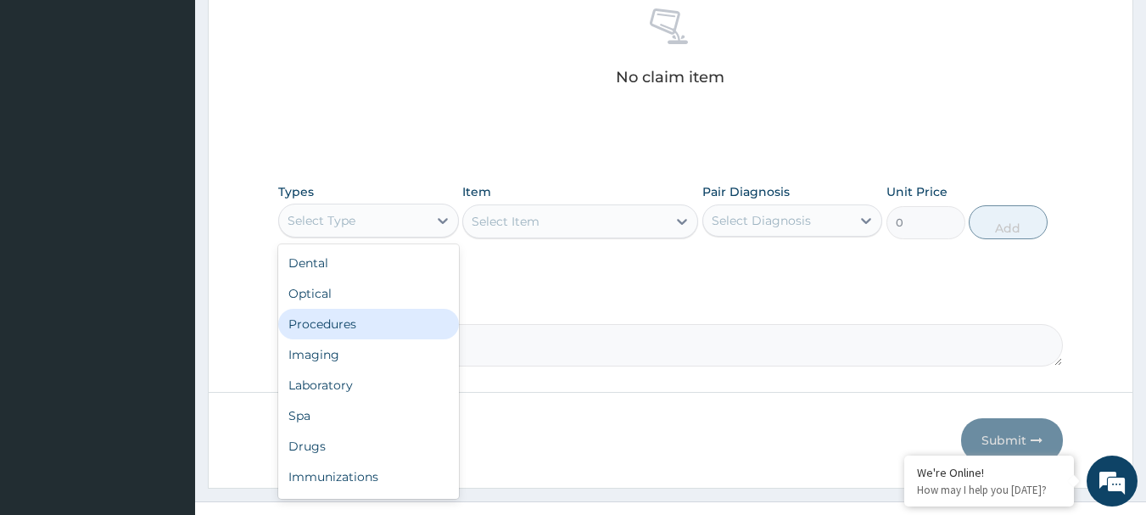
click at [361, 312] on div "Procedures" at bounding box center [368, 324] width 181 height 31
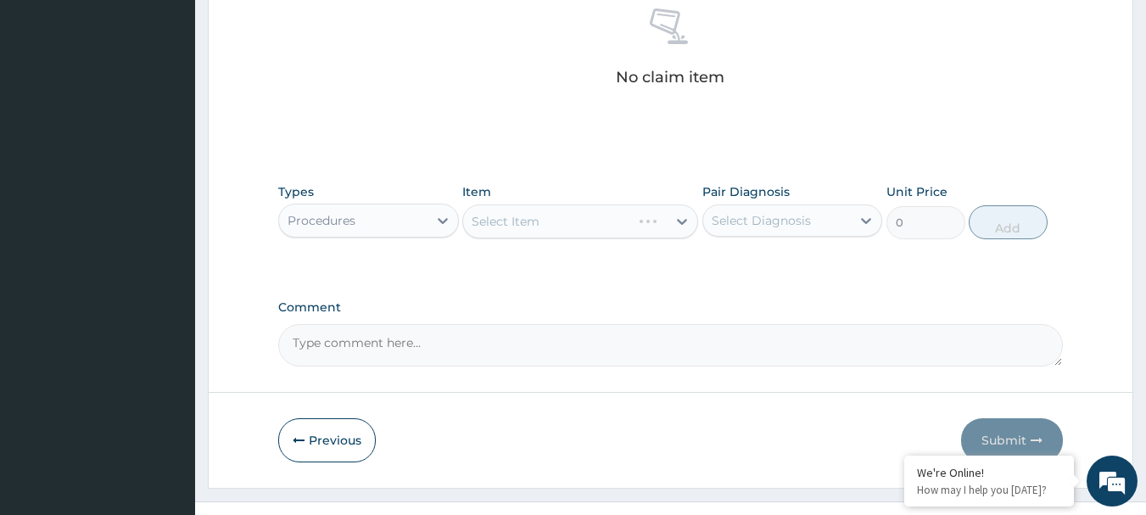
click at [541, 224] on div "Select Item" at bounding box center [580, 221] width 236 height 34
click at [541, 224] on div "Select Item" at bounding box center [565, 221] width 204 height 27
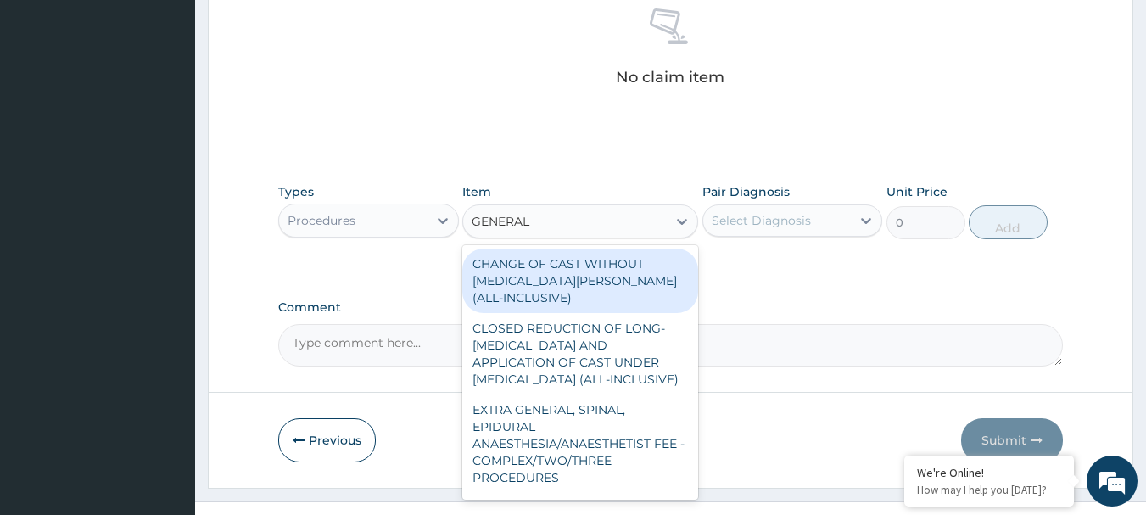
type input "GENERAL P"
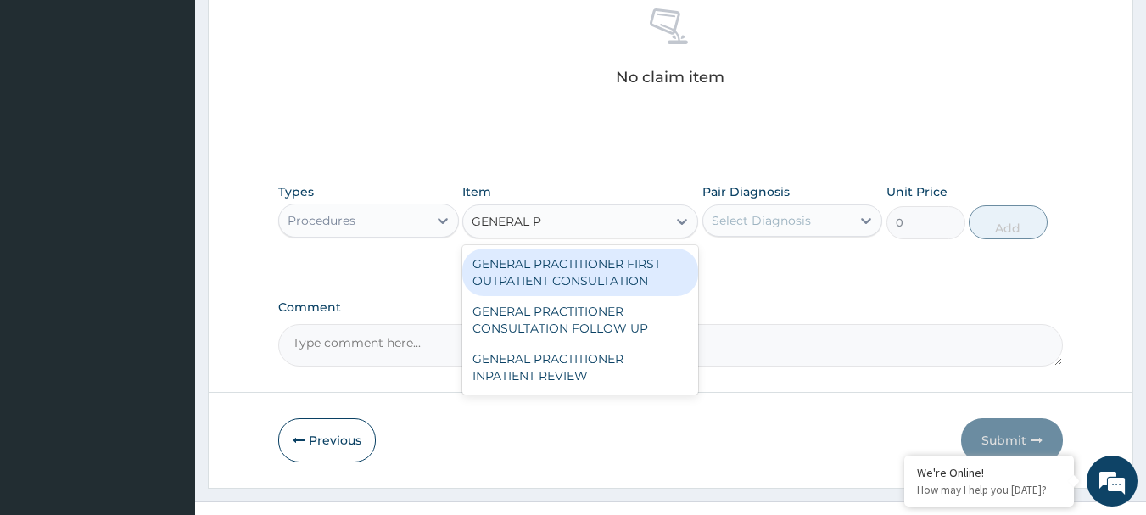
click at [605, 283] on div "GENERAL PRACTITIONER FIRST OUTPATIENT CONSULTATION" at bounding box center [580, 273] width 236 height 48
type input "3750"
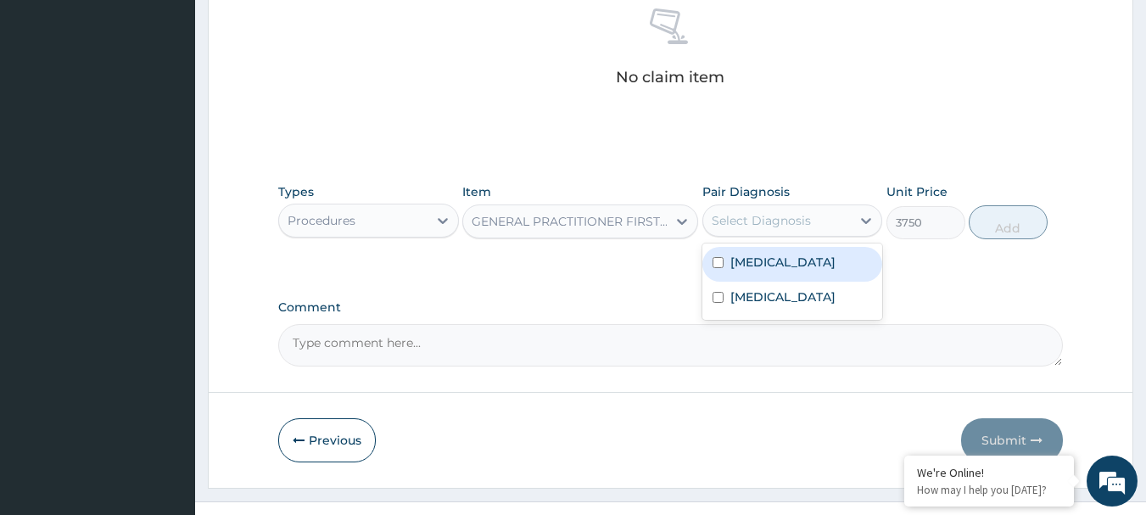
click at [758, 223] on div "Select Diagnosis" at bounding box center [761, 220] width 99 height 17
click at [782, 258] on div "Malaria" at bounding box center [793, 264] width 181 height 35
checkbox input "true"
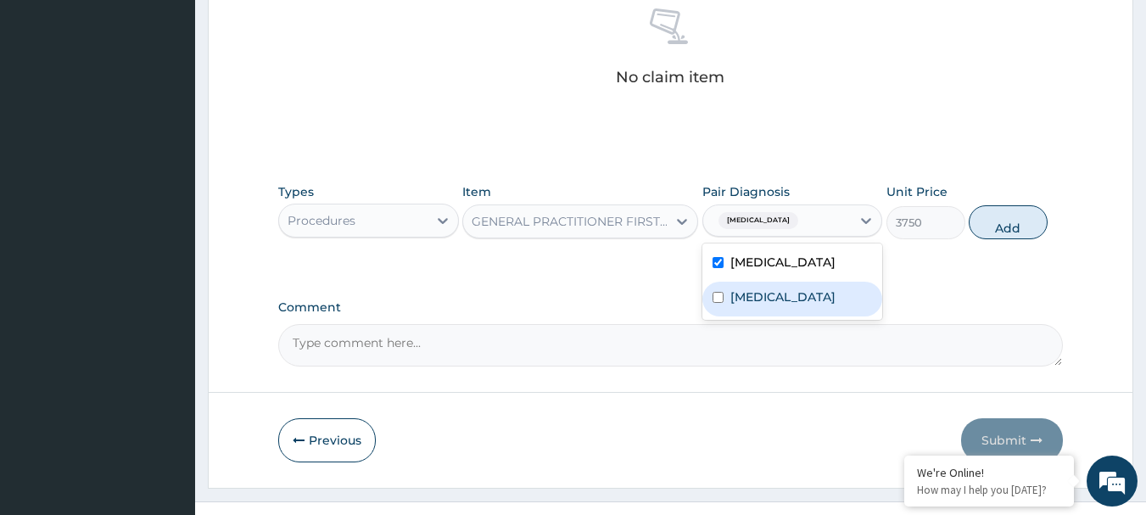
click at [782, 290] on div "Sepsis" at bounding box center [793, 299] width 181 height 35
checkbox input "true"
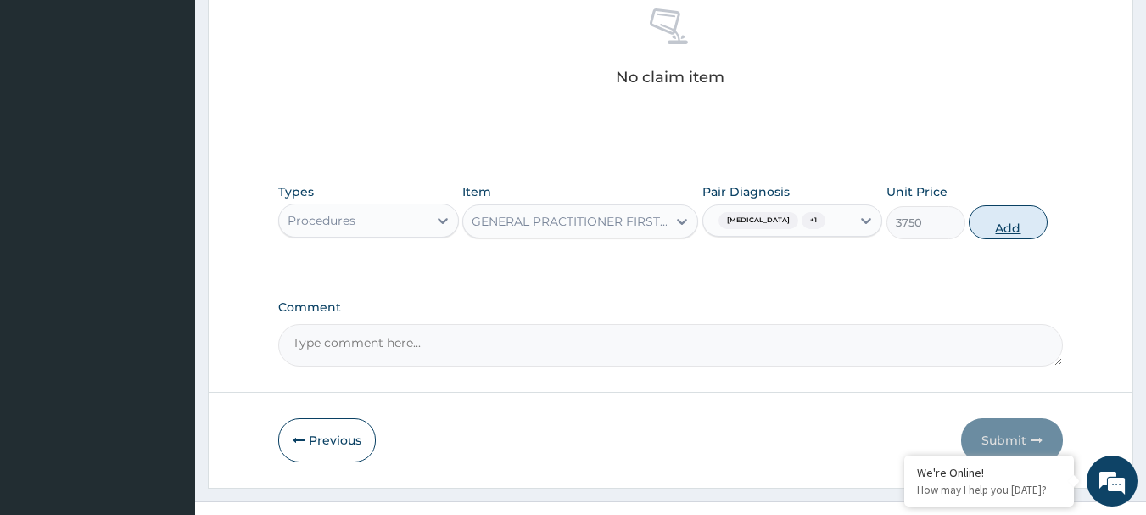
click at [1000, 217] on button "Add" at bounding box center [1008, 222] width 79 height 34
type input "0"
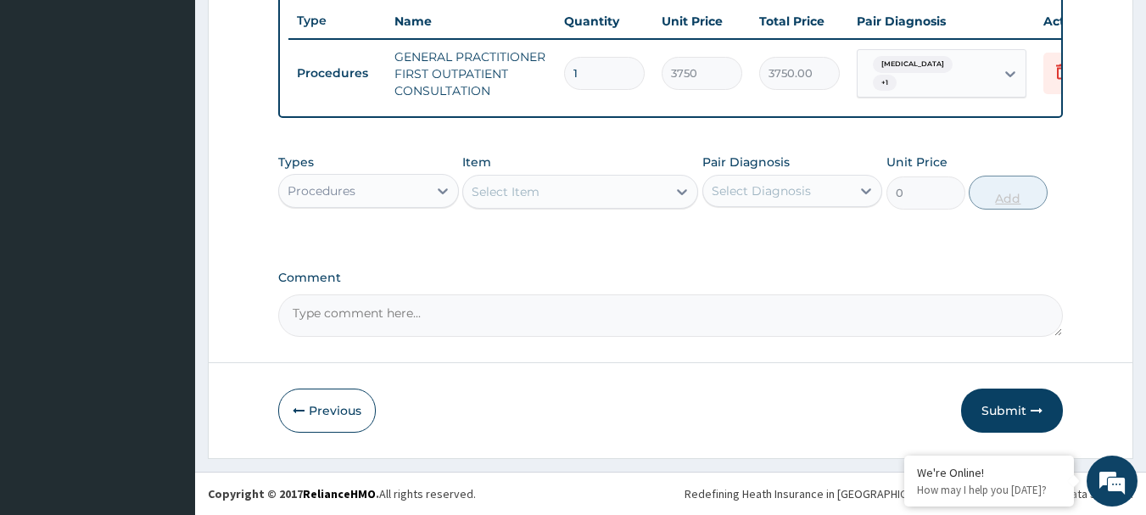
scroll to position [650, 0]
click at [414, 199] on div "Procedures" at bounding box center [353, 190] width 148 height 27
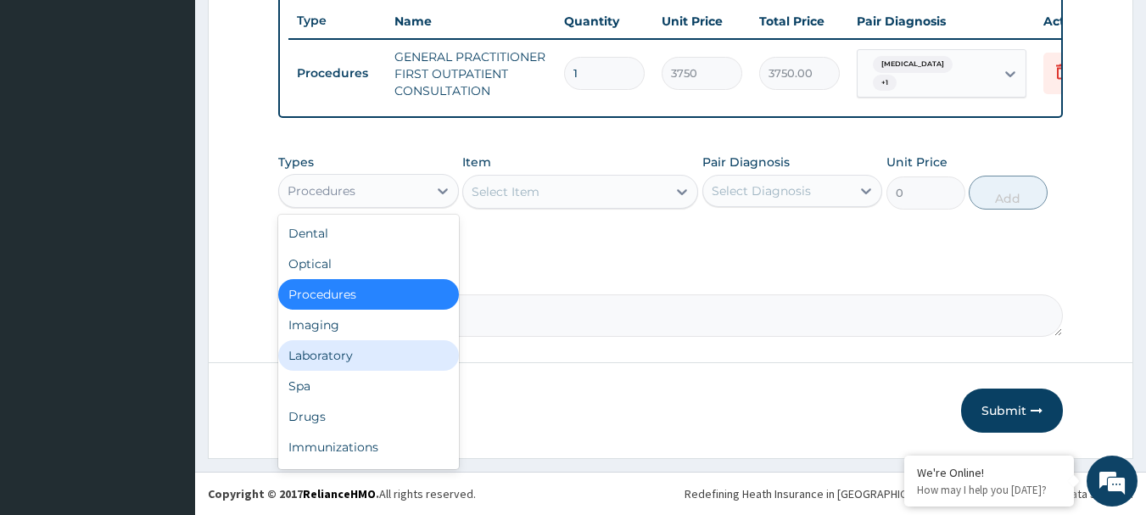
click at [358, 357] on div "Laboratory" at bounding box center [368, 355] width 181 height 31
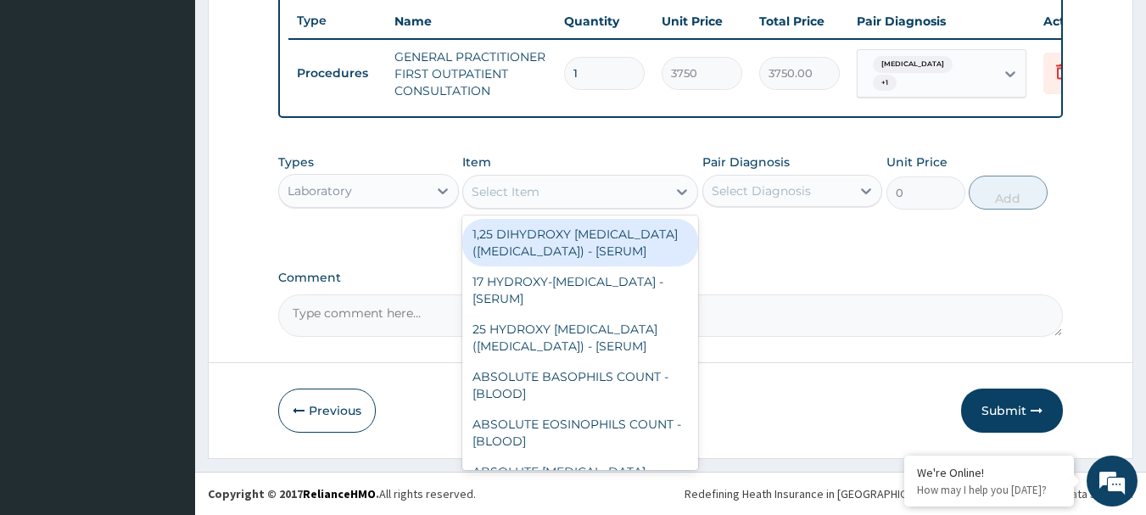
click at [511, 190] on div "Select Item" at bounding box center [506, 191] width 68 height 17
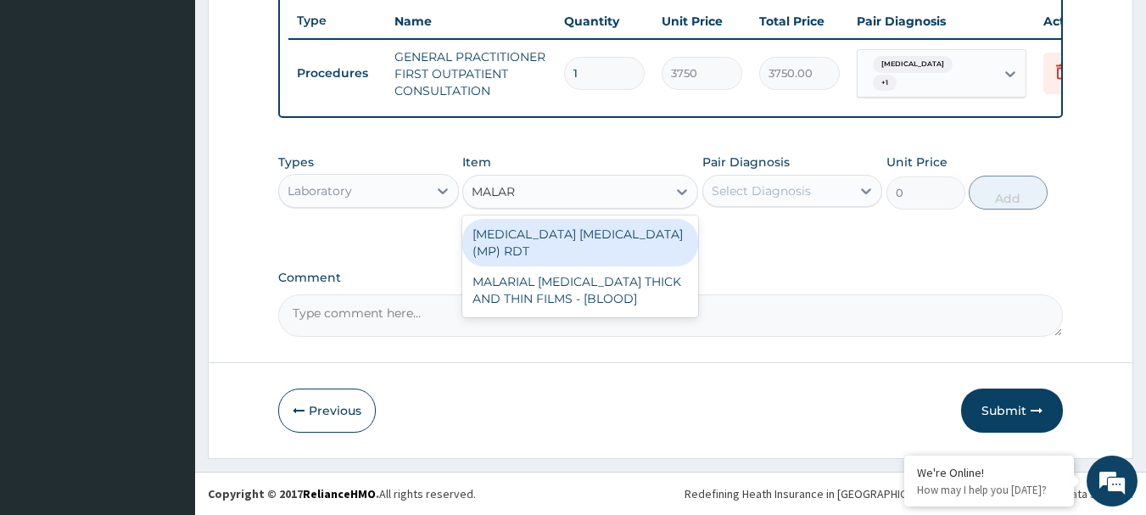
type input "MALARI"
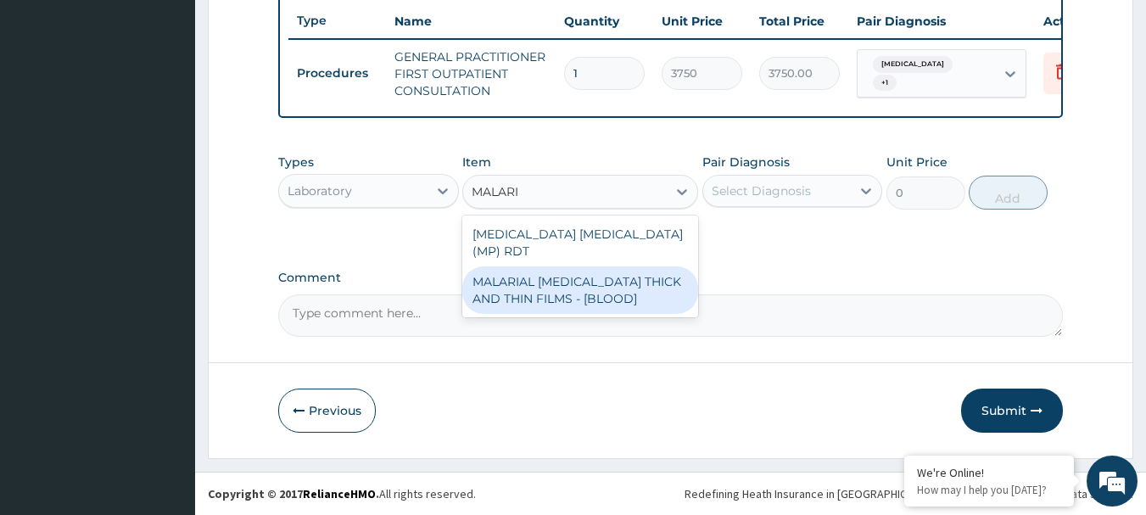
click at [570, 266] on div "MALARIAL PARASITE THICK AND THIN FILMS - [BLOOD]" at bounding box center [580, 290] width 236 height 48
type input "2187.5"
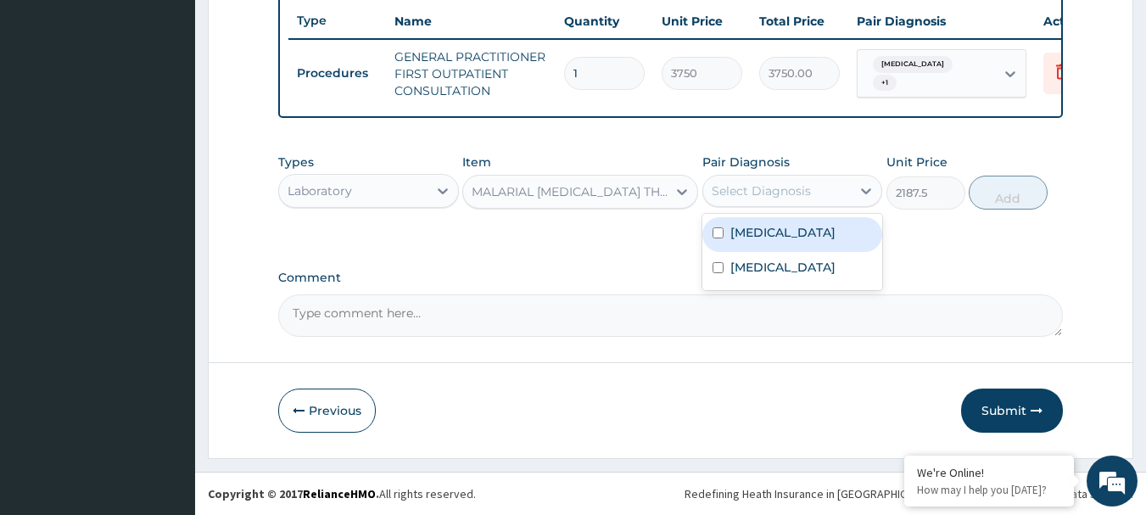
click at [748, 187] on div "Select Diagnosis" at bounding box center [761, 190] width 99 height 17
click at [777, 241] on div "Malaria" at bounding box center [793, 234] width 181 height 35
checkbox input "true"
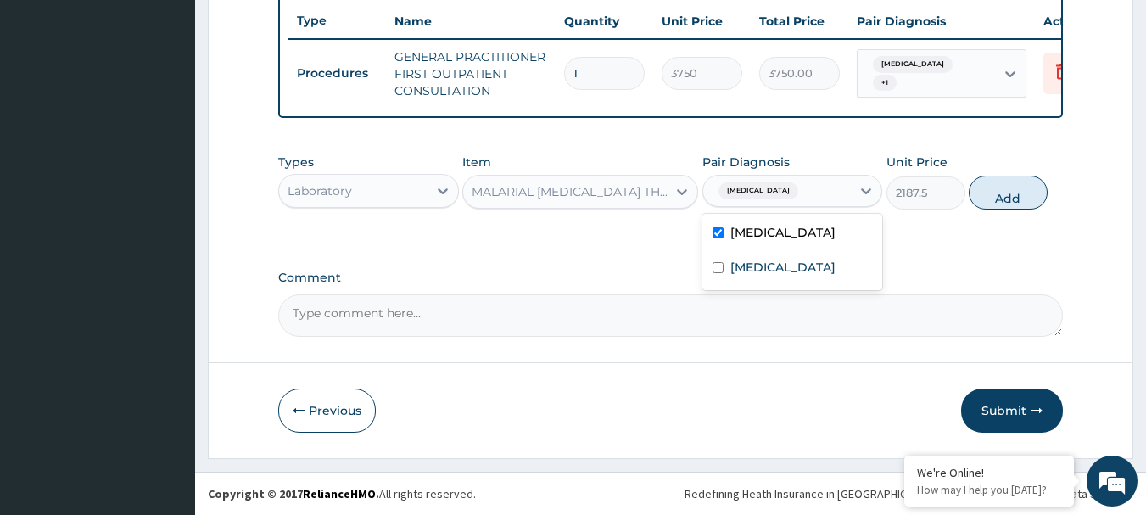
click at [997, 192] on button "Add" at bounding box center [1008, 193] width 79 height 34
type input "0"
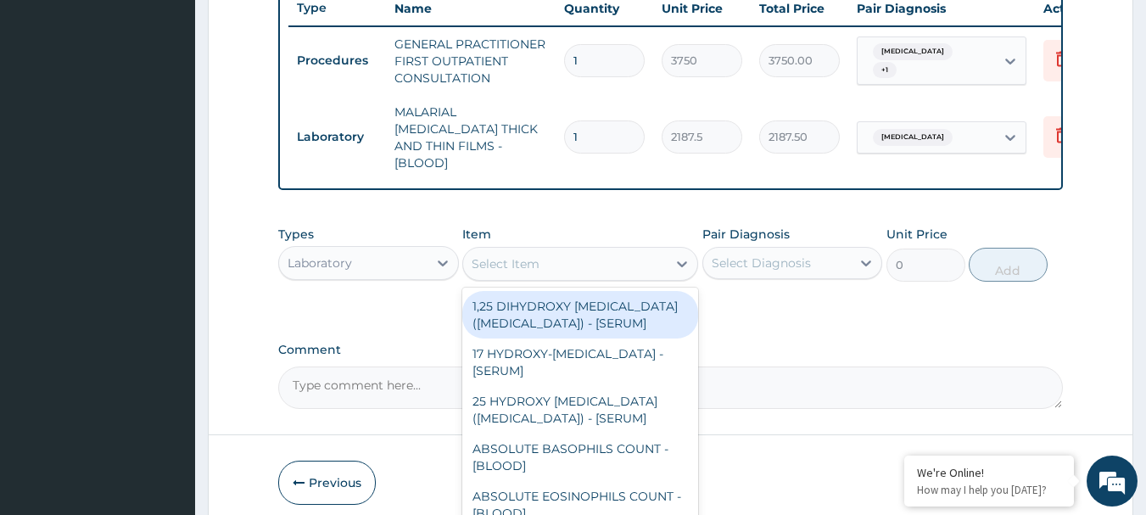
click at [521, 255] on div "Select Item" at bounding box center [506, 263] width 68 height 17
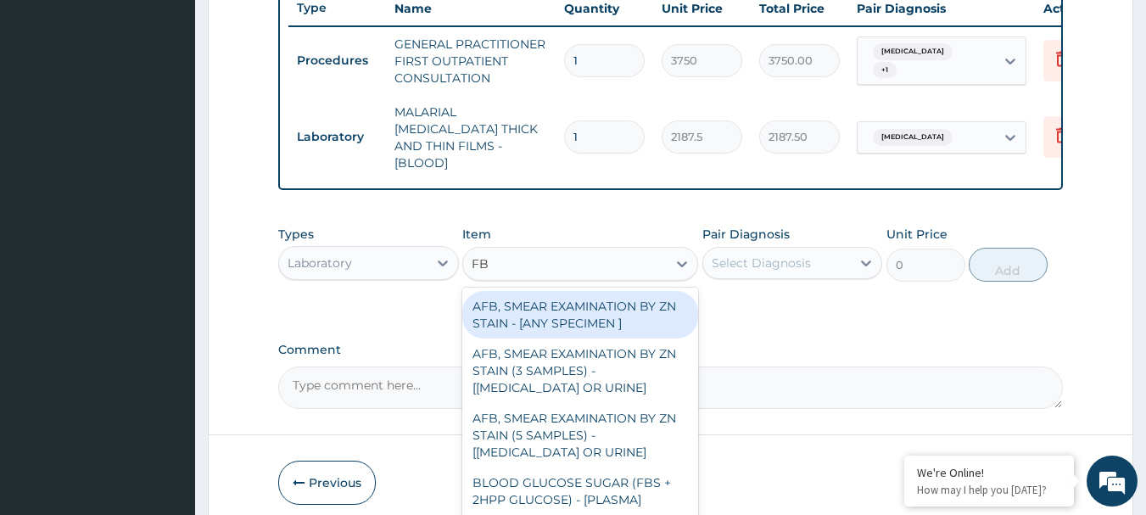
type input "FBC"
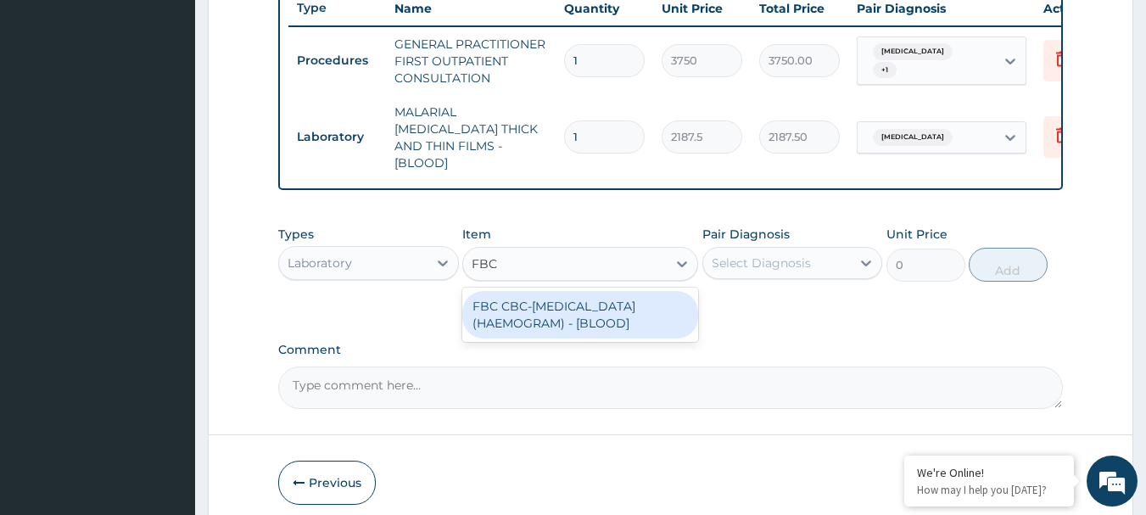
click at [544, 296] on div "FBC CBC-COMPLETE BLOOD COUNT (HAEMOGRAM) - [BLOOD]" at bounding box center [580, 315] width 236 height 48
type input "5000"
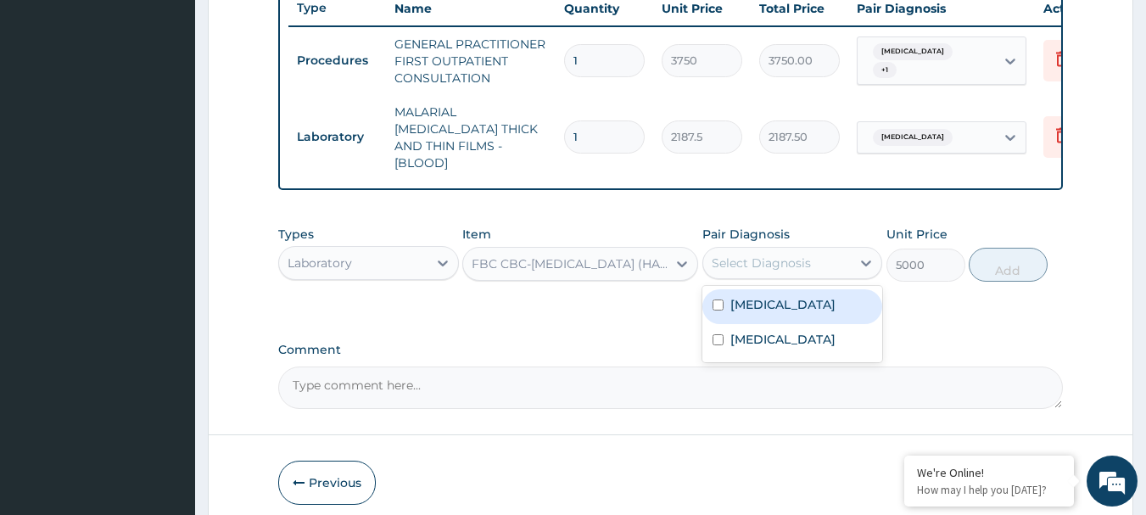
click at [714, 255] on div "Select Diagnosis" at bounding box center [761, 263] width 99 height 17
click at [745, 296] on label "Malaria" at bounding box center [783, 304] width 105 height 17
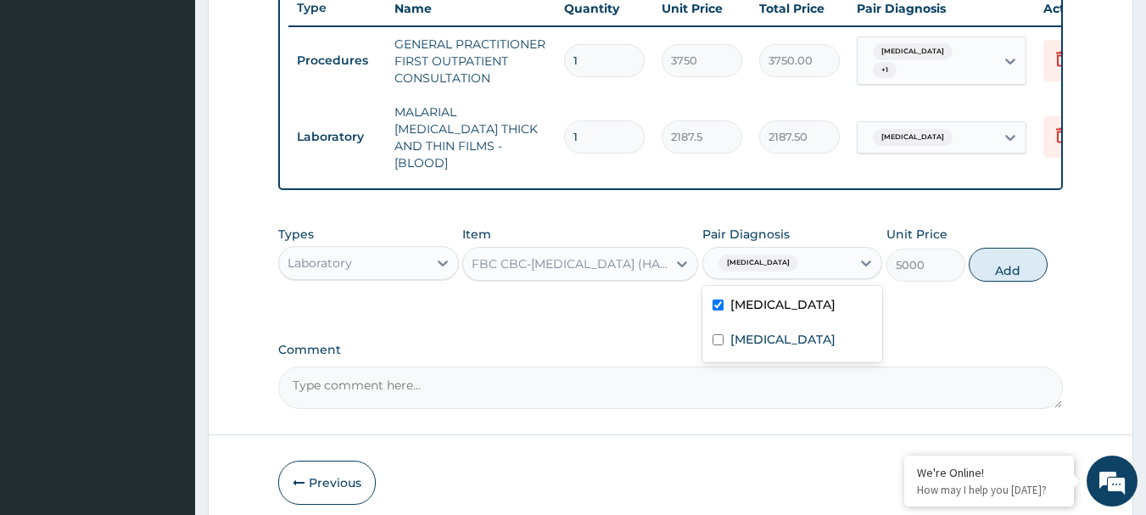
click at [745, 296] on label "Malaria" at bounding box center [783, 304] width 105 height 17
checkbox input "false"
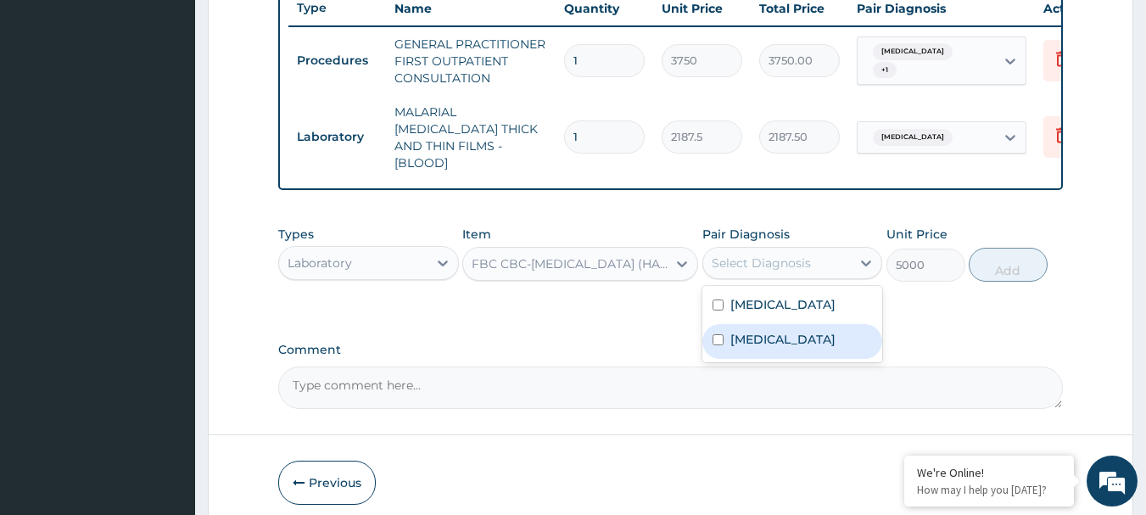
click at [743, 345] on div "Sepsis" at bounding box center [793, 341] width 181 height 35
checkbox input "true"
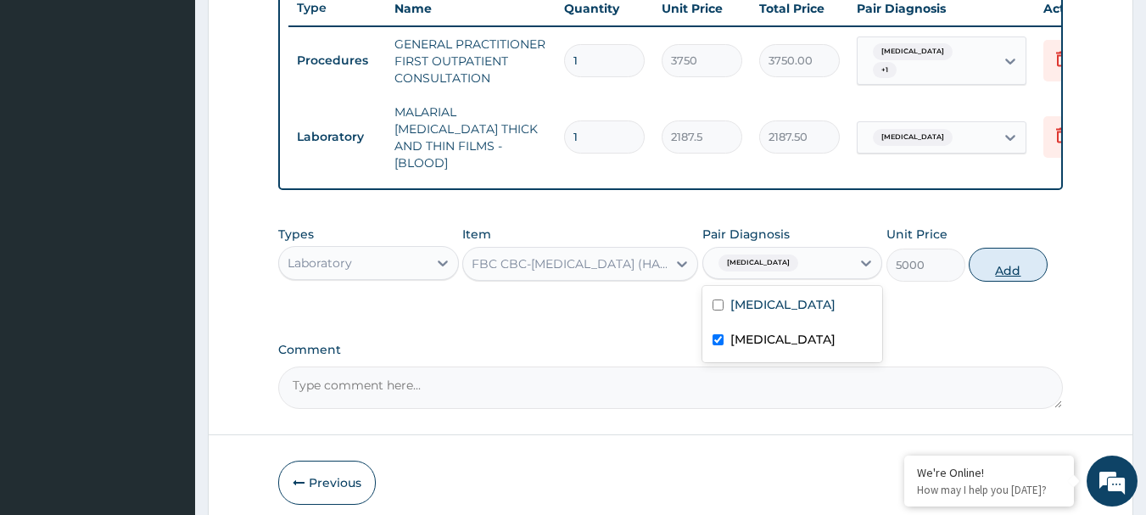
click at [1005, 255] on button "Add" at bounding box center [1008, 265] width 79 height 34
type input "0"
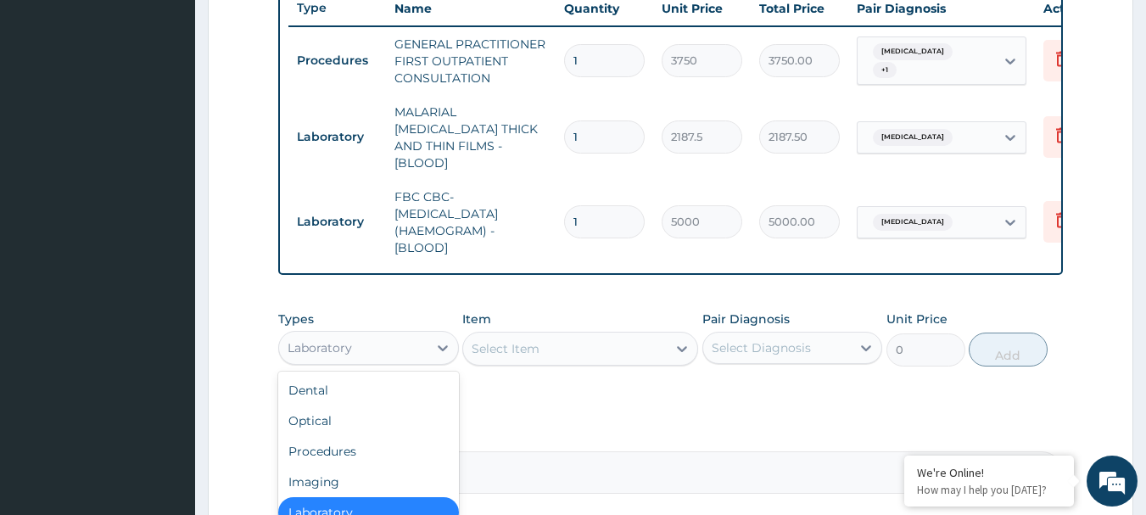
click at [406, 357] on div "Laboratory" at bounding box center [368, 348] width 181 height 34
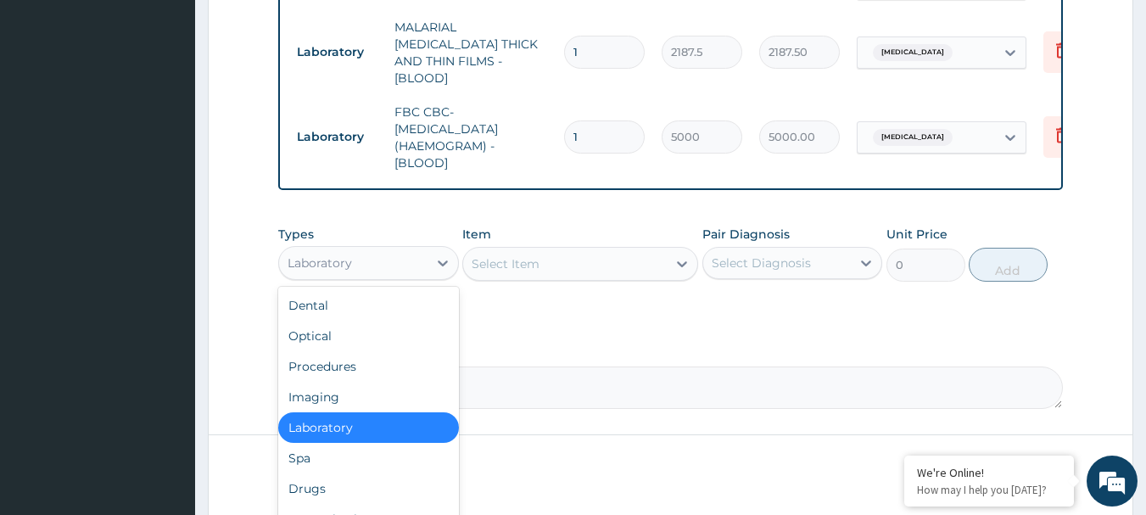
scroll to position [803, 0]
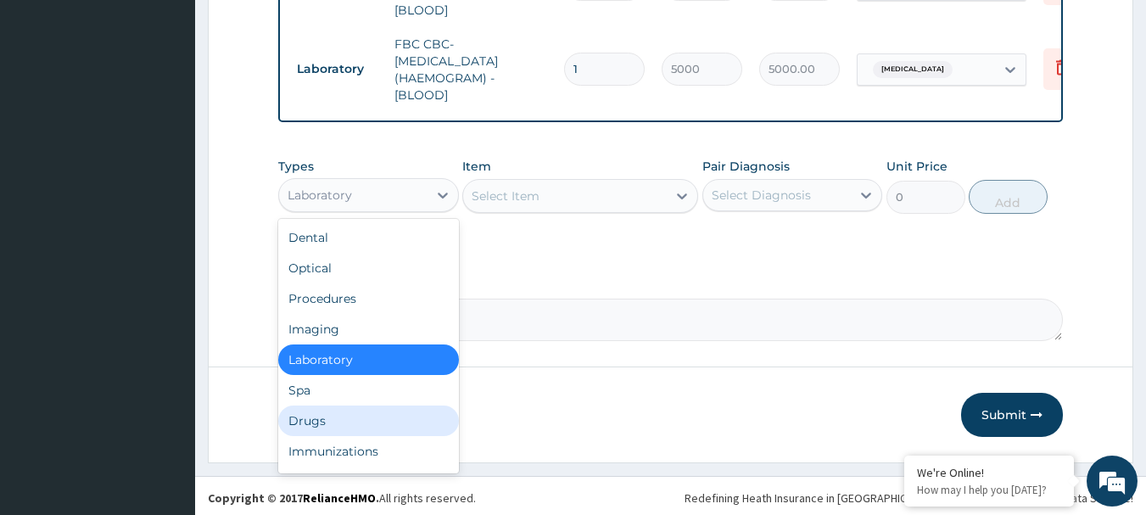
click at [366, 420] on div "Drugs" at bounding box center [368, 421] width 181 height 31
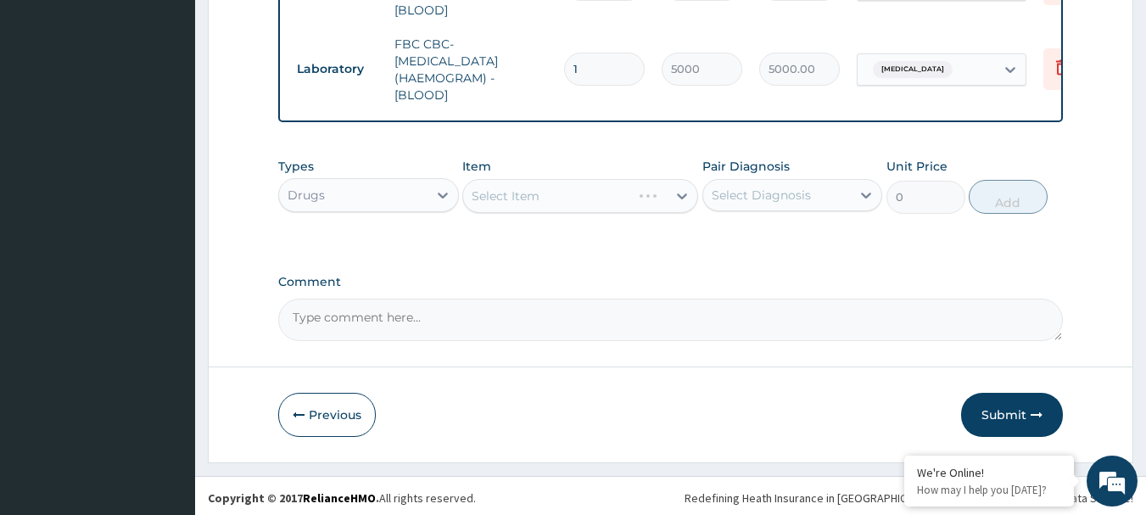
click at [626, 187] on div "Select Item" at bounding box center [580, 196] width 236 height 34
click at [618, 192] on div "Select Item" at bounding box center [580, 196] width 236 height 34
click at [618, 192] on div "Select Item" at bounding box center [565, 195] width 204 height 27
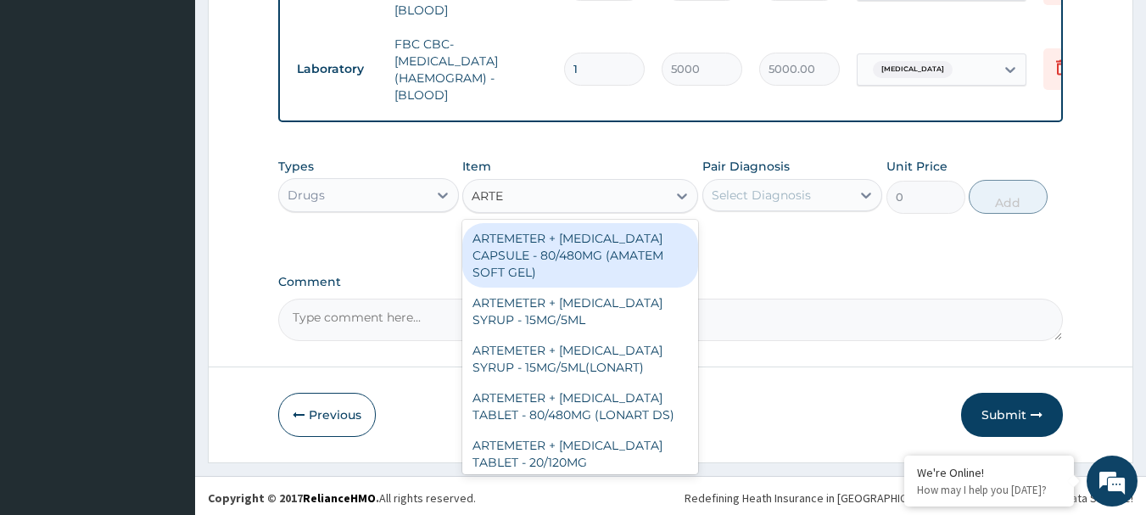
type input "ARTEM"
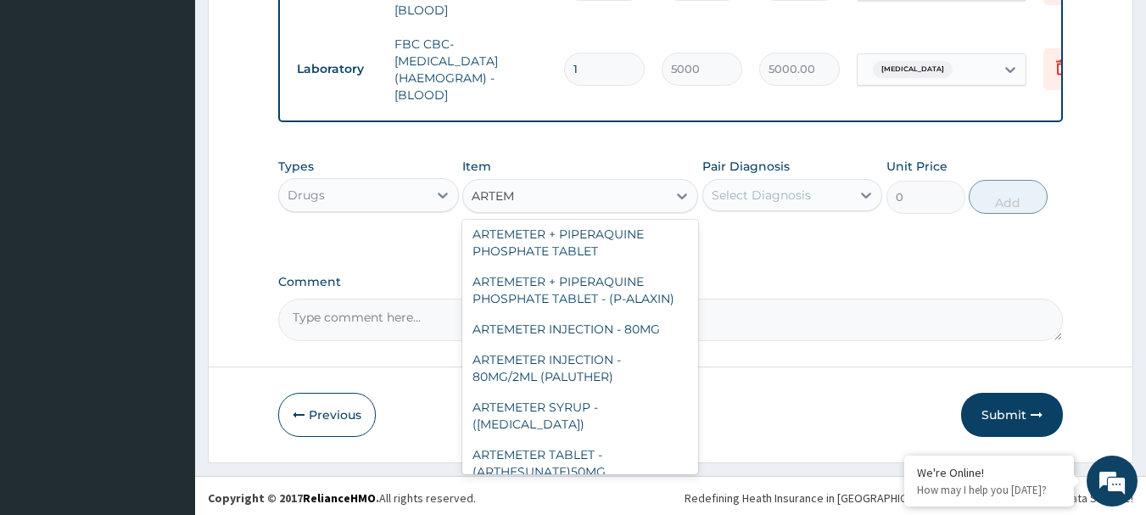
scroll to position [509, 0]
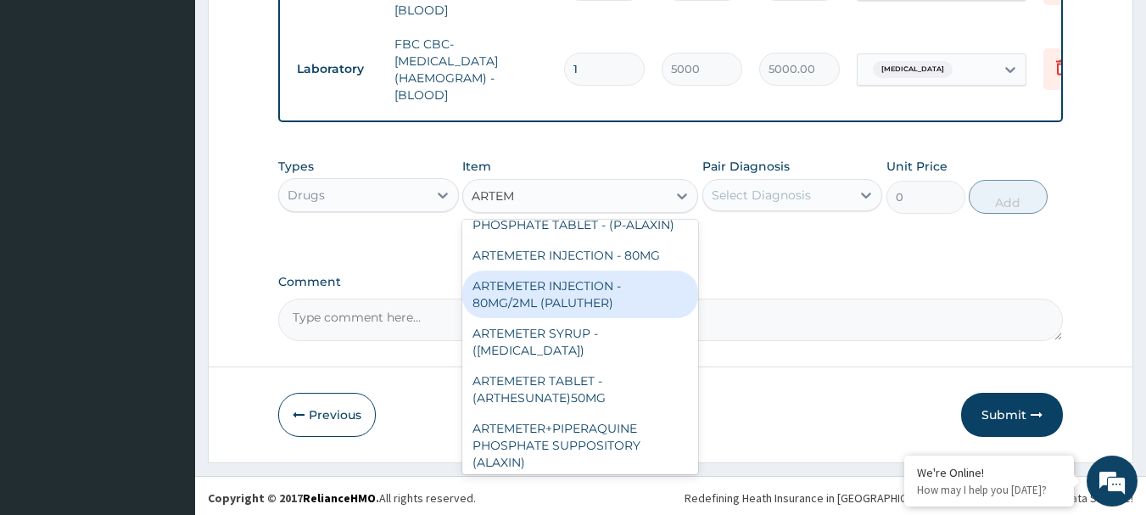
click at [637, 273] on div "ARTEMETER INJECTION - 80MG/2ML (PALUTHER)" at bounding box center [580, 295] width 236 height 48
type input "700"
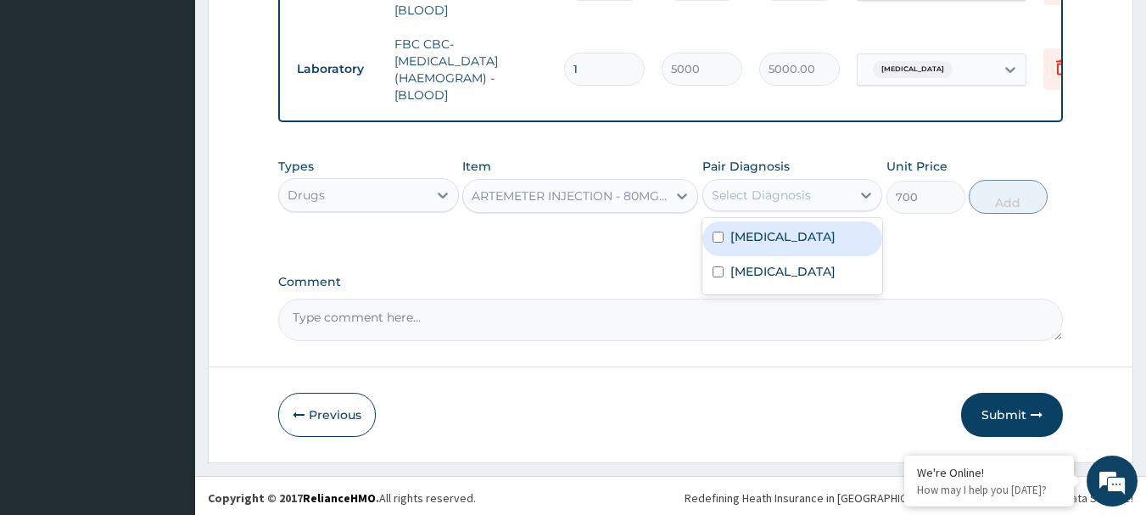
click at [768, 193] on div "Select Diagnosis" at bounding box center [761, 195] width 99 height 17
click at [770, 237] on label "Malaria" at bounding box center [783, 236] width 105 height 17
checkbox input "true"
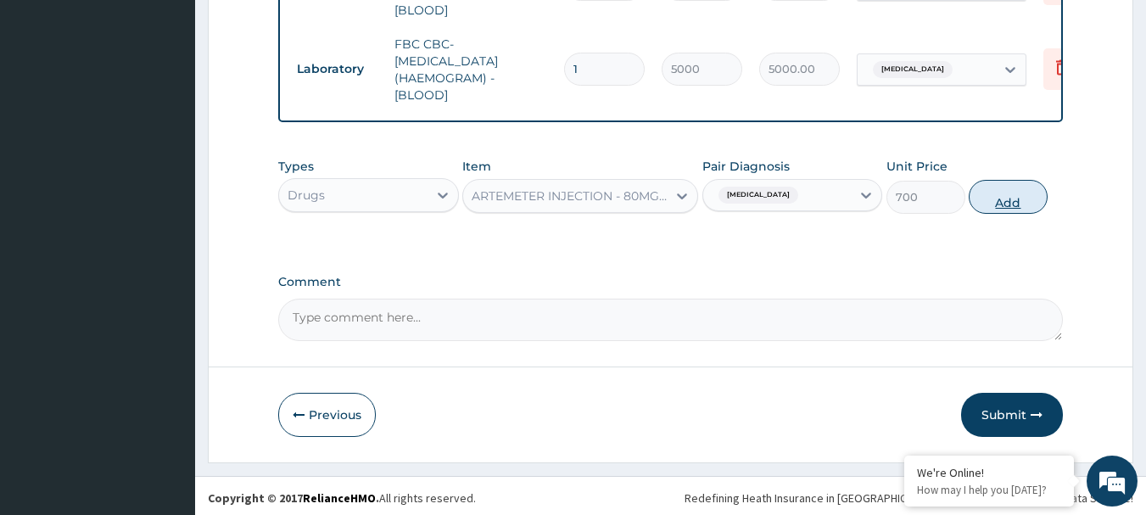
click at [1011, 184] on button "Add" at bounding box center [1008, 197] width 79 height 34
type input "0"
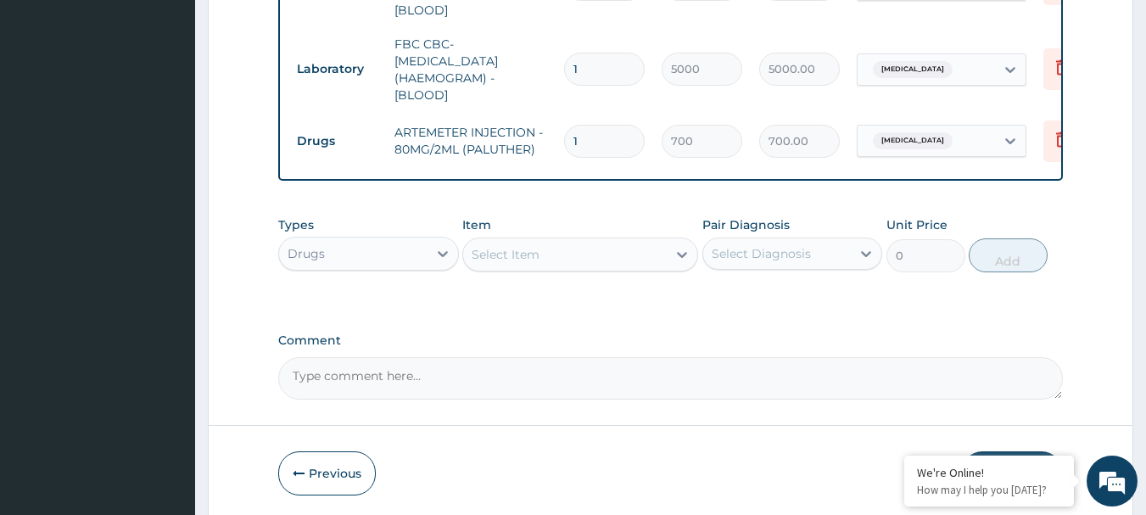
click at [608, 264] on div "Select Item" at bounding box center [580, 255] width 236 height 34
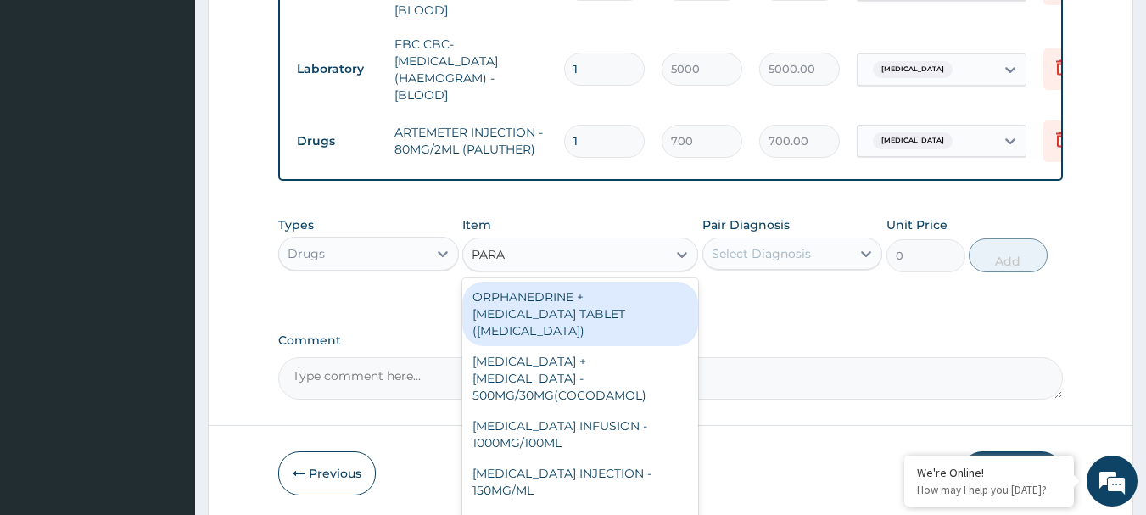
type input "PARAC"
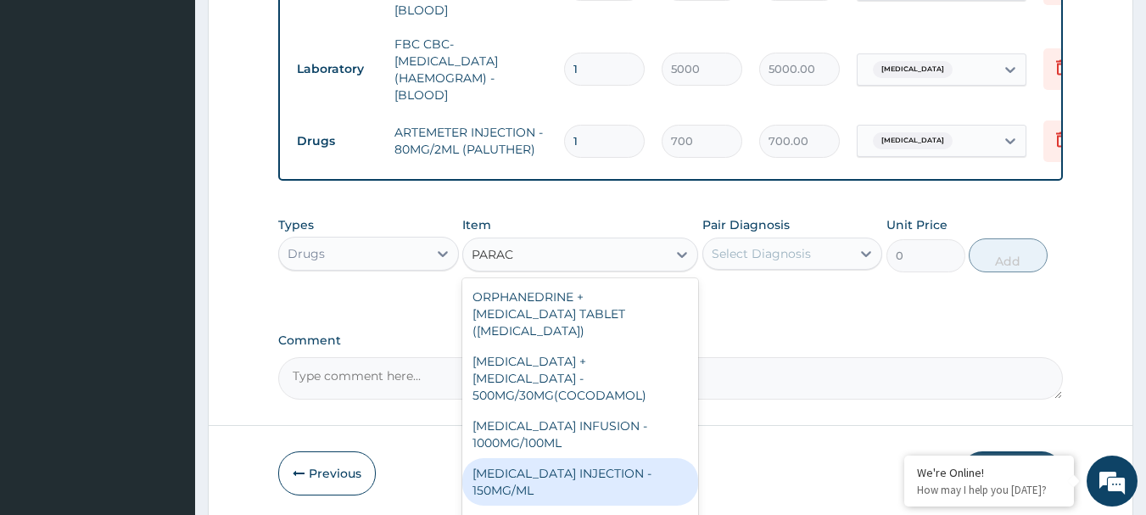
click at [608, 458] on div "PARACETAMOL INJECTION - 150MG/ML" at bounding box center [580, 482] width 236 height 48
type input "560"
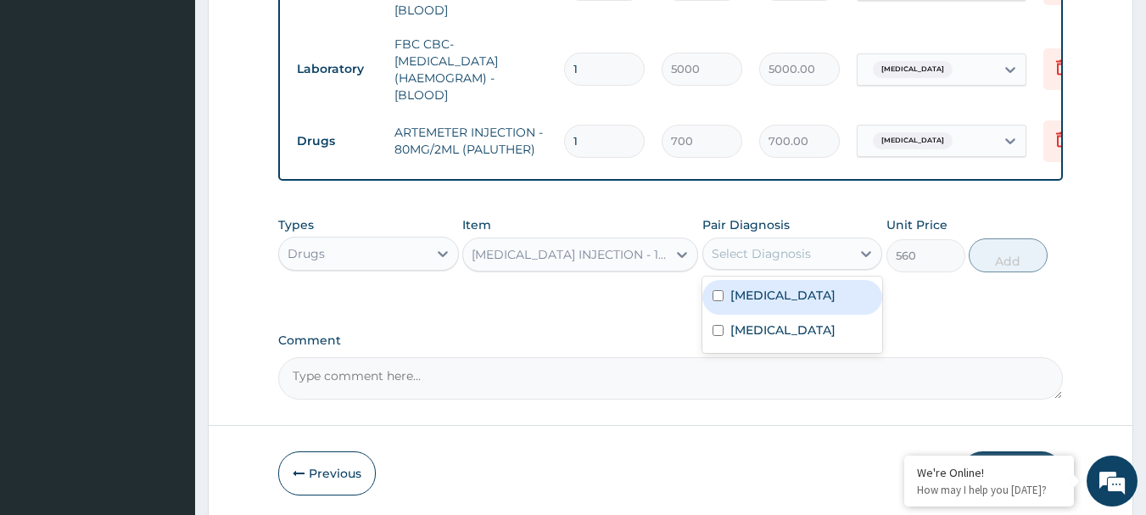
click at [784, 245] on div "Select Diagnosis" at bounding box center [761, 253] width 99 height 17
click at [782, 292] on div "Malaria" at bounding box center [793, 297] width 181 height 35
checkbox input "true"
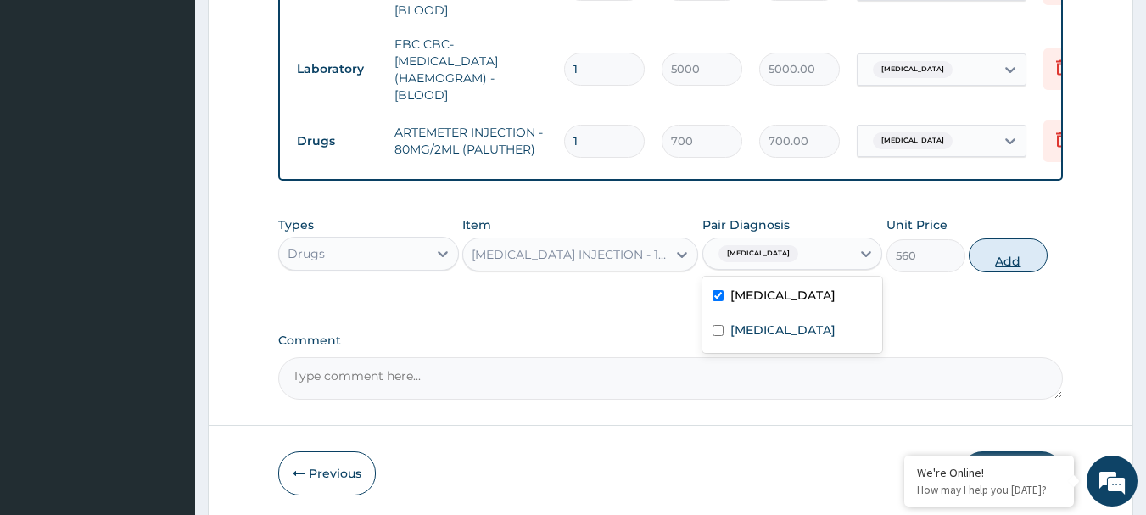
click at [996, 265] on button "Add" at bounding box center [1008, 255] width 79 height 34
type input "0"
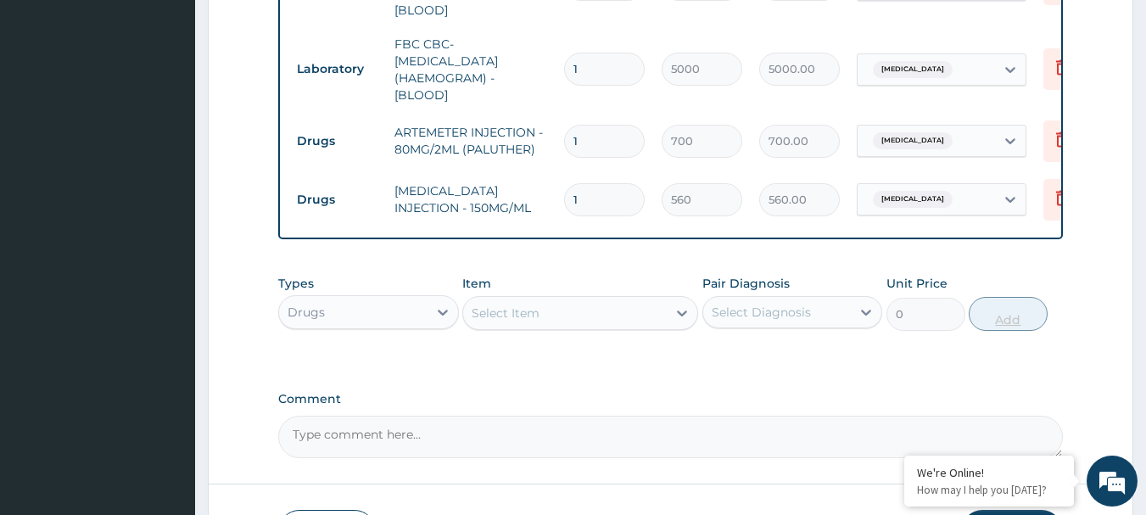
type input "0.00"
type input "2"
type input "1120.00"
type input "2"
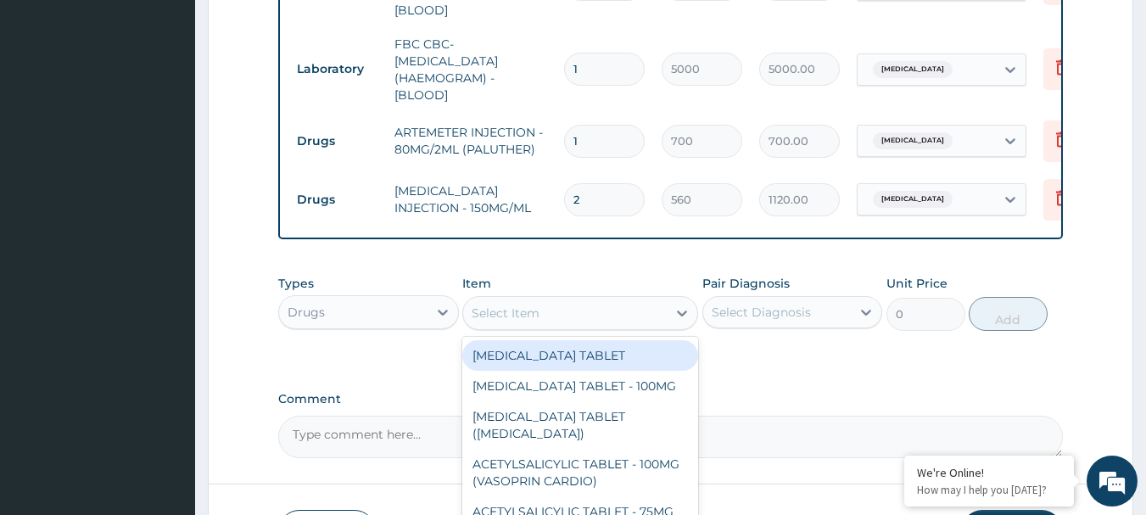
click at [626, 316] on div "Select Item" at bounding box center [565, 313] width 204 height 27
type input "P"
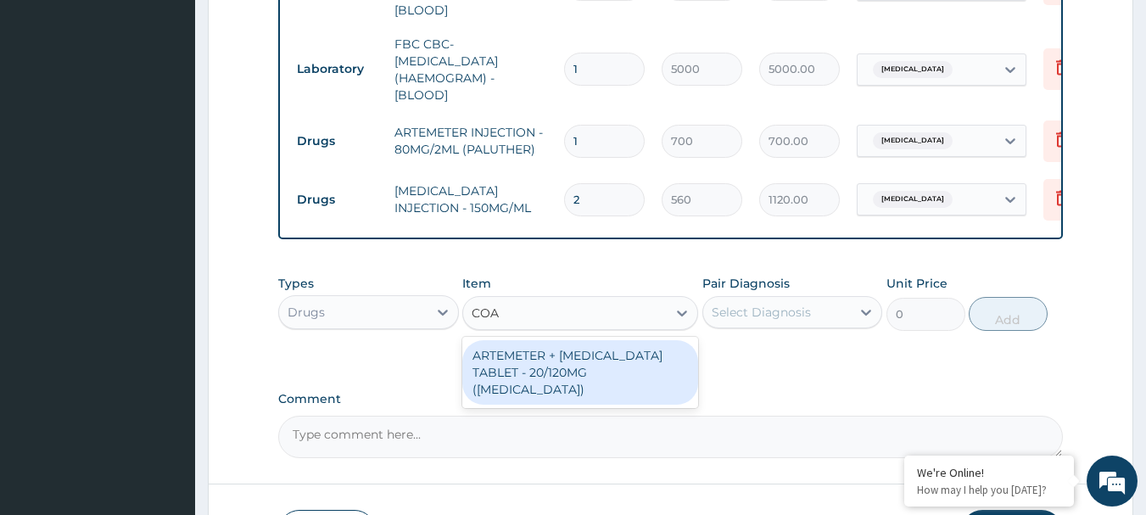
type input "COA"
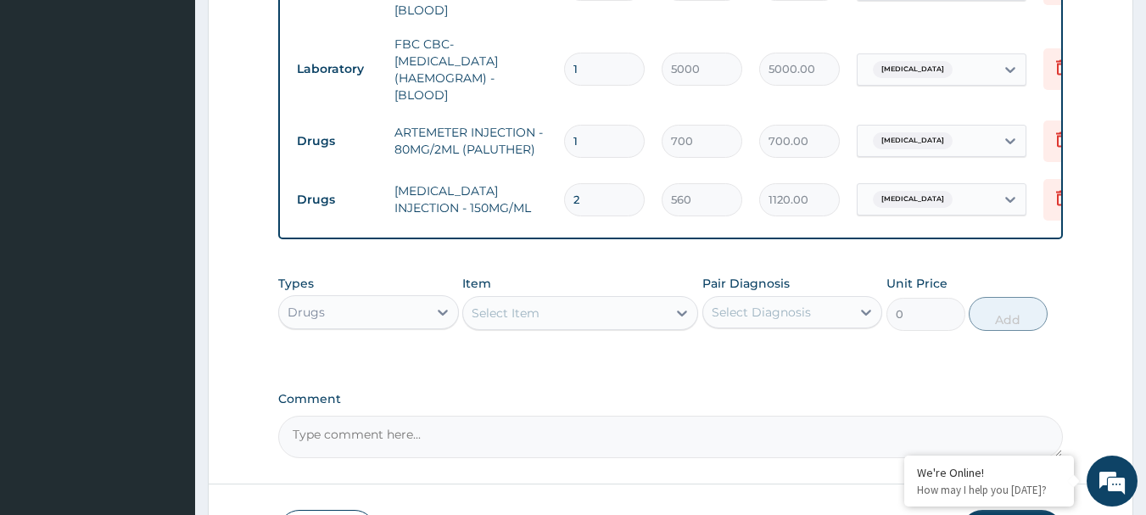
click at [584, 392] on label "Comment" at bounding box center [671, 399] width 786 height 14
click at [584, 416] on textarea "Comment" at bounding box center [671, 437] width 786 height 42
click at [608, 300] on div "Select Item" at bounding box center [565, 313] width 204 height 27
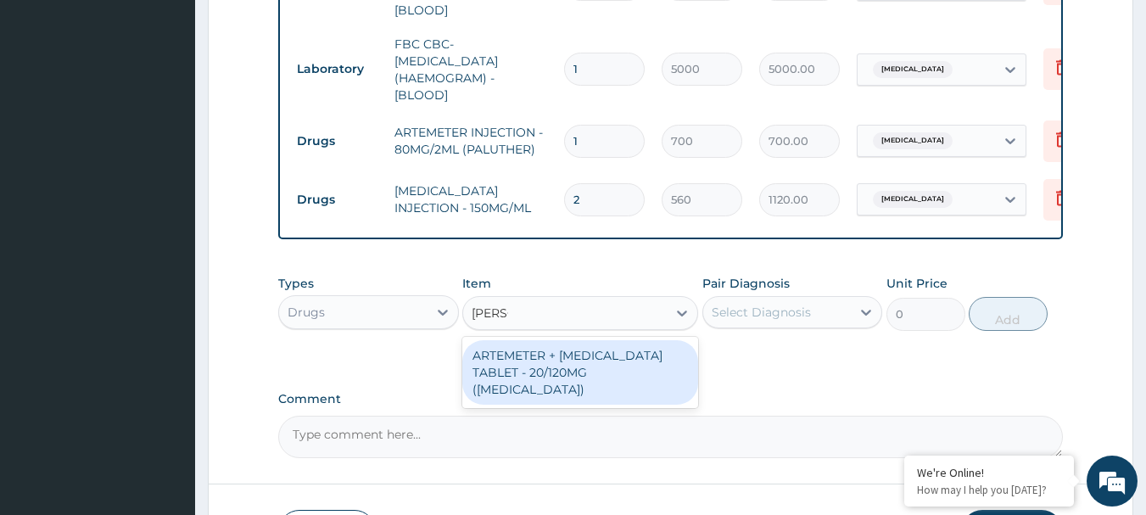
type input "COART"
click at [598, 364] on div "ARTEMETER + LUMEFANTRINE TABLET - 20/120MG (COARTEM)" at bounding box center [580, 372] width 236 height 64
type input "210"
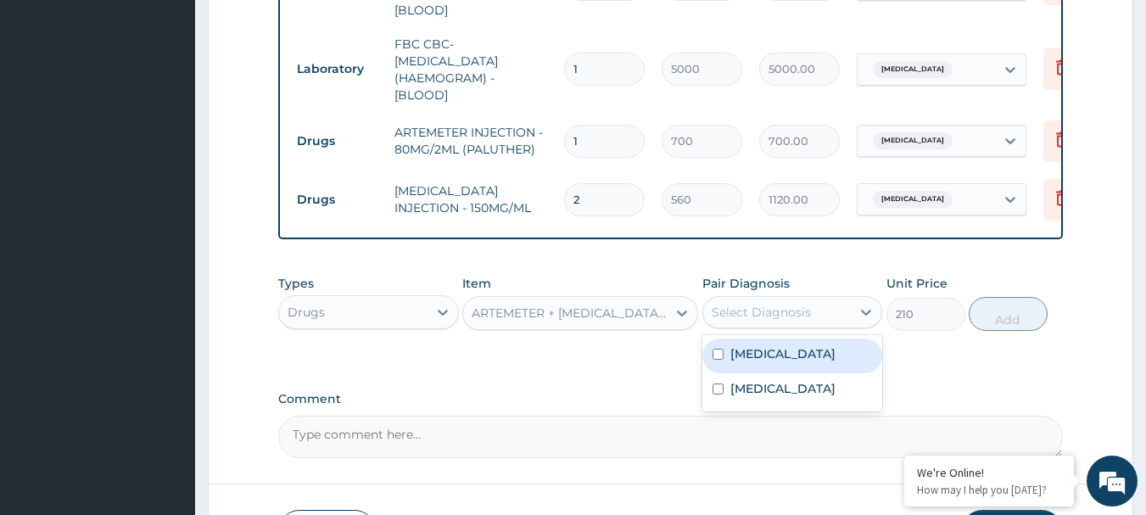
click at [766, 305] on div "Select Diagnosis" at bounding box center [761, 312] width 99 height 17
click at [765, 339] on div "Malaria" at bounding box center [793, 356] width 181 height 35
checkbox input "true"
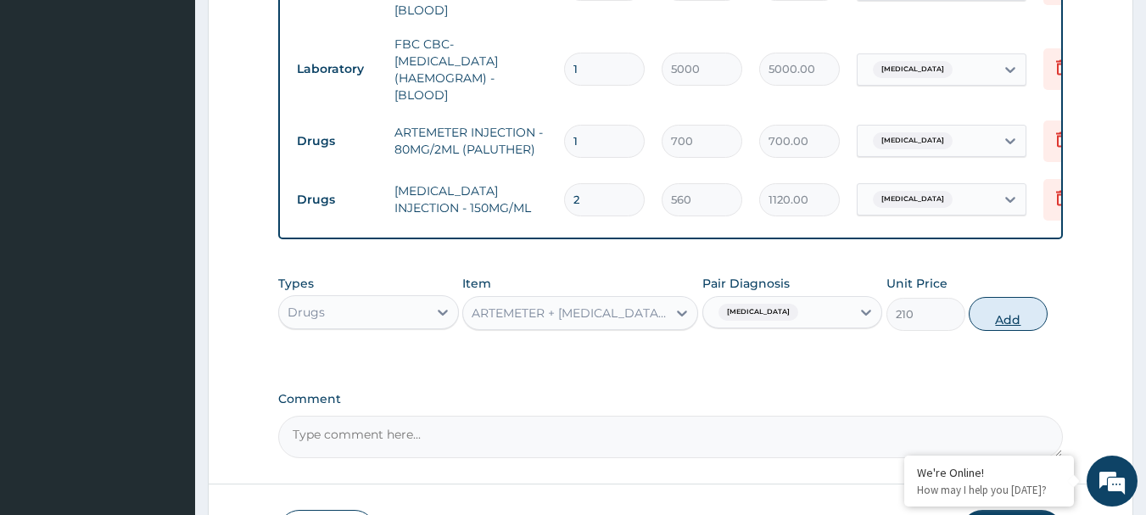
click at [1016, 300] on button "Add" at bounding box center [1008, 314] width 79 height 34
type input "0"
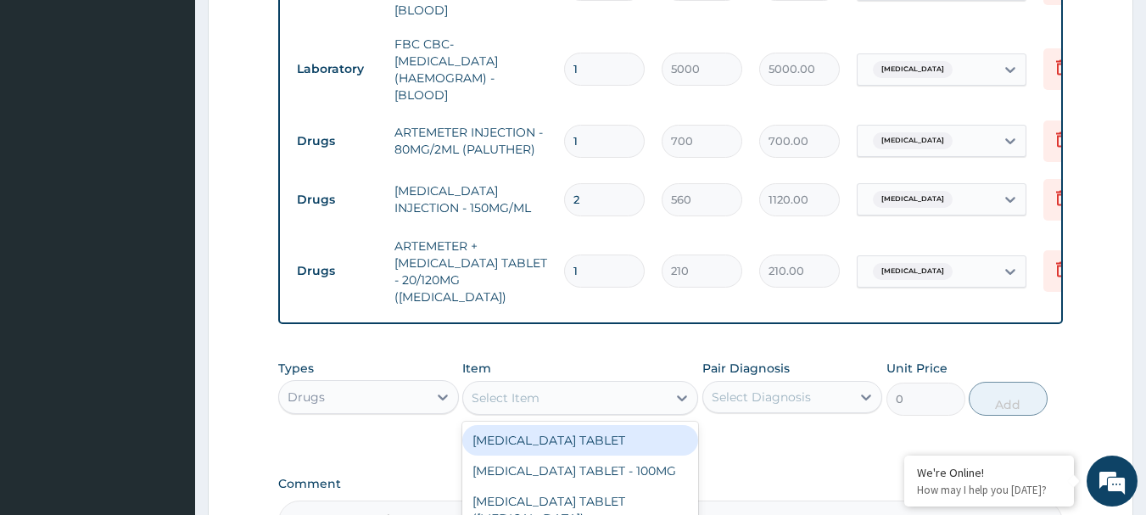
click at [636, 384] on div "Select Item" at bounding box center [565, 397] width 204 height 27
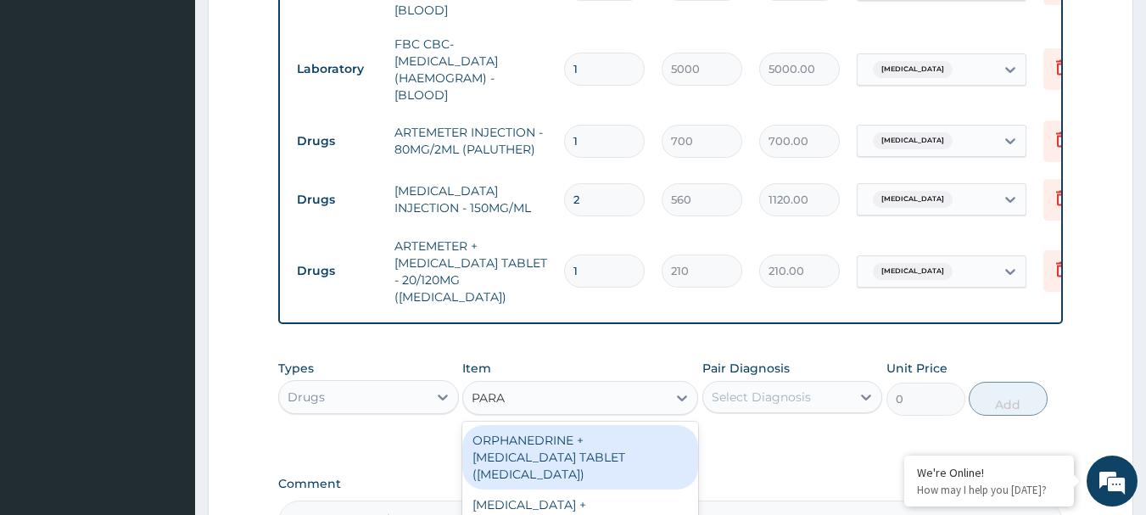
type input "PARAC"
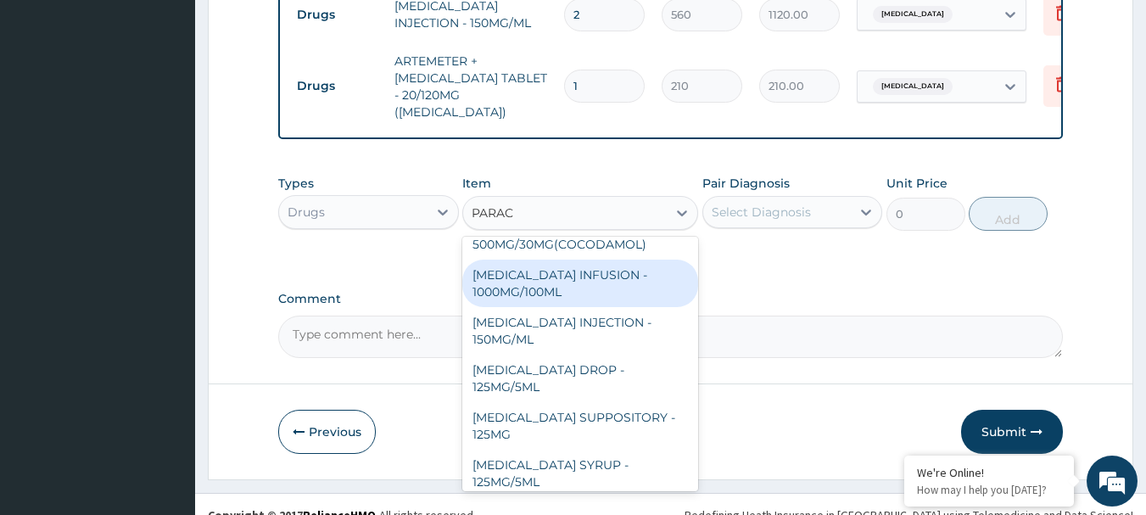
scroll to position [180, 0]
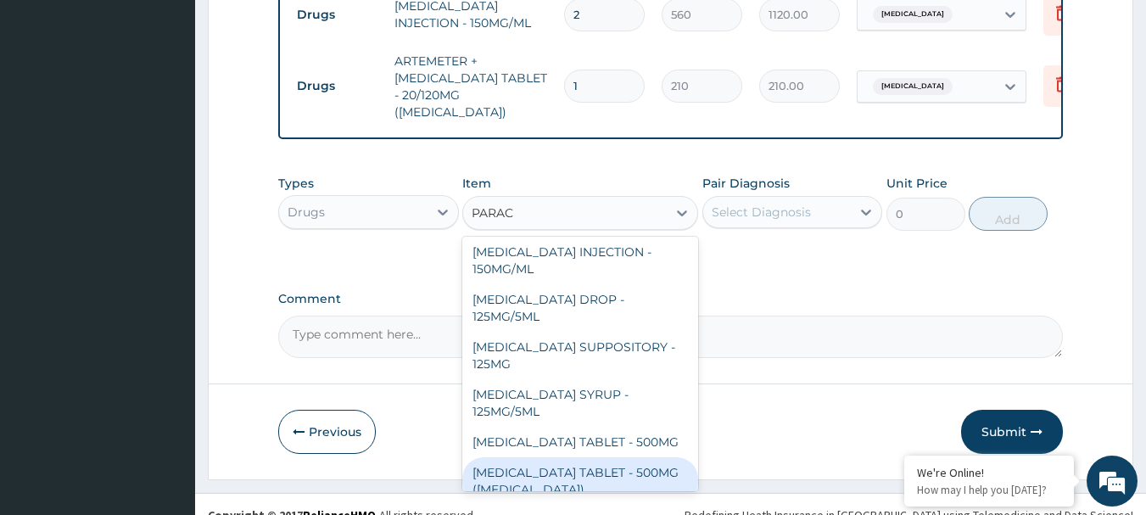
click at [597, 457] on div "PARACETAMOL TABLET - 500MG (PANADOL)" at bounding box center [580, 481] width 236 height 48
type input "42"
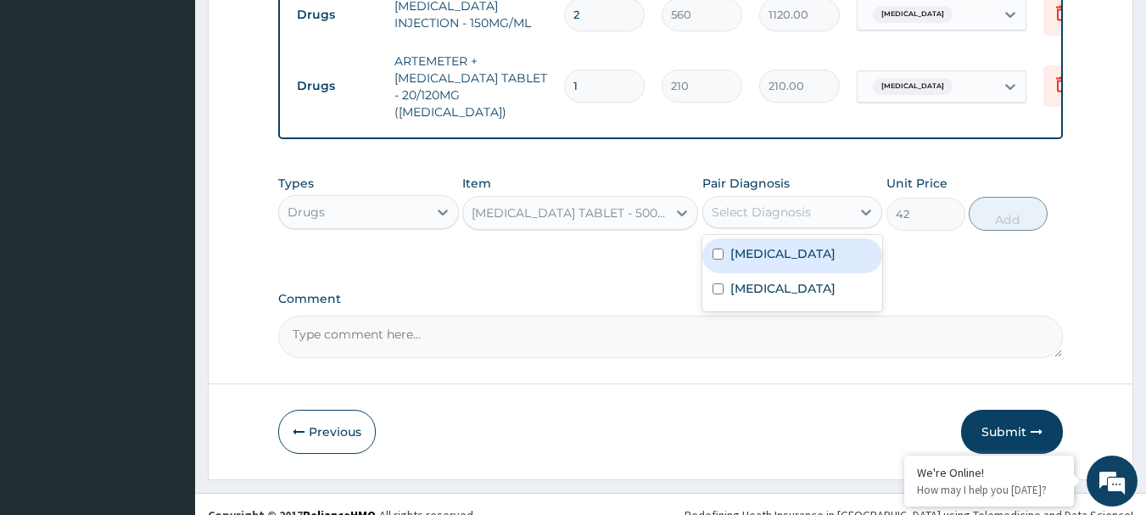
click at [790, 204] on div "Select Diagnosis" at bounding box center [761, 212] width 99 height 17
click at [781, 238] on div "Malaria" at bounding box center [793, 255] width 181 height 35
checkbox input "true"
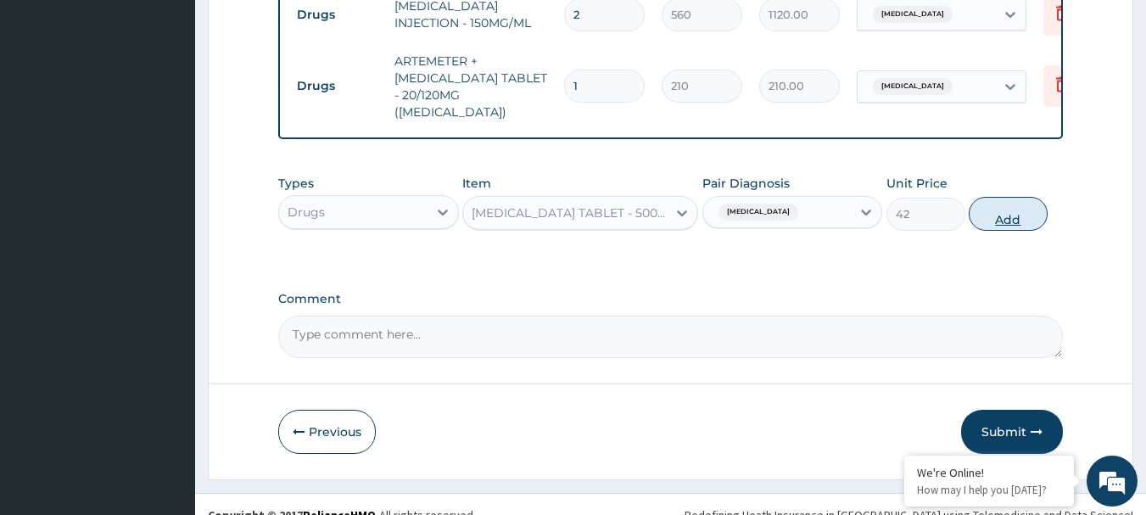
click at [1032, 204] on button "Add" at bounding box center [1008, 214] width 79 height 34
type input "0"
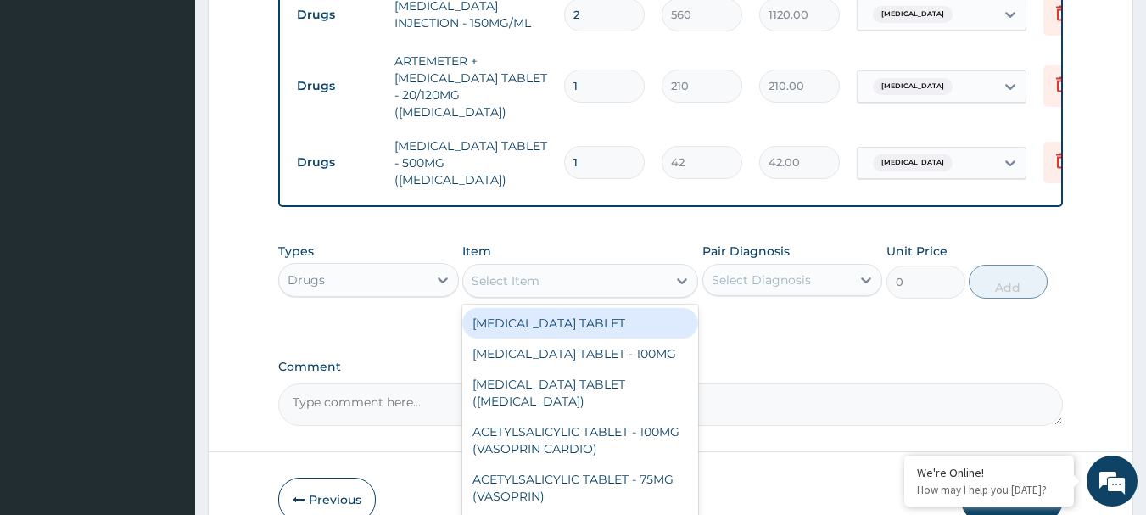
click at [605, 267] on div "Select Item" at bounding box center [565, 280] width 204 height 27
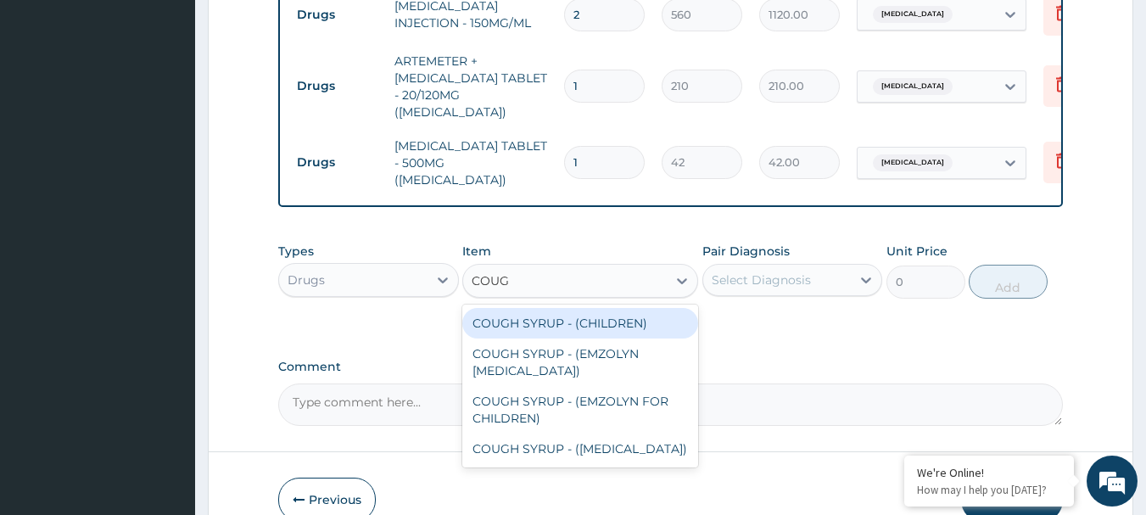
type input "COUGH"
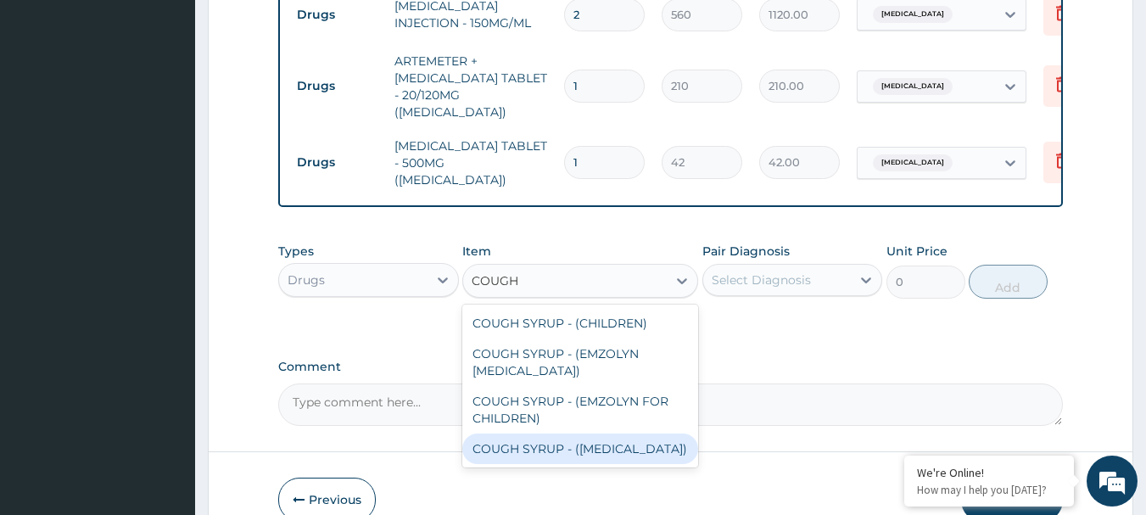
click at [601, 434] on div "COUGH SYRUP - (EXPECTORANT)" at bounding box center [580, 449] width 236 height 31
type input "1120"
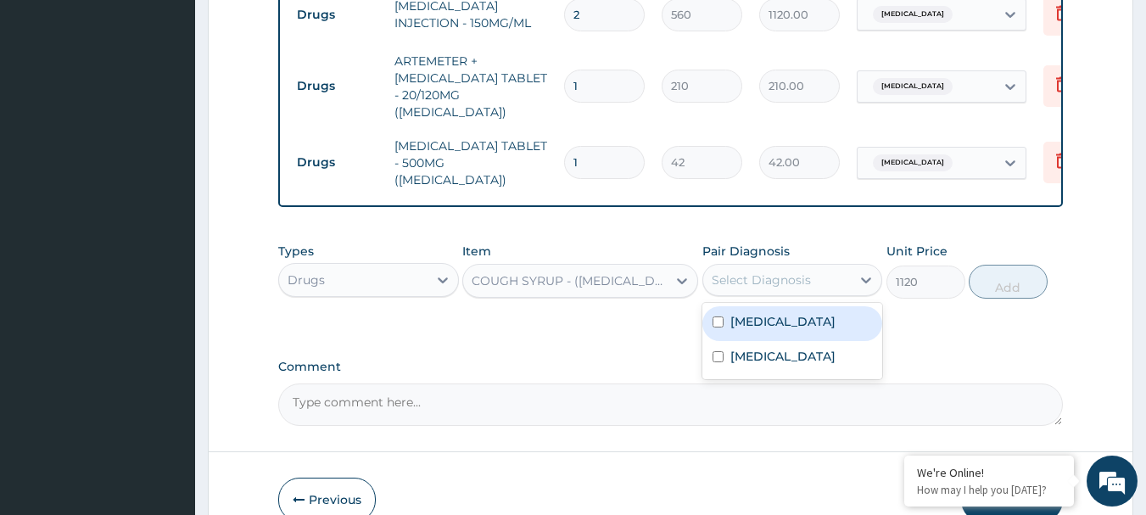
click at [762, 272] on div "Select Diagnosis" at bounding box center [761, 280] width 99 height 17
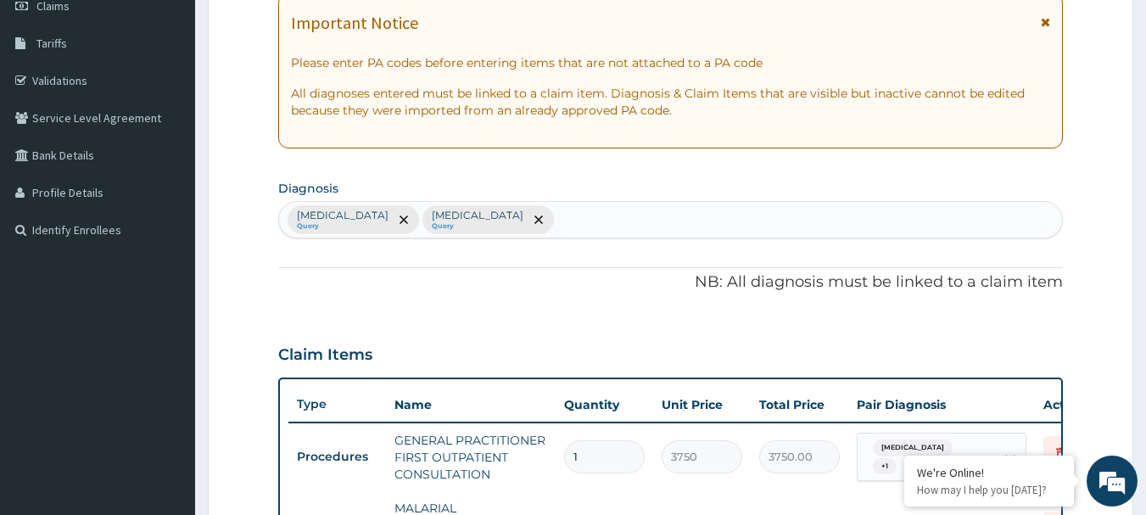
scroll to position [224, 0]
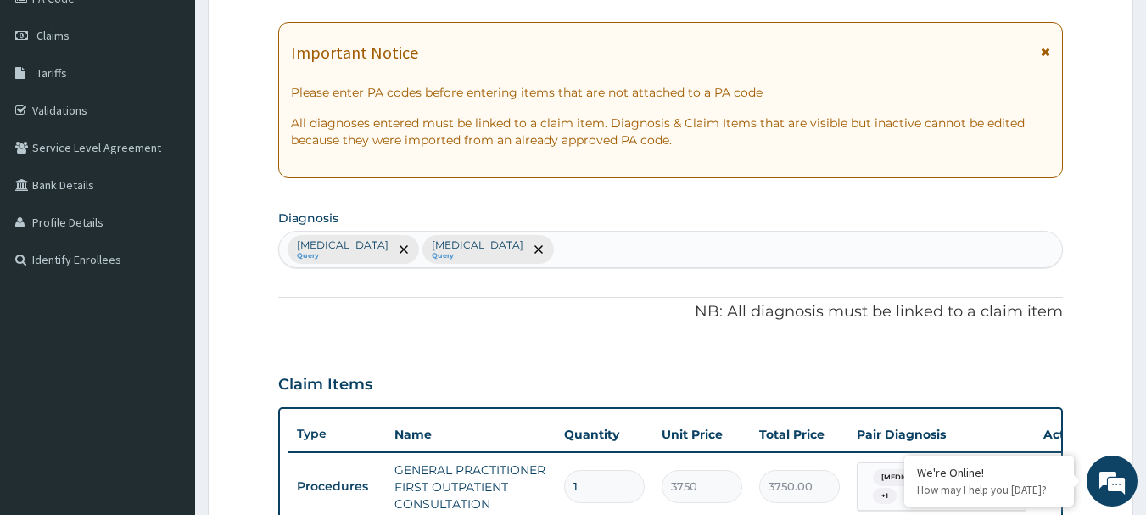
click at [591, 246] on div "Malaria Query Sepsis Query" at bounding box center [671, 250] width 784 height 36
type input "UPPER RESP"
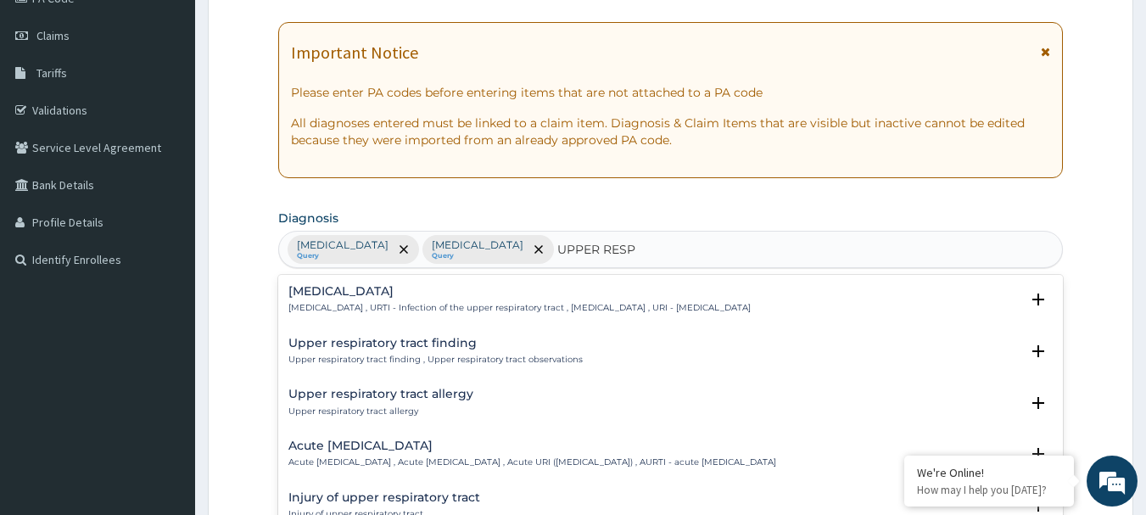
click at [473, 299] on div "Upper respiratory infection Upper respiratory infection , URTI - Infection of t…" at bounding box center [519, 300] width 462 height 30
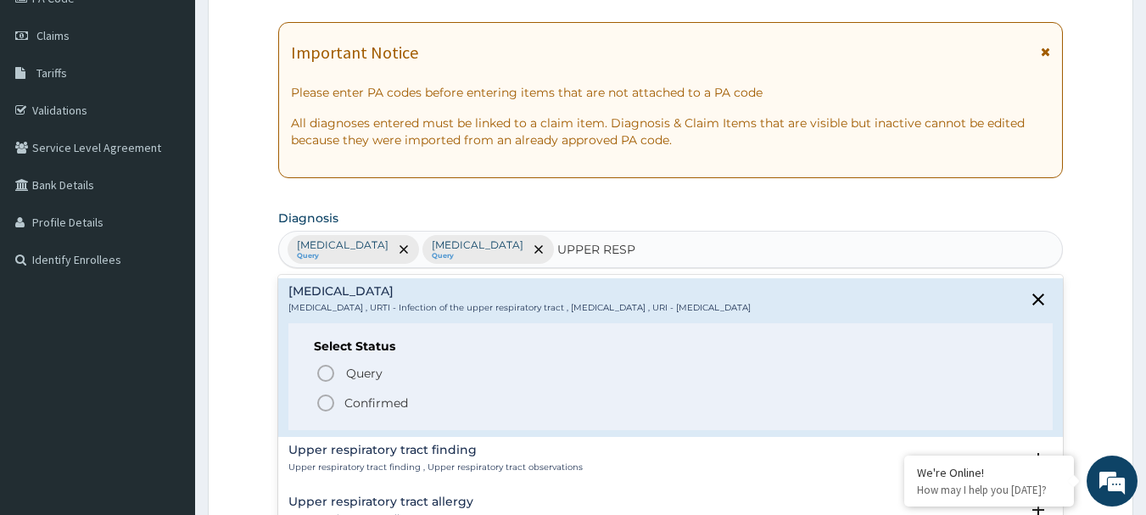
click at [346, 401] on p "Confirmed" at bounding box center [376, 403] width 64 height 17
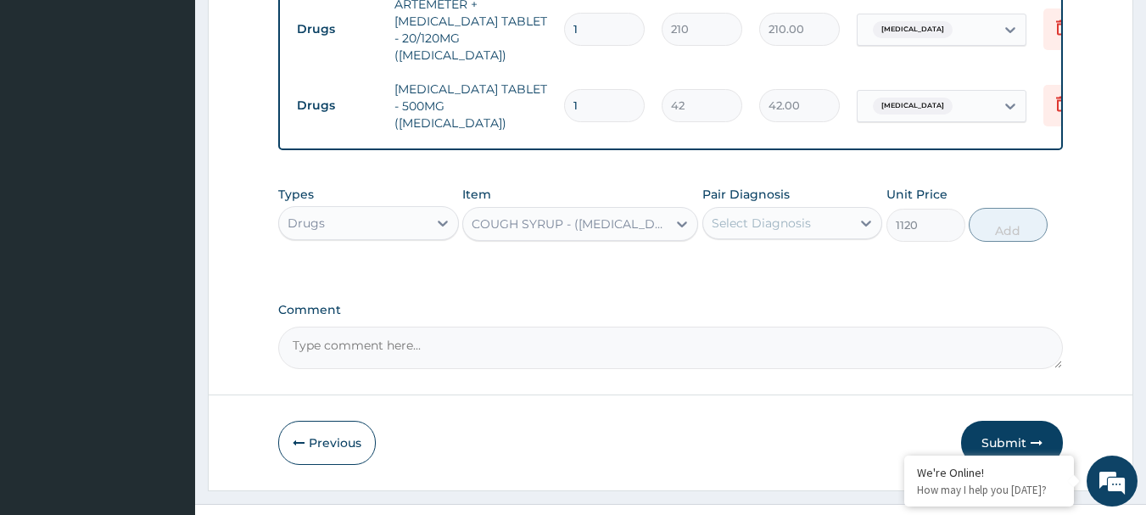
scroll to position [1046, 0]
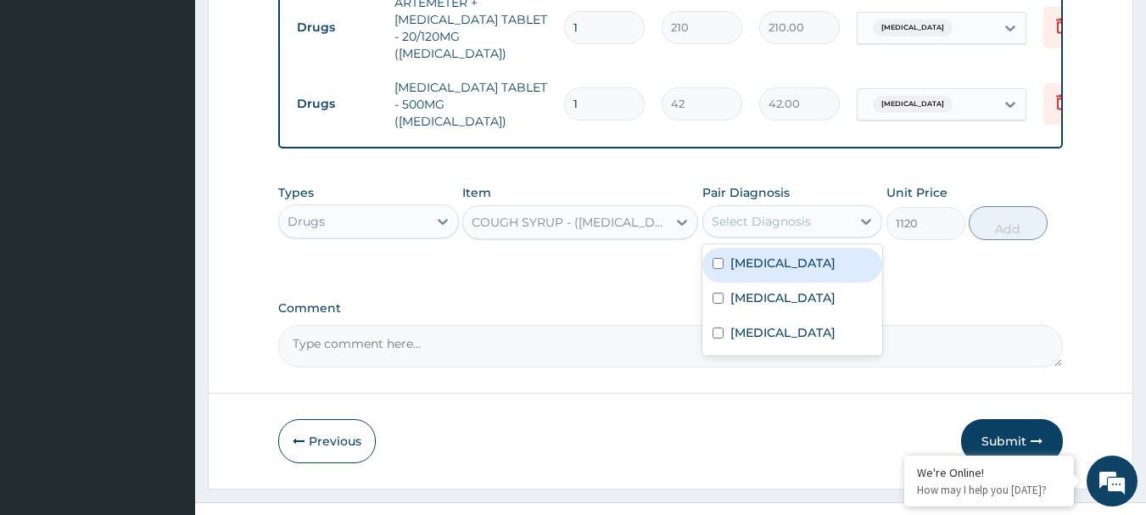
click at [739, 213] on div "Select Diagnosis" at bounding box center [761, 221] width 99 height 17
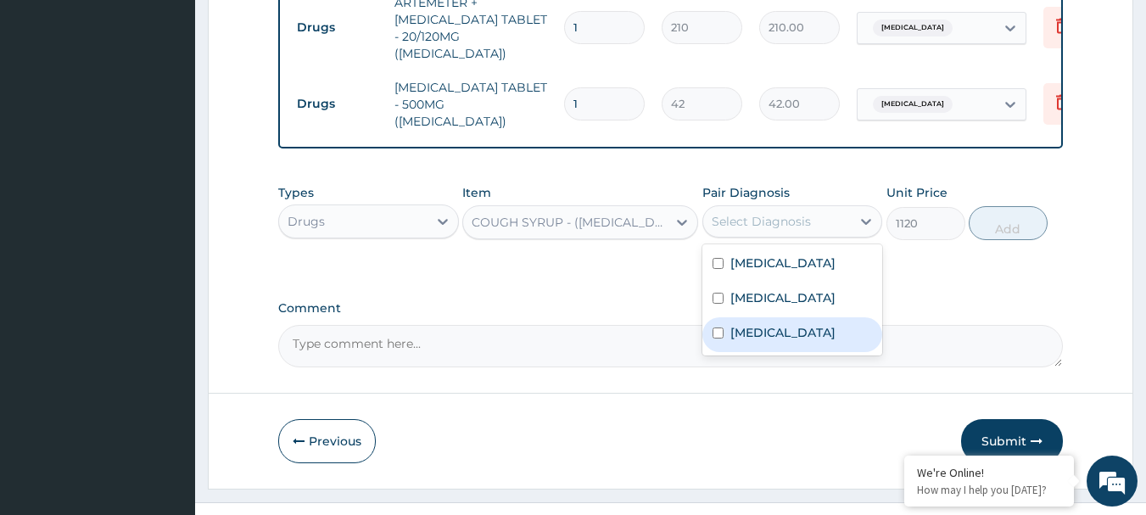
click at [741, 324] on label "Upper respiratory infection" at bounding box center [783, 332] width 105 height 17
checkbox input "true"
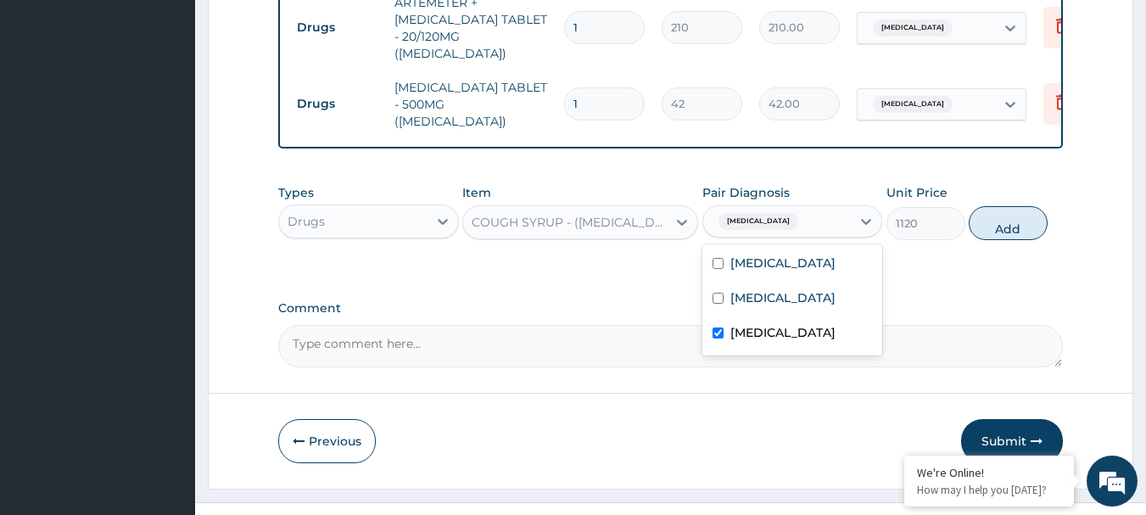
click at [961, 238] on div "Types Drugs Item COUGH SYRUP - (EXPECTORANT) Pair Diagnosis option Upper respir…" at bounding box center [671, 225] width 786 height 98
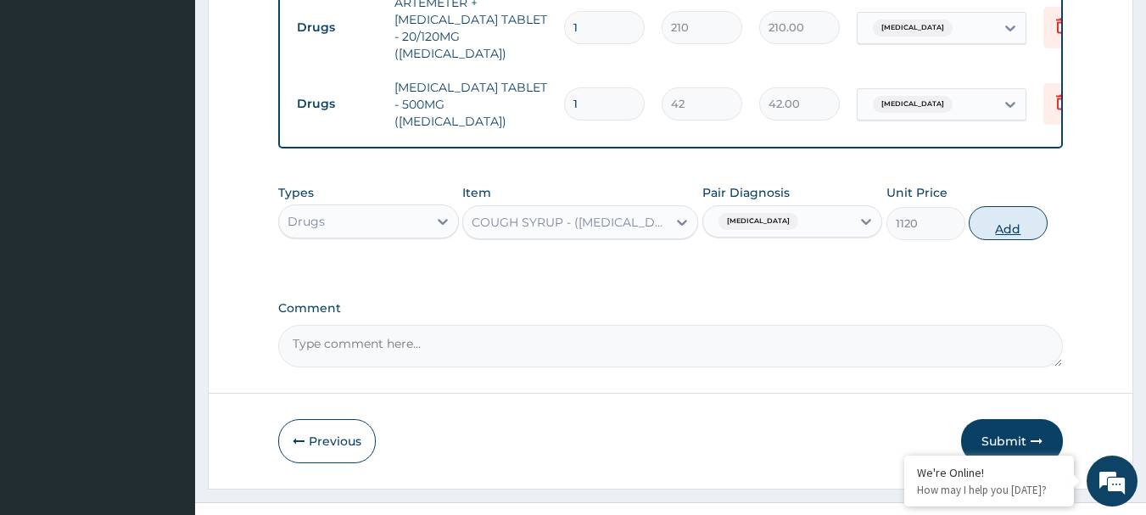
click at [1026, 206] on button "Add" at bounding box center [1008, 223] width 79 height 34
type input "0"
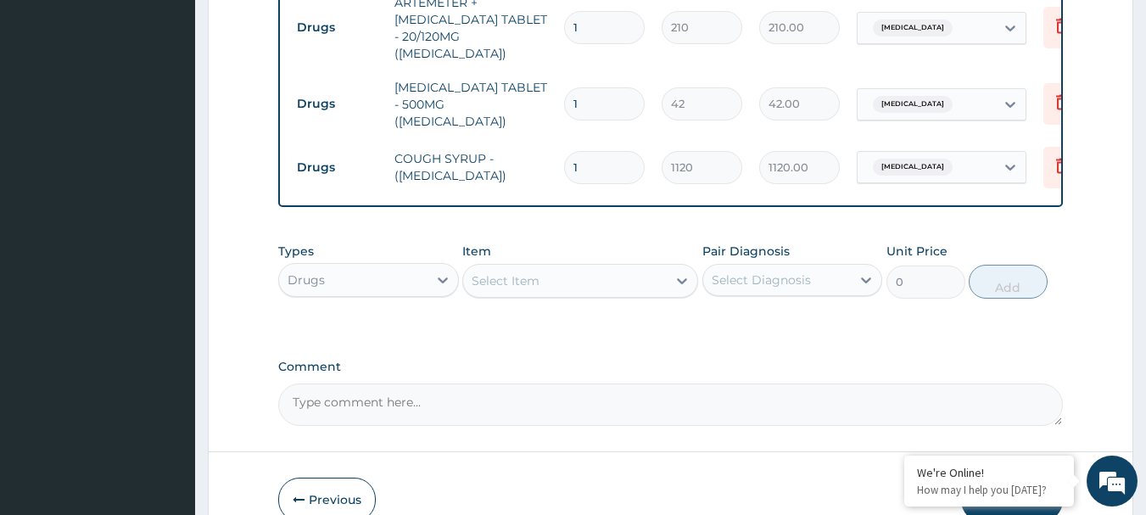
click at [1005, 384] on textarea "Comment" at bounding box center [671, 405] width 786 height 42
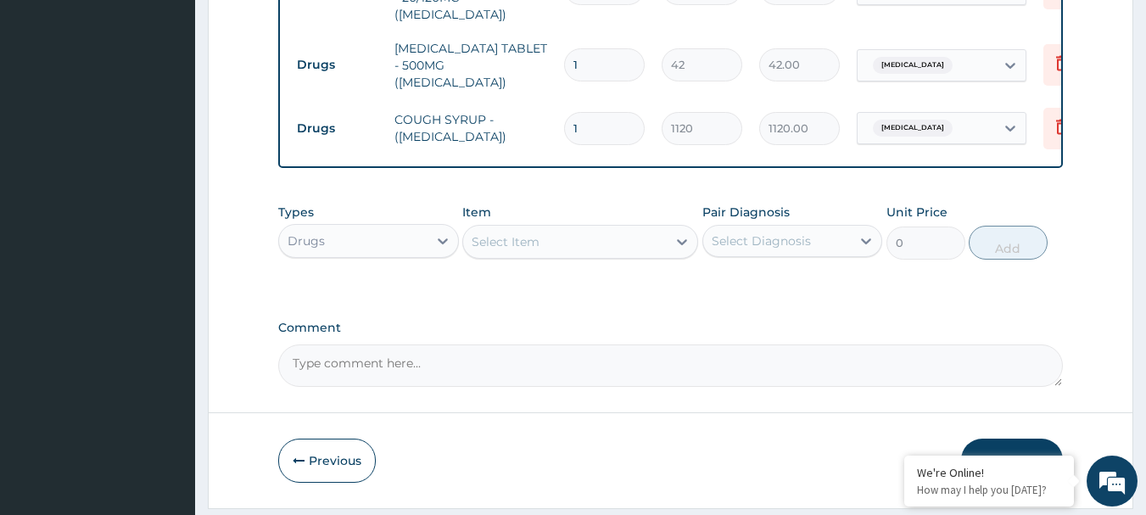
scroll to position [1105, 0]
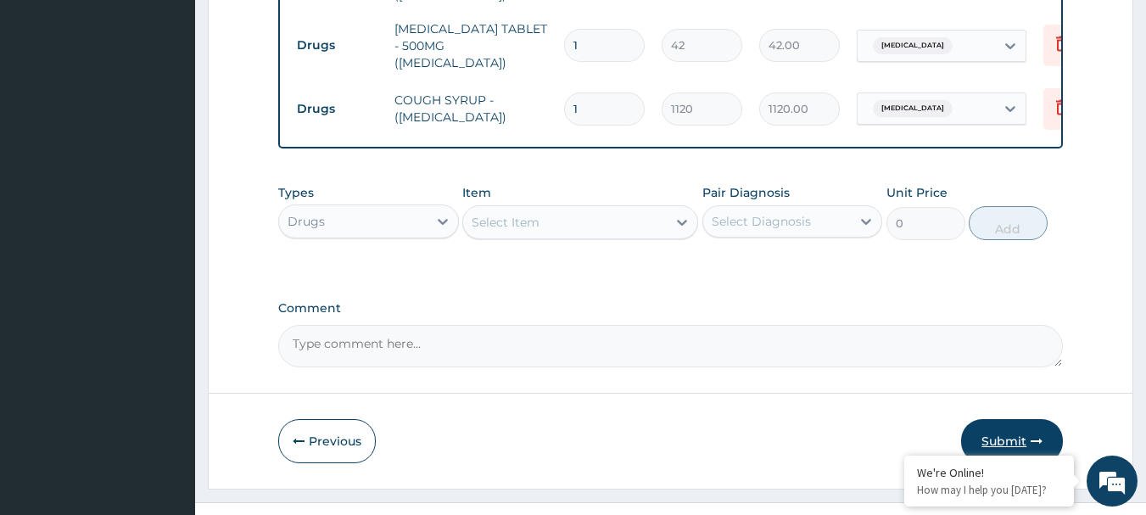
click at [1007, 419] on button "Submit" at bounding box center [1012, 441] width 102 height 44
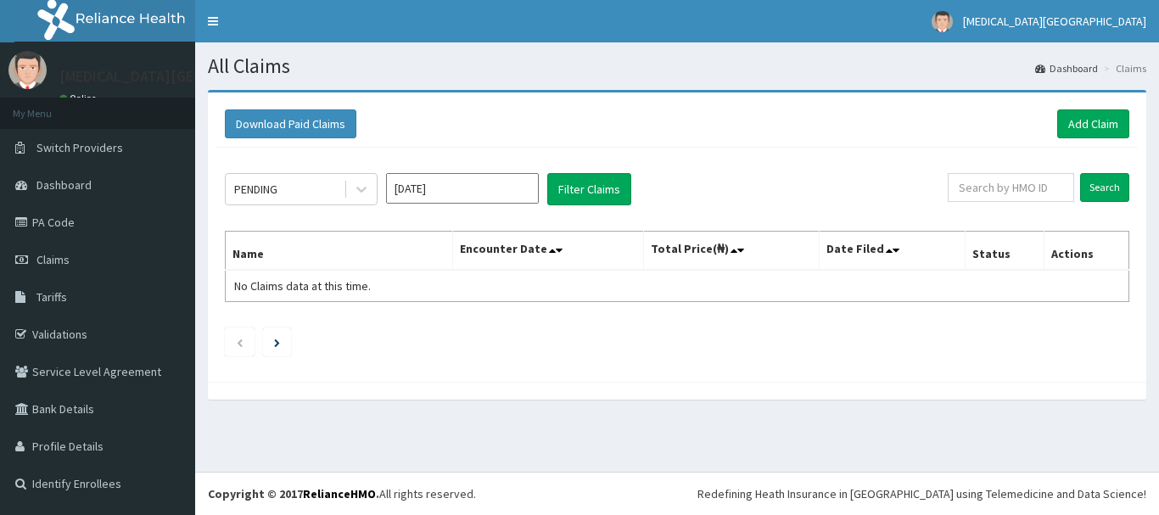
click at [74, 223] on link "PA Code" at bounding box center [97, 222] width 195 height 37
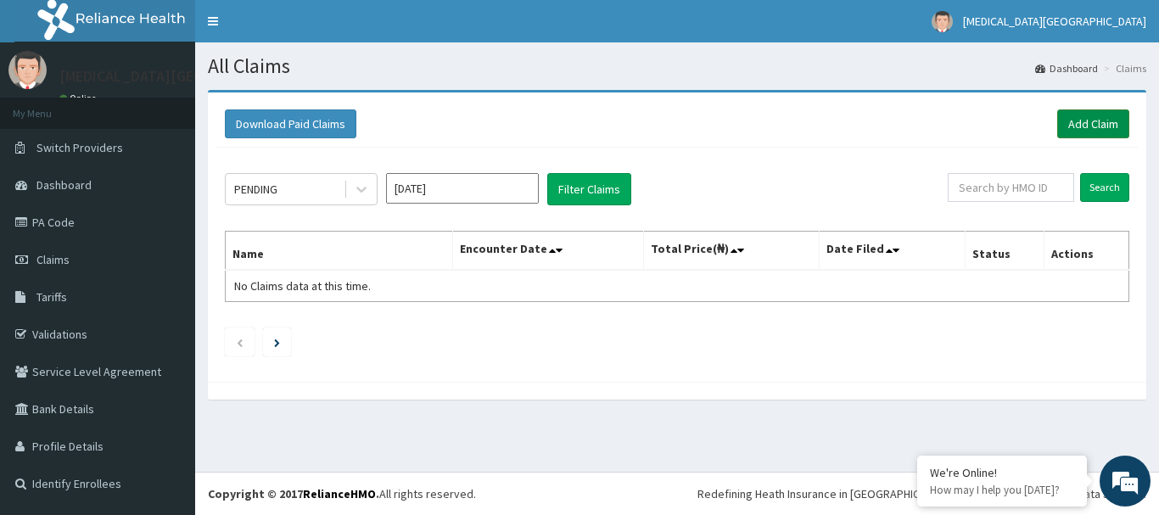
click at [1106, 120] on link "Add Claim" at bounding box center [1093, 123] width 72 height 29
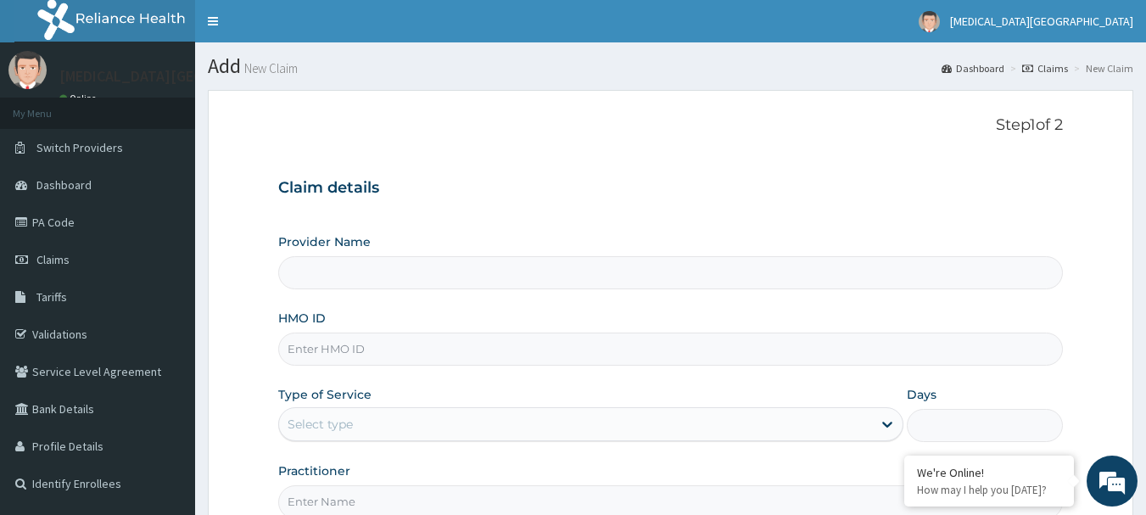
click at [524, 345] on input "HMO ID" at bounding box center [671, 349] width 786 height 33
type input "[MEDICAL_DATA][GEOGRAPHIC_DATA]"
paste input "PFM/10219/D"
type input "PFM/10219/D"
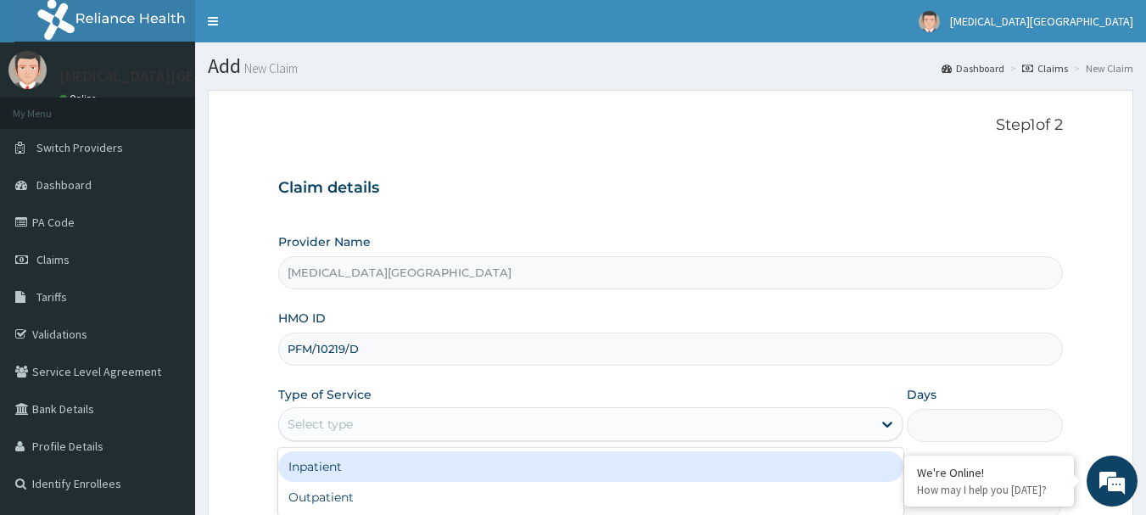
click at [501, 409] on div "Select type" at bounding box center [590, 424] width 625 height 34
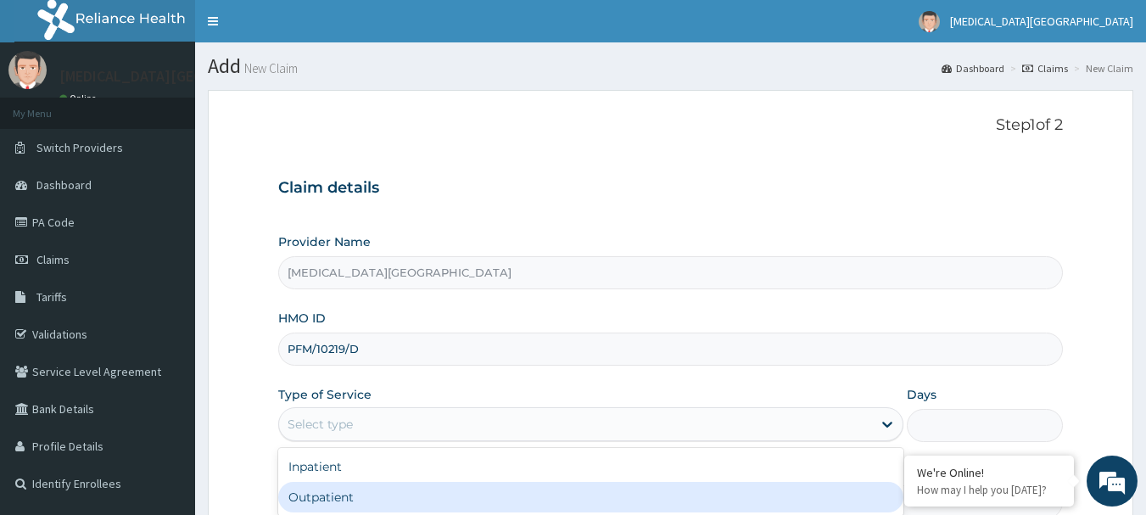
click at [429, 497] on div "Outpatient" at bounding box center [590, 497] width 625 height 31
type input "1"
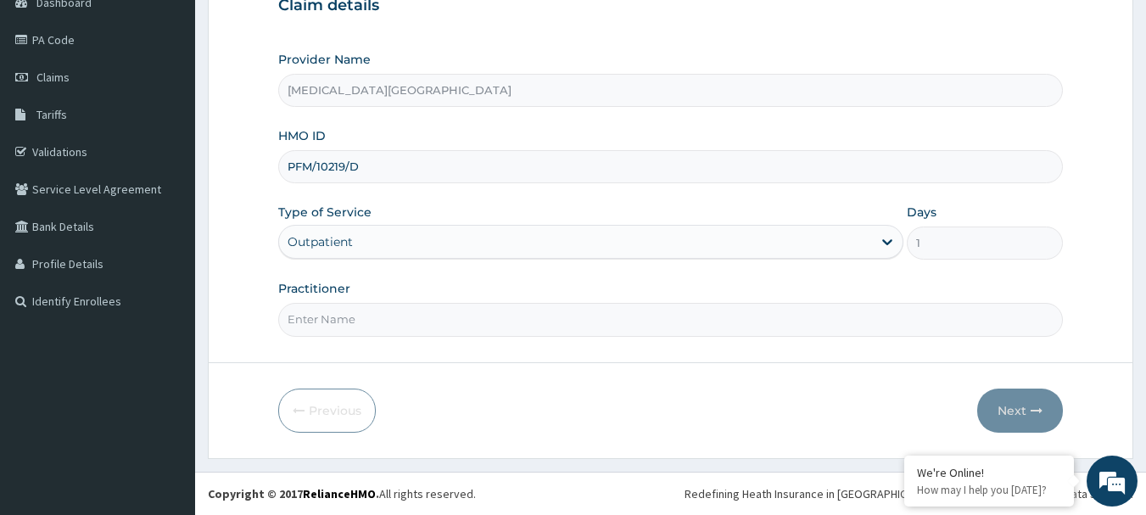
click at [543, 317] on input "Practitioner" at bounding box center [671, 319] width 786 height 33
type input "[PERSON_NAME]"
click at [1011, 405] on button "Next" at bounding box center [1020, 411] width 86 height 44
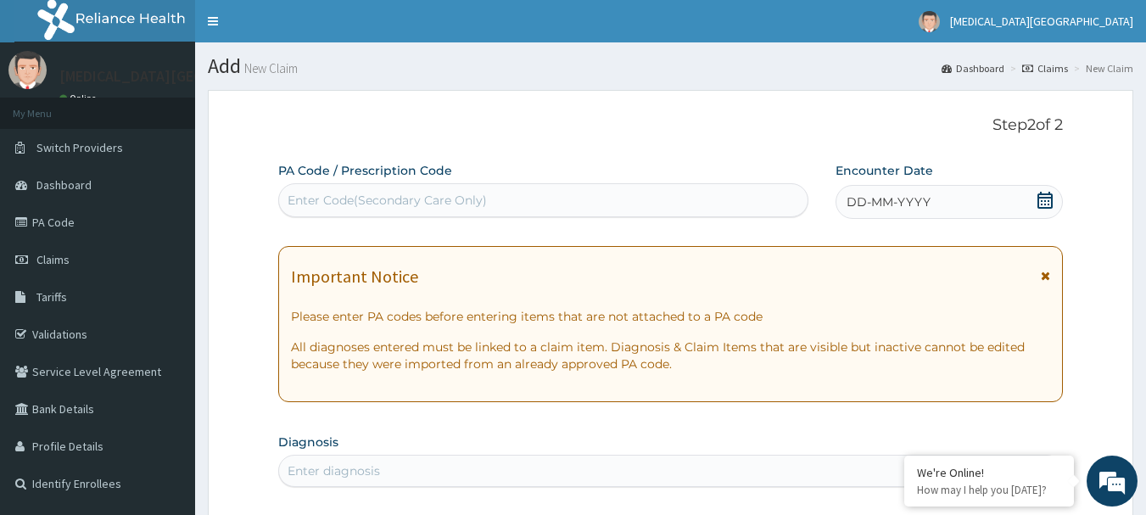
click at [529, 197] on div "Enter Code(Secondary Care Only)" at bounding box center [543, 200] width 529 height 27
paste input "PA/27C168"
type input "PA/27C168"
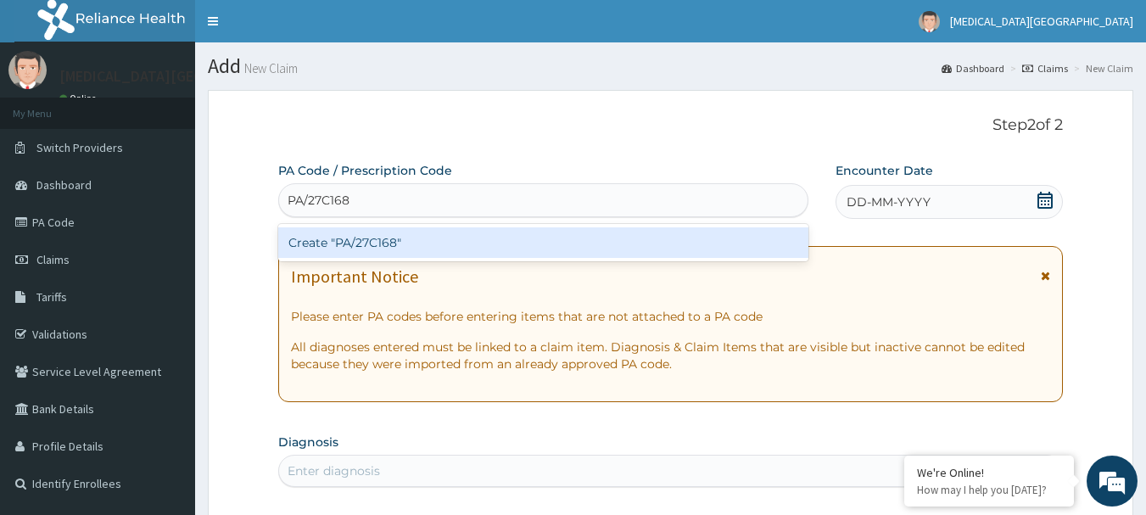
click at [481, 236] on div "Create "PA/27C168"" at bounding box center [543, 242] width 531 height 31
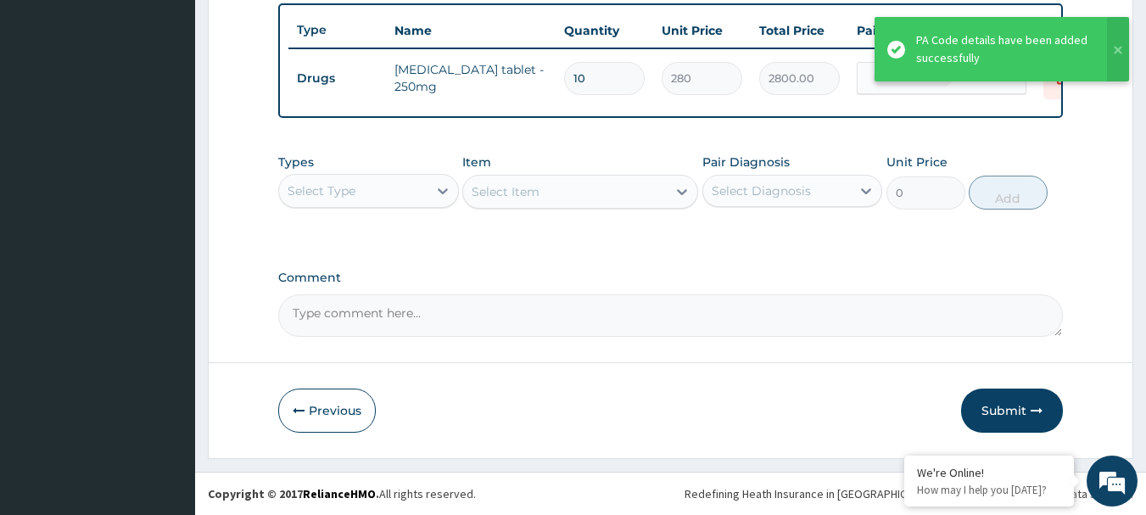
scroll to position [641, 0]
click at [1015, 391] on button "Submit" at bounding box center [1012, 411] width 102 height 44
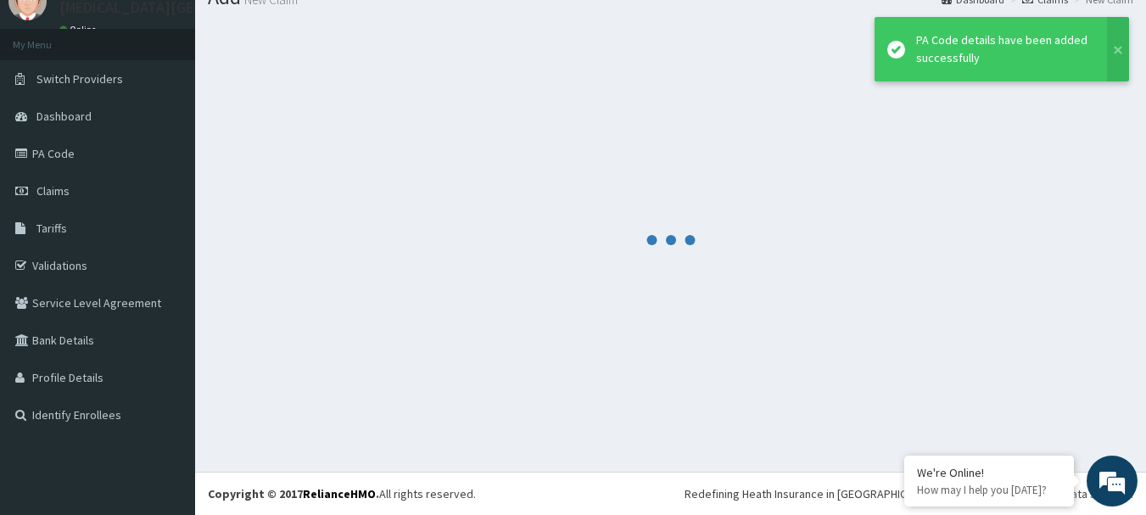
scroll to position [69, 0]
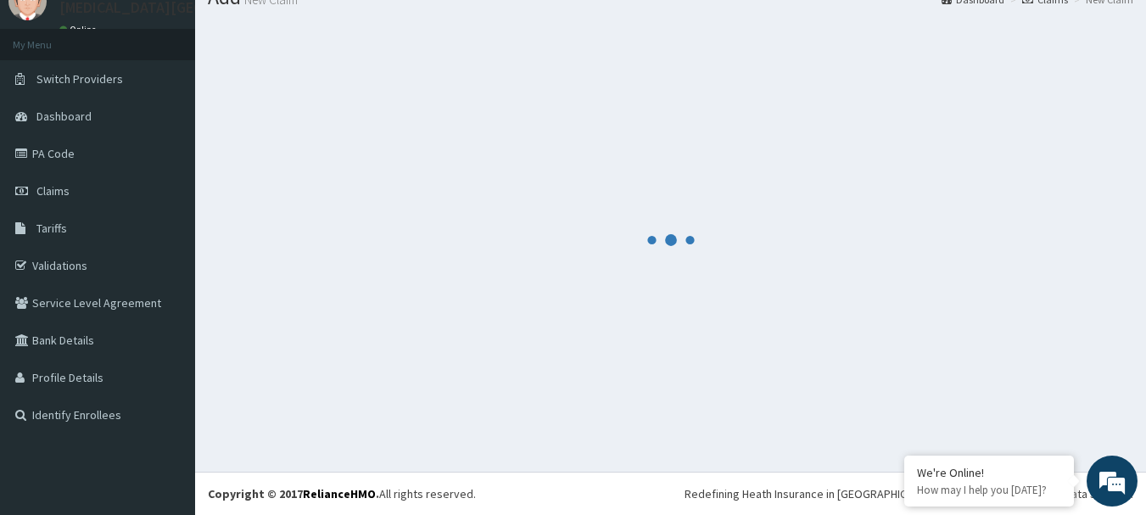
click at [1015, 391] on div at bounding box center [671, 240] width 926 height 438
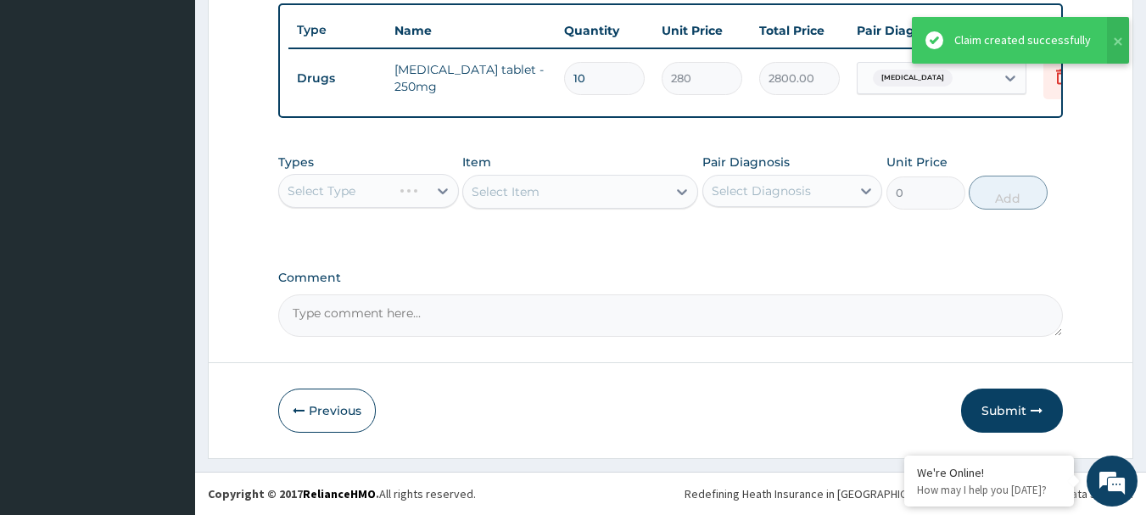
scroll to position [630, 0]
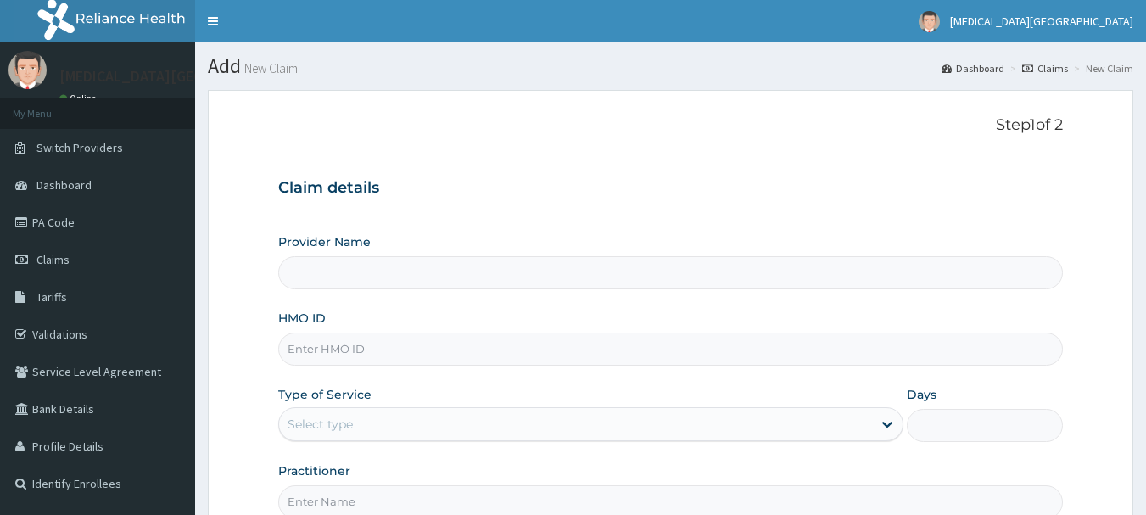
type input "[MEDICAL_DATA][GEOGRAPHIC_DATA]"
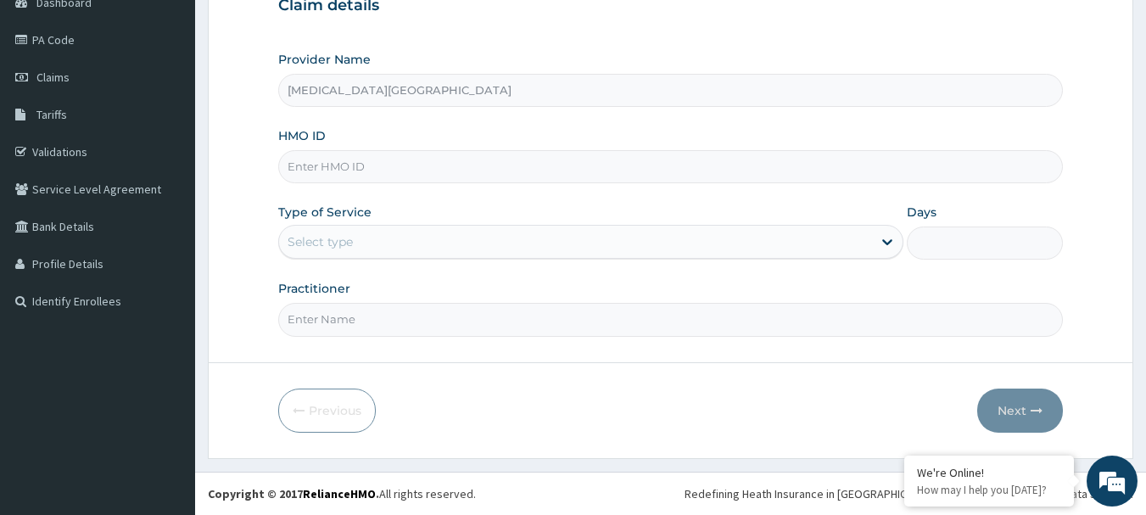
click at [516, 156] on input "HMO ID" at bounding box center [671, 166] width 786 height 33
type input "EFM/10109/A"
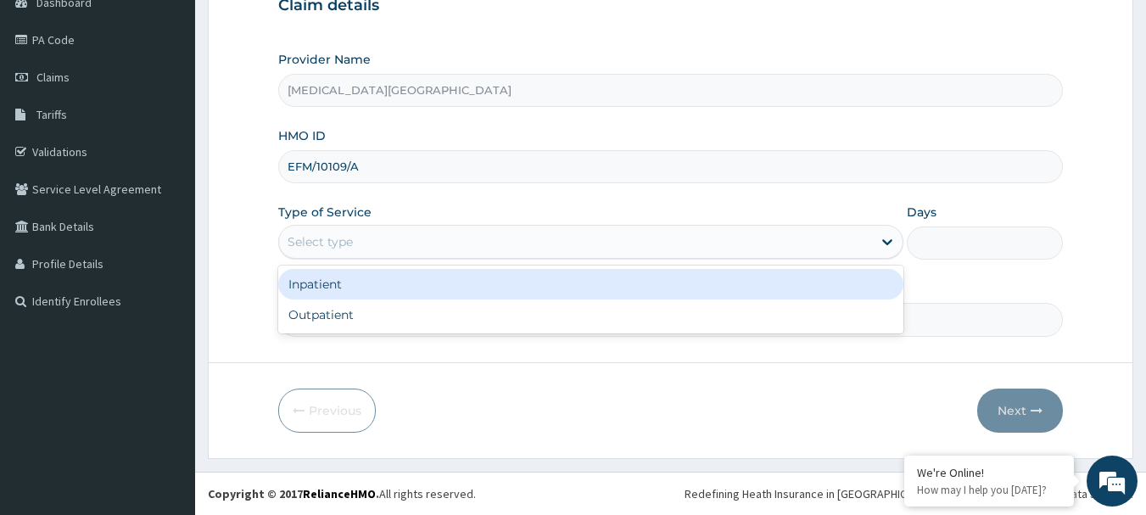
click at [436, 237] on div "Select type" at bounding box center [575, 241] width 593 height 27
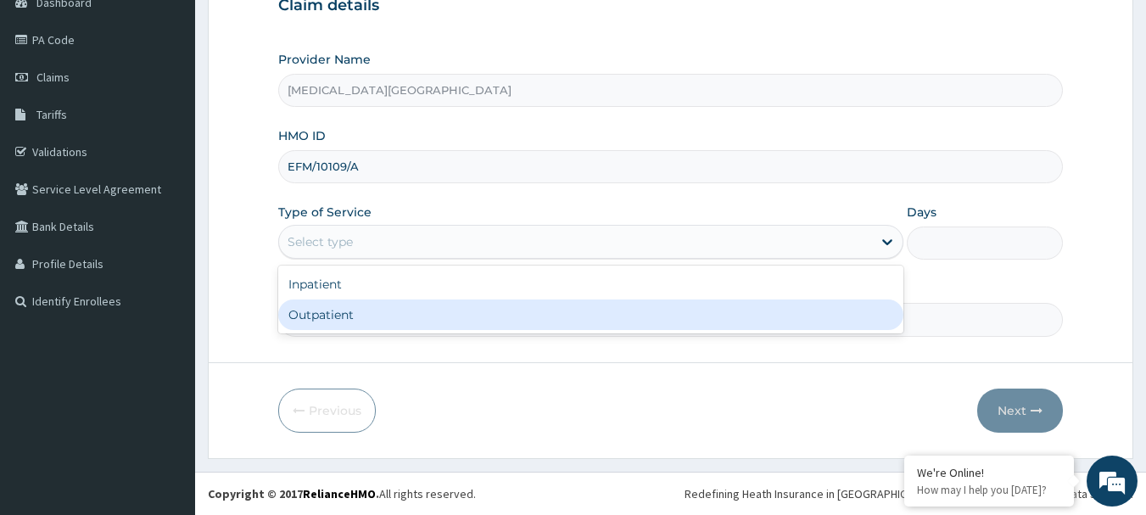
click at [381, 322] on div "Outpatient" at bounding box center [590, 315] width 625 height 31
type input "1"
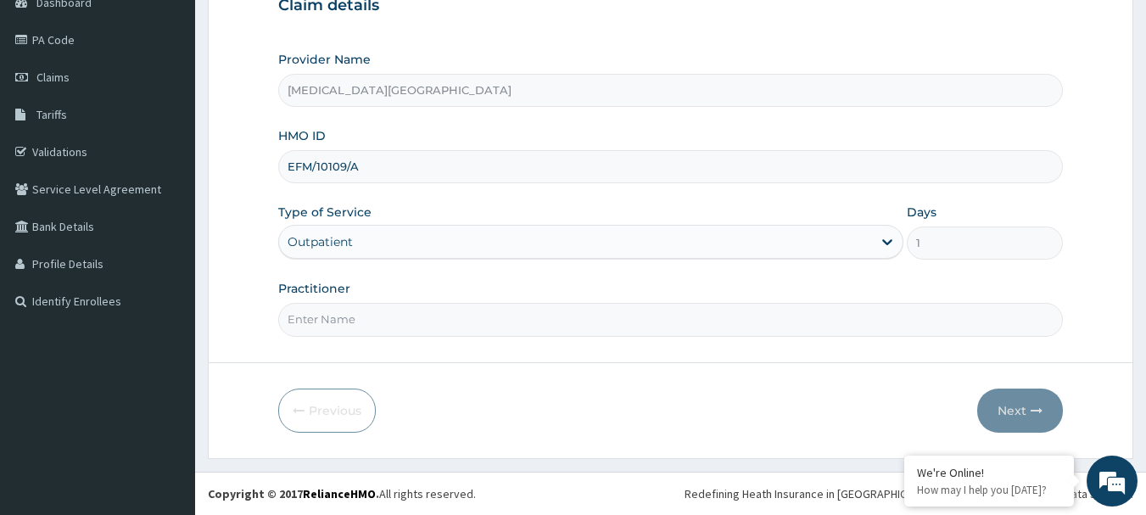
click at [381, 322] on input "Practitioner" at bounding box center [671, 319] width 786 height 33
type input "[PERSON_NAME]"
click at [1000, 395] on button "Next" at bounding box center [1020, 411] width 86 height 44
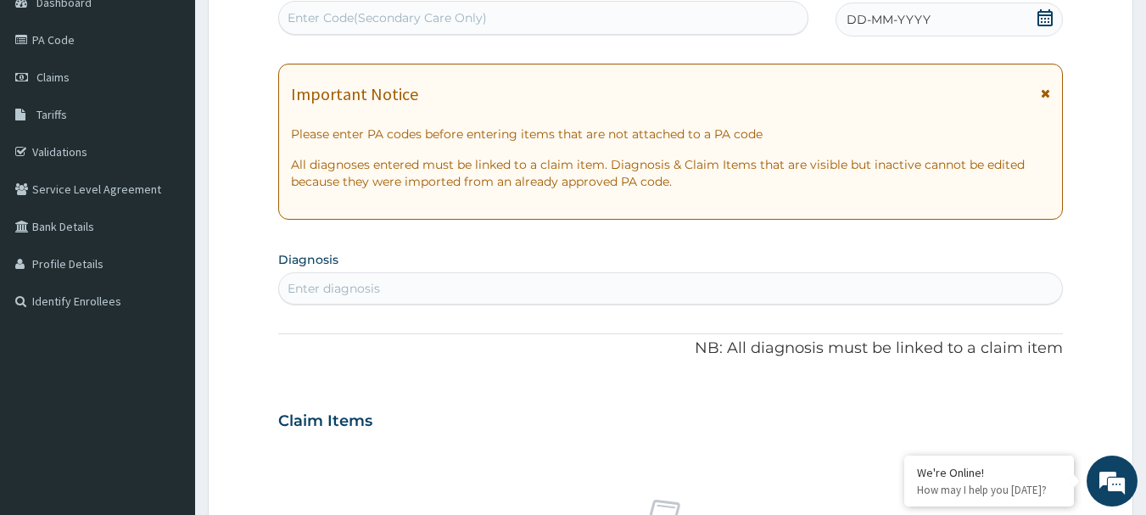
click at [722, 285] on div "Enter diagnosis" at bounding box center [671, 288] width 784 height 27
type input "L"
click at [53, 33] on link "PA Code" at bounding box center [97, 39] width 195 height 37
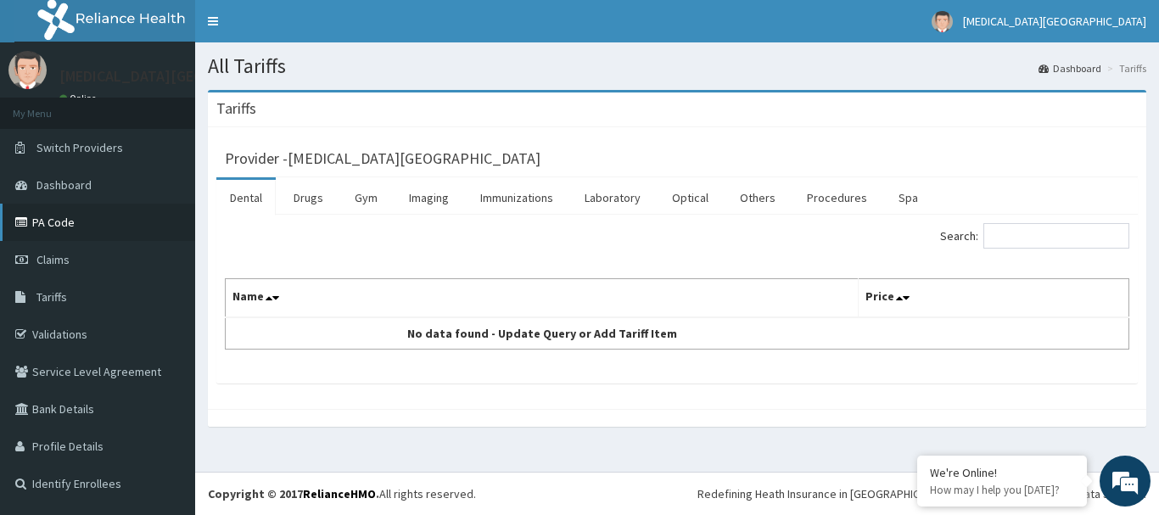
click at [70, 215] on link "PA Code" at bounding box center [97, 222] width 195 height 37
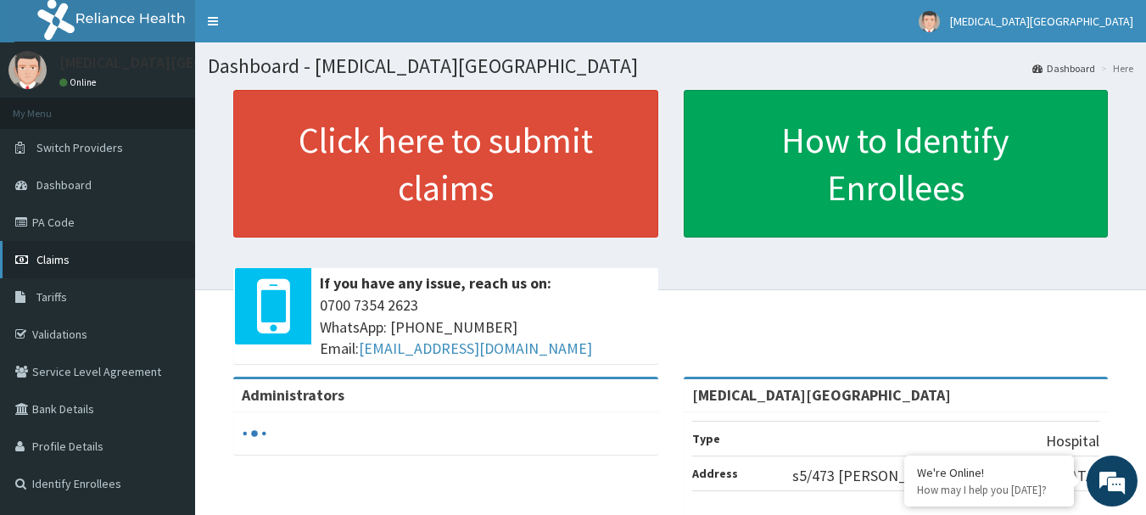
click at [51, 258] on span "Claims" at bounding box center [52, 259] width 33 height 15
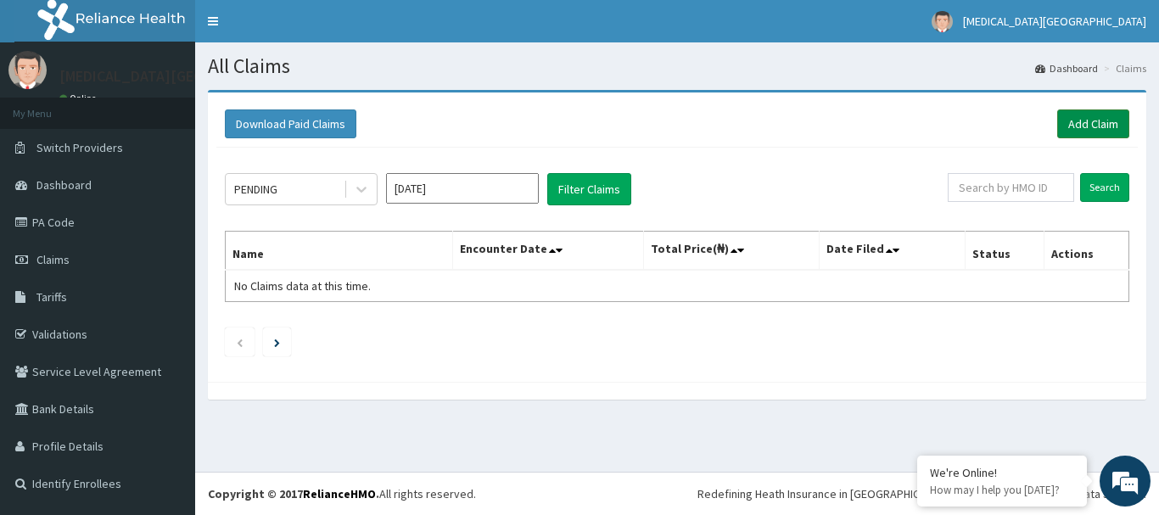
click at [1093, 123] on link "Add Claim" at bounding box center [1093, 123] width 72 height 29
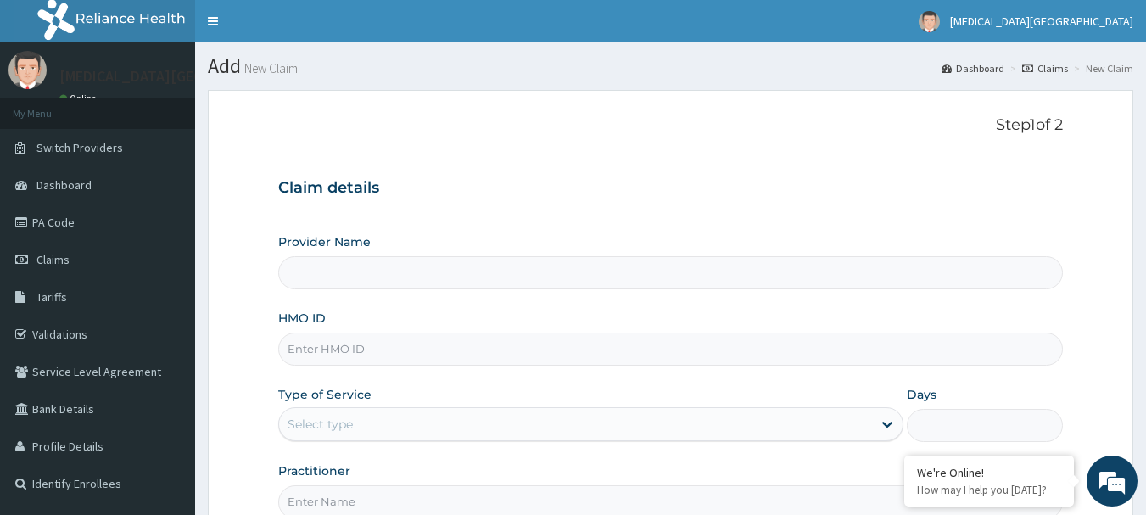
click at [434, 351] on input "HMO ID" at bounding box center [671, 349] width 786 height 33
type input "[MEDICAL_DATA][GEOGRAPHIC_DATA]"
paste input "PFM/10105/B"
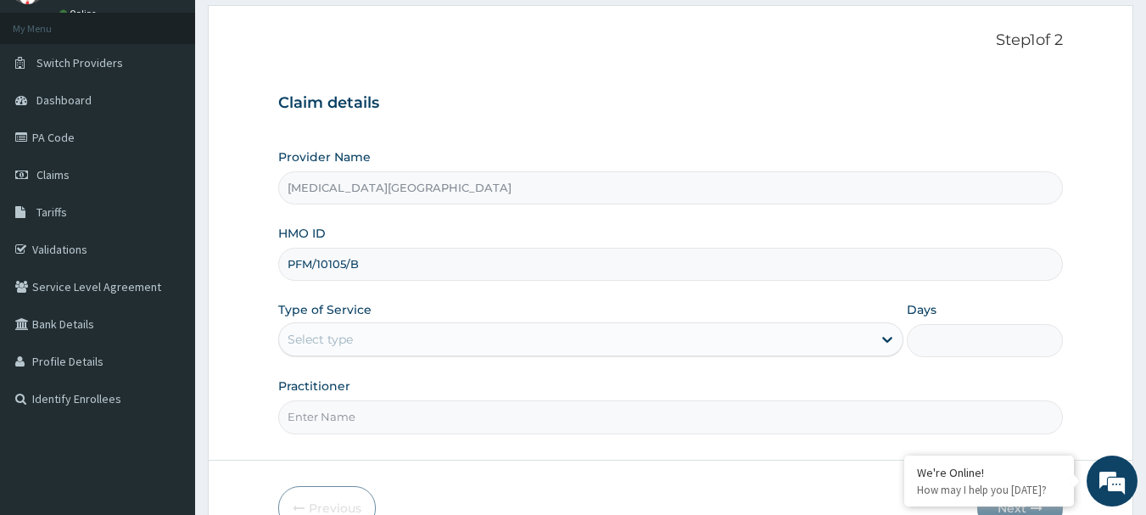
type input "PFM/10105/B"
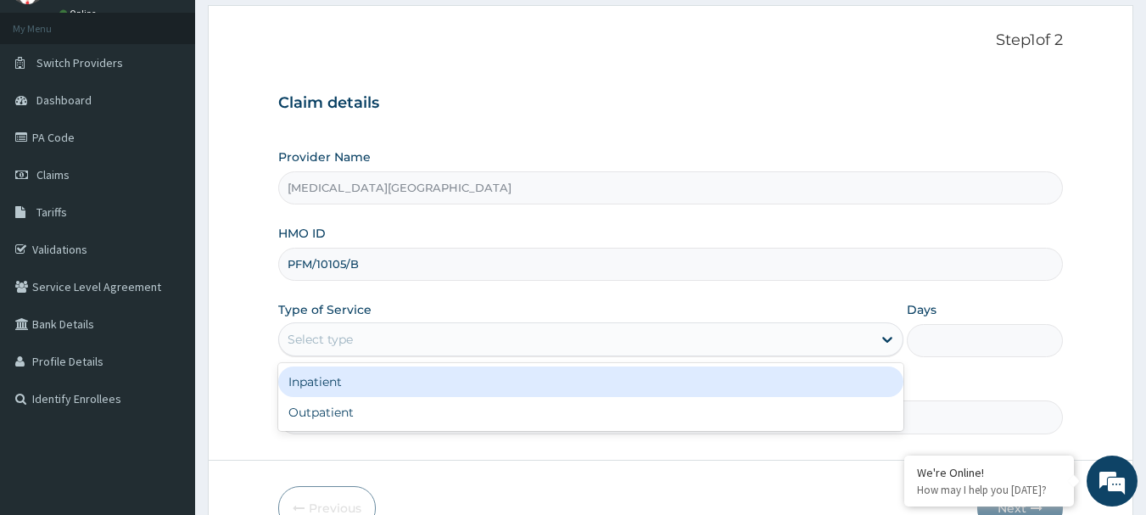
click at [394, 343] on div "Select type" at bounding box center [575, 339] width 593 height 27
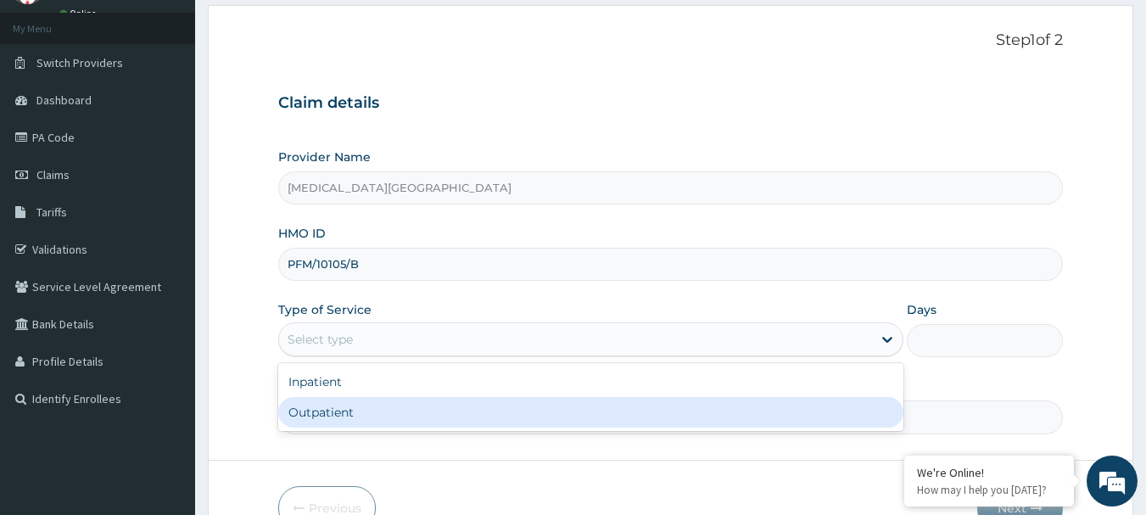
click at [377, 407] on div "Outpatient" at bounding box center [590, 412] width 625 height 31
type input "1"
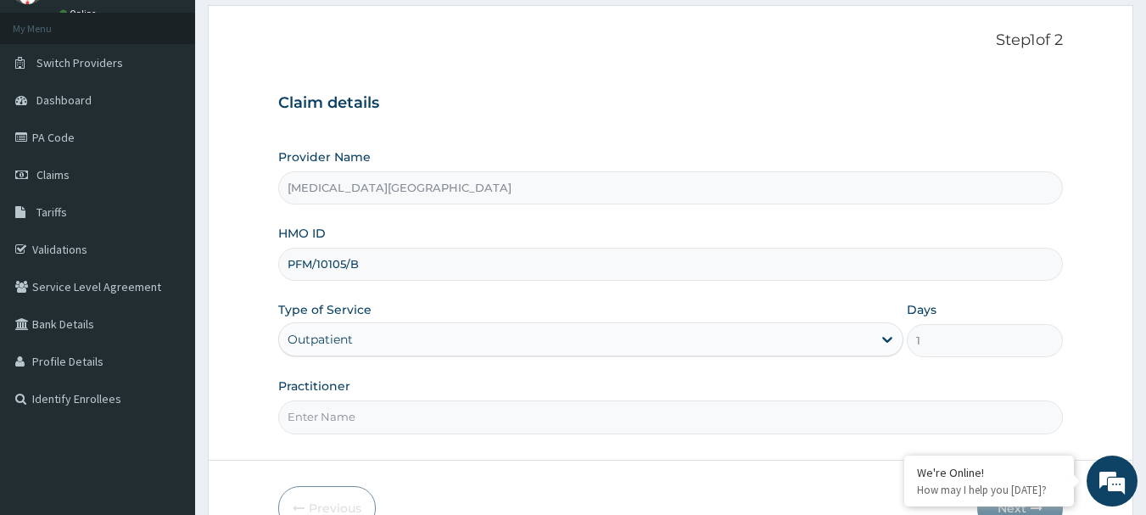
click at [390, 410] on input "Practitioner" at bounding box center [671, 416] width 786 height 33
type input "[PERSON_NAME]"
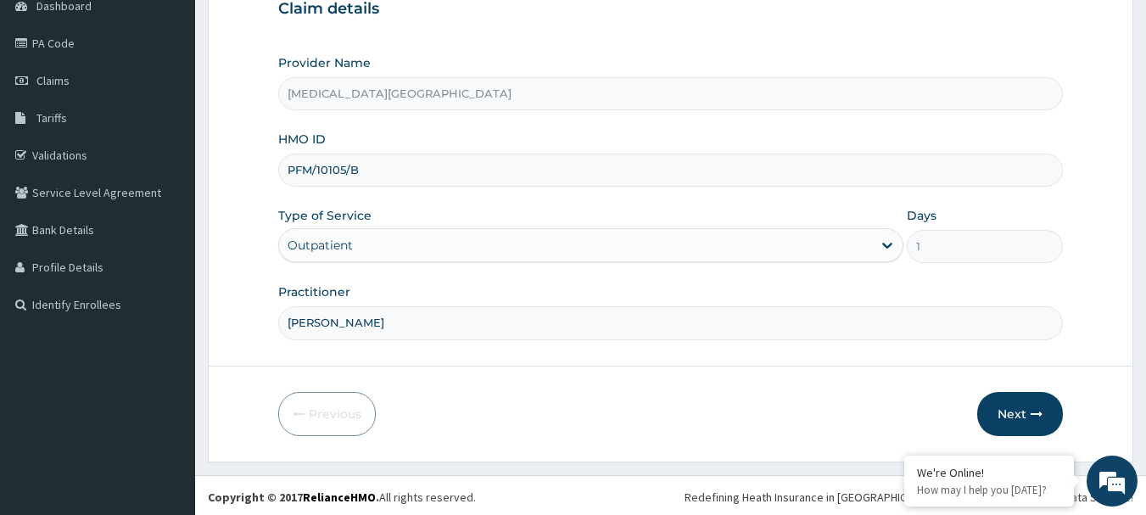
scroll to position [182, 0]
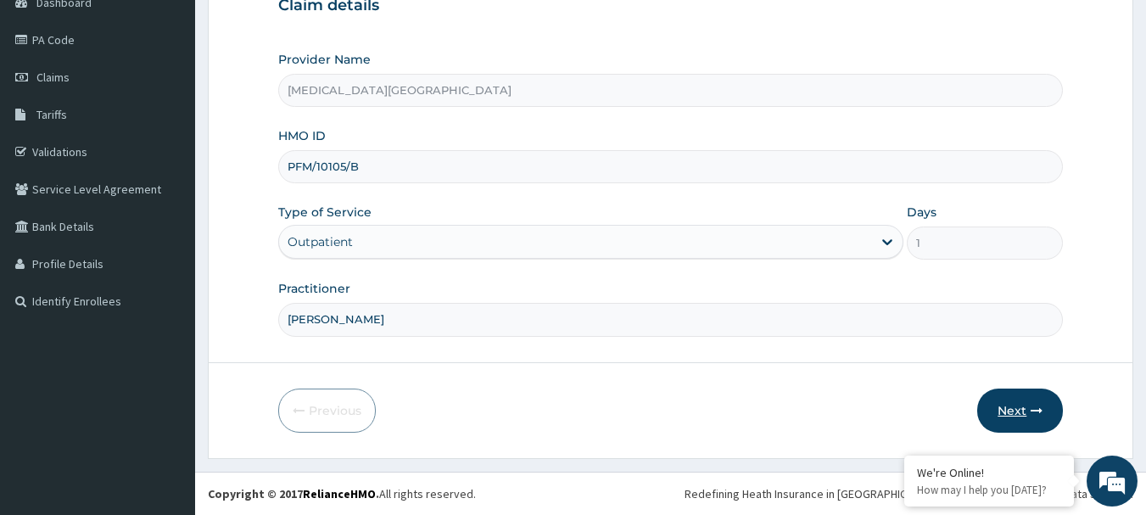
click at [1022, 415] on button "Next" at bounding box center [1020, 411] width 86 height 44
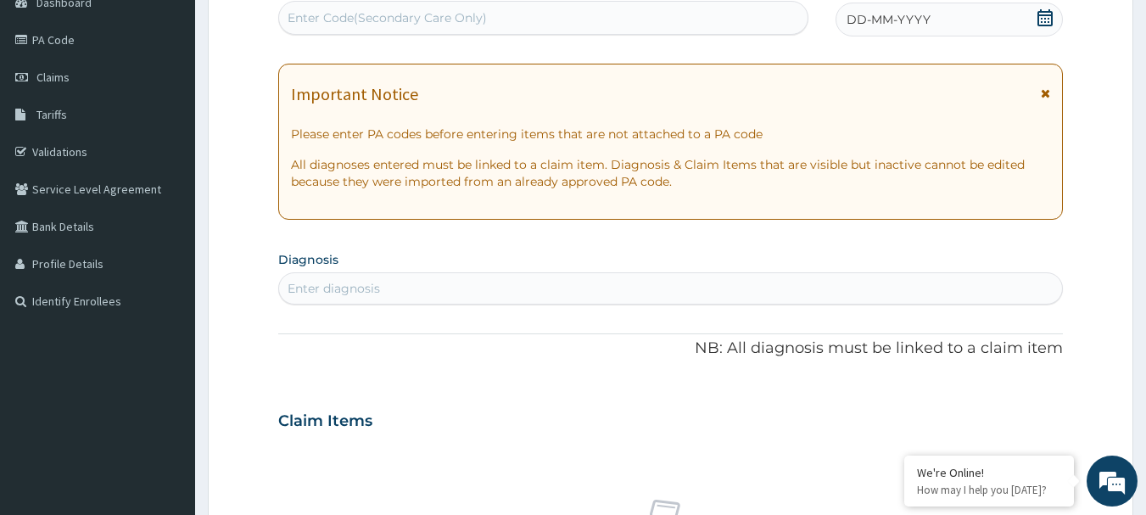
click at [589, 12] on div "Enter Code(Secondary Care Only)" at bounding box center [543, 17] width 529 height 27
paste input "PA/1BF2E8"
type input "PA/1BF2E8"
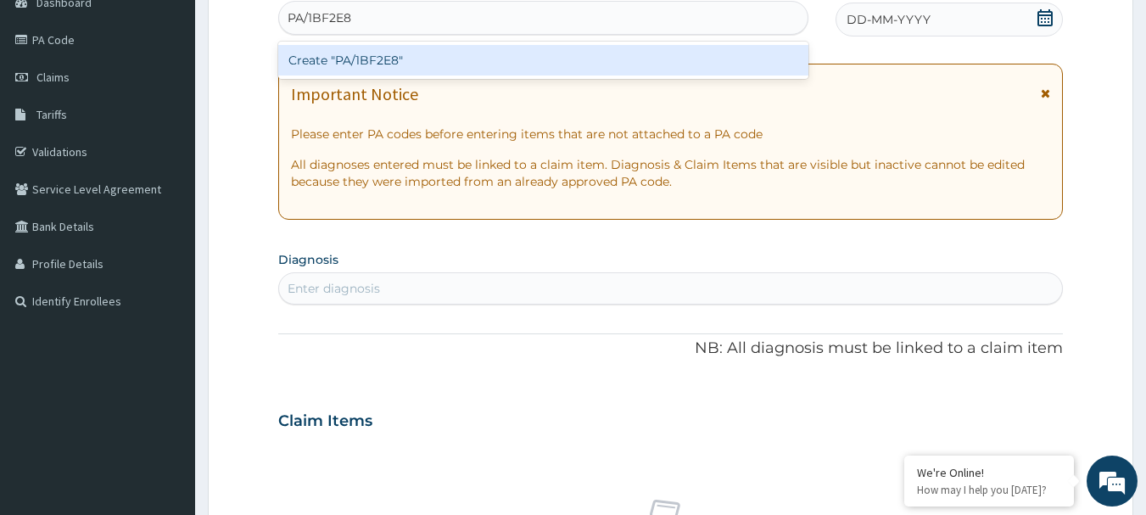
click at [572, 65] on div "Create "PA/1BF2E8"" at bounding box center [543, 60] width 531 height 31
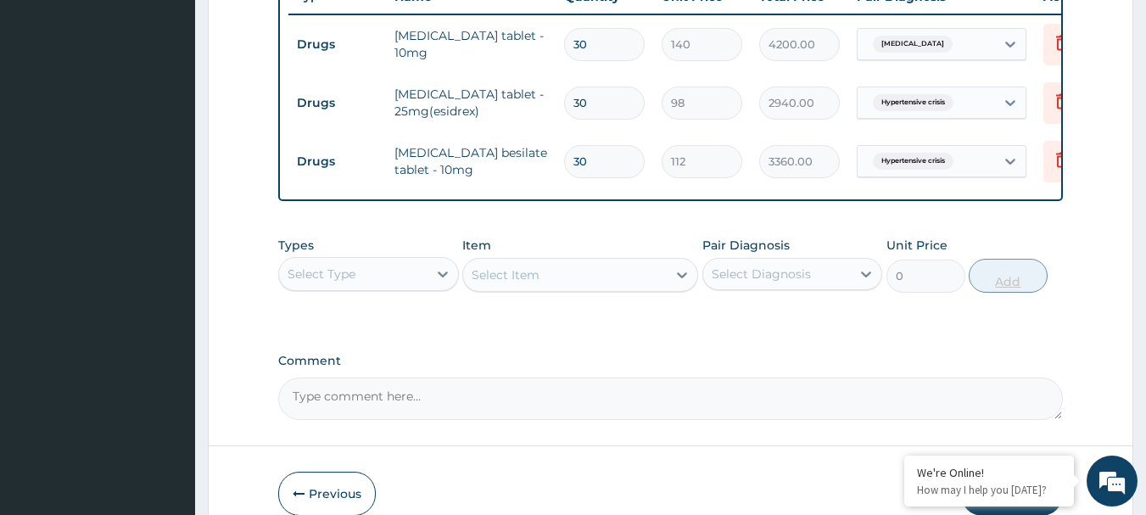
scroll to position [758, 0]
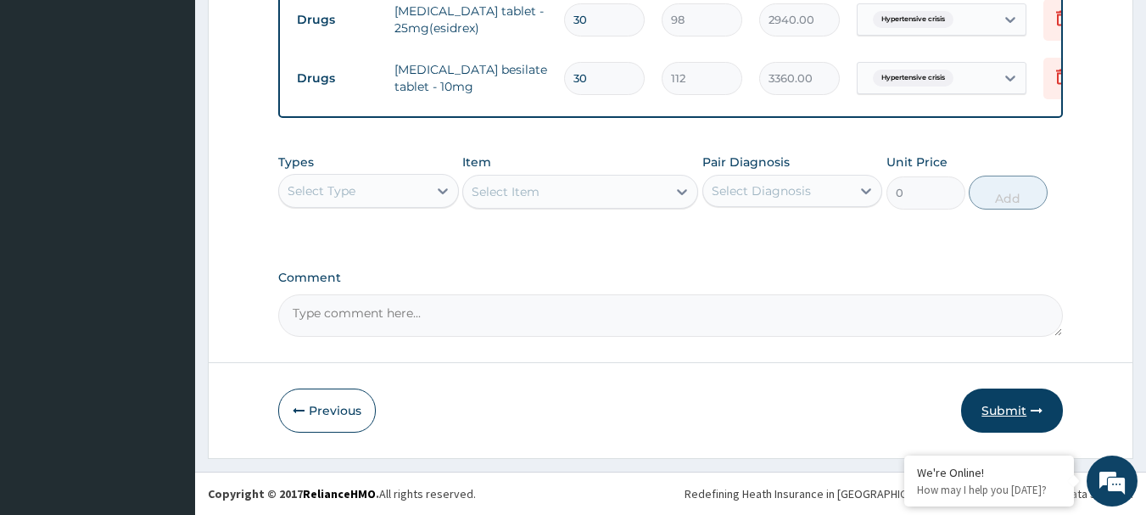
click at [1005, 395] on button "Submit" at bounding box center [1012, 411] width 102 height 44
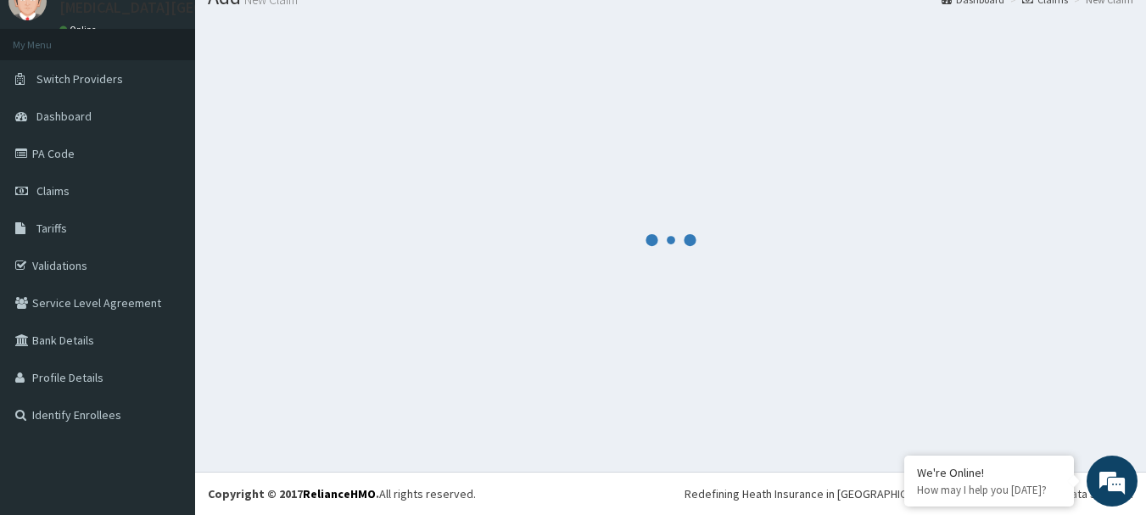
scroll to position [69, 0]
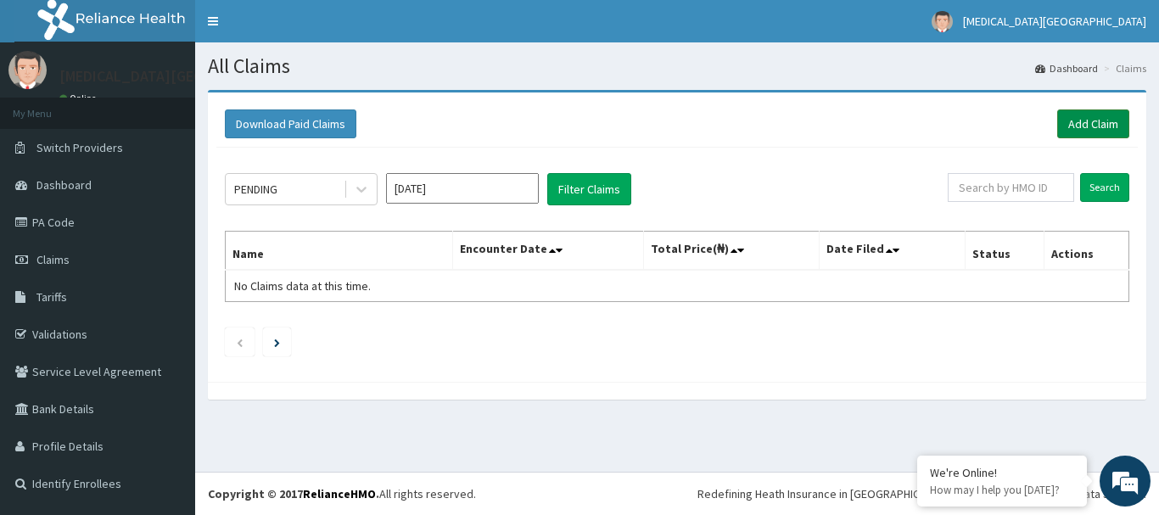
click at [1099, 119] on link "Add Claim" at bounding box center [1093, 123] width 72 height 29
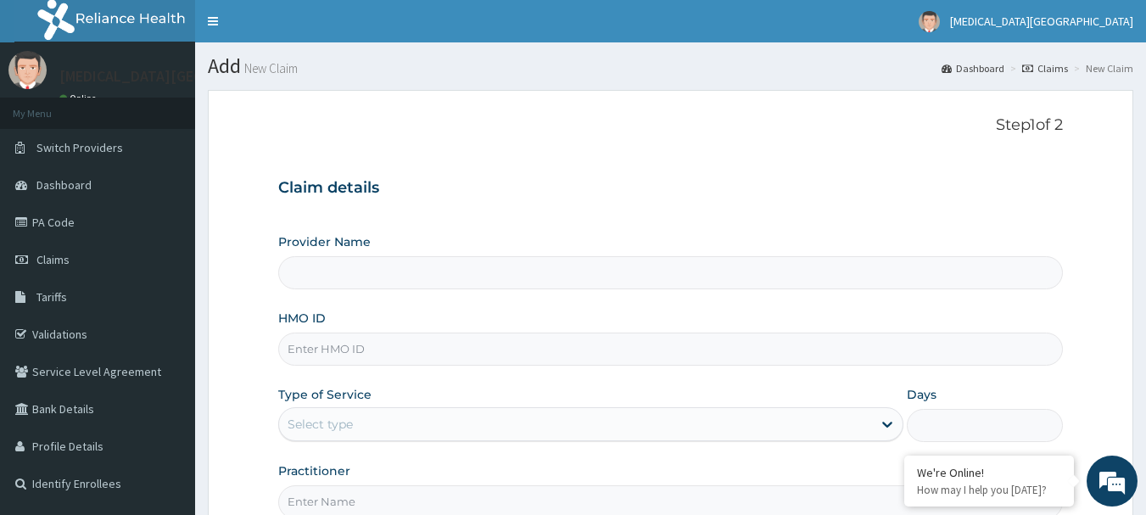
click at [439, 340] on input "HMO ID" at bounding box center [671, 349] width 786 height 33
type input "[MEDICAL_DATA][GEOGRAPHIC_DATA]"
paste input "PFM/10105/A"
type input "PFM/10105/A"
click at [457, 418] on div "Select type" at bounding box center [575, 424] width 593 height 27
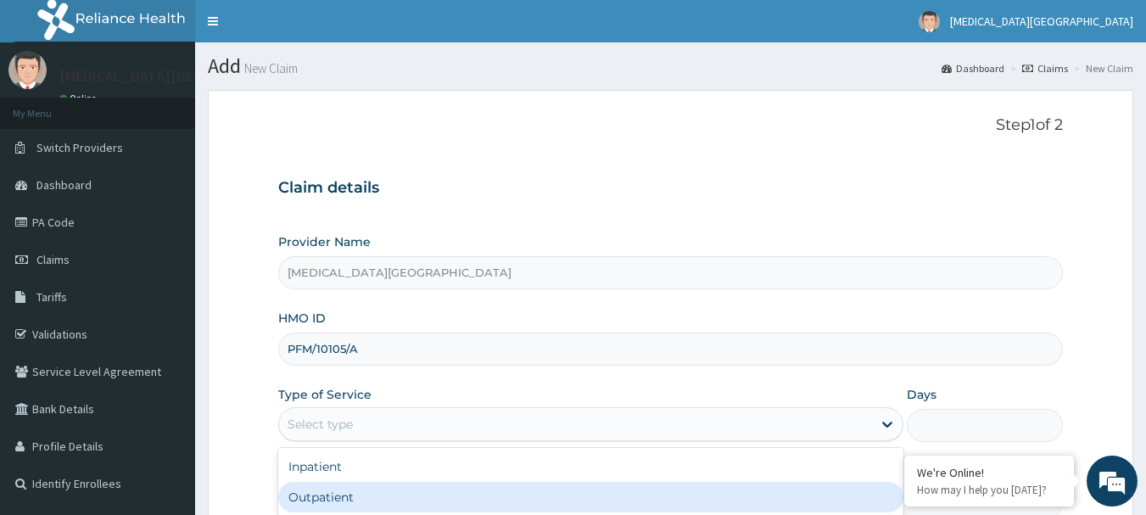
click at [379, 491] on div "Outpatient" at bounding box center [590, 497] width 625 height 31
type input "1"
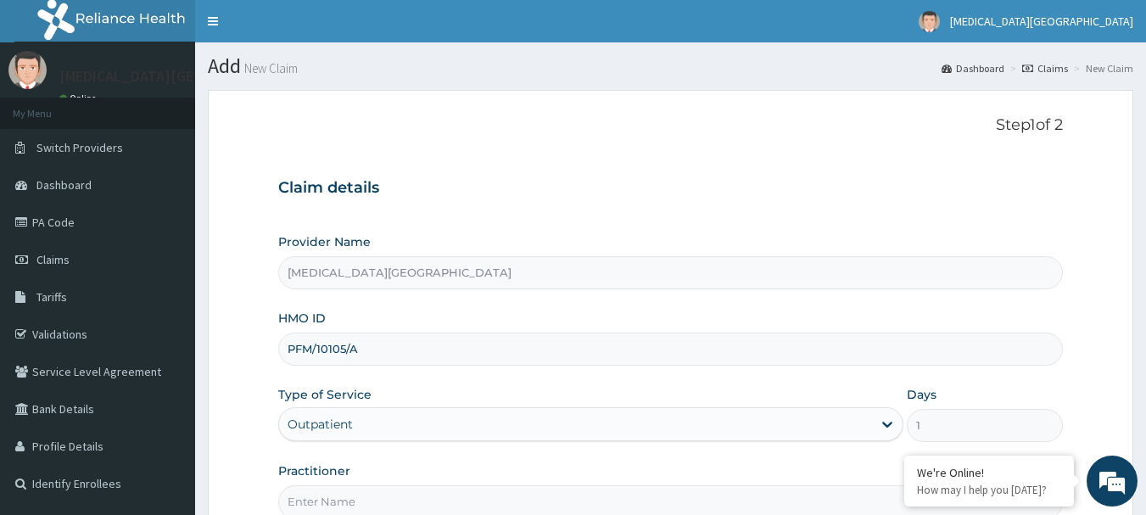
scroll to position [85, 0]
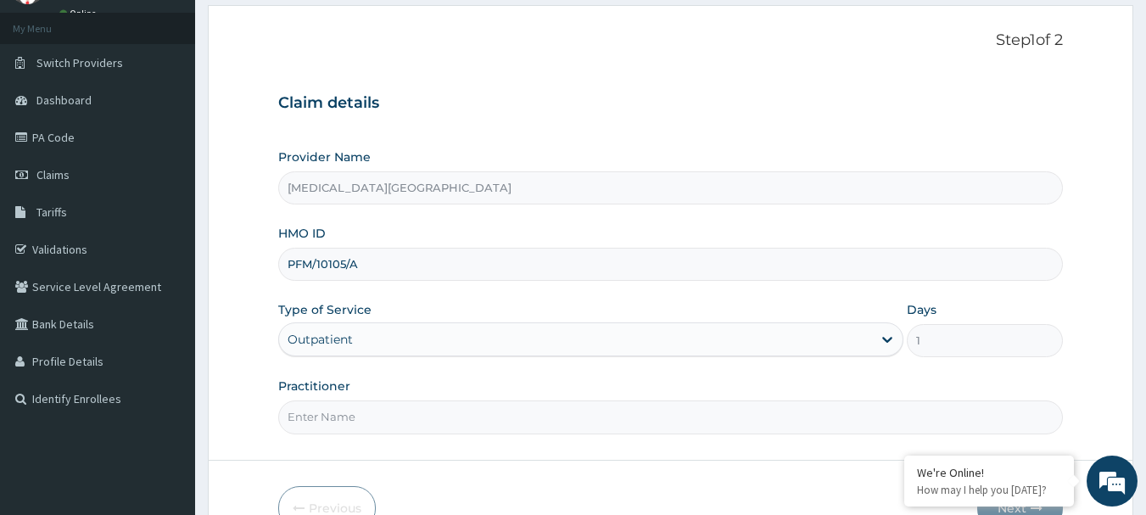
click at [411, 422] on input "Practitioner" at bounding box center [671, 416] width 786 height 33
type input "[PERSON_NAME]"
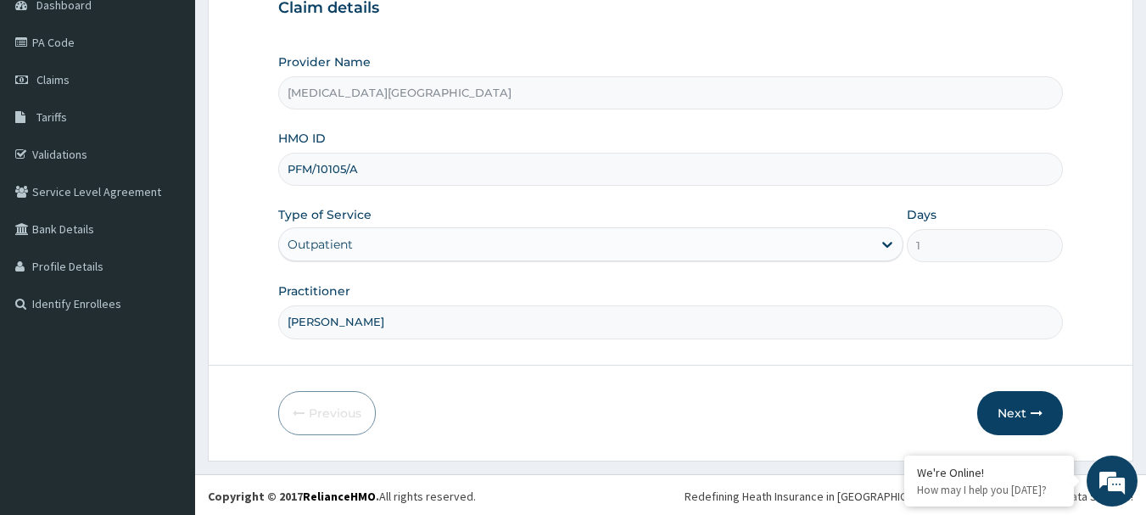
scroll to position [182, 0]
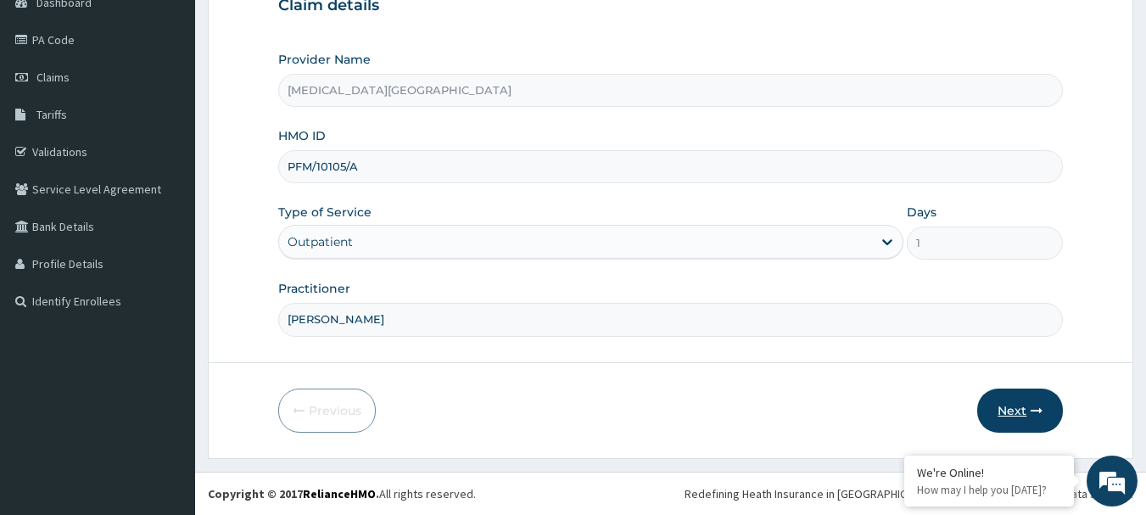
click at [1026, 409] on button "Next" at bounding box center [1020, 411] width 86 height 44
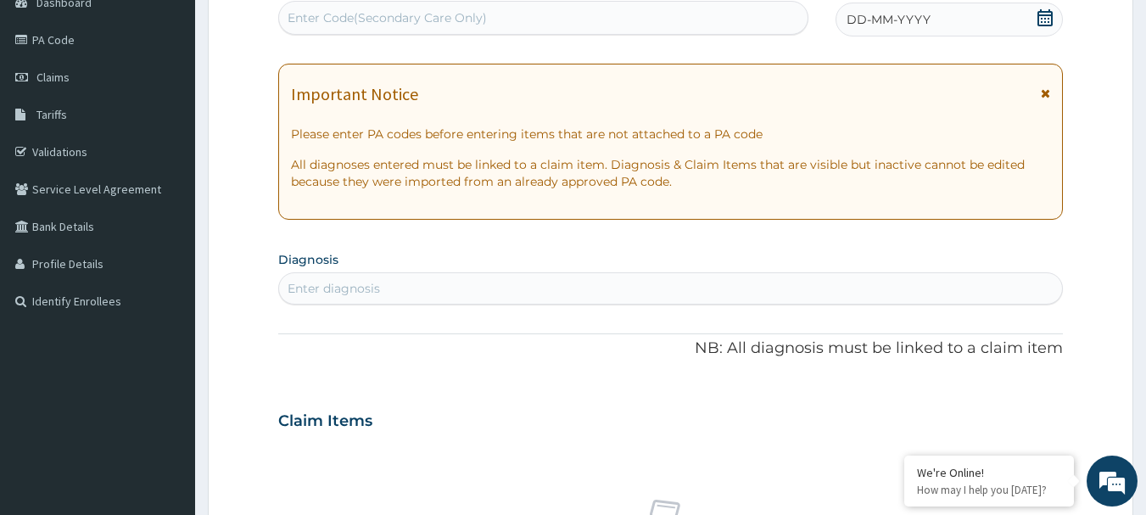
click at [641, 15] on div "Enter Code(Secondary Care Only)" at bounding box center [543, 17] width 529 height 27
paste input "PA/4240EA"
type input "PA/4240EA"
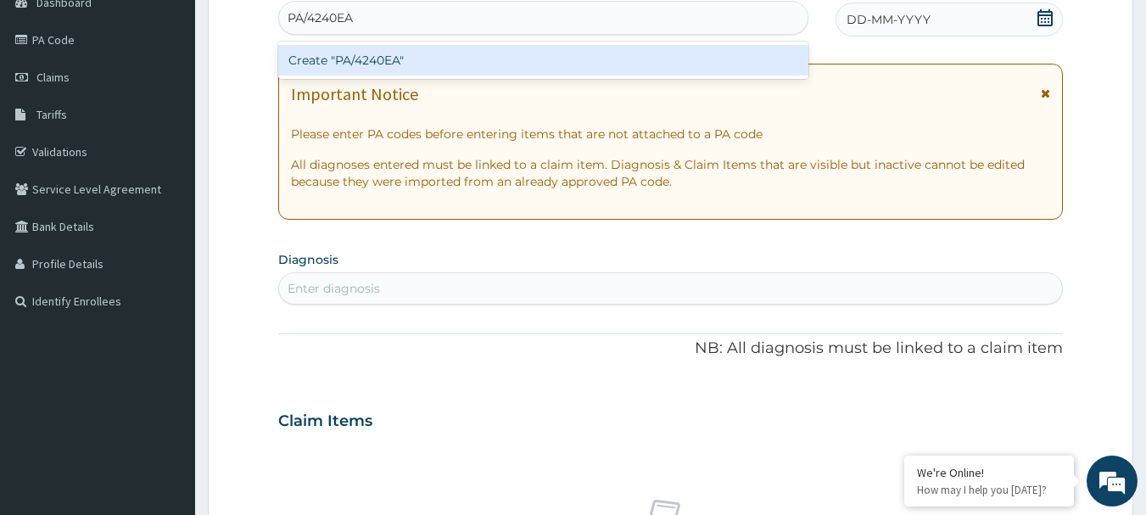
click at [608, 54] on div "Create "PA/4240EA"" at bounding box center [543, 60] width 531 height 31
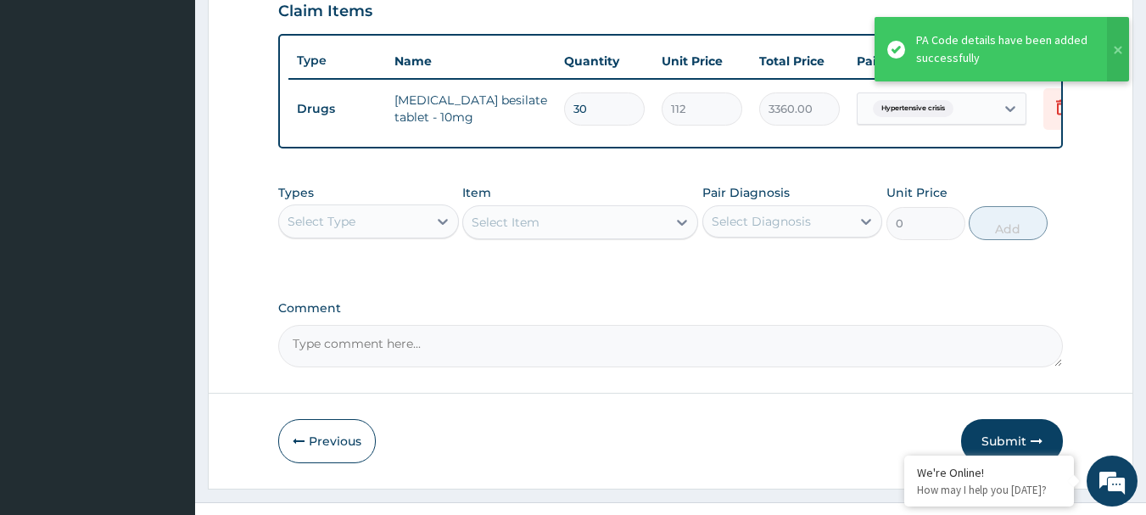
scroll to position [641, 0]
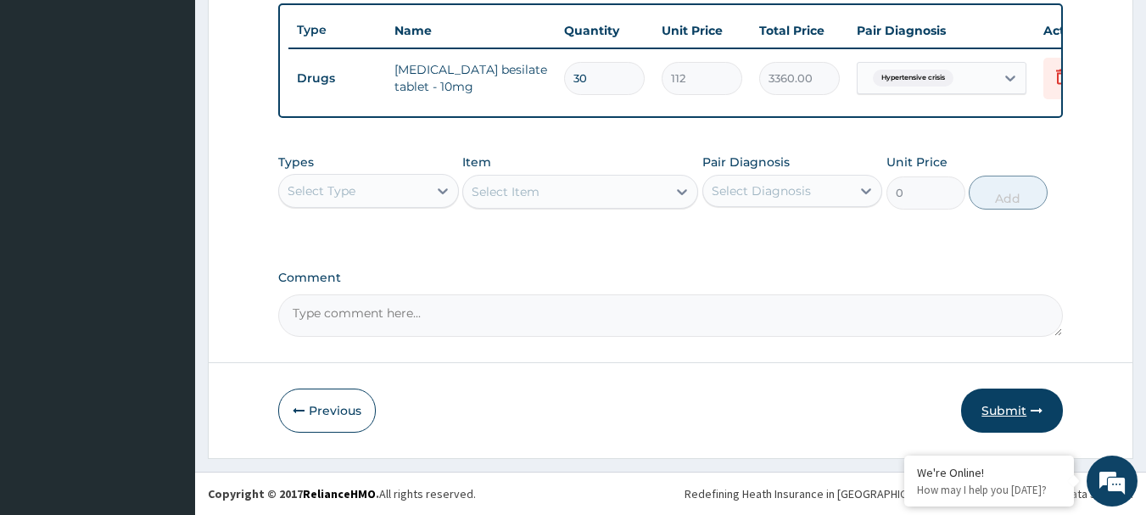
click at [1005, 417] on button "Submit" at bounding box center [1012, 411] width 102 height 44
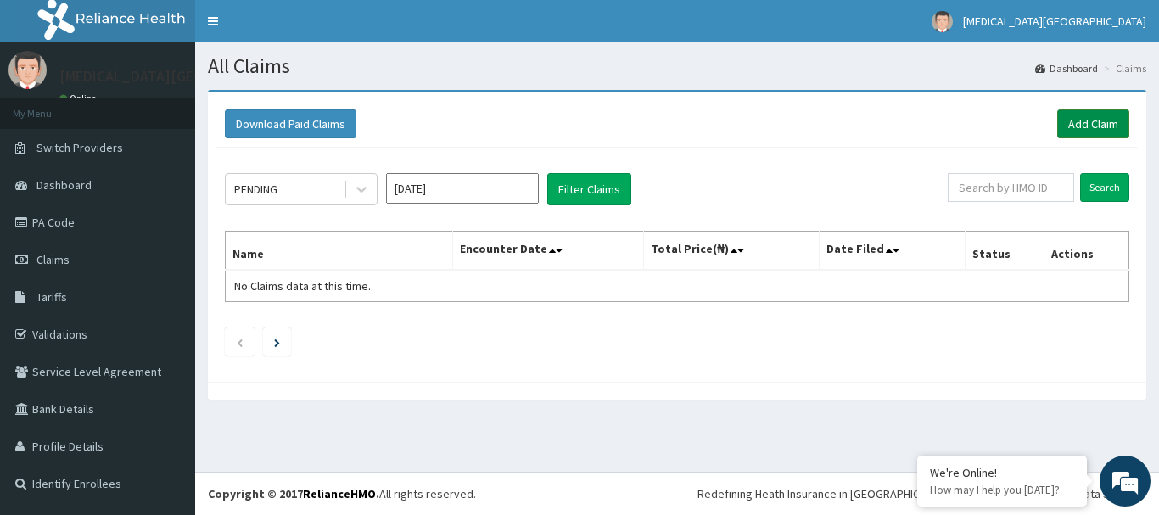
click at [1083, 116] on link "Add Claim" at bounding box center [1093, 123] width 72 height 29
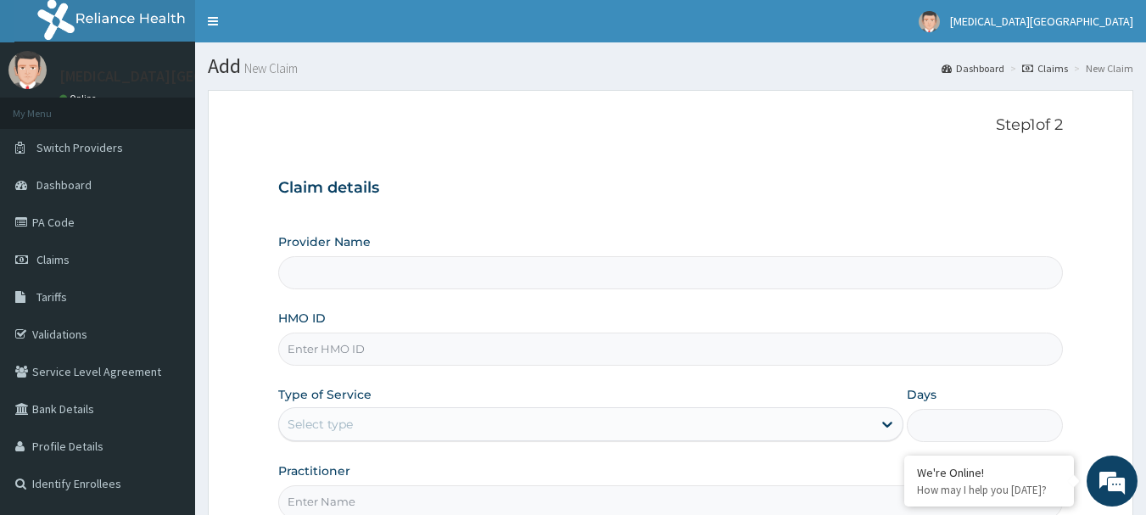
click at [479, 350] on input "HMO ID" at bounding box center [671, 349] width 786 height 33
type input "[MEDICAL_DATA][GEOGRAPHIC_DATA]"
click at [479, 350] on input "HMO ID" at bounding box center [671, 349] width 786 height 33
paste input "PFM/10219/D"
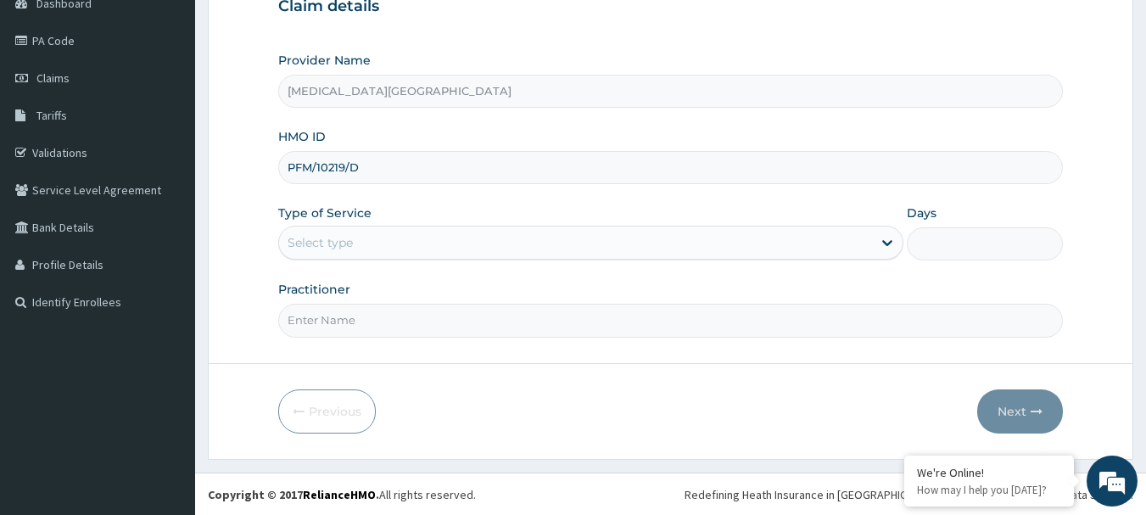
scroll to position [182, 0]
type input "PFM/10219/D"
click at [527, 227] on div "Select type" at bounding box center [590, 242] width 625 height 34
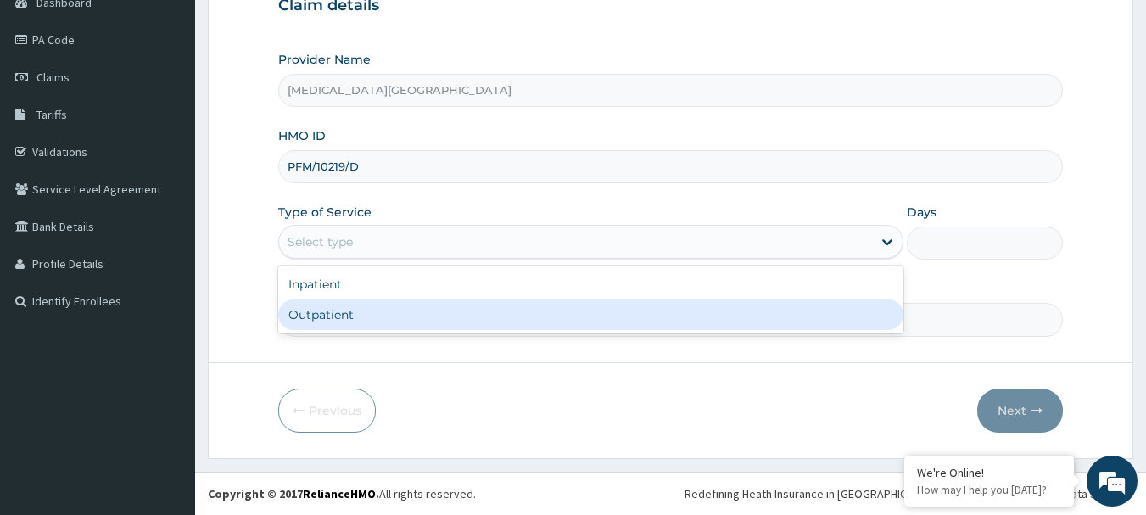
click at [462, 322] on div "Outpatient" at bounding box center [590, 315] width 625 height 31
type input "1"
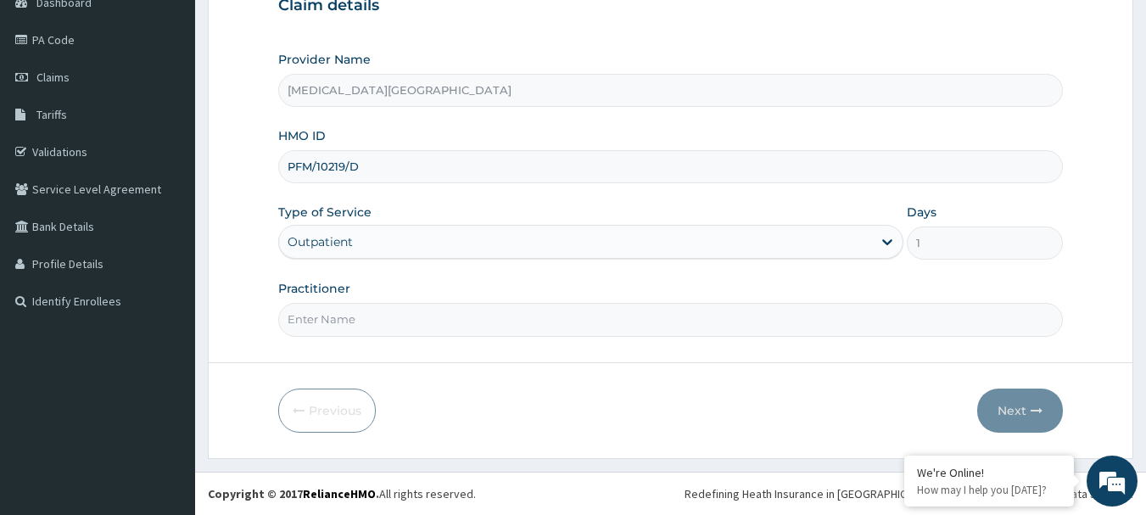
scroll to position [0, 0]
click at [640, 333] on input "Practitioner" at bounding box center [671, 319] width 786 height 33
type input "DR. LEWIS"
click at [1002, 416] on button "Next" at bounding box center [1020, 411] width 86 height 44
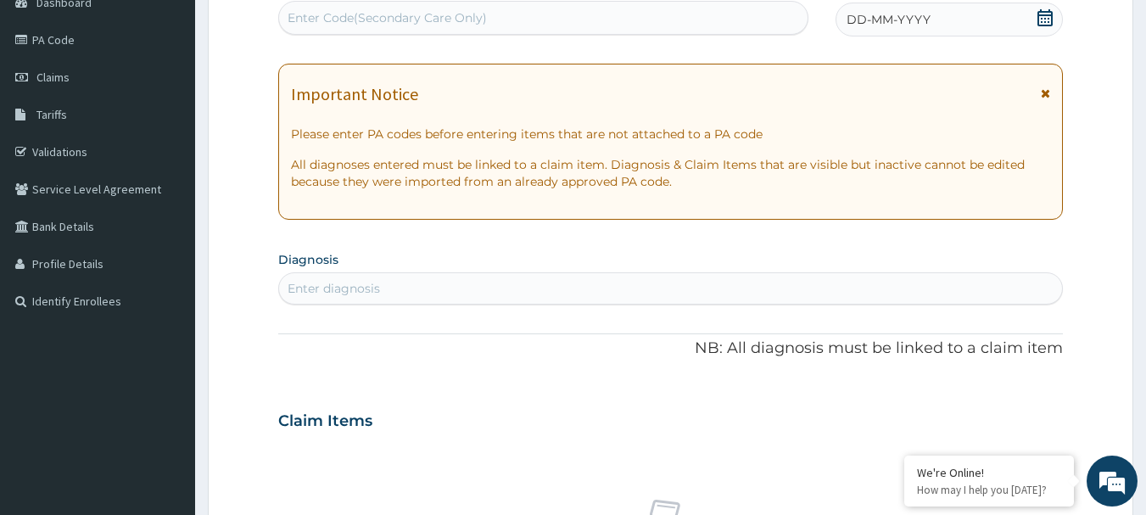
click at [543, 16] on div "Enter Code(Secondary Care Only)" at bounding box center [543, 17] width 529 height 27
paste input "PA/27C168"
type input "PA/27C168"
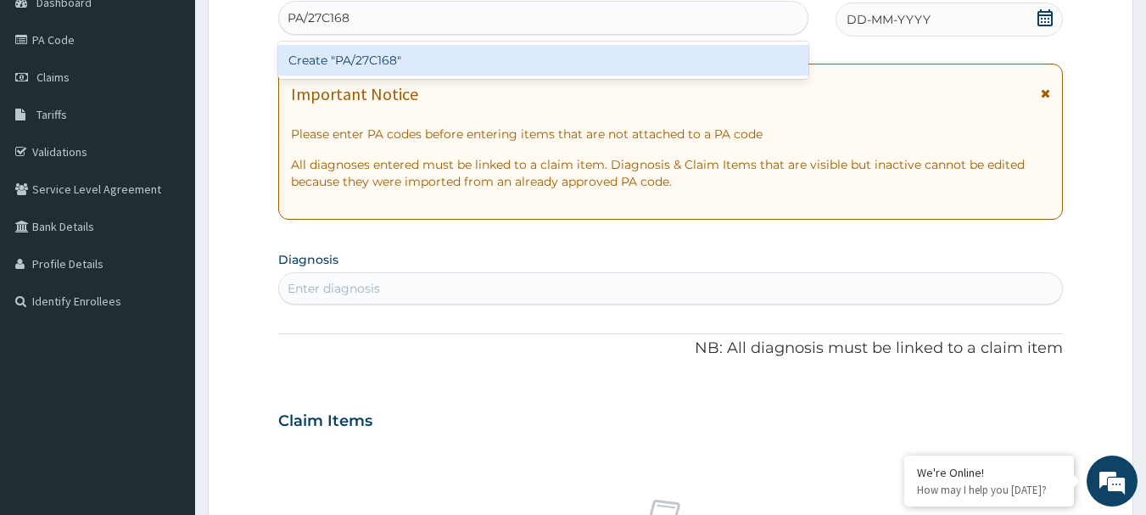
click at [535, 59] on div "Create "PA/27C168"" at bounding box center [543, 60] width 531 height 31
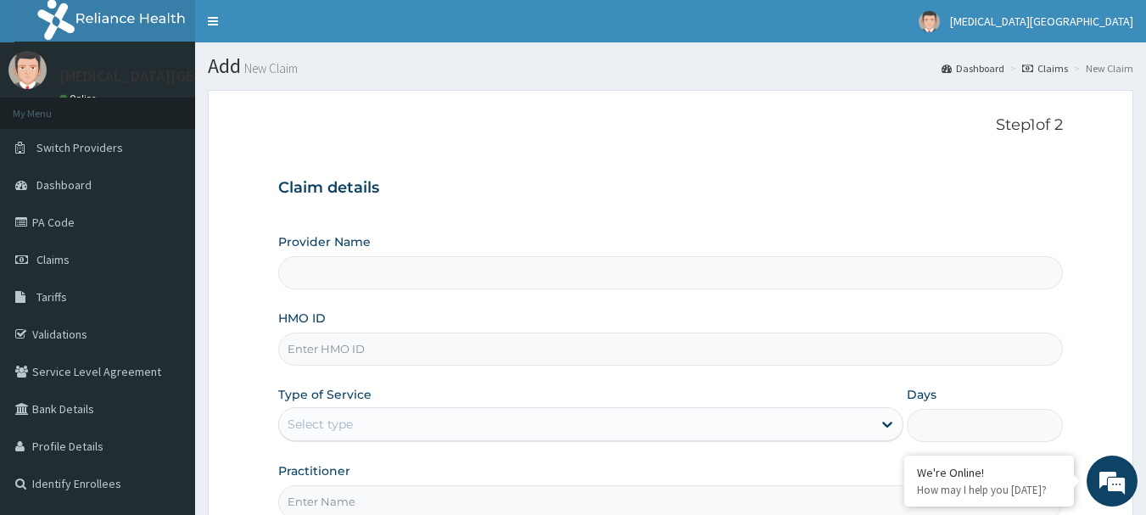
type input "[MEDICAL_DATA][GEOGRAPHIC_DATA]"
